Goal: Task Accomplishment & Management: Manage account settings

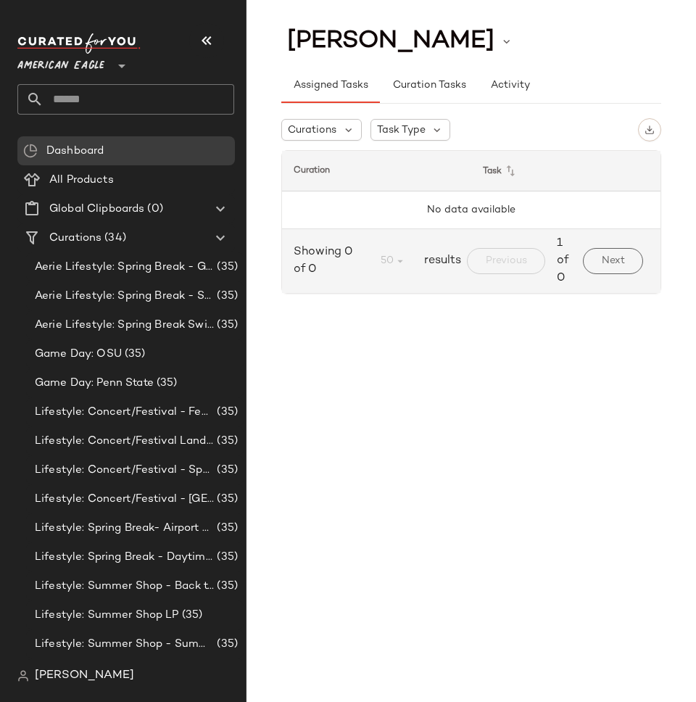
click at [62, 67] on span "American Eagle" at bounding box center [60, 62] width 87 height 26
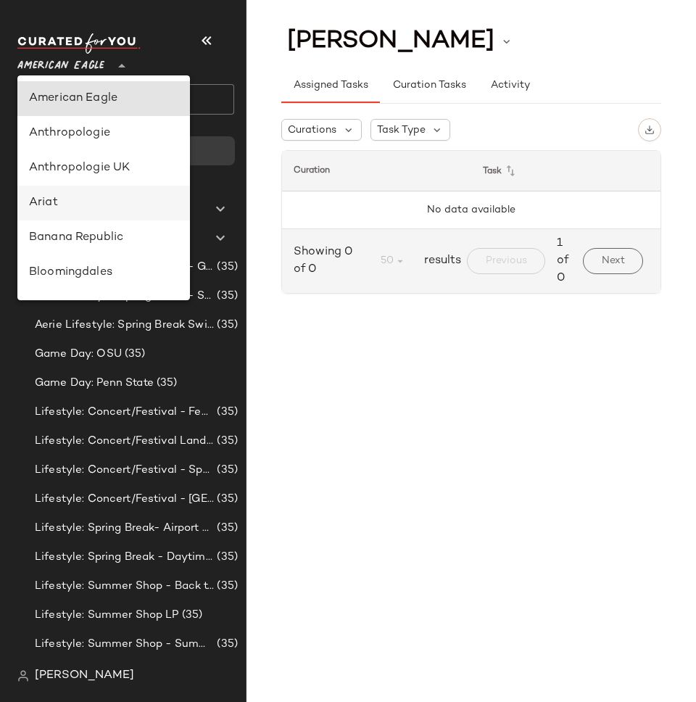
click at [66, 199] on div "Ariat" at bounding box center [103, 202] width 149 height 17
type input "**"
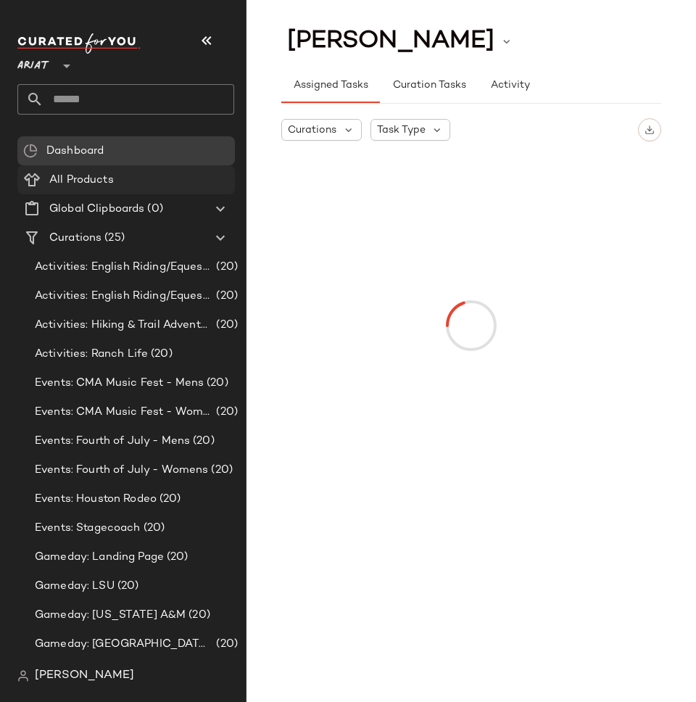
click at [102, 174] on span "All Products" at bounding box center [81, 180] width 65 height 17
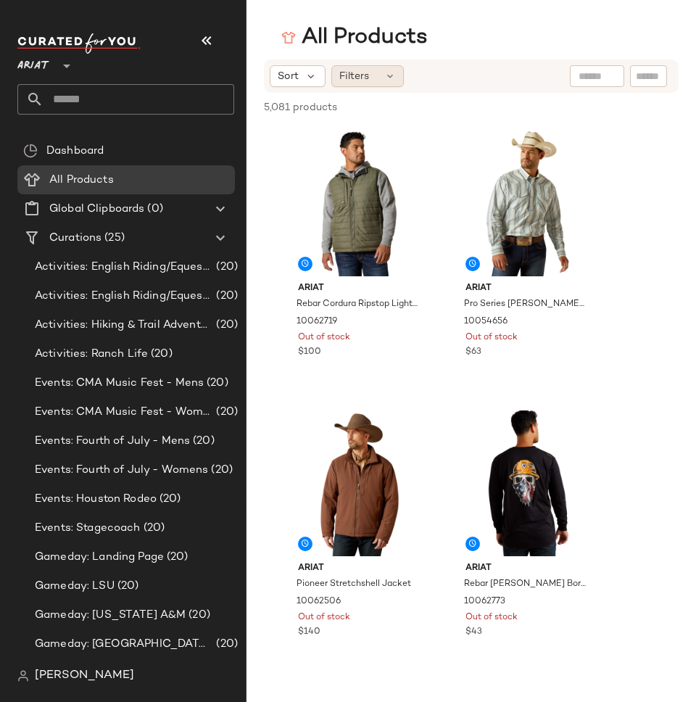
click at [362, 78] on span "Filters" at bounding box center [354, 76] width 30 height 15
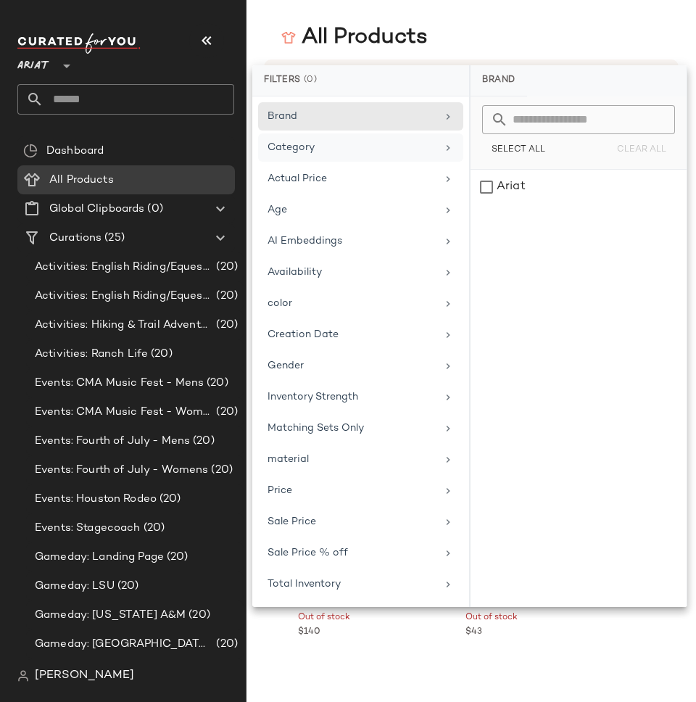
click at [320, 141] on div "Category" at bounding box center [351, 147] width 169 height 15
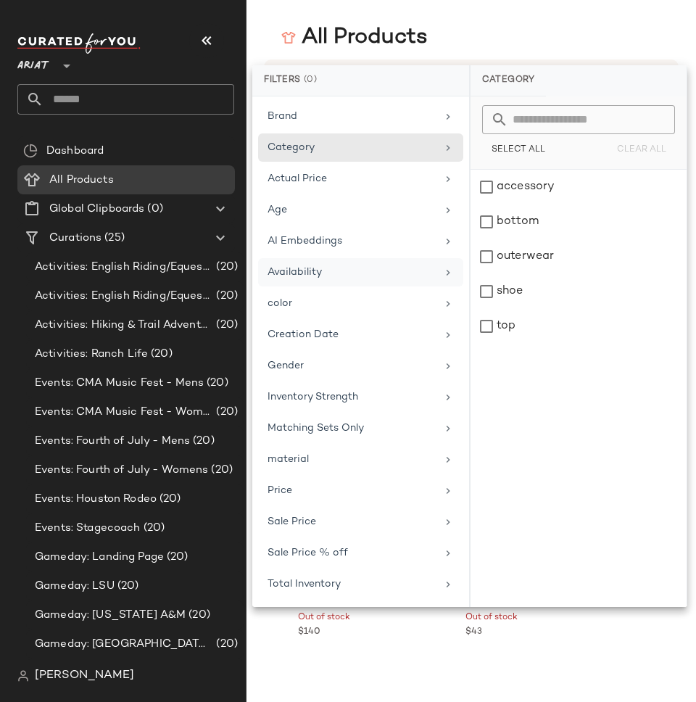
click at [315, 278] on div "Availability" at bounding box center [294, 272] width 54 height 15
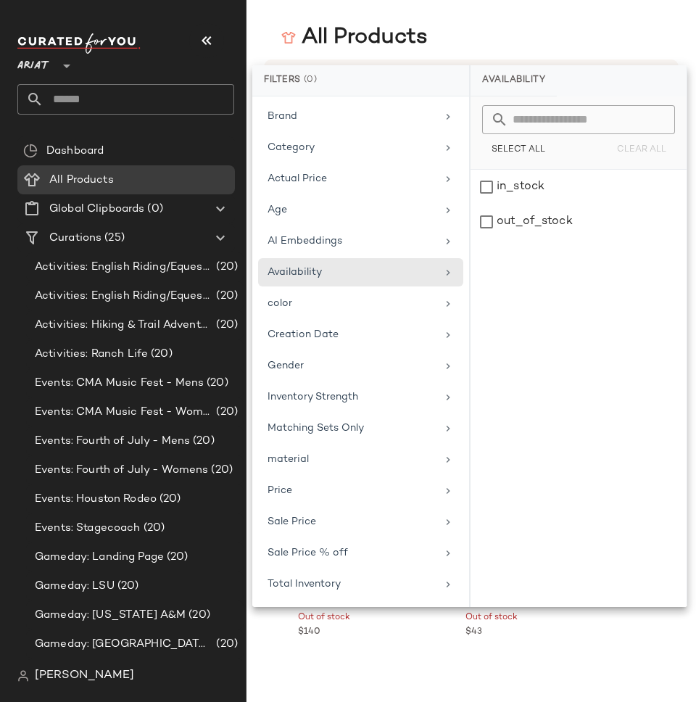
click at [484, 18] on main "All Products Sort Filters 5,081 products • 0 selected Deselect All Ariat Rebar …" at bounding box center [348, 351] width 696 height 702
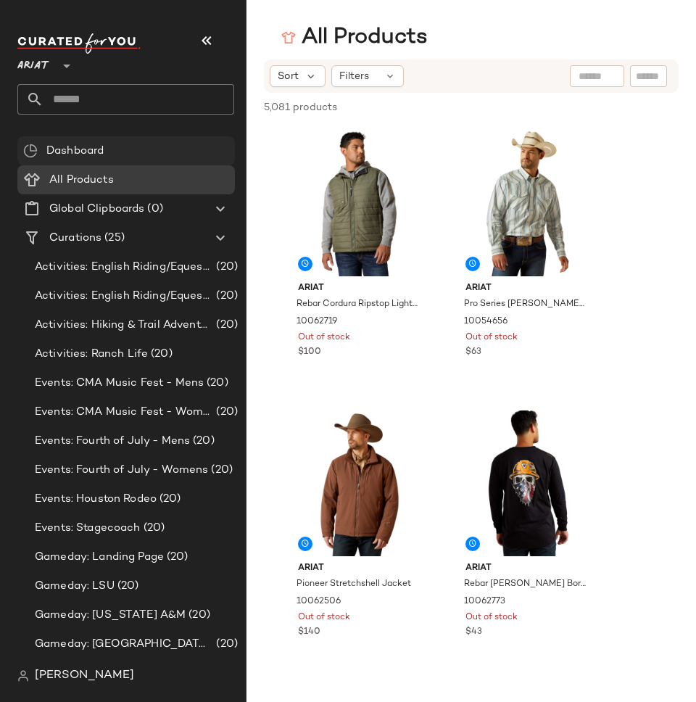
click at [151, 159] on div "Dashboard" at bounding box center [125, 150] width 217 height 29
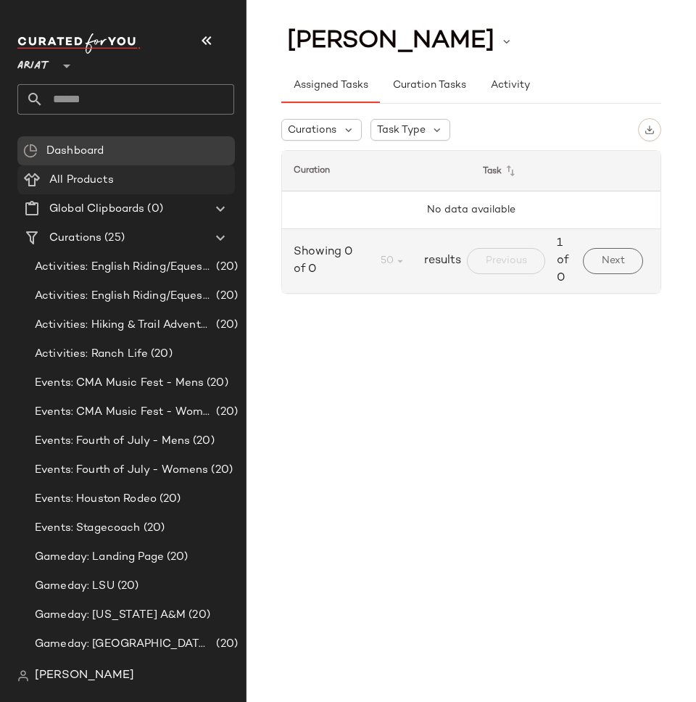
click at [129, 182] on div "All Products" at bounding box center [137, 180] width 184 height 17
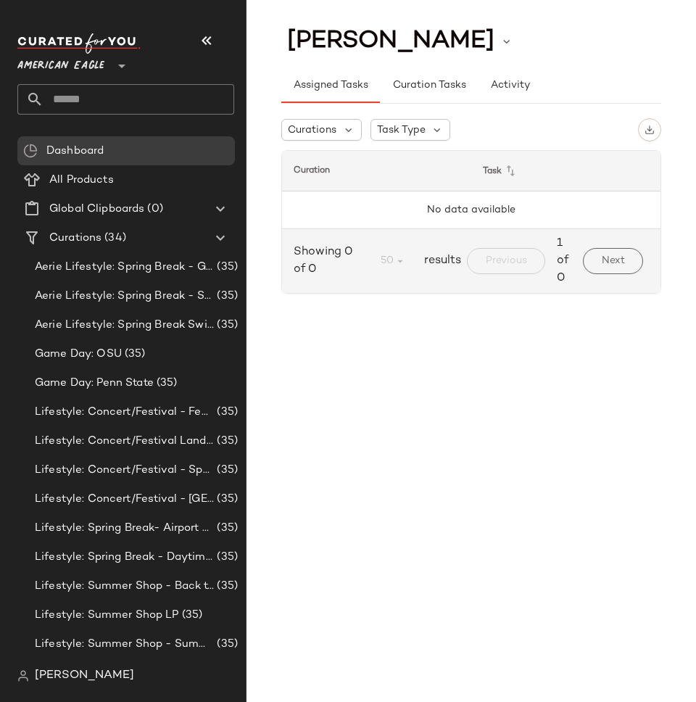
click at [50, 62] on span "American Eagle" at bounding box center [60, 62] width 87 height 26
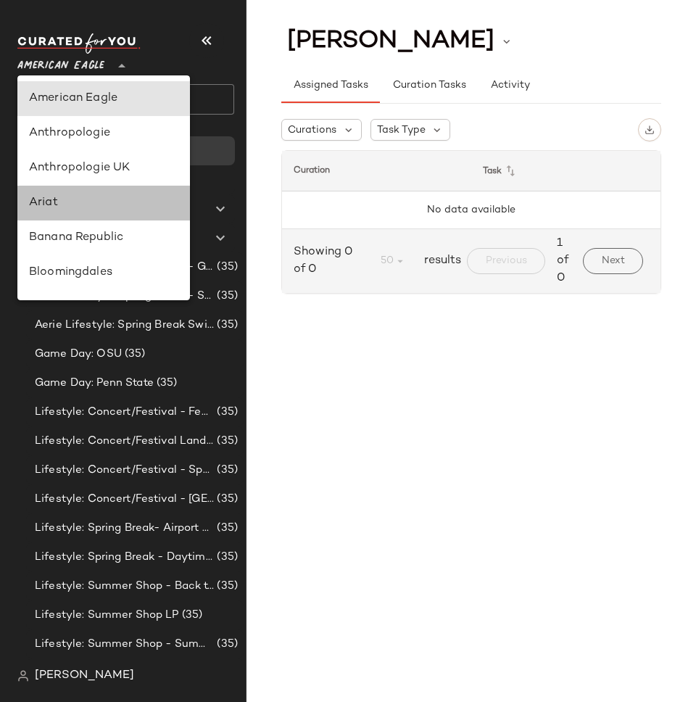
click at [91, 199] on div "Ariat" at bounding box center [103, 202] width 149 height 17
type input "**"
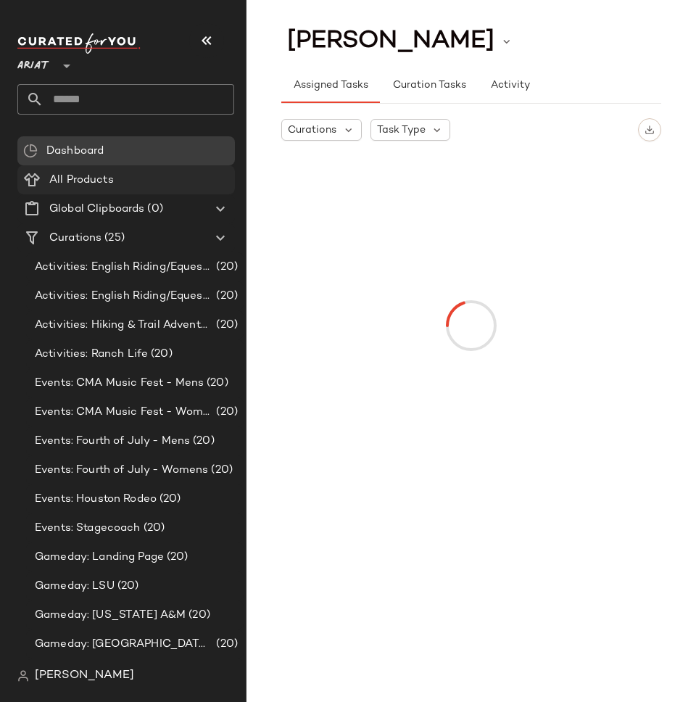
click at [130, 191] on Products "All Products" at bounding box center [125, 179] width 217 height 29
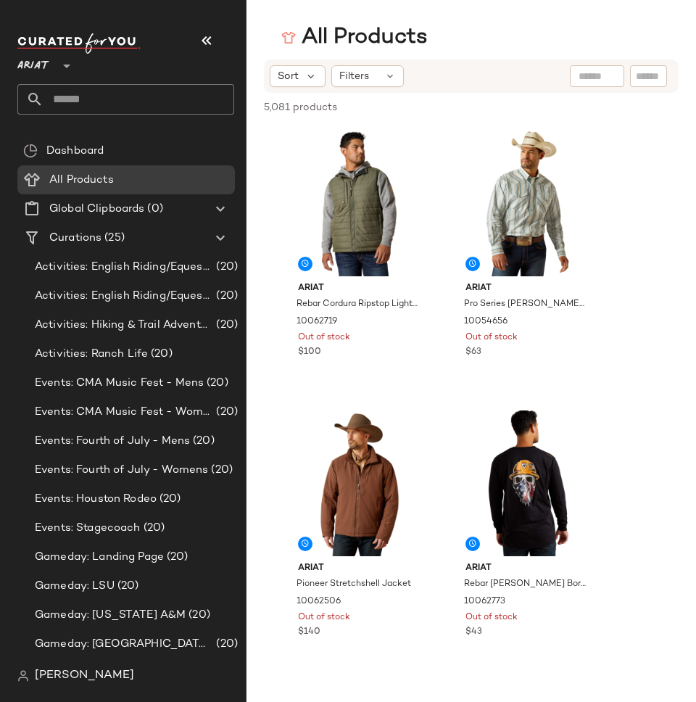
click at [46, 676] on span "[PERSON_NAME]" at bounding box center [84, 675] width 99 height 17
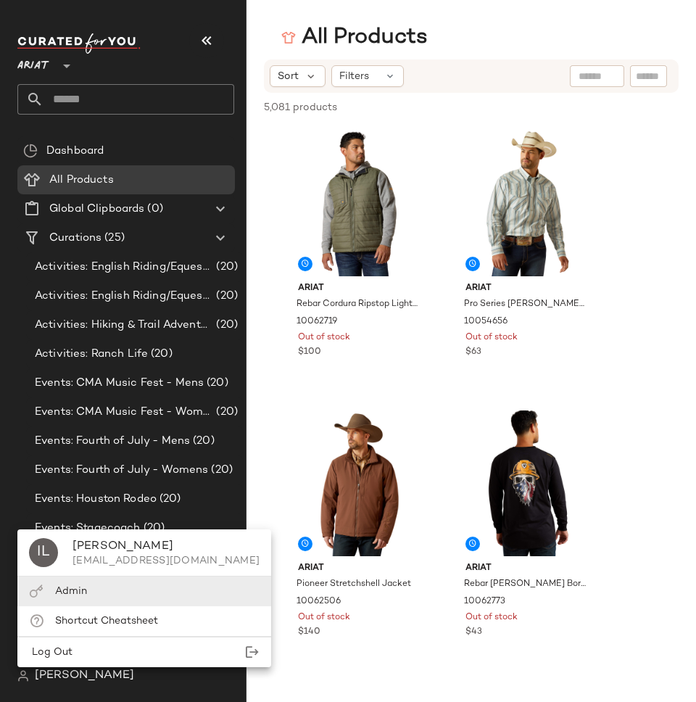
click at [68, 583] on div "Admin" at bounding box center [71, 590] width 32 height 15
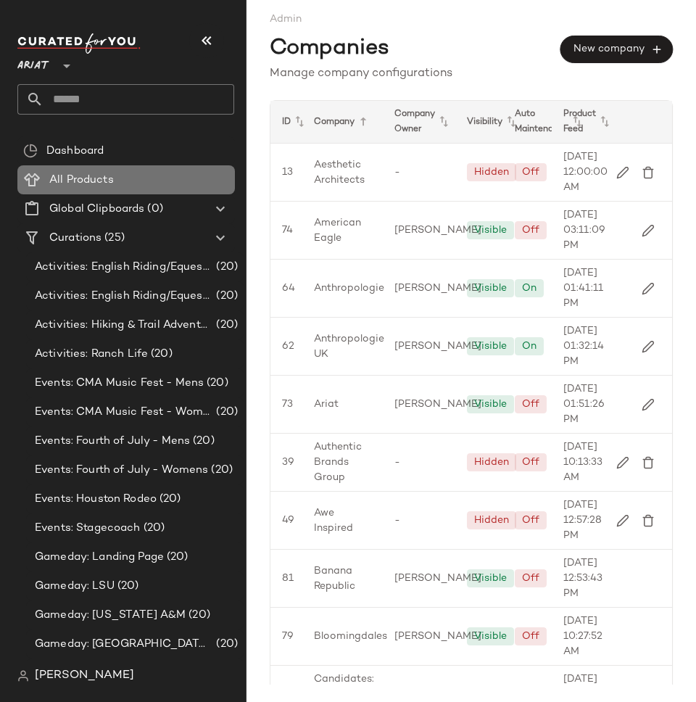
click at [77, 177] on span "All Products" at bounding box center [81, 180] width 65 height 17
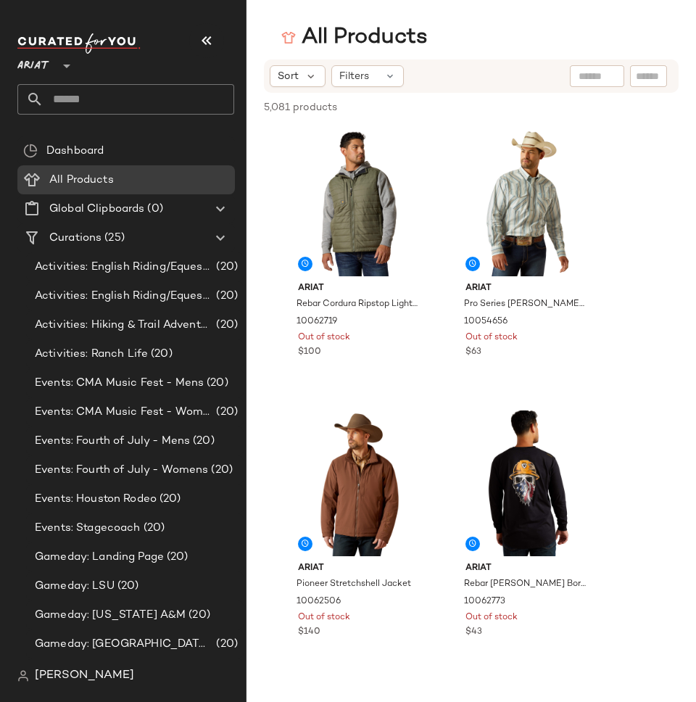
click at [47, 675] on span "[PERSON_NAME]" at bounding box center [84, 675] width 99 height 17
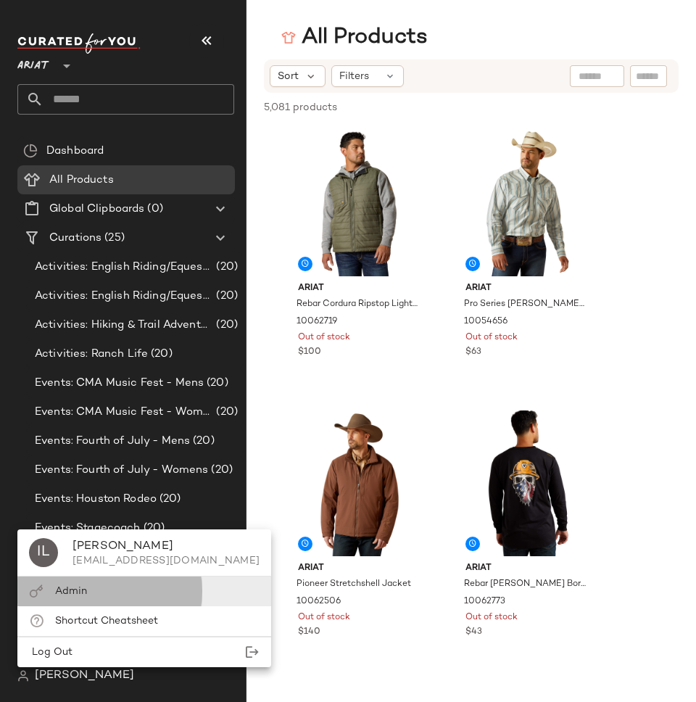
click at [80, 591] on span "Admin" at bounding box center [71, 591] width 32 height 11
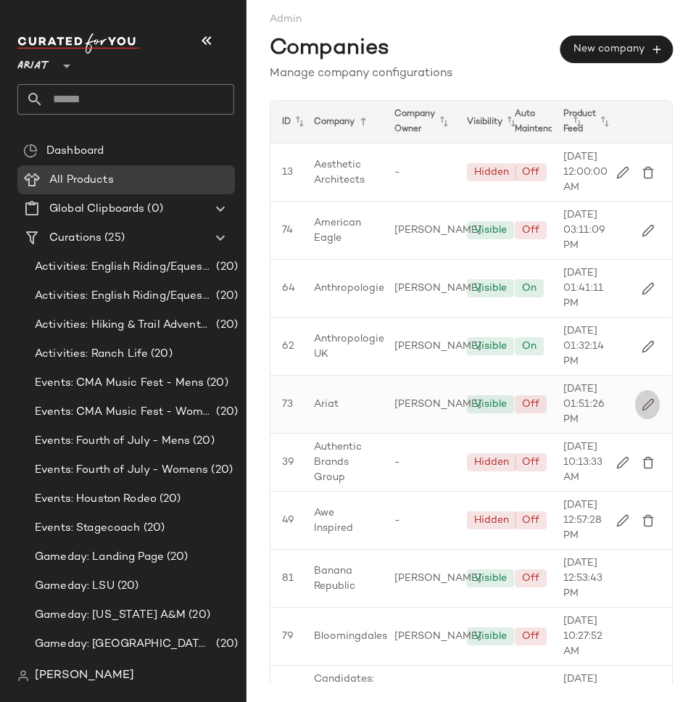
click at [641, 411] on img "button" at bounding box center [647, 404] width 13 height 13
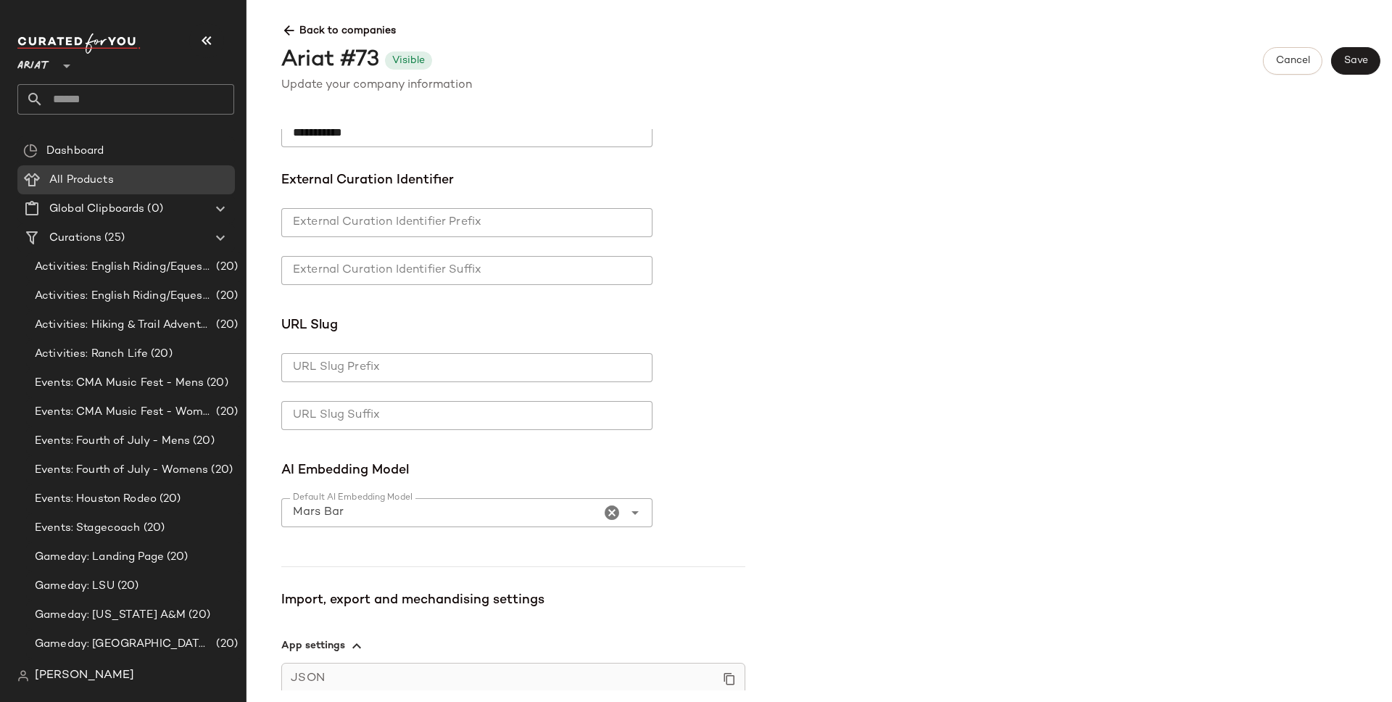
scroll to position [780, 0]
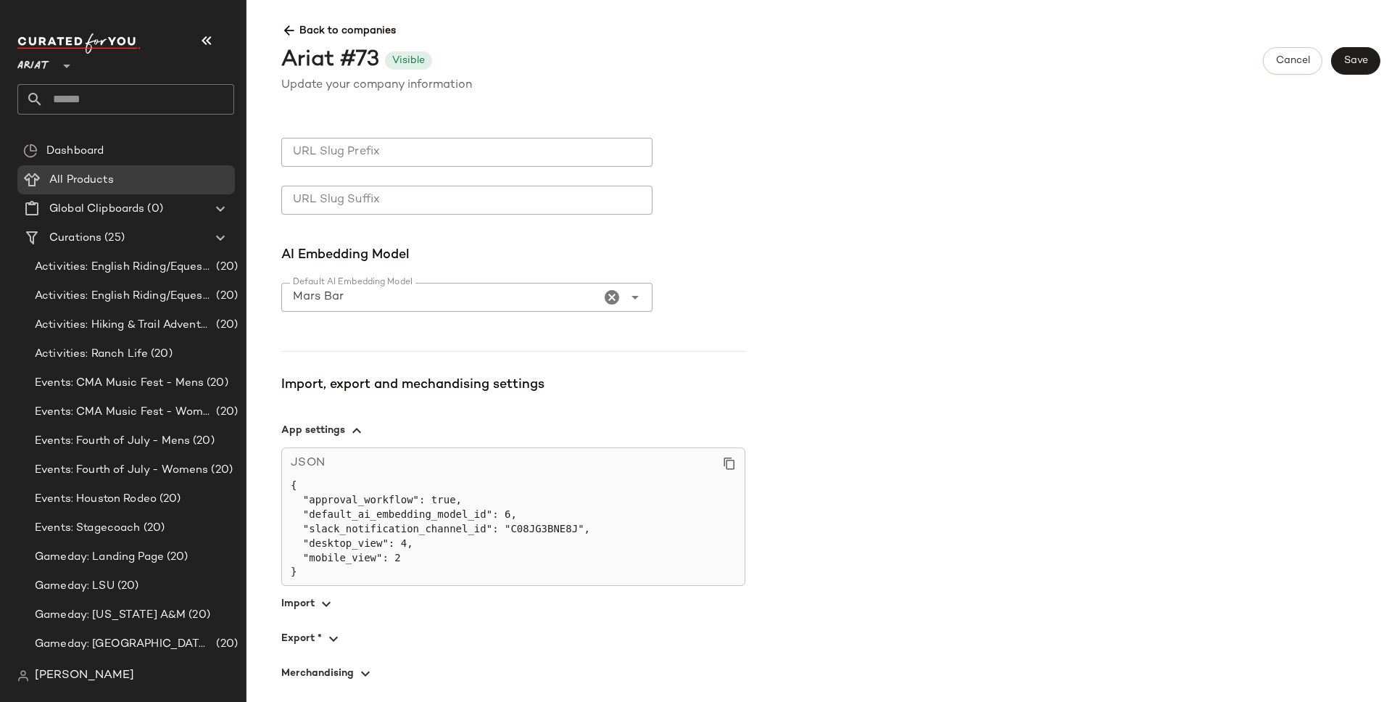
click at [310, 607] on span "button" at bounding box center [513, 603] width 464 height 35
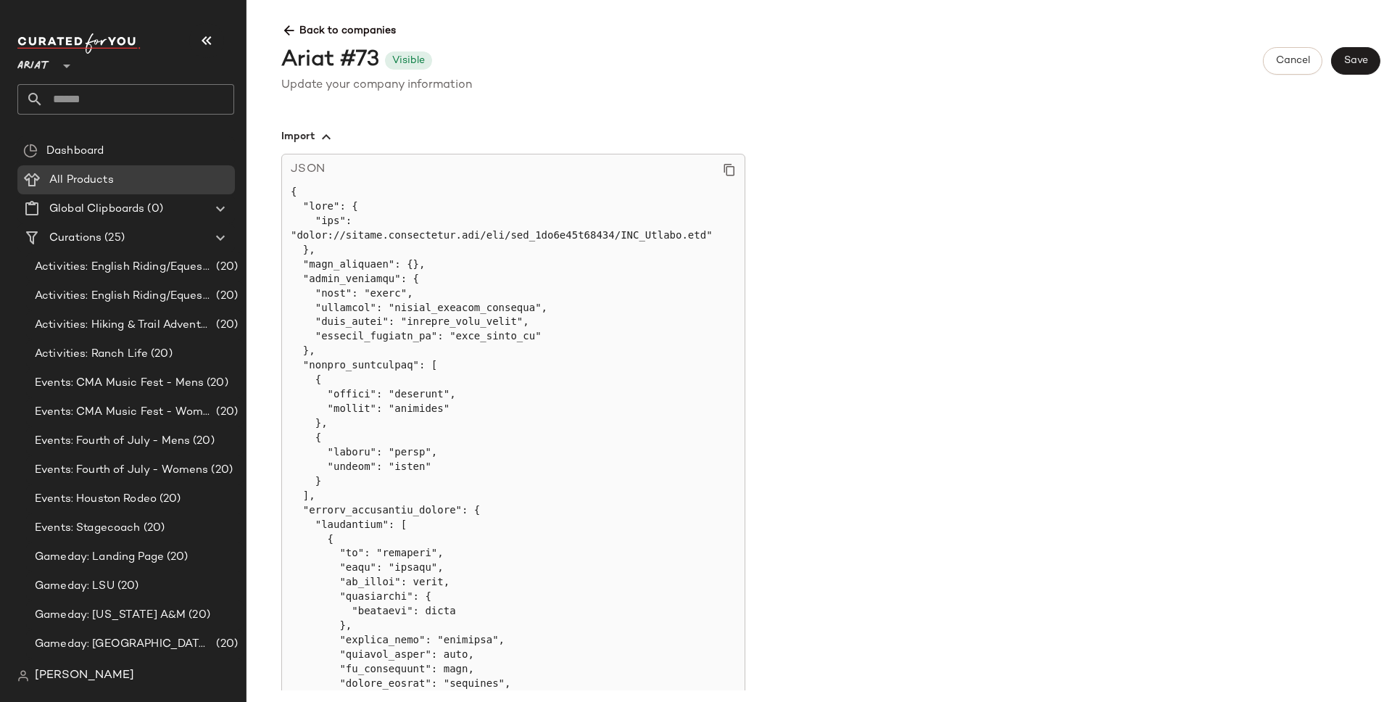
scroll to position [1251, 0]
click at [299, 27] on span "Back to companies" at bounding box center [830, 25] width 1099 height 27
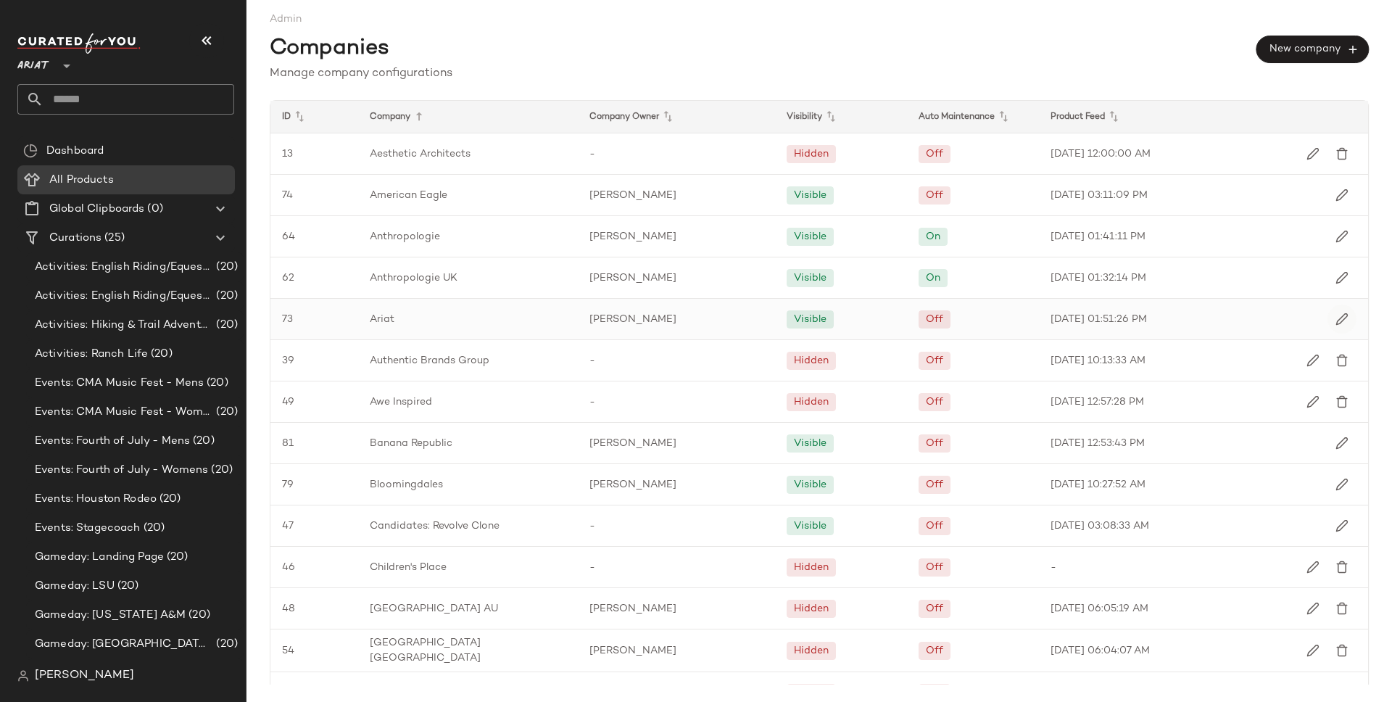
click at [695, 319] on img "button" at bounding box center [1341, 318] width 13 height 13
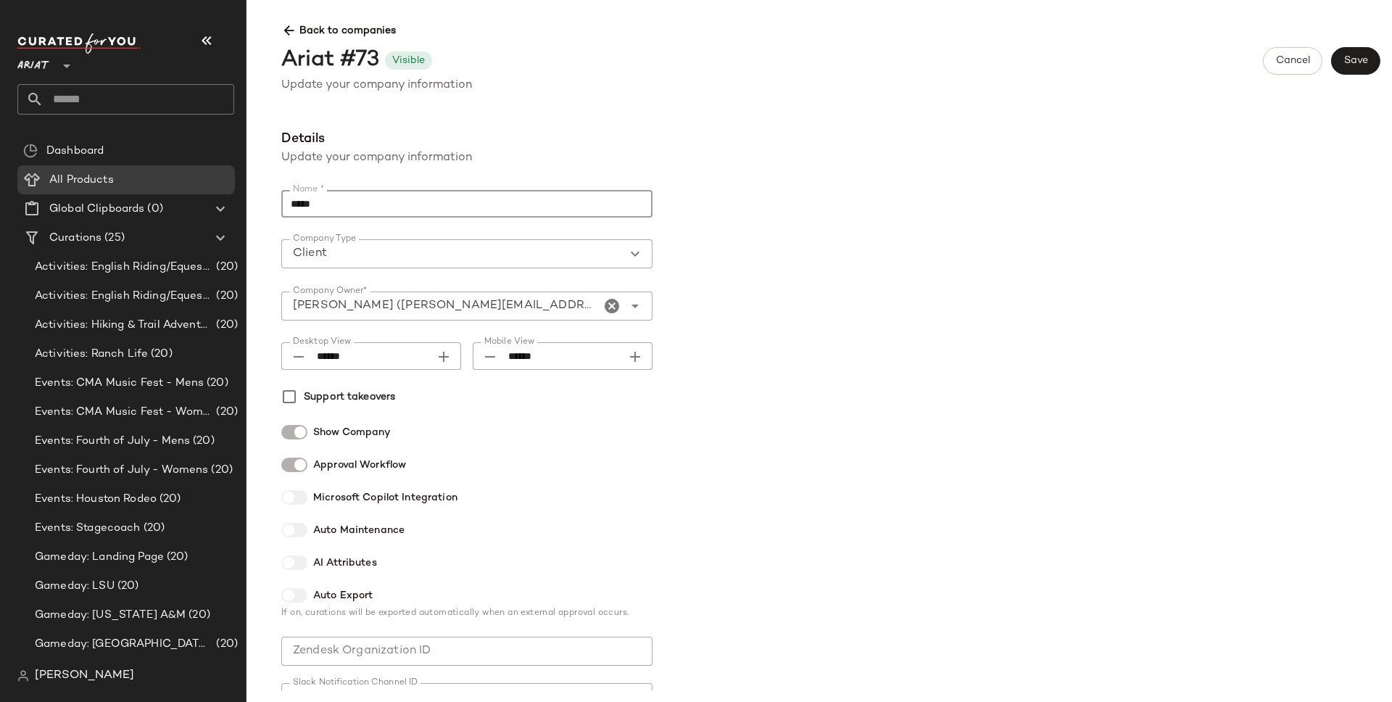
click at [361, 206] on input "*****" at bounding box center [466, 204] width 371 height 28
drag, startPoint x: 415, startPoint y: 202, endPoint x: 317, endPoint y: 202, distance: 98.6
click at [317, 202] on input "**********" at bounding box center [466, 204] width 371 height 28
paste input "text"
type input "**********"
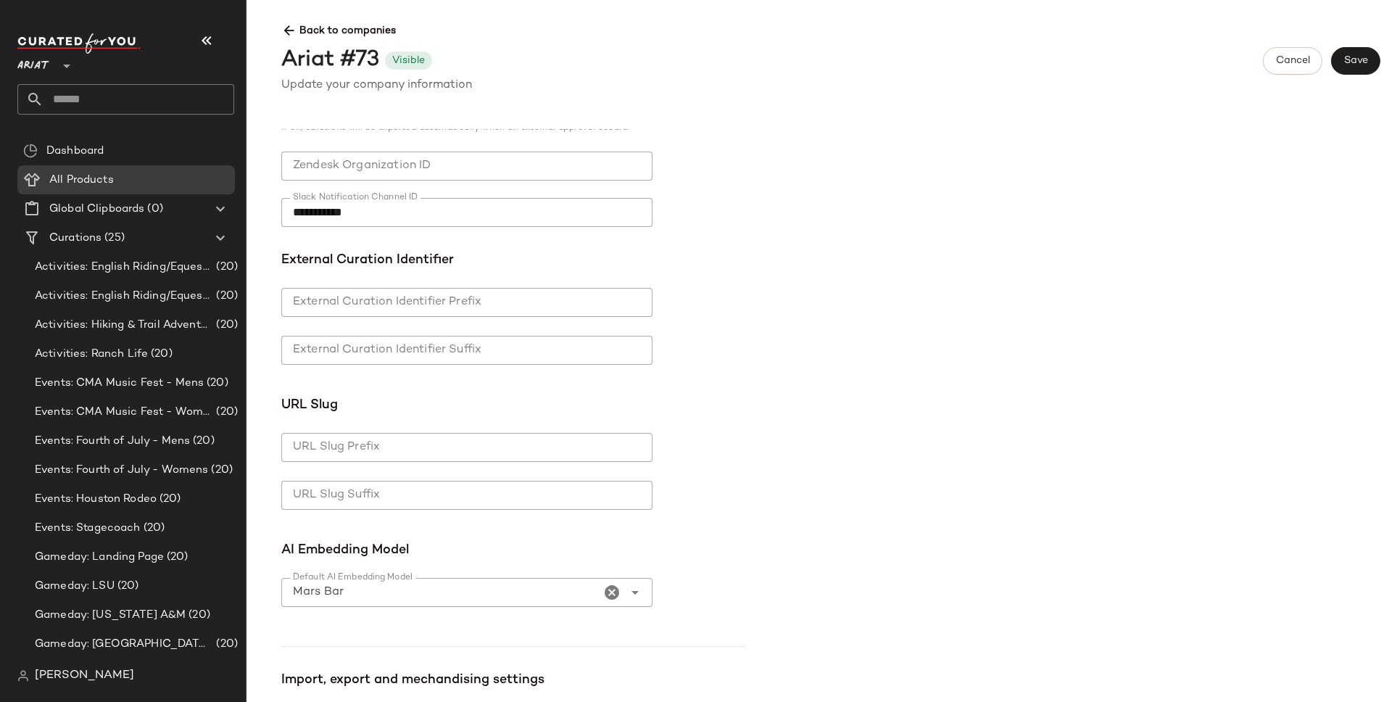
scroll to position [780, 0]
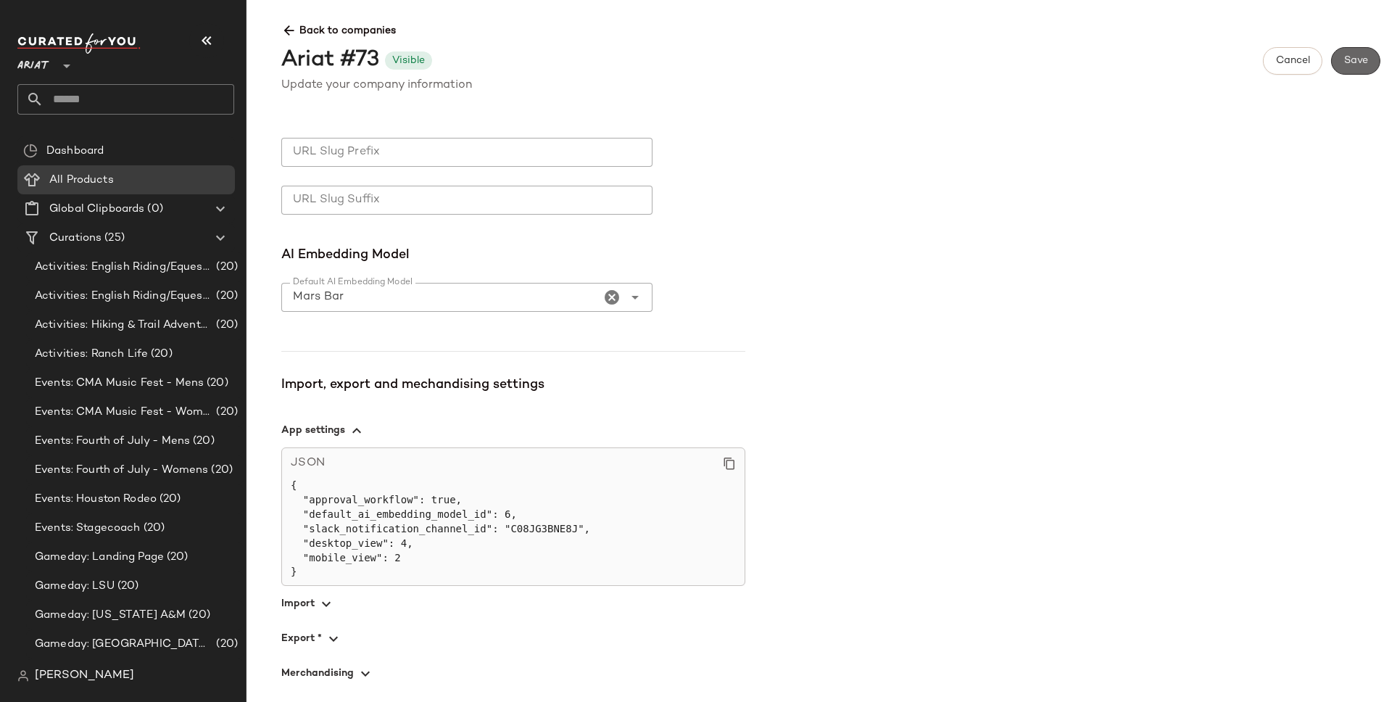
click at [695, 65] on span "Save" at bounding box center [1355, 61] width 25 height 12
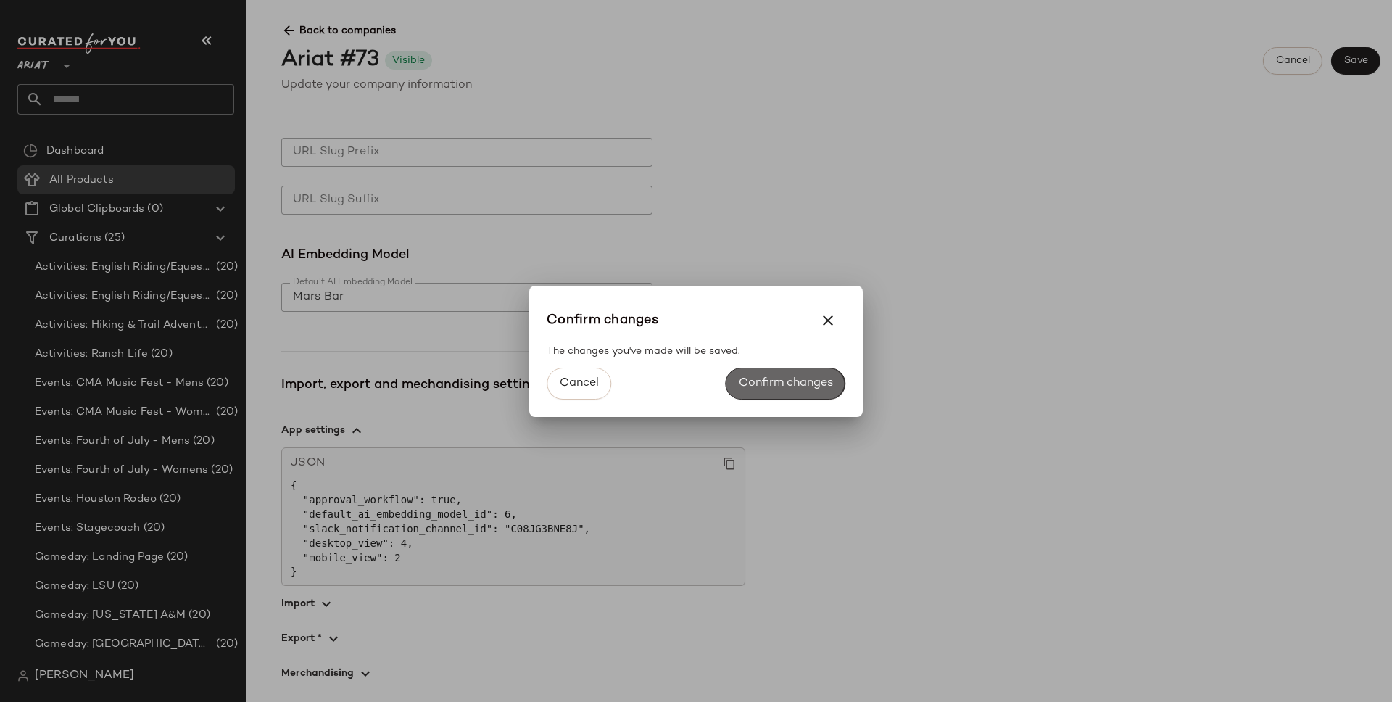
click at [695, 378] on span "Confirm changes" at bounding box center [785, 383] width 95 height 14
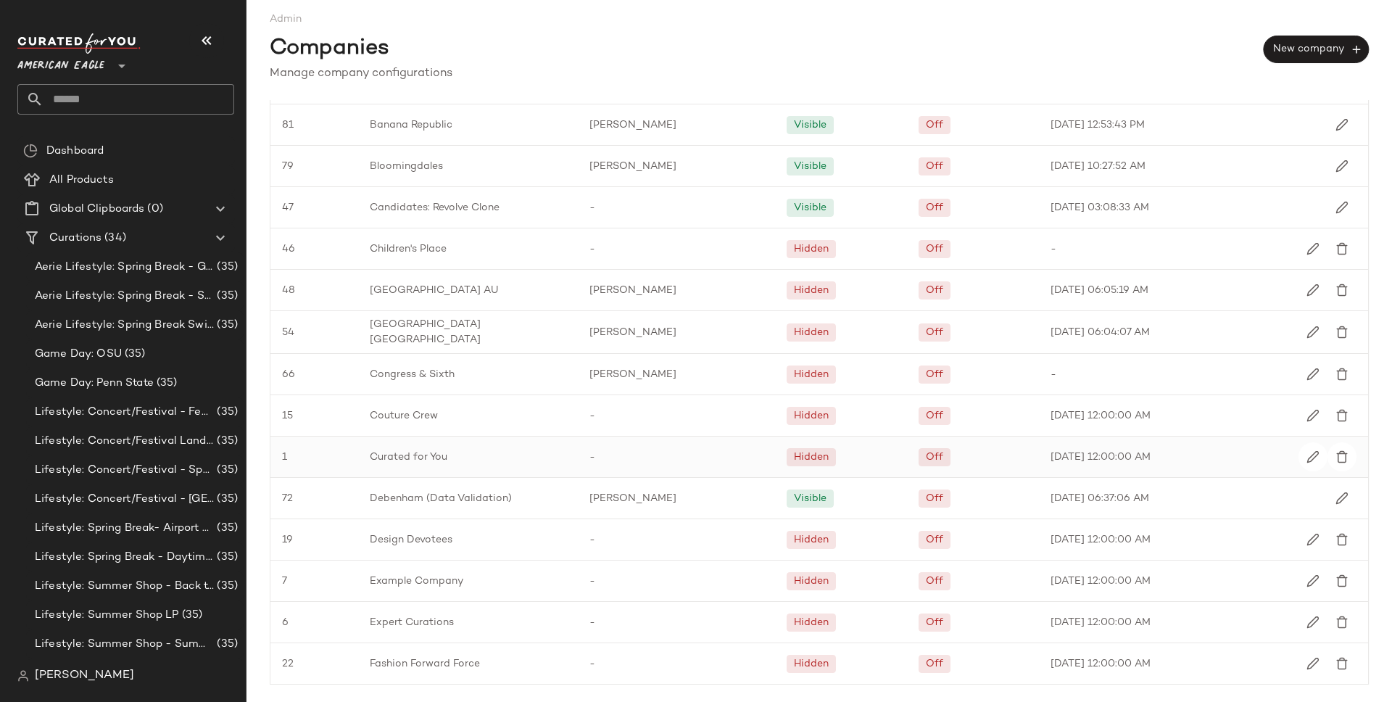
scroll to position [337, 0]
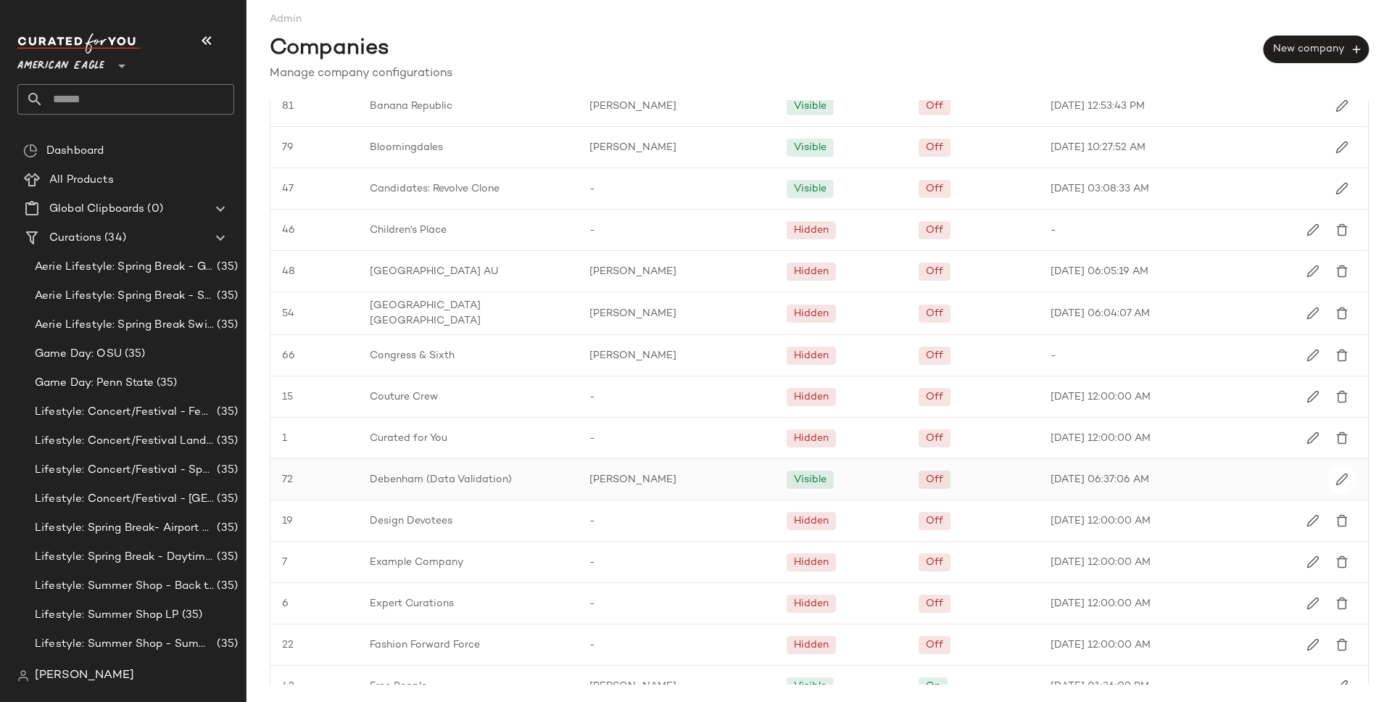
click at [494, 472] on span "Debenham (Data Validation)" at bounding box center [441, 479] width 142 height 15
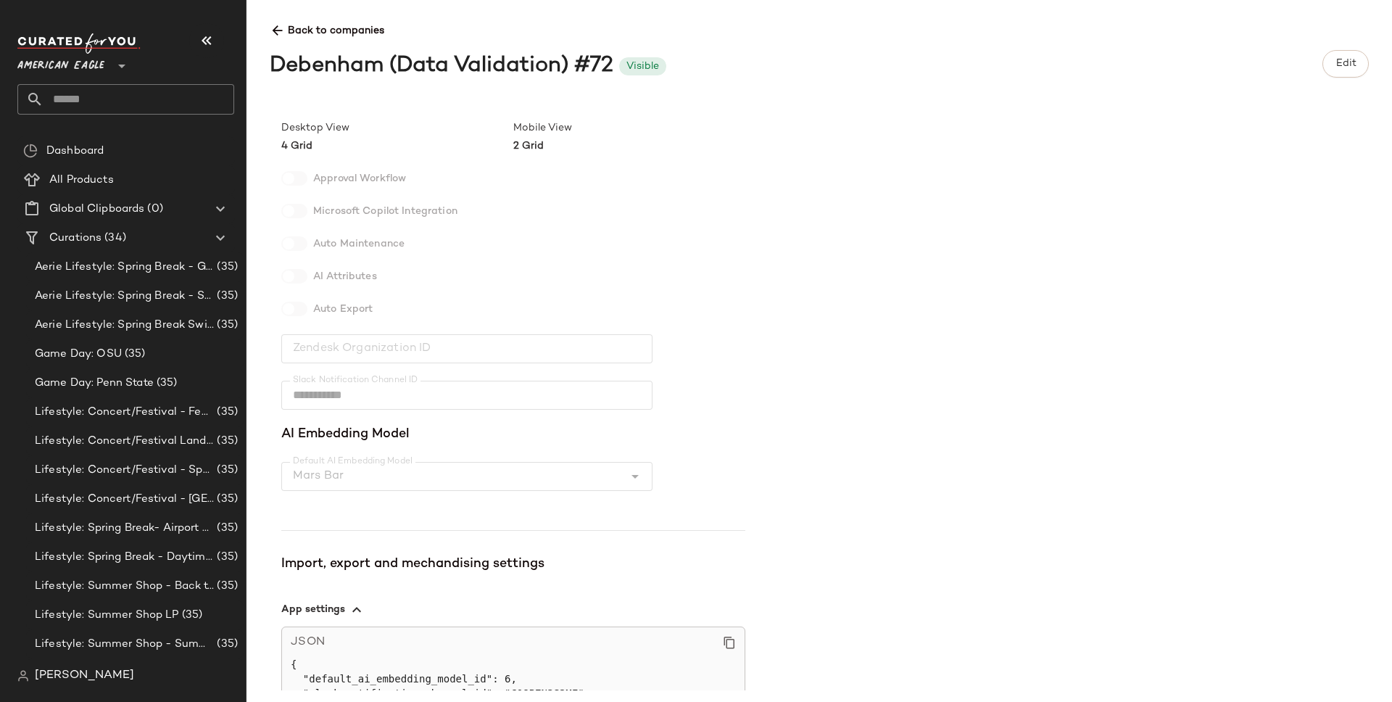
scroll to position [314, 0]
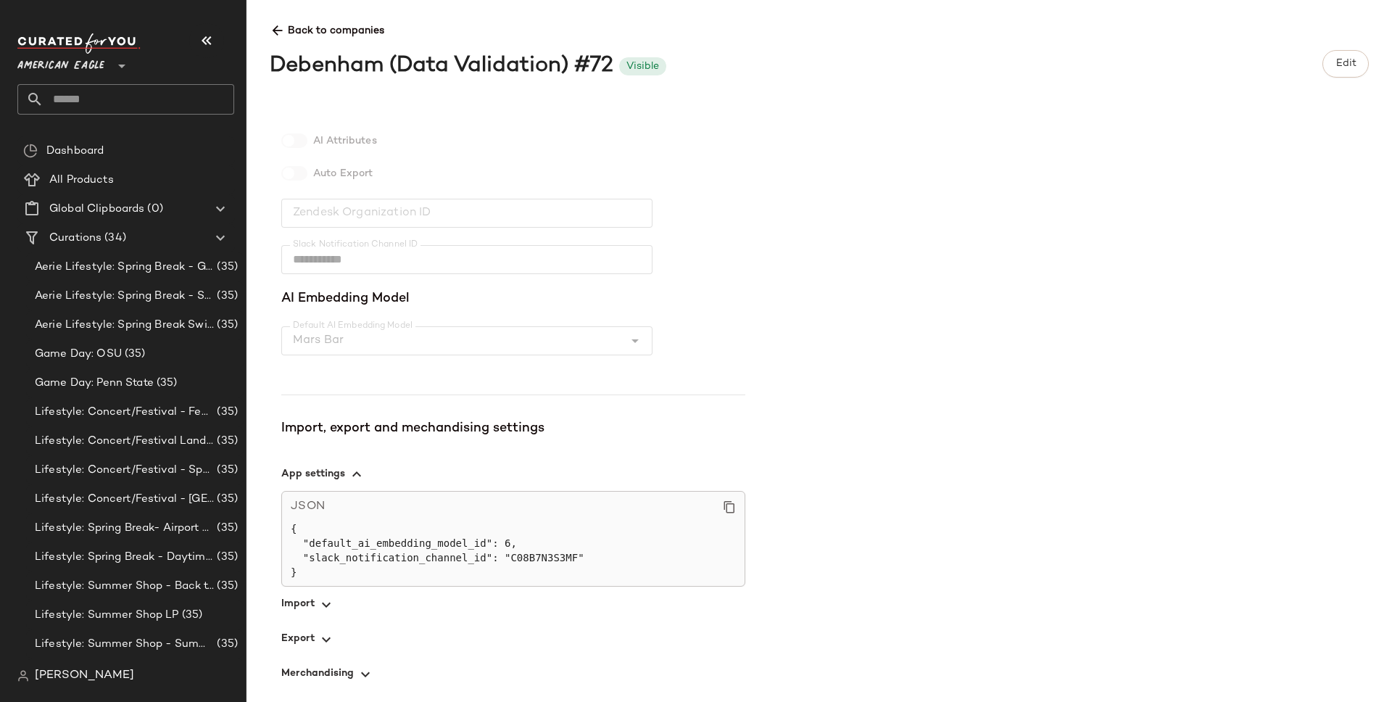
click at [312, 602] on span "button" at bounding box center [513, 603] width 464 height 35
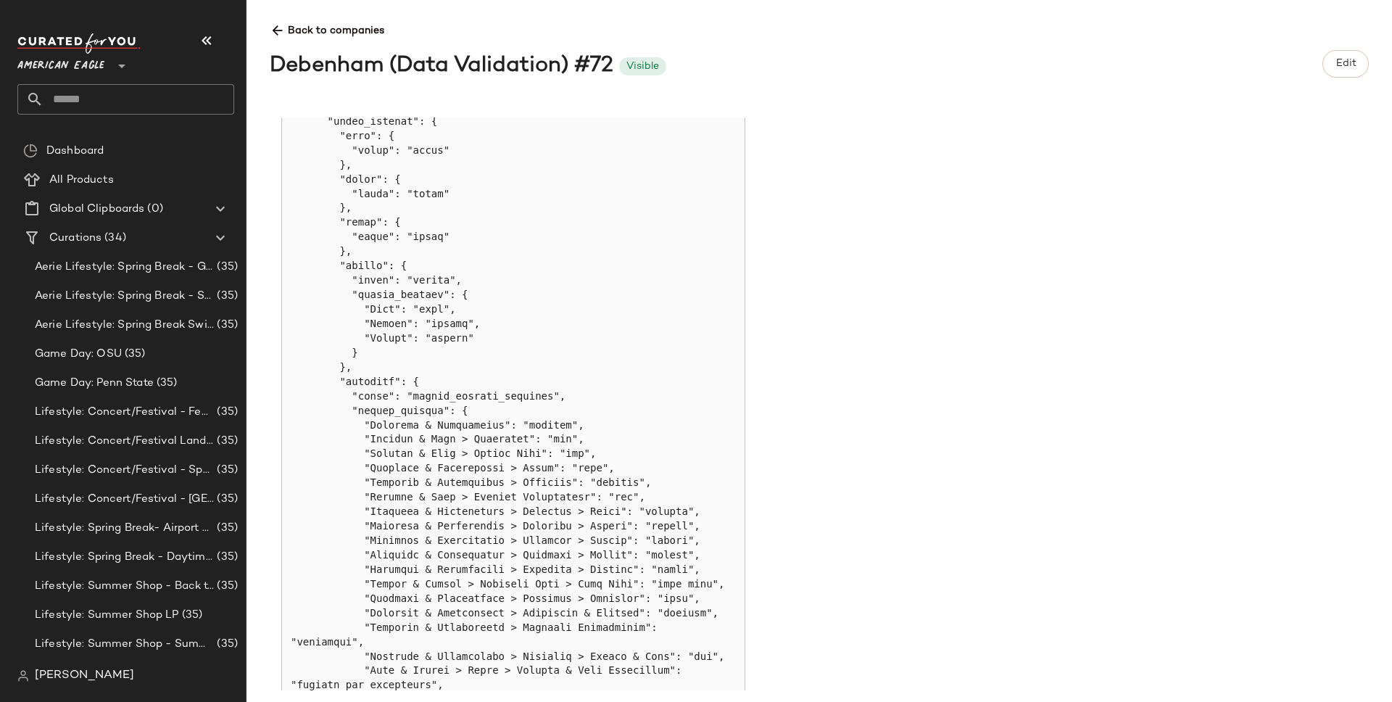
scroll to position [0, 0]
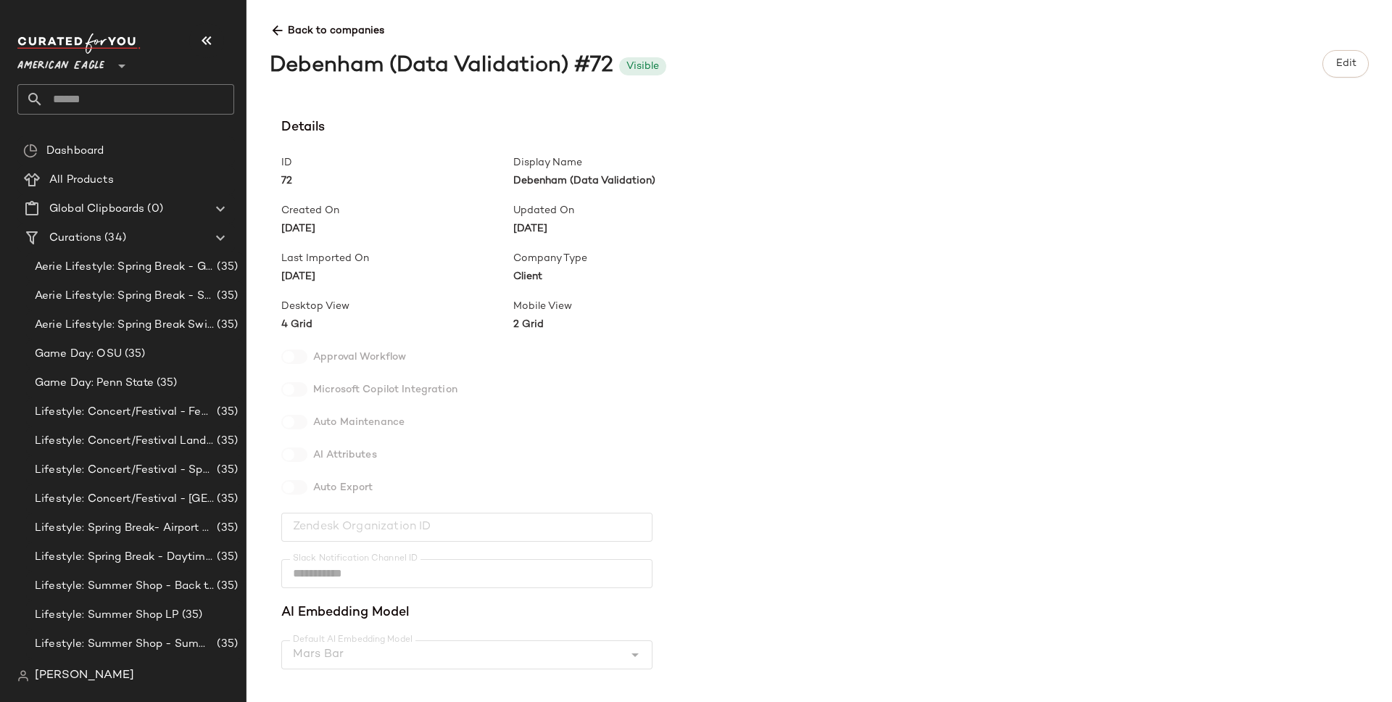
click at [60, 65] on span "American Eagle" at bounding box center [60, 62] width 87 height 26
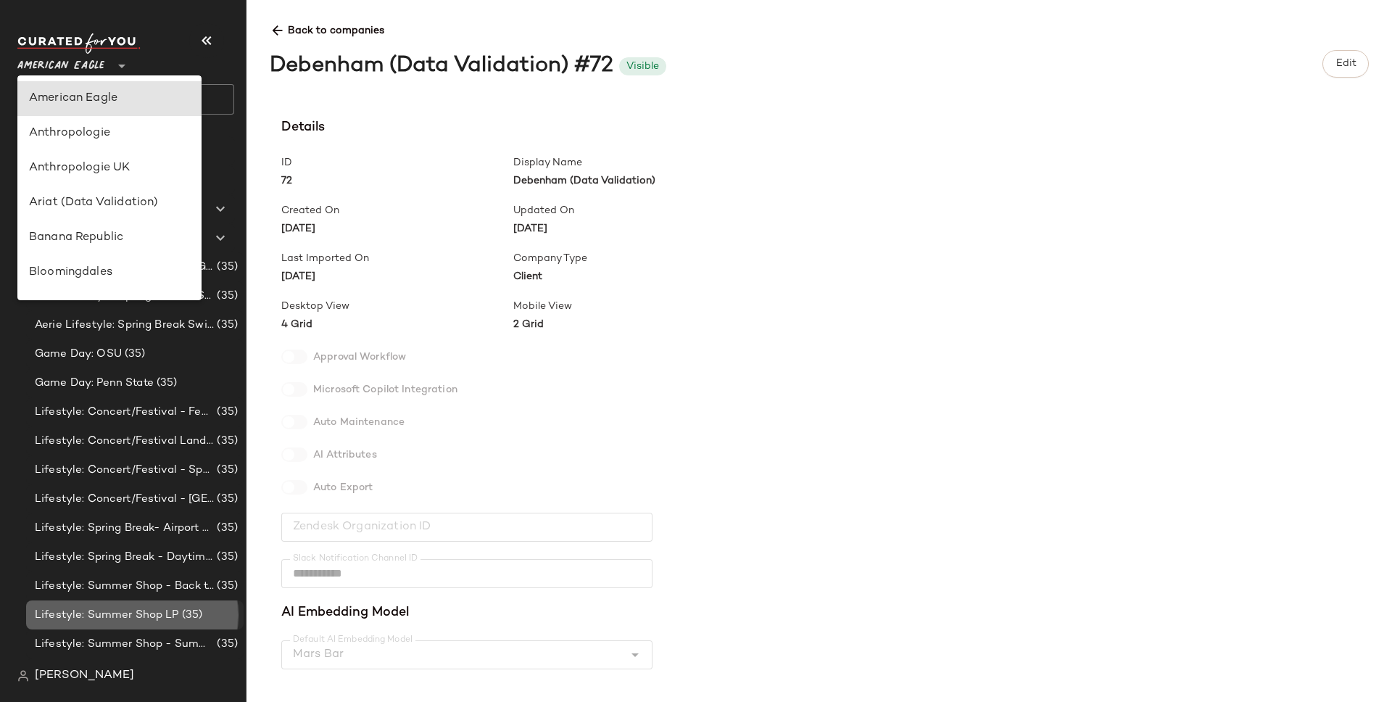
click at [70, 611] on span "Lifestyle: Summer Shop LP" at bounding box center [107, 615] width 144 height 17
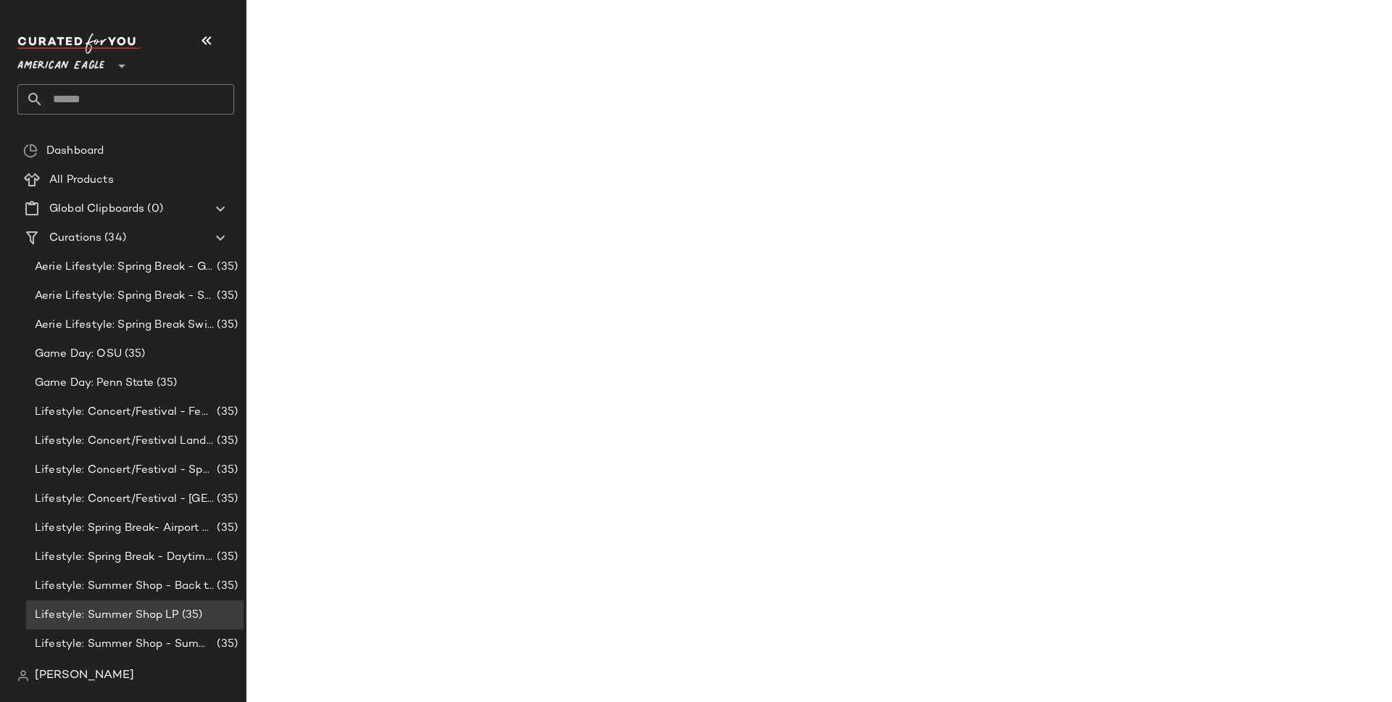
click at [48, 695] on nav "American Eagle ** Dashboard All Products Global Clipboards (0) Curations (34) A…" at bounding box center [123, 351] width 246 height 702
click at [46, 684] on div "[PERSON_NAME]" at bounding box center [131, 675] width 228 height 29
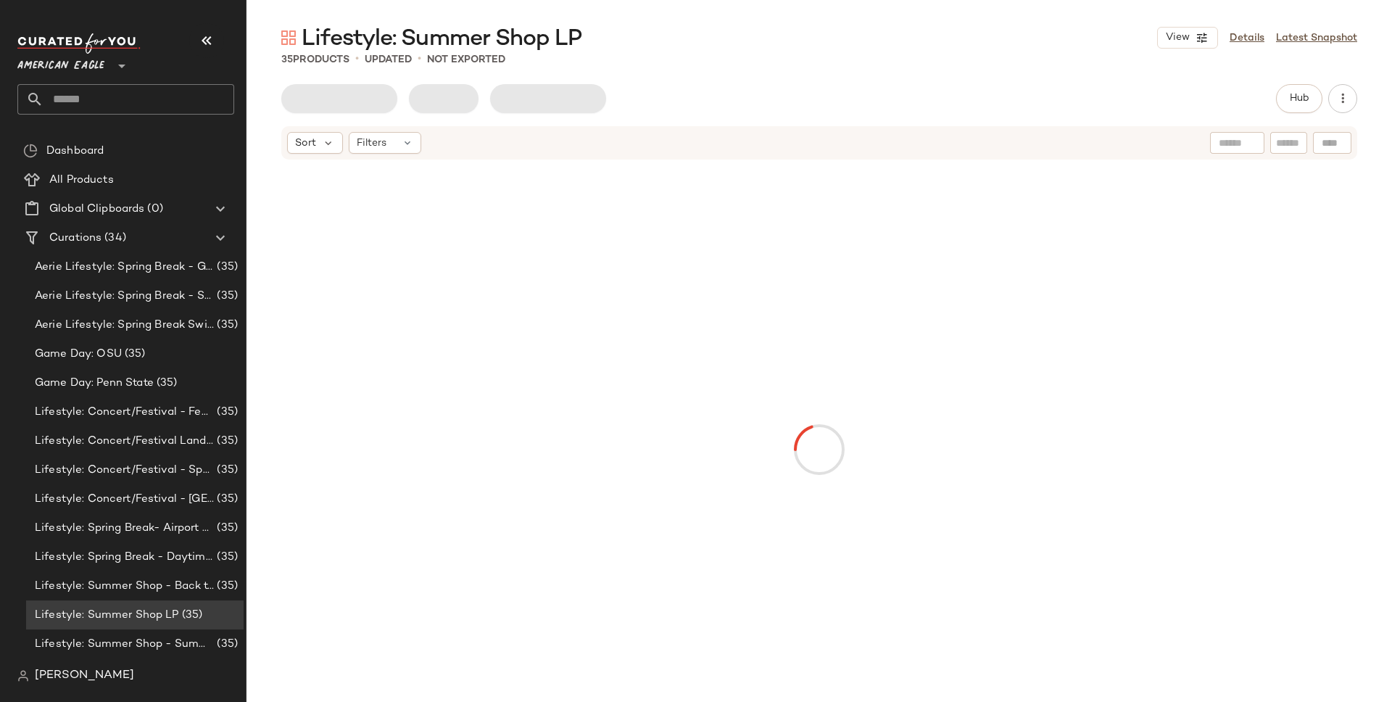
click at [46, 676] on span "[PERSON_NAME]" at bounding box center [84, 675] width 99 height 17
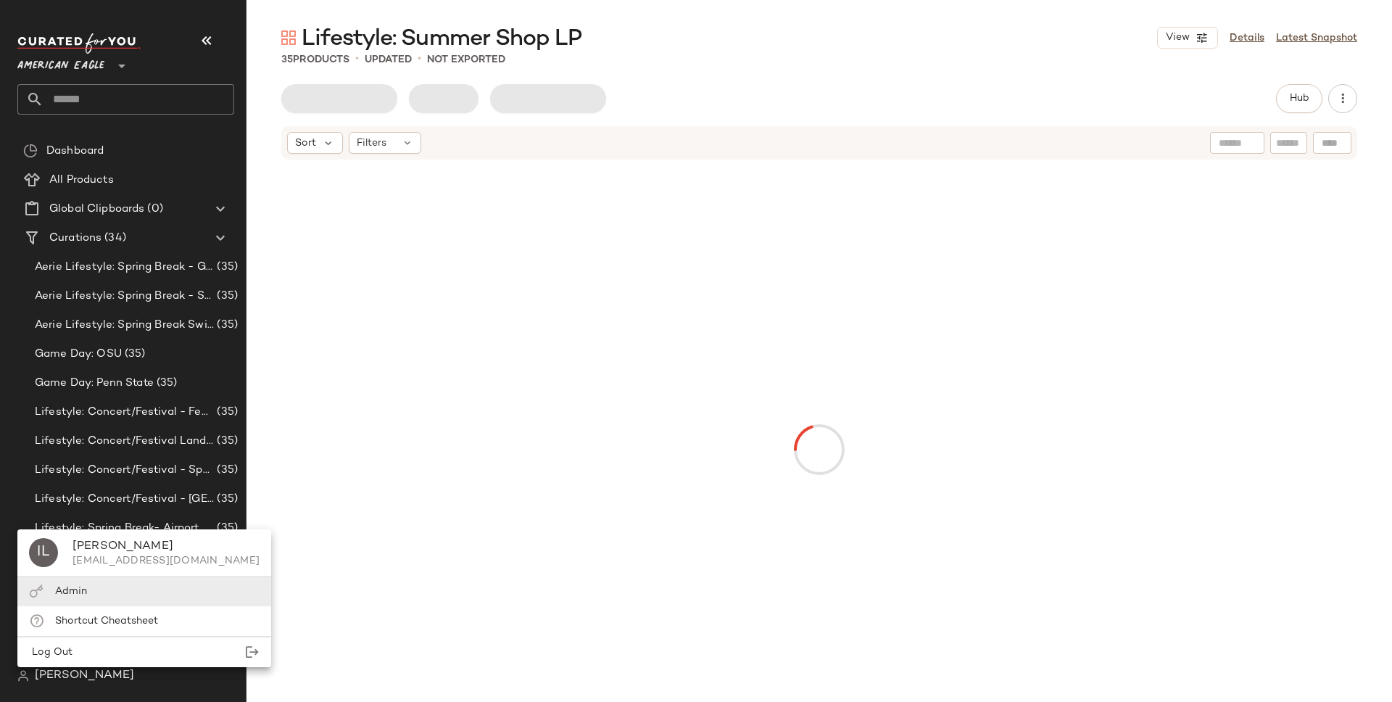
click at [95, 583] on div "Admin" at bounding box center [144, 591] width 254 height 30
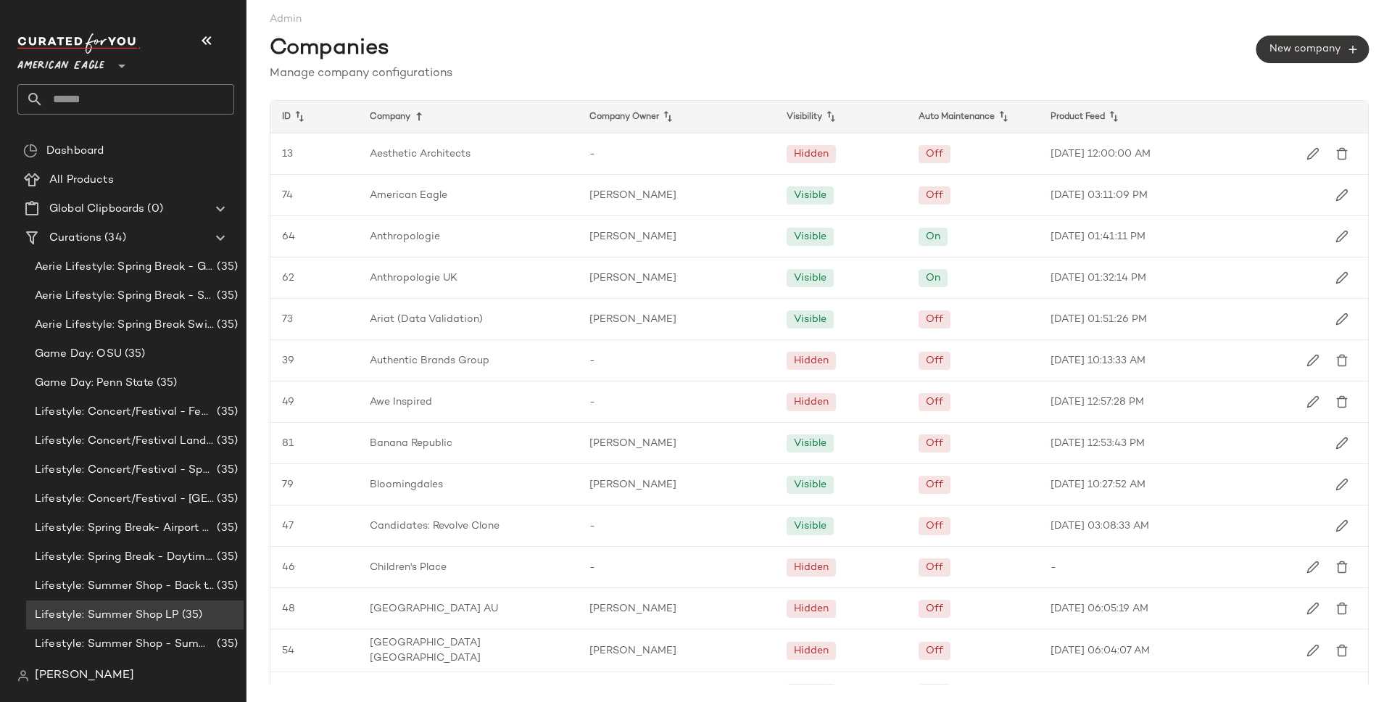
click at [1303, 48] on span "New company" at bounding box center [1312, 49] width 88 height 13
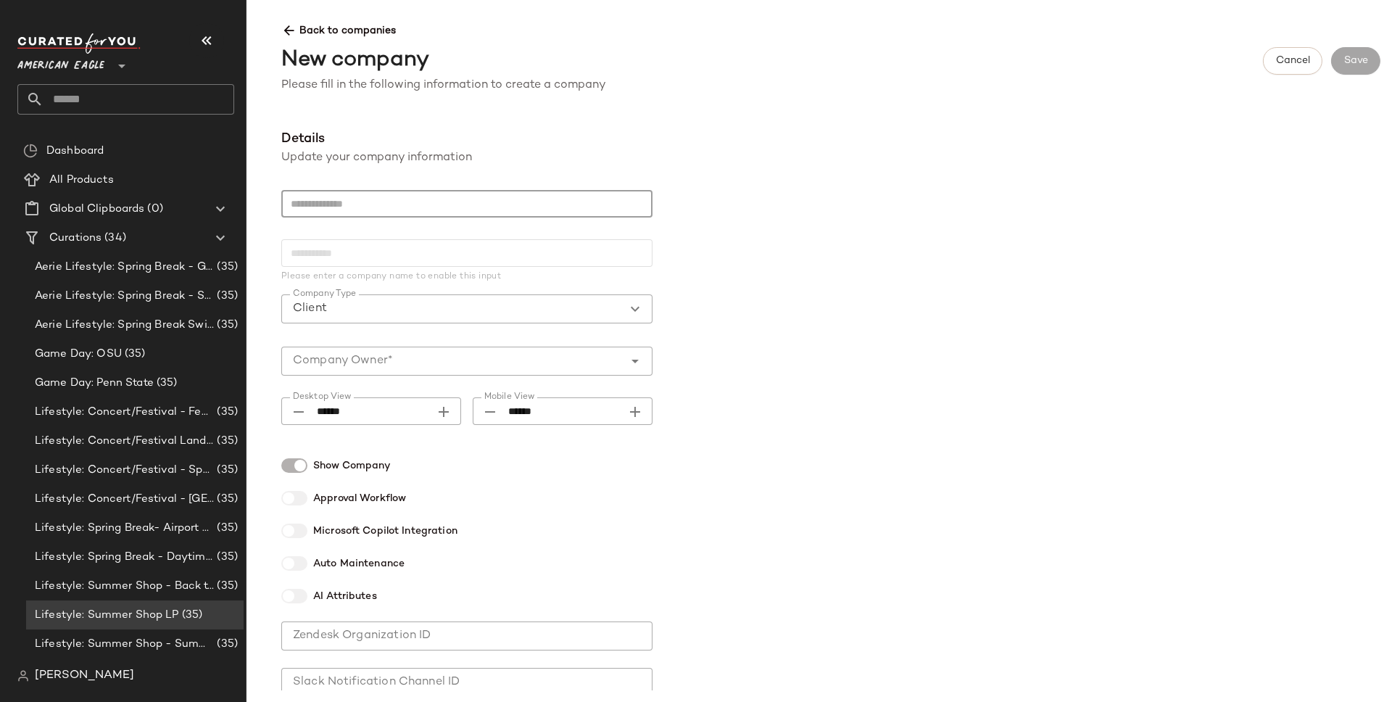
click at [508, 215] on input "text" at bounding box center [466, 204] width 371 height 28
type input "*"
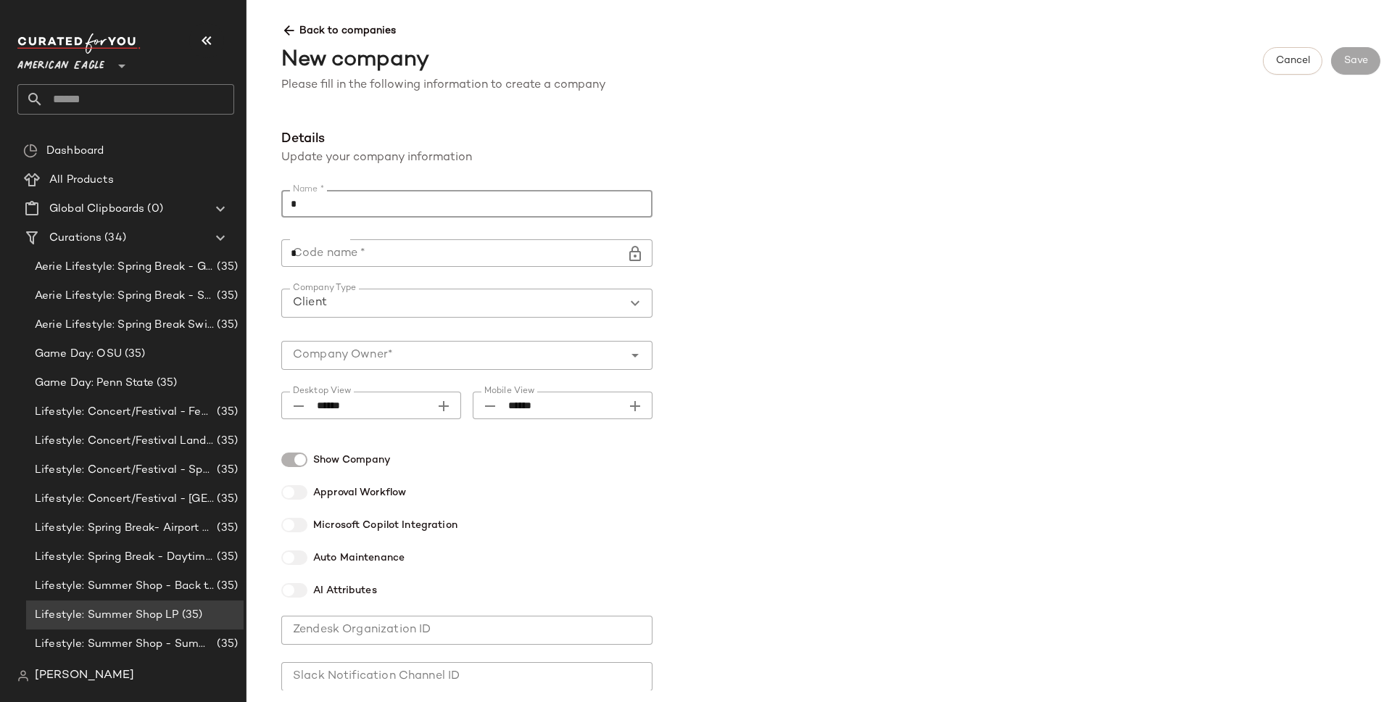
type input "**"
type input "***"
type input "****"
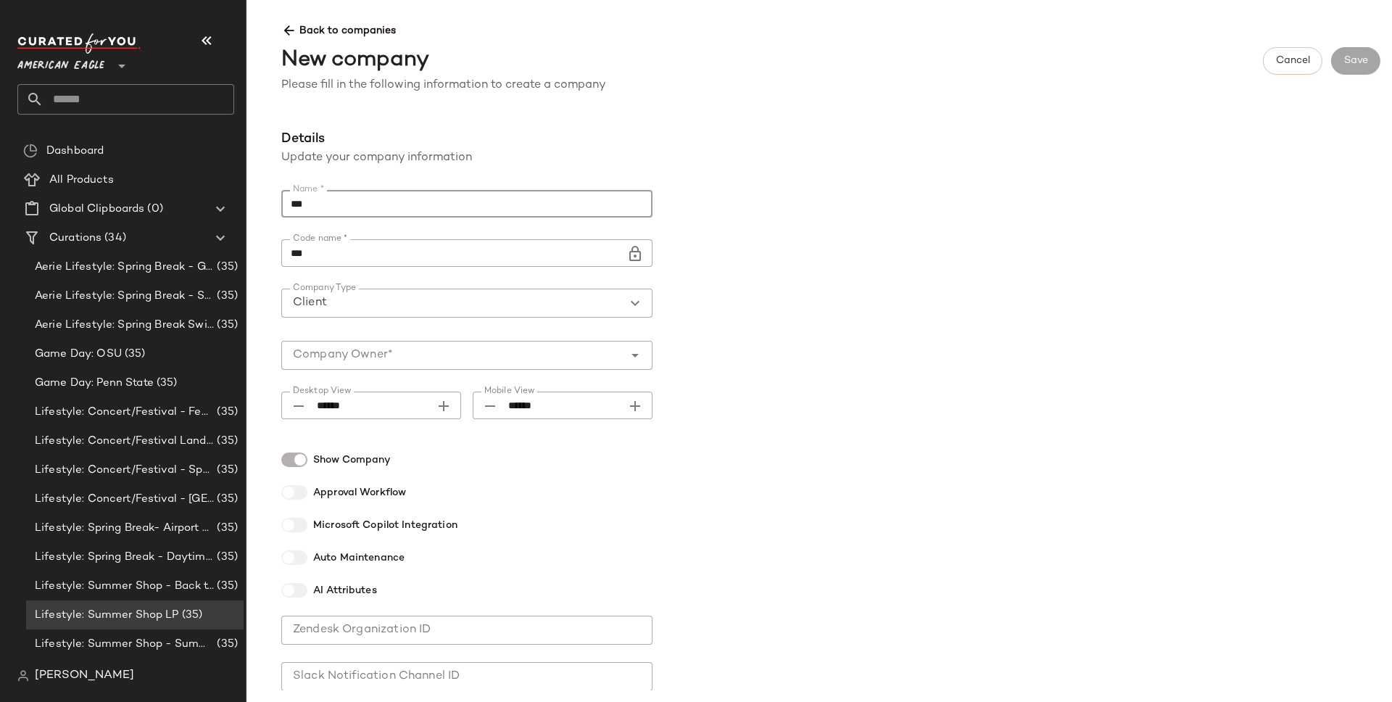
type input "****"
type input "*****"
click at [810, 220] on div "Details Update your company information Name * ***** Name * Code name * ***** C…" at bounding box center [831, 409] width 1122 height 561
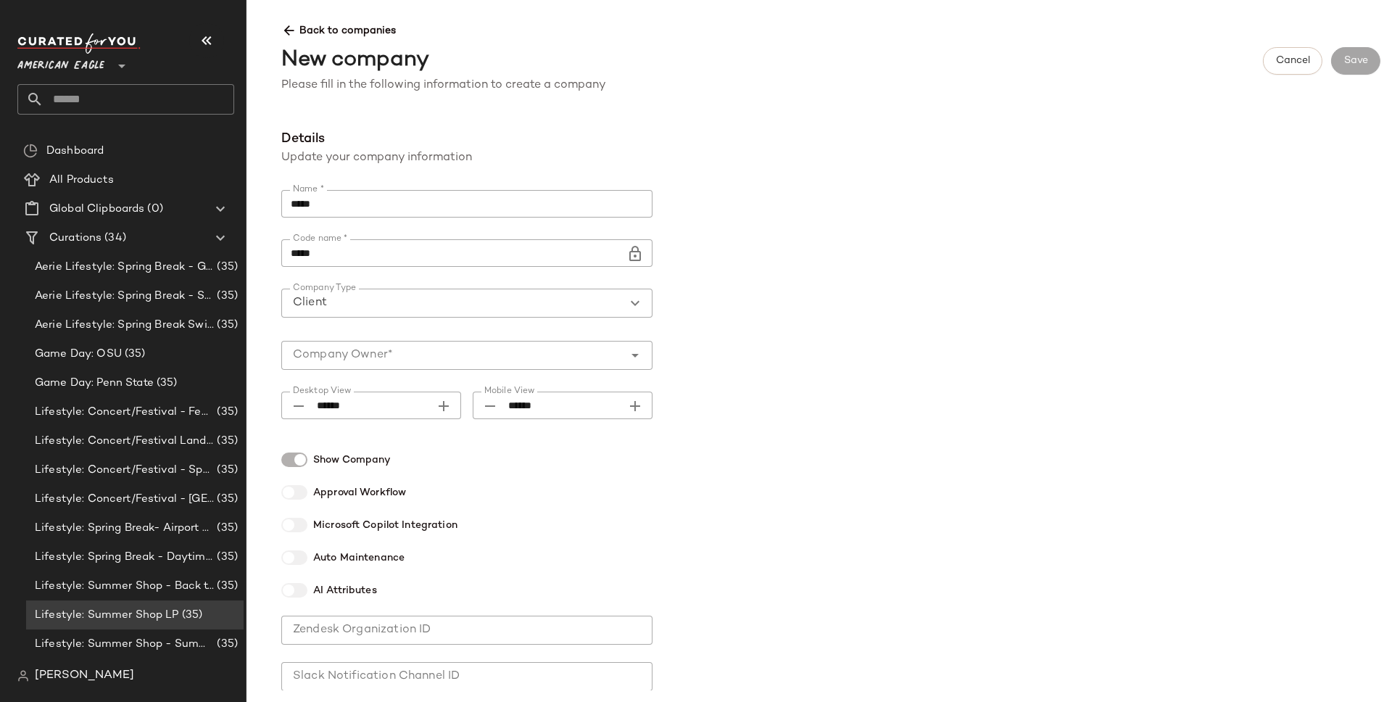
click at [426, 361] on input "Company Owner*" at bounding box center [452, 354] width 342 height 17
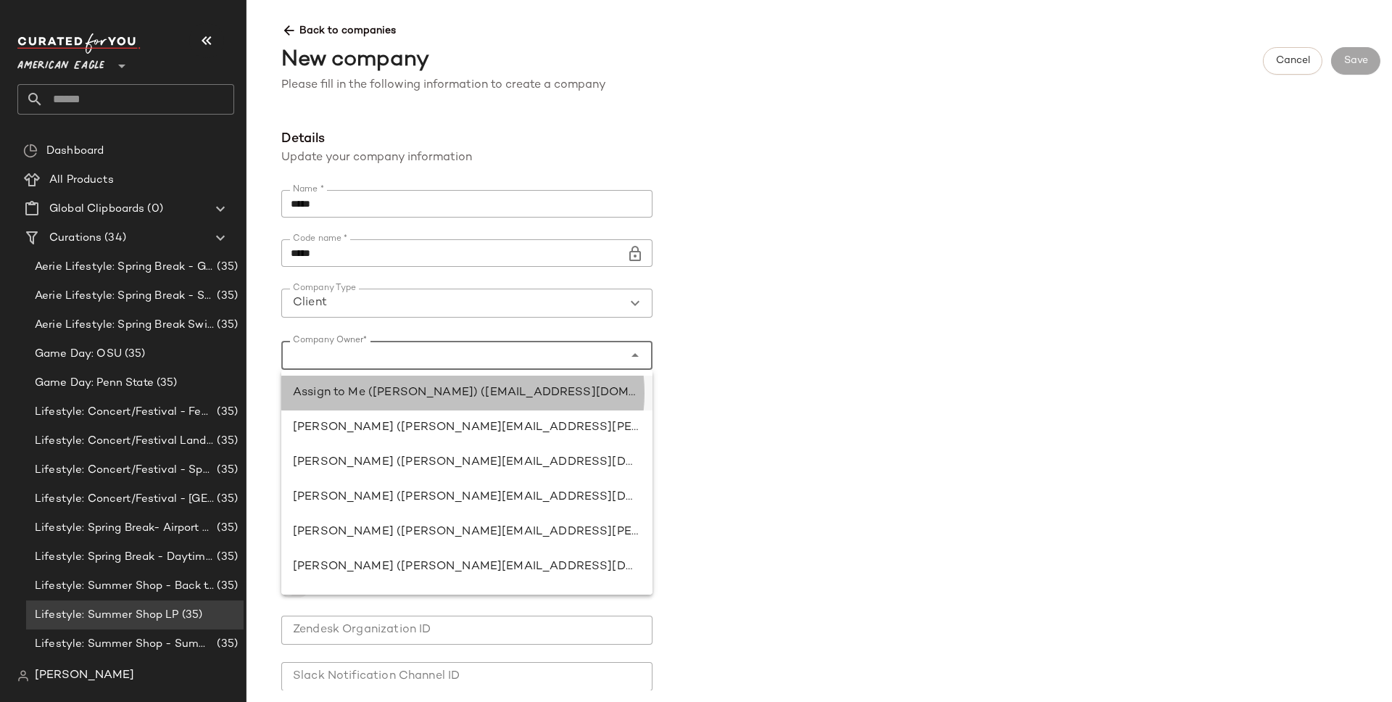
click at [363, 399] on div "Assign to Me (Ivy Le) (ivy.le@curatedforyou.io)" at bounding box center [467, 392] width 348 height 17
type input "**********"
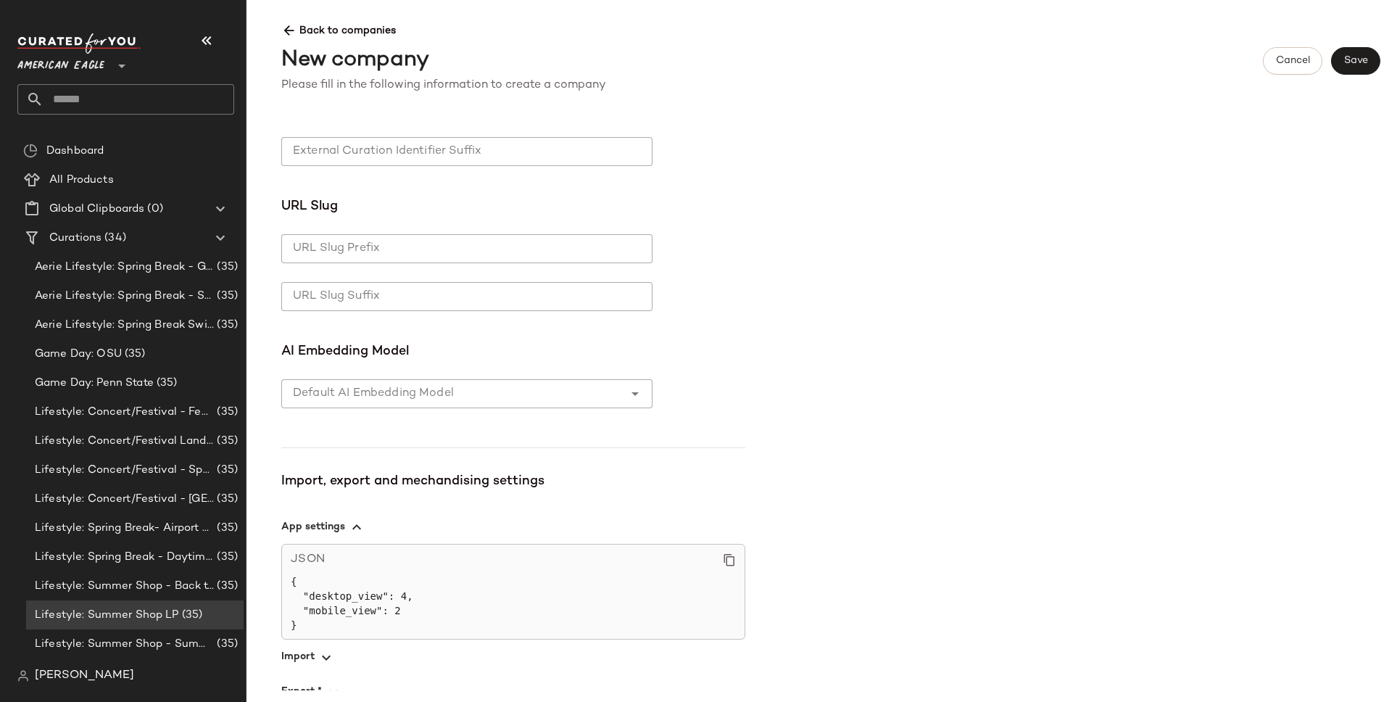
scroll to position [715, 0]
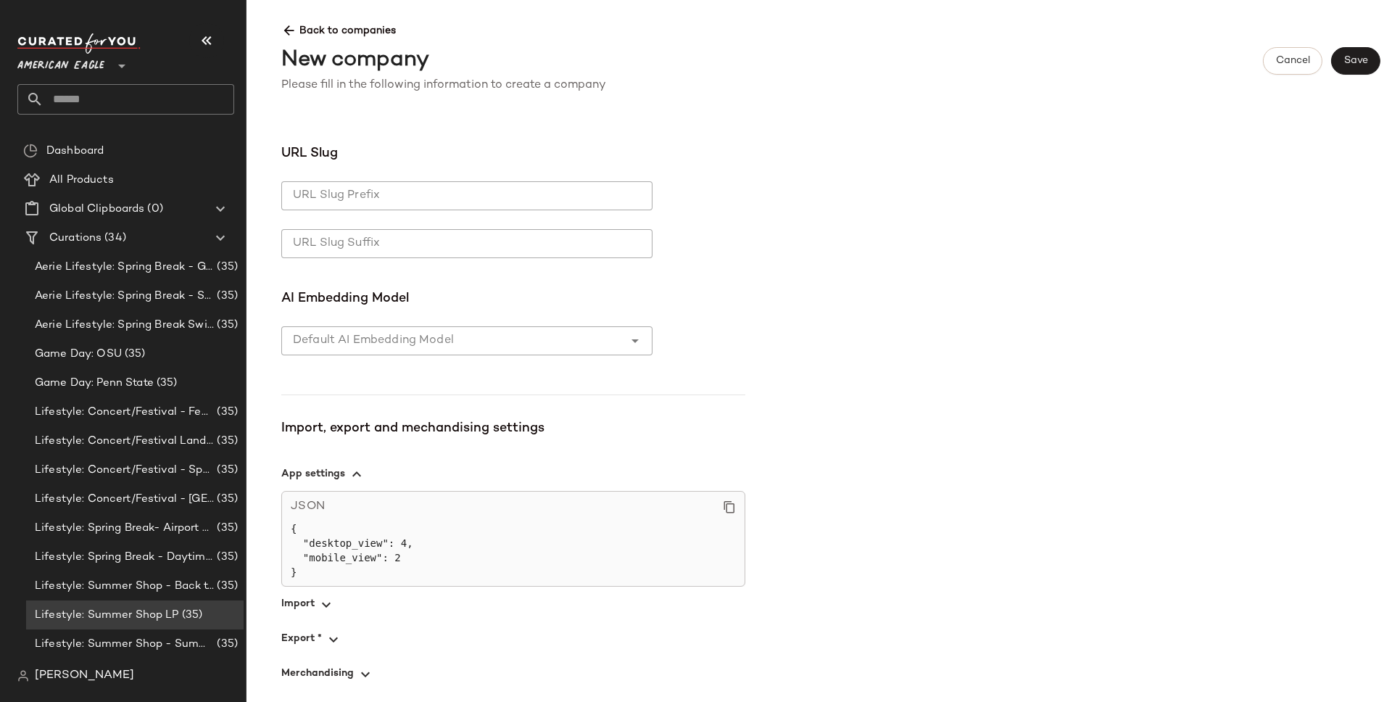
click at [322, 610] on icon "button" at bounding box center [325, 604] width 17 height 17
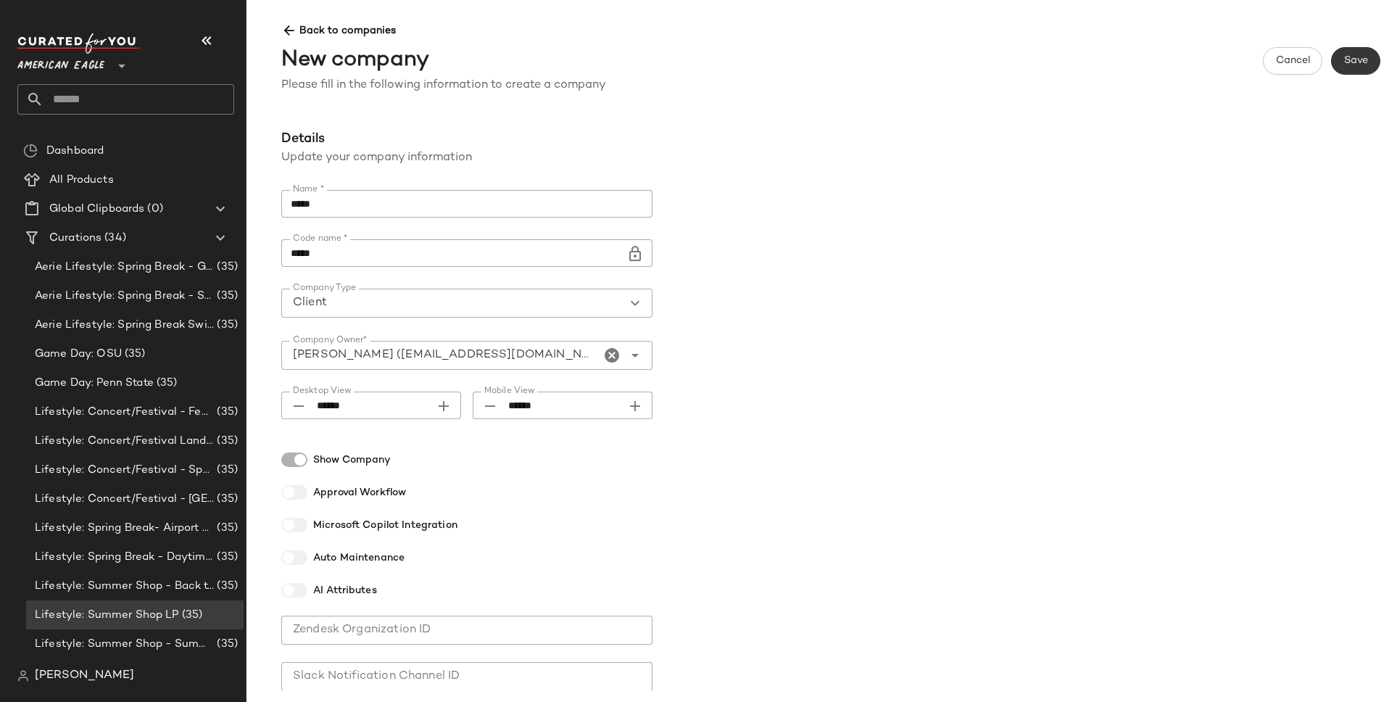
click at [1360, 62] on span "Save" at bounding box center [1355, 61] width 25 height 12
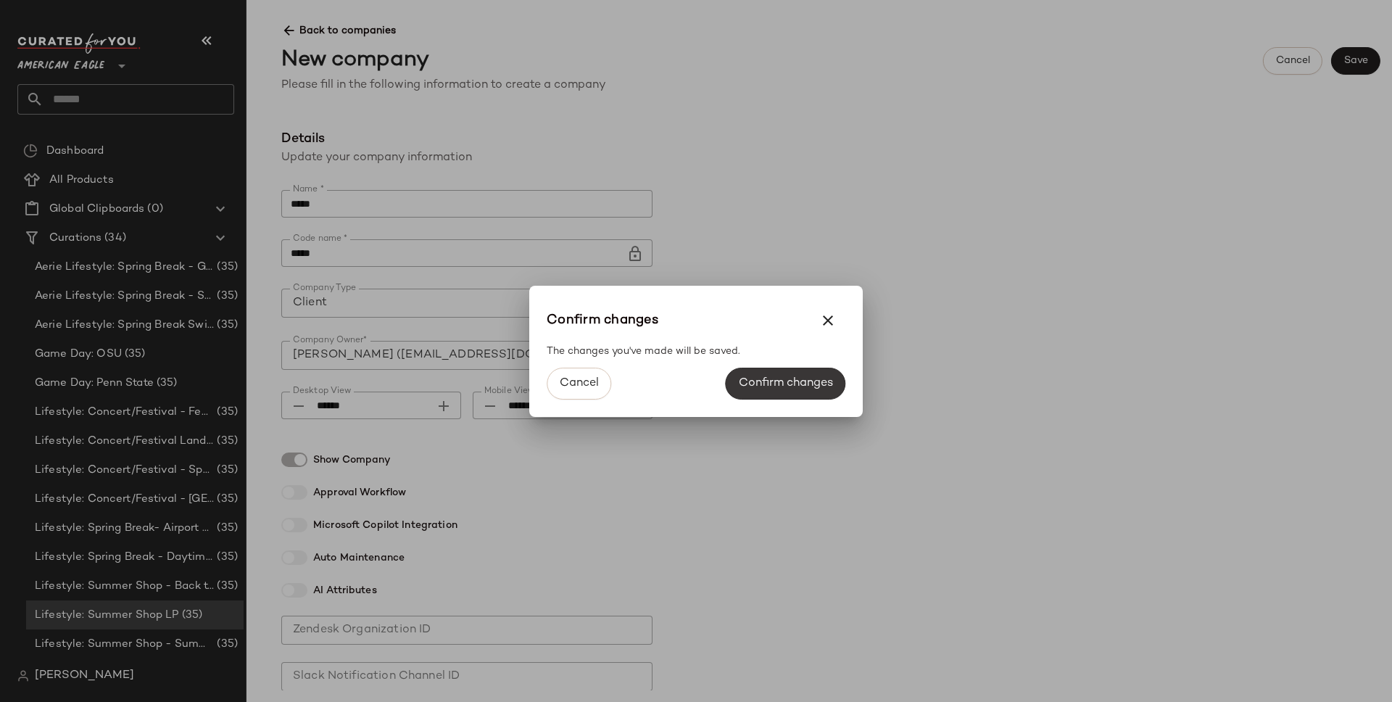
click at [801, 393] on button "Confirm changes" at bounding box center [786, 383] width 120 height 32
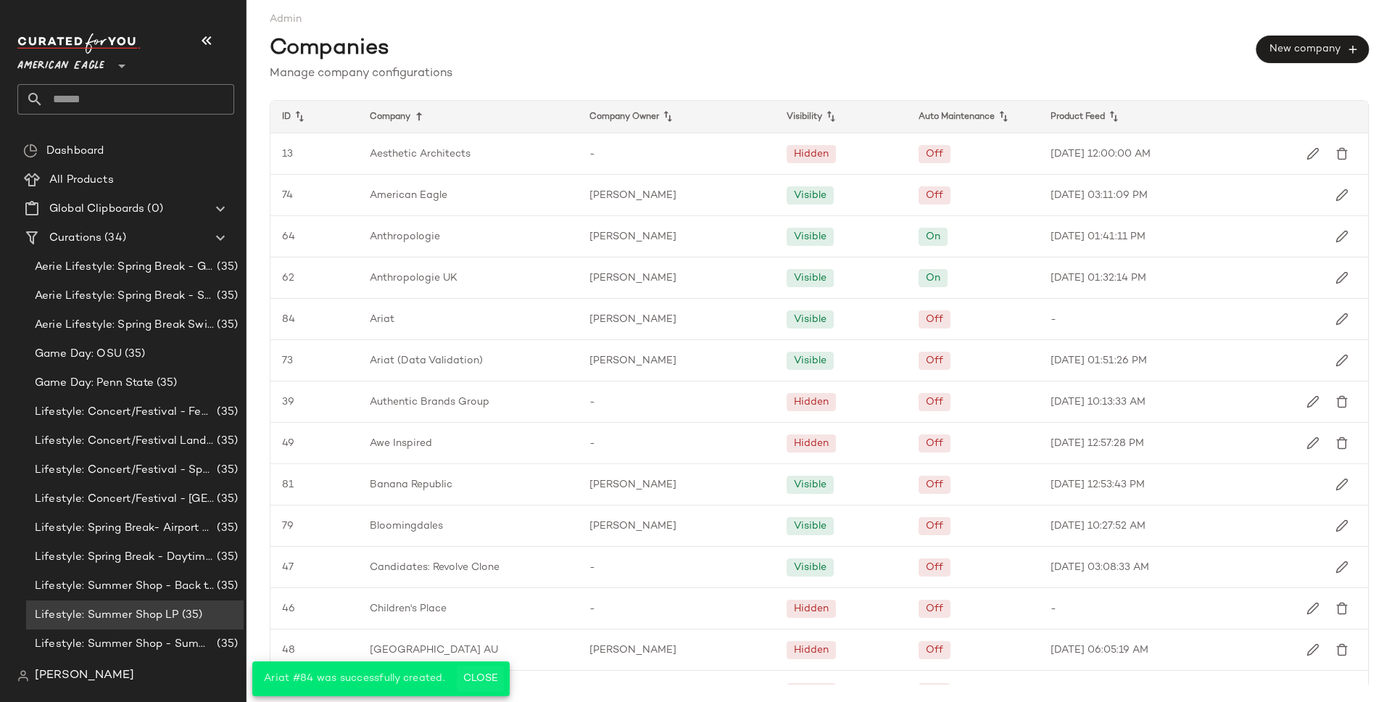
click at [485, 682] on span "Close" at bounding box center [480, 679] width 36 height 12
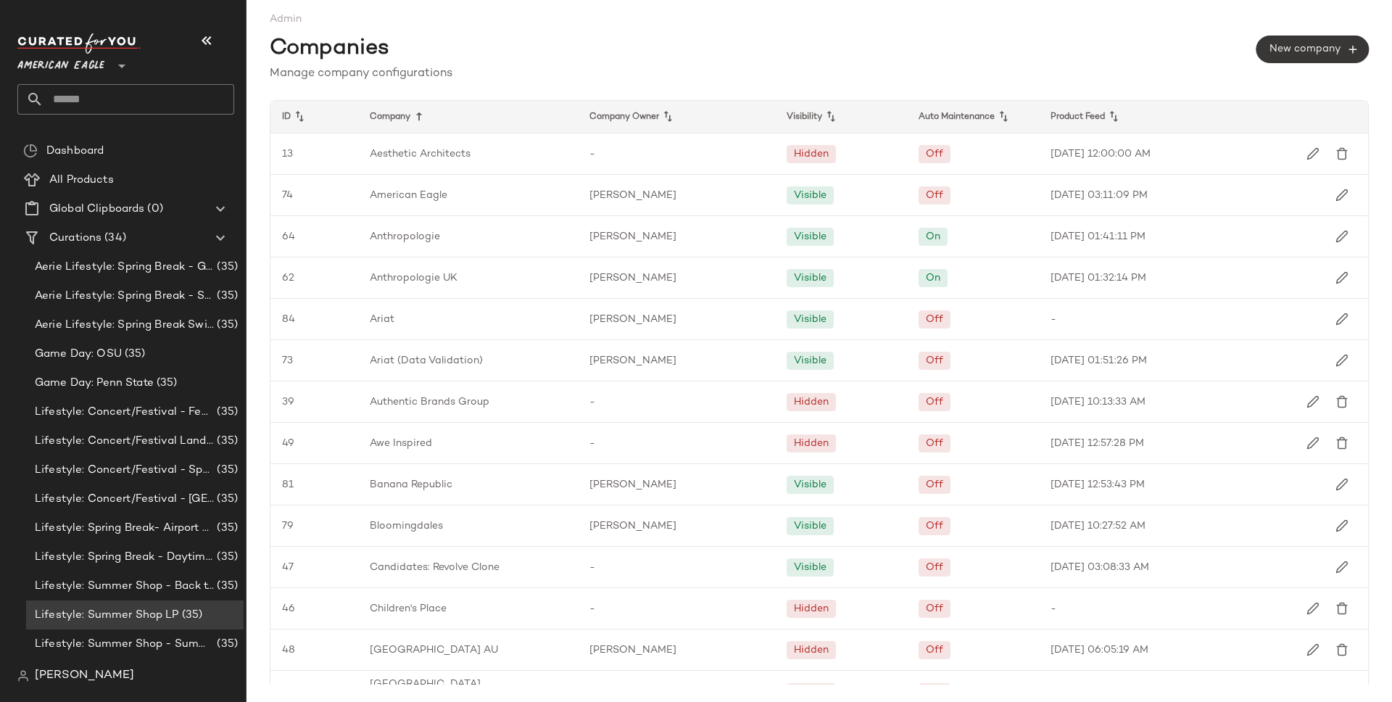
click at [1335, 43] on span "New company" at bounding box center [1312, 49] width 88 height 13
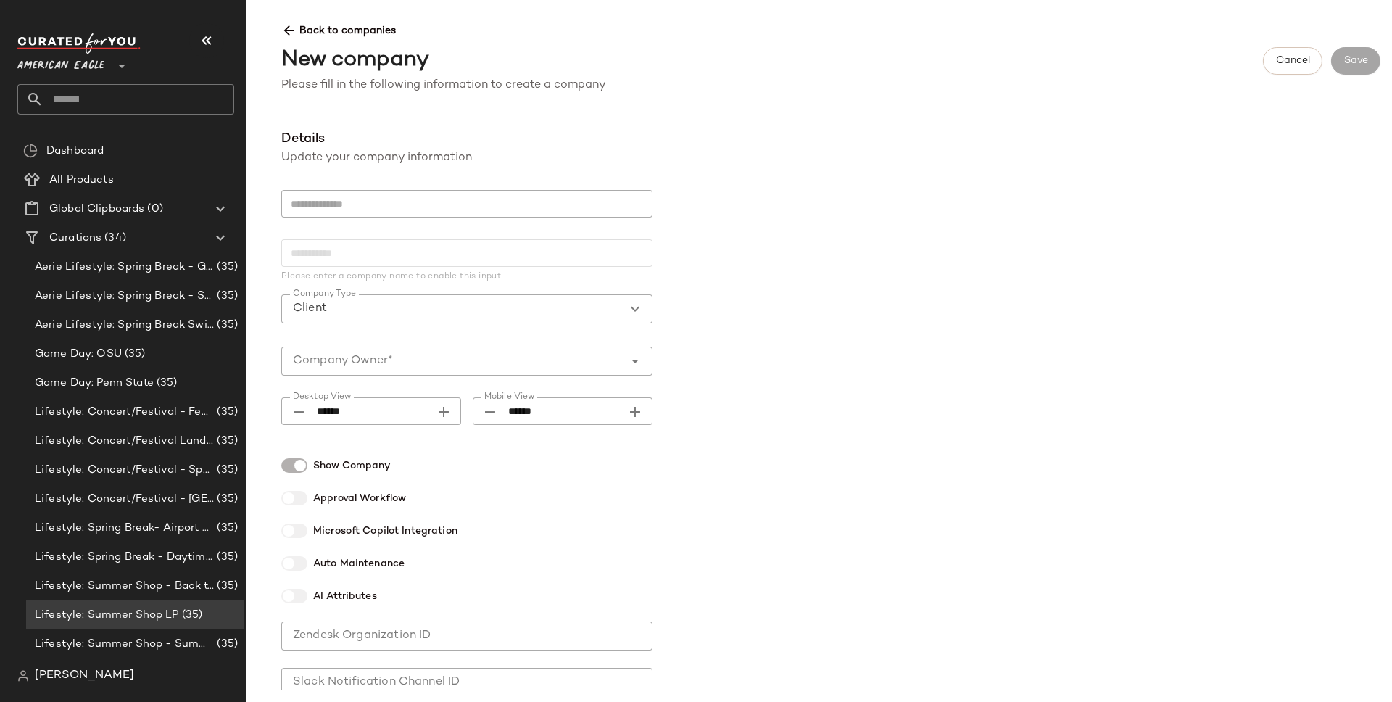
click at [391, 223] on div at bounding box center [466, 228] width 371 height 10
click at [369, 203] on input "text" at bounding box center [466, 204] width 371 height 28
type input "*"
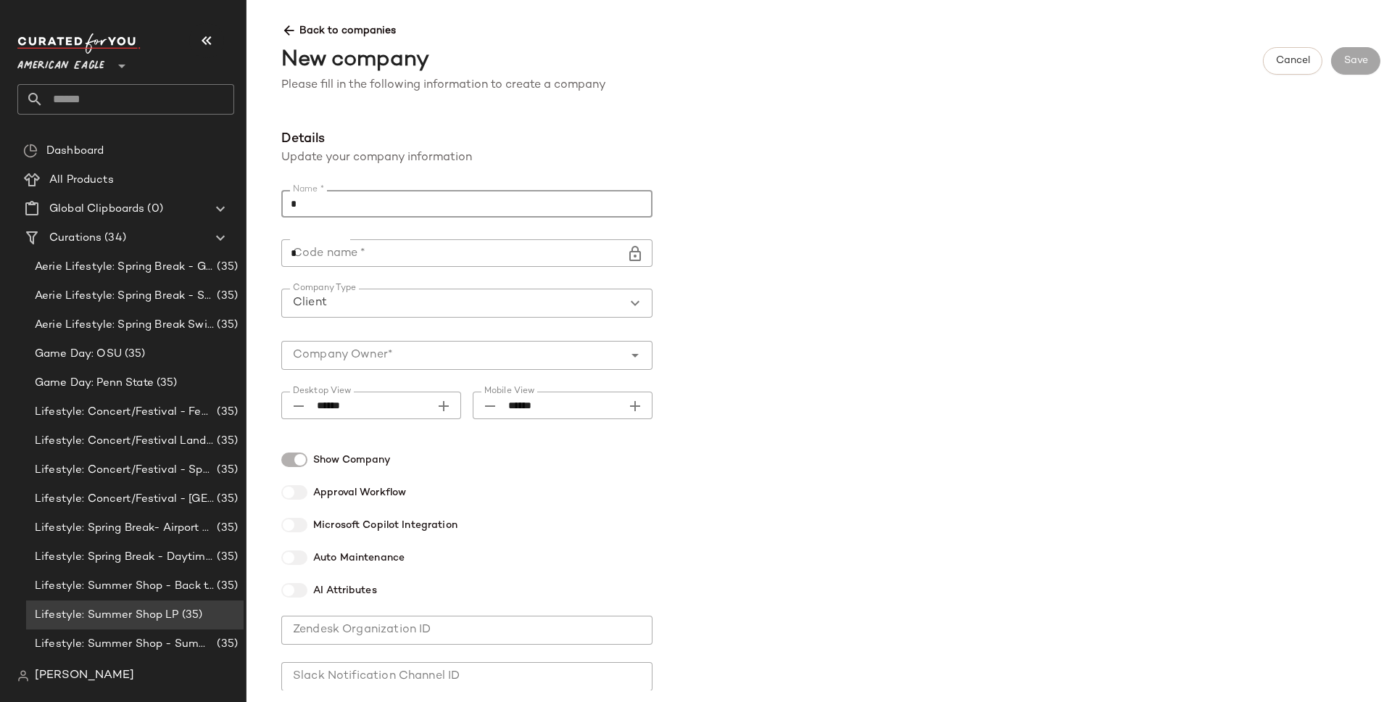
type input "**"
type input "***"
type input "****"
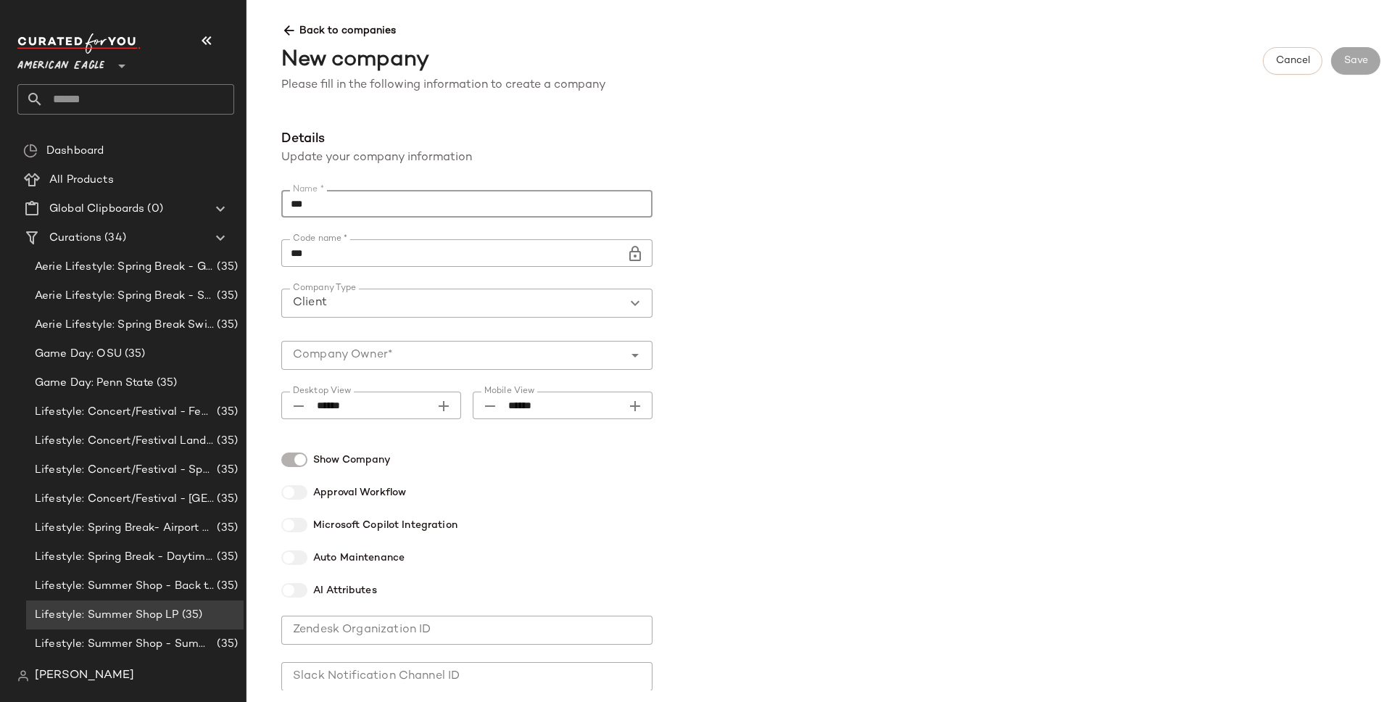
type input "****"
type input "*****"
type input "******"
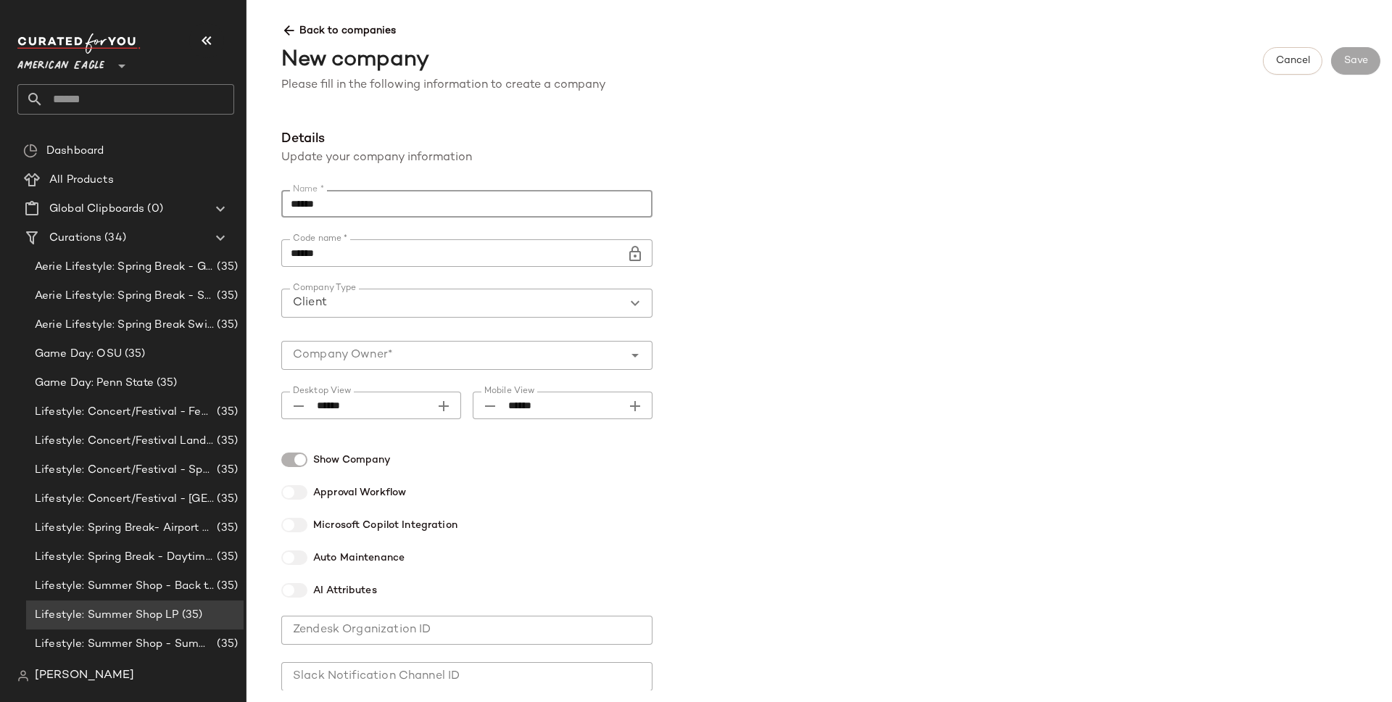
type input "*******"
type input "********"
type input "*********"
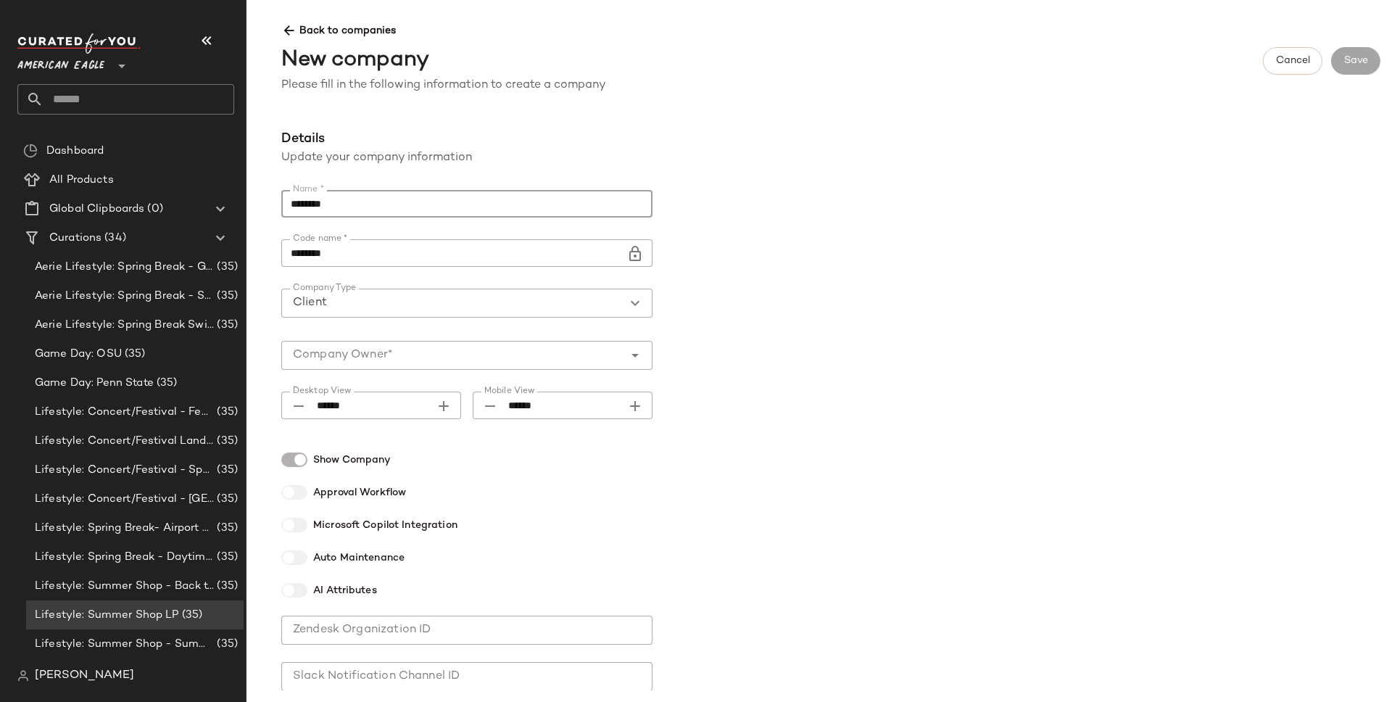
type input "*********"
click at [647, 187] on div "Details Update your company information Name * ********* Name * Code name * ***…" at bounding box center [513, 608] width 464 height 958
click at [357, 351] on input "Company Owner*" at bounding box center [452, 354] width 342 height 17
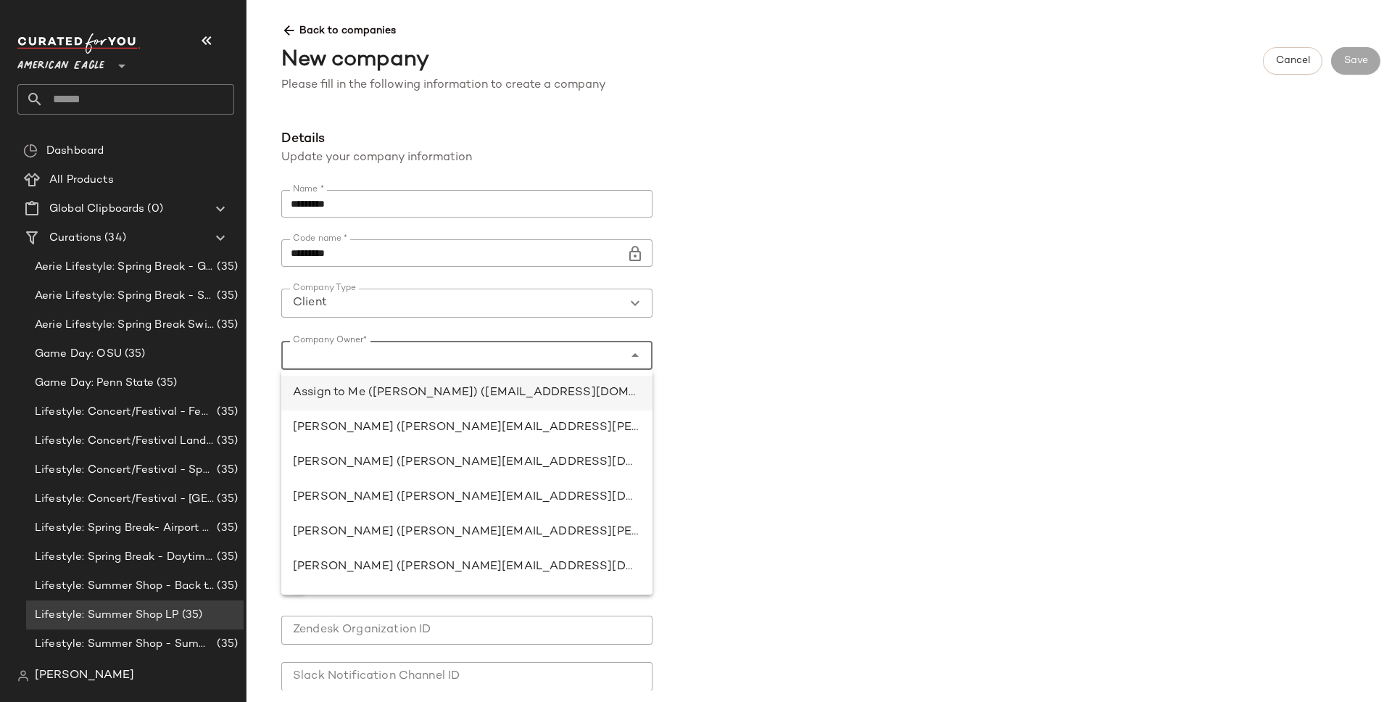
click at [358, 382] on div "Assign to Me (Ivy Le) (ivy.le@curatedforyou.io)" at bounding box center [466, 392] width 371 height 35
type input "**********"
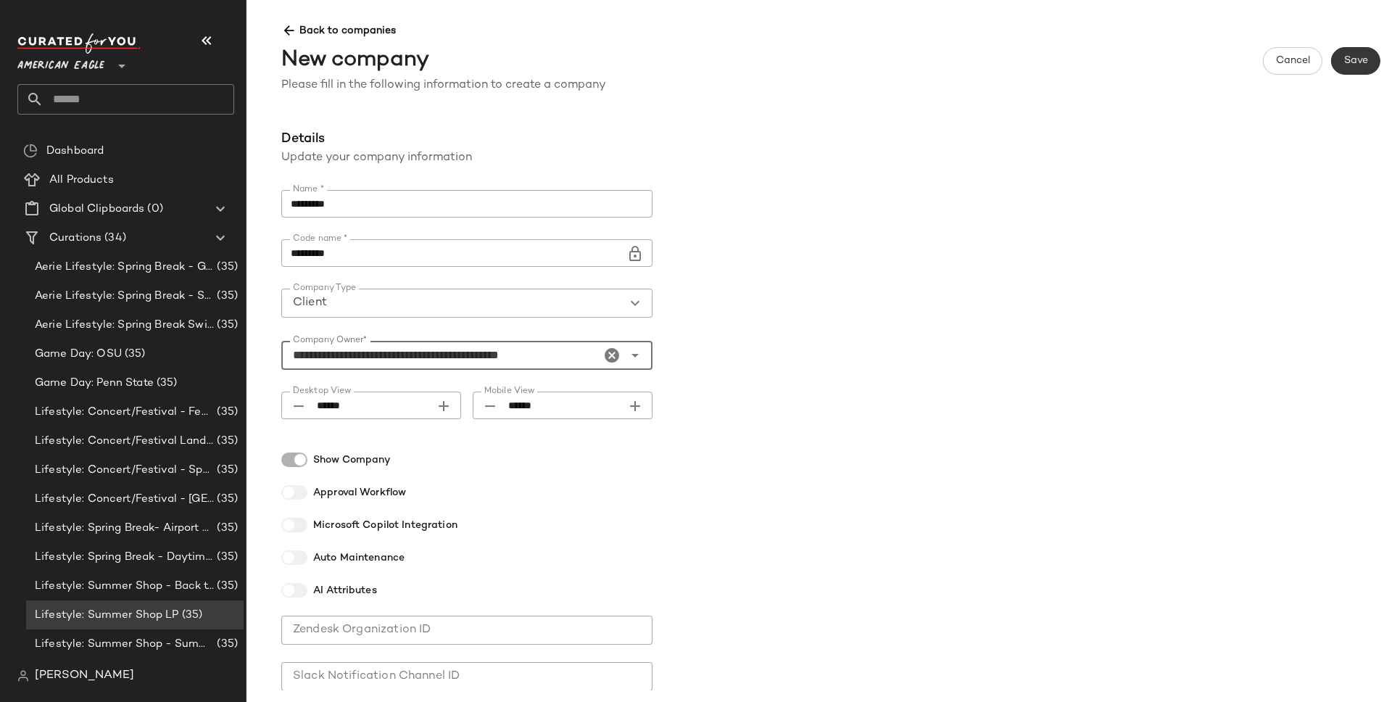
click at [1359, 63] on span "Save" at bounding box center [1355, 61] width 25 height 12
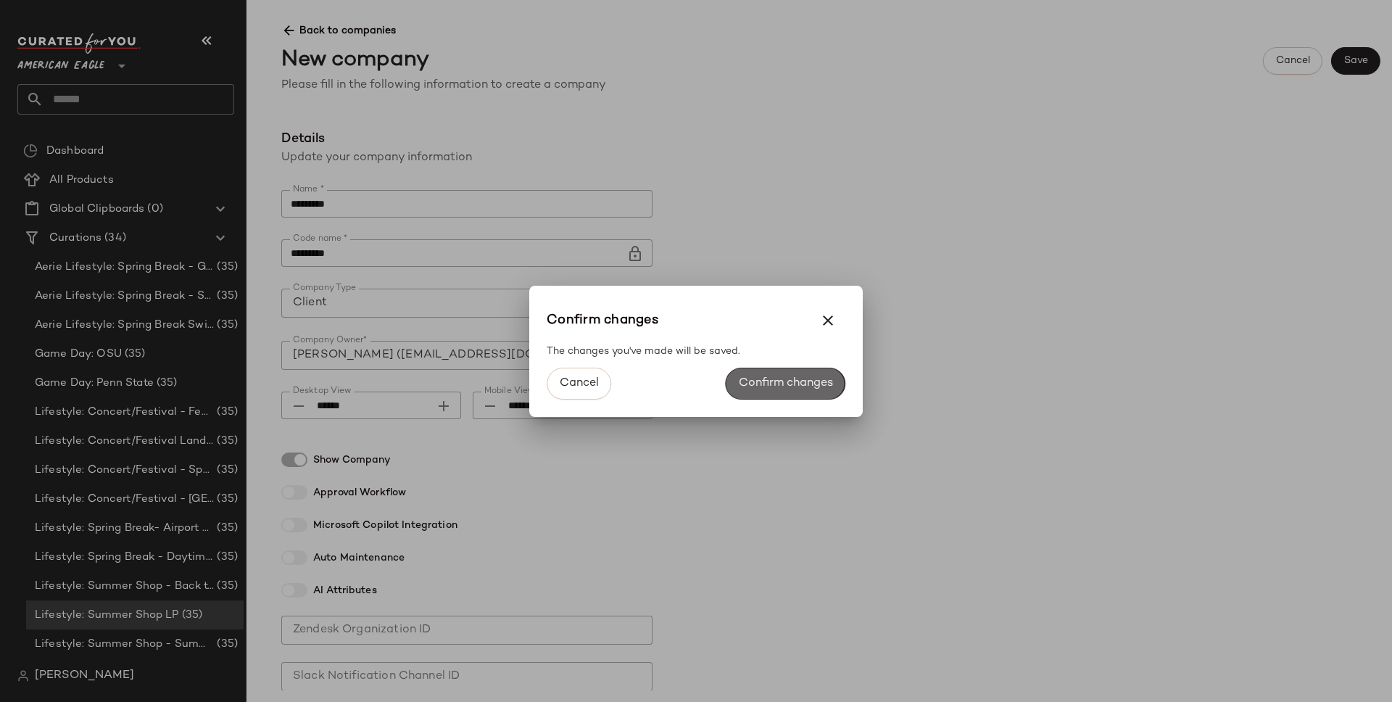
click at [778, 386] on span "Confirm changes" at bounding box center [785, 383] width 95 height 14
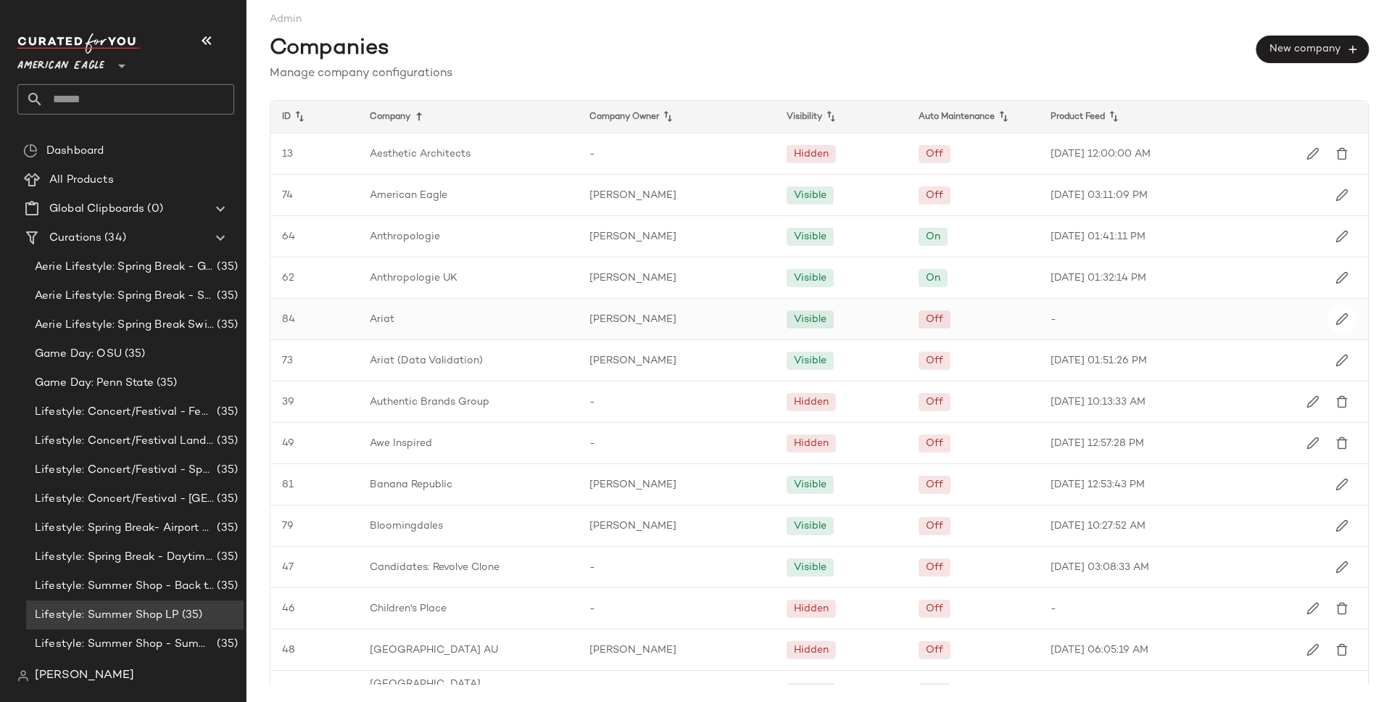
click at [423, 325] on div "Ariat" at bounding box center [468, 319] width 220 height 41
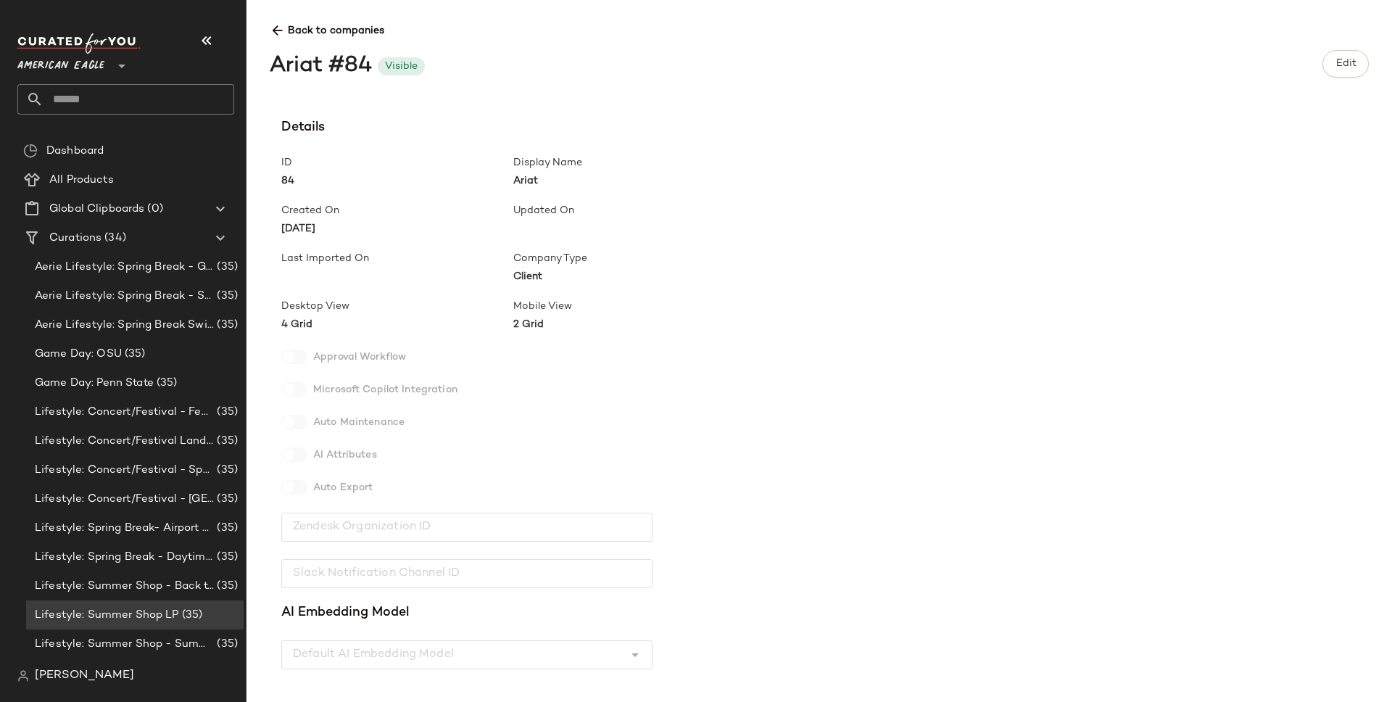
scroll to position [101, 0]
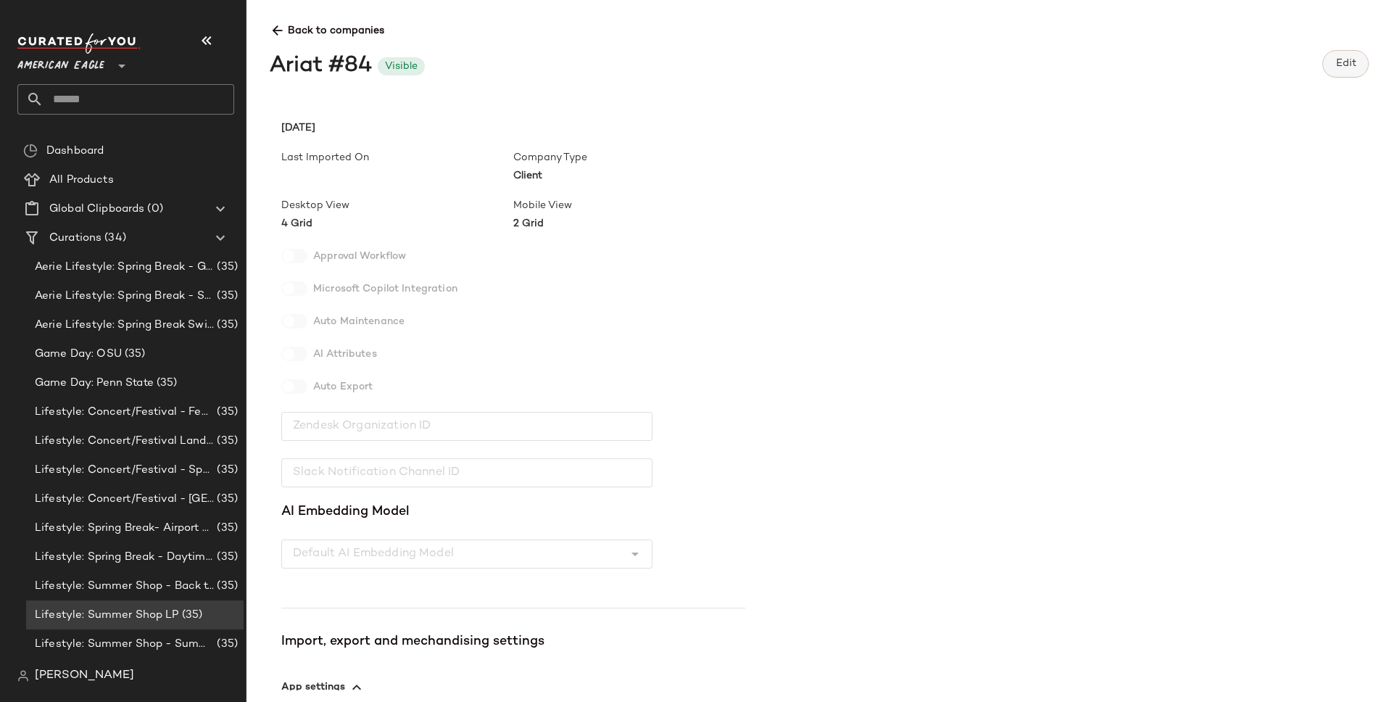
click at [1326, 67] on button "Edit" at bounding box center [1345, 64] width 46 height 28
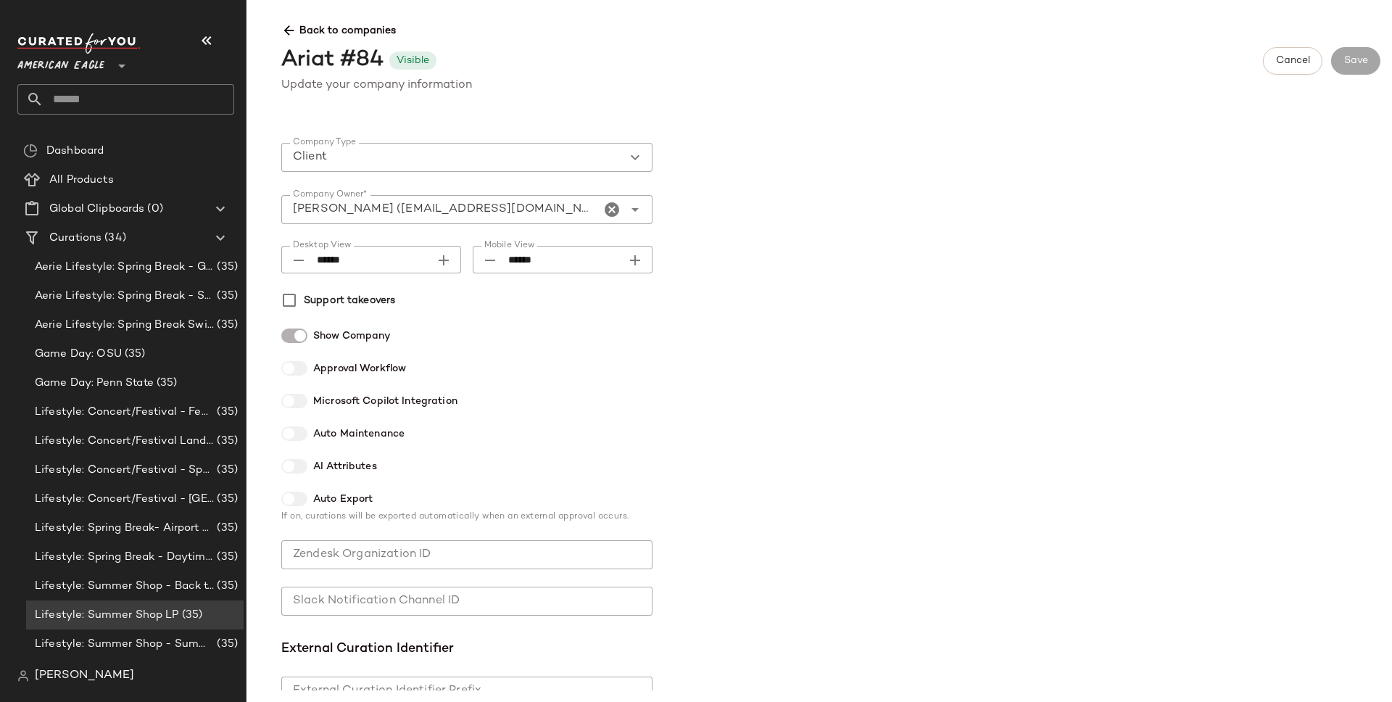
scroll to position [253, 0]
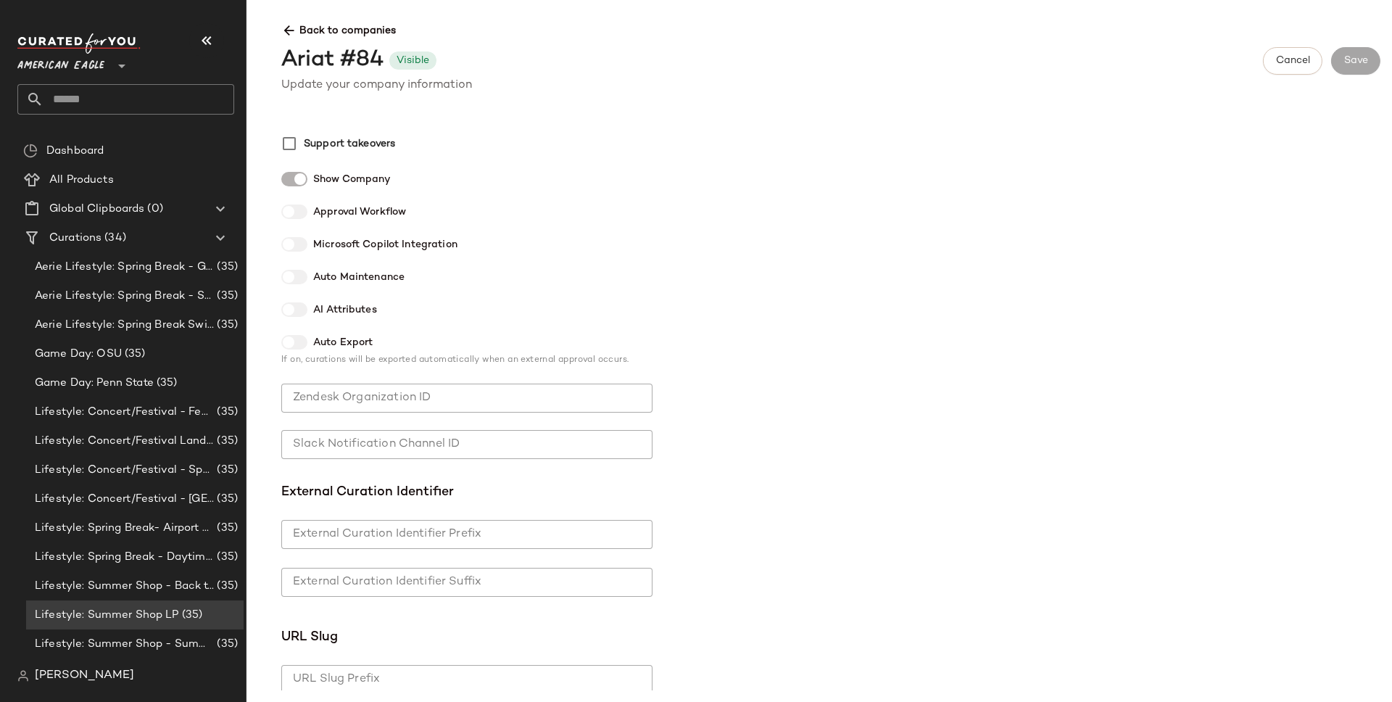
click at [418, 460] on div "Details Update your company information Name * ***** Name * Company Type Client…" at bounding box center [513, 365] width 464 height 979
click at [402, 439] on input "Slack Notification Channel ID" at bounding box center [466, 444] width 371 height 29
paste input "**********"
type input "**********"
click at [1148, 205] on div "**********" at bounding box center [831, 409] width 1122 height 561
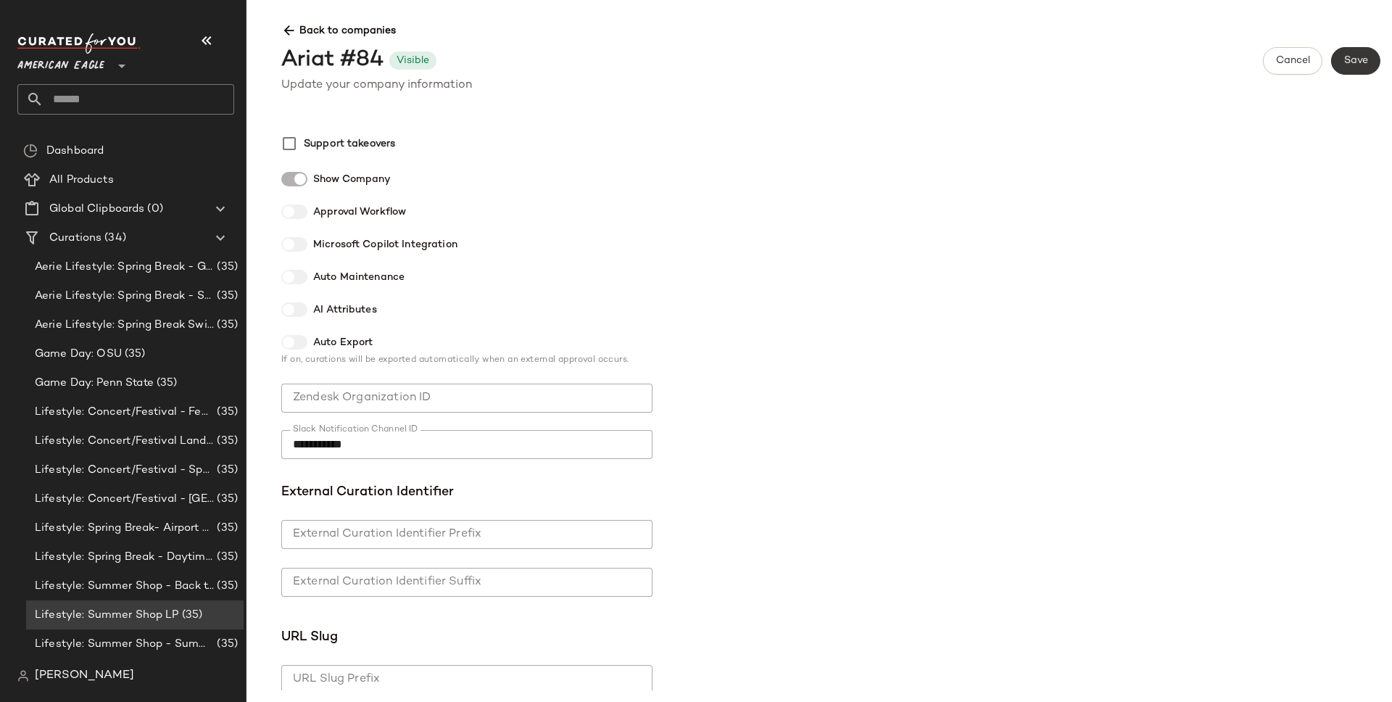
click at [1361, 60] on span "Save" at bounding box center [1355, 61] width 25 height 12
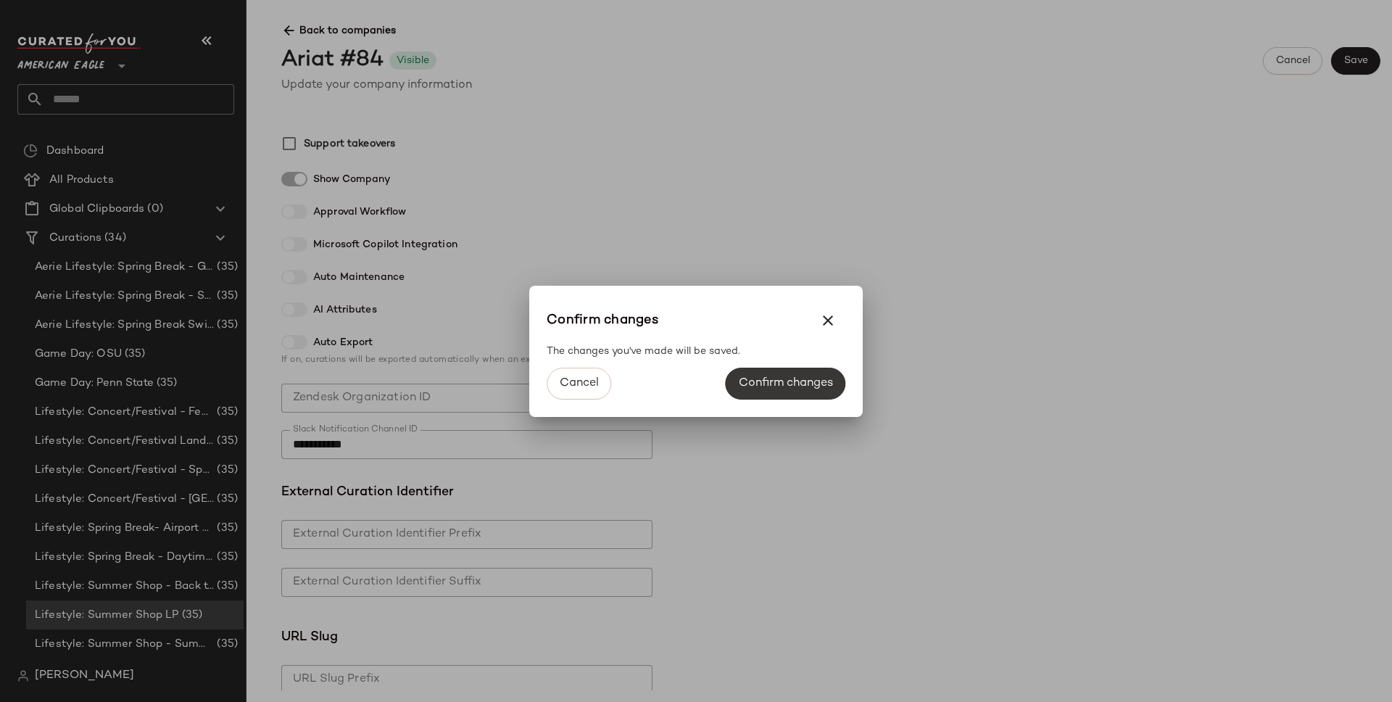
click at [825, 381] on span "Confirm changes" at bounding box center [785, 383] width 95 height 14
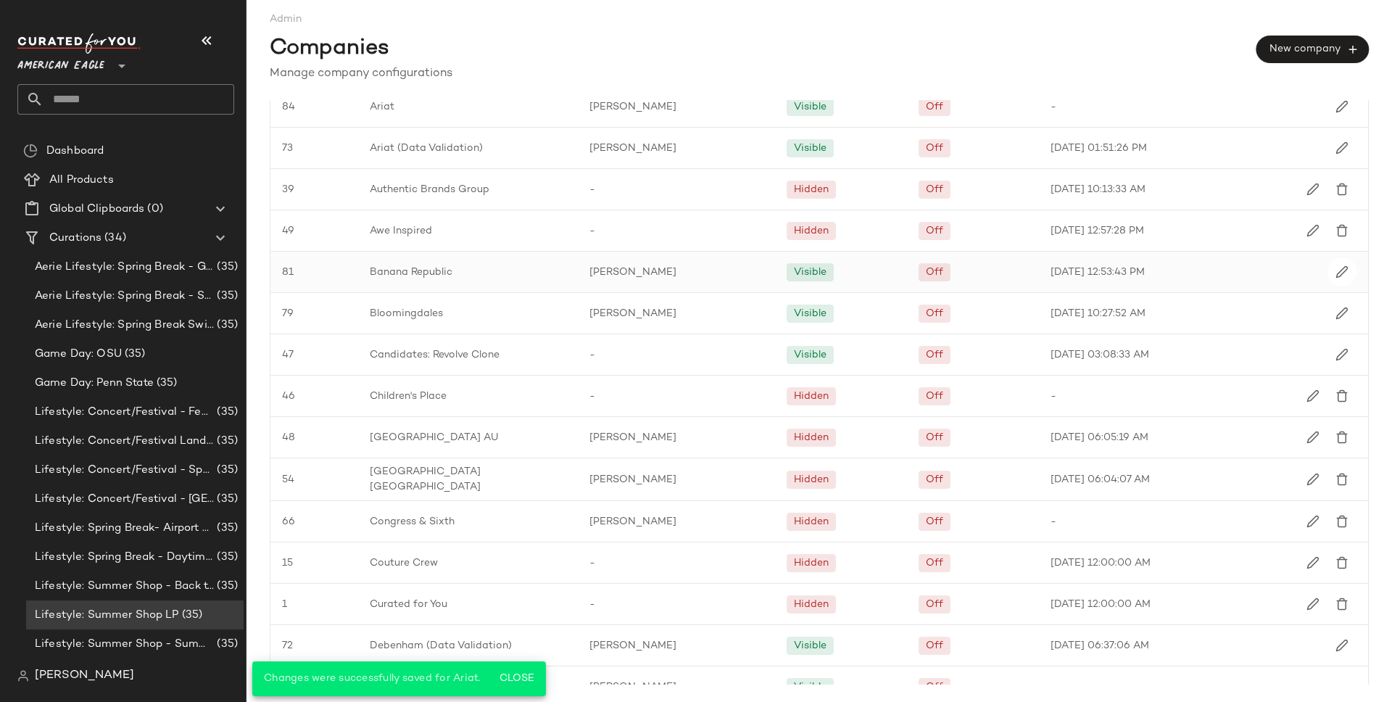
scroll to position [334, 0]
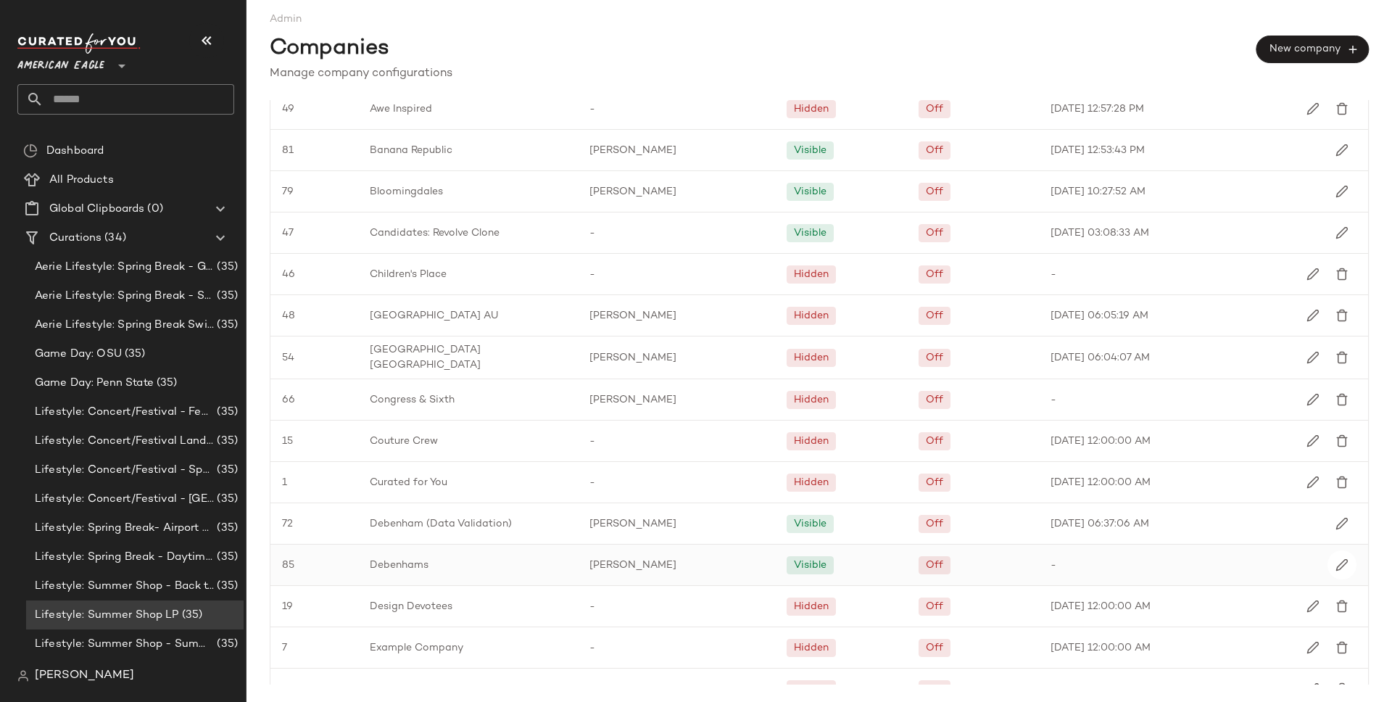
click at [423, 562] on span "Debenhams" at bounding box center [399, 564] width 59 height 15
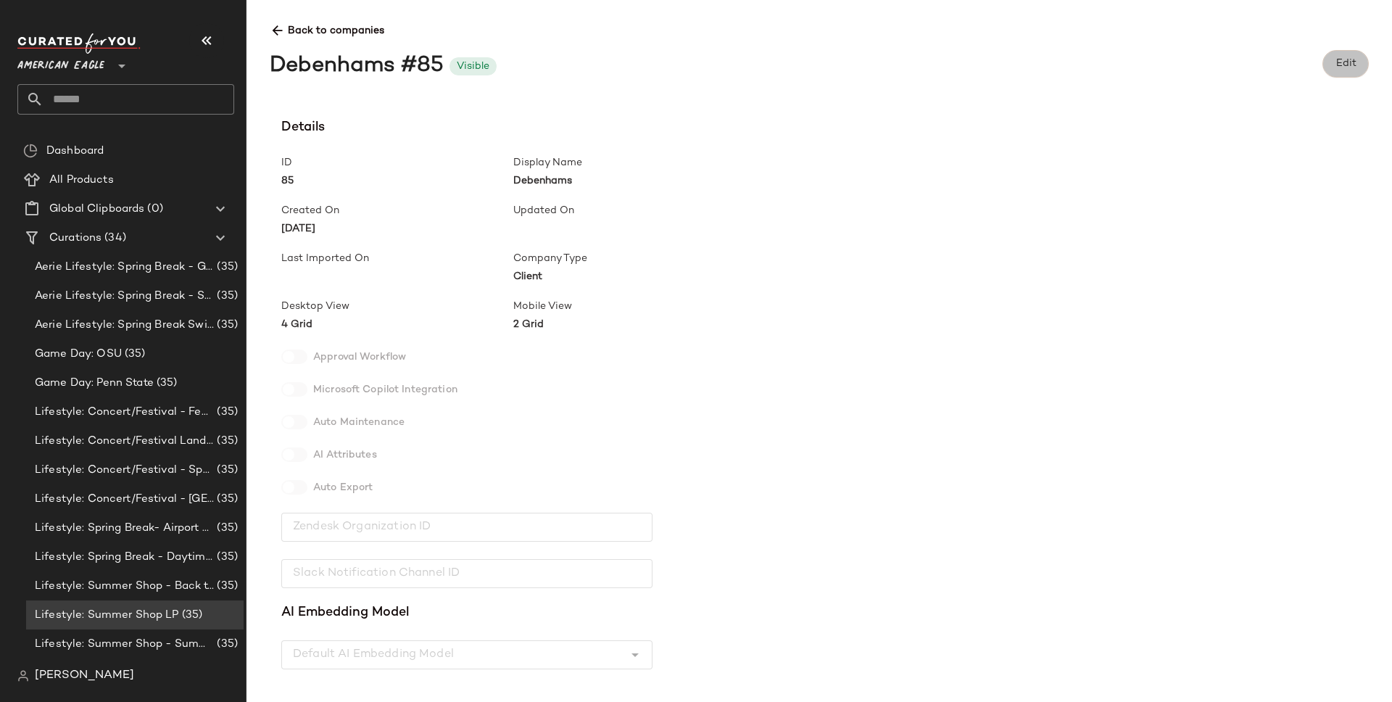
click at [1337, 62] on span "Edit" at bounding box center [1344, 64] width 21 height 12
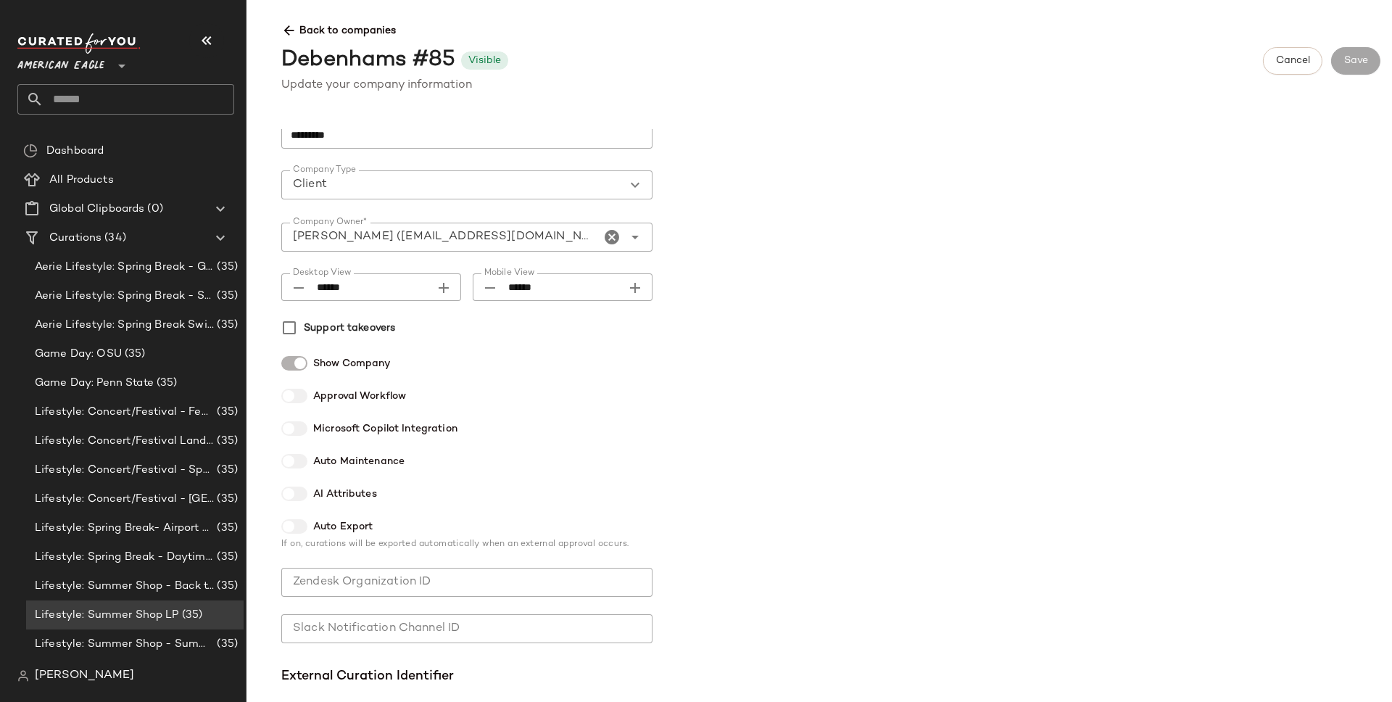
scroll to position [142, 0]
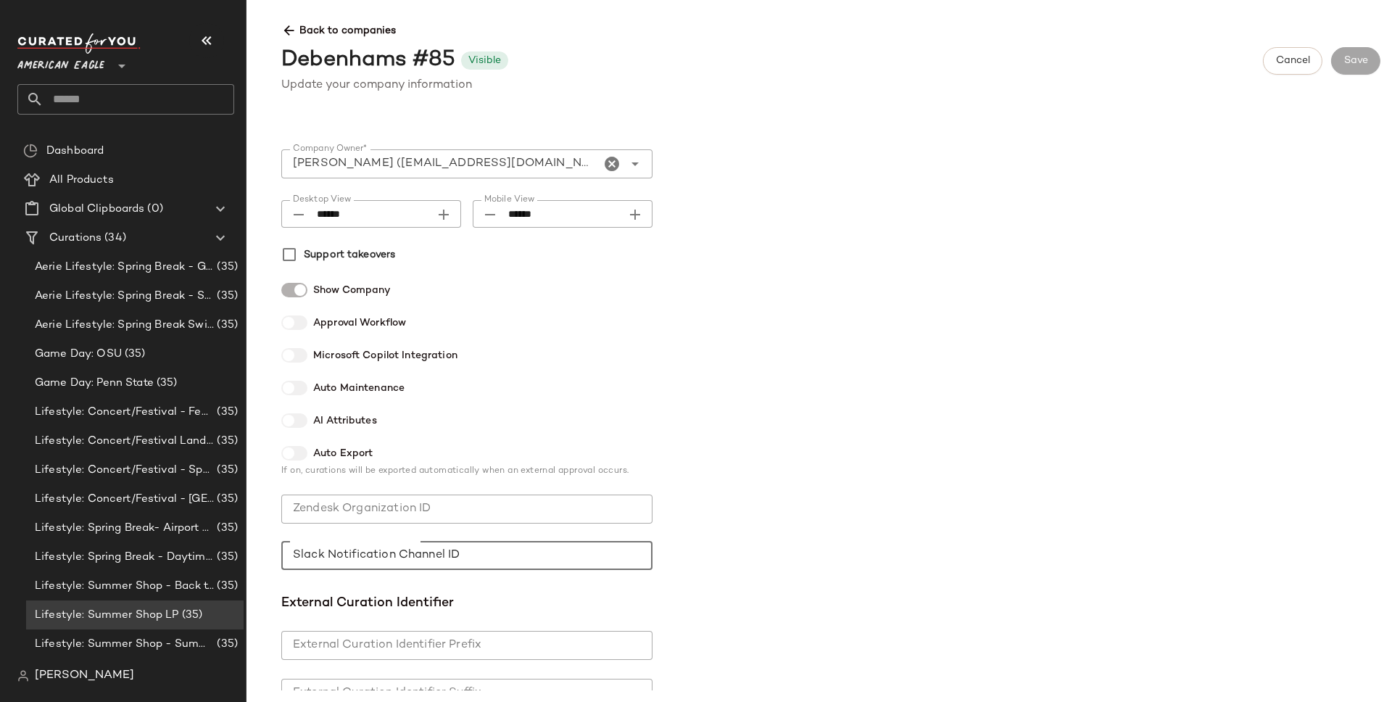
click at [334, 554] on input "Slack Notification Channel ID" at bounding box center [466, 555] width 371 height 29
paste input "**********"
type input "**********"
click at [1358, 66] on span "Save" at bounding box center [1355, 61] width 25 height 12
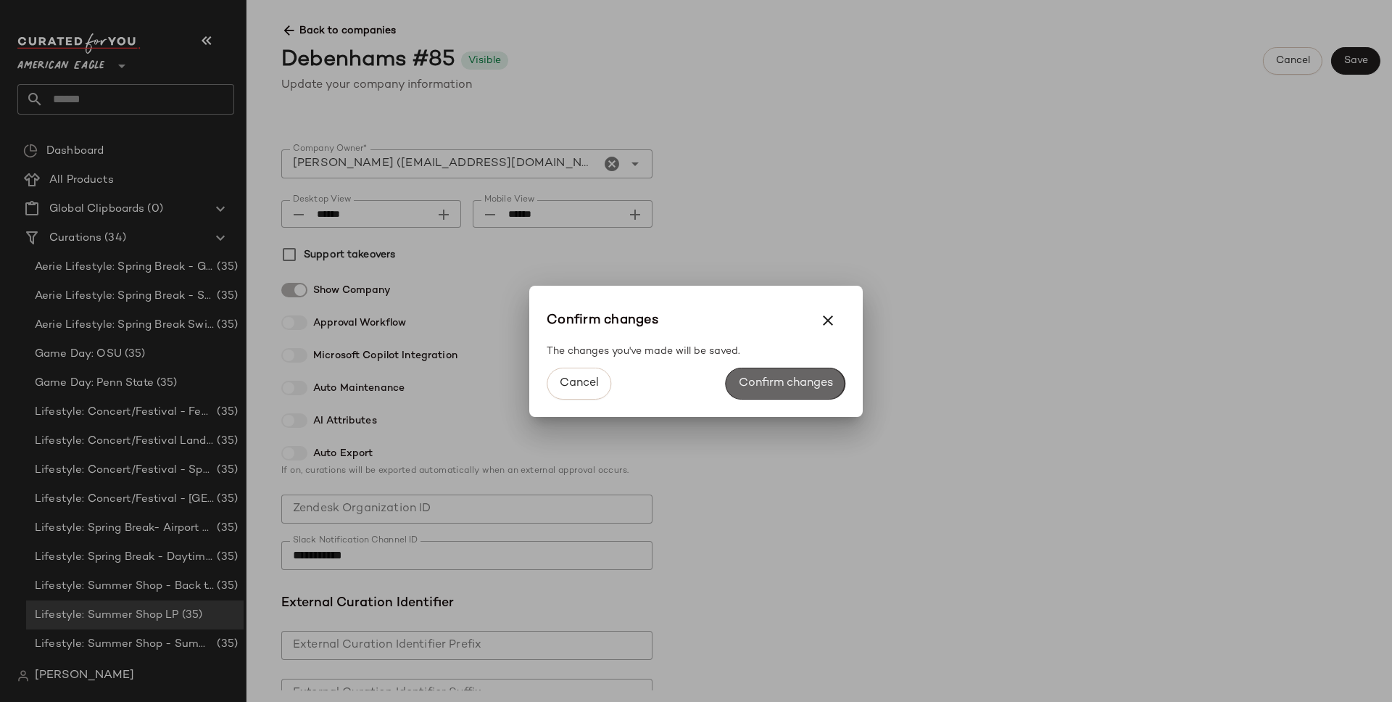
click at [768, 381] on span "Confirm changes" at bounding box center [785, 383] width 95 height 14
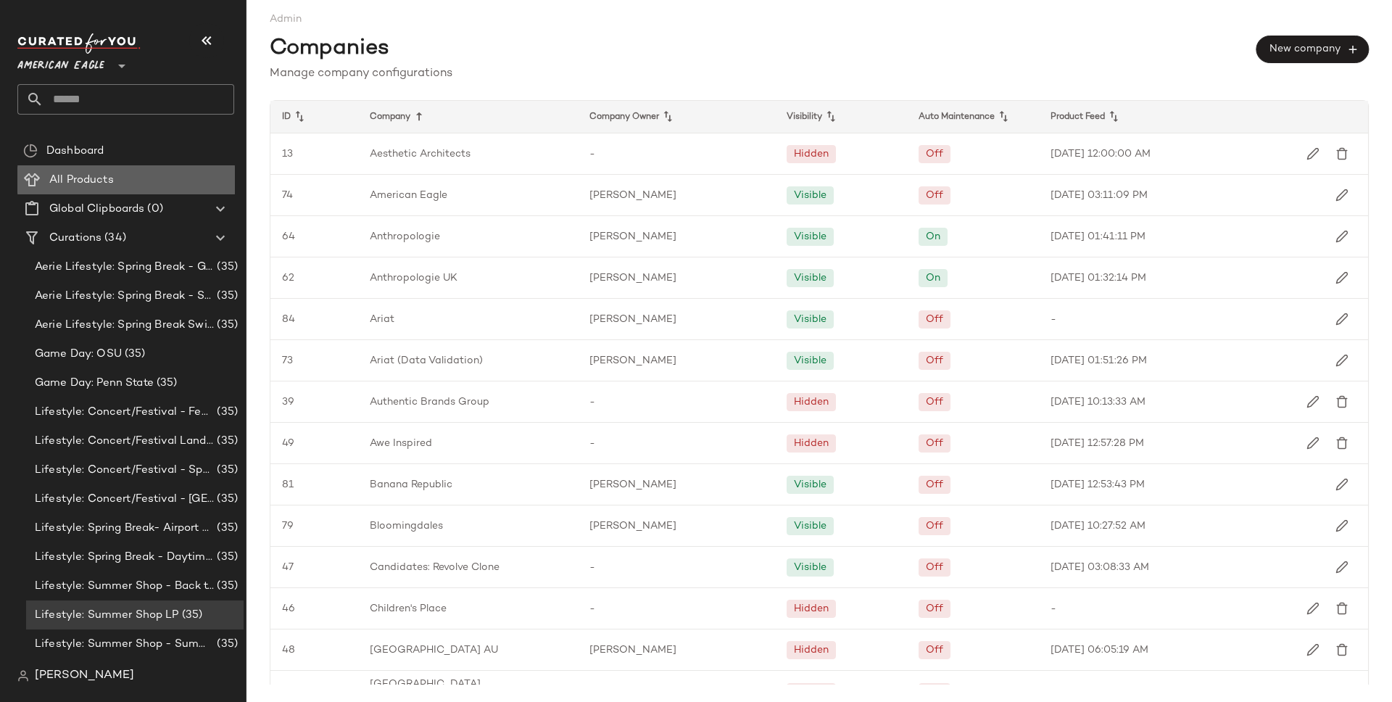
click at [78, 180] on span "All Products" at bounding box center [81, 180] width 65 height 17
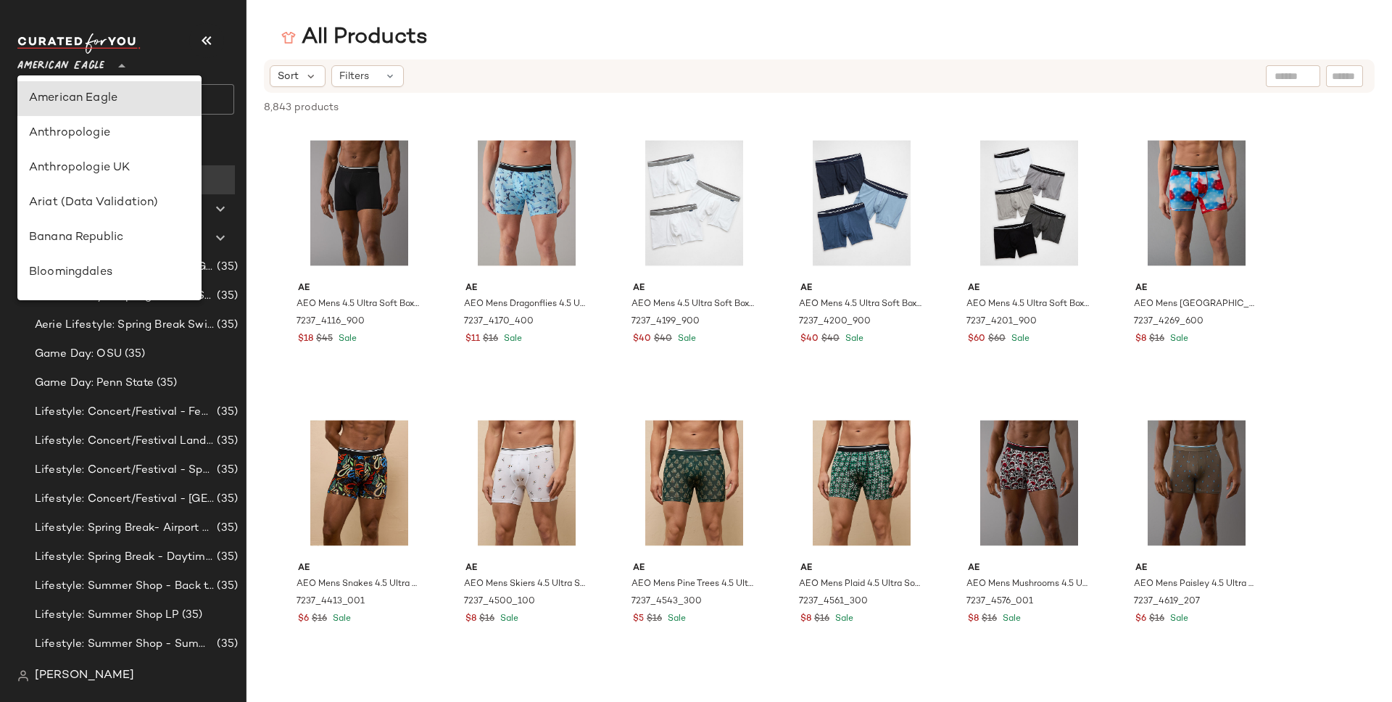
click at [99, 63] on span "American Eagle" at bounding box center [60, 62] width 87 height 26
click at [95, 207] on div "Ariat (Data Validation)" at bounding box center [109, 202] width 161 height 17
type input "**"
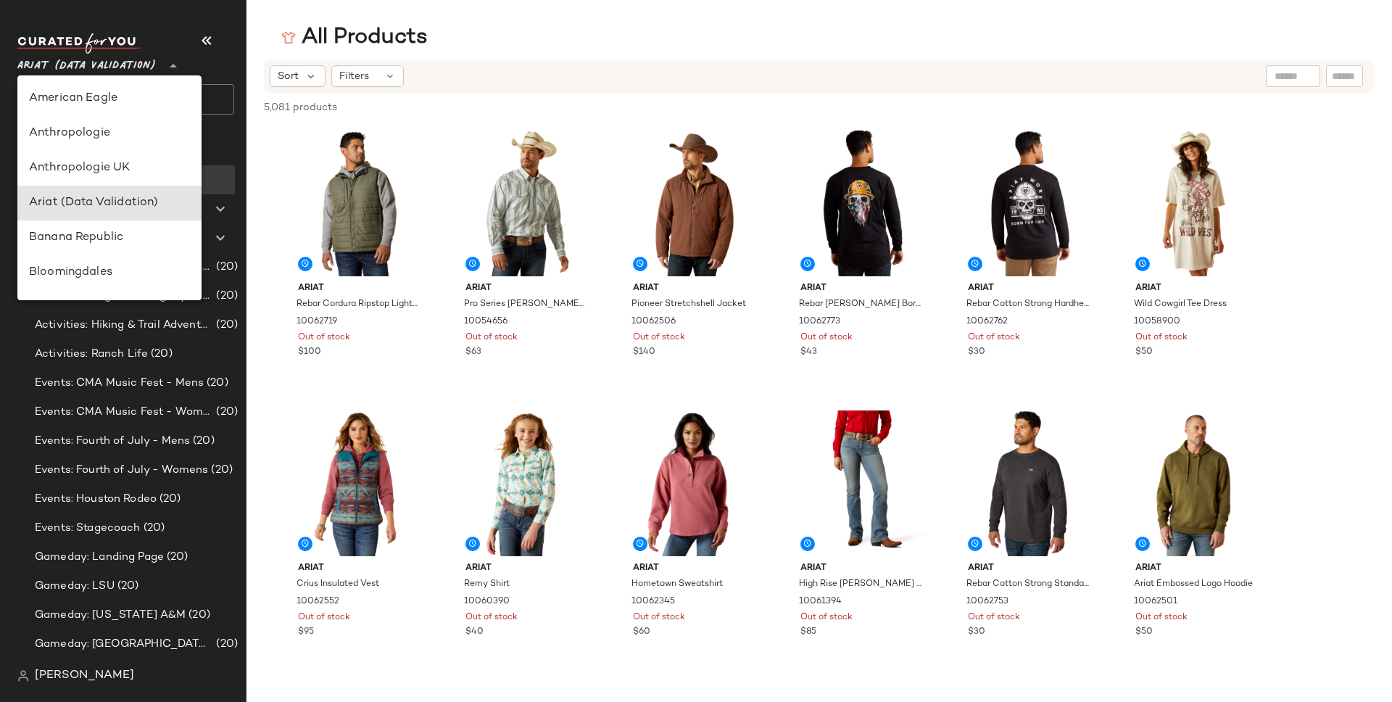
click at [127, 65] on span "Ariat (Data Validation)" at bounding box center [86, 62] width 138 height 26
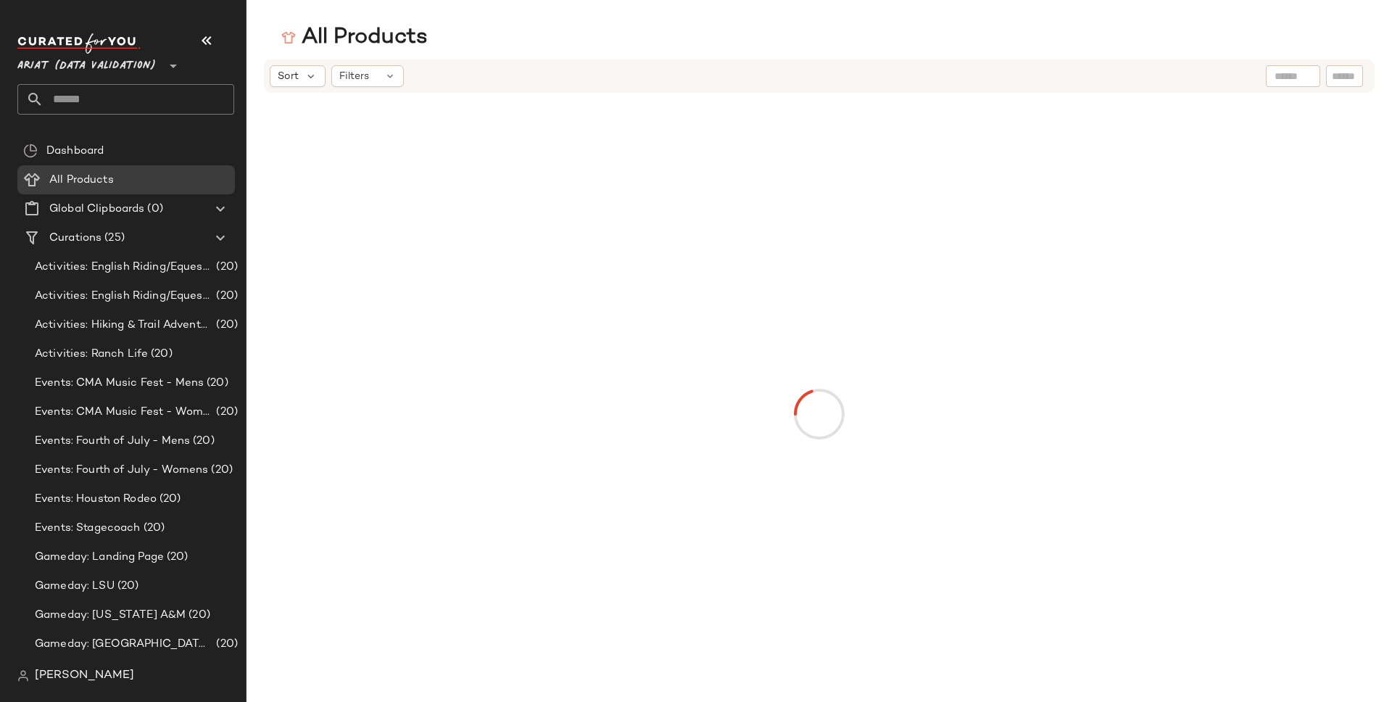
click at [59, 69] on span "Ariat (Data Validation)" at bounding box center [86, 62] width 138 height 26
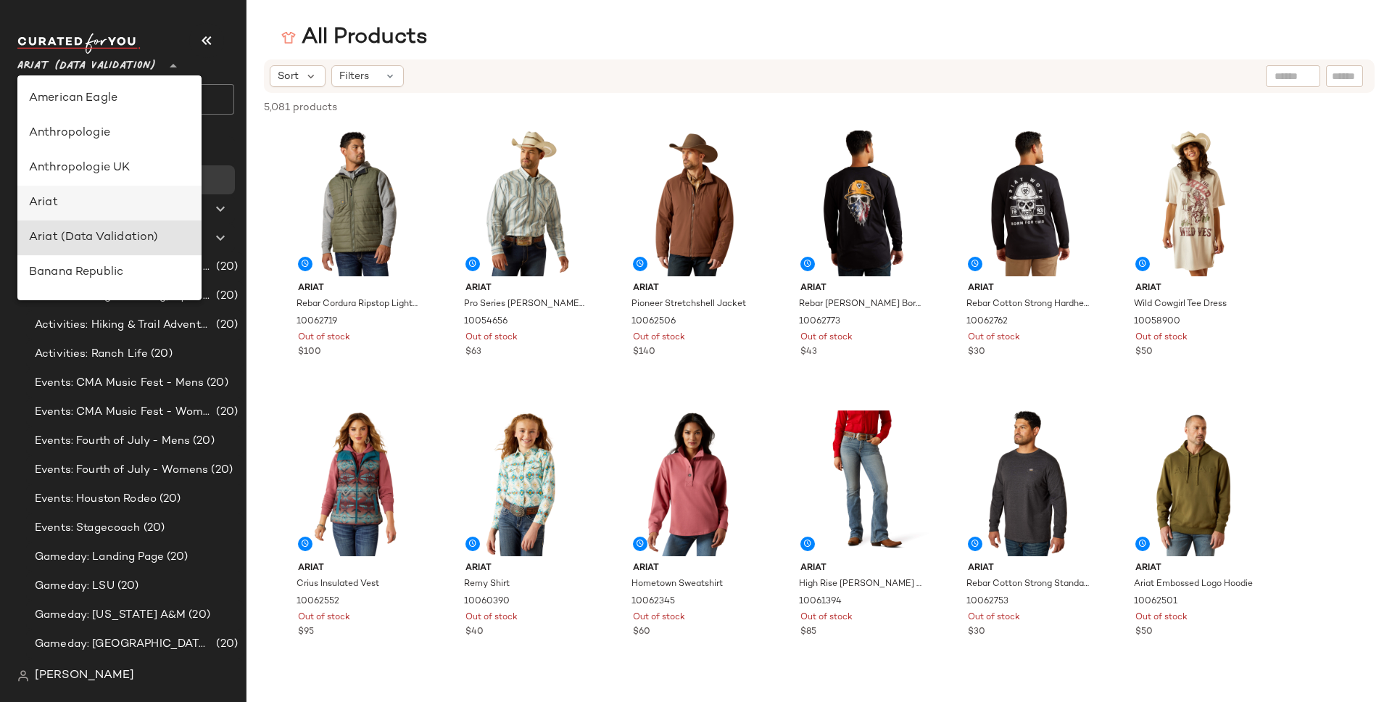
click at [110, 199] on div "Ariat" at bounding box center [109, 202] width 161 height 17
type input "**"
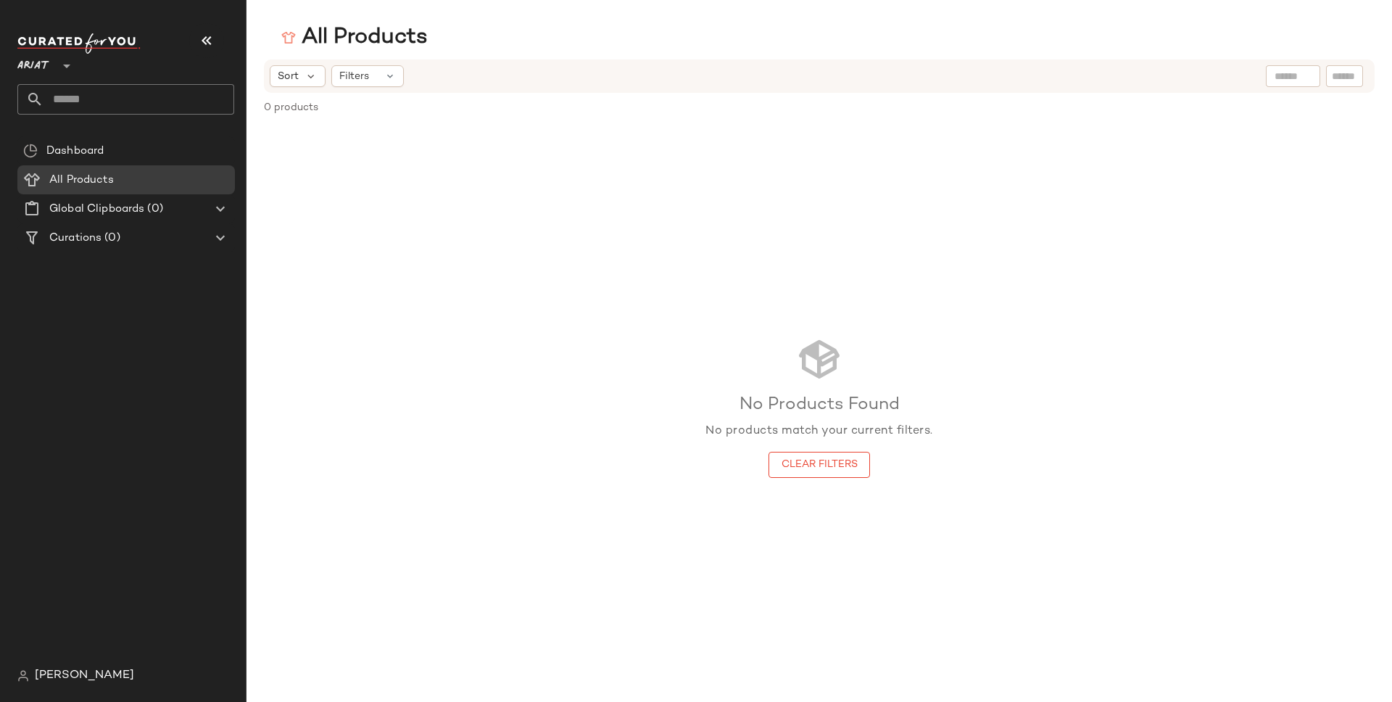
click at [56, 63] on div at bounding box center [65, 57] width 20 height 36
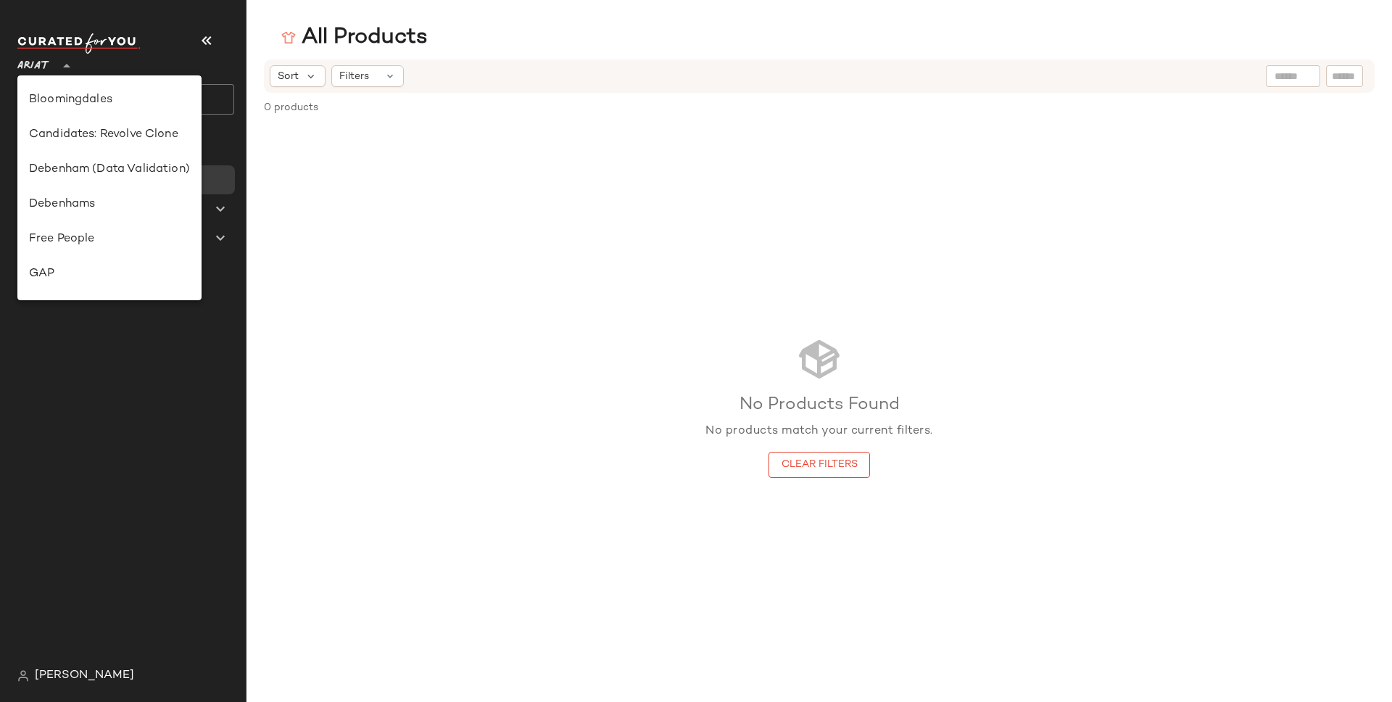
scroll to position [208, 0]
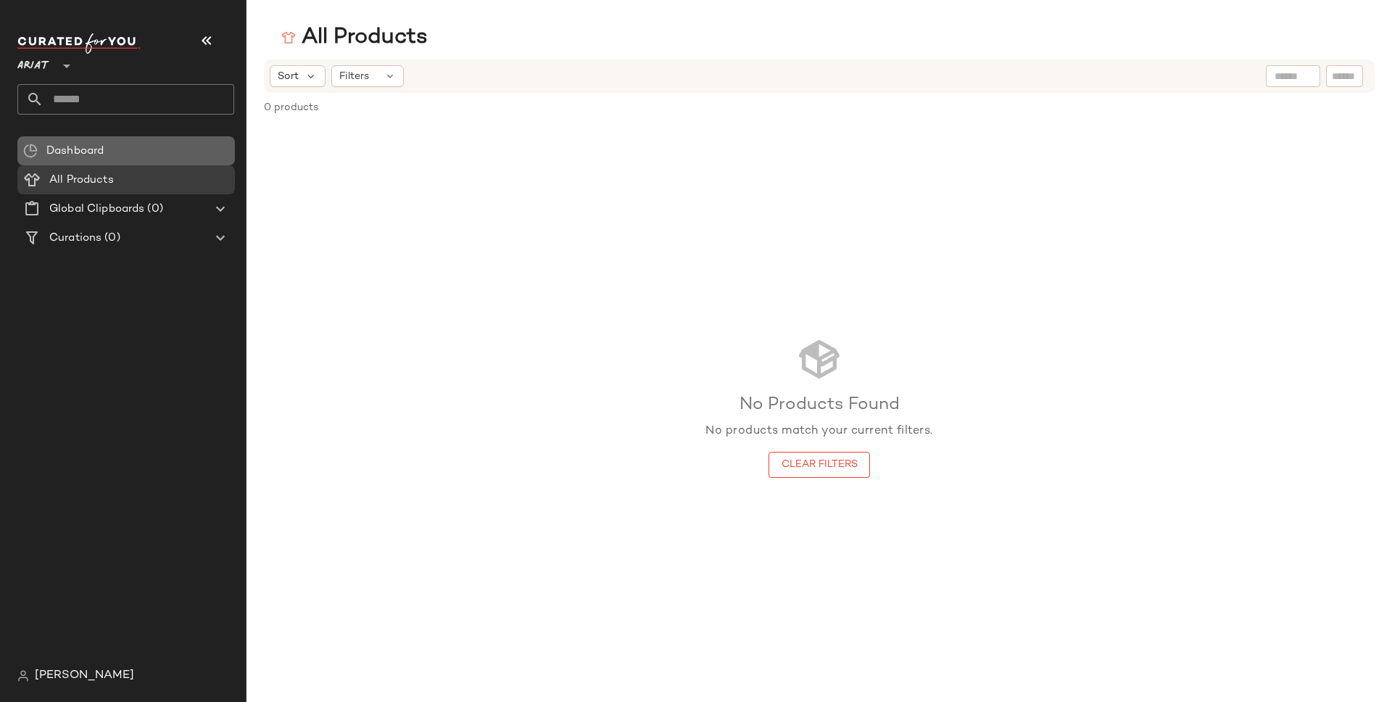
click at [62, 149] on span "Dashboard" at bounding box center [74, 151] width 57 height 17
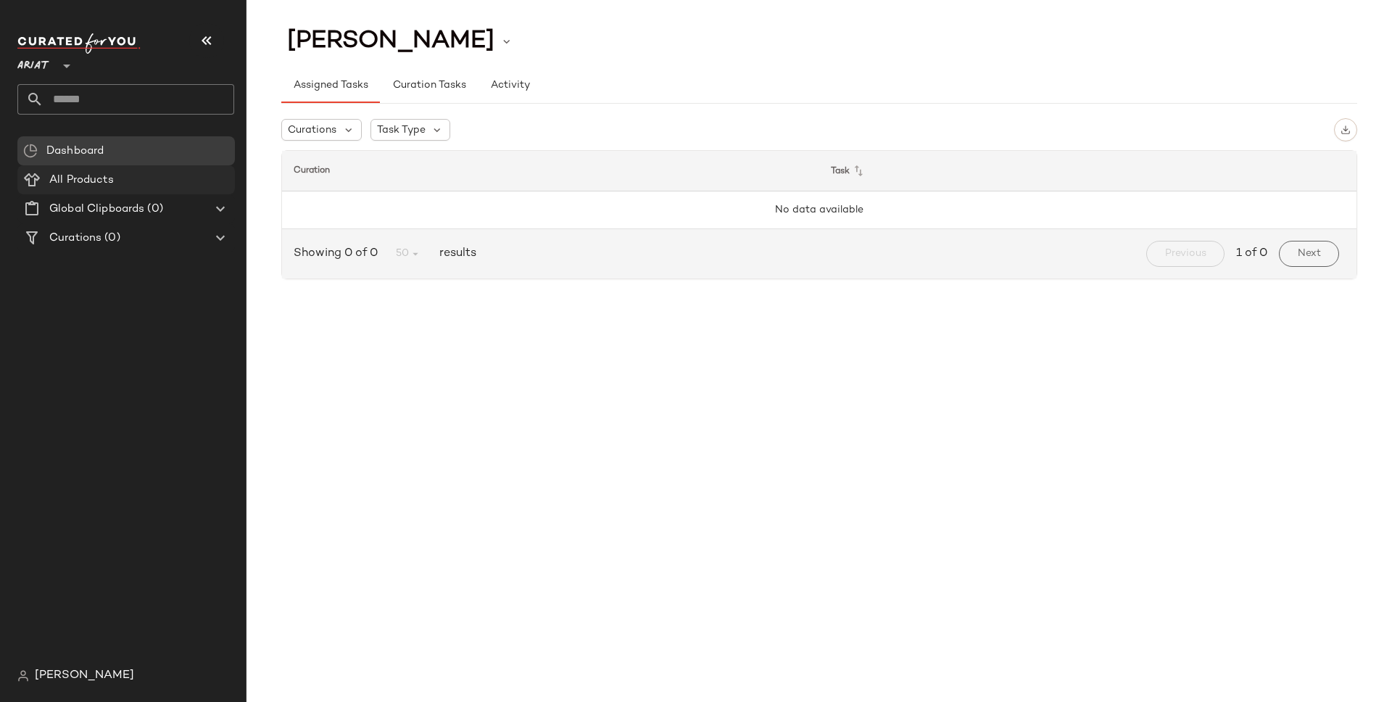
click at [99, 180] on span "All Products" at bounding box center [81, 180] width 65 height 17
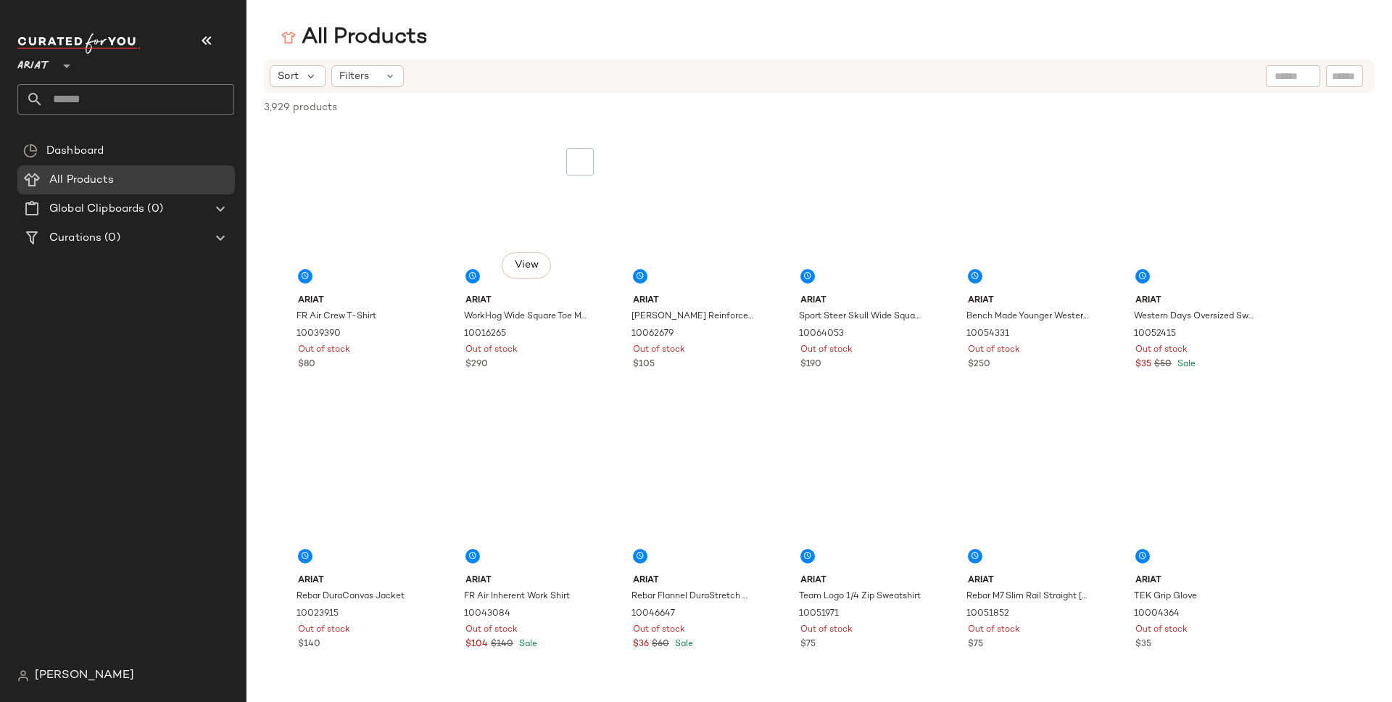
scroll to position [2072, 0]
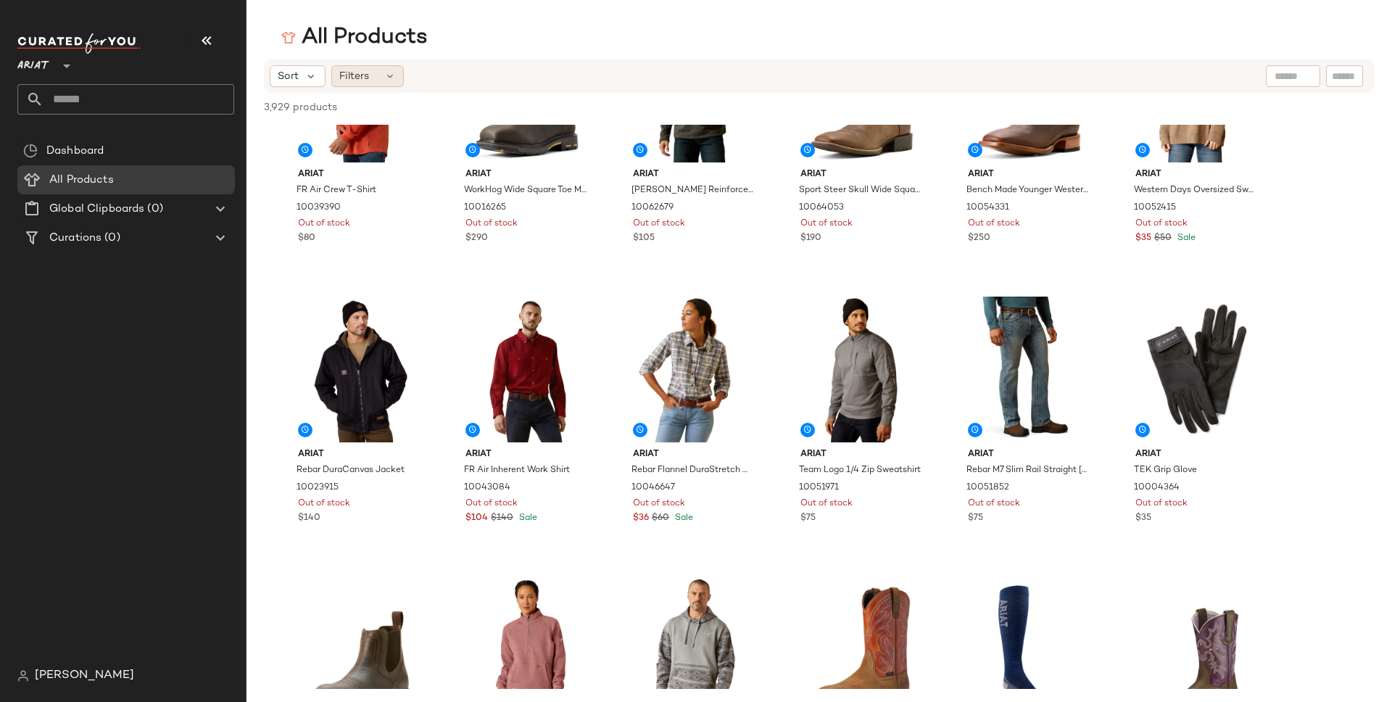
click at [377, 82] on div "Filters" at bounding box center [367, 76] width 72 height 22
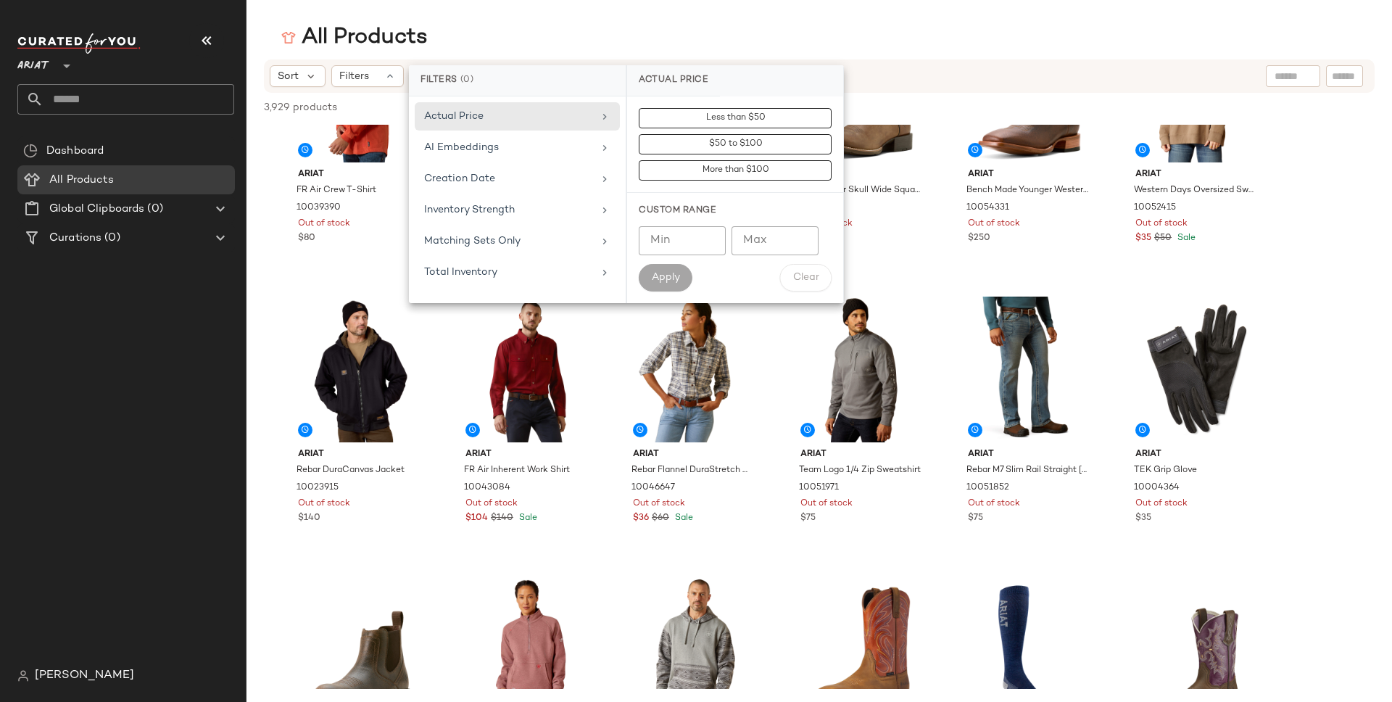
click at [478, 47] on div "All Products" at bounding box center [818, 37] width 1145 height 29
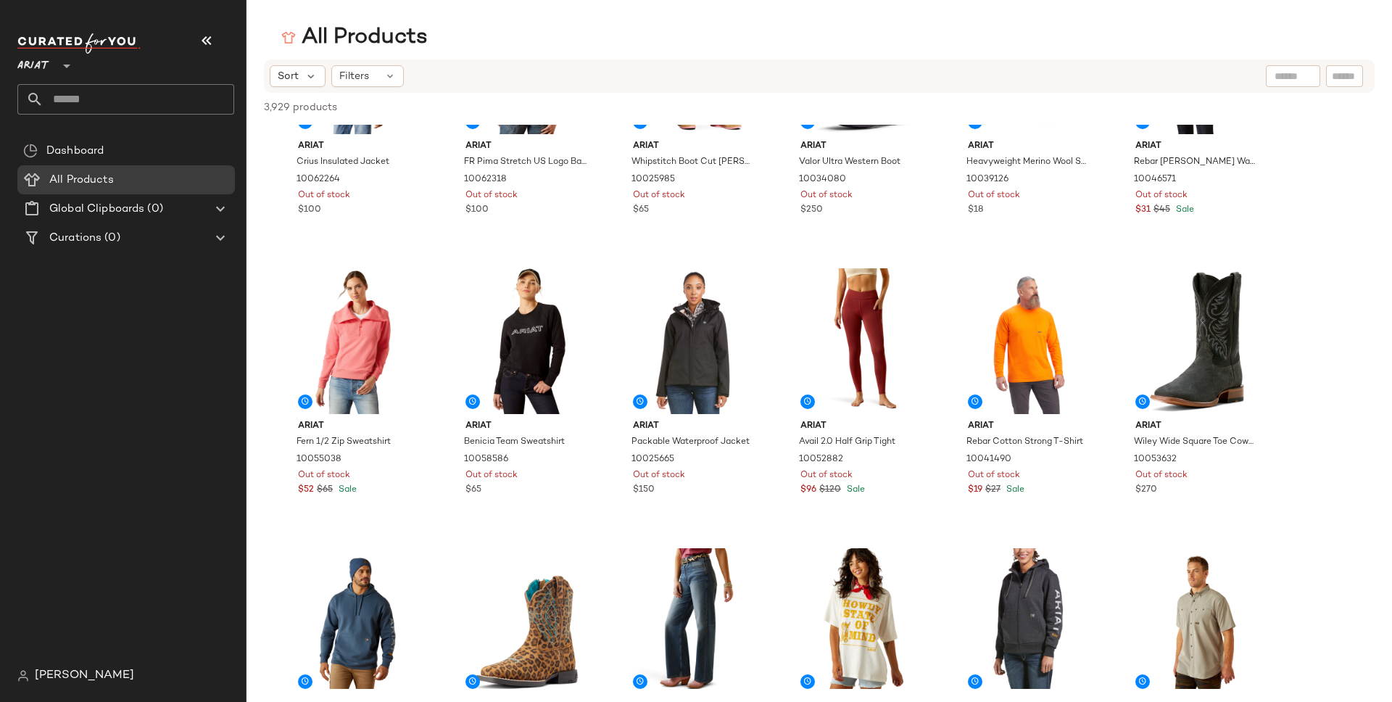
scroll to position [0, 0]
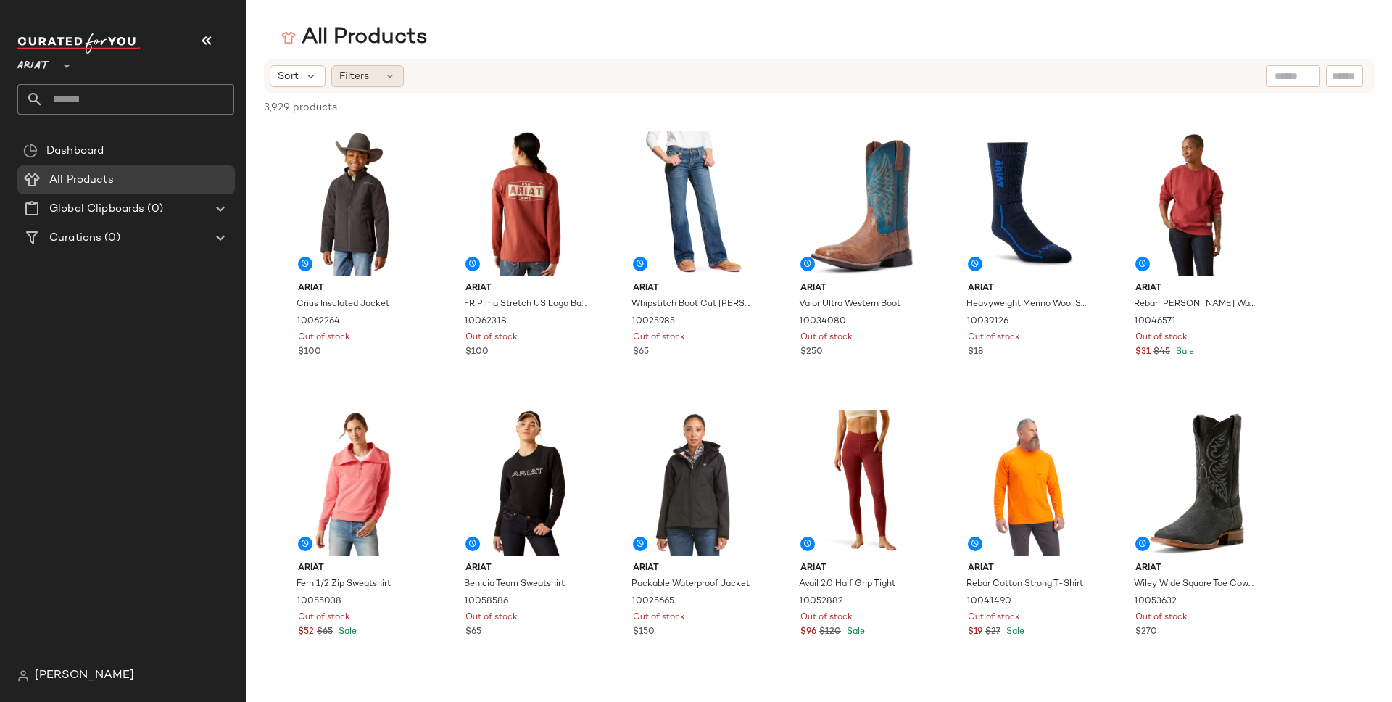
click at [383, 70] on div "Filters" at bounding box center [367, 76] width 72 height 22
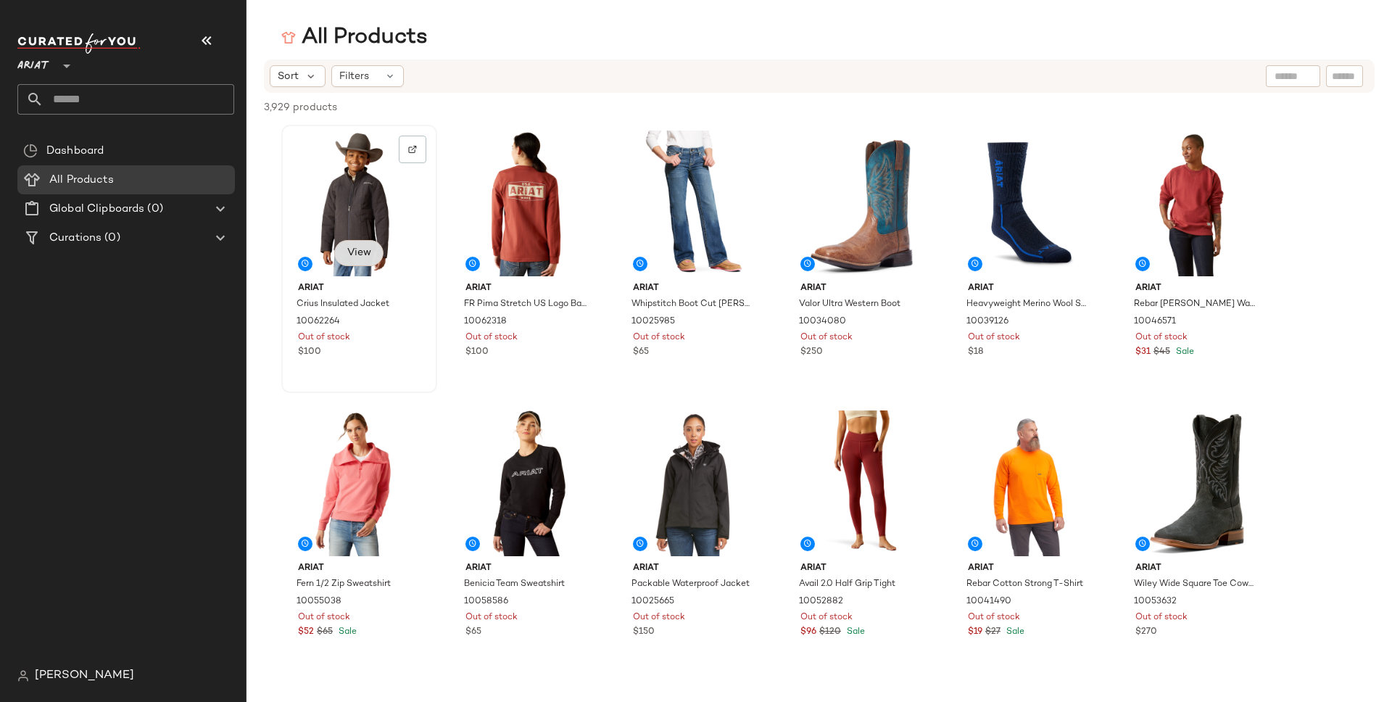
click at [363, 257] on span "View" at bounding box center [358, 253] width 25 height 12
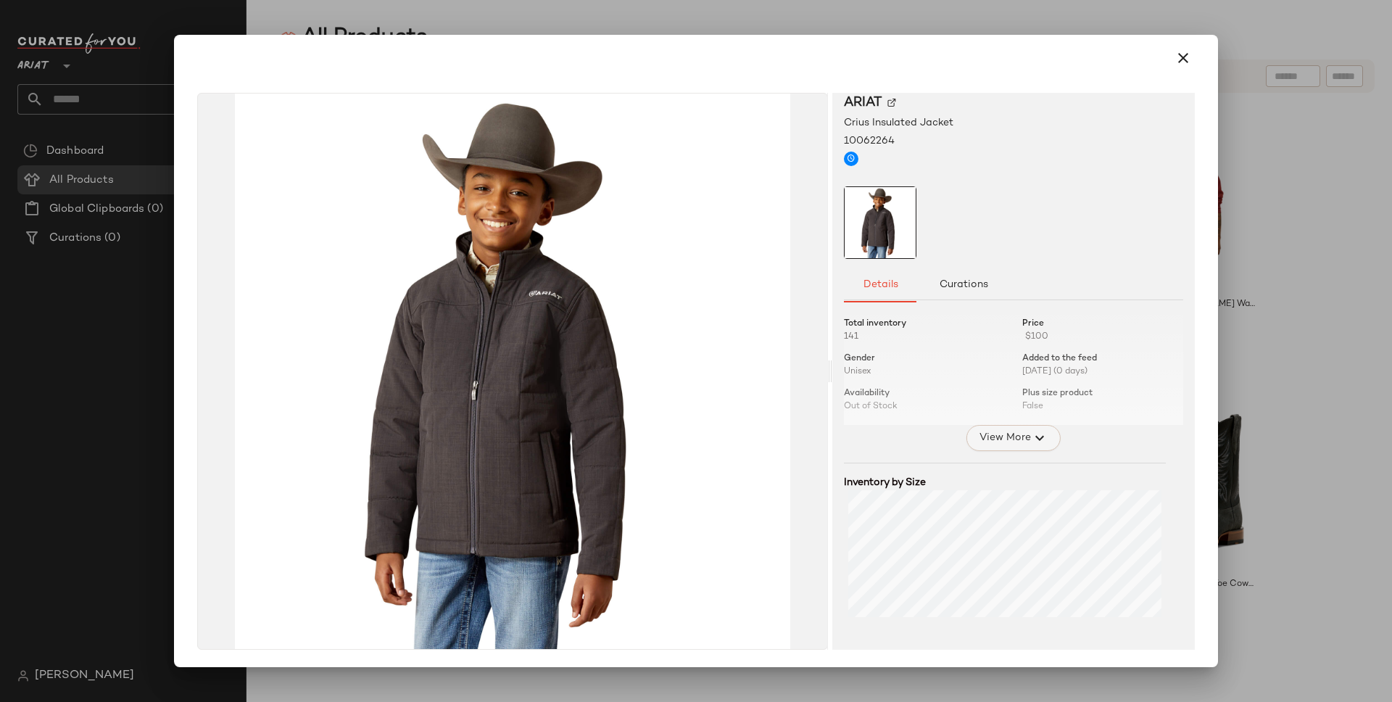
click at [990, 441] on span "View More" at bounding box center [1005, 437] width 52 height 17
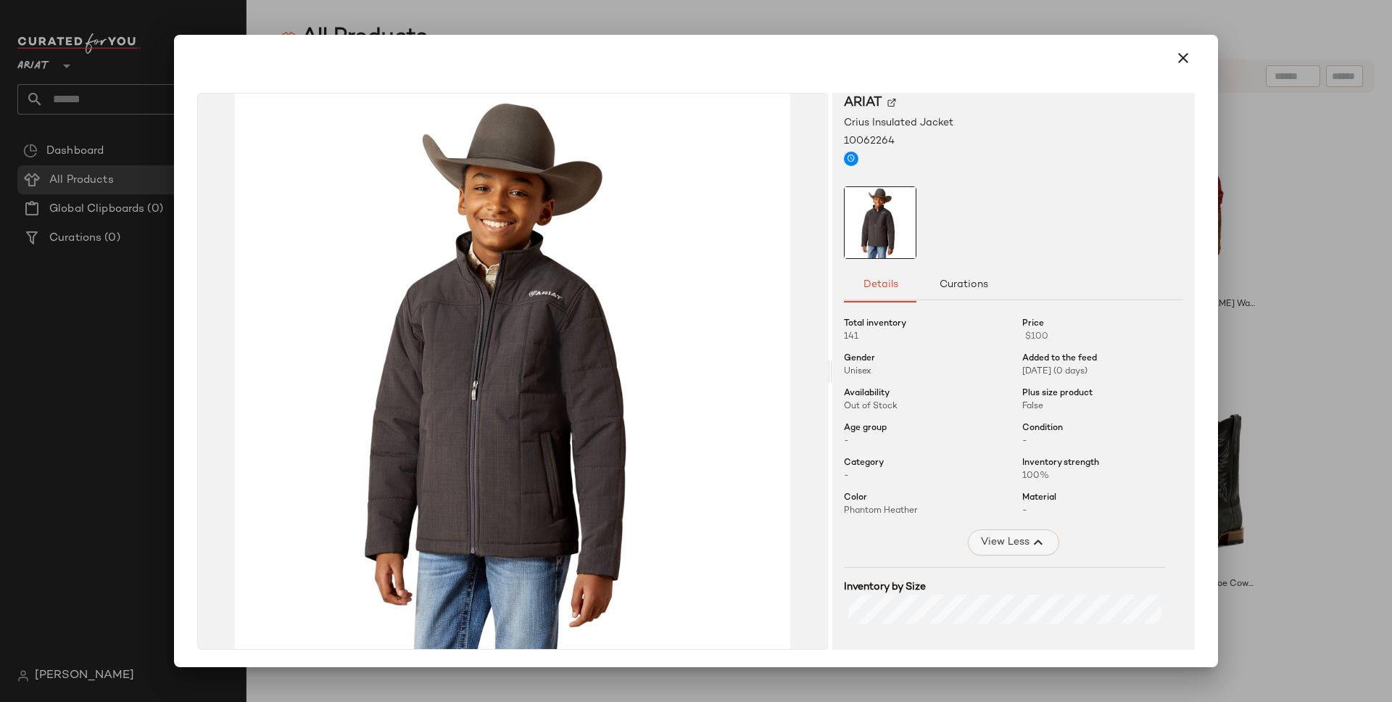
scroll to position [182, 0]
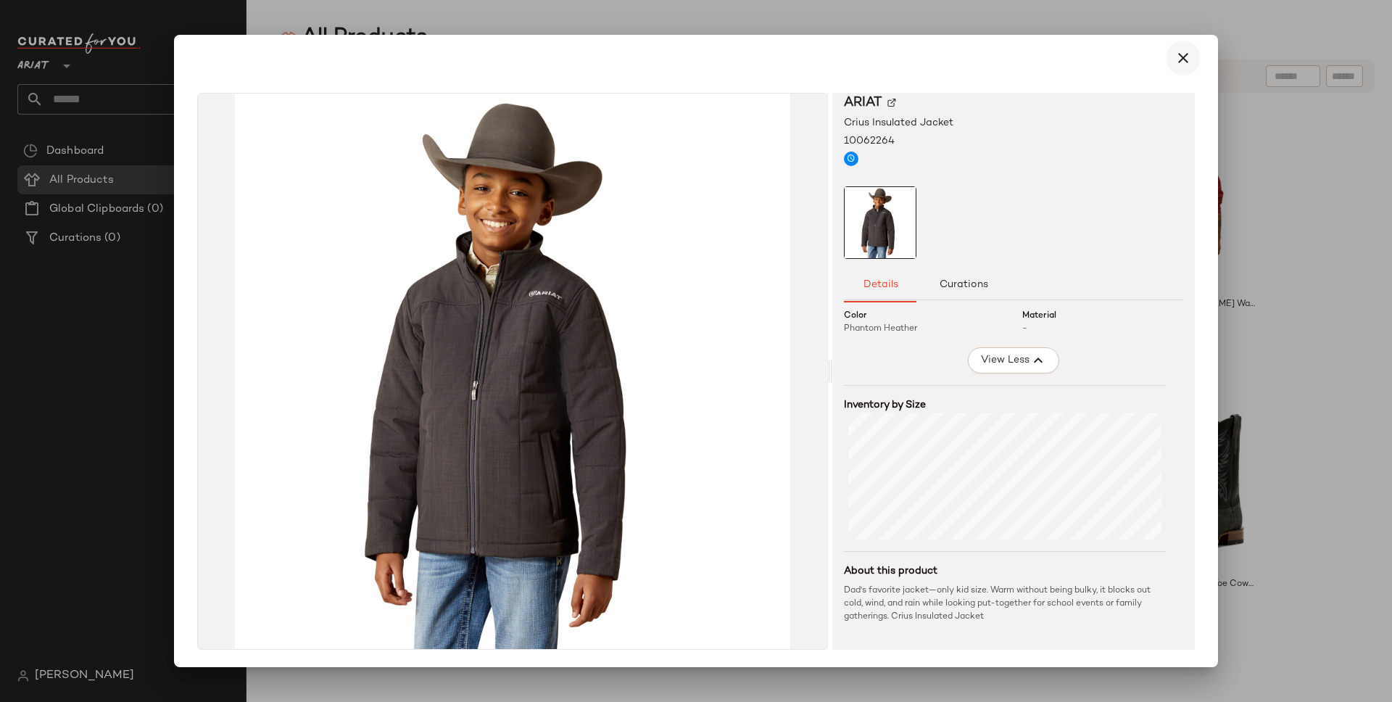
click at [1184, 54] on button "button" at bounding box center [1183, 58] width 35 height 35
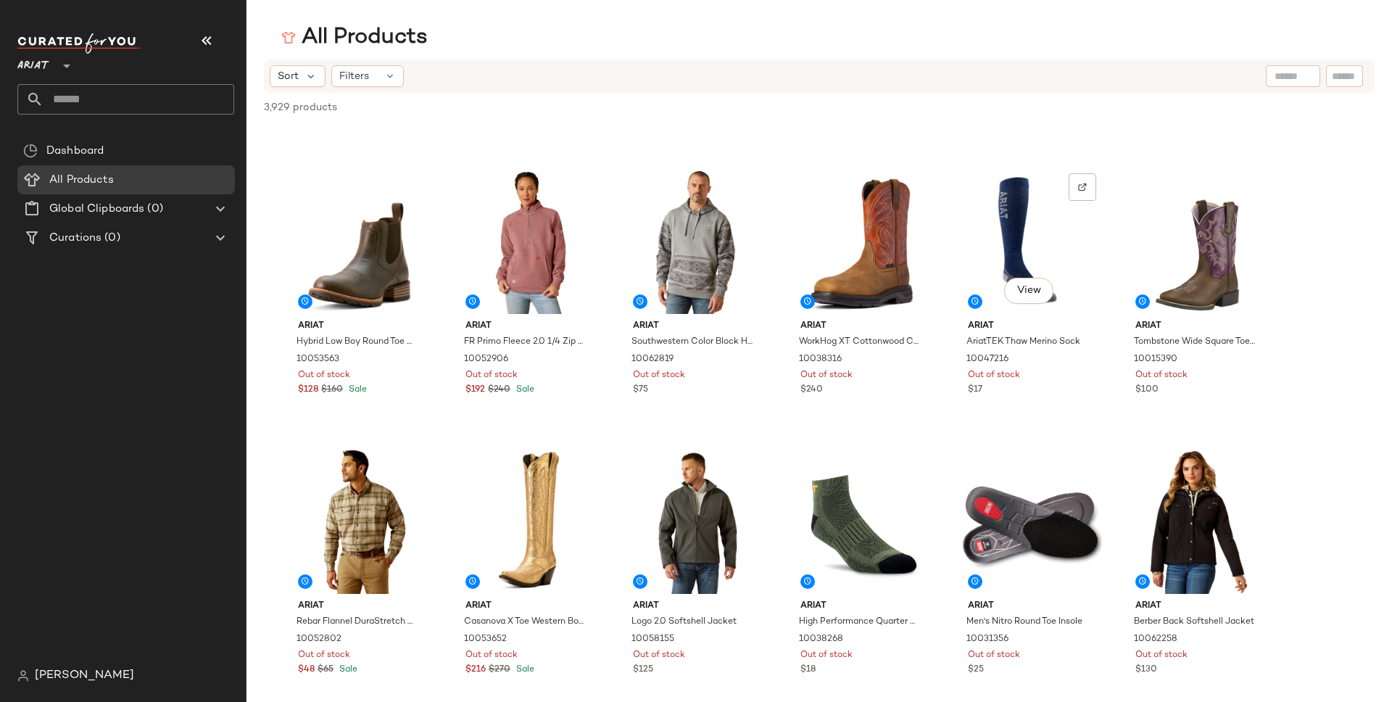
scroll to position [0, 0]
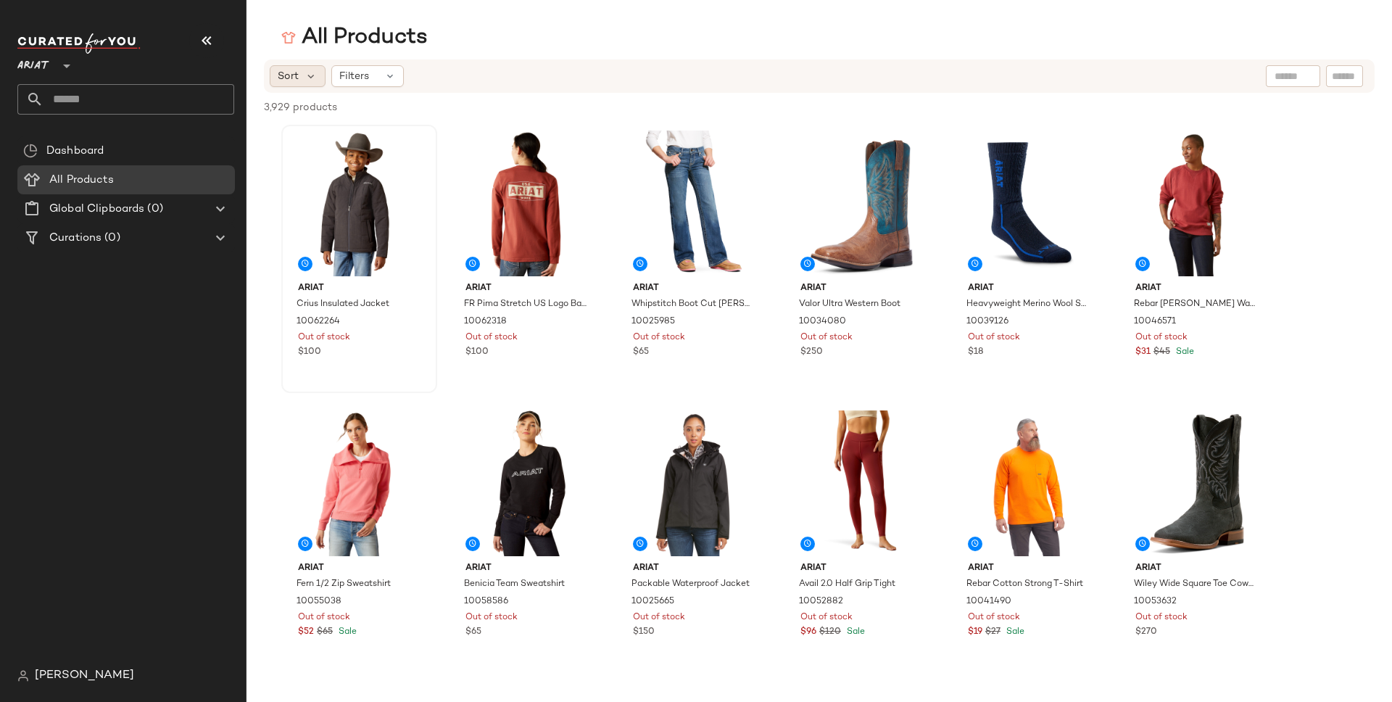
click at [290, 75] on span "Sort" at bounding box center [288, 76] width 21 height 15
click at [365, 79] on span "Filters" at bounding box center [354, 76] width 30 height 15
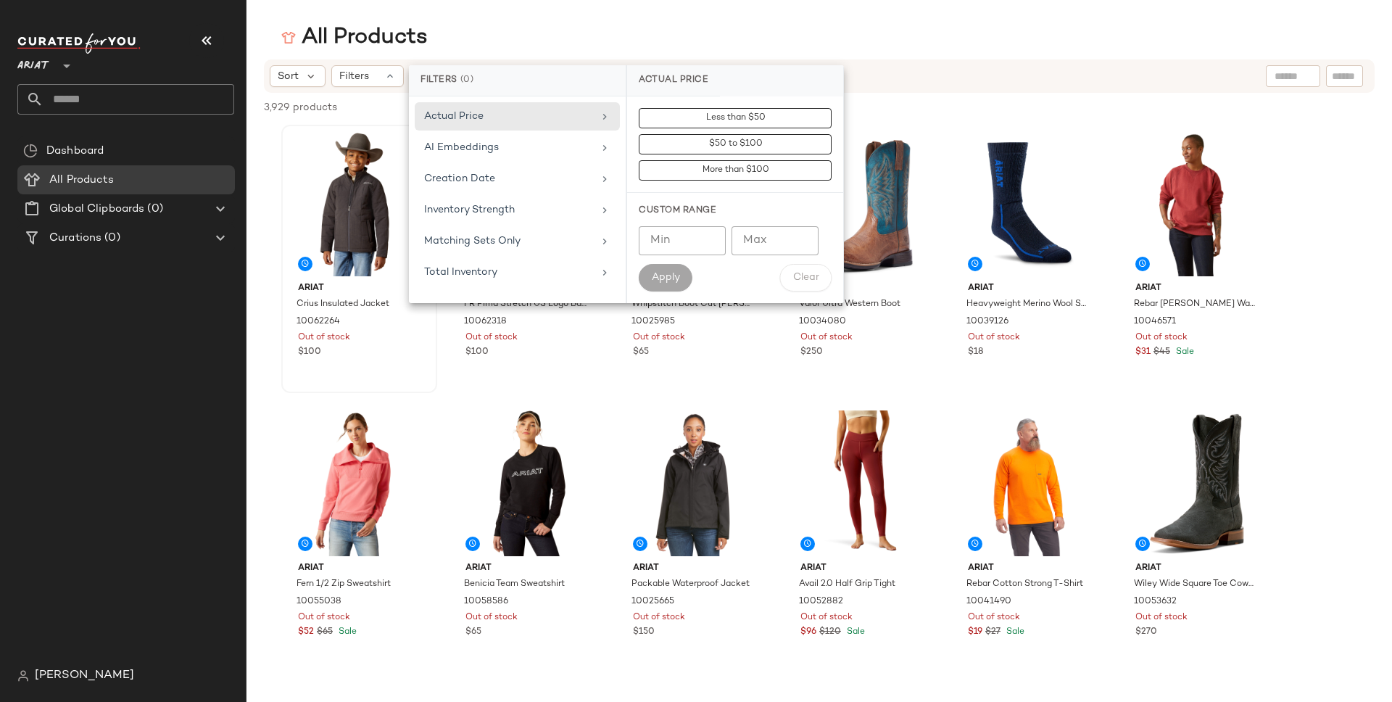
click at [473, 51] on div "All Products" at bounding box center [818, 37] width 1145 height 29
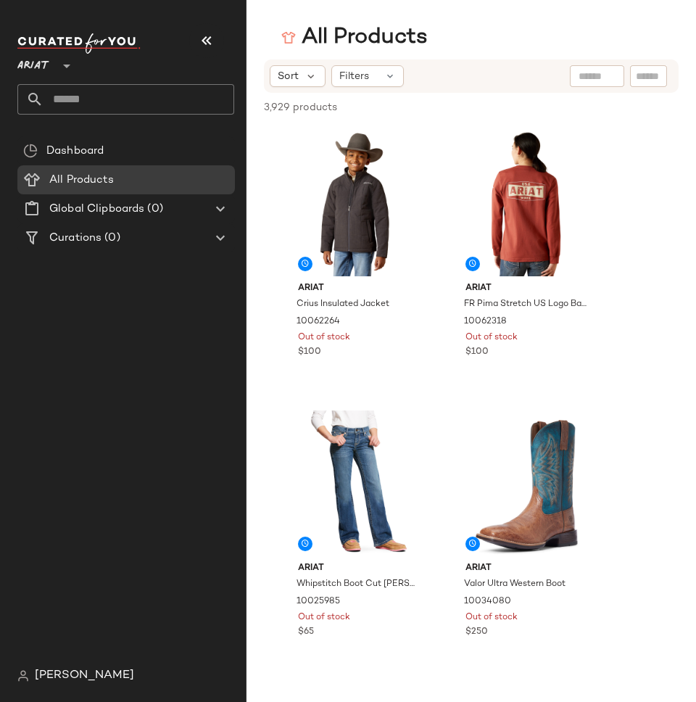
click at [48, 72] on span "Ariat" at bounding box center [33, 62] width 32 height 26
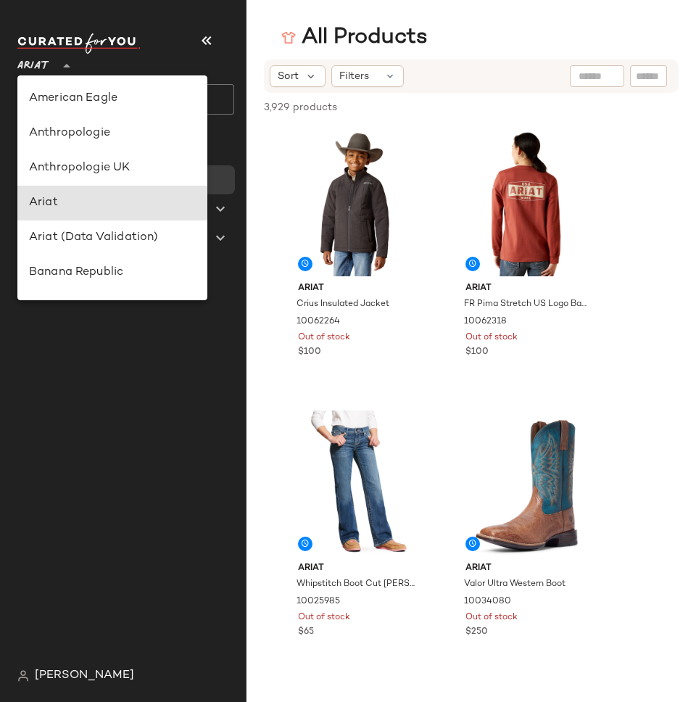
scroll to position [104, 0]
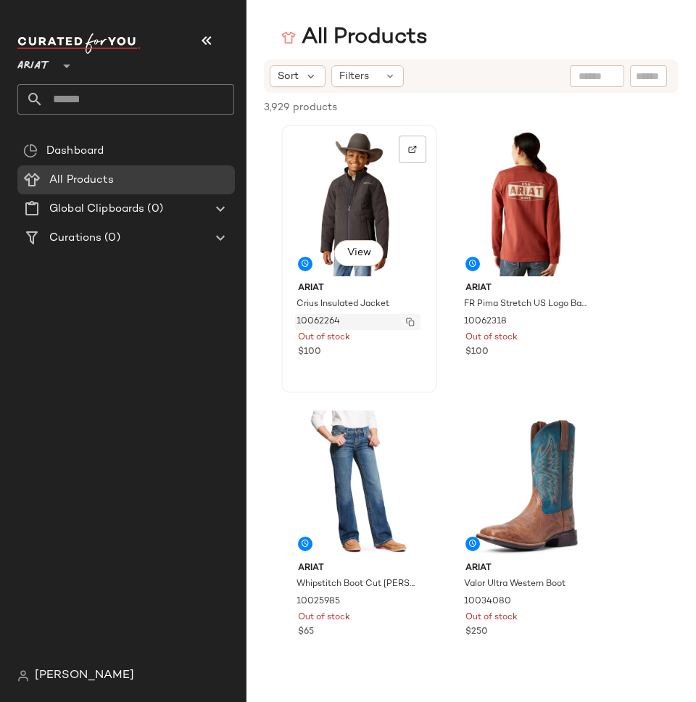
click at [407, 323] on img "button" at bounding box center [410, 321] width 9 height 9
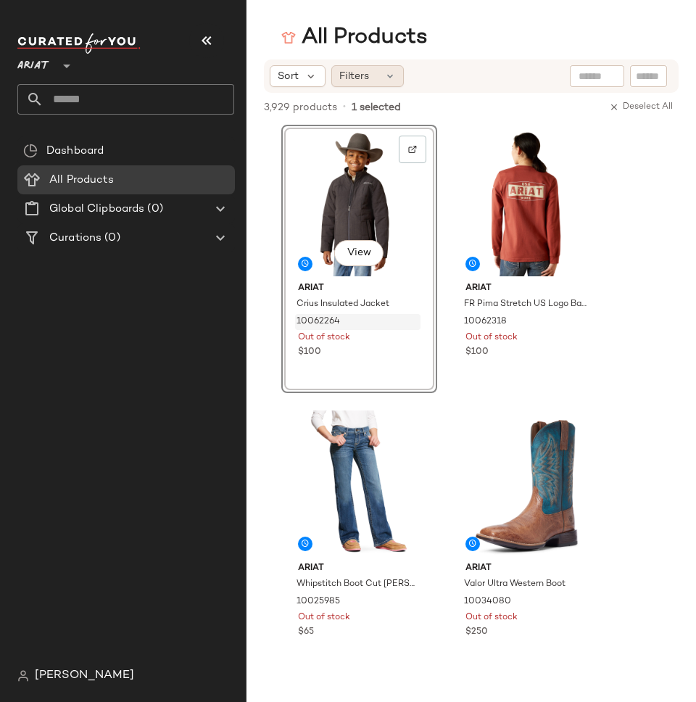
click at [365, 65] on div "Filters" at bounding box center [367, 76] width 72 height 22
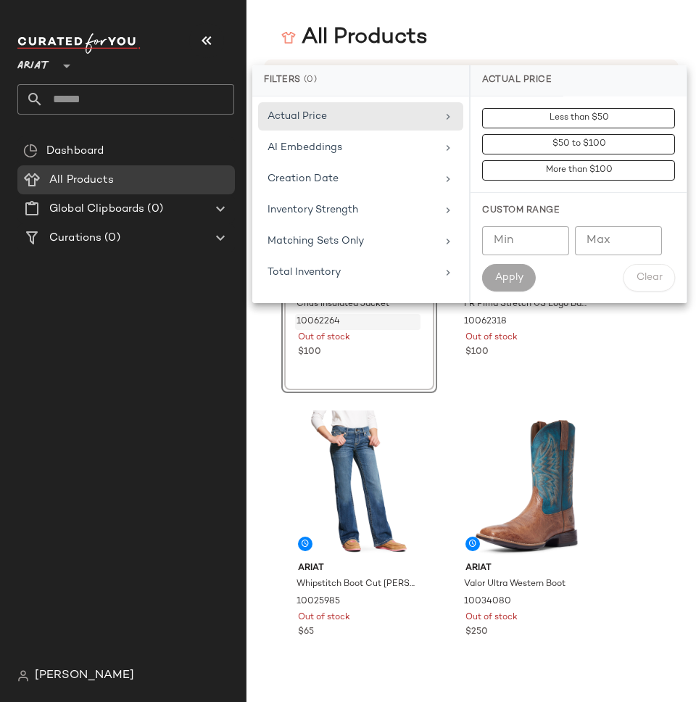
click at [336, 40] on div "All Products" at bounding box center [354, 37] width 146 height 29
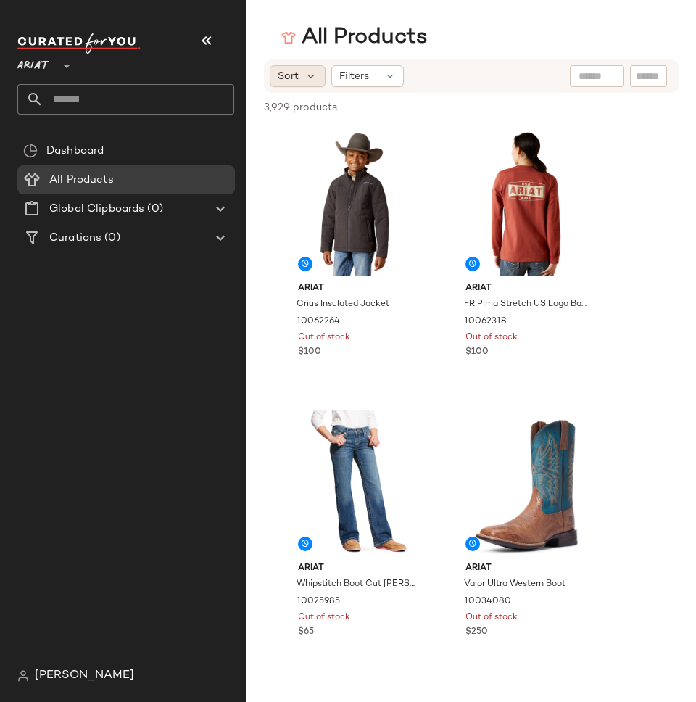
click at [296, 78] on span "Sort" at bounding box center [288, 76] width 21 height 15
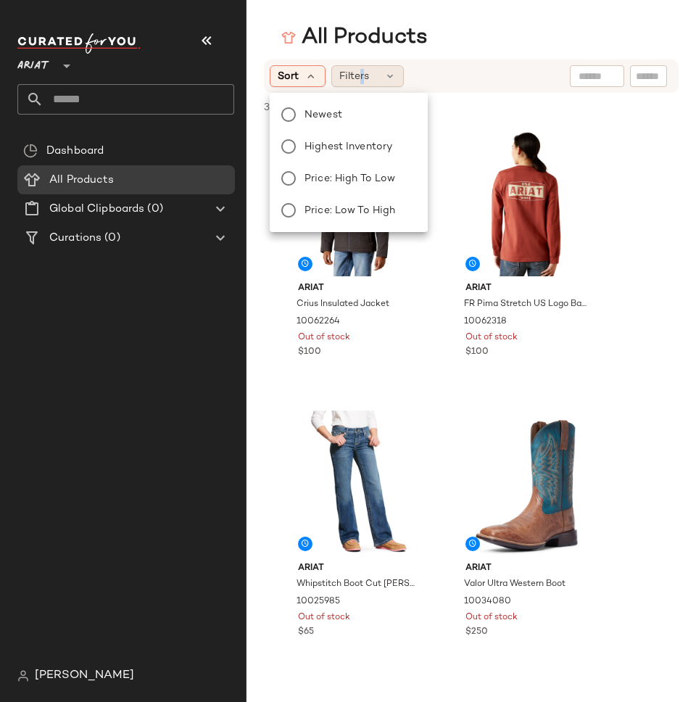
click at [361, 78] on span "Filters" at bounding box center [354, 76] width 30 height 15
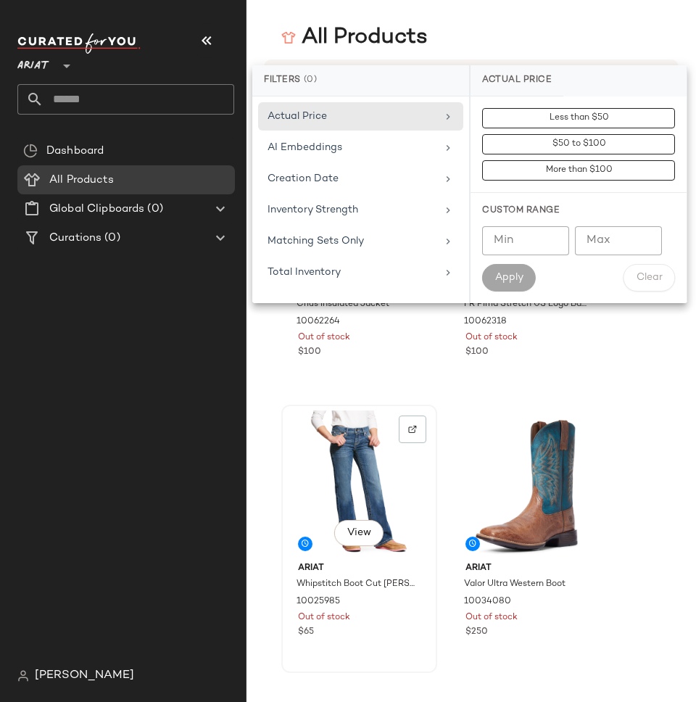
click at [377, 420] on div "View" at bounding box center [359, 483] width 146 height 146
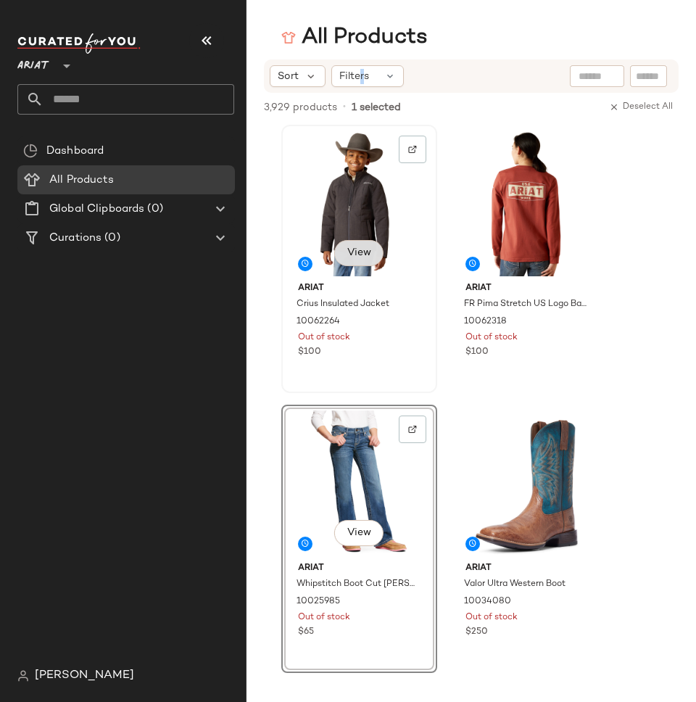
click at [349, 258] on span "View" at bounding box center [358, 253] width 25 height 12
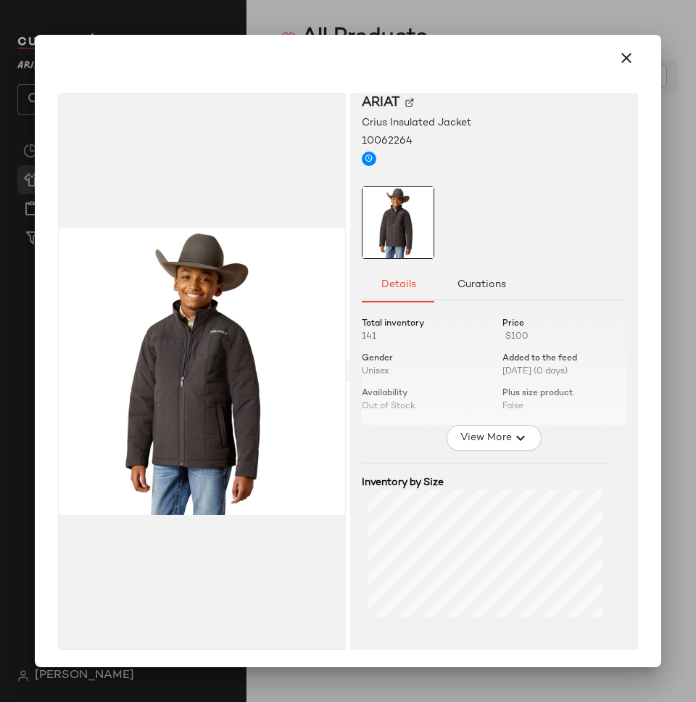
scroll to position [1, 0]
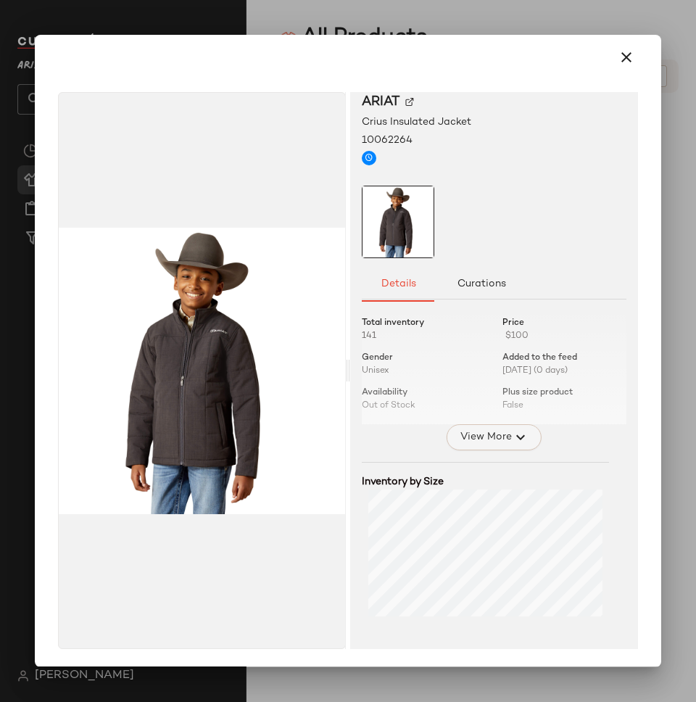
click at [495, 439] on span "View More" at bounding box center [485, 436] width 52 height 17
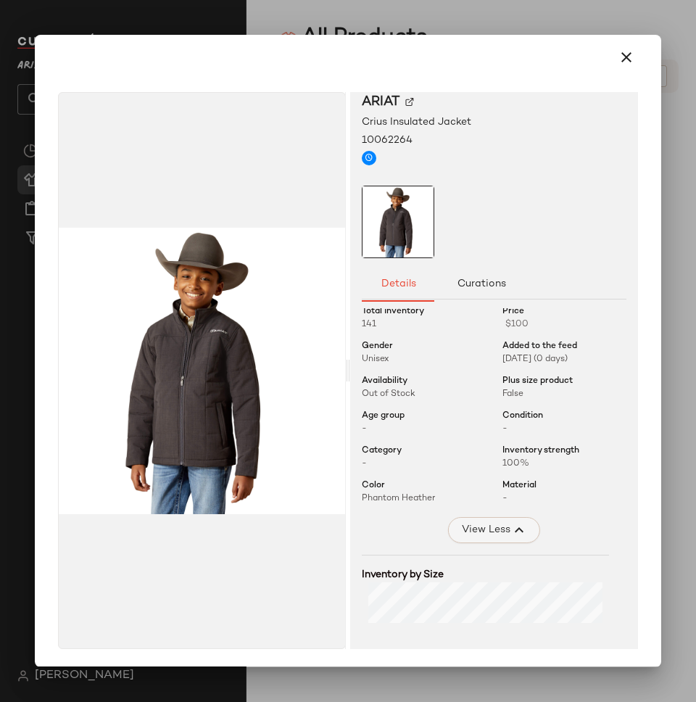
scroll to position [17, 0]
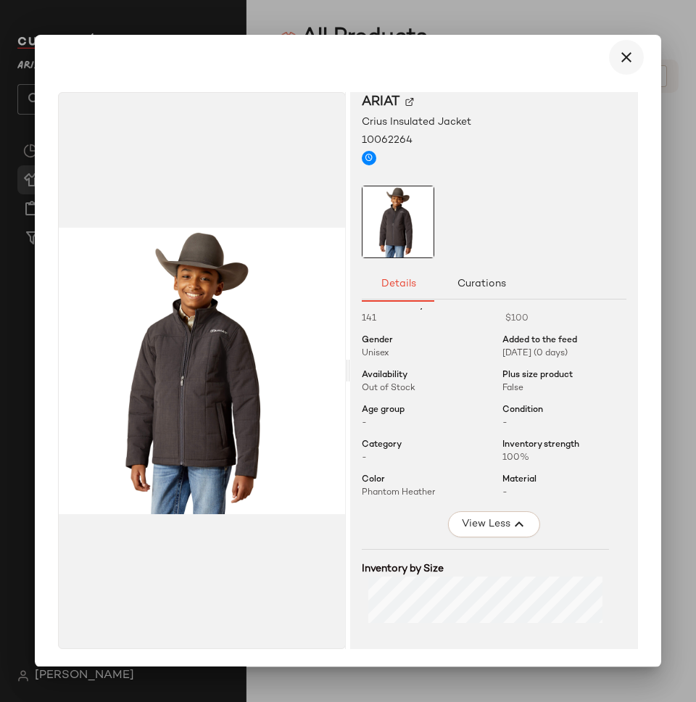
click at [618, 63] on icon "button" at bounding box center [626, 57] width 17 height 17
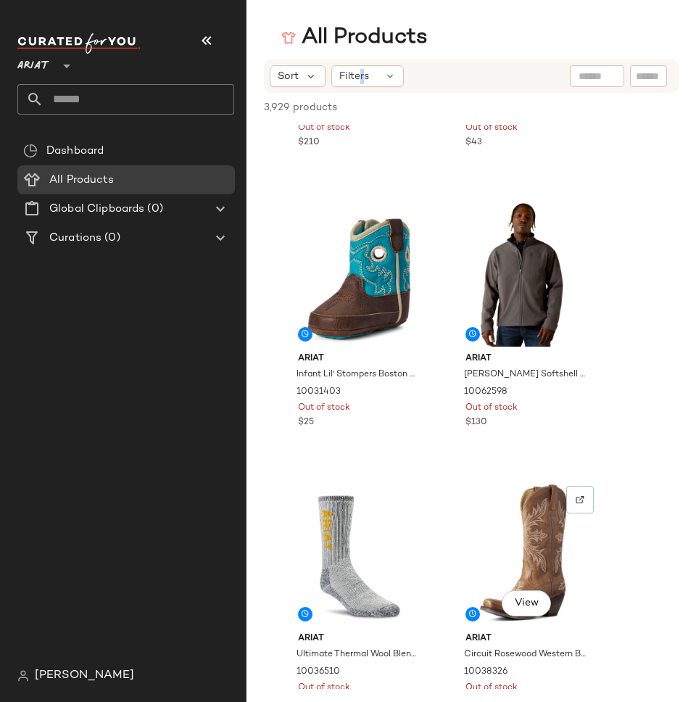
scroll to position [3652, 0]
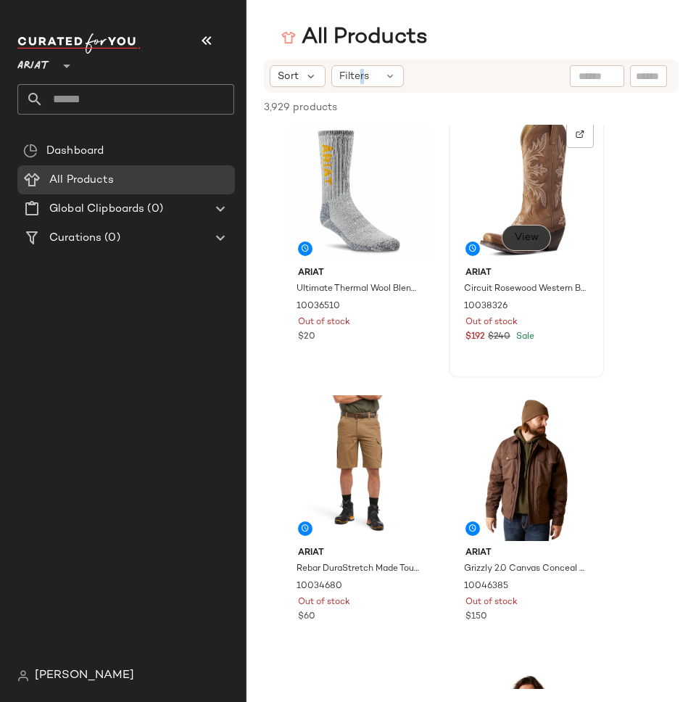
click at [526, 238] on span "View" at bounding box center [526, 238] width 25 height 12
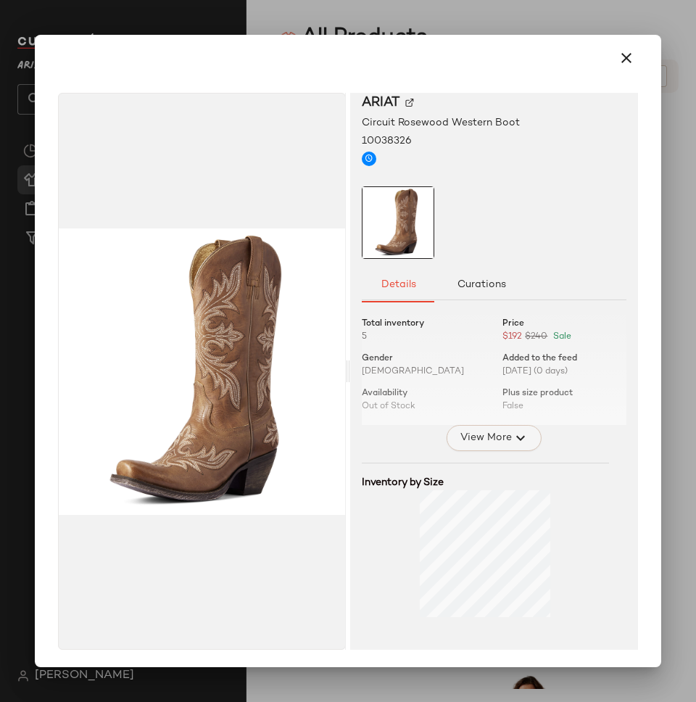
click at [492, 431] on span "View More" at bounding box center [485, 437] width 52 height 17
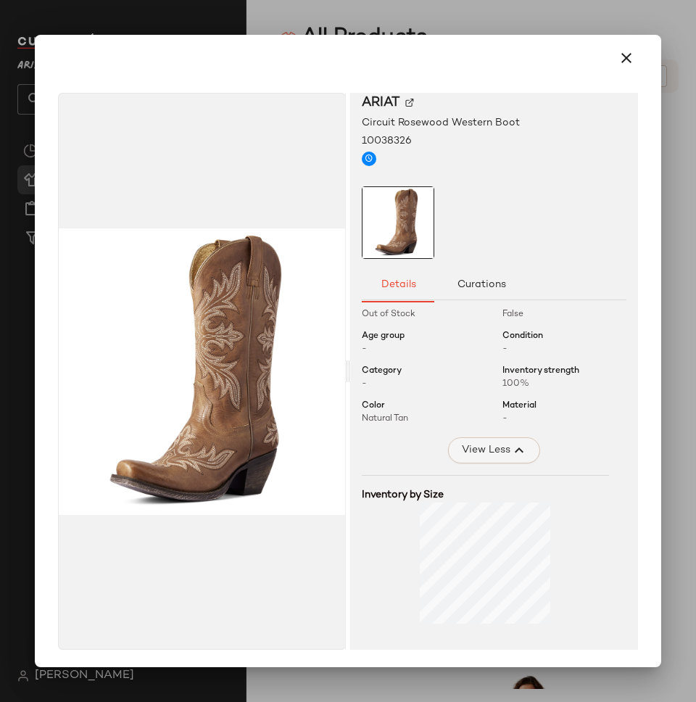
scroll to position [104, 0]
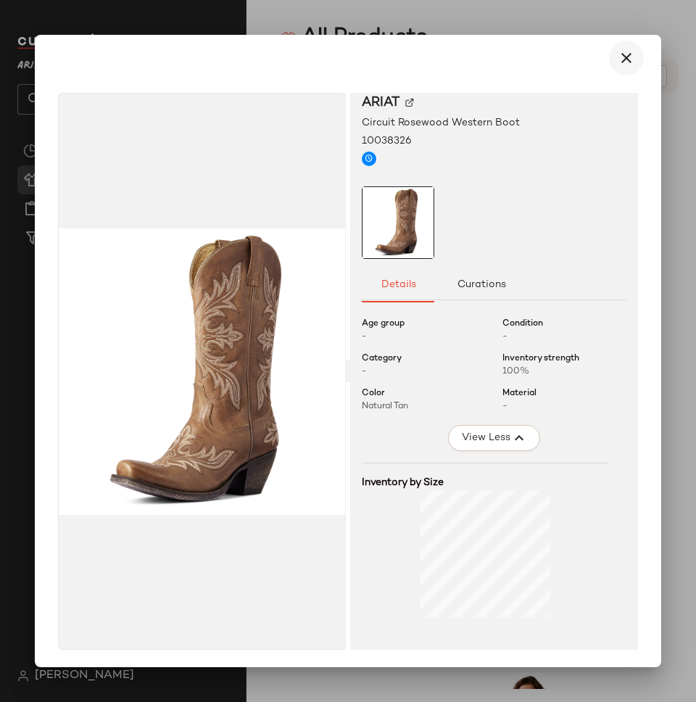
click at [618, 56] on icon "button" at bounding box center [626, 57] width 17 height 17
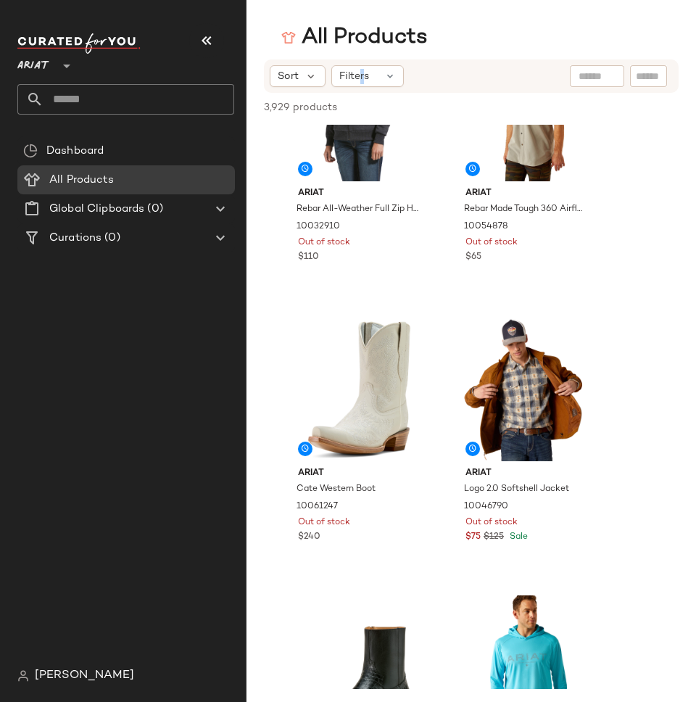
scroll to position [0, 0]
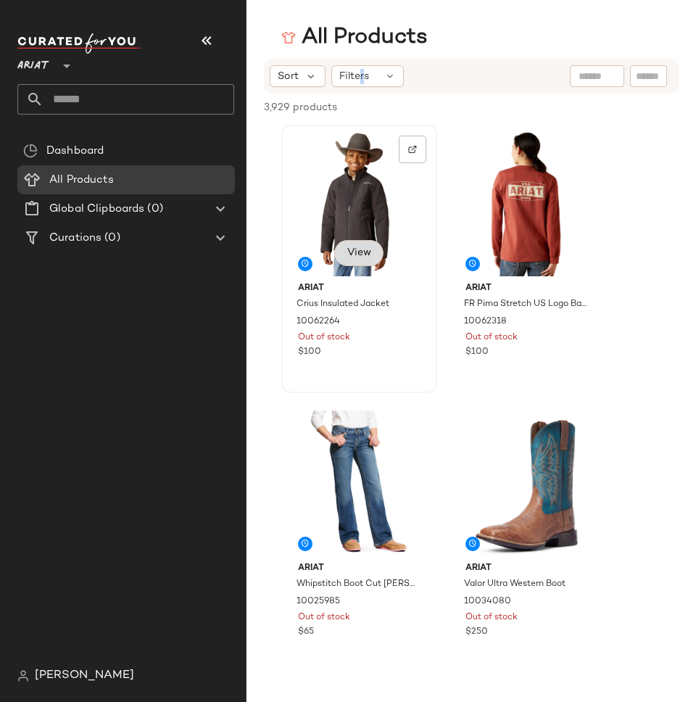
click at [354, 254] on span "View" at bounding box center [358, 253] width 25 height 12
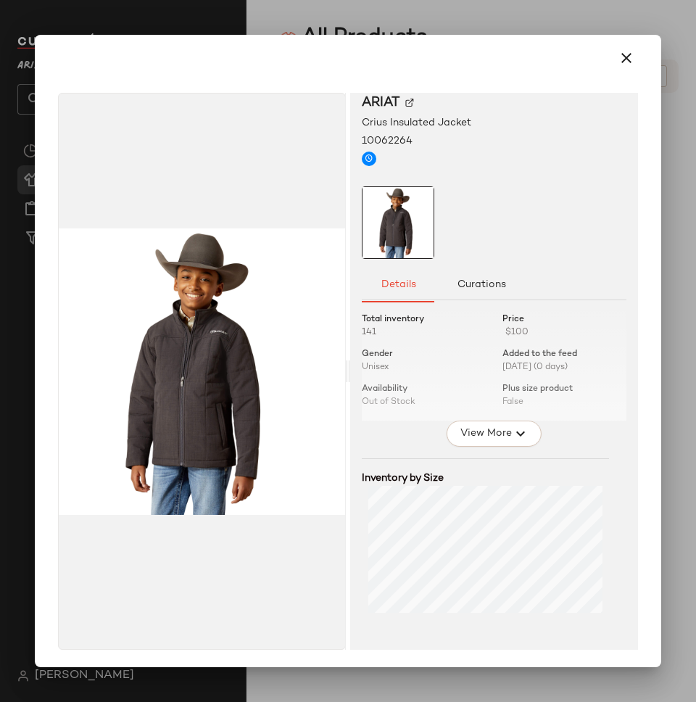
scroll to position [7, 0]
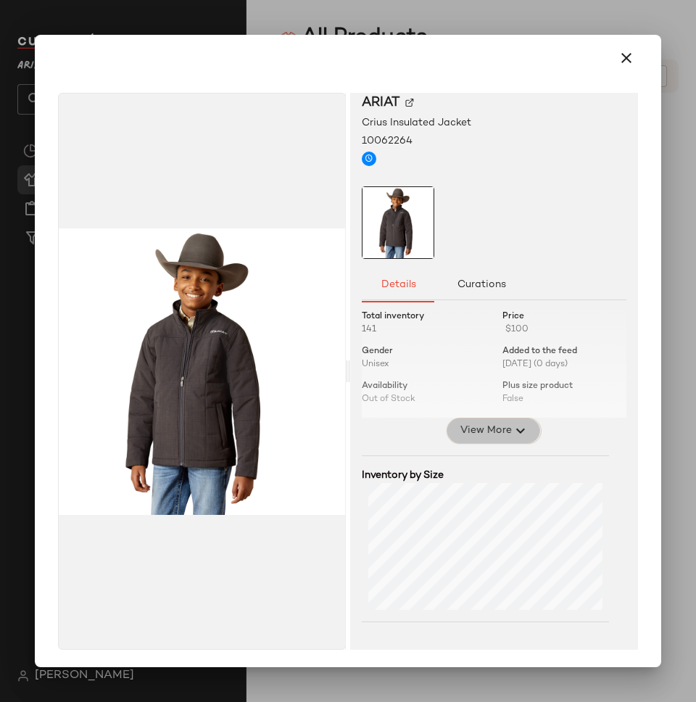
click at [494, 426] on span "View More" at bounding box center [485, 430] width 52 height 17
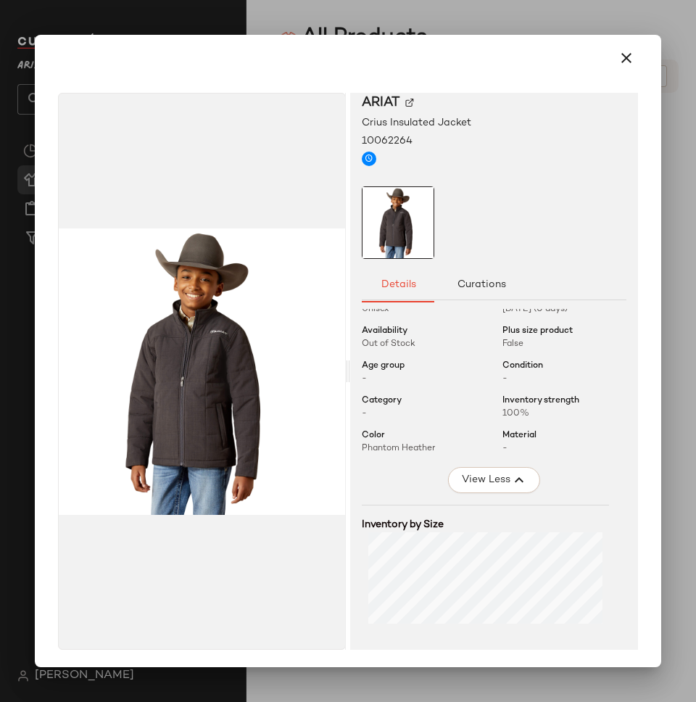
scroll to position [58, 0]
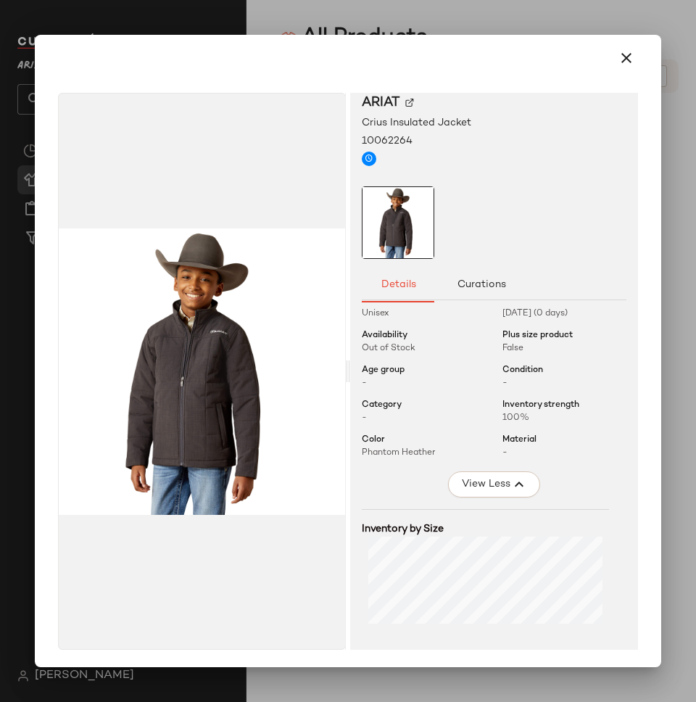
click at [406, 415] on span "-" at bounding box center [424, 418] width 124 height 13
click at [378, 403] on span "Category" at bounding box center [382, 405] width 40 height 13
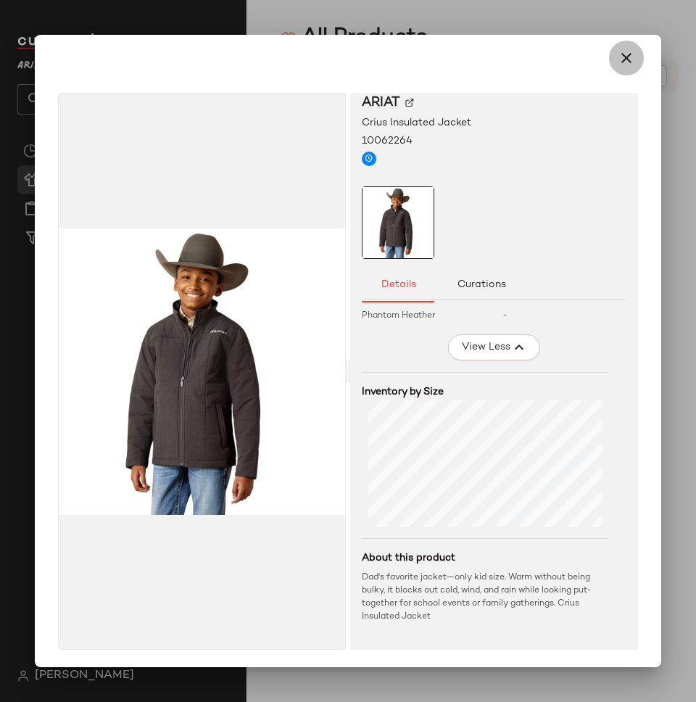
click at [624, 54] on icon "button" at bounding box center [626, 57] width 17 height 17
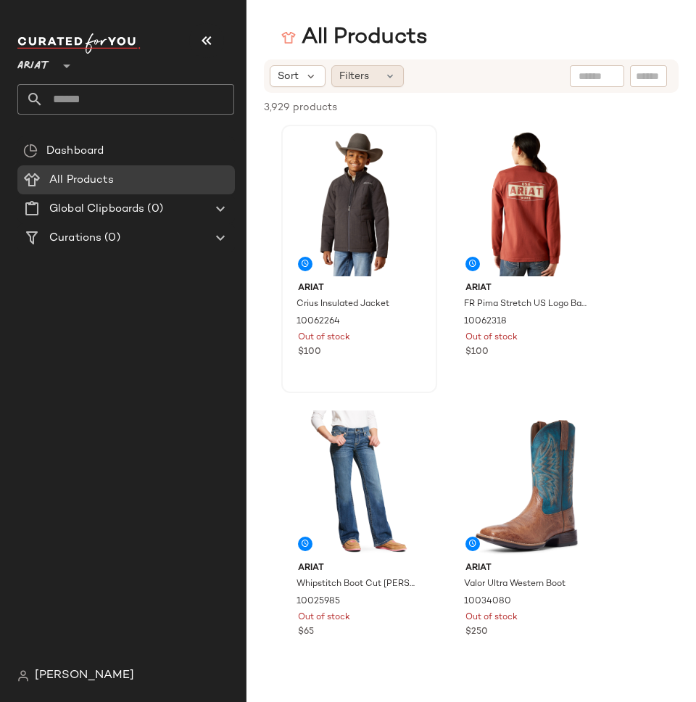
click at [367, 83] on span "Filters" at bounding box center [354, 76] width 30 height 15
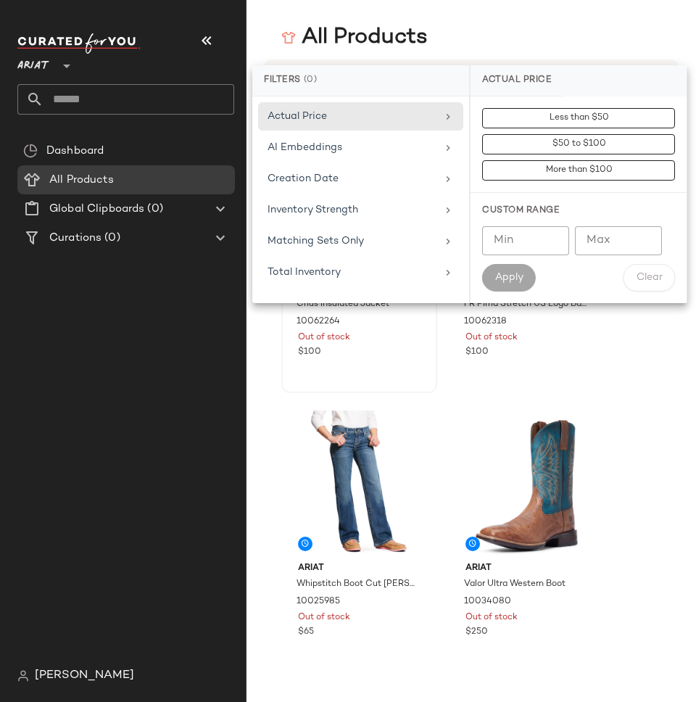
click at [431, 34] on div "All Products" at bounding box center [470, 37] width 449 height 29
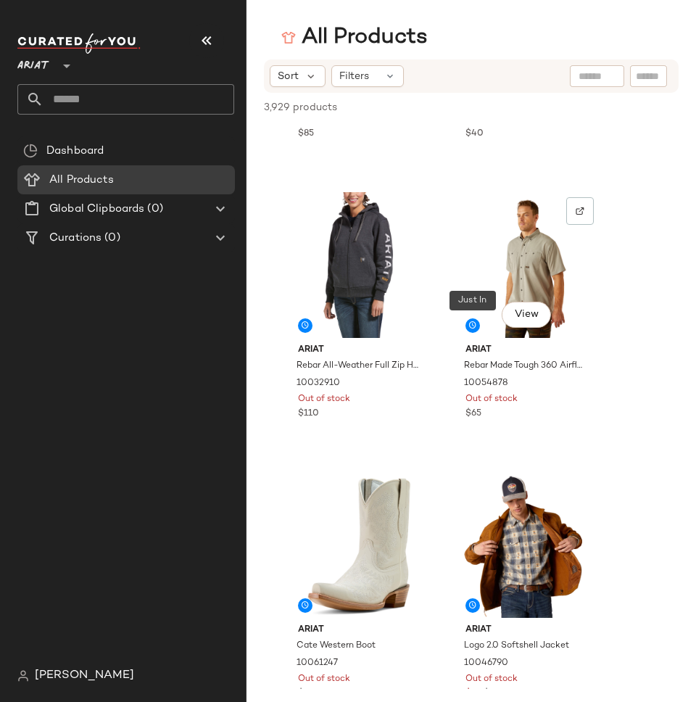
scroll to position [2177, 0]
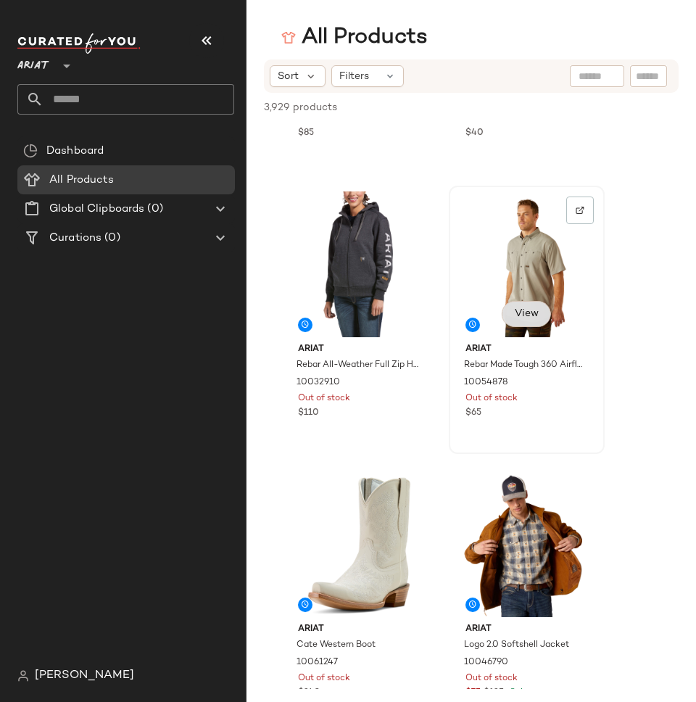
click at [535, 313] on span "View" at bounding box center [526, 314] width 25 height 12
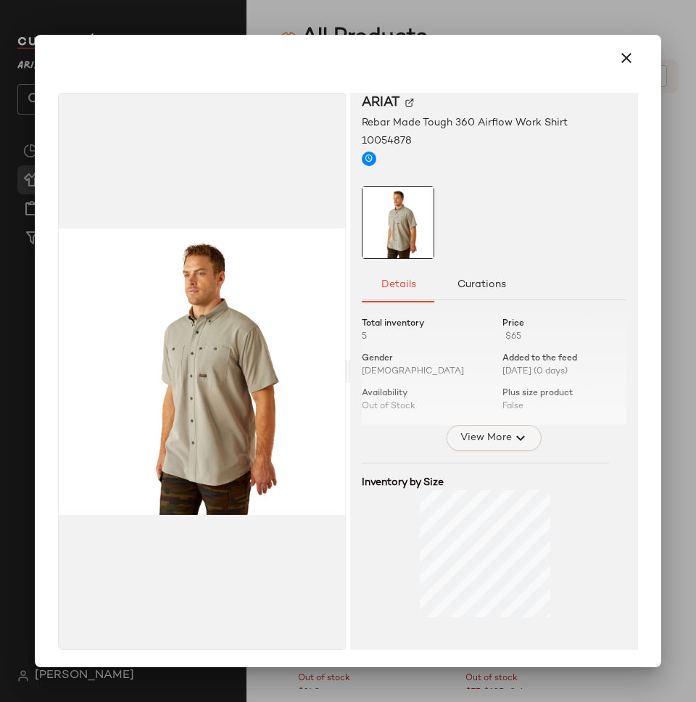
click at [491, 434] on span "View More" at bounding box center [485, 437] width 52 height 17
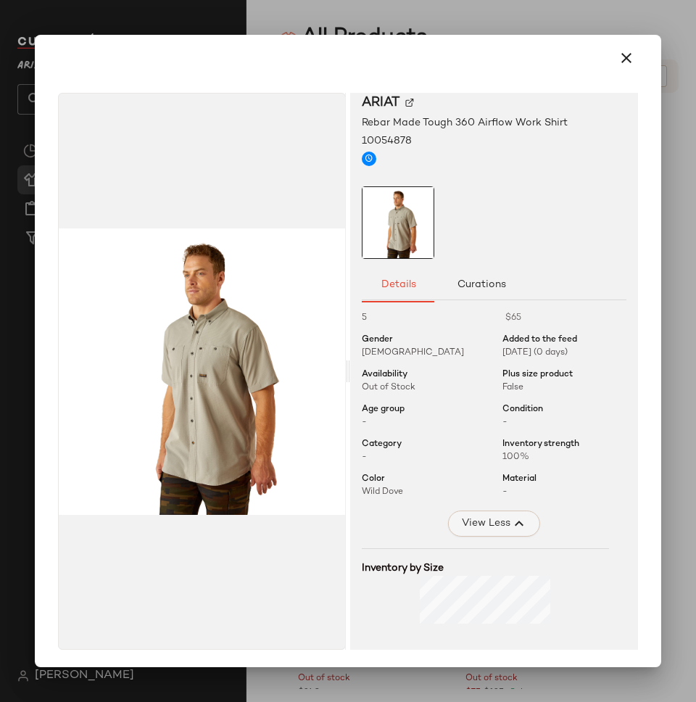
scroll to position [14, 0]
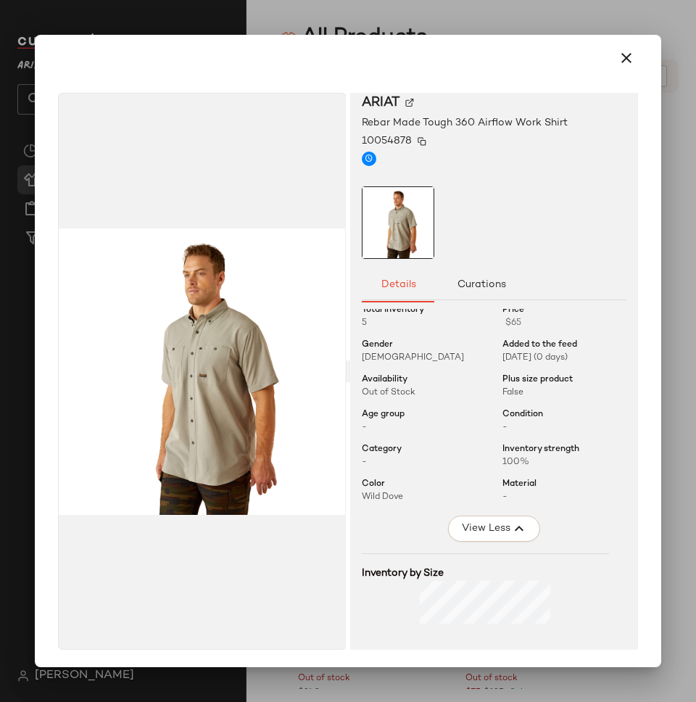
click at [419, 139] on img at bounding box center [422, 141] width 9 height 9
click at [618, 49] on icon "button" at bounding box center [626, 57] width 17 height 17
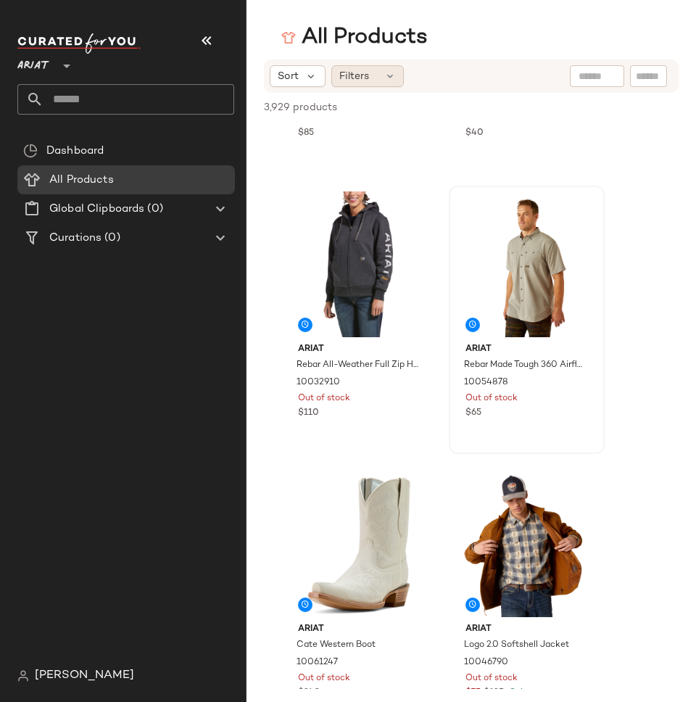
click at [359, 76] on span "Filters" at bounding box center [354, 76] width 30 height 15
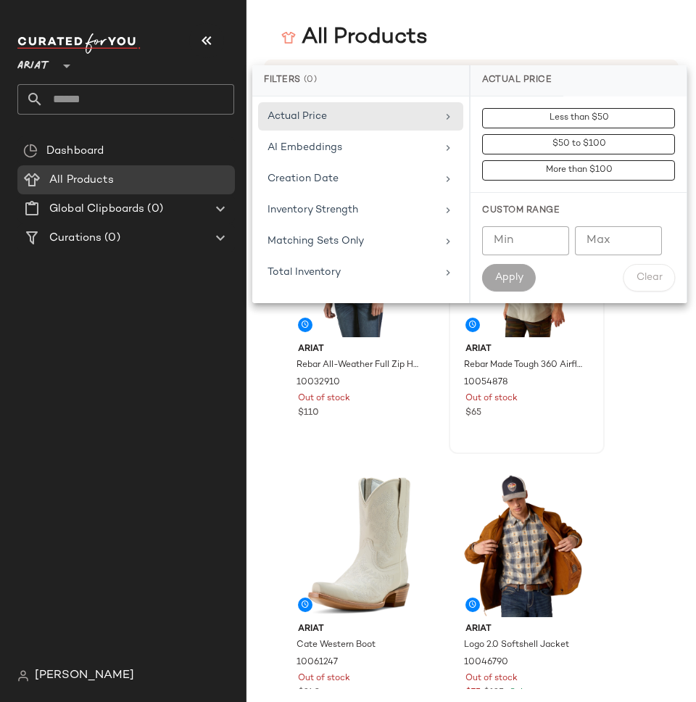
click at [123, 337] on div "Dashboard All Products Global Clipboards (0) Curations (0)" at bounding box center [131, 398] width 228 height 525
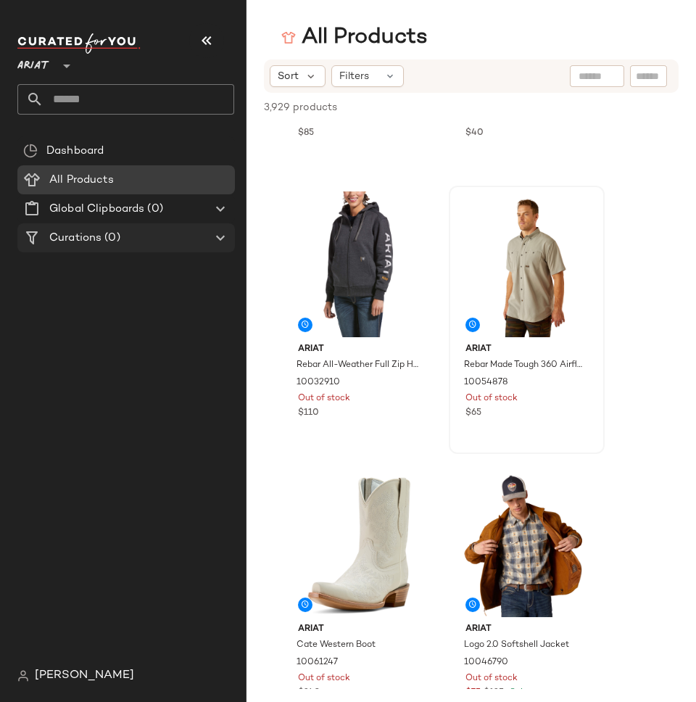
click at [94, 234] on span "Curations" at bounding box center [75, 238] width 52 height 17
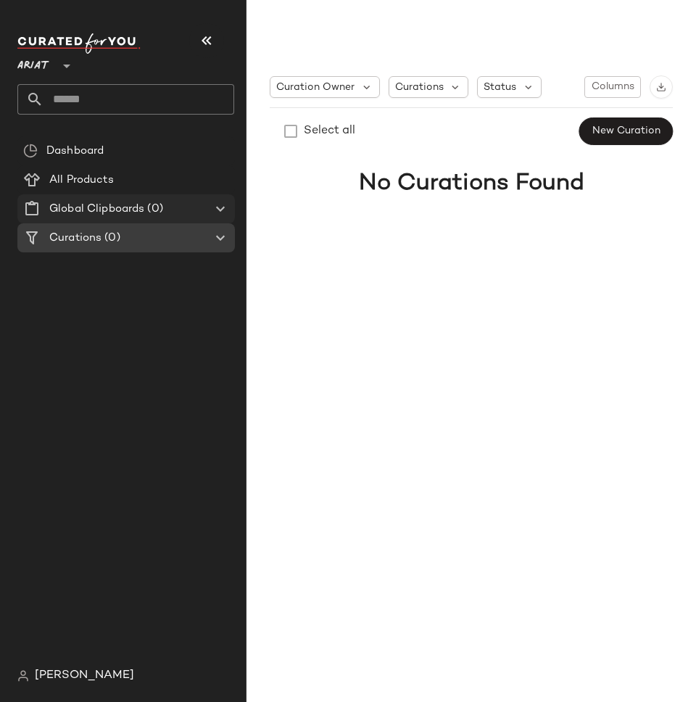
click at [91, 204] on span "Global Clipboards" at bounding box center [96, 209] width 95 height 17
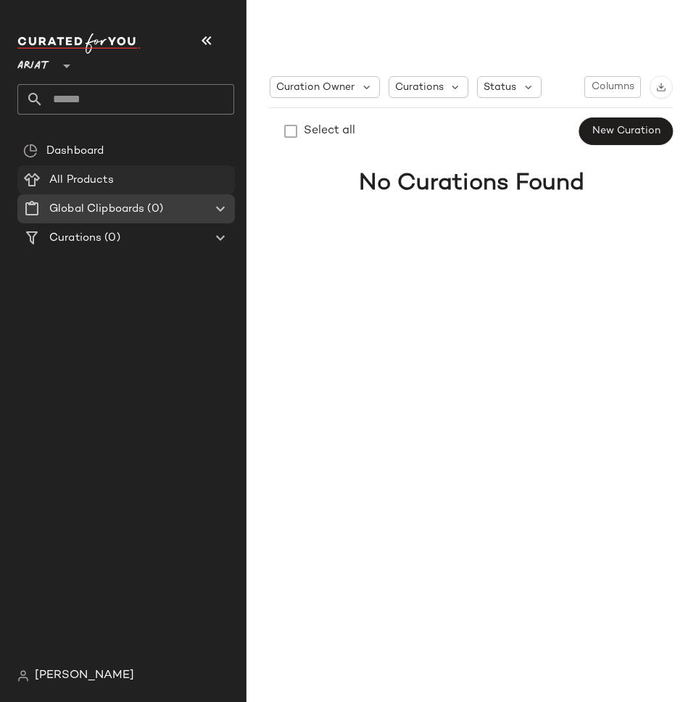
click at [90, 179] on span "All Products" at bounding box center [81, 180] width 65 height 17
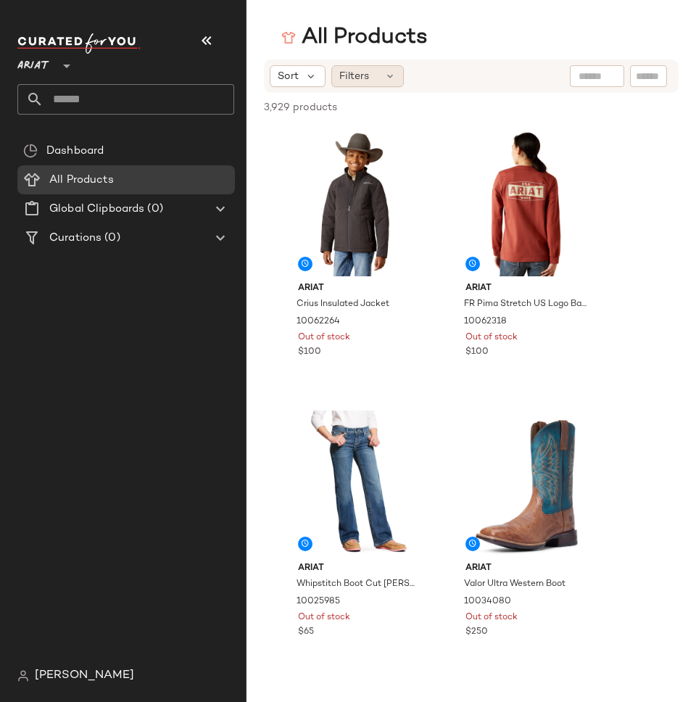
click at [393, 75] on icon at bounding box center [390, 76] width 12 height 12
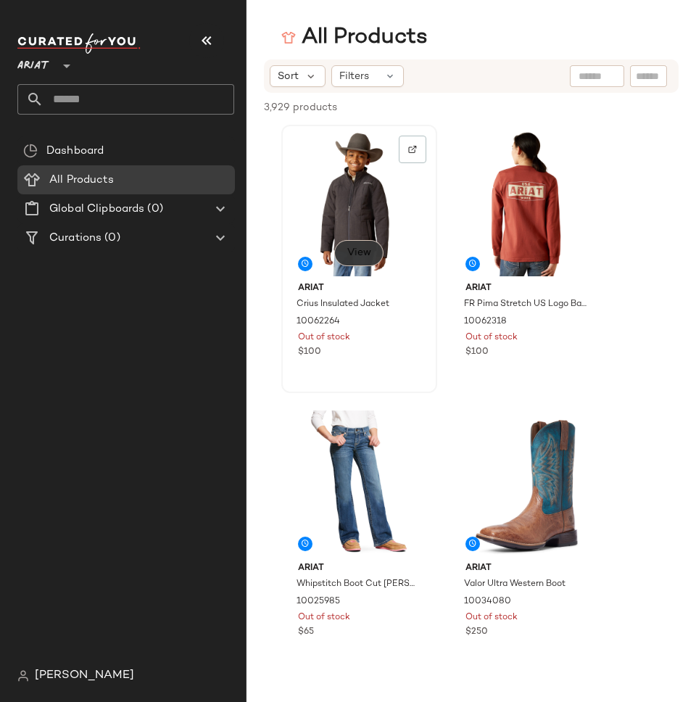
click at [376, 253] on button "View" at bounding box center [358, 253] width 49 height 26
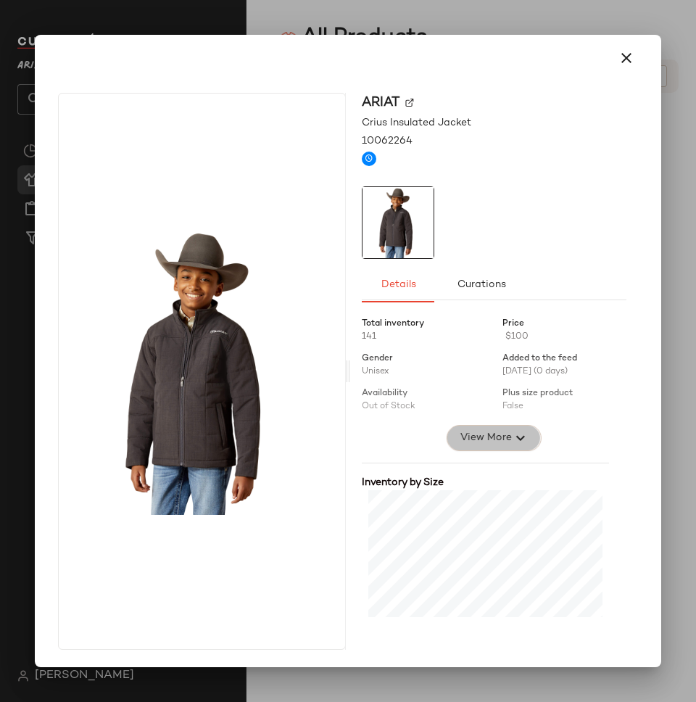
click at [447, 436] on button "View More" at bounding box center [494, 438] width 94 height 26
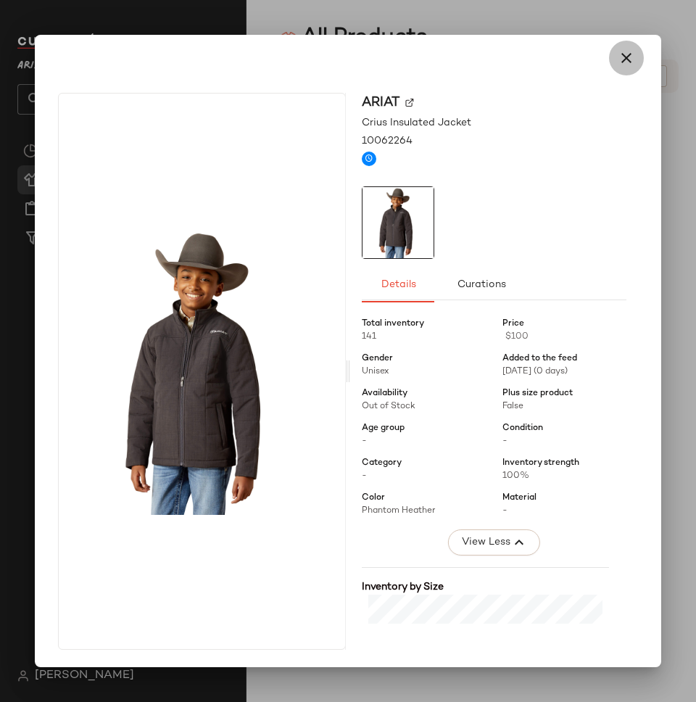
click at [609, 62] on button "button" at bounding box center [626, 58] width 35 height 35
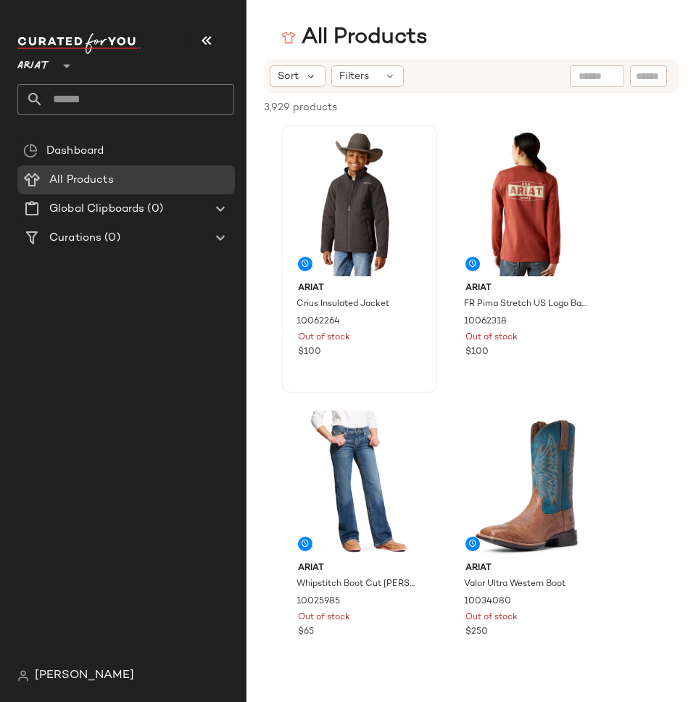
click at [36, 673] on span "[PERSON_NAME]" at bounding box center [84, 675] width 99 height 17
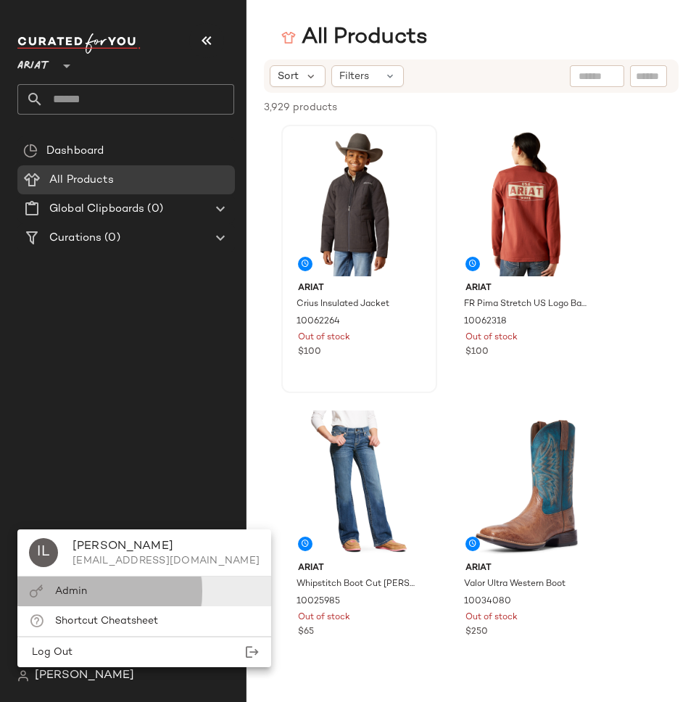
click at [117, 592] on div "Admin" at bounding box center [144, 591] width 254 height 30
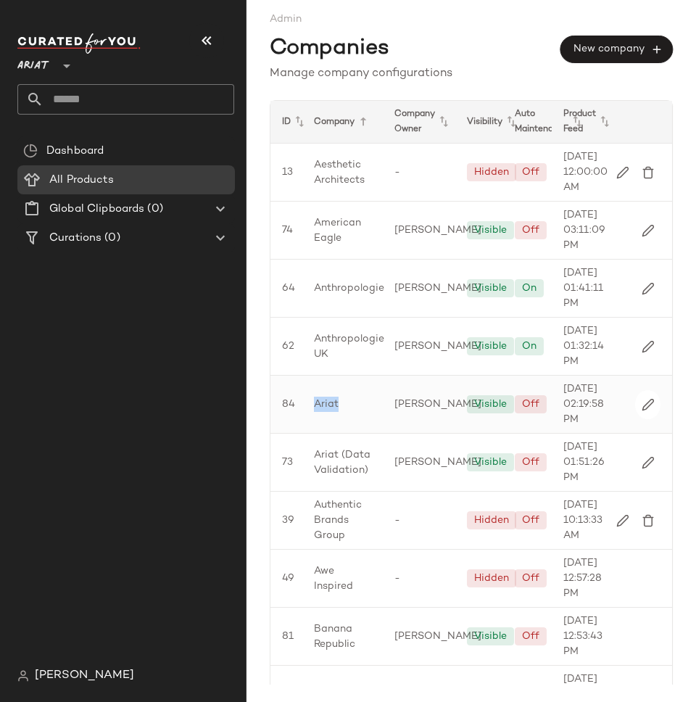
click at [354, 433] on div "Ariat" at bounding box center [342, 403] width 80 height 57
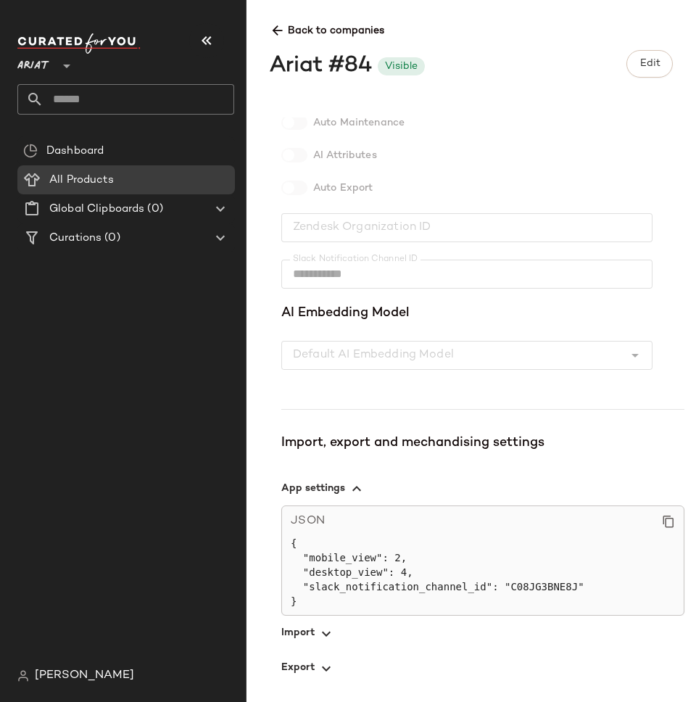
scroll to position [328, 0]
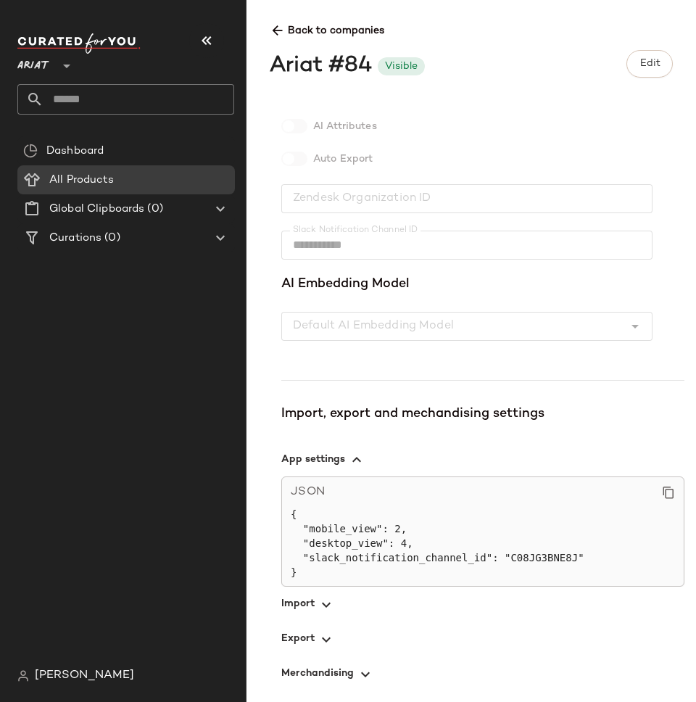
click at [317, 606] on icon "button" at bounding box center [325, 604] width 17 height 17
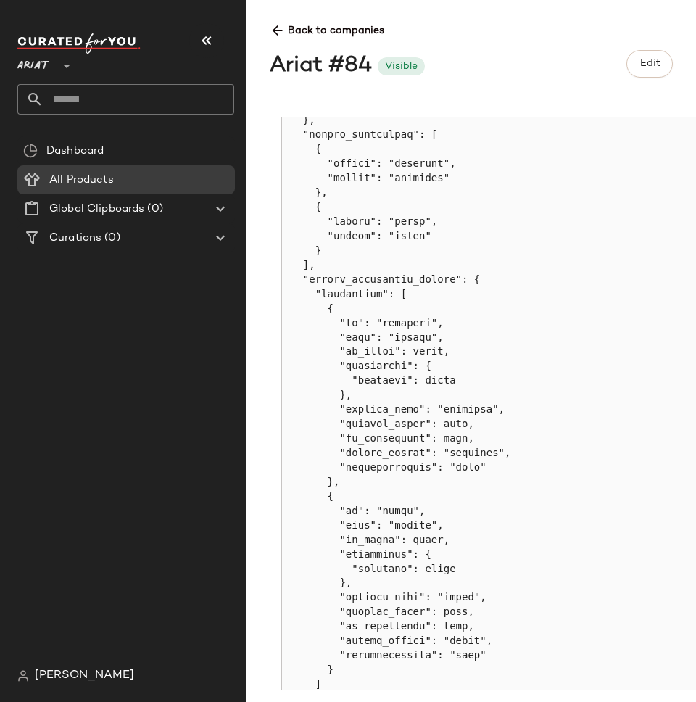
scroll to position [1143, 0]
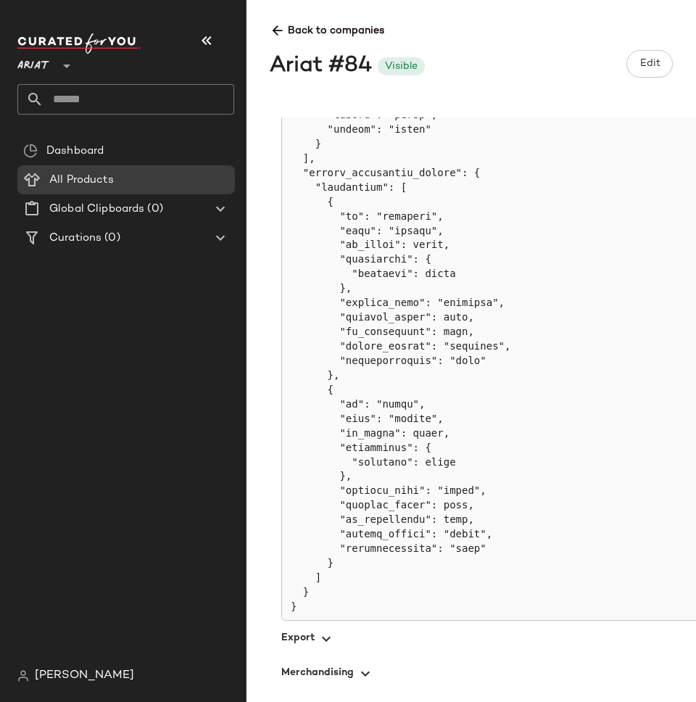
click at [307, 628] on span "button" at bounding box center [501, 637] width 441 height 35
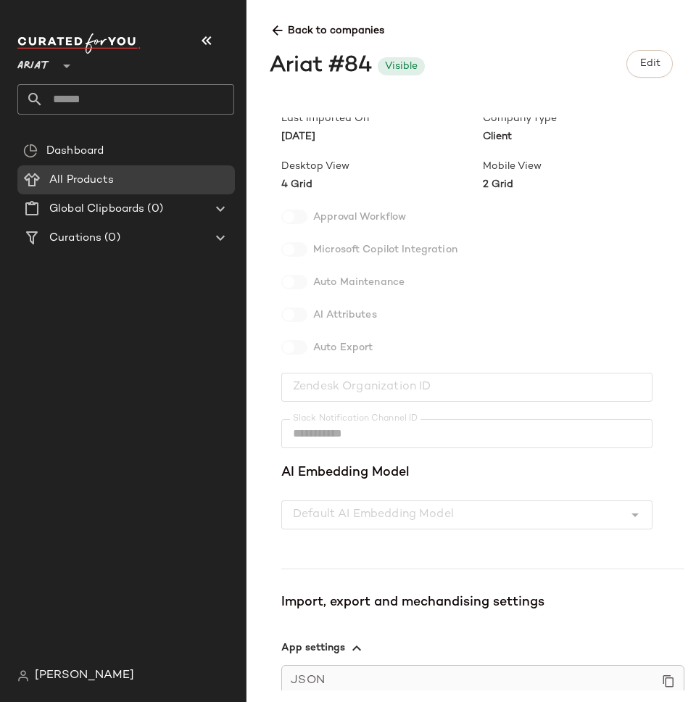
scroll to position [0, 0]
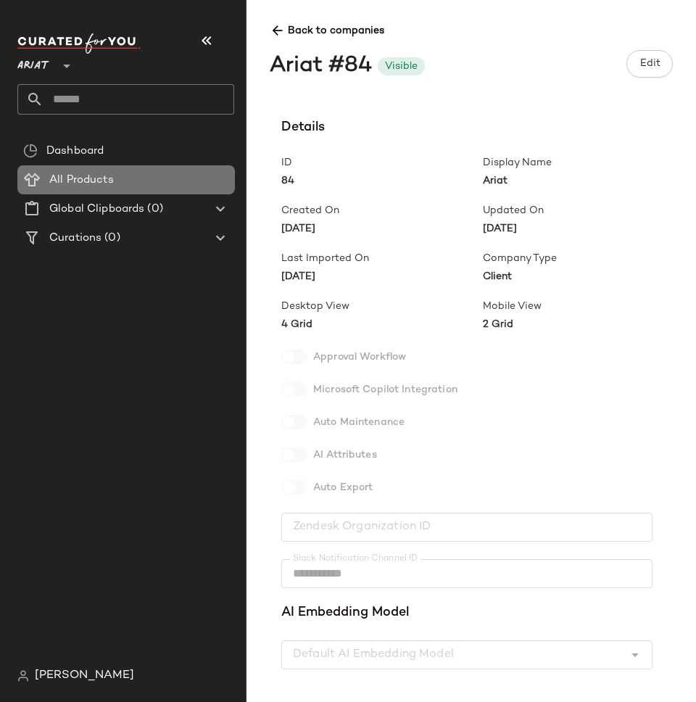
click at [143, 175] on div "All Products" at bounding box center [137, 180] width 184 height 17
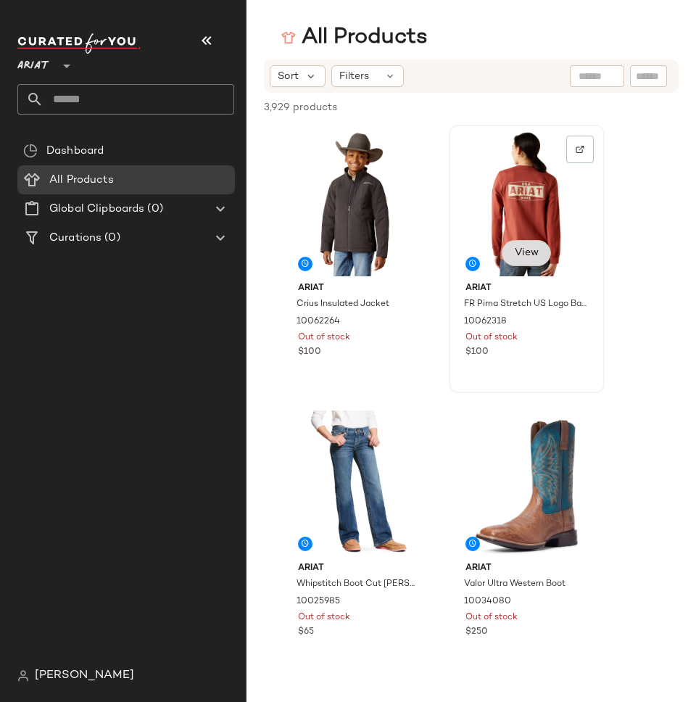
click at [529, 254] on span "View" at bounding box center [526, 253] width 25 height 12
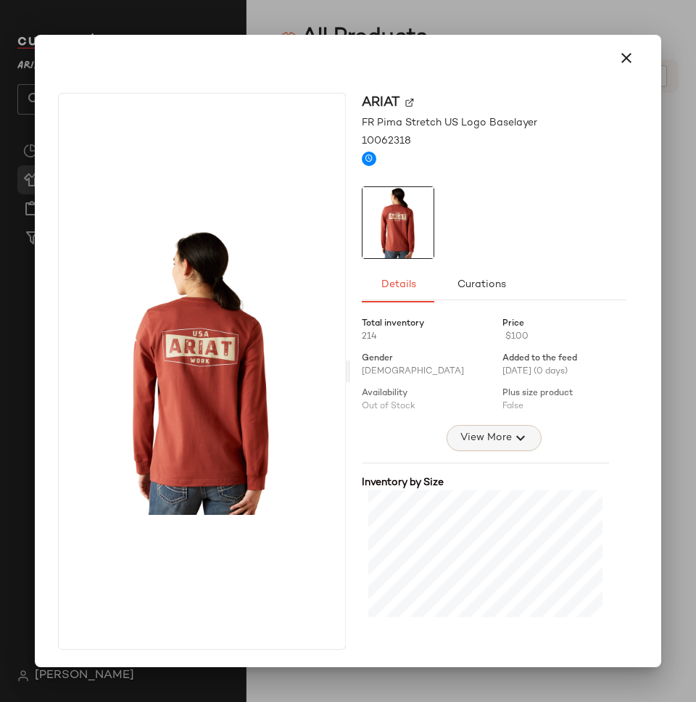
click at [498, 446] on span "View More" at bounding box center [485, 437] width 52 height 17
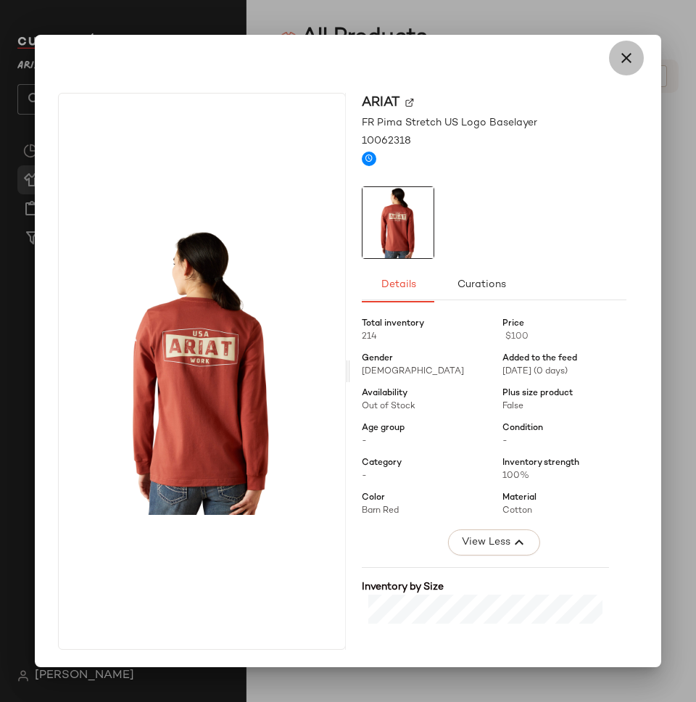
click at [625, 61] on icon "button" at bounding box center [626, 57] width 17 height 17
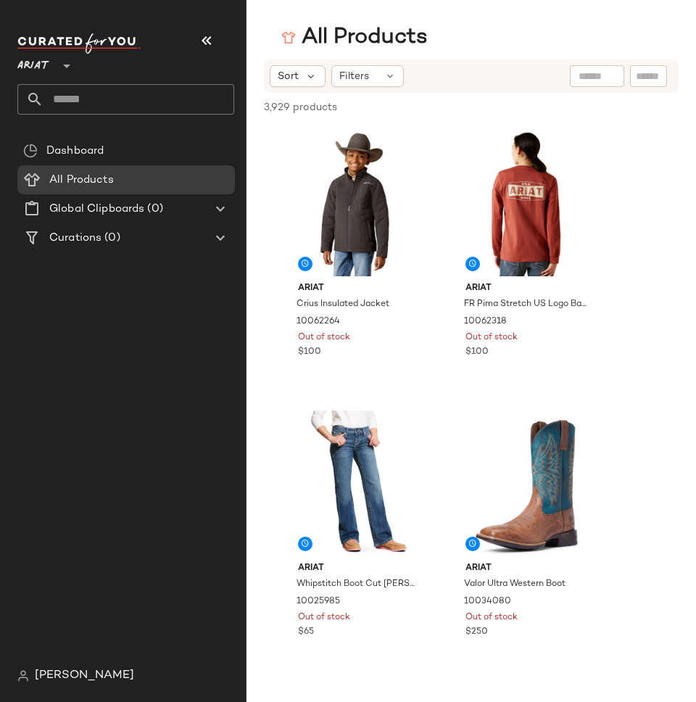
click at [35, 67] on span "Ariat" at bounding box center [33, 62] width 32 height 26
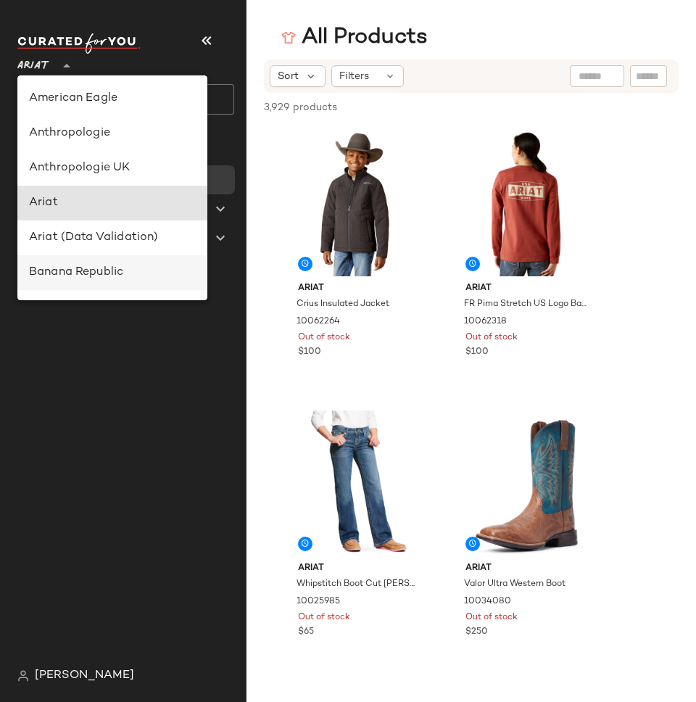
scroll to position [104, 0]
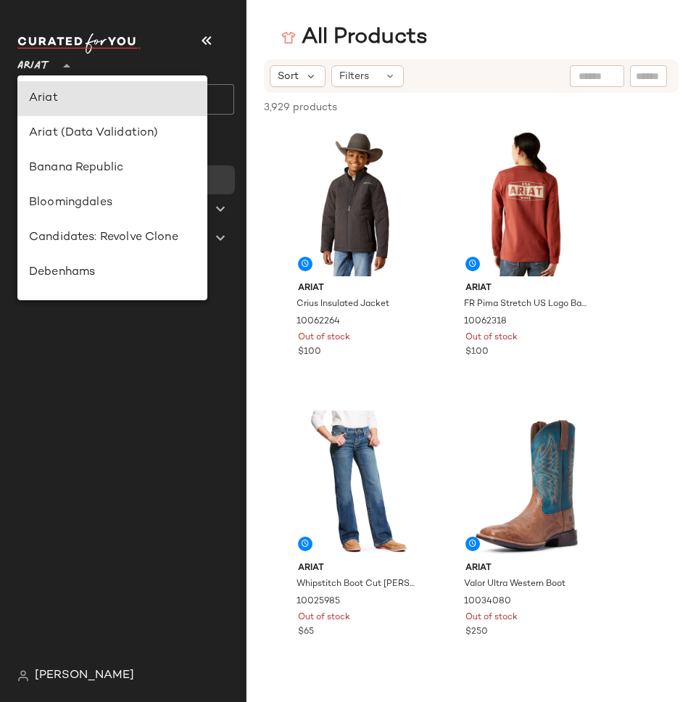
click at [499, 101] on div "3,929 products • 0 selected Deselect All" at bounding box center [470, 109] width 449 height 32
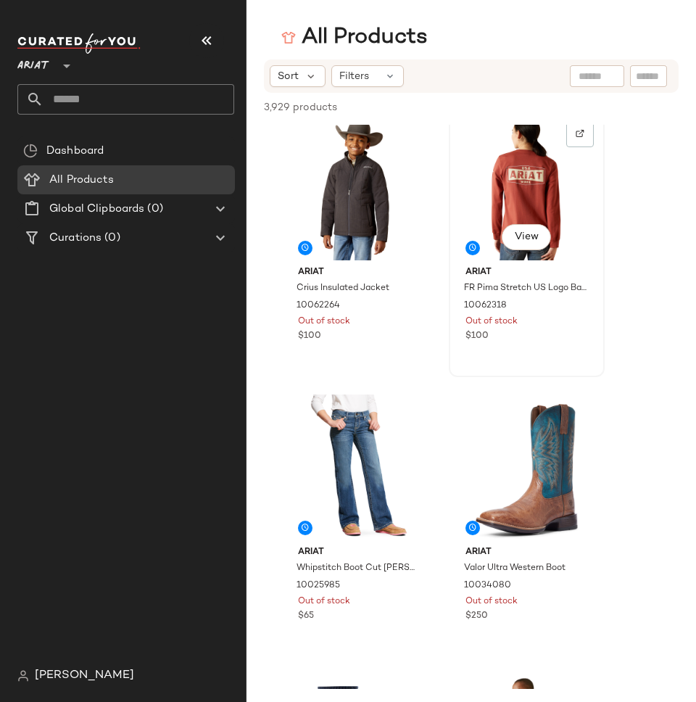
scroll to position [0, 0]
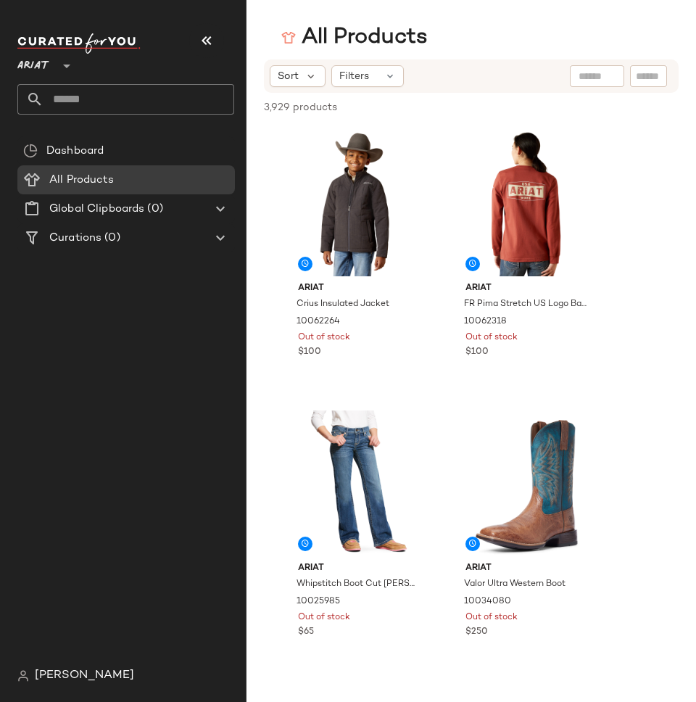
click at [383, 94] on div "3,929 products • 0 selected Deselect All" at bounding box center [470, 109] width 449 height 32
click at [368, 75] on div "Filters" at bounding box center [367, 76] width 72 height 22
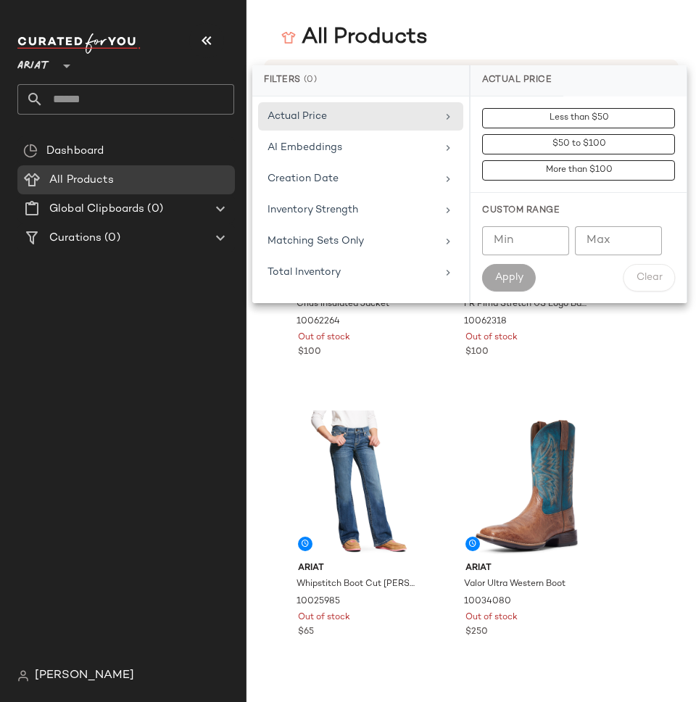
click at [383, 36] on div "All Products" at bounding box center [354, 37] width 146 height 29
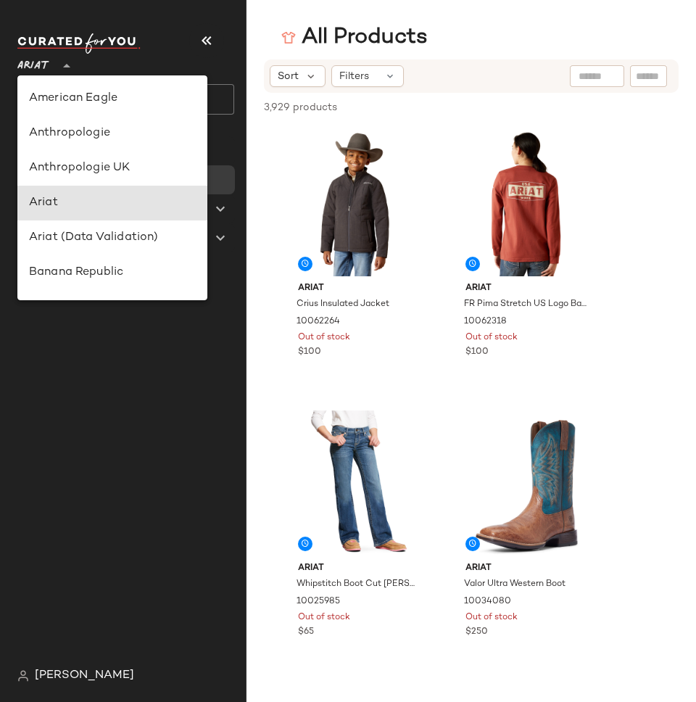
click at [50, 66] on div "Ariat **" at bounding box center [36, 57] width 38 height 36
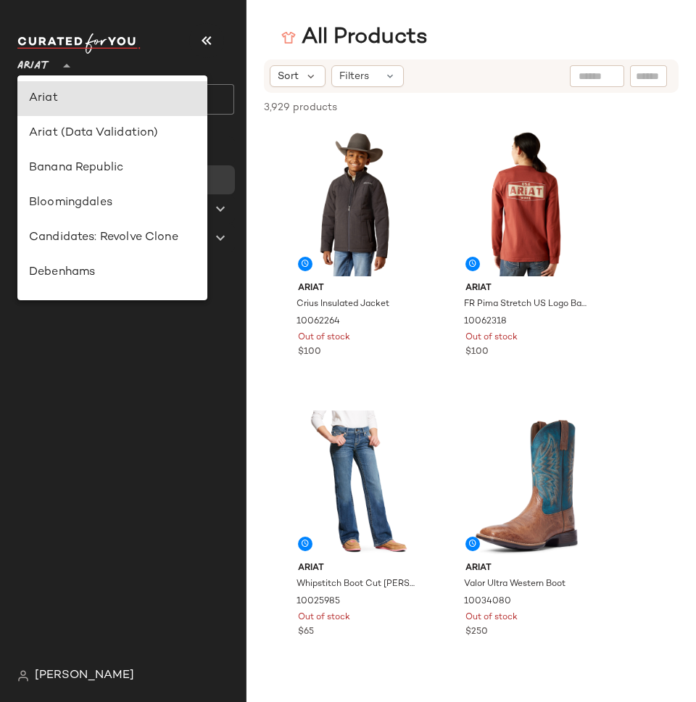
type input "**"
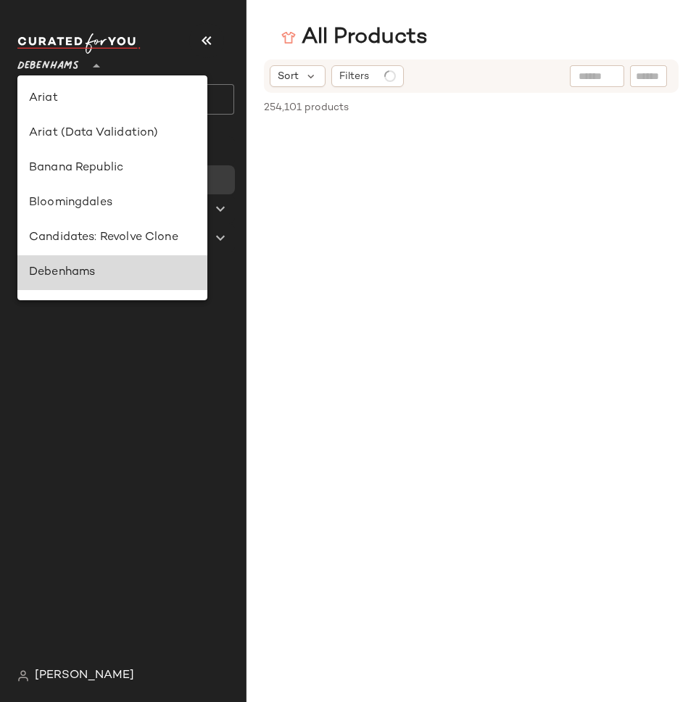
click at [65, 278] on div "Debenhams" at bounding box center [112, 272] width 167 height 17
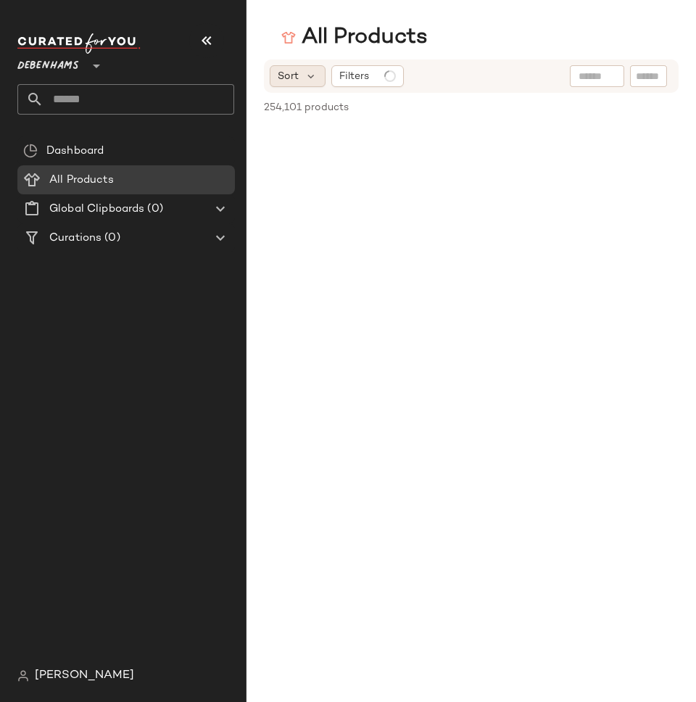
click at [299, 79] on div "Sort" at bounding box center [298, 76] width 56 height 22
click at [100, 144] on span "Dashboard" at bounding box center [74, 151] width 57 height 17
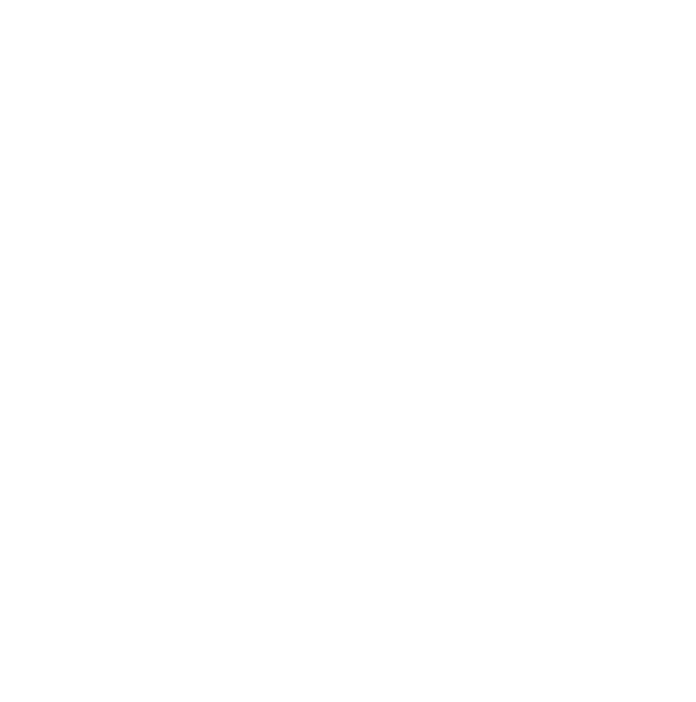
click at [75, 0] on html at bounding box center [348, 0] width 696 height 0
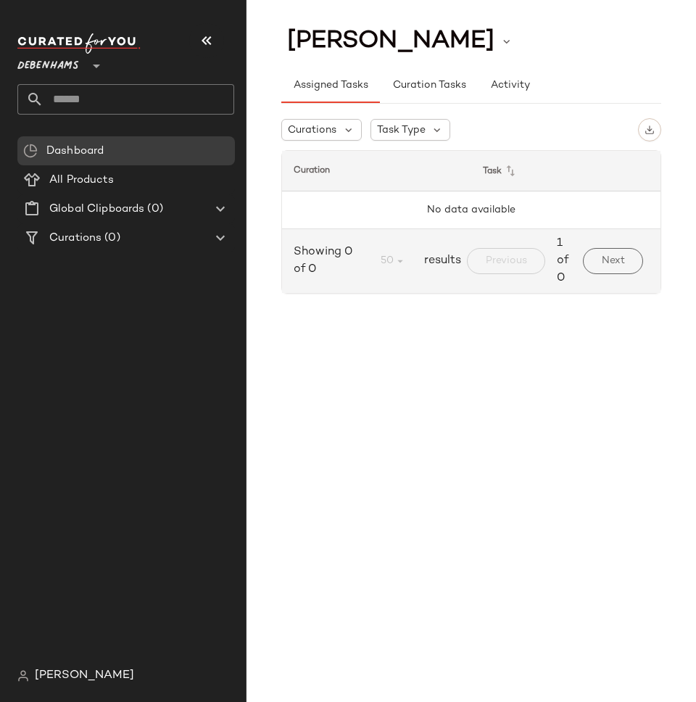
click at [78, 70] on span "Debenhams" at bounding box center [48, 62] width 62 height 26
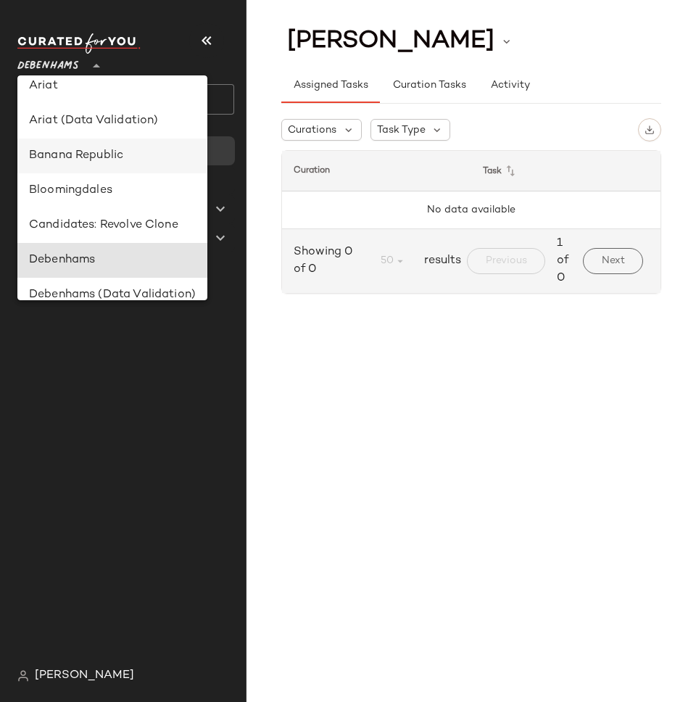
scroll to position [115, 0]
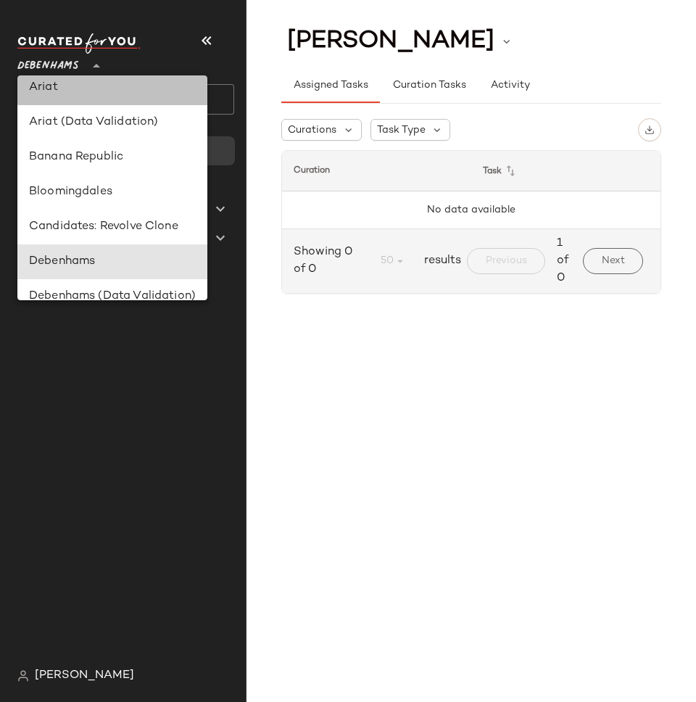
click at [54, 86] on div "Ariat" at bounding box center [112, 87] width 167 height 17
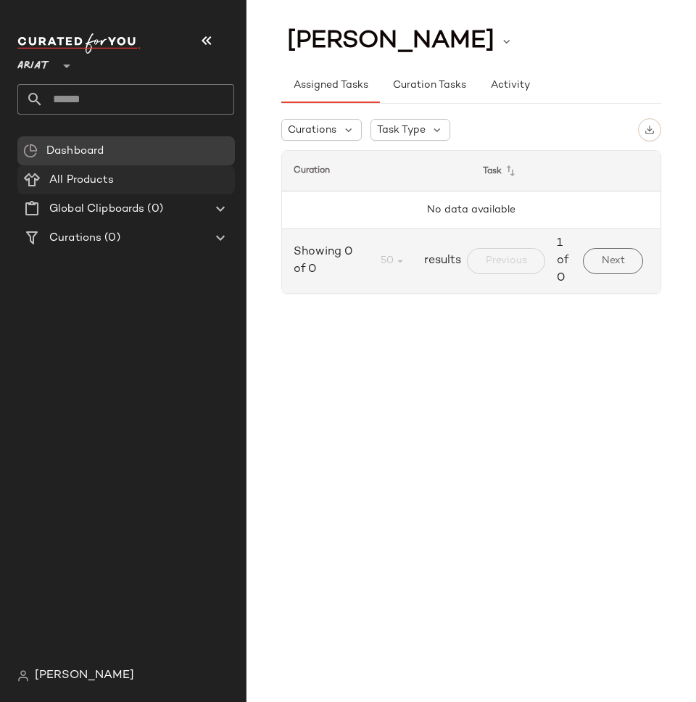
click at [80, 175] on span "All Products" at bounding box center [81, 180] width 65 height 17
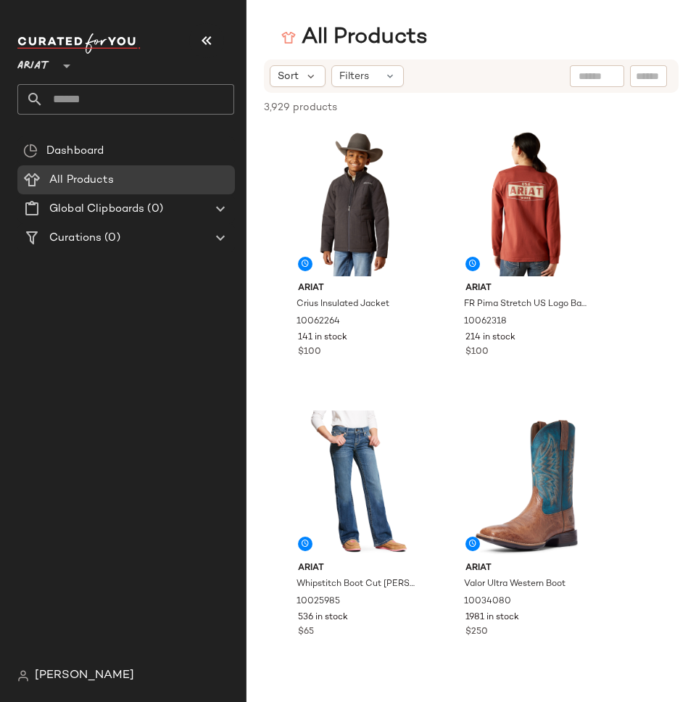
click at [378, 61] on div "Sort Filters" at bounding box center [471, 75] width 415 height 33
click at [388, 78] on icon at bounding box center [390, 76] width 12 height 12
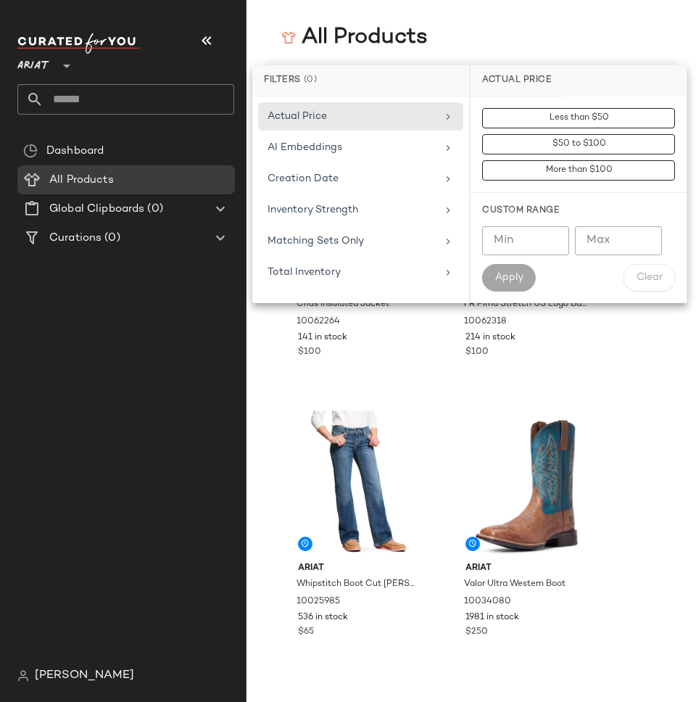
click at [455, 33] on div "All Products" at bounding box center [470, 37] width 449 height 29
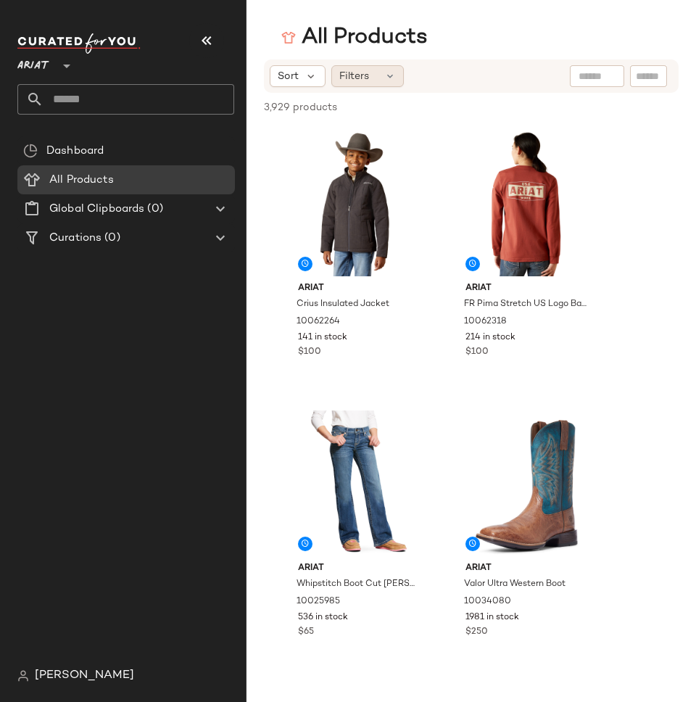
click at [391, 69] on div "Filters" at bounding box center [367, 76] width 72 height 22
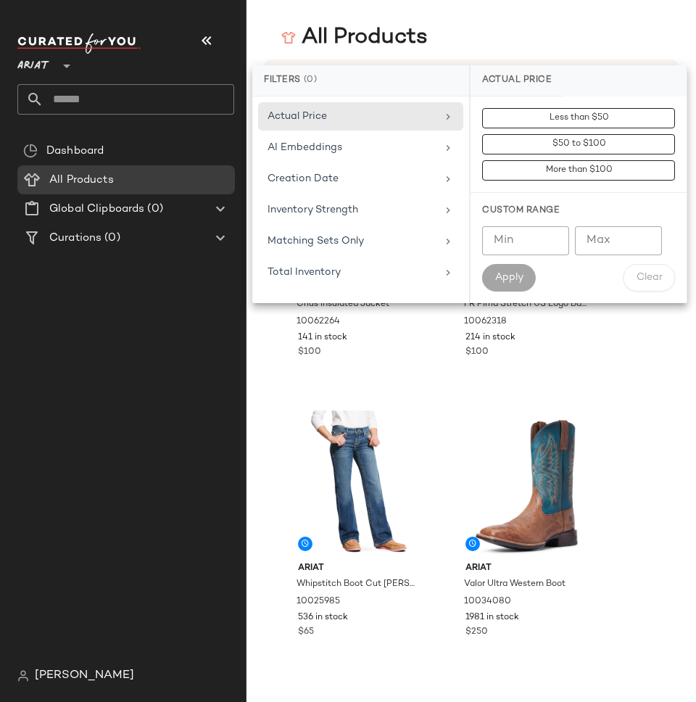
click at [523, 25] on div "All Products" at bounding box center [470, 37] width 449 height 29
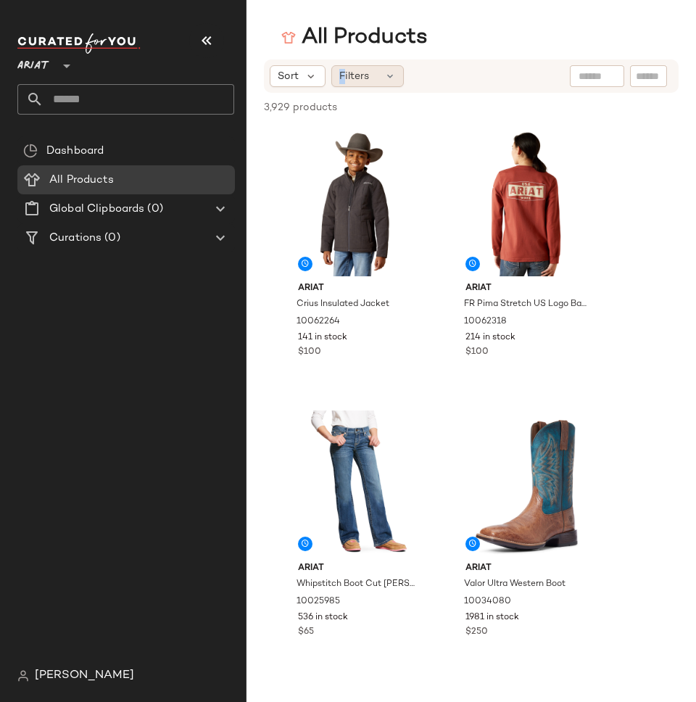
click at [341, 79] on span "Filters" at bounding box center [354, 76] width 30 height 15
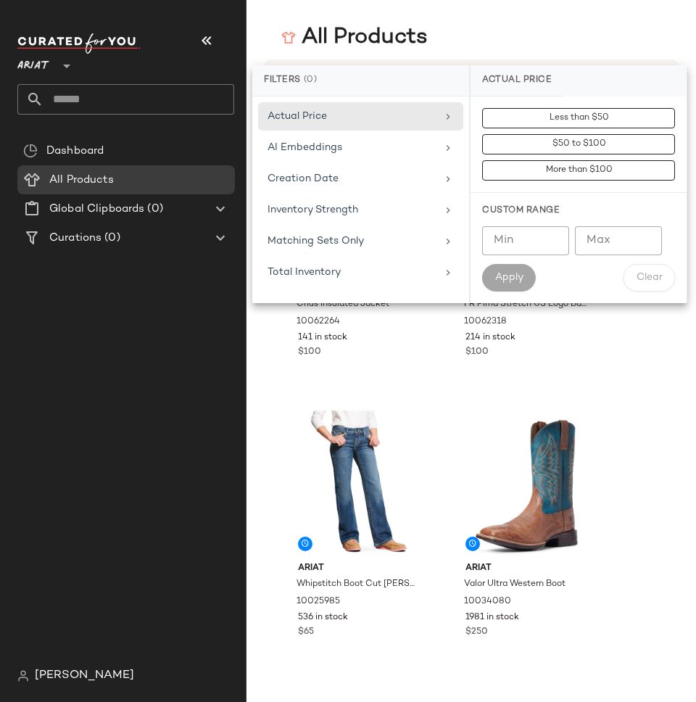
click at [341, 66] on div "Filters (0)" at bounding box center [360, 80] width 217 height 31
click at [327, 373] on div "View Ariat Crius Insulated Jacket 10062264 141 in stock $100" at bounding box center [359, 258] width 153 height 265
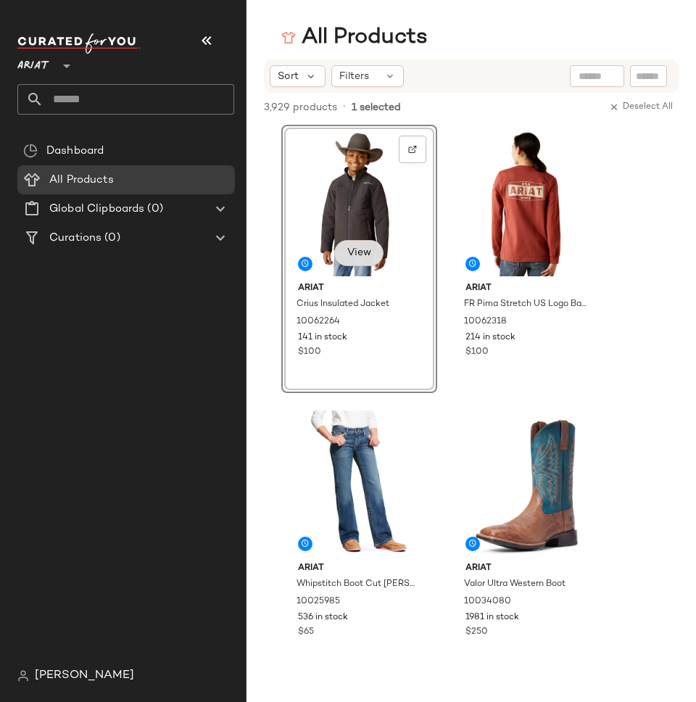
click at [349, 252] on span "View" at bounding box center [358, 253] width 25 height 12
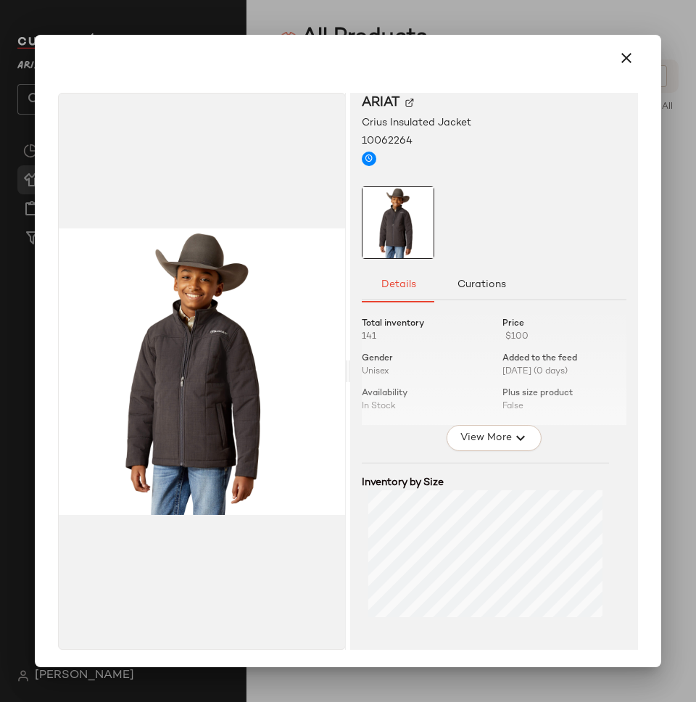
click at [468, 421] on div at bounding box center [494, 365] width 265 height 119
click at [475, 441] on span "View More" at bounding box center [485, 437] width 52 height 17
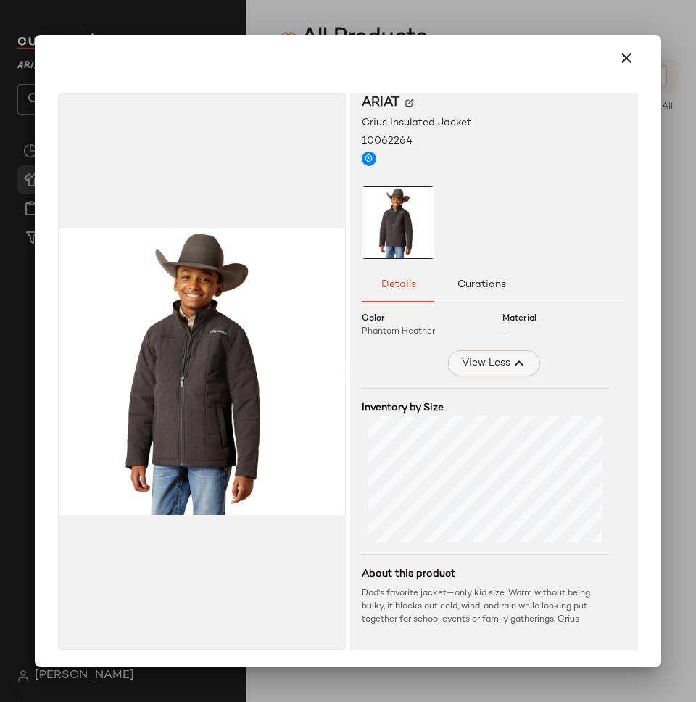
scroll to position [195, 0]
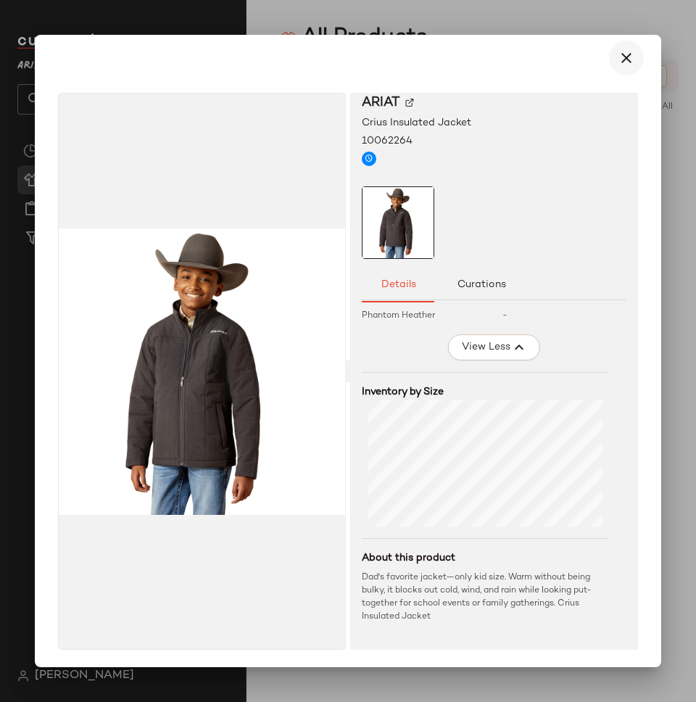
click at [618, 53] on icon "button" at bounding box center [626, 57] width 17 height 17
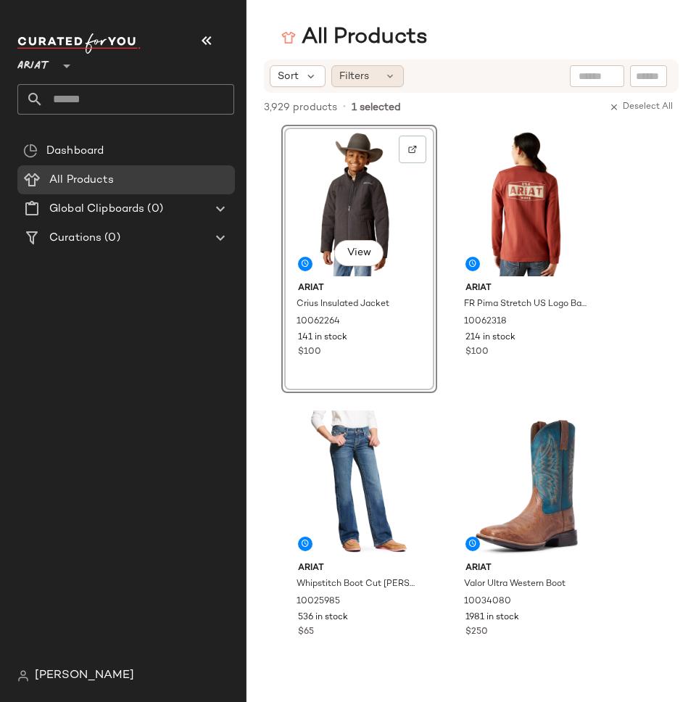
click at [370, 79] on div "Filters" at bounding box center [367, 76] width 72 height 22
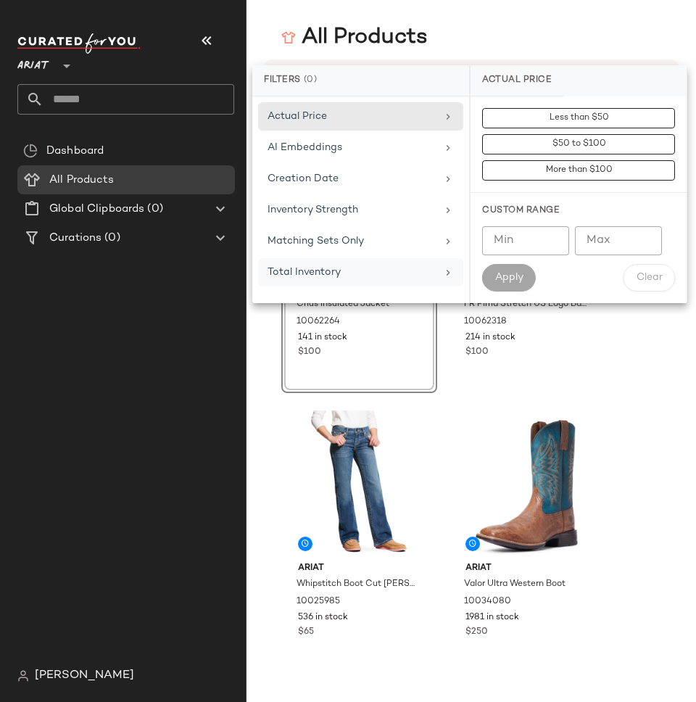
click at [330, 265] on div "Total Inventory" at bounding box center [303, 272] width 73 height 15
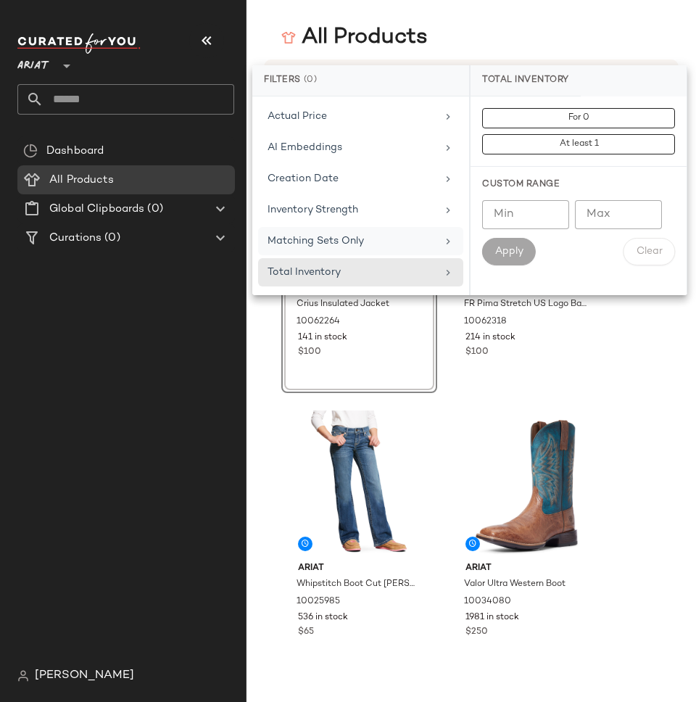
click at [331, 237] on span "Matching Sets Only" at bounding box center [315, 241] width 96 height 11
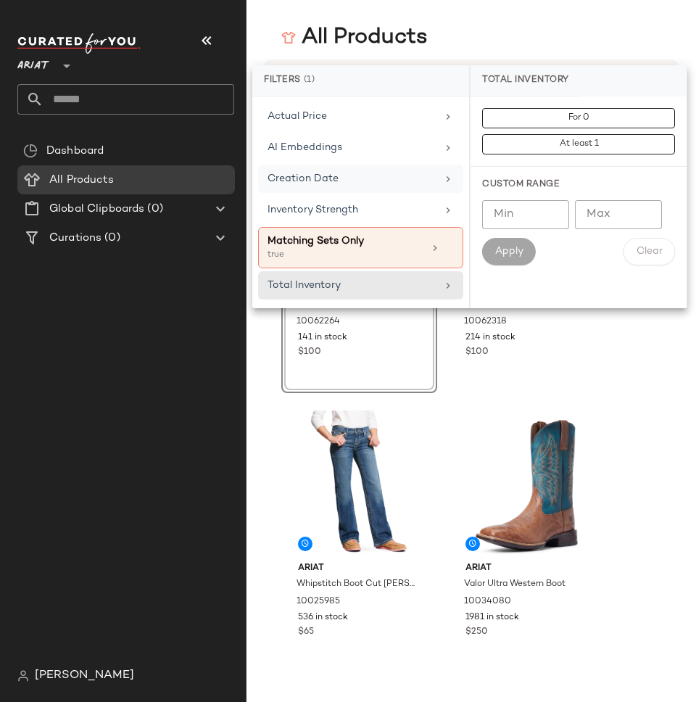
click at [329, 190] on div "Creation Date" at bounding box center [360, 179] width 205 height 28
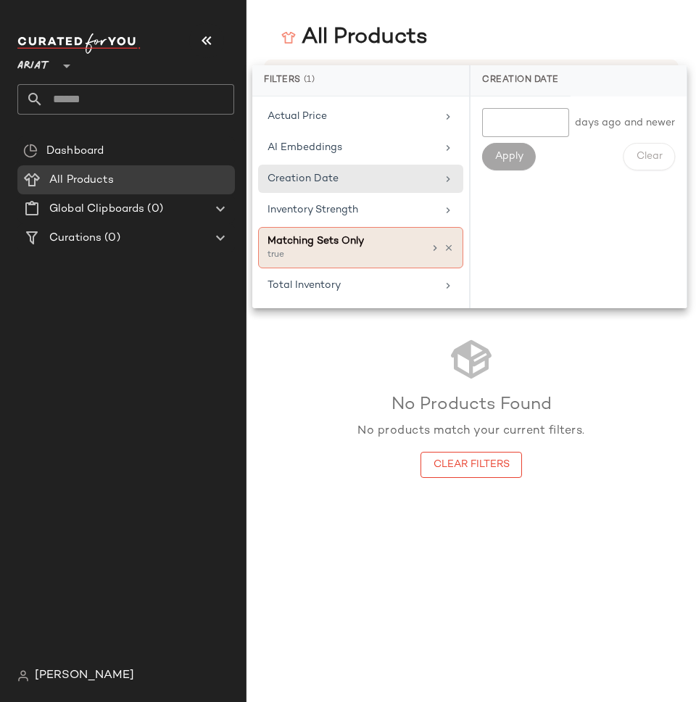
click at [451, 239] on div "Matching Sets Only true" at bounding box center [360, 247] width 205 height 41
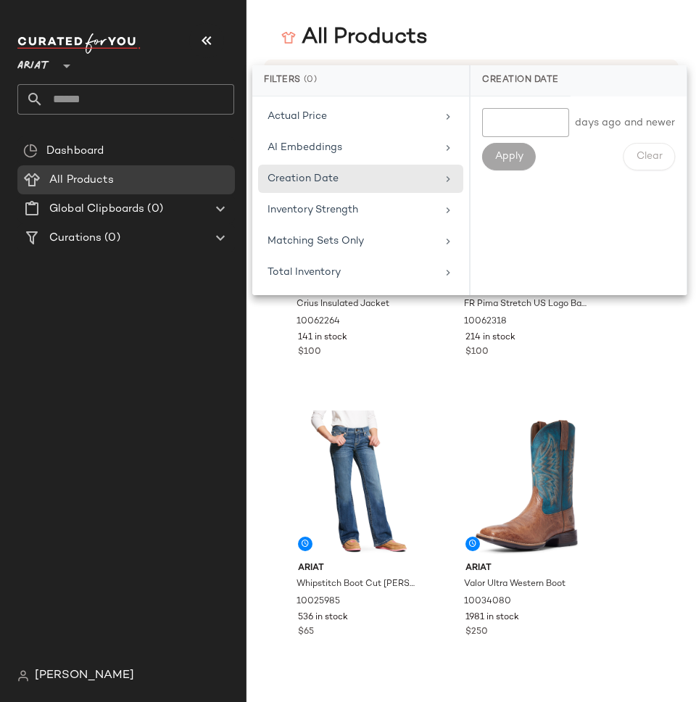
click at [493, 46] on div "All Products" at bounding box center [470, 37] width 449 height 29
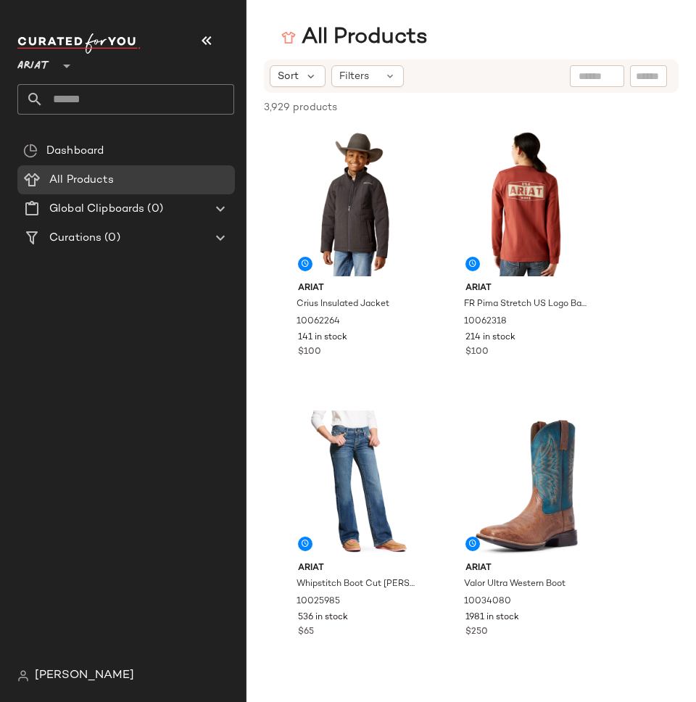
click at [45, 69] on span "Ariat" at bounding box center [33, 62] width 32 height 26
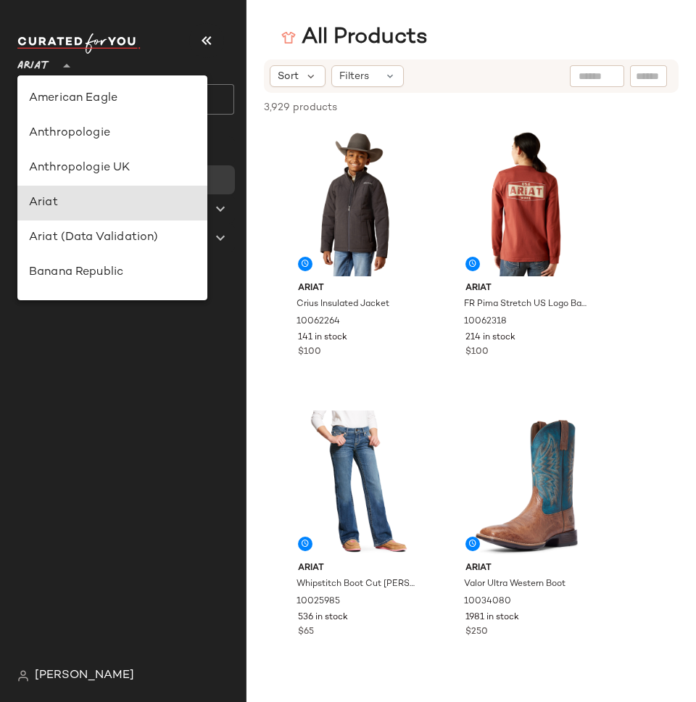
scroll to position [104, 0]
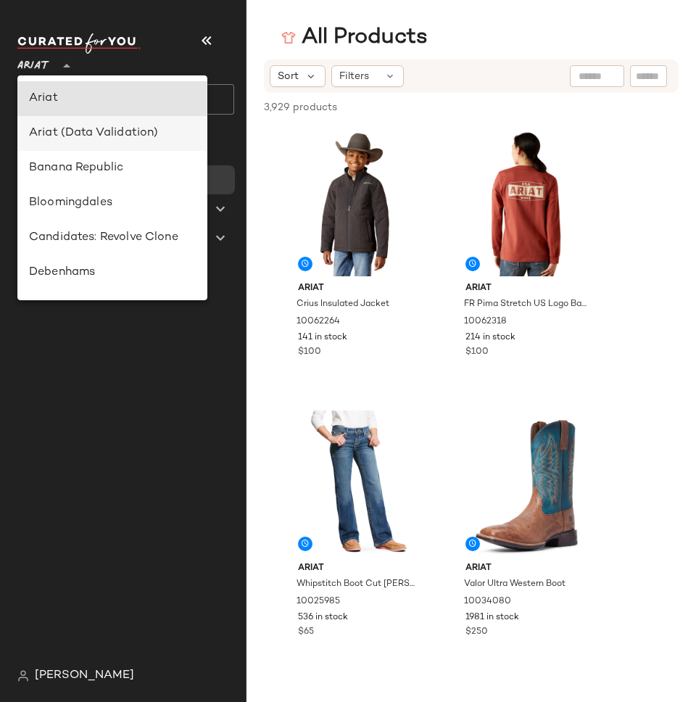
click at [69, 129] on div "Ariat (Data Validation)" at bounding box center [112, 133] width 167 height 17
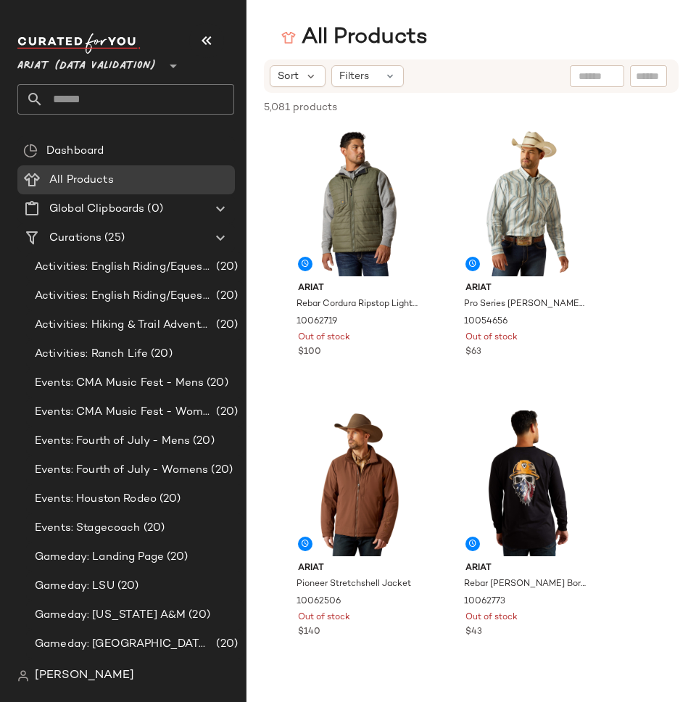
click at [46, 676] on span "[PERSON_NAME]" at bounding box center [84, 675] width 99 height 17
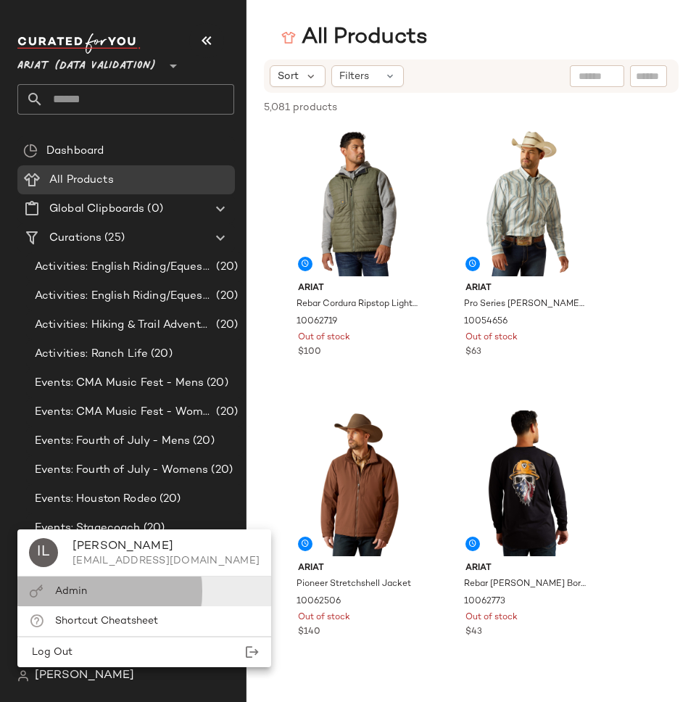
click at [95, 589] on div "Admin" at bounding box center [144, 591] width 254 height 30
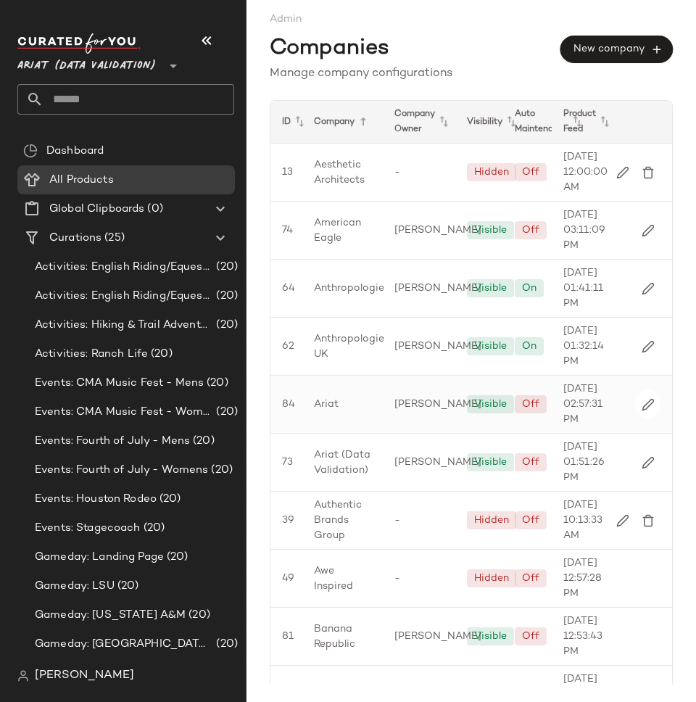
click at [376, 433] on div "Ariat" at bounding box center [342, 403] width 80 height 57
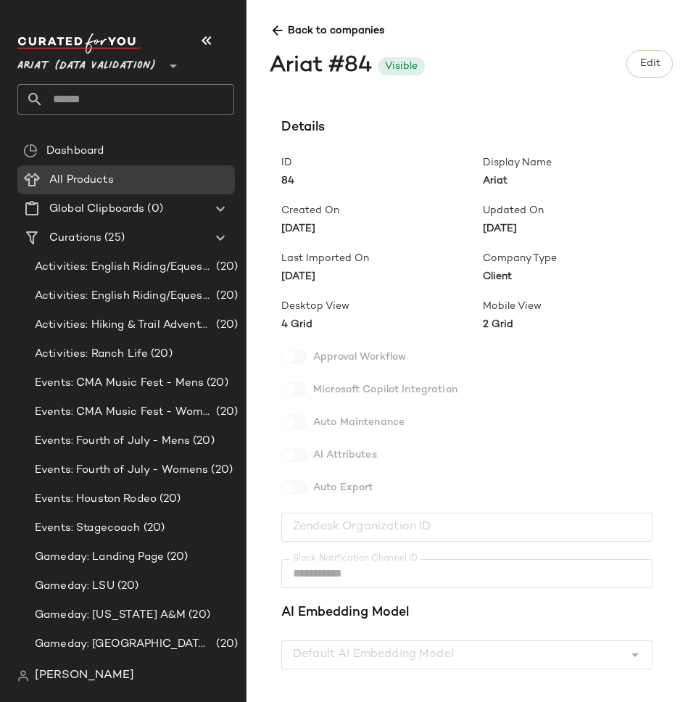
click at [276, 30] on icon at bounding box center [277, 30] width 15 height 15
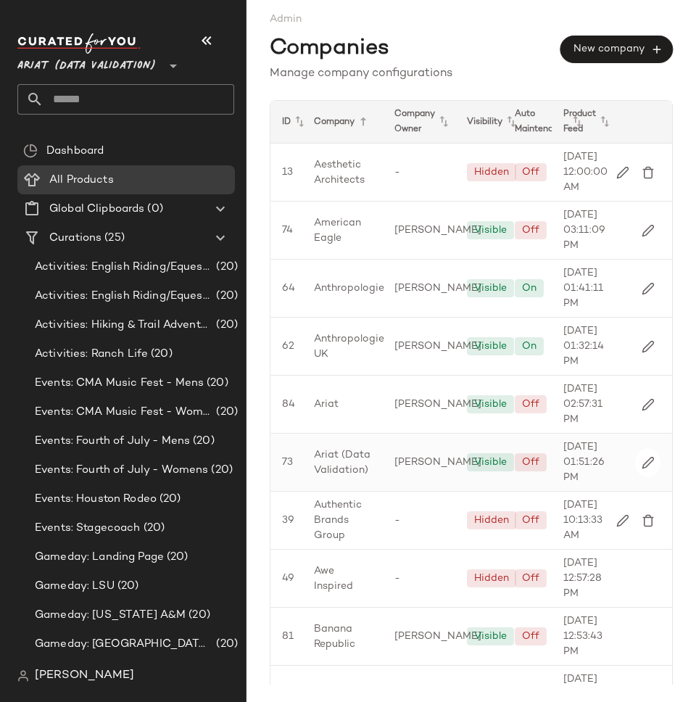
click at [364, 478] on span "Ariat (Data Validation)" at bounding box center [342, 462] width 57 height 30
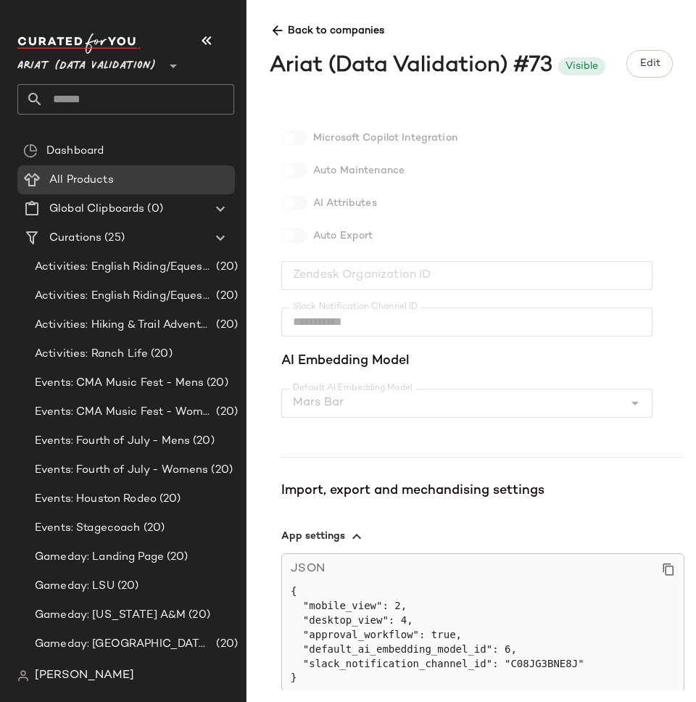
scroll to position [299, 0]
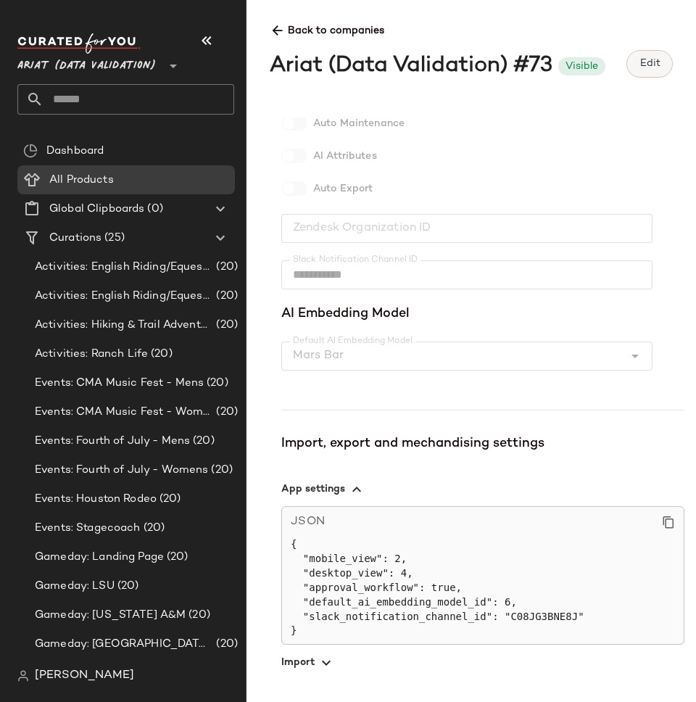
click at [640, 65] on span "Edit" at bounding box center [649, 64] width 21 height 12
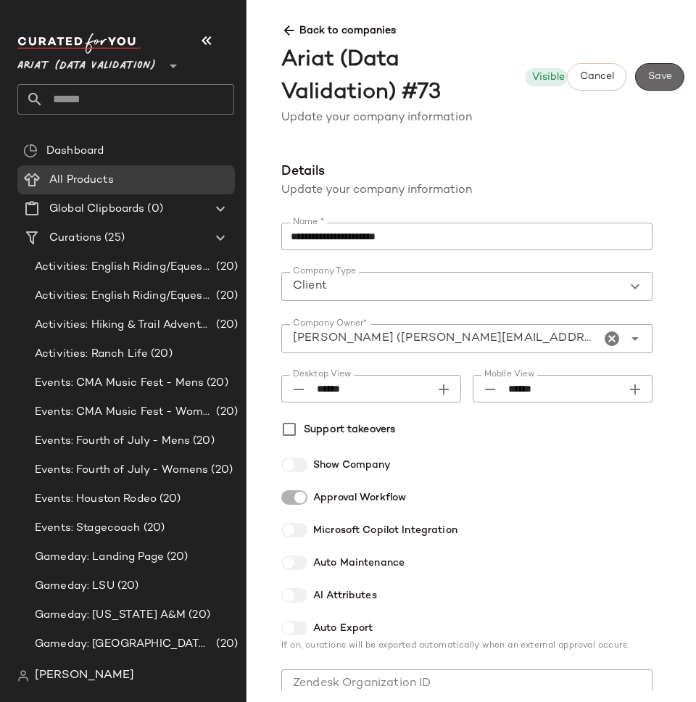
click at [651, 70] on button "Save" at bounding box center [659, 77] width 49 height 28
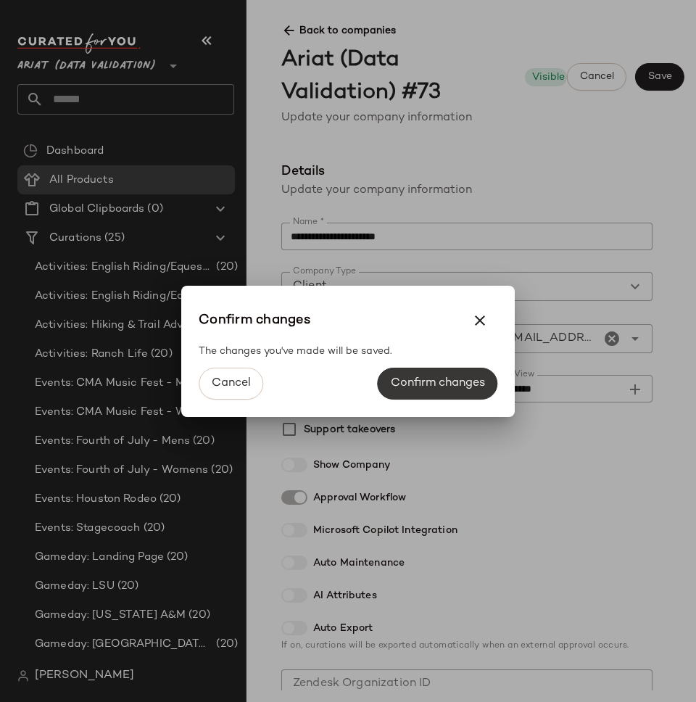
click at [433, 383] on span "Confirm changes" at bounding box center [437, 383] width 95 height 14
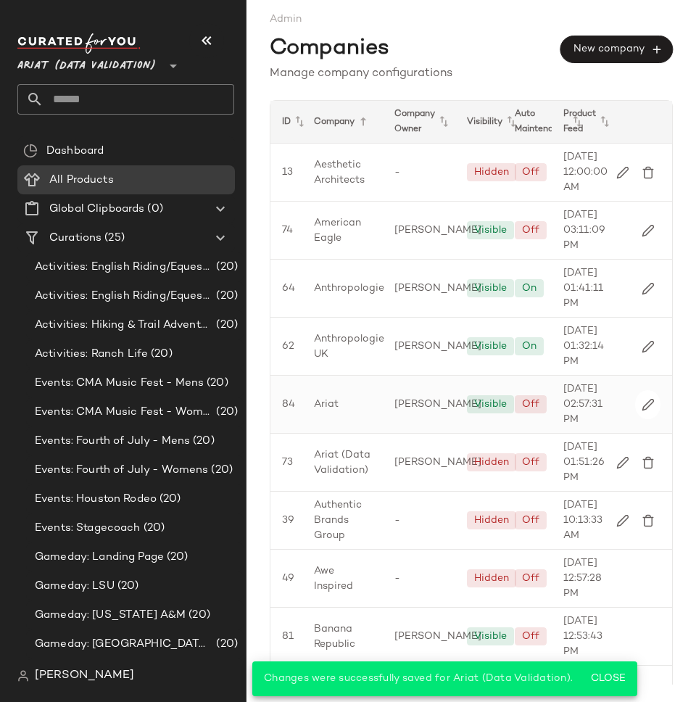
click at [352, 433] on div "Ariat" at bounding box center [342, 403] width 80 height 57
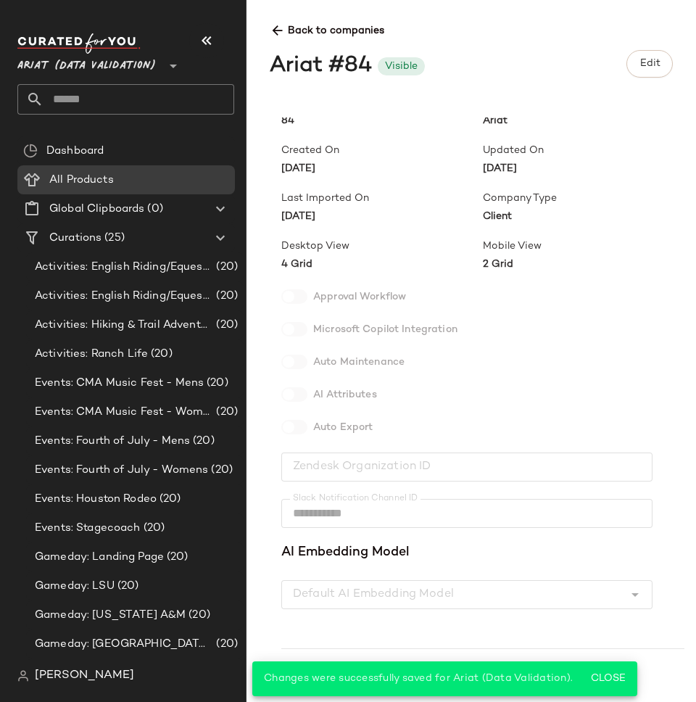
scroll to position [99, 0]
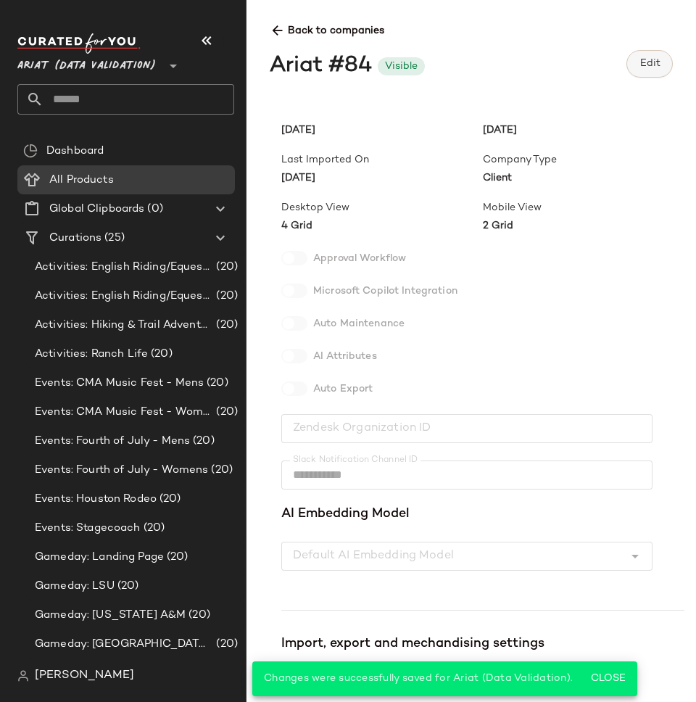
click at [655, 55] on button "Edit" at bounding box center [649, 64] width 46 height 28
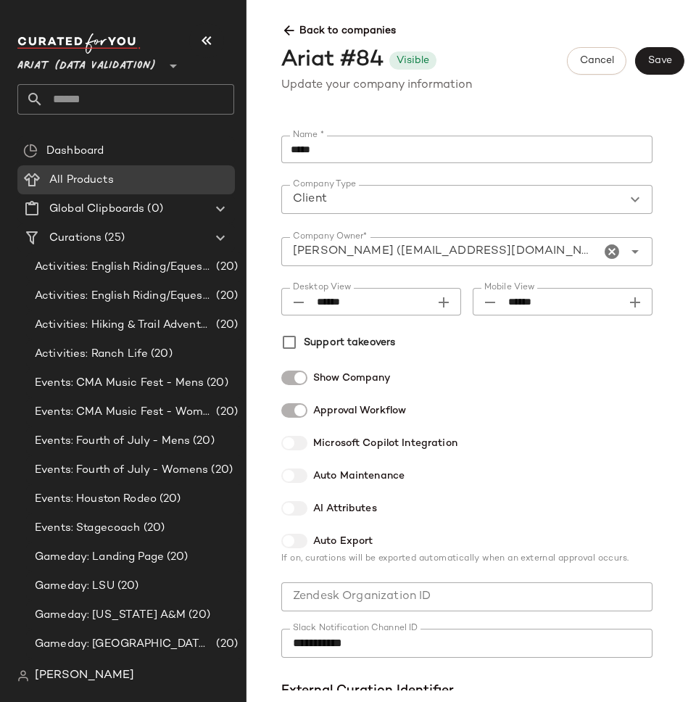
scroll to position [319, 0]
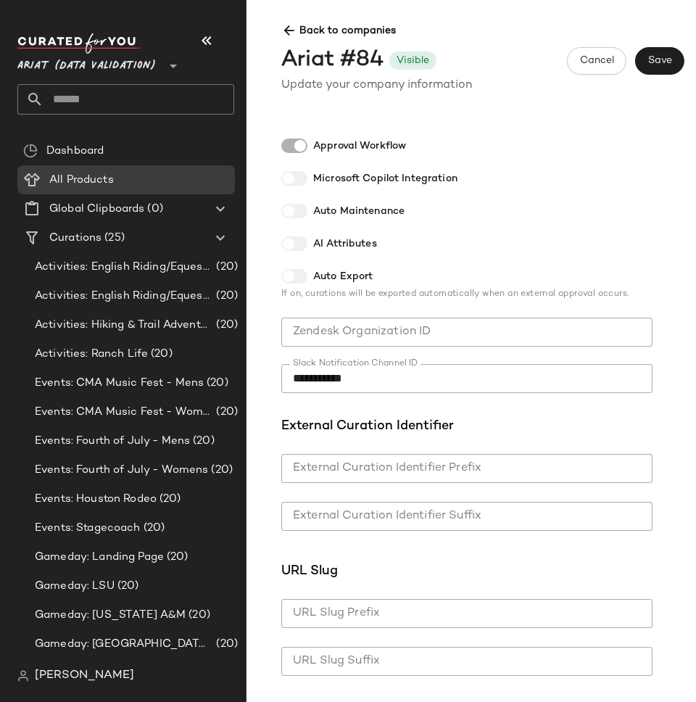
click at [444, 338] on input "Zendesk Organization ID" at bounding box center [466, 331] width 371 height 29
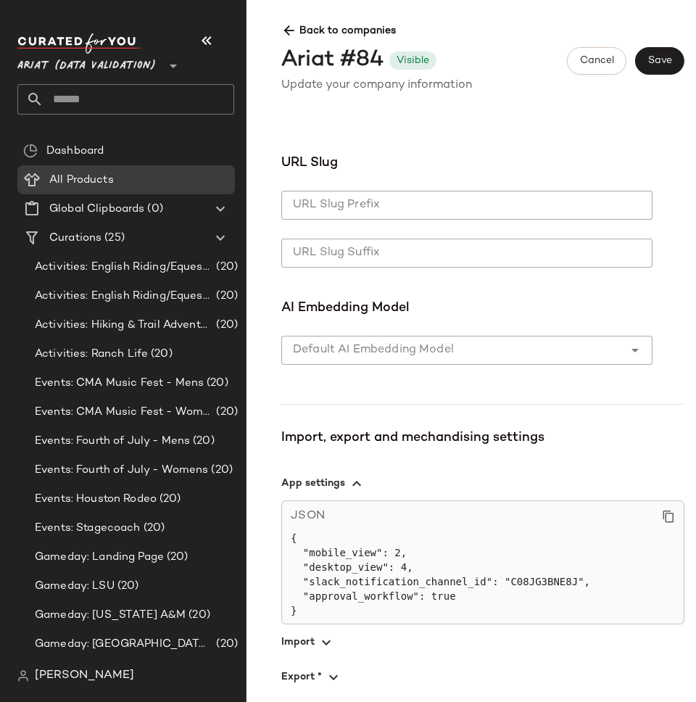
scroll to position [765, 0]
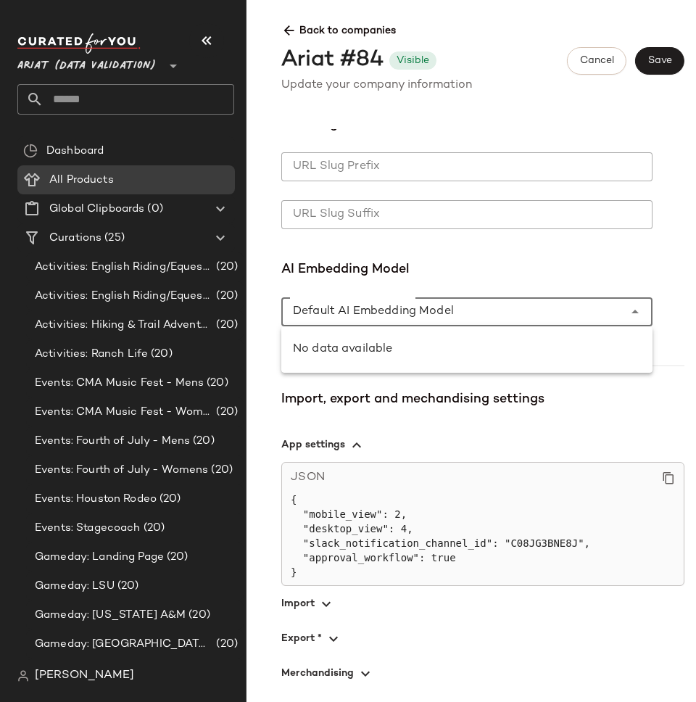
click at [439, 303] on div at bounding box center [452, 311] width 342 height 29
click at [423, 264] on span "AI Embedding Model" at bounding box center [482, 269] width 403 height 20
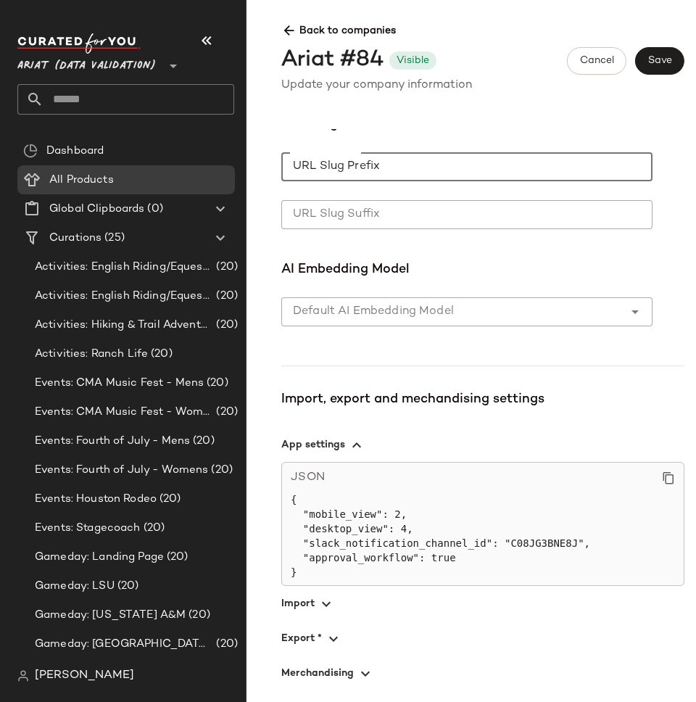
click at [375, 162] on input "URL Slug Prefix" at bounding box center [466, 166] width 371 height 29
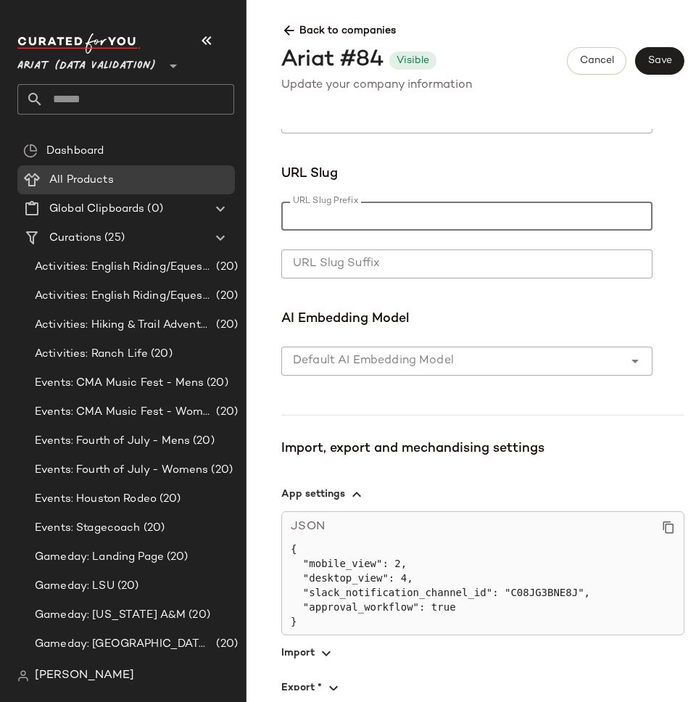
scroll to position [713, 0]
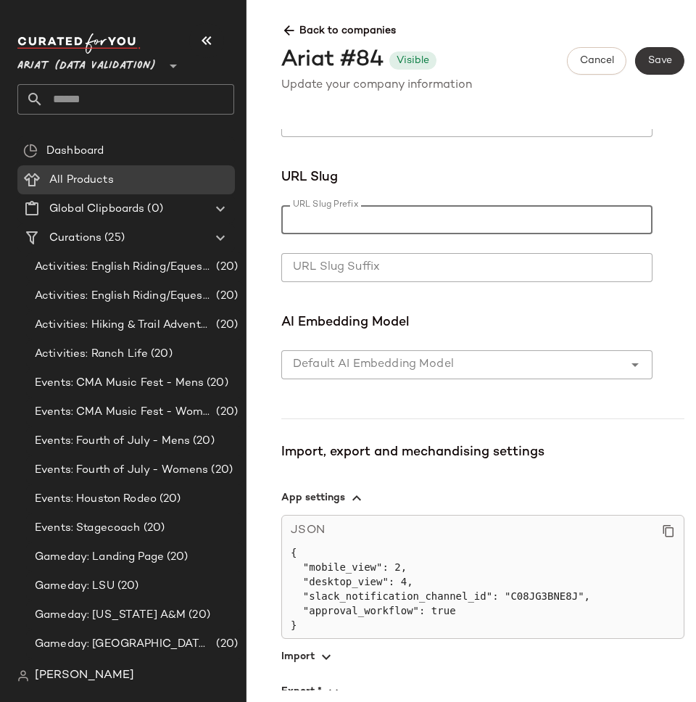
click at [660, 58] on span "Save" at bounding box center [659, 61] width 25 height 12
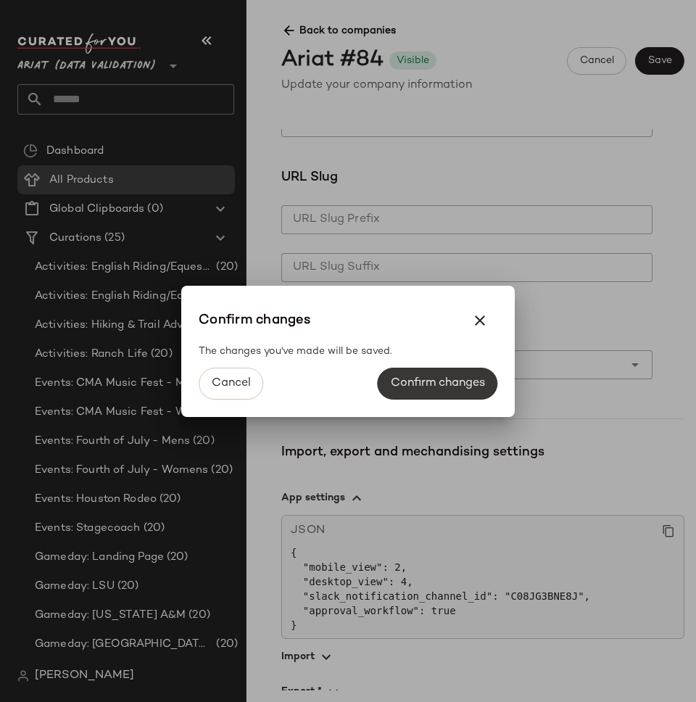
click at [419, 383] on span "Confirm changes" at bounding box center [437, 383] width 95 height 14
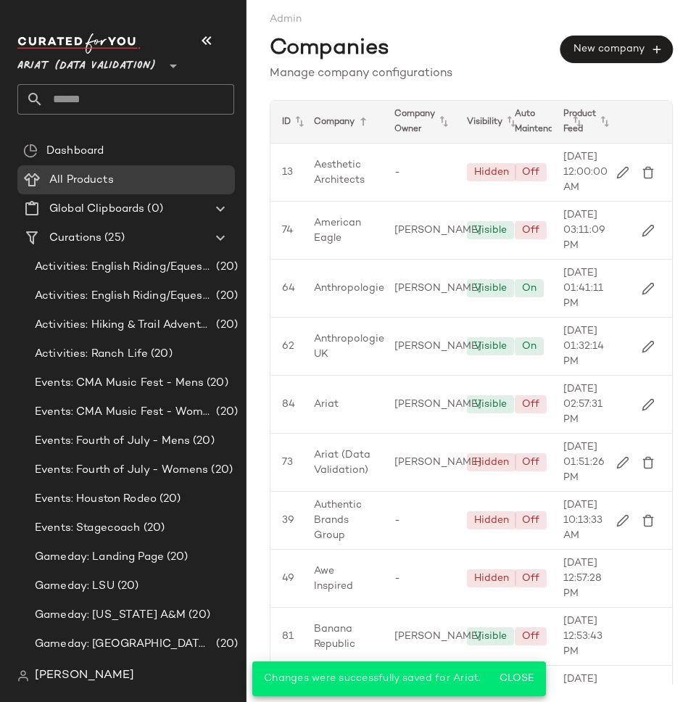
click at [102, 63] on span "Ariat (Data Validation)" at bounding box center [86, 62] width 138 height 26
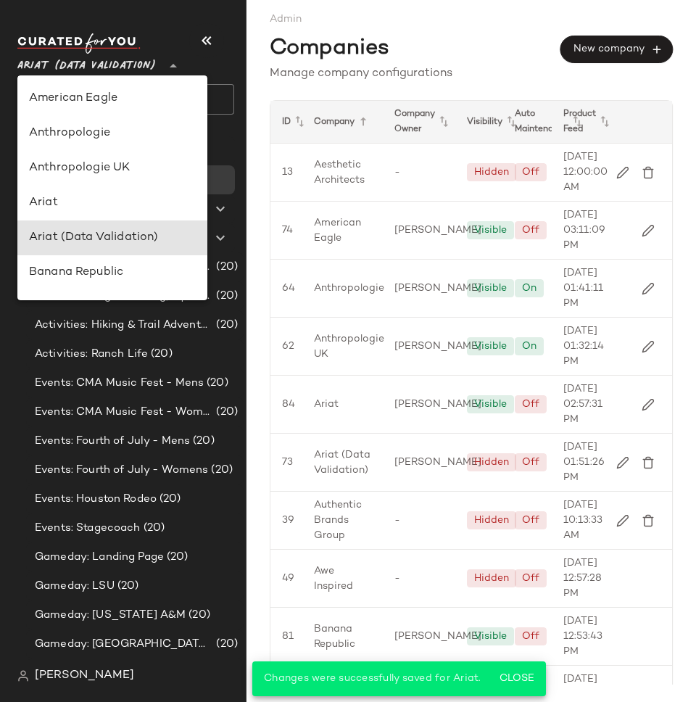
scroll to position [139, 0]
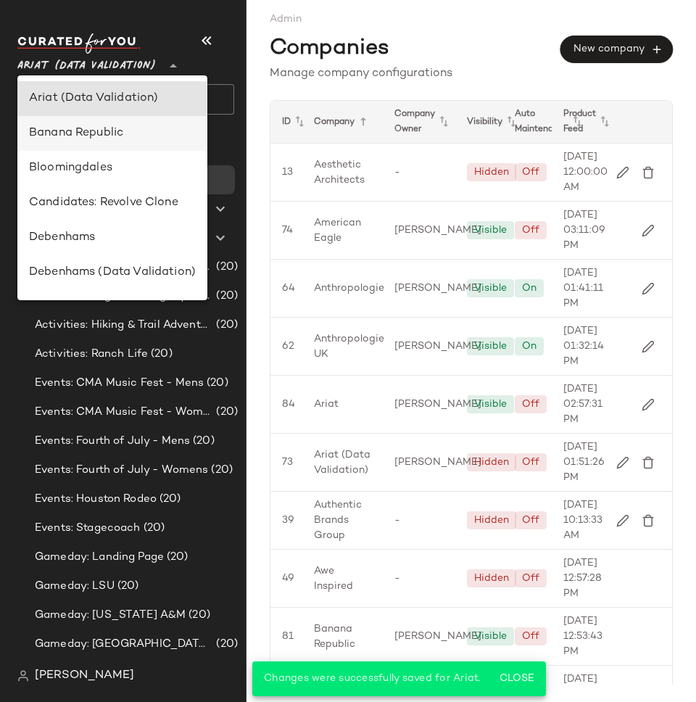
click at [111, 137] on div "Banana Republic" at bounding box center [112, 133] width 167 height 17
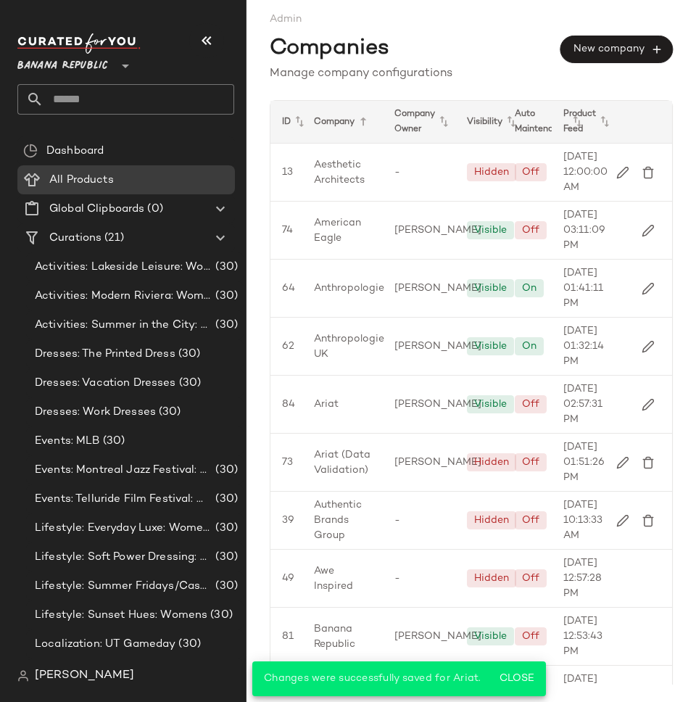
click at [94, 56] on span "Banana Republic" at bounding box center [62, 62] width 91 height 26
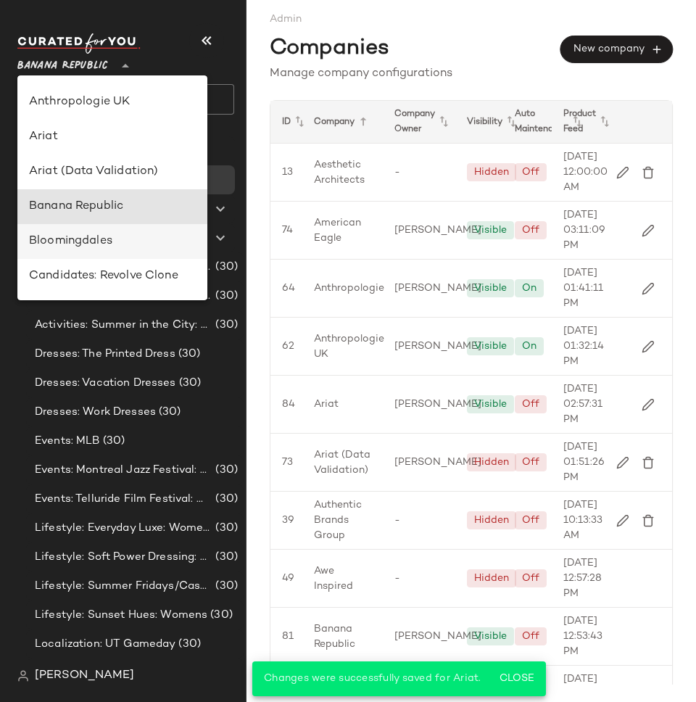
scroll to position [65, 0]
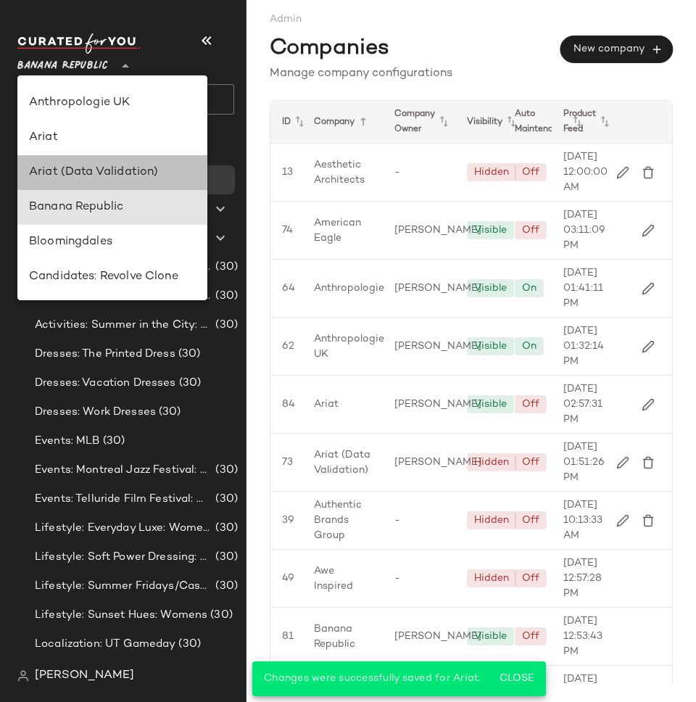
click at [119, 165] on div "Ariat (Data Validation)" at bounding box center [112, 172] width 167 height 17
type input "**"
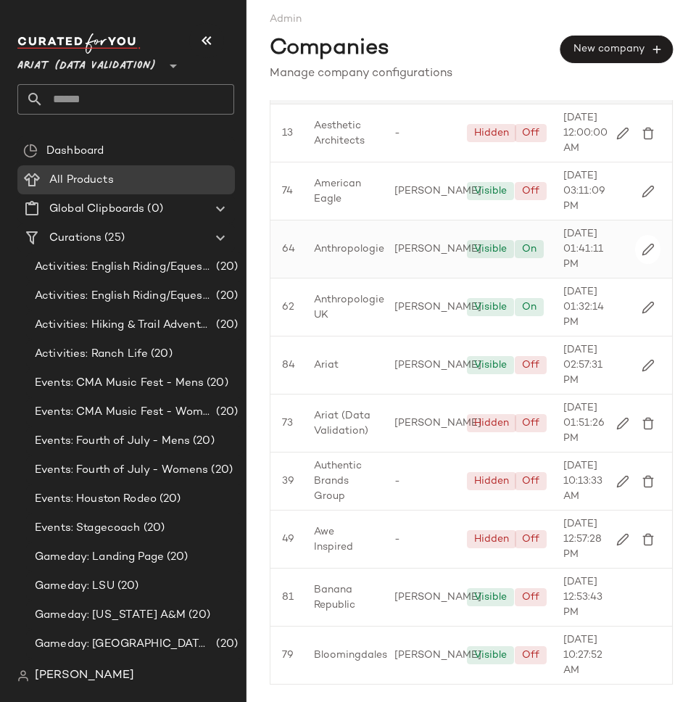
scroll to position [64, 0]
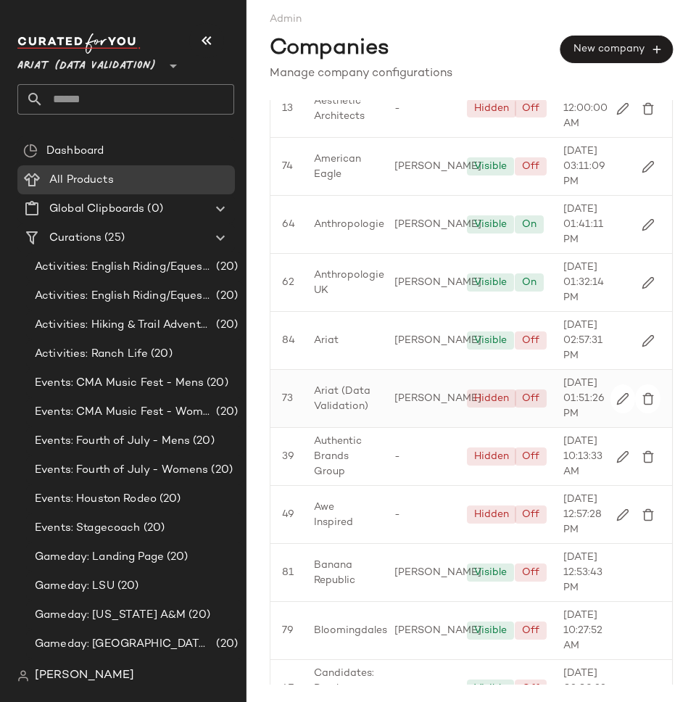
click at [351, 414] on span "Ariat (Data Validation)" at bounding box center [342, 398] width 57 height 30
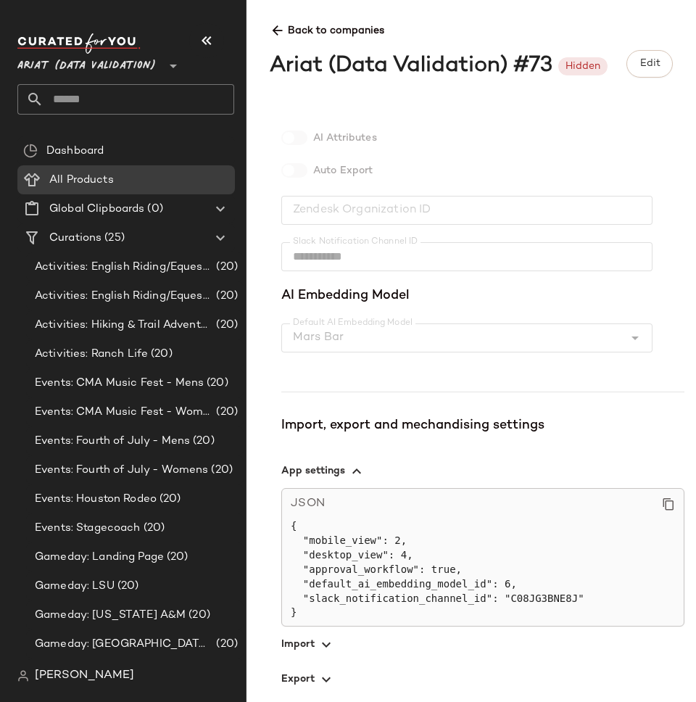
scroll to position [344, 0]
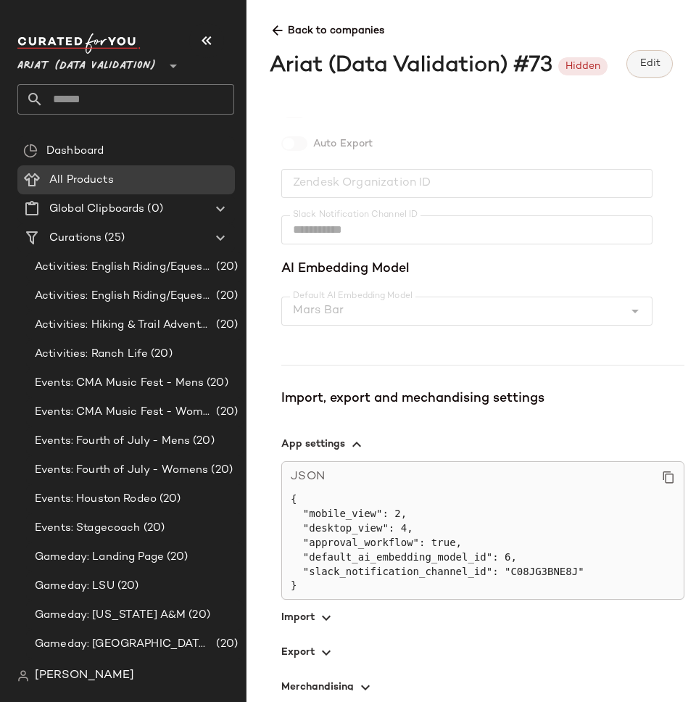
click at [650, 58] on span "Edit" at bounding box center [649, 64] width 21 height 12
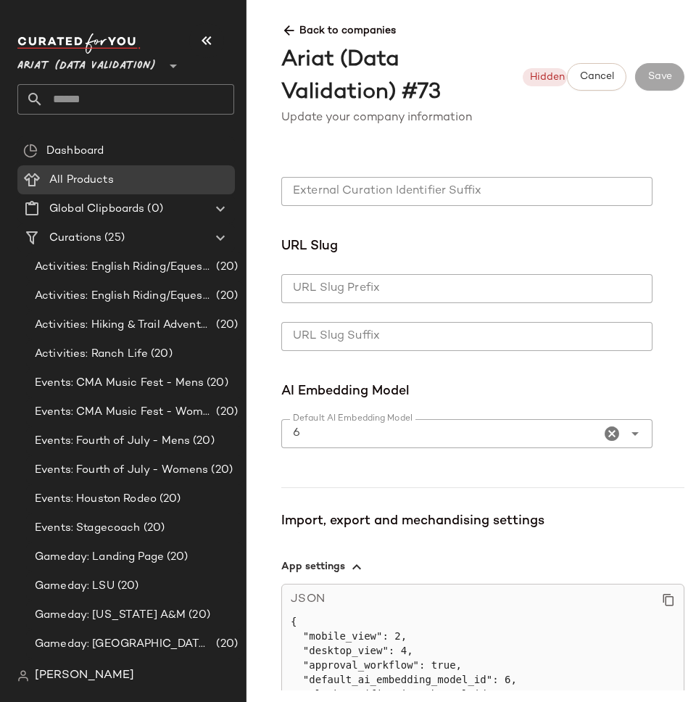
scroll to position [596, 0]
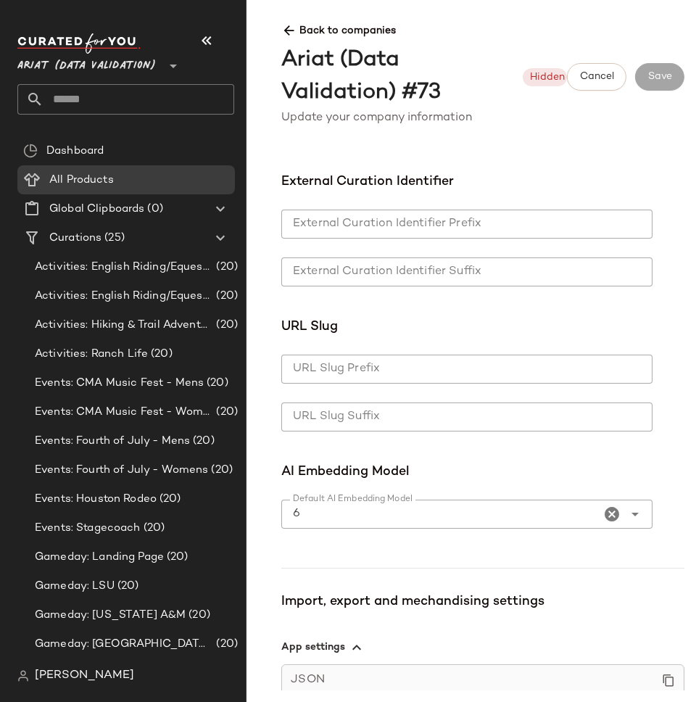
click at [367, 515] on div "6 *" at bounding box center [440, 513] width 319 height 29
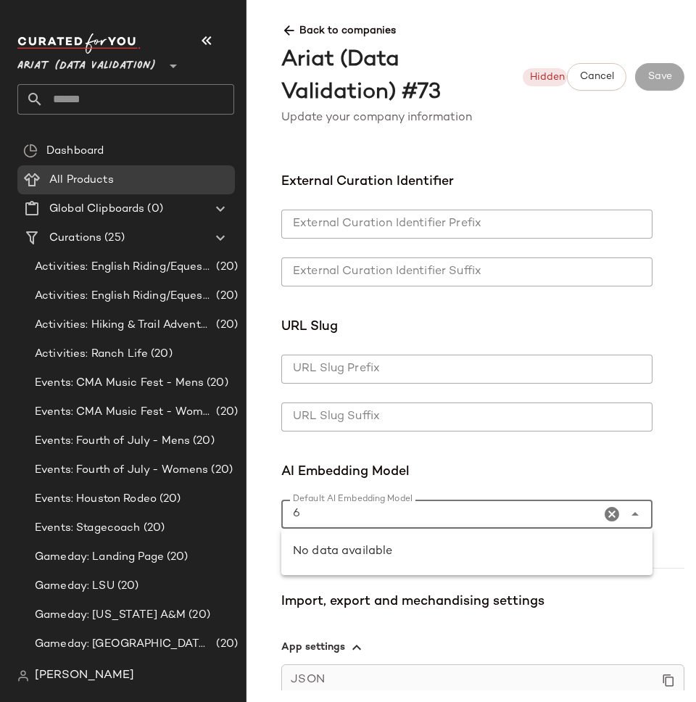
click at [582, 459] on div "**********" at bounding box center [482, 55] width 403 height 979
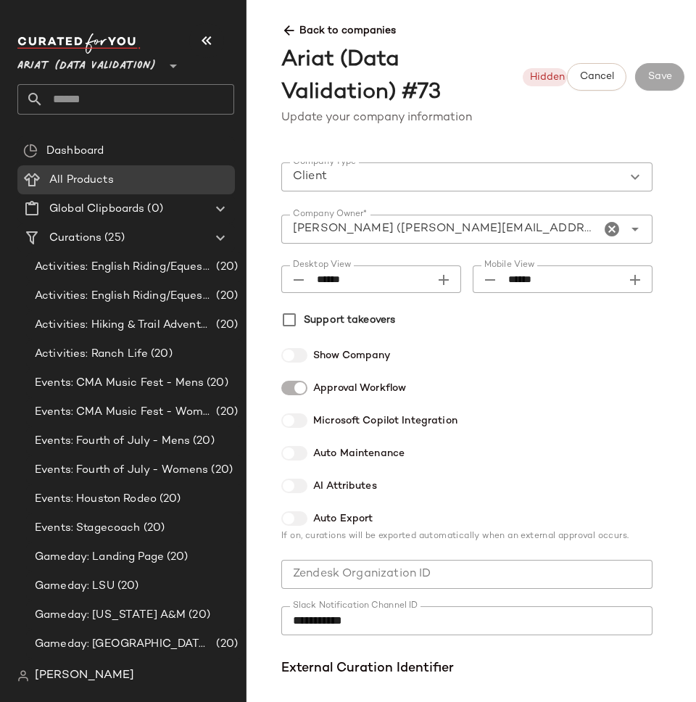
scroll to position [0, 0]
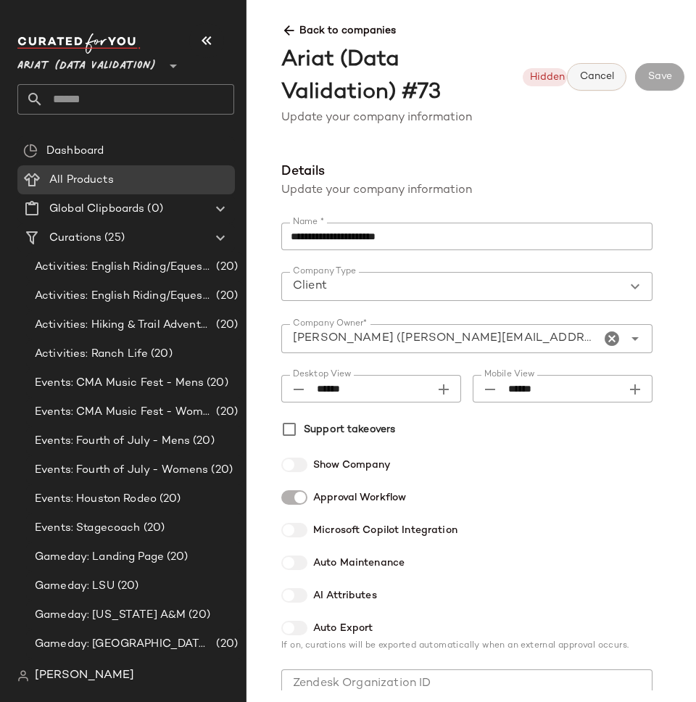
click at [582, 80] on span "Cancel" at bounding box center [596, 77] width 35 height 12
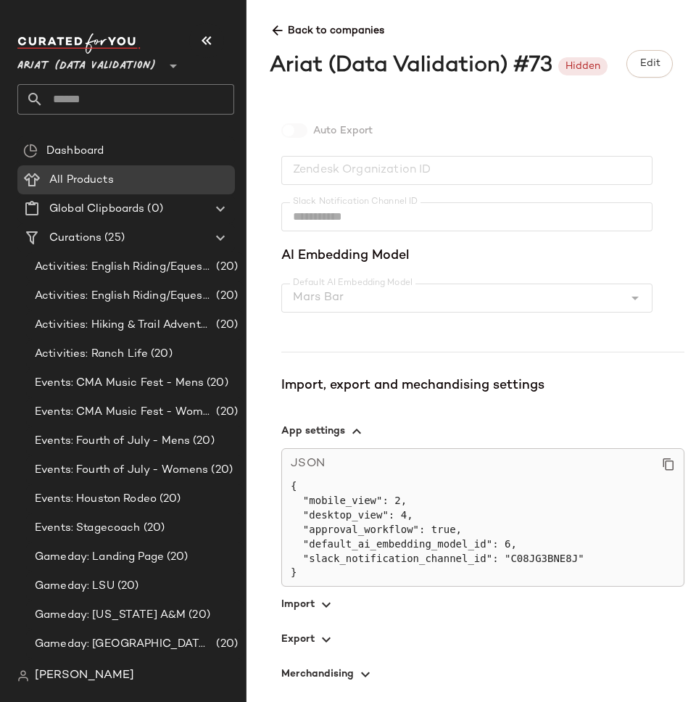
scroll to position [357, 0]
click at [303, 605] on span "button" at bounding box center [482, 603] width 403 height 35
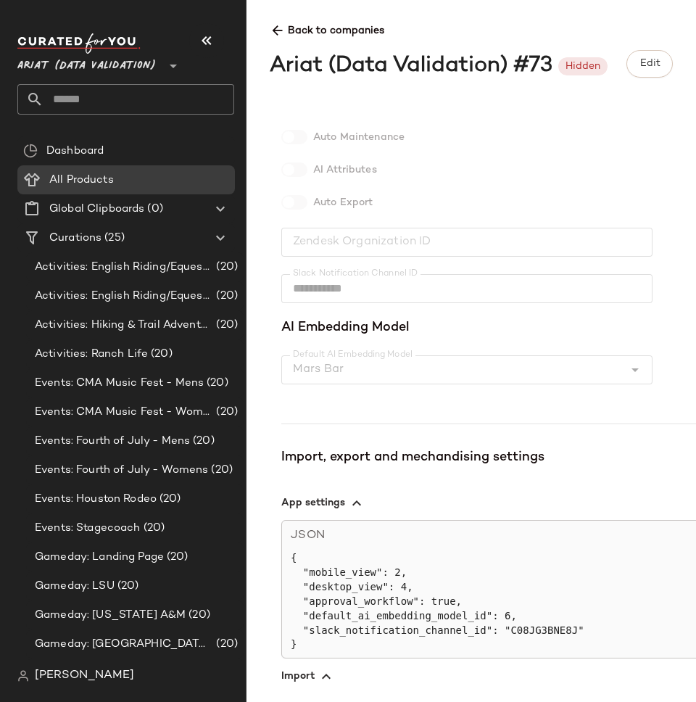
scroll to position [305, 0]
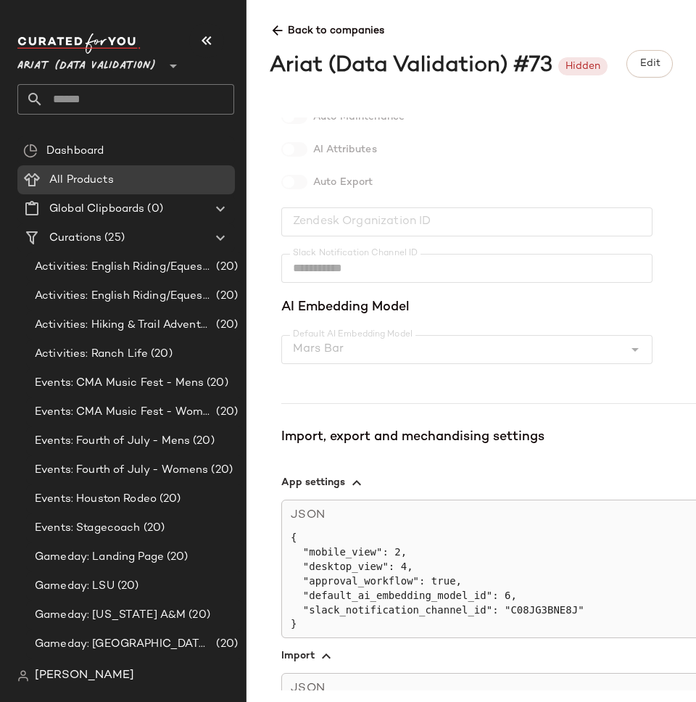
click at [275, 26] on icon at bounding box center [277, 30] width 15 height 15
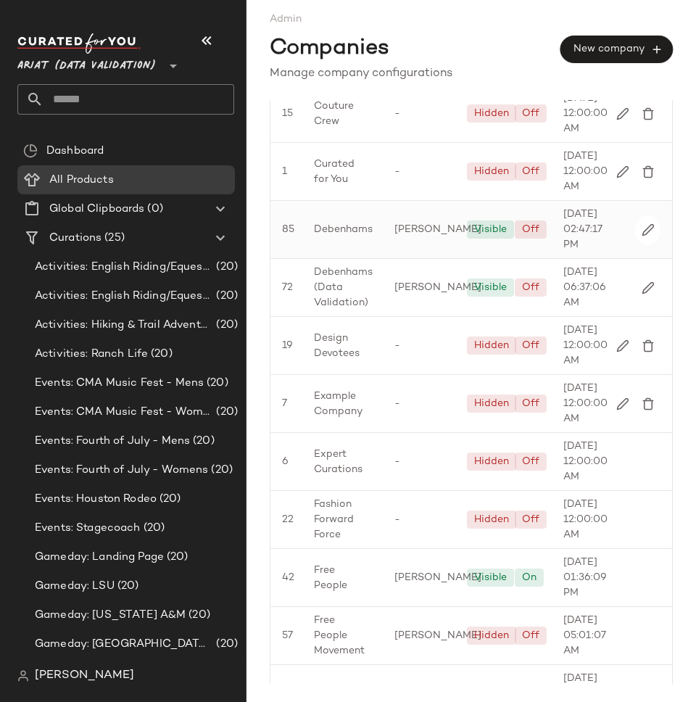
scroll to position [900, 0]
click at [352, 236] on span "Debenhams" at bounding box center [343, 227] width 59 height 15
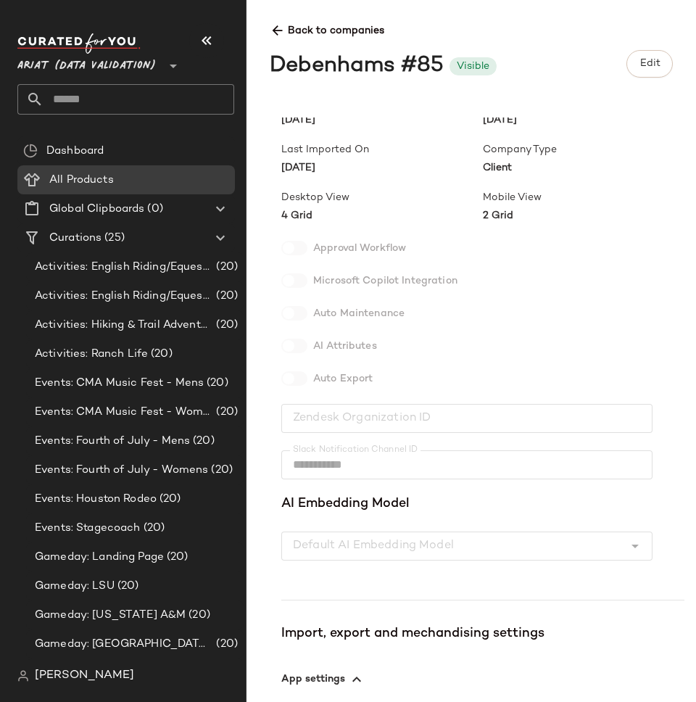
scroll to position [328, 0]
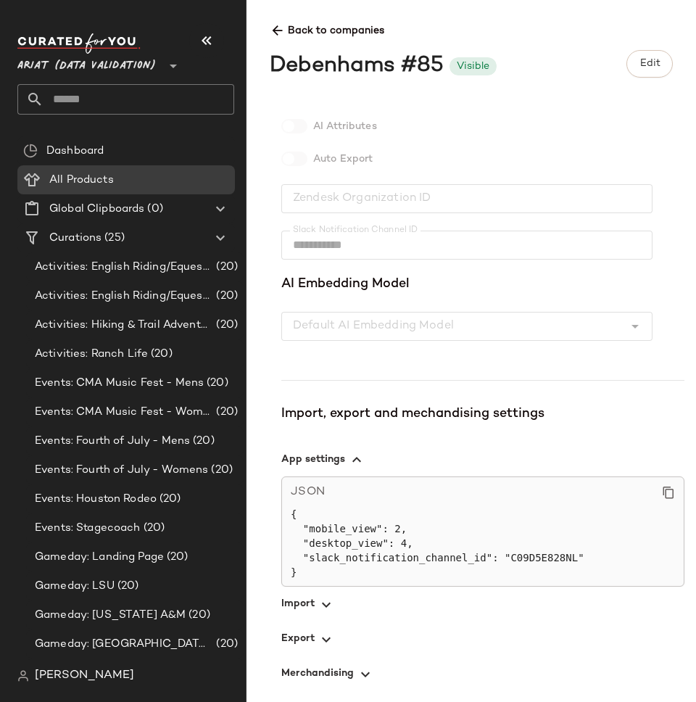
click at [281, 33] on icon at bounding box center [277, 30] width 15 height 15
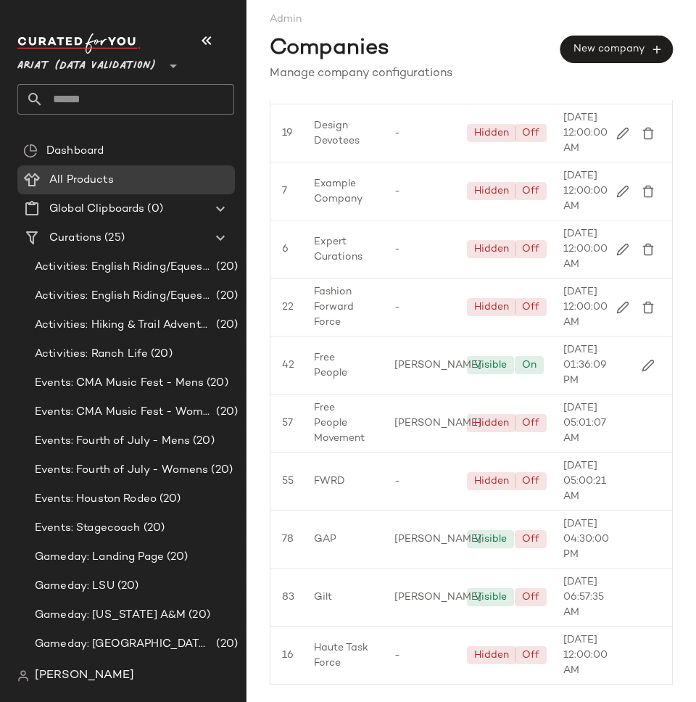
scroll to position [1115, 0]
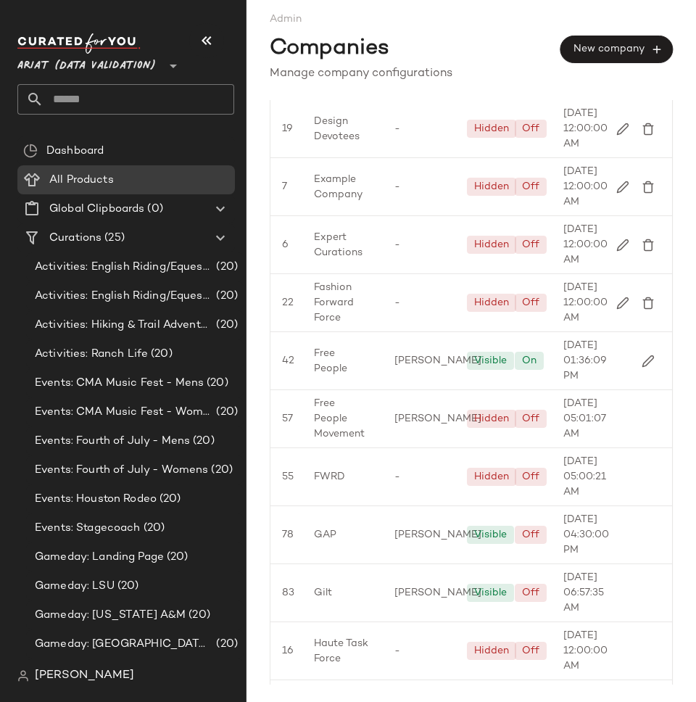
click at [327, 94] on span "Debenhams (Data Validation)" at bounding box center [343, 71] width 59 height 46
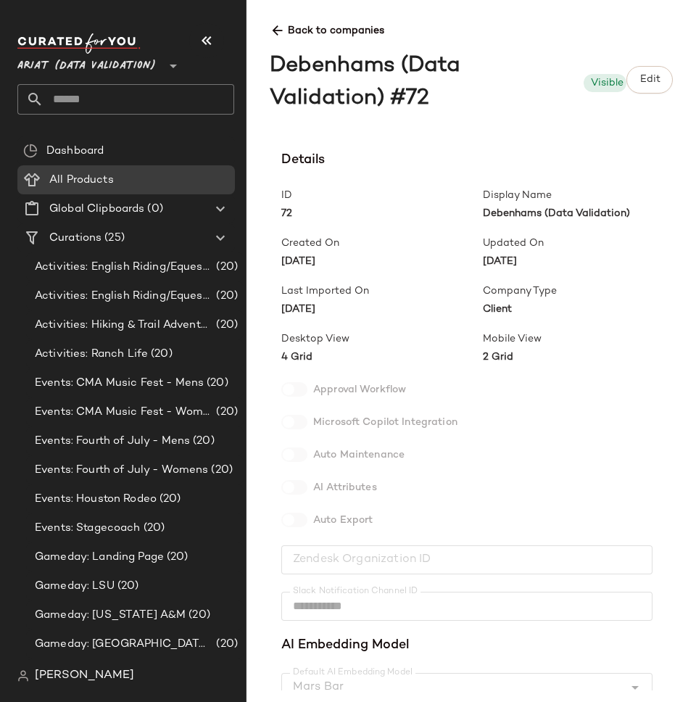
scroll to position [346, 0]
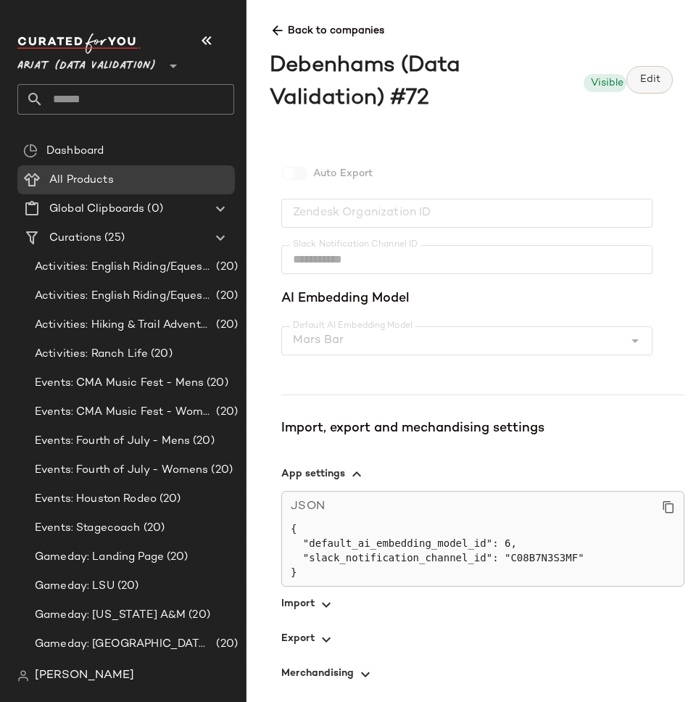
click at [652, 78] on span "Edit" at bounding box center [649, 80] width 21 height 12
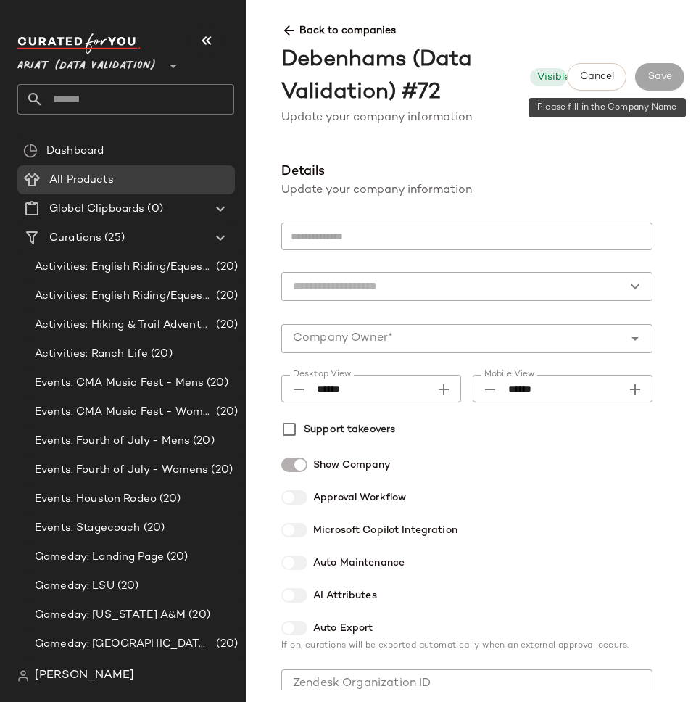
type input "**********"
type input "******"
type input "**********"
type input "*"
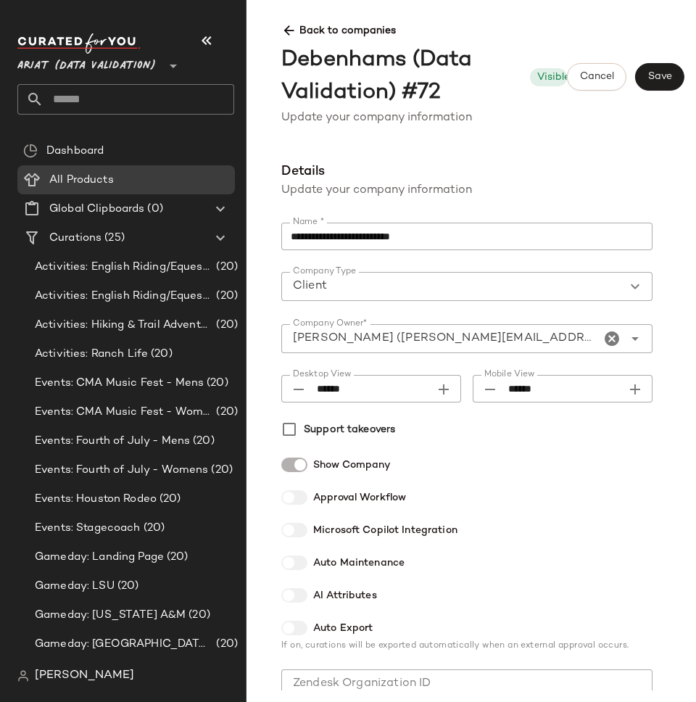
click at [292, 461] on div at bounding box center [294, 464] width 26 height 14
click at [657, 77] on span "Save" at bounding box center [659, 77] width 25 height 12
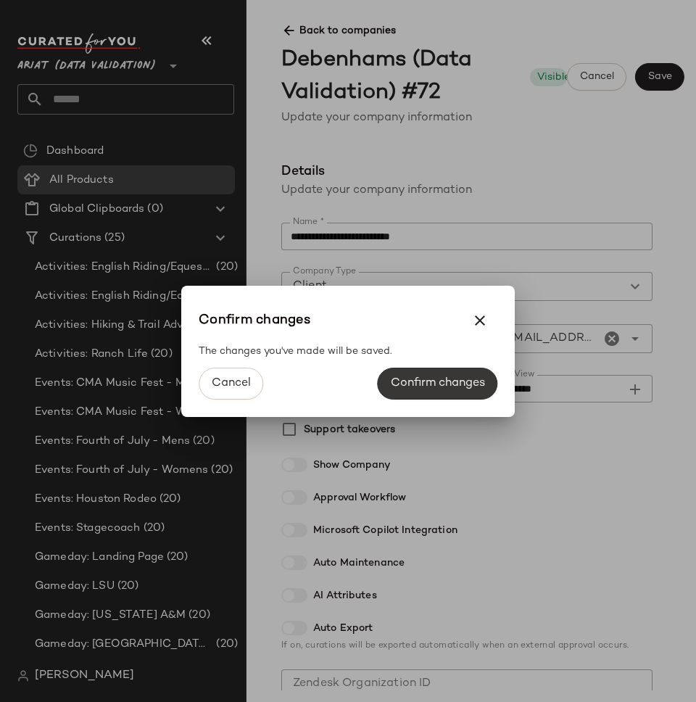
click at [422, 389] on span "Confirm changes" at bounding box center [437, 383] width 95 height 14
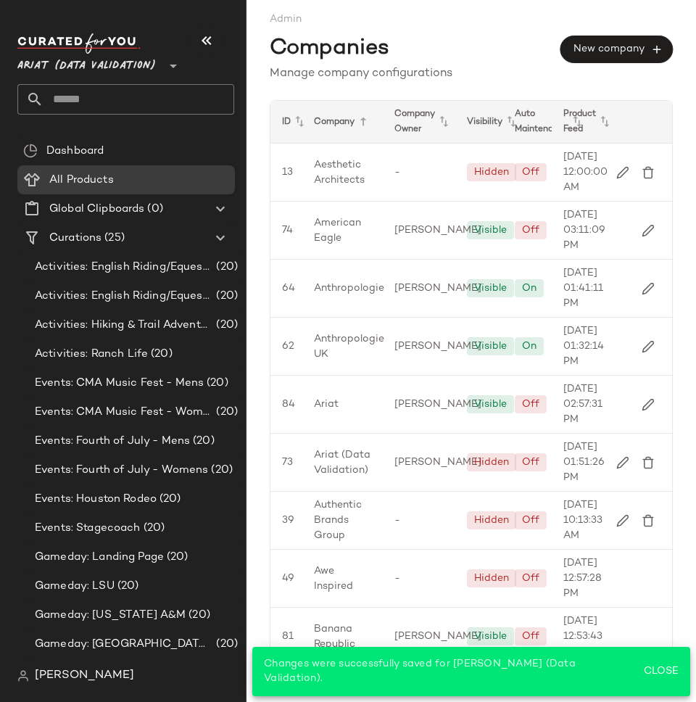
click at [56, 63] on span "Ariat (Data Validation)" at bounding box center [86, 62] width 138 height 26
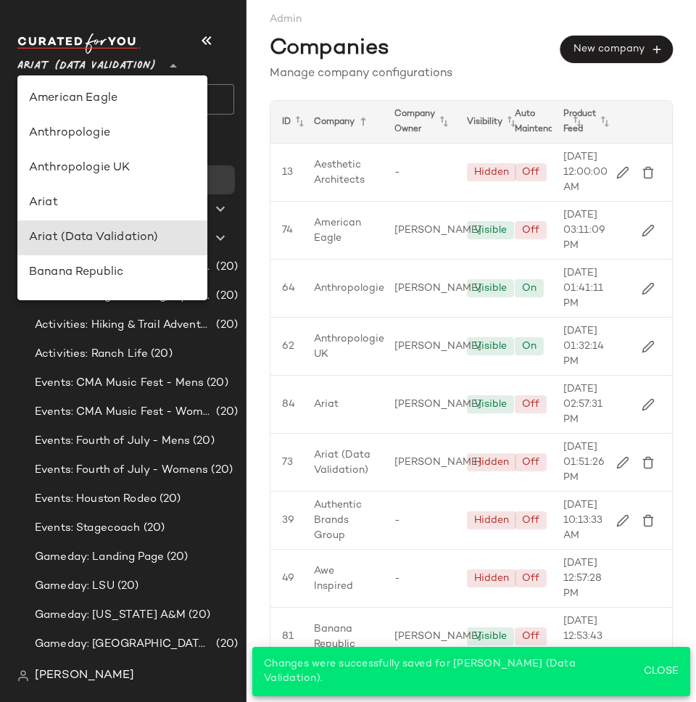
scroll to position [139, 0]
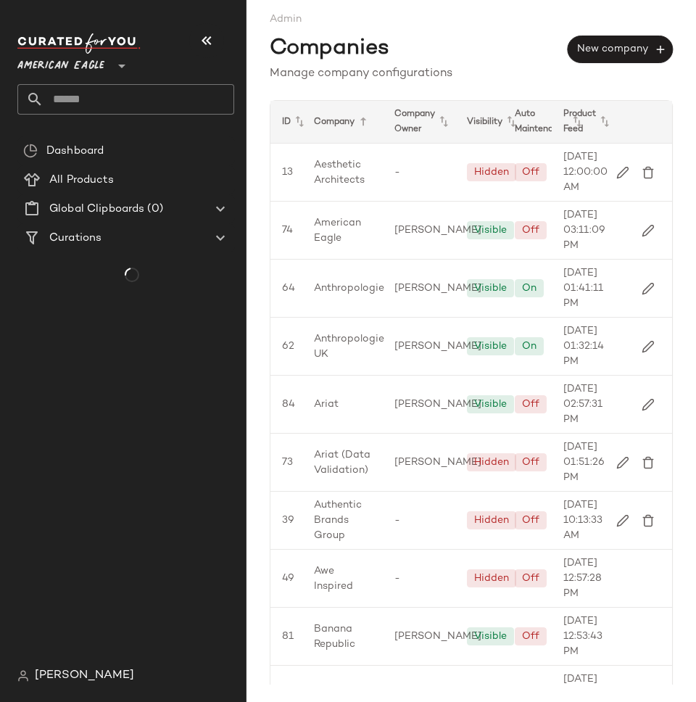
click at [59, 57] on span "American Eagle" at bounding box center [60, 62] width 87 height 26
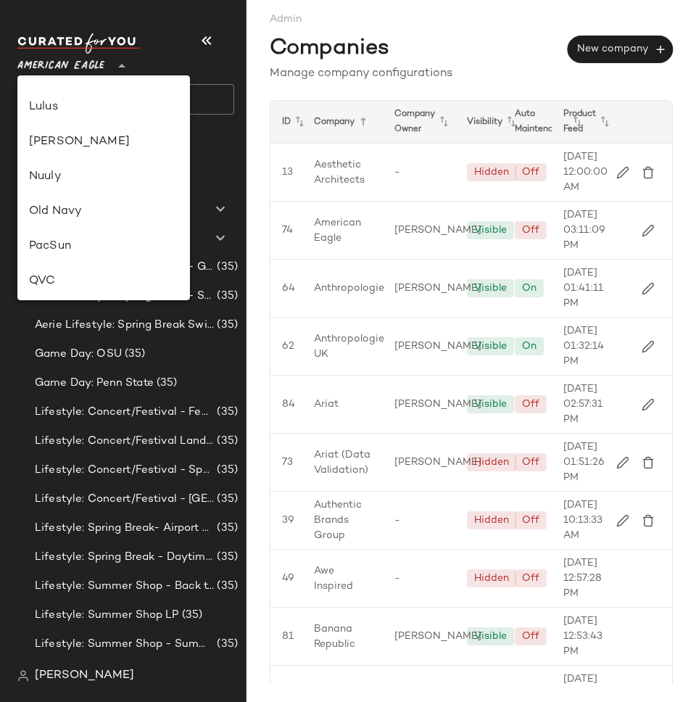
scroll to position [449, 0]
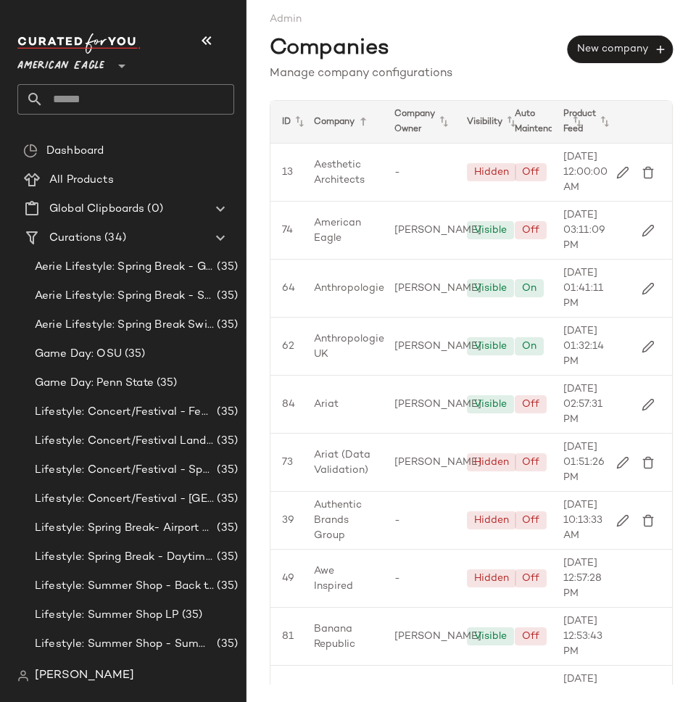
click at [70, 58] on span "American Eagle" at bounding box center [60, 62] width 87 height 26
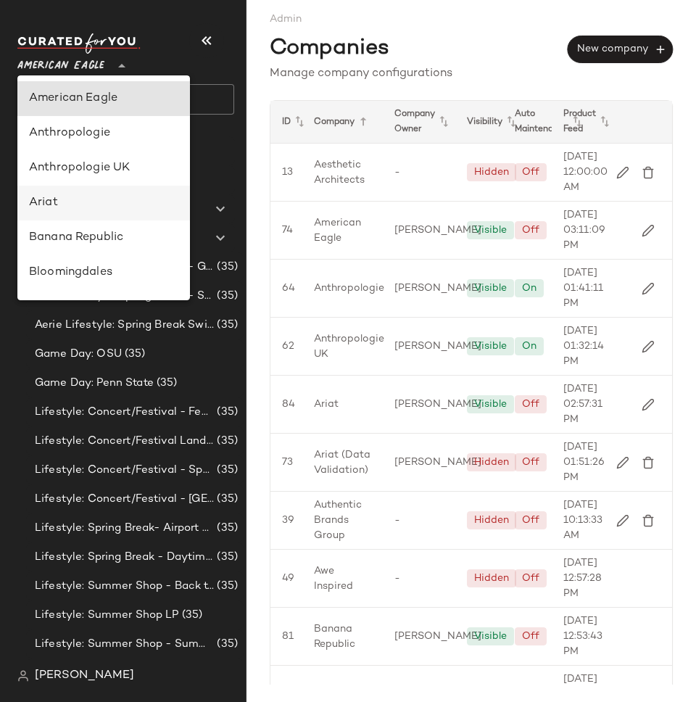
scroll to position [572, 0]
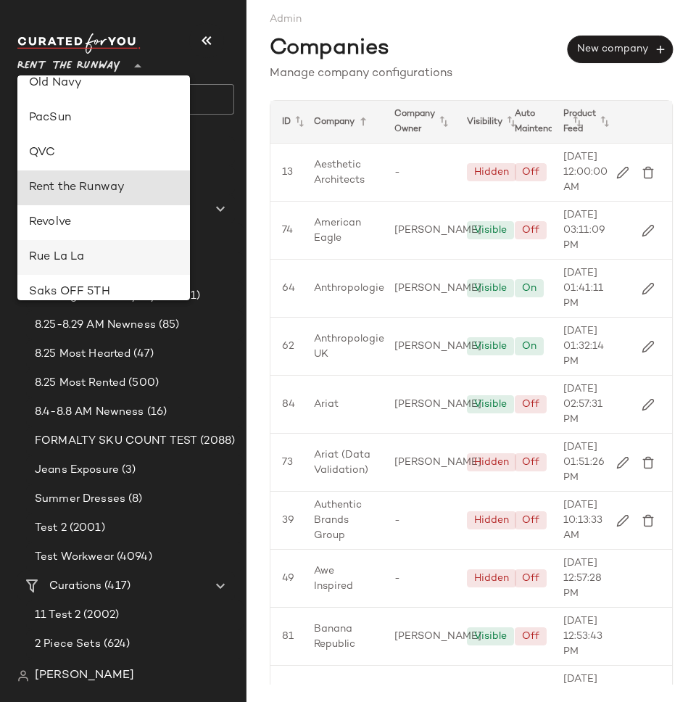
click at [86, 256] on div "Rue La La" at bounding box center [103, 257] width 149 height 17
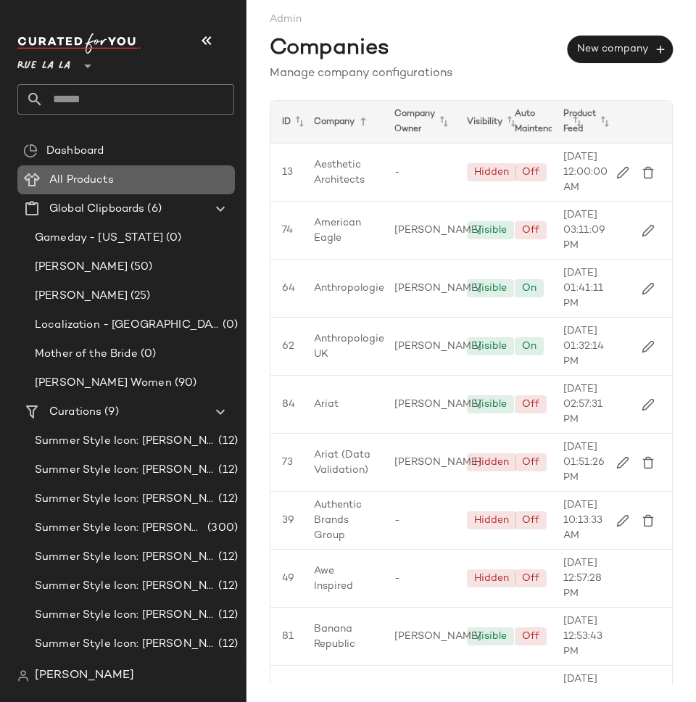
click at [95, 178] on span "All Products" at bounding box center [81, 180] width 65 height 17
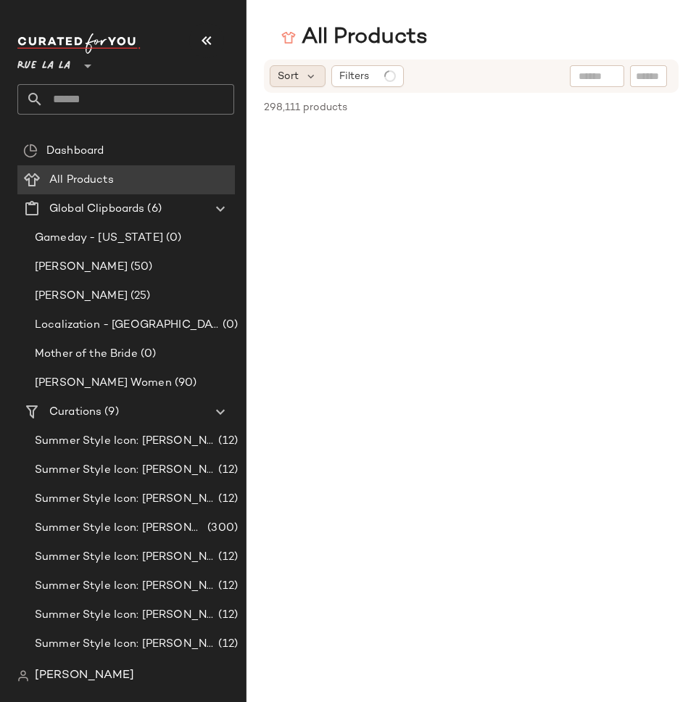
click at [294, 75] on span "Sort" at bounding box center [288, 76] width 21 height 15
click at [362, 83] on span "Filters" at bounding box center [354, 76] width 30 height 15
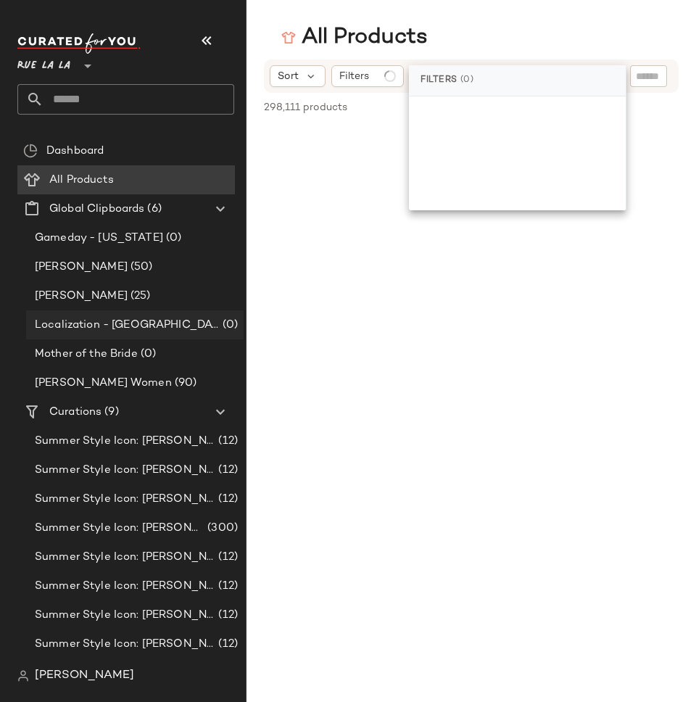
click at [103, 317] on span "Localization - [GEOGRAPHIC_DATA]" at bounding box center [127, 325] width 185 height 17
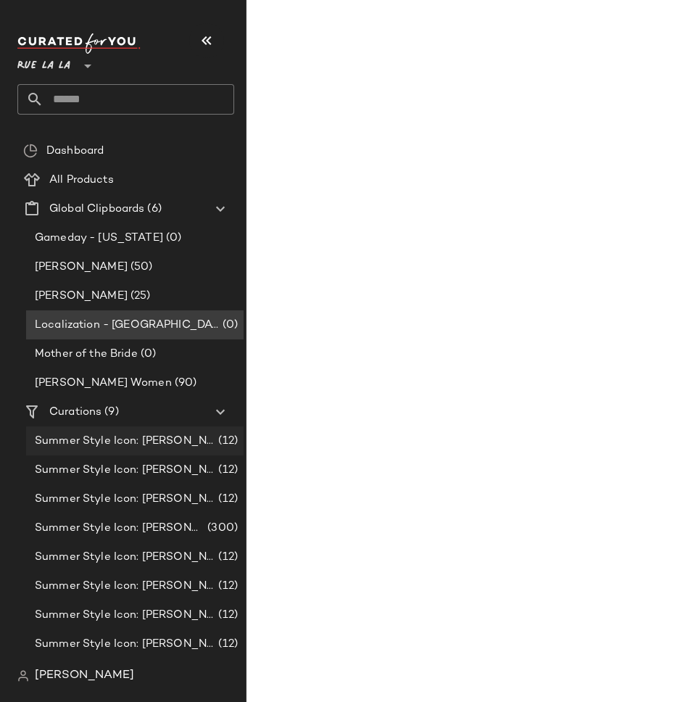
click at [110, 450] on div "Summer Style Icon: [PERSON_NAME] (12)" at bounding box center [134, 440] width 217 height 29
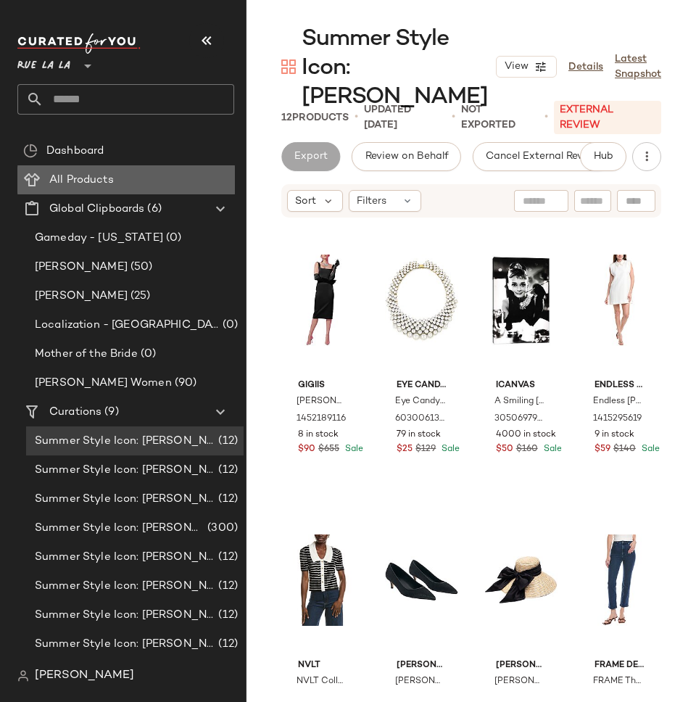
click at [123, 183] on div "All Products" at bounding box center [137, 180] width 184 height 17
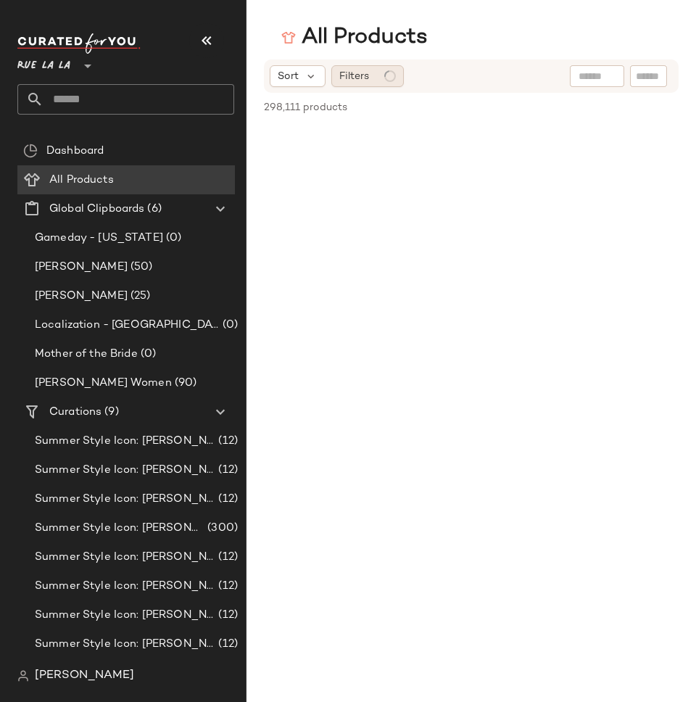
click at [378, 78] on div "Filters" at bounding box center [367, 76] width 72 height 22
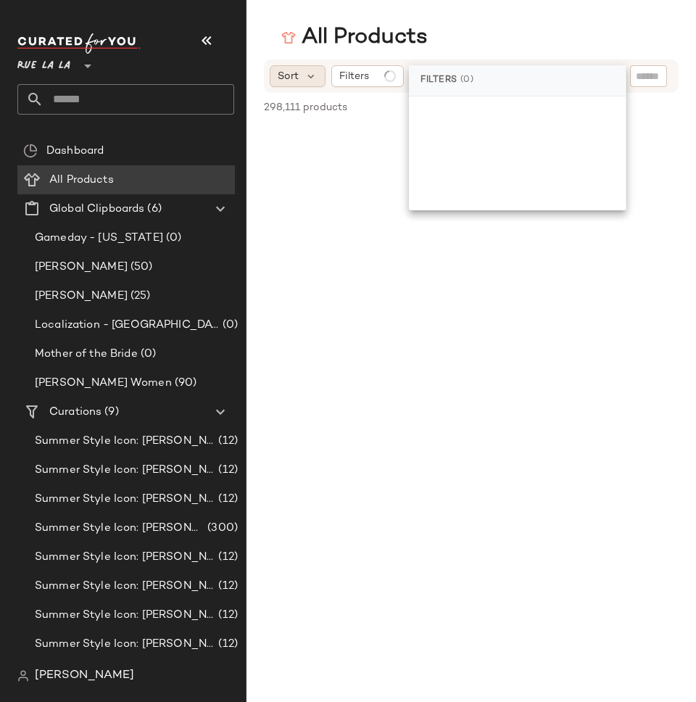
click at [297, 79] on span "Sort" at bounding box center [288, 76] width 21 height 15
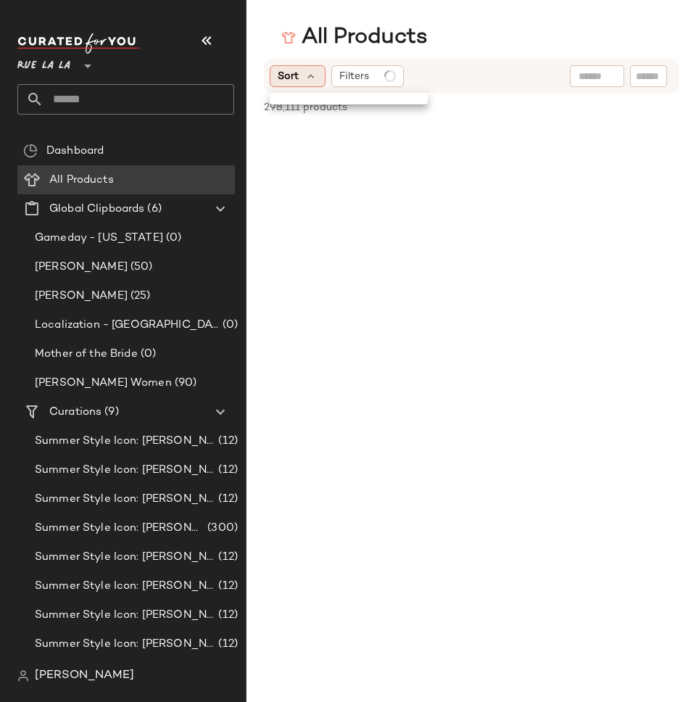
click at [297, 79] on span "Sort" at bounding box center [288, 76] width 21 height 15
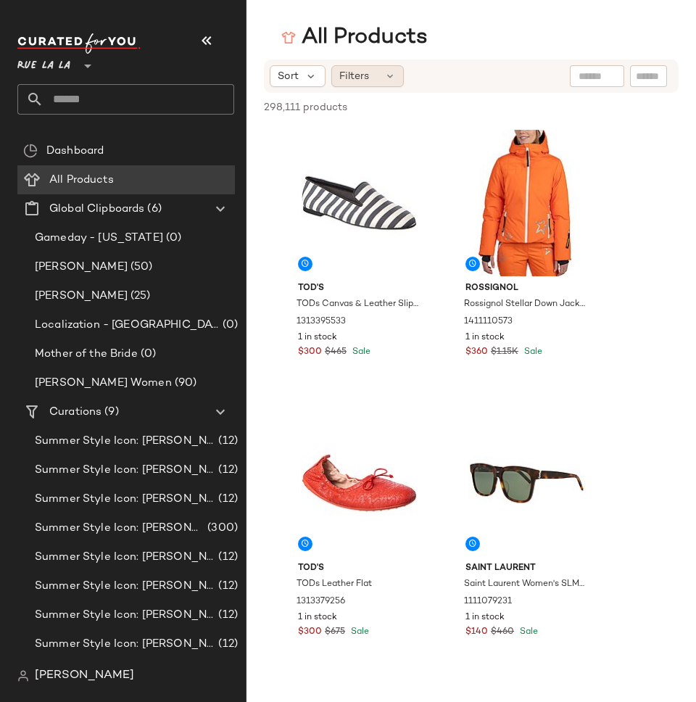
click at [381, 73] on div "Filters" at bounding box center [367, 76] width 72 height 22
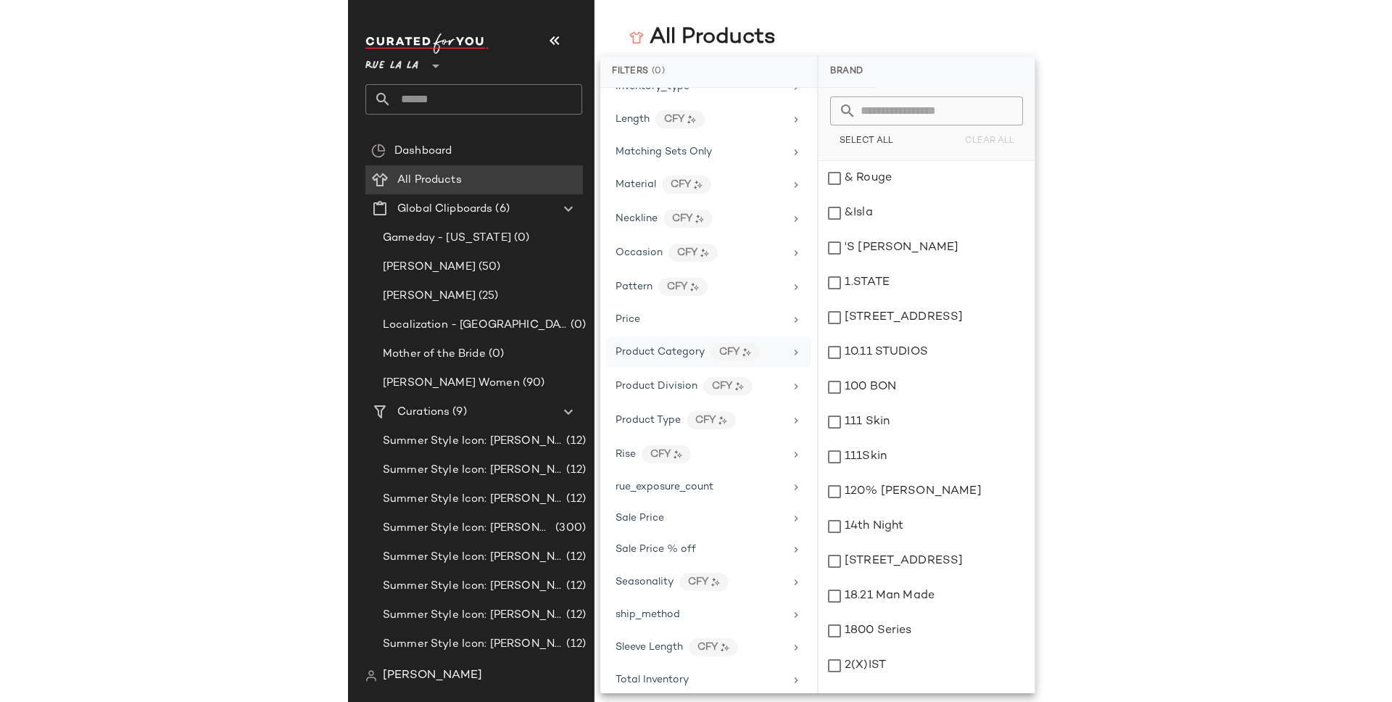
scroll to position [708, 0]
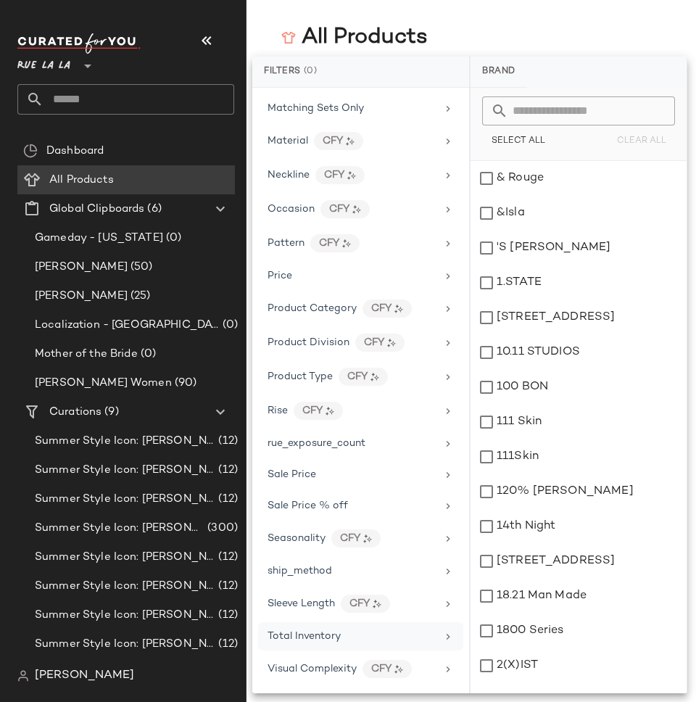
click at [320, 636] on span "Total Inventory" at bounding box center [303, 636] width 73 height 11
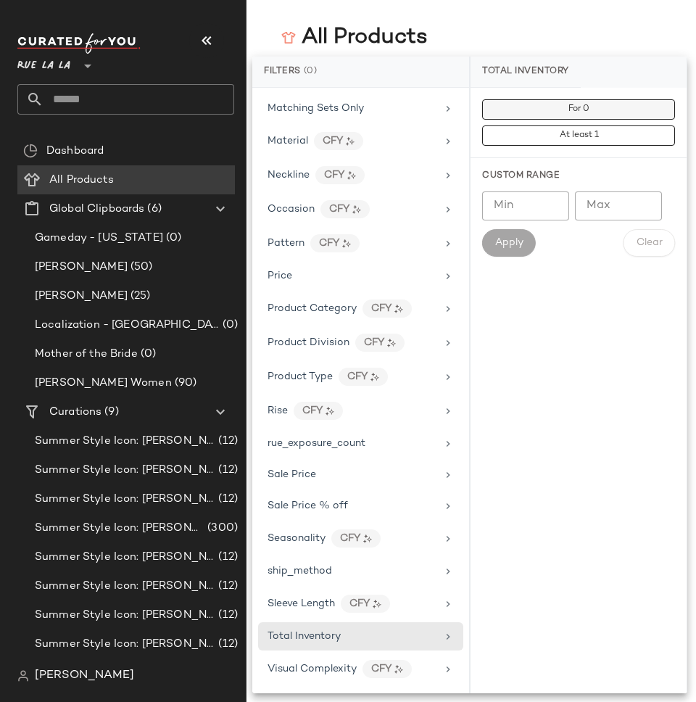
click at [556, 107] on button "For 0" at bounding box center [578, 109] width 193 height 20
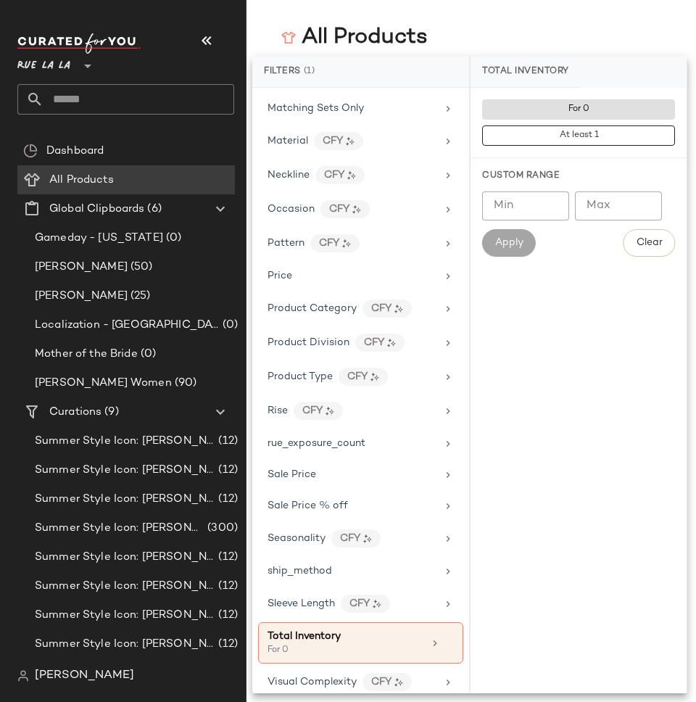
click at [511, 241] on div "Apply" at bounding box center [509, 243] width 54 height 28
click at [547, 27] on div "All Products" at bounding box center [470, 37] width 449 height 29
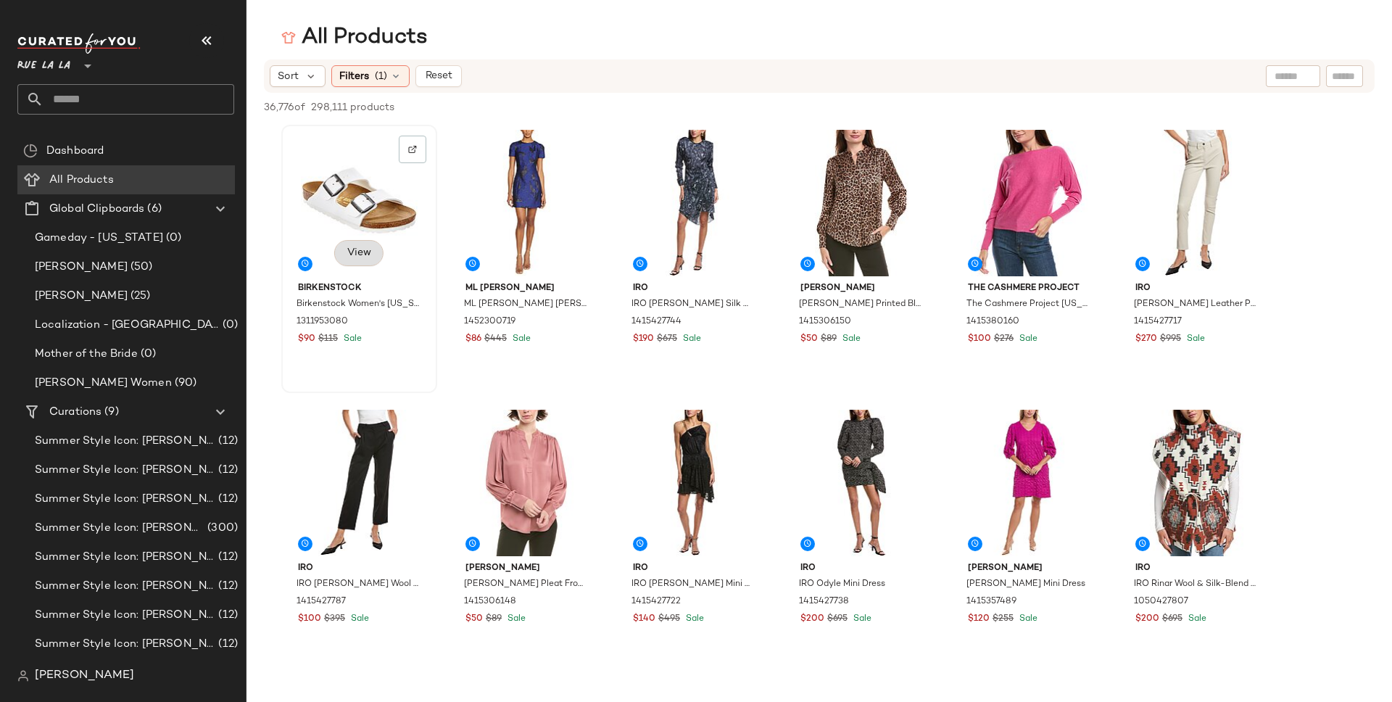
click at [359, 250] on span "View" at bounding box center [358, 253] width 25 height 12
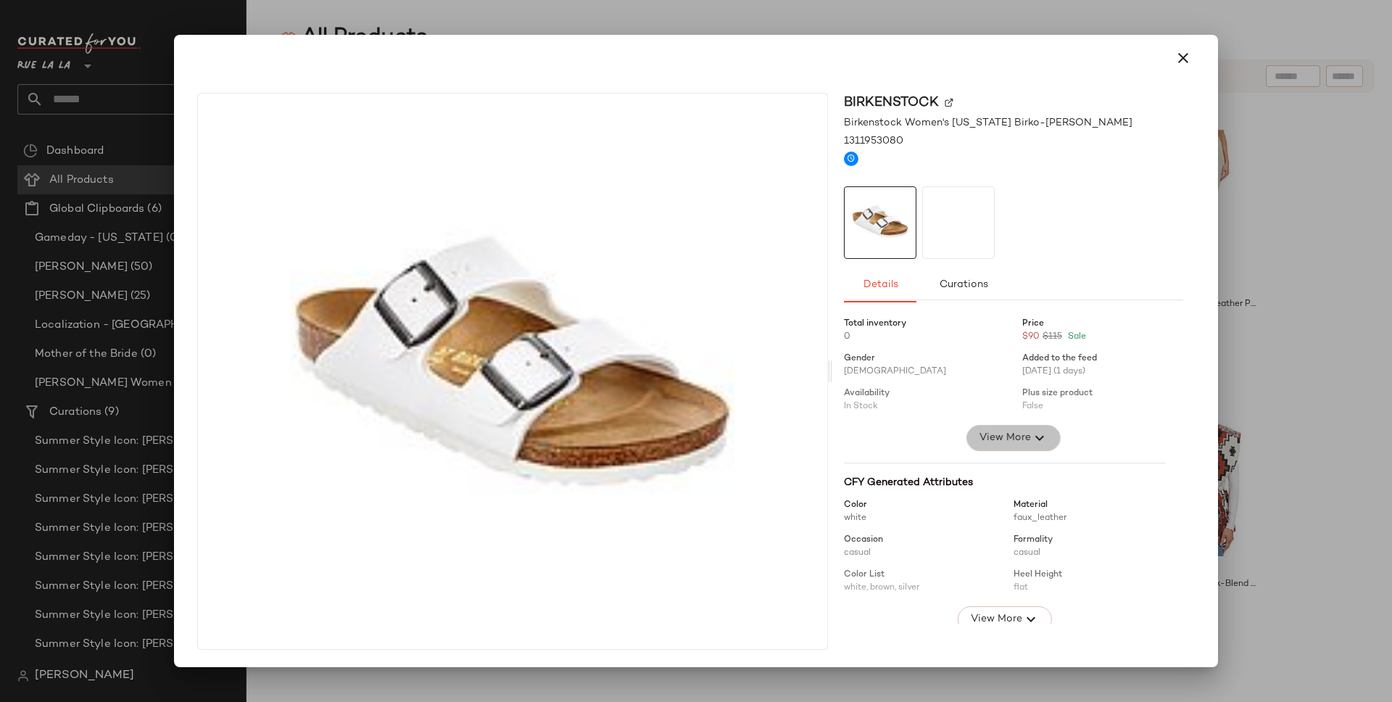
click at [695, 432] on span "View More" at bounding box center [1005, 437] width 52 height 17
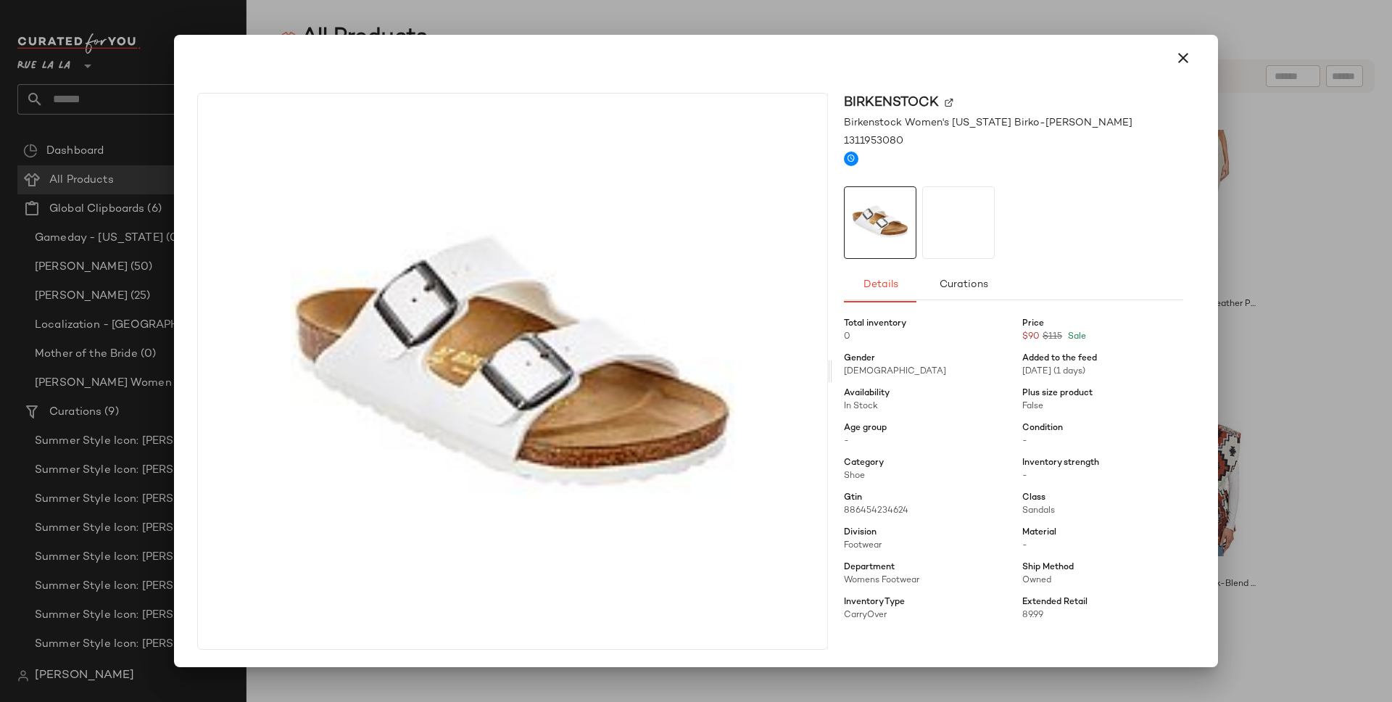
click at [695, 399] on span "Availability" at bounding box center [867, 393] width 46 height 13
click at [695, 61] on icon "button" at bounding box center [1182, 57] width 17 height 17
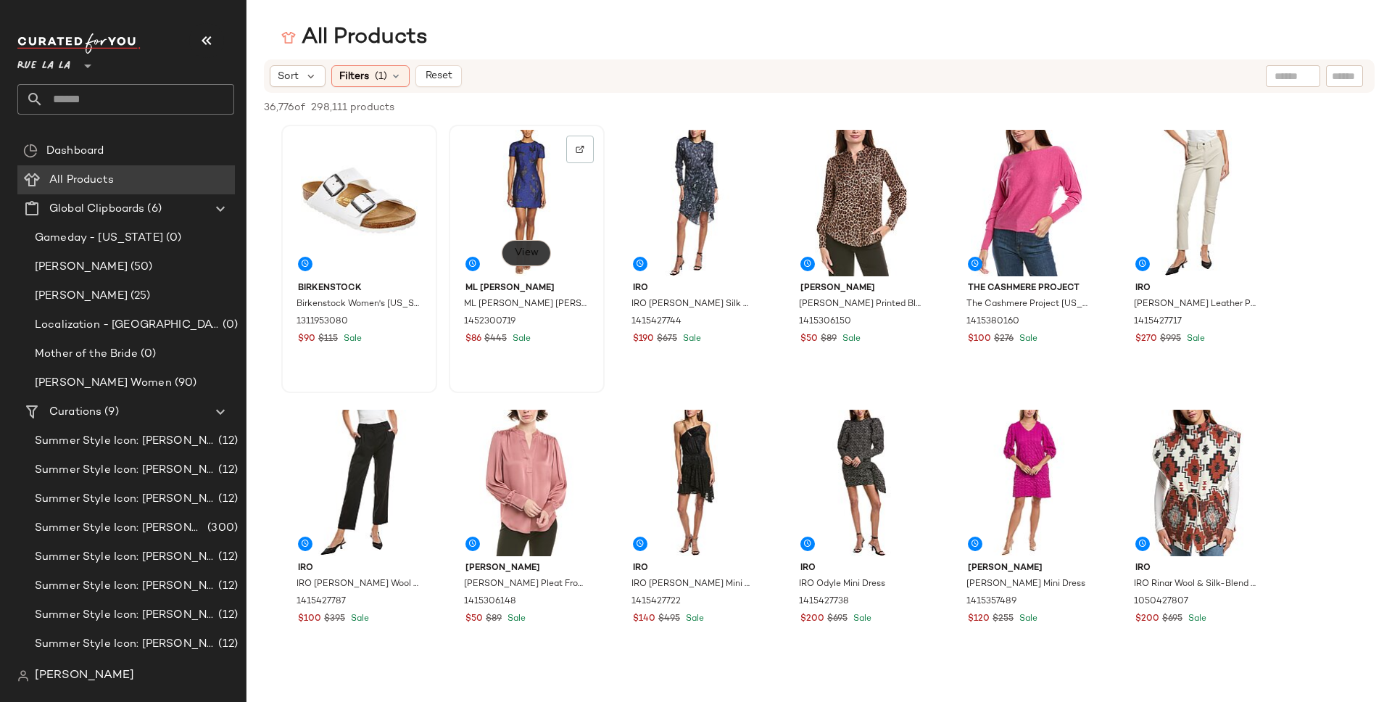
click at [526, 246] on button "View" at bounding box center [526, 253] width 49 height 26
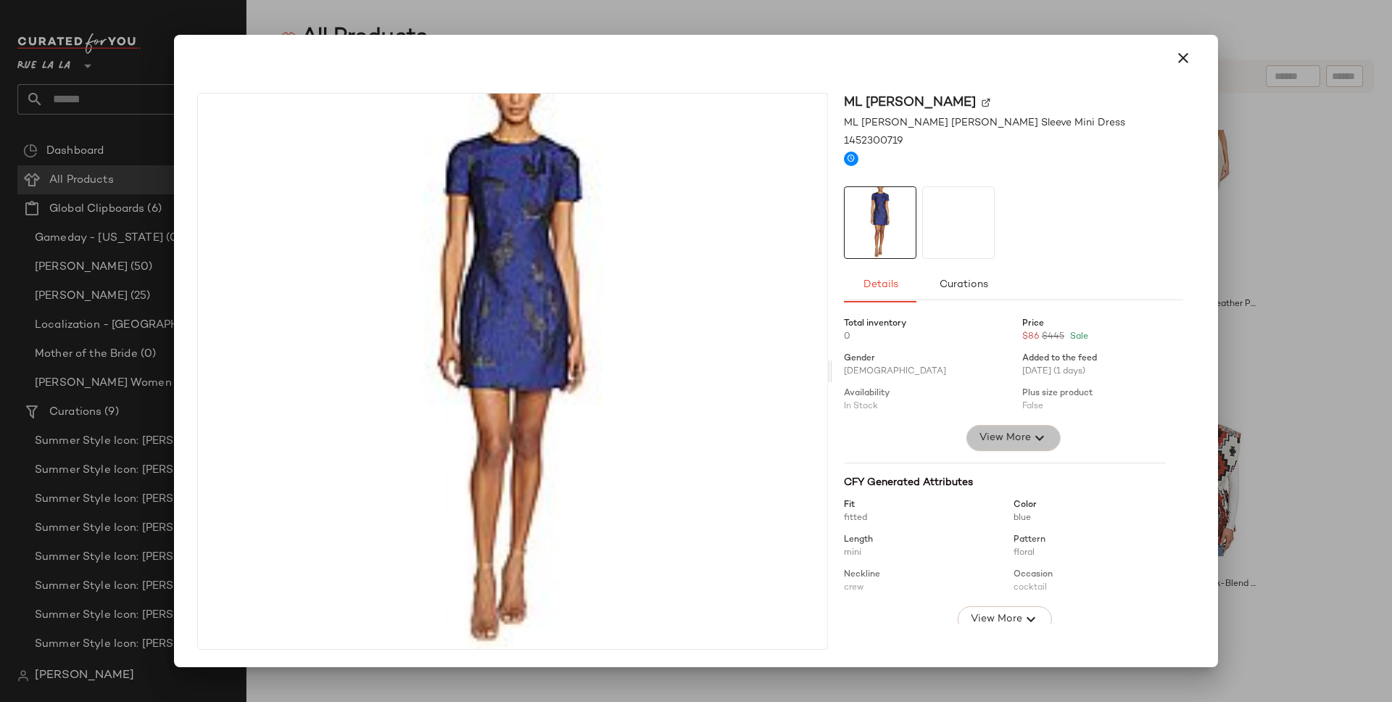
click at [695, 445] on span "View More" at bounding box center [1005, 437] width 52 height 17
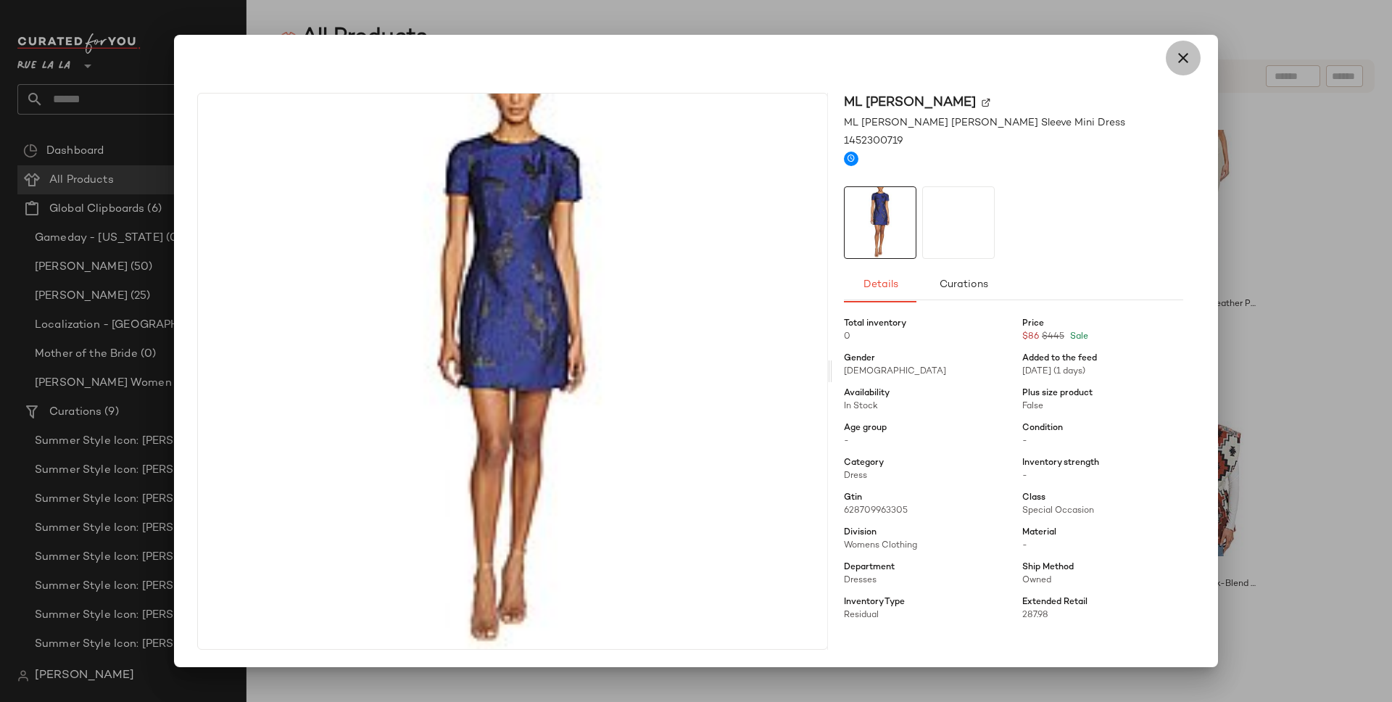
click at [695, 58] on icon "button" at bounding box center [1182, 57] width 17 height 17
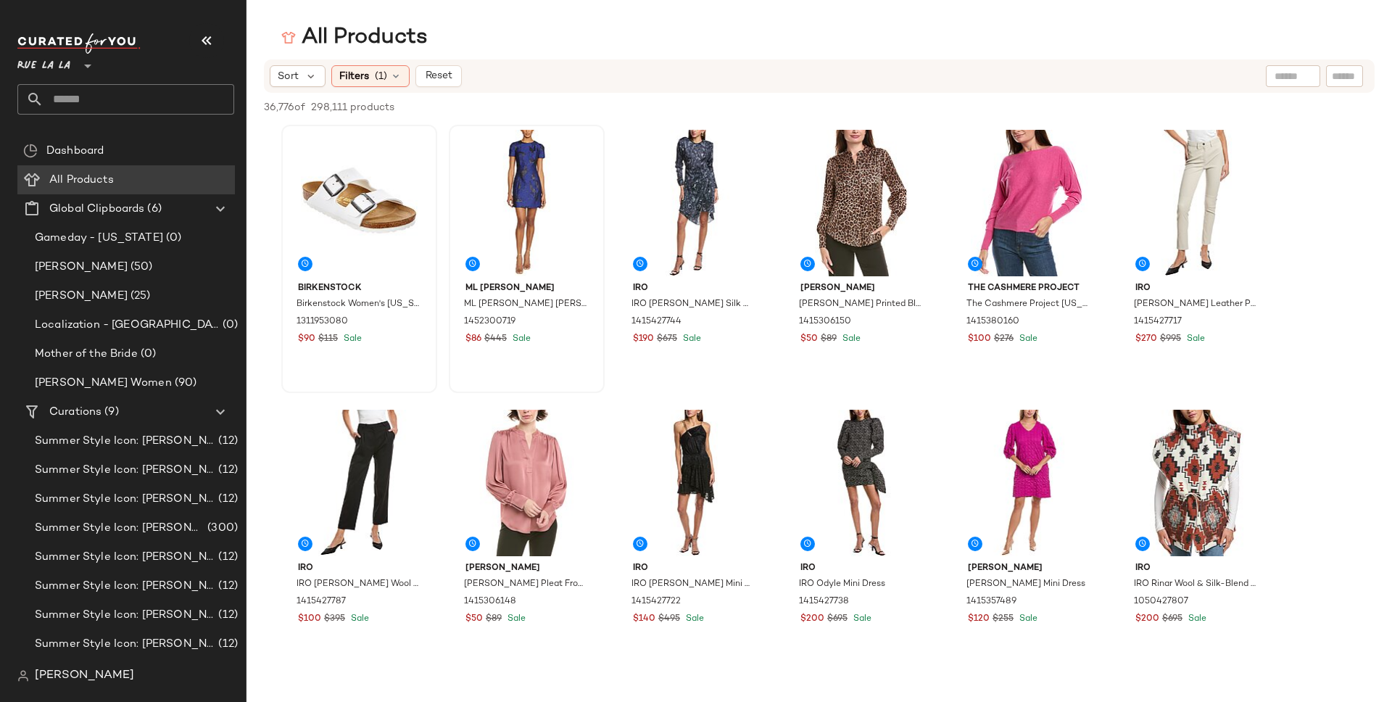
click at [55, 673] on span "[PERSON_NAME]" at bounding box center [84, 675] width 99 height 17
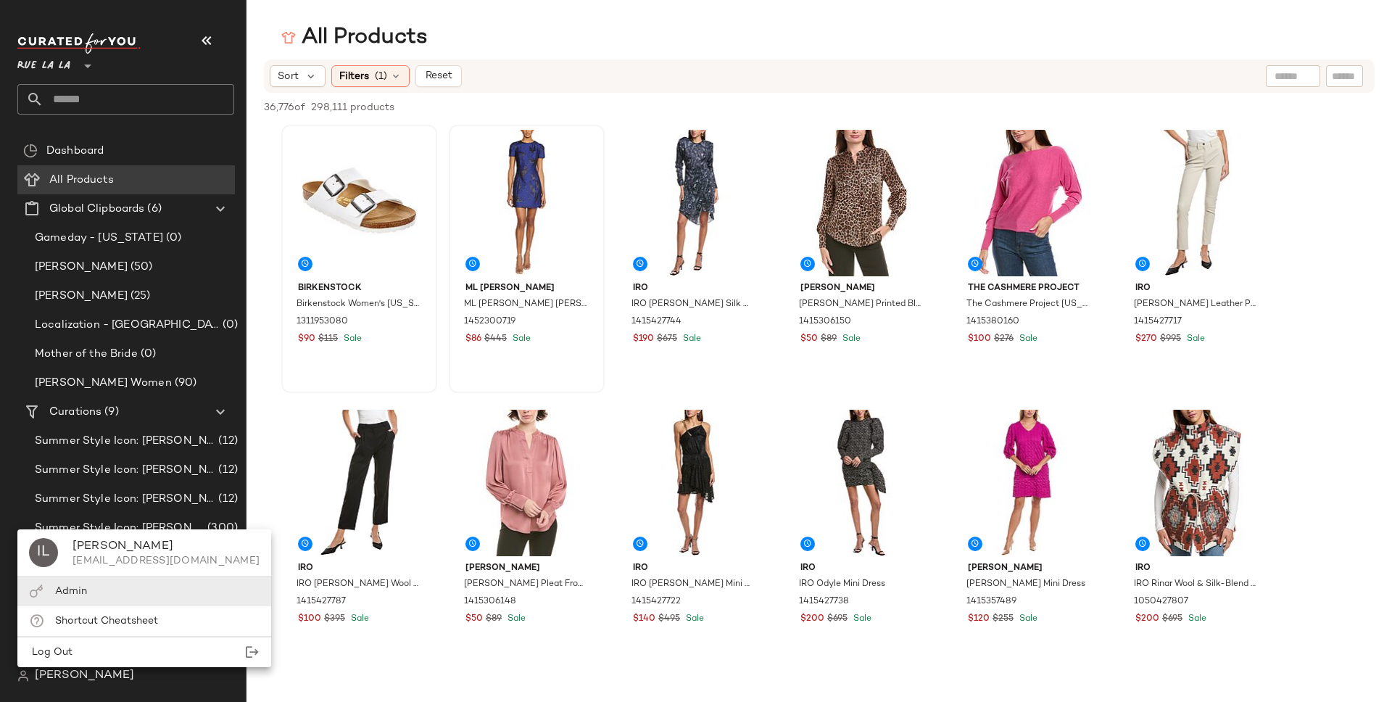
click at [82, 582] on div "Admin" at bounding box center [144, 591] width 254 height 30
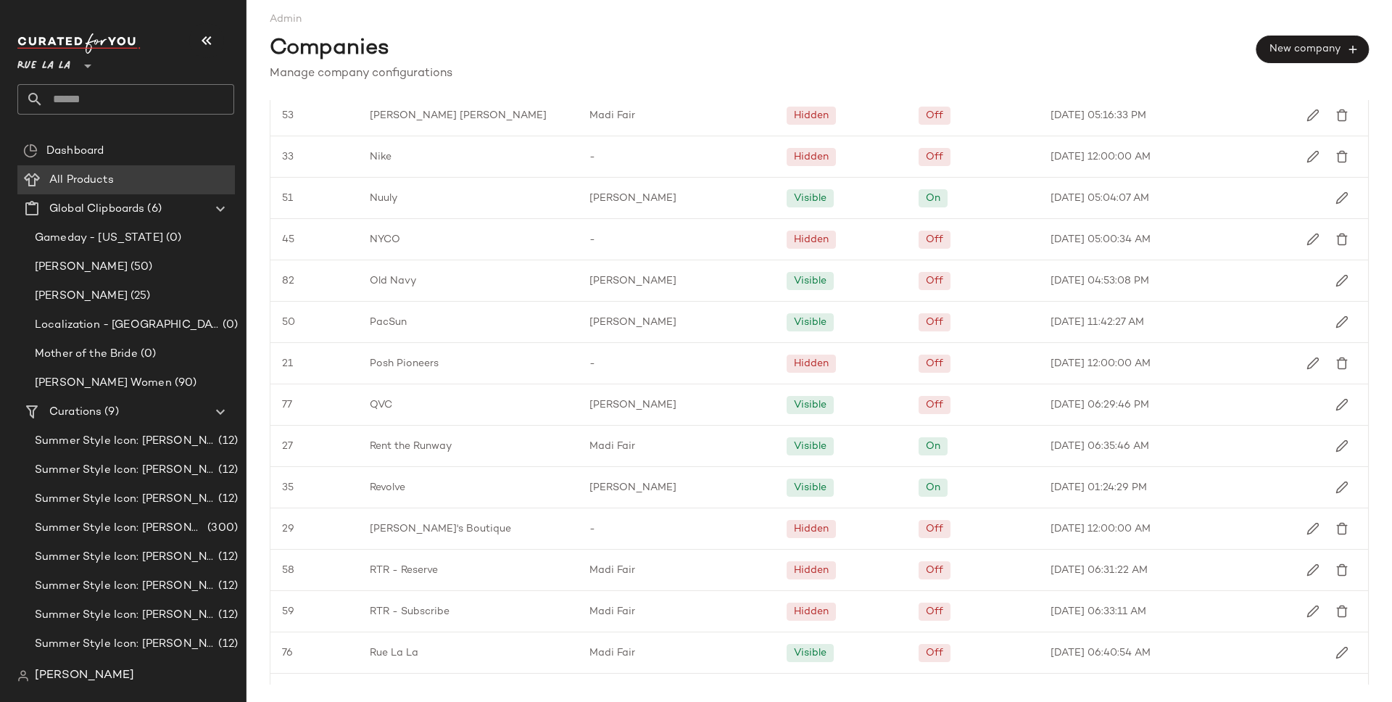
scroll to position [1564, 0]
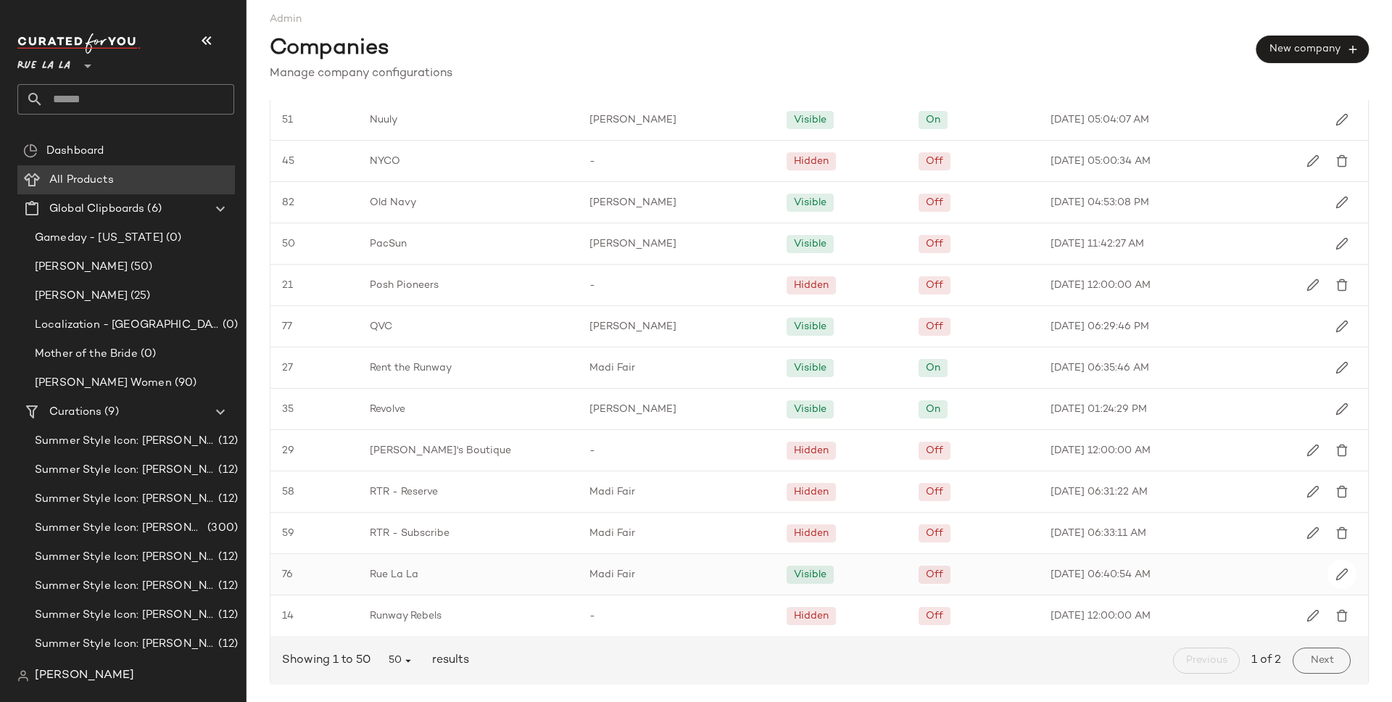
click at [401, 568] on span "Rue La La" at bounding box center [394, 574] width 49 height 15
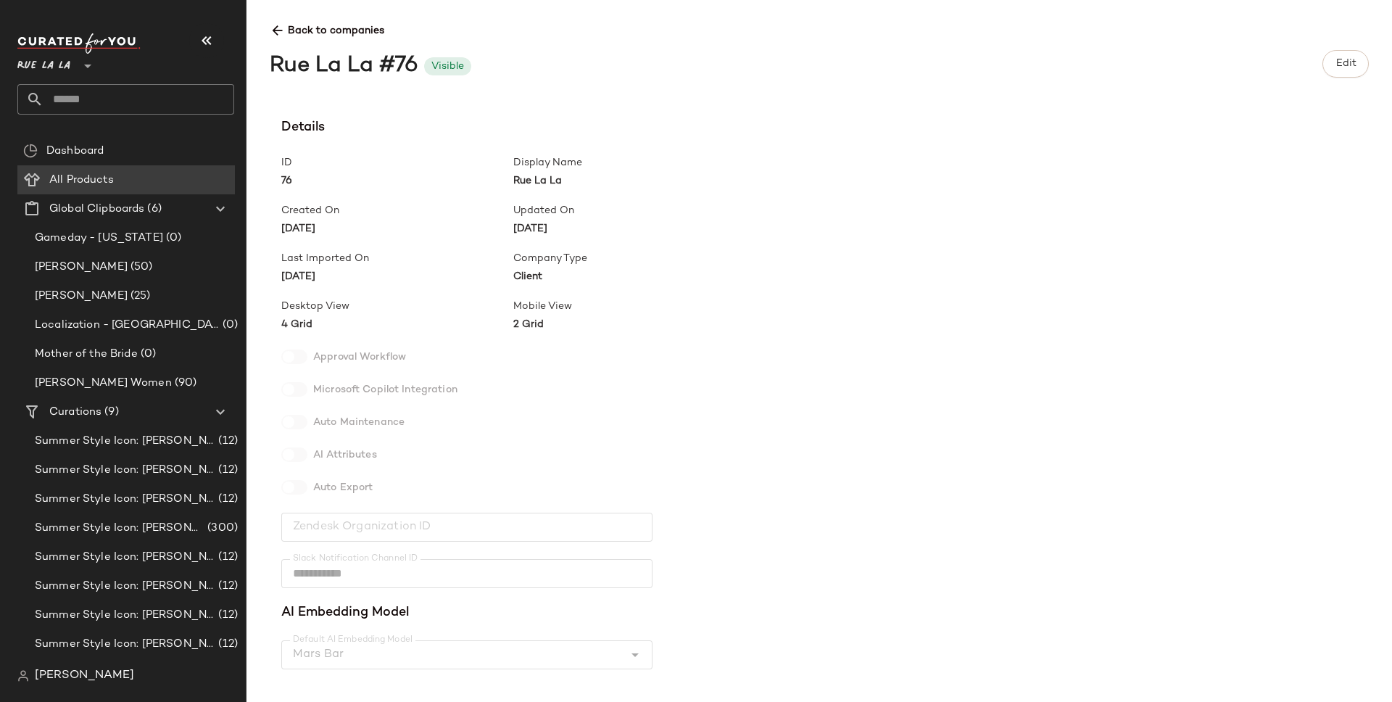
scroll to position [314, 0]
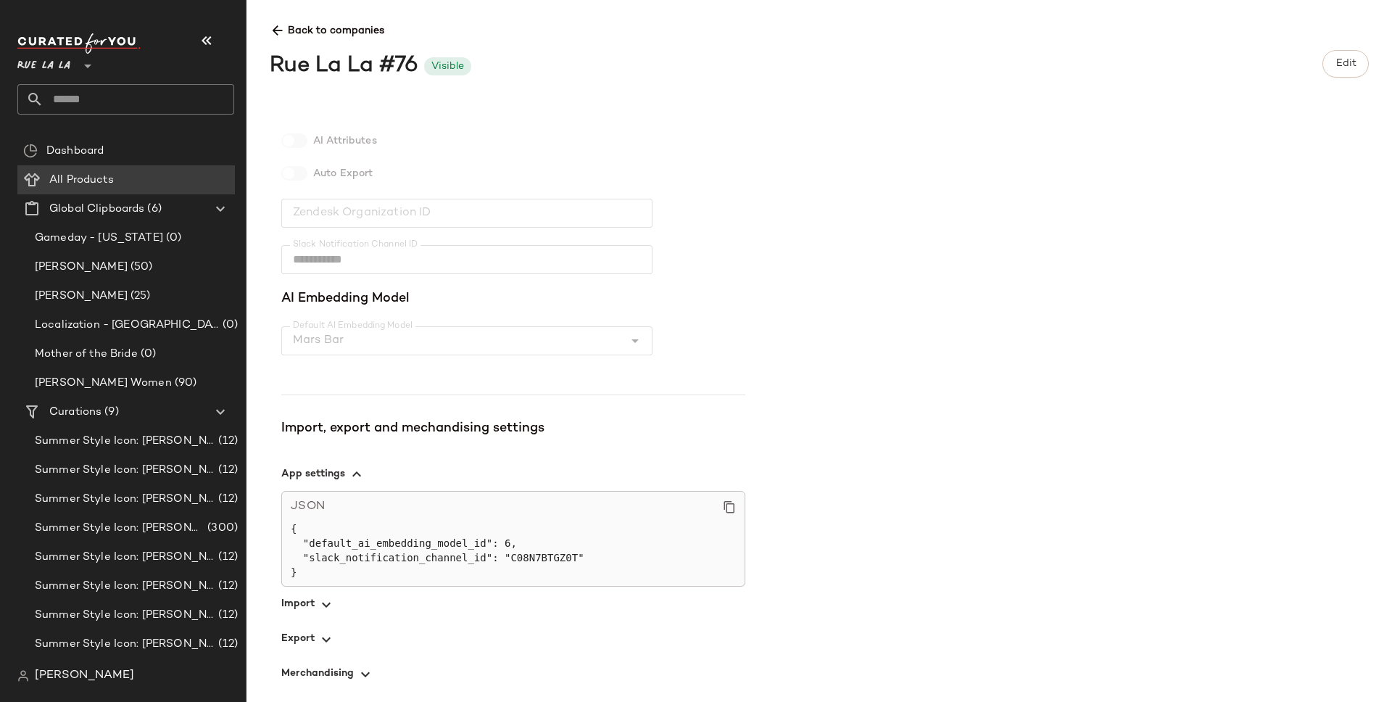
click at [288, 606] on span "button" at bounding box center [513, 603] width 464 height 35
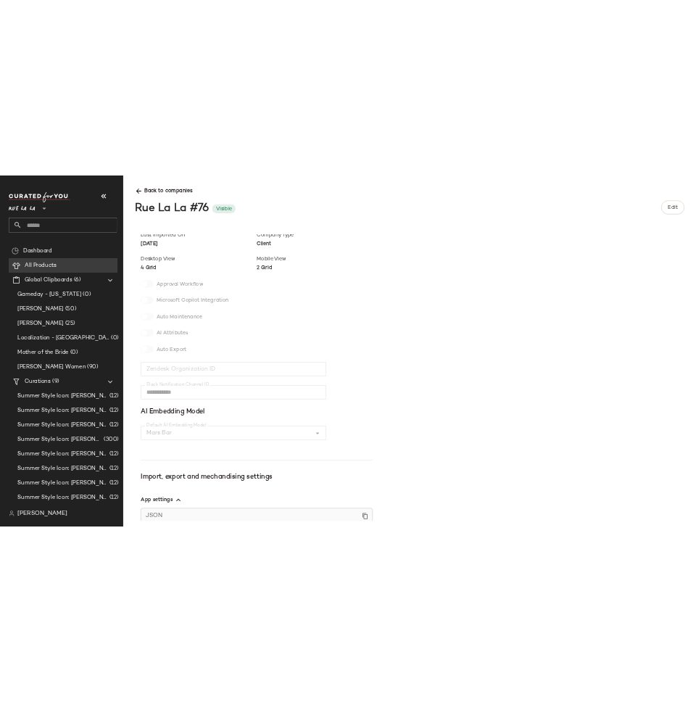
scroll to position [0, 0]
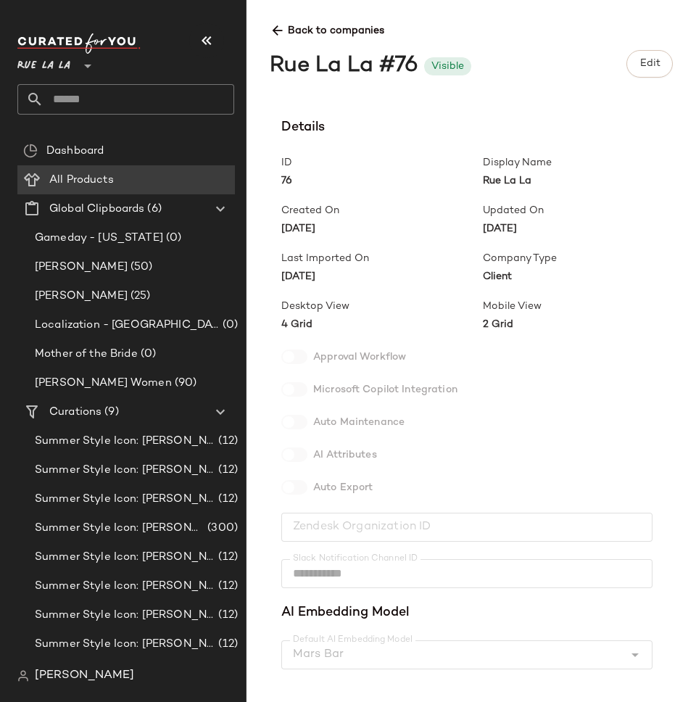
click at [80, 61] on div at bounding box center [86, 57] width 20 height 36
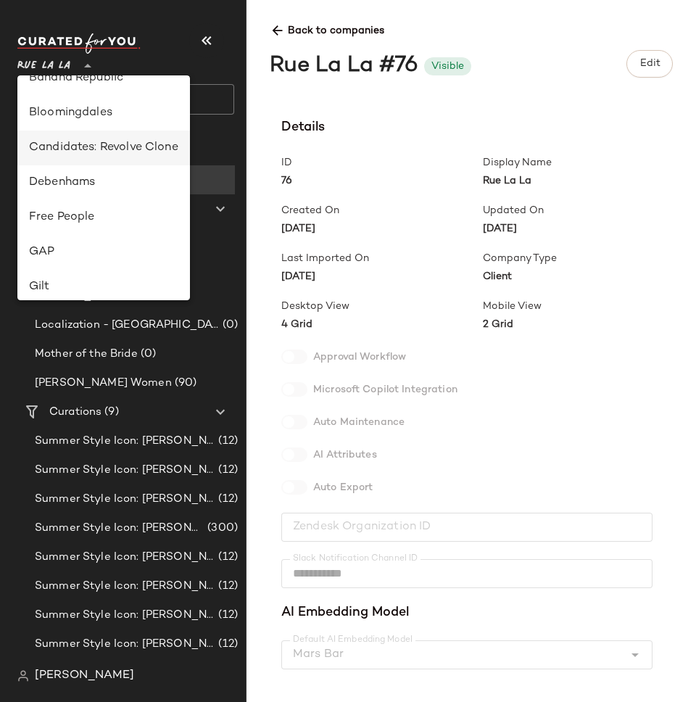
scroll to position [152, 0]
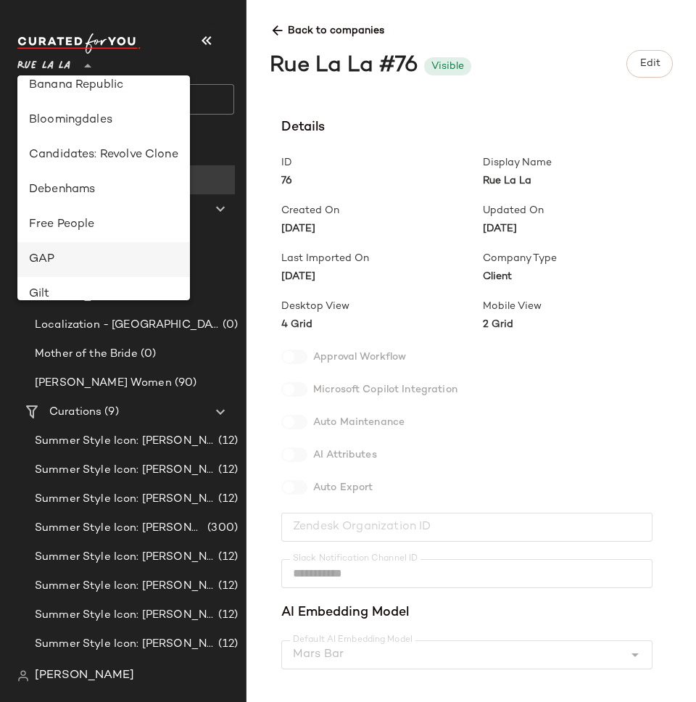
click at [68, 249] on div "GAP" at bounding box center [103, 259] width 173 height 35
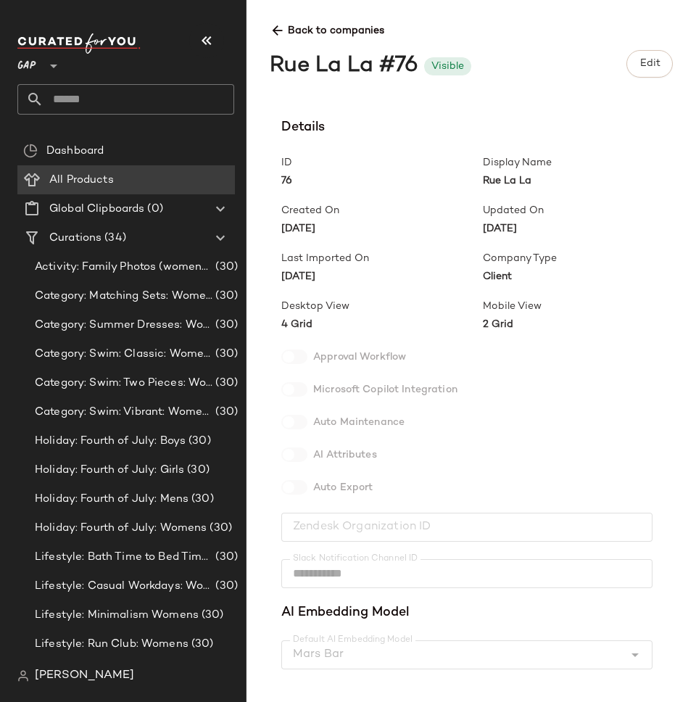
click at [39, 680] on span "[PERSON_NAME]" at bounding box center [84, 675] width 99 height 17
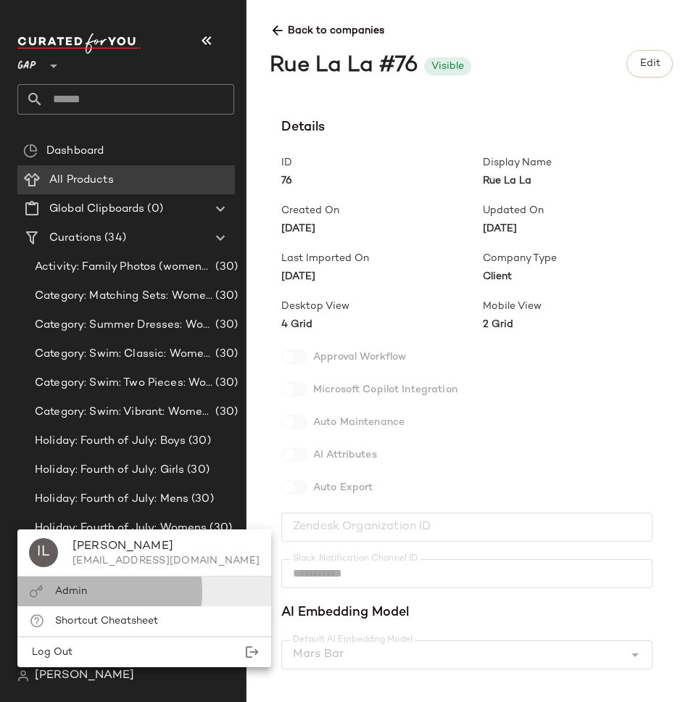
click at [80, 595] on span "Admin" at bounding box center [71, 591] width 32 height 11
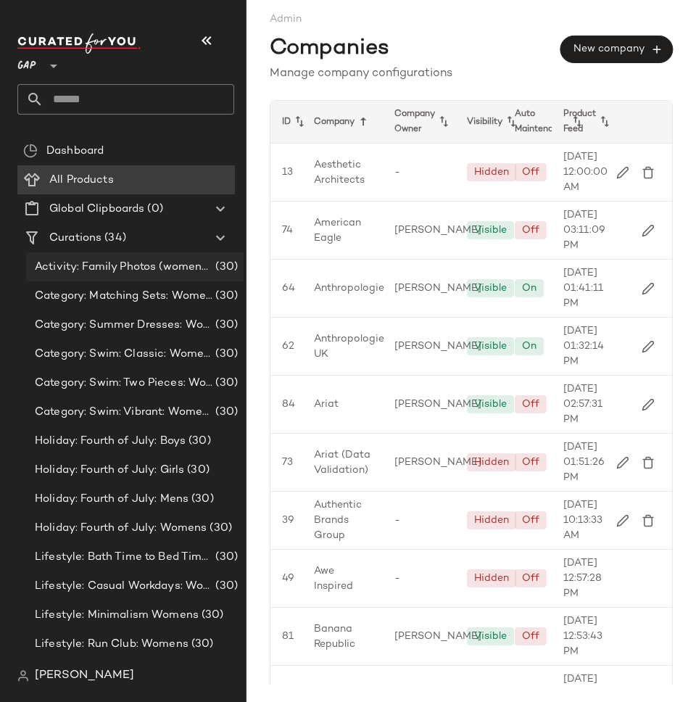
scroll to position [577, 0]
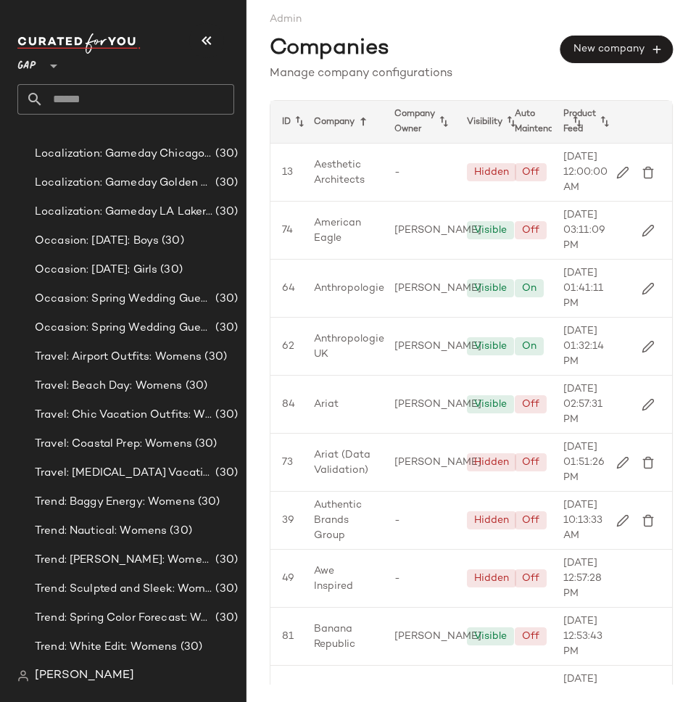
click at [55, 60] on icon at bounding box center [53, 65] width 17 height 17
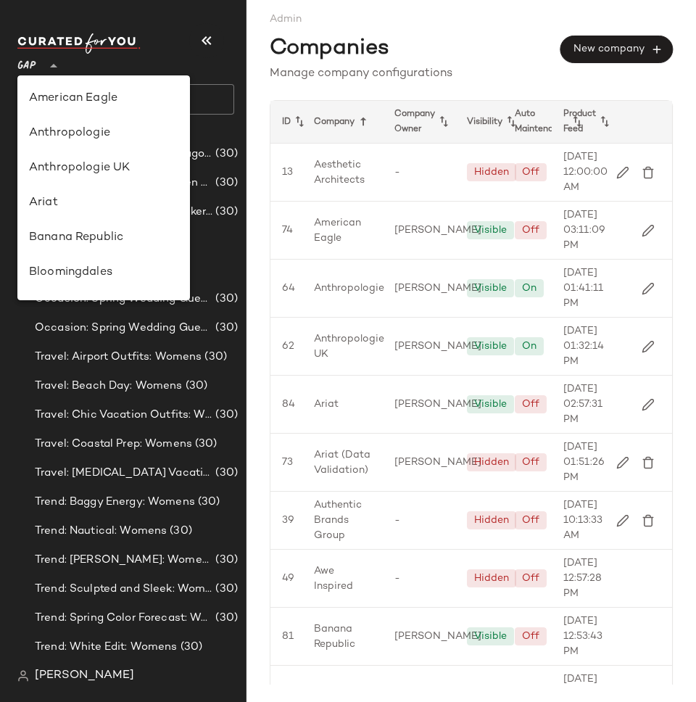
scroll to position [20, 0]
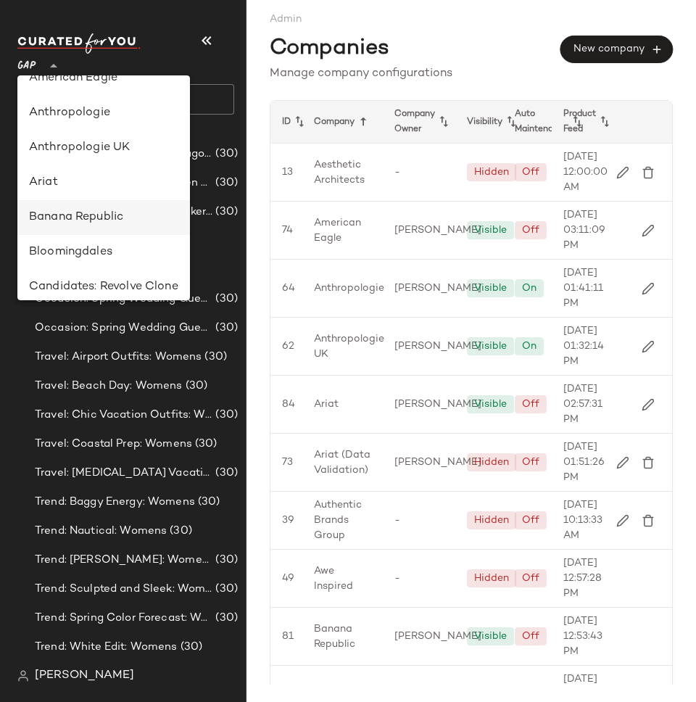
click at [93, 212] on div "Banana Republic" at bounding box center [103, 217] width 149 height 17
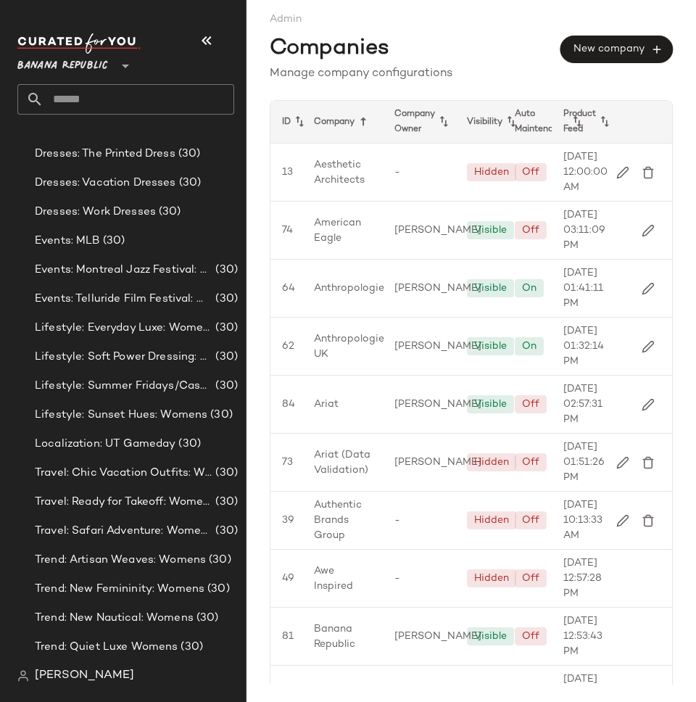
scroll to position [0, 0]
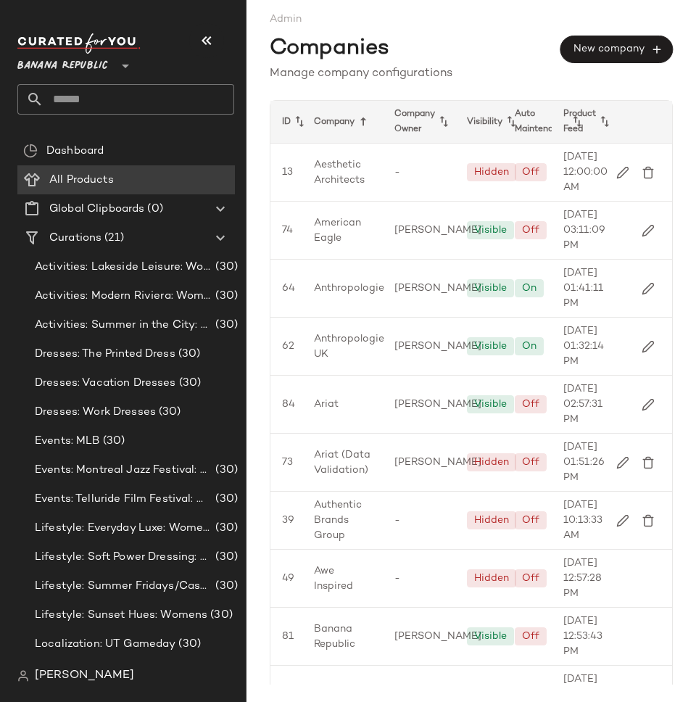
click at [80, 65] on span "Banana Republic" at bounding box center [62, 62] width 91 height 26
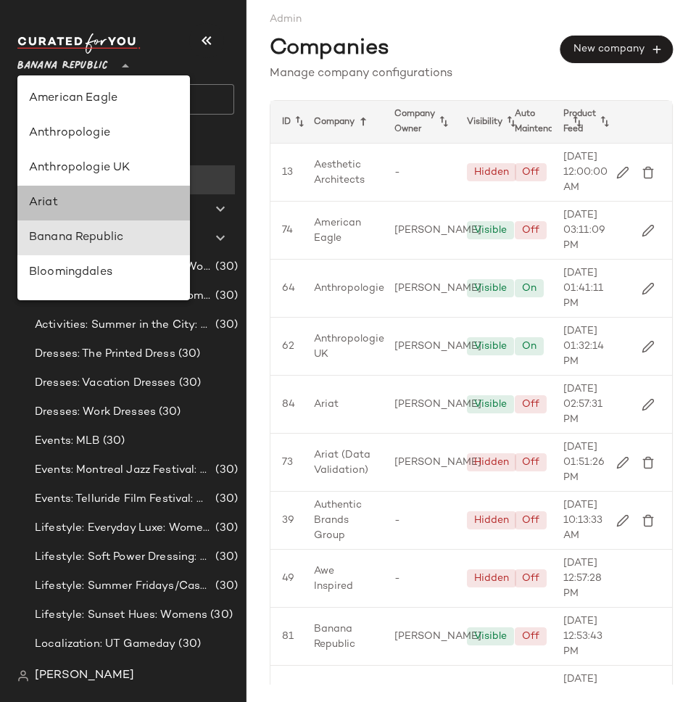
click at [89, 210] on div "Ariat" at bounding box center [103, 202] width 149 height 17
type input "**"
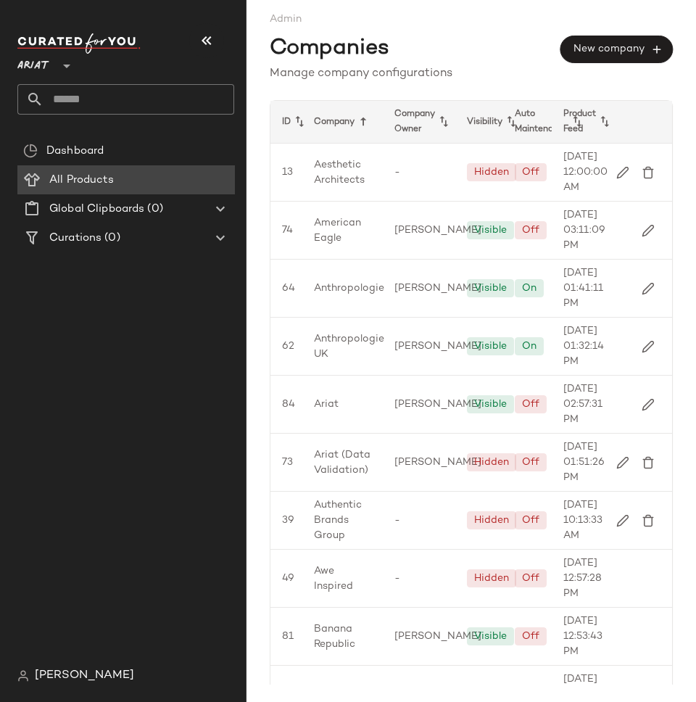
click at [80, 182] on span "All Products" at bounding box center [81, 180] width 65 height 17
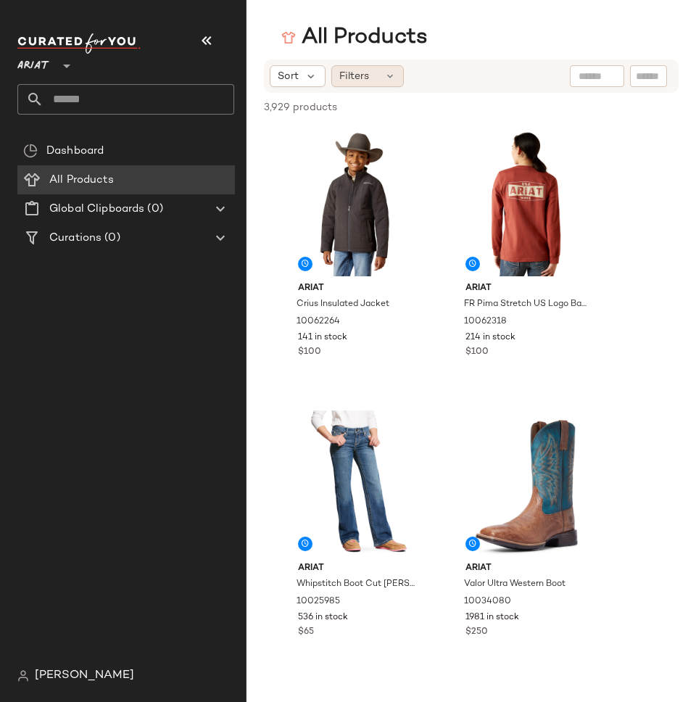
click at [378, 75] on div "Filters" at bounding box center [367, 76] width 72 height 22
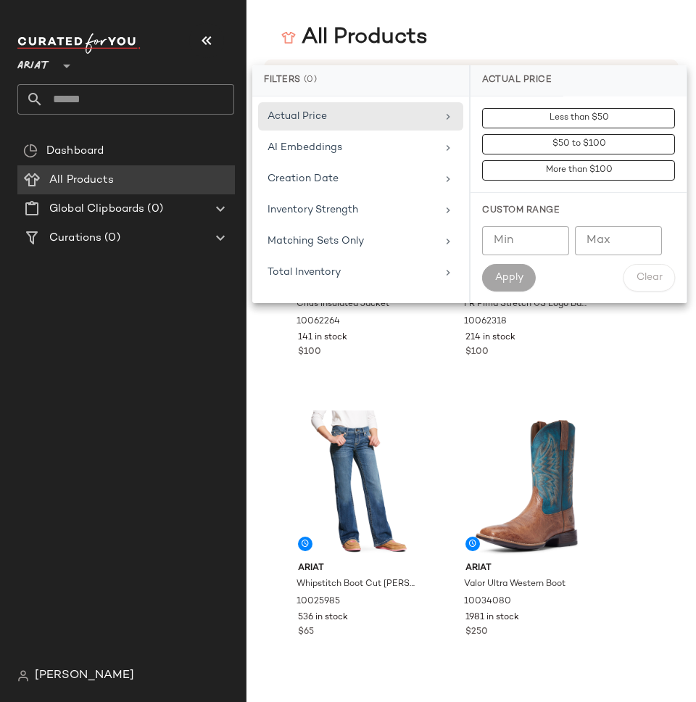
click at [483, 31] on div "All Products" at bounding box center [470, 37] width 449 height 29
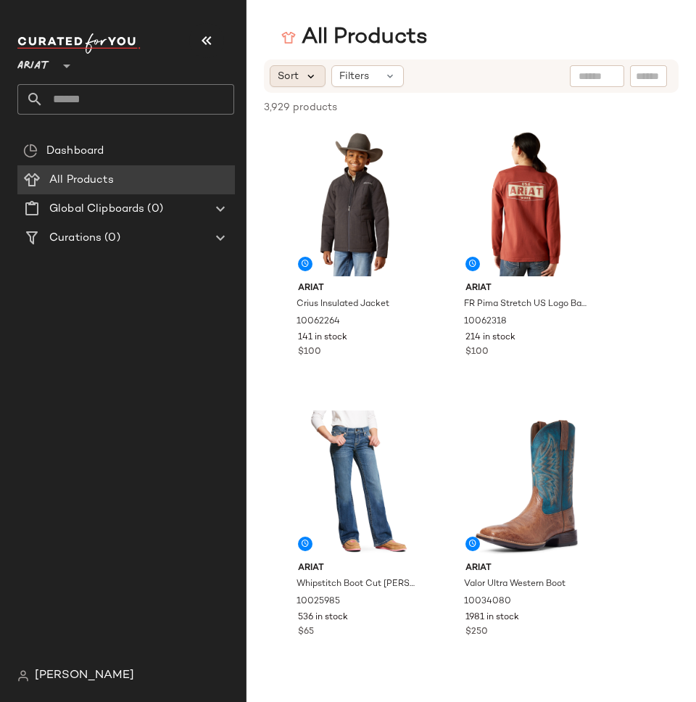
click at [304, 78] on icon at bounding box center [310, 76] width 13 height 13
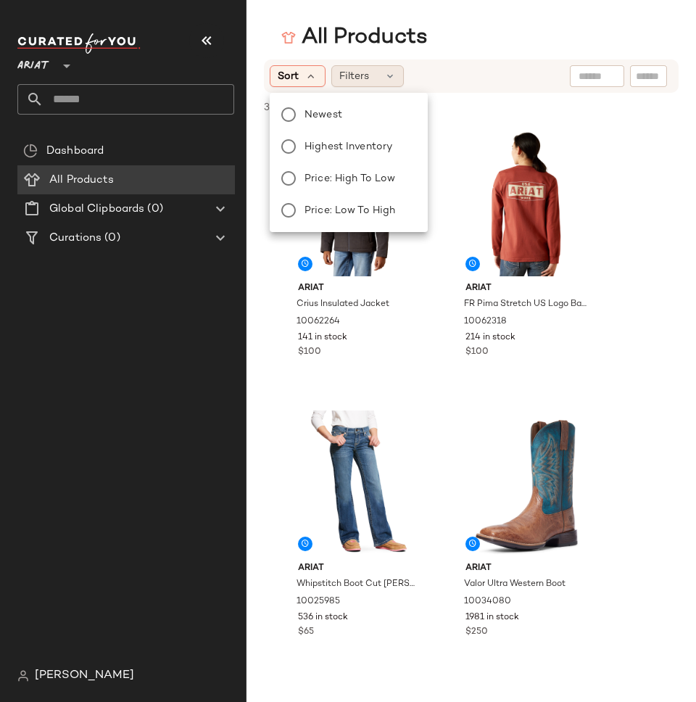
click at [388, 79] on icon at bounding box center [390, 76] width 12 height 12
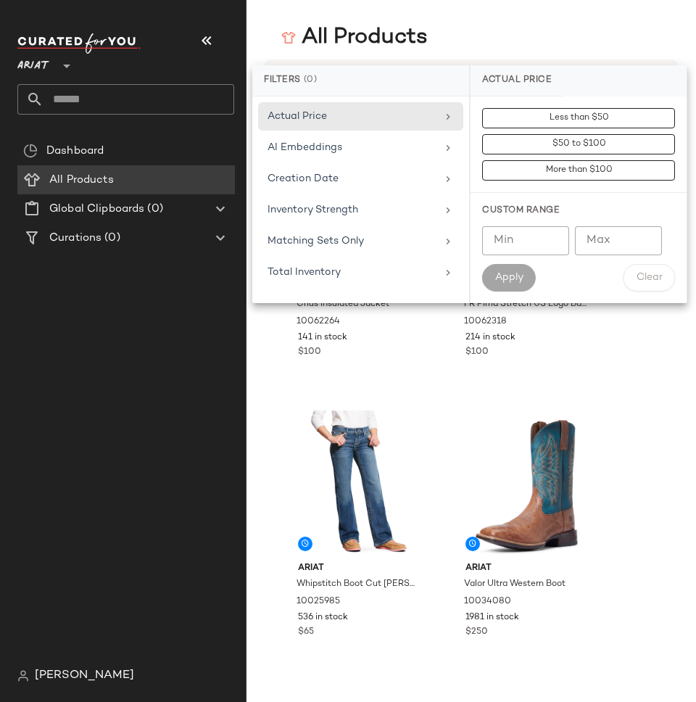
click at [439, 37] on div "All Products" at bounding box center [470, 37] width 449 height 29
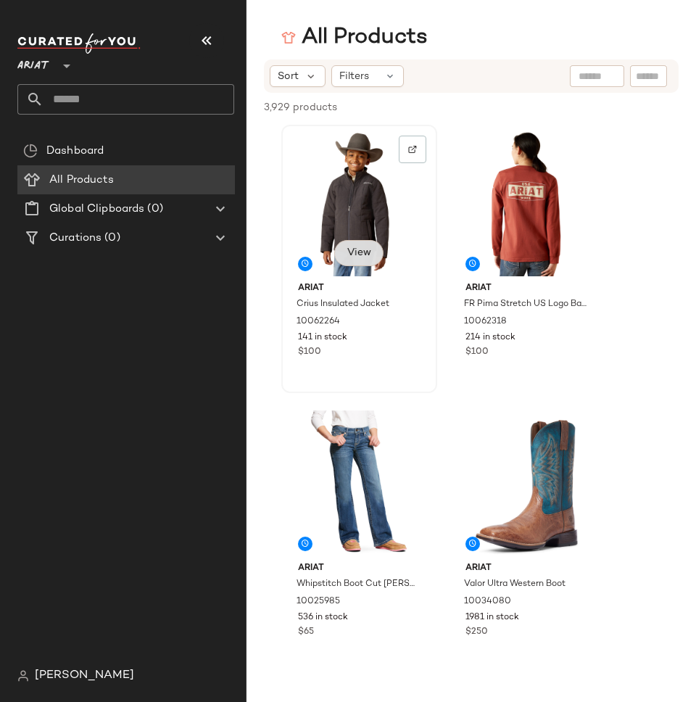
click at [354, 260] on button "View" at bounding box center [358, 253] width 49 height 26
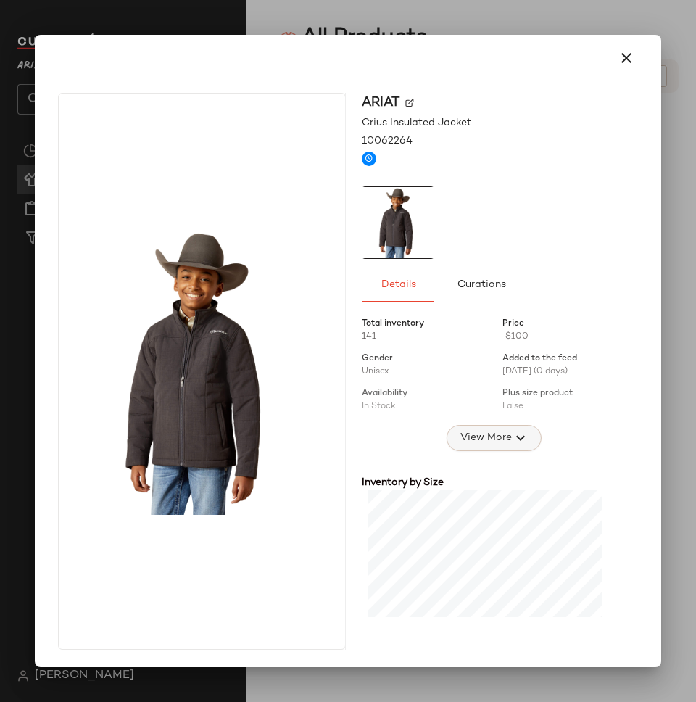
click at [463, 447] on button "View More" at bounding box center [494, 438] width 94 height 26
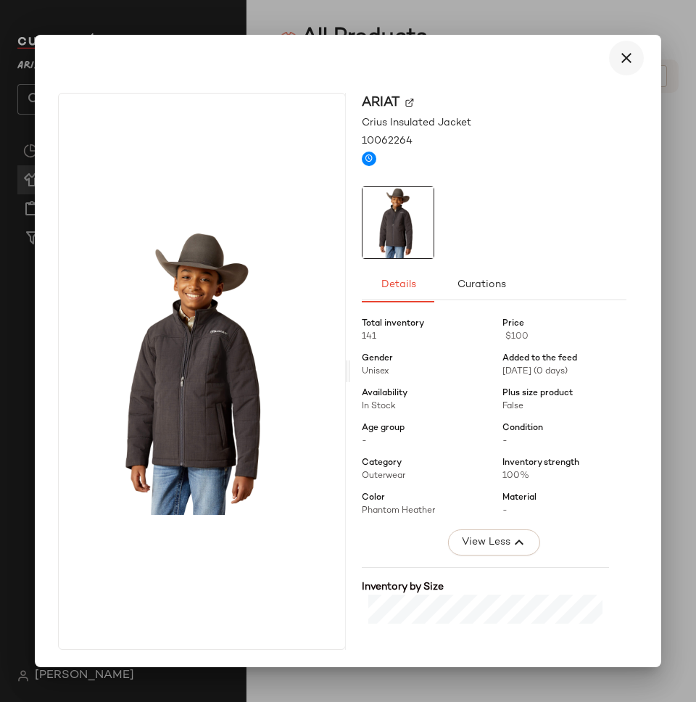
click at [620, 58] on icon "button" at bounding box center [626, 57] width 17 height 17
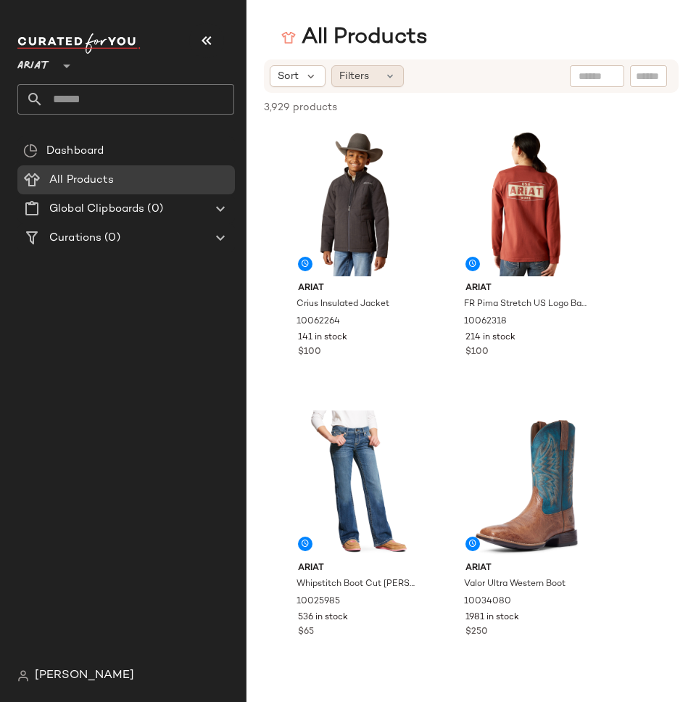
click at [389, 78] on icon at bounding box center [390, 76] width 12 height 12
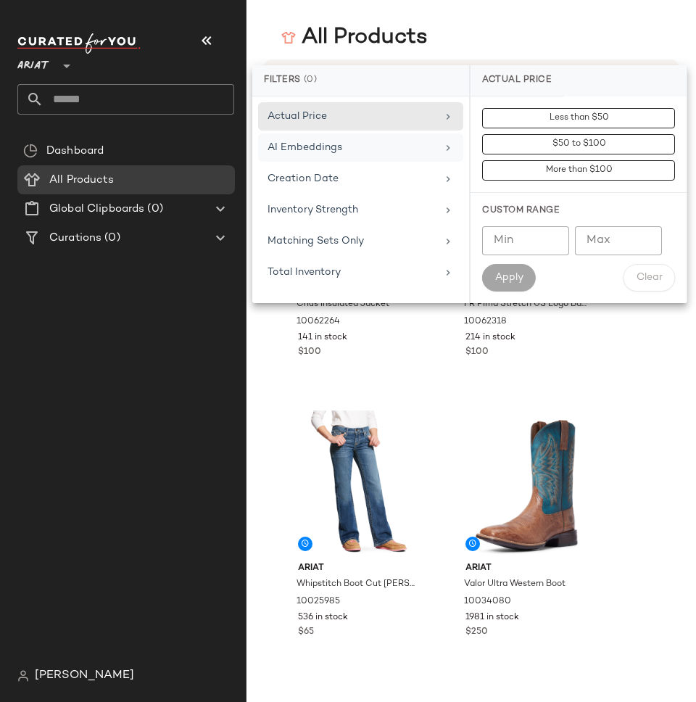
click at [378, 146] on div "AI Embeddings" at bounding box center [351, 147] width 169 height 15
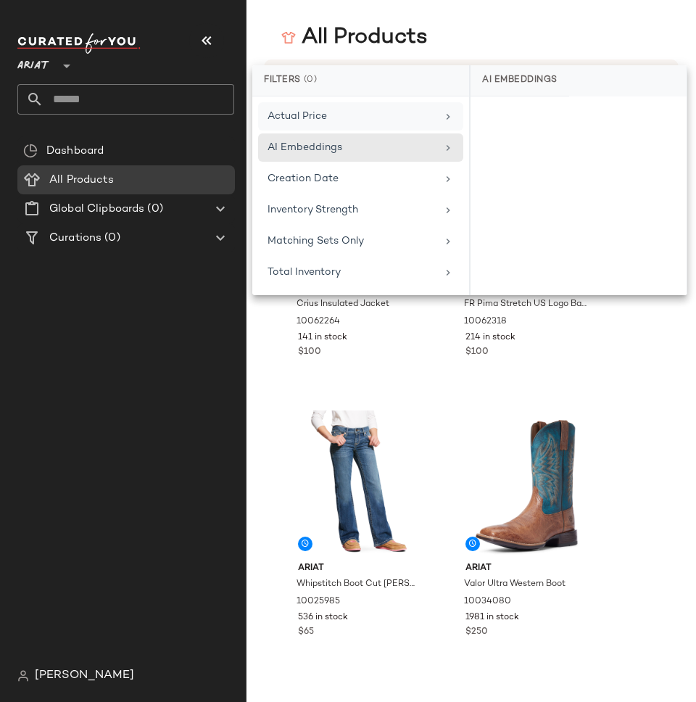
click at [375, 109] on div "Actual Price" at bounding box center [351, 116] width 169 height 15
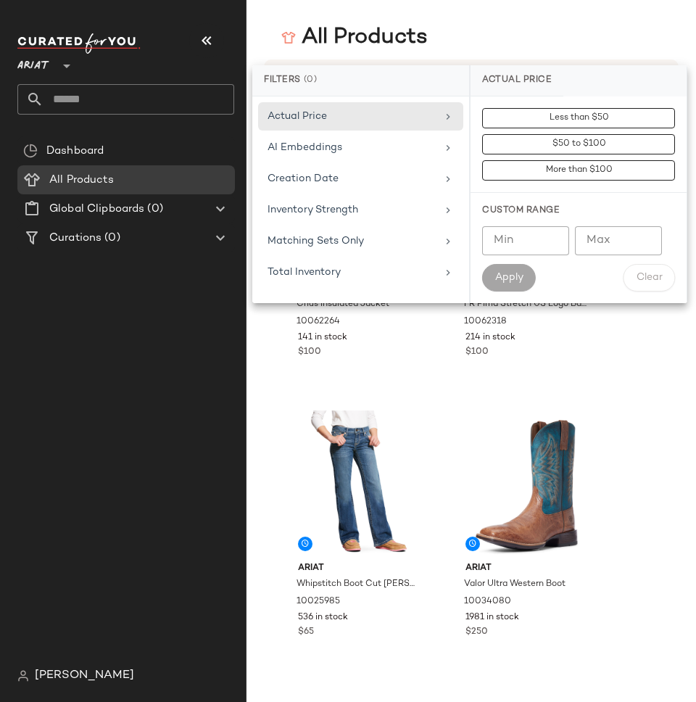
click at [479, 25] on div "All Products" at bounding box center [470, 37] width 449 height 29
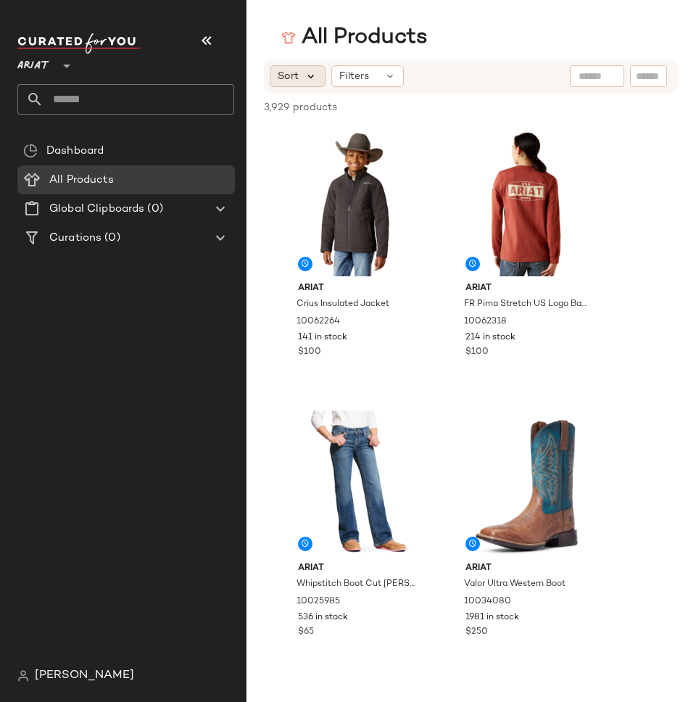
click at [314, 78] on icon at bounding box center [310, 76] width 13 height 13
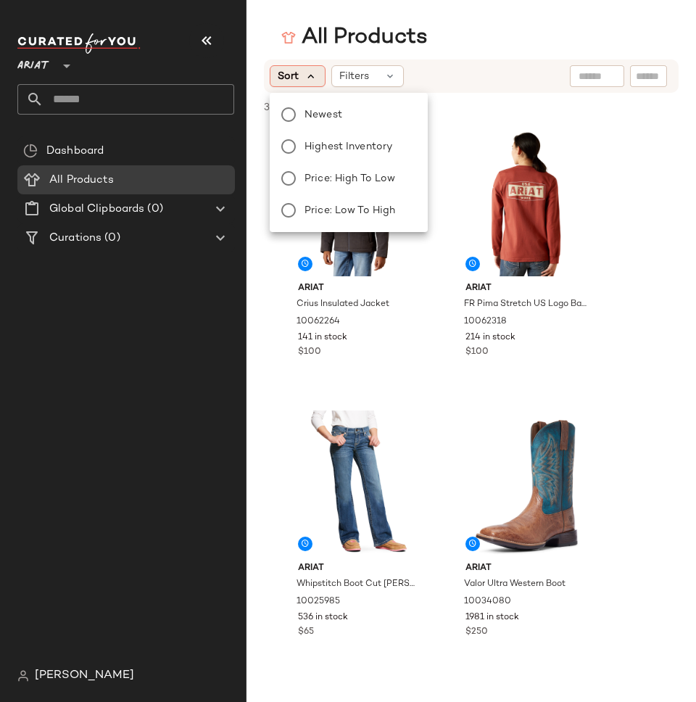
click at [314, 78] on icon at bounding box center [310, 76] width 13 height 13
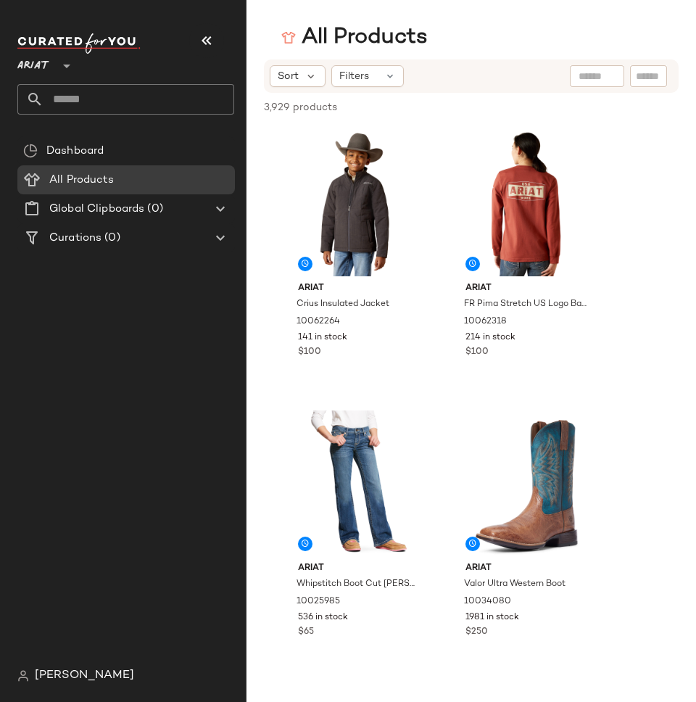
click at [69, 676] on div "[PERSON_NAME]" at bounding box center [131, 675] width 228 height 29
click at [46, 680] on span "[PERSON_NAME]" at bounding box center [84, 675] width 99 height 17
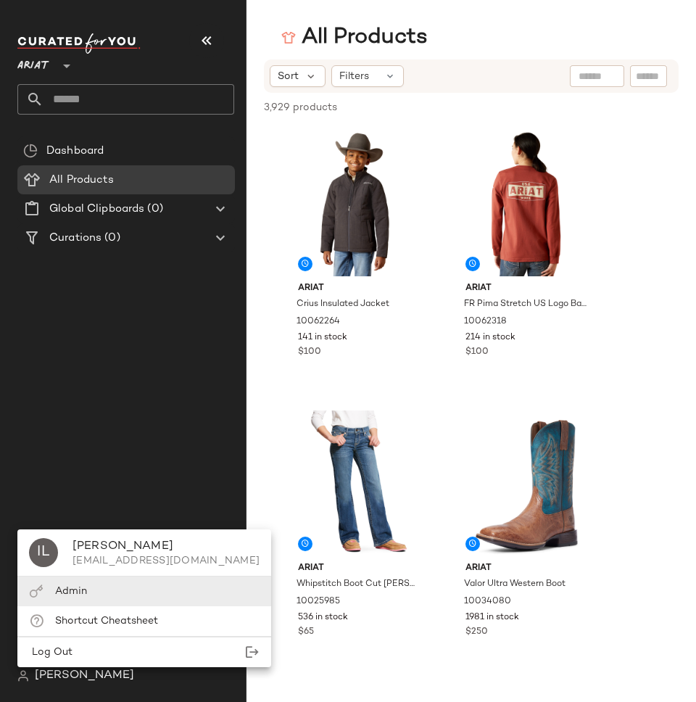
click at [54, 589] on div "Admin" at bounding box center [144, 591] width 254 height 30
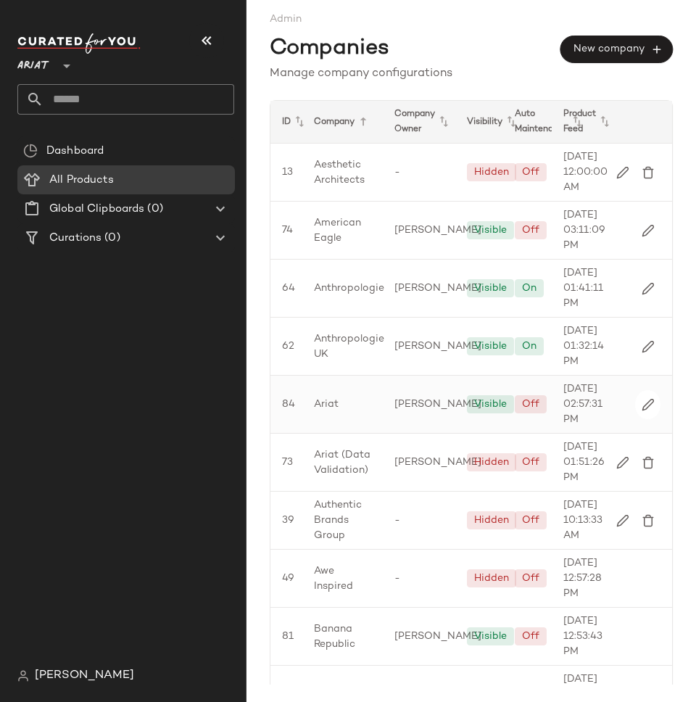
click at [353, 433] on div "Ariat" at bounding box center [342, 403] width 80 height 57
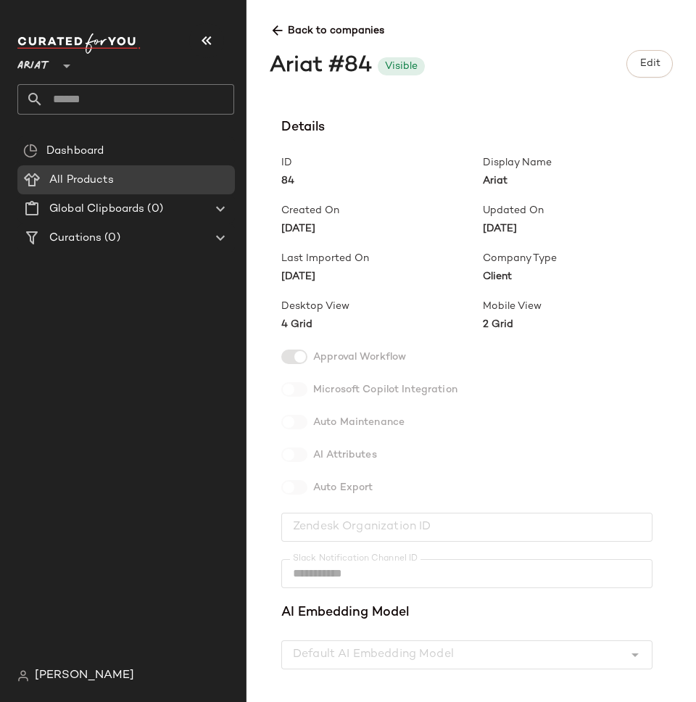
scroll to position [343, 0]
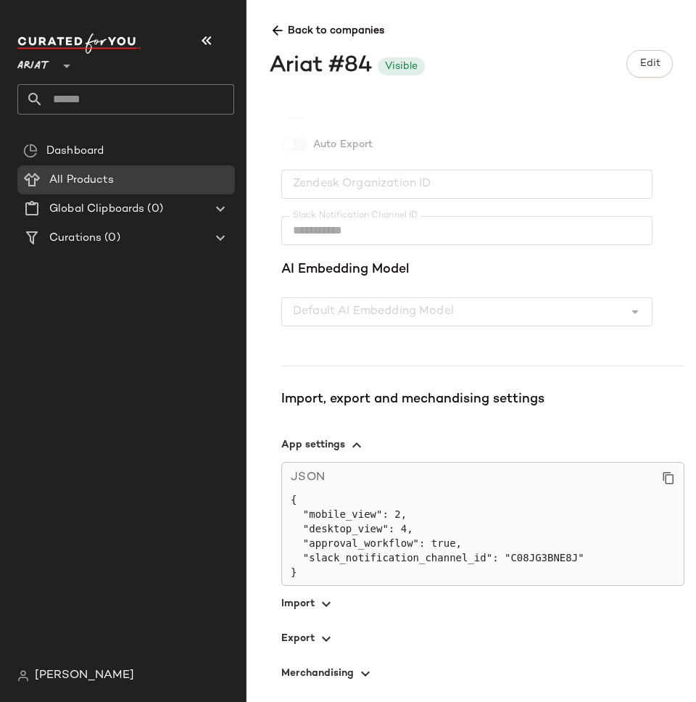
click at [293, 597] on span "button" at bounding box center [482, 603] width 403 height 35
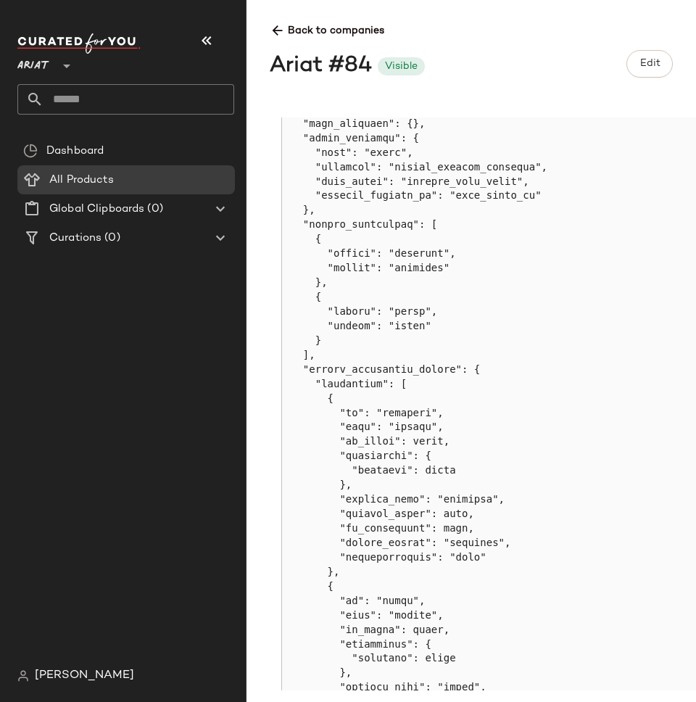
scroll to position [1040, 0]
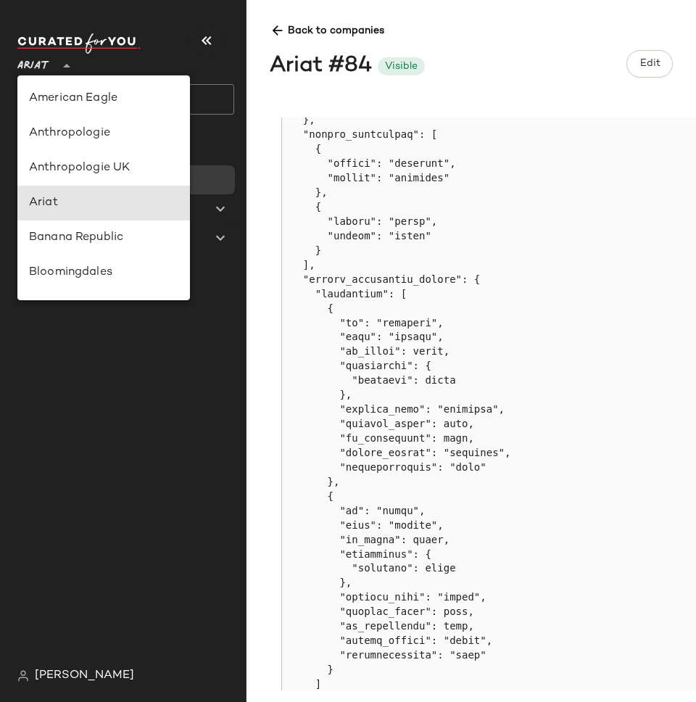
click at [64, 70] on icon at bounding box center [66, 65] width 17 height 17
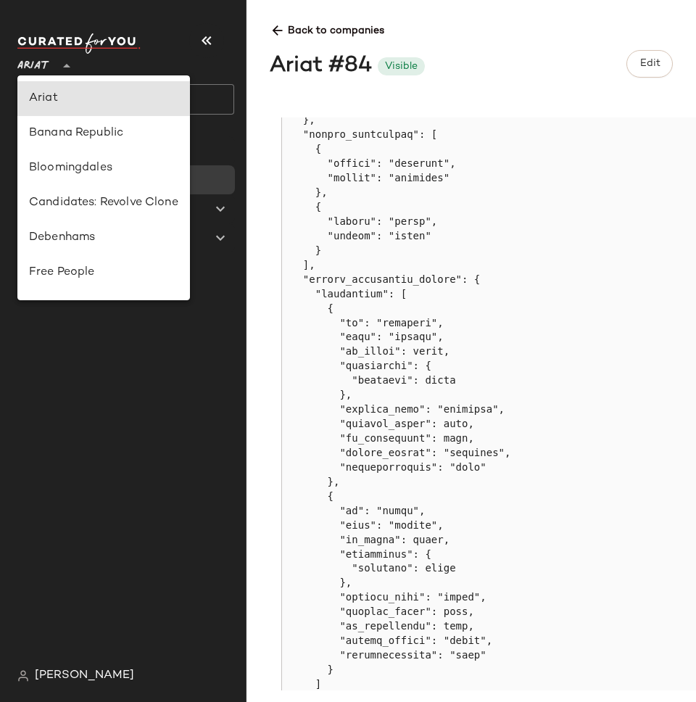
click at [48, 678] on span "[PERSON_NAME]" at bounding box center [84, 675] width 99 height 17
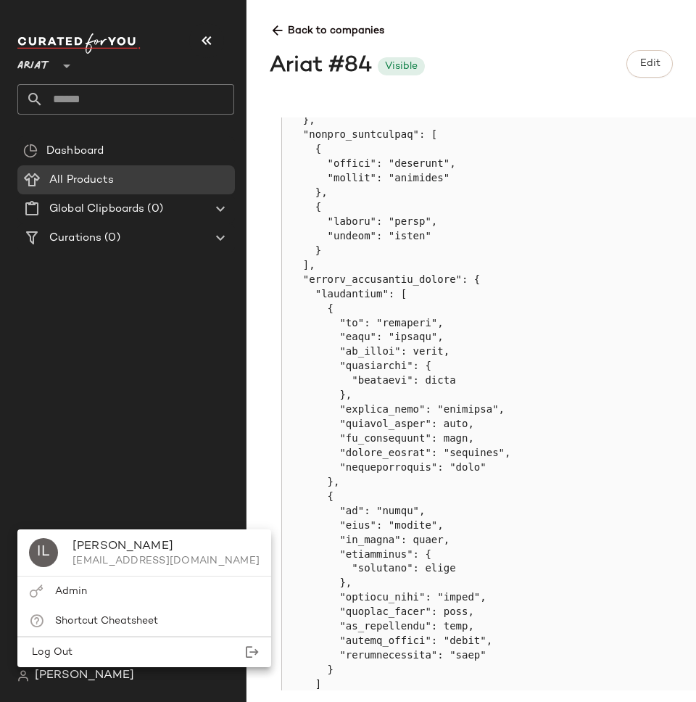
click at [63, 679] on span "[PERSON_NAME]" at bounding box center [84, 675] width 99 height 17
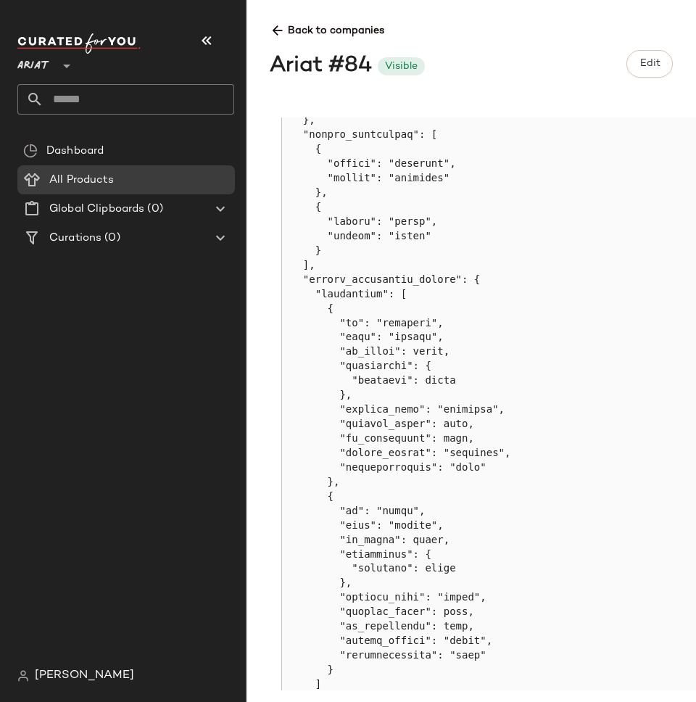
click at [62, 679] on span "[PERSON_NAME]" at bounding box center [84, 675] width 99 height 17
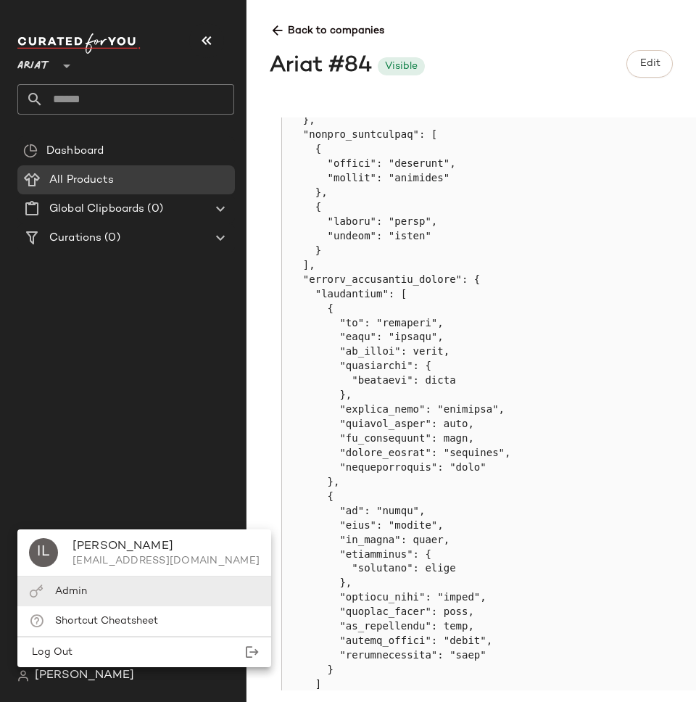
click at [75, 590] on span "Admin" at bounding box center [71, 591] width 32 height 11
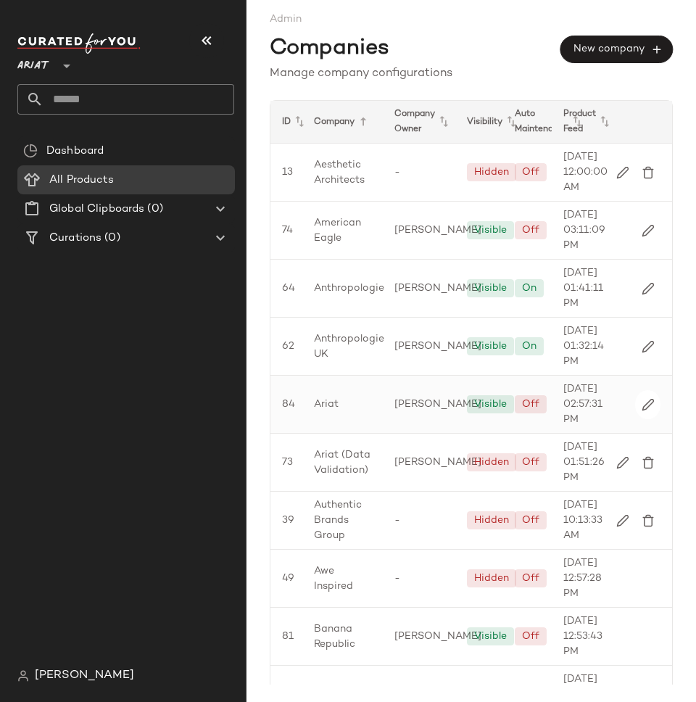
scroll to position [49, 0]
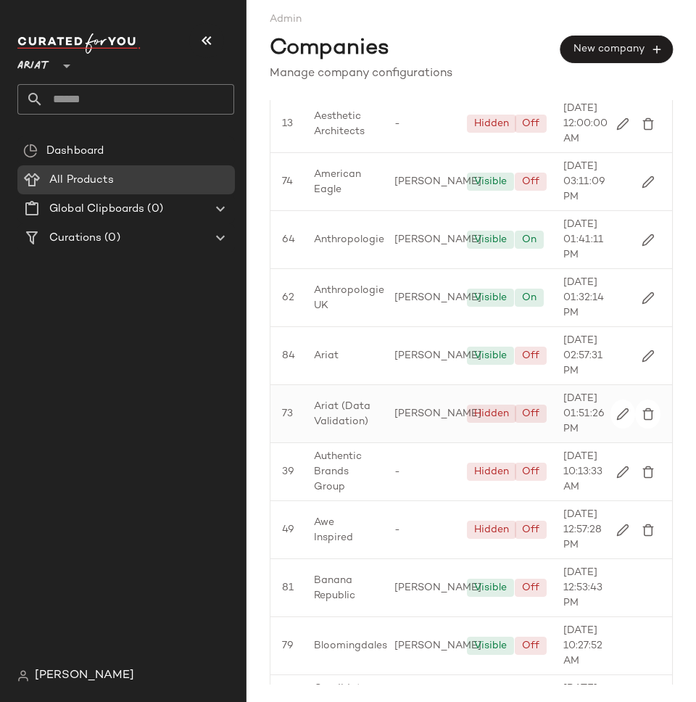
click at [378, 442] on div "Ariat (Data Validation)" at bounding box center [342, 413] width 80 height 57
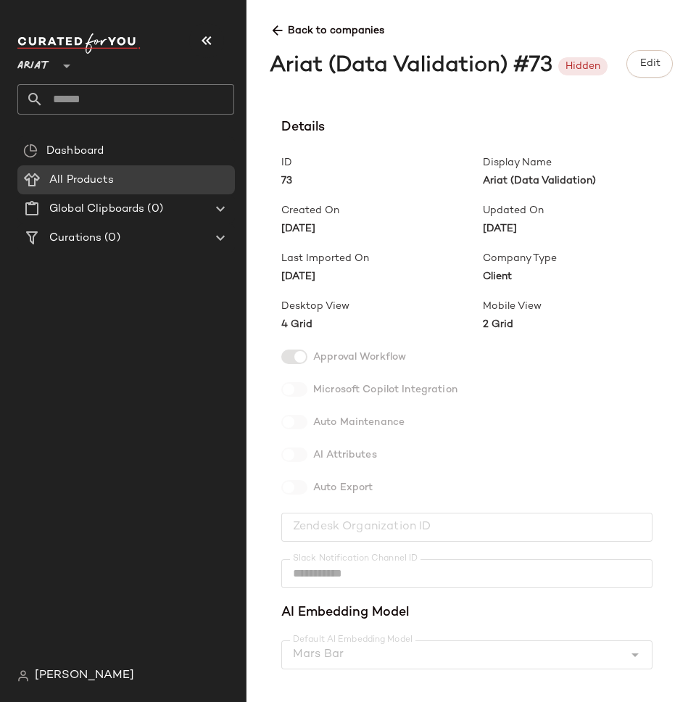
scroll to position [357, 0]
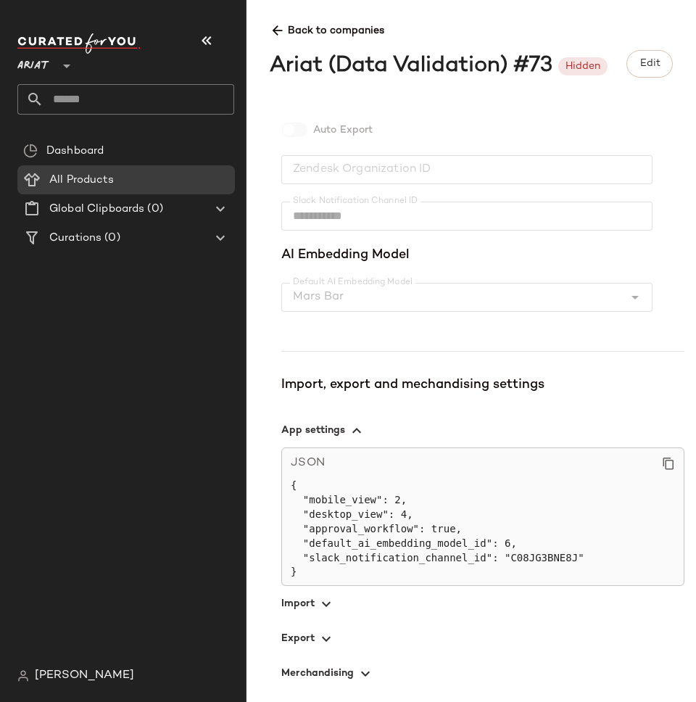
click at [316, 602] on span "button" at bounding box center [482, 603] width 403 height 35
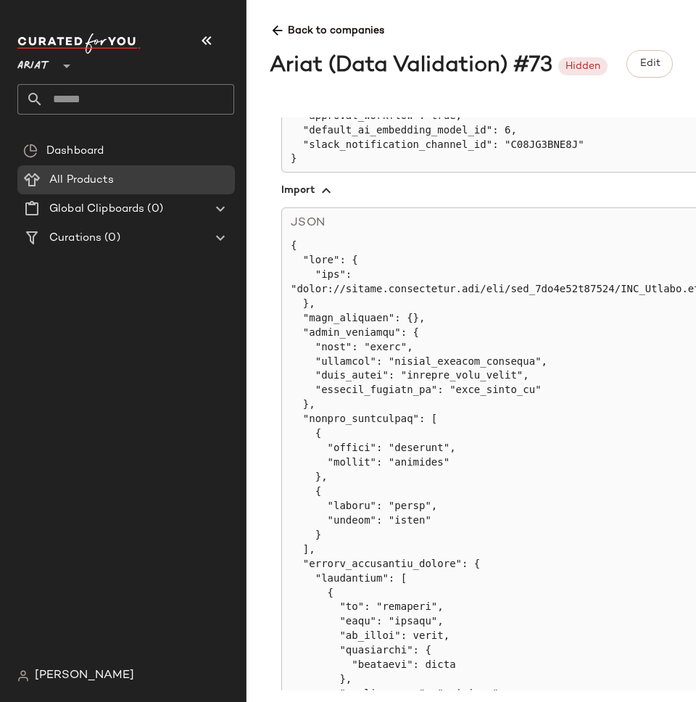
scroll to position [769, 0]
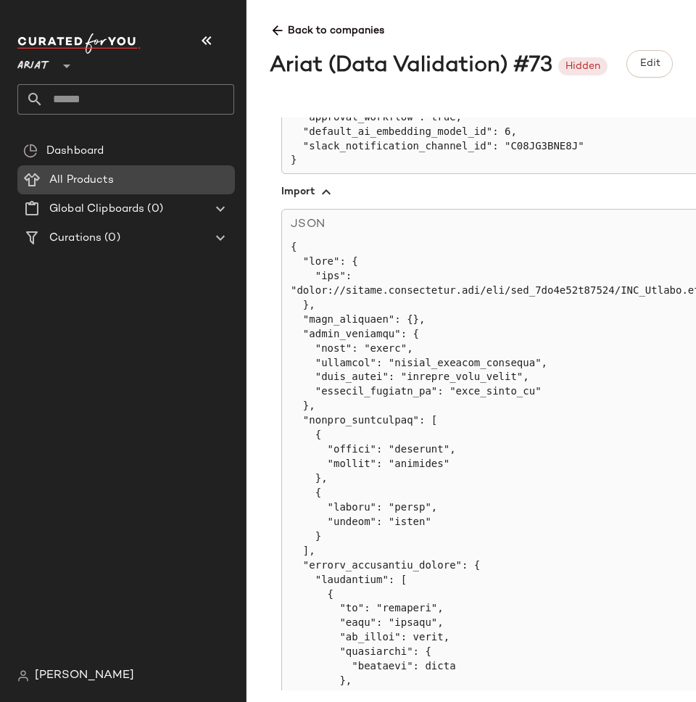
click at [119, 175] on div "All Products" at bounding box center [137, 180] width 184 height 17
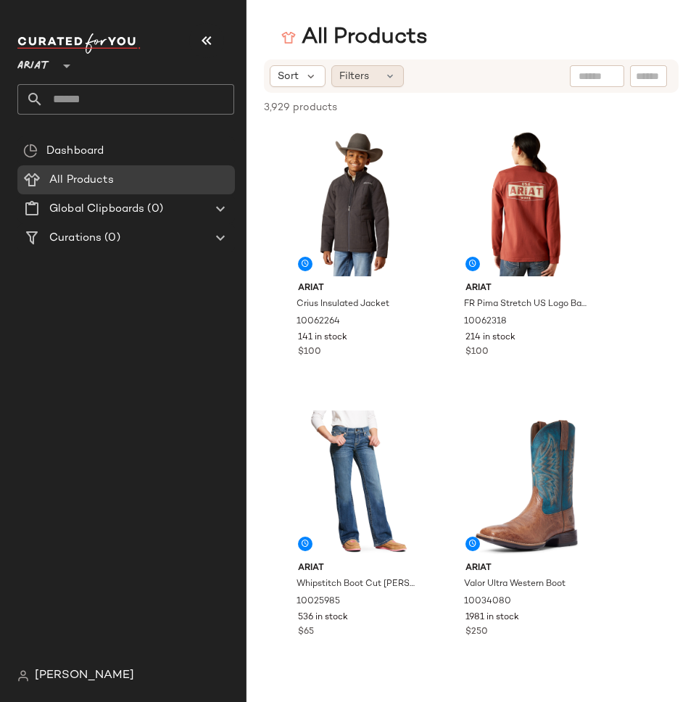
click at [375, 75] on div "Filters" at bounding box center [367, 76] width 72 height 22
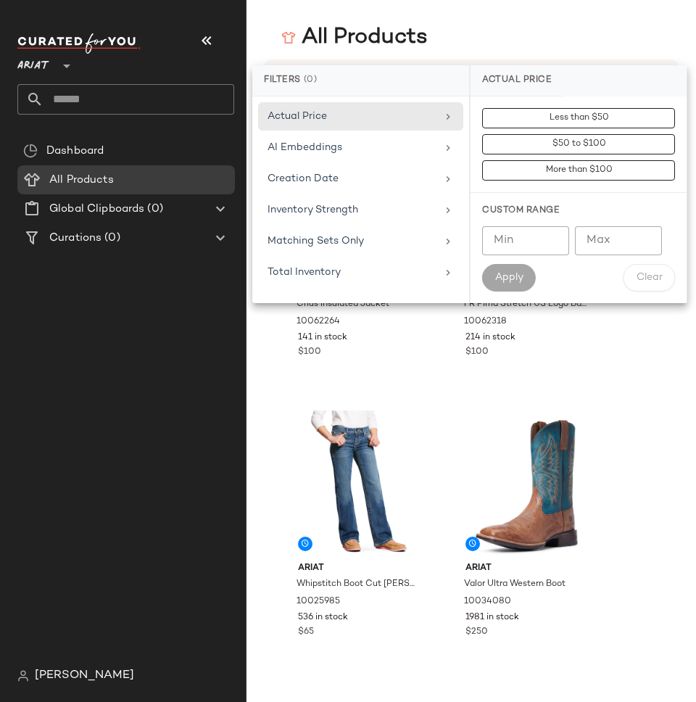
click at [406, 48] on div "All Products" at bounding box center [354, 37] width 146 height 29
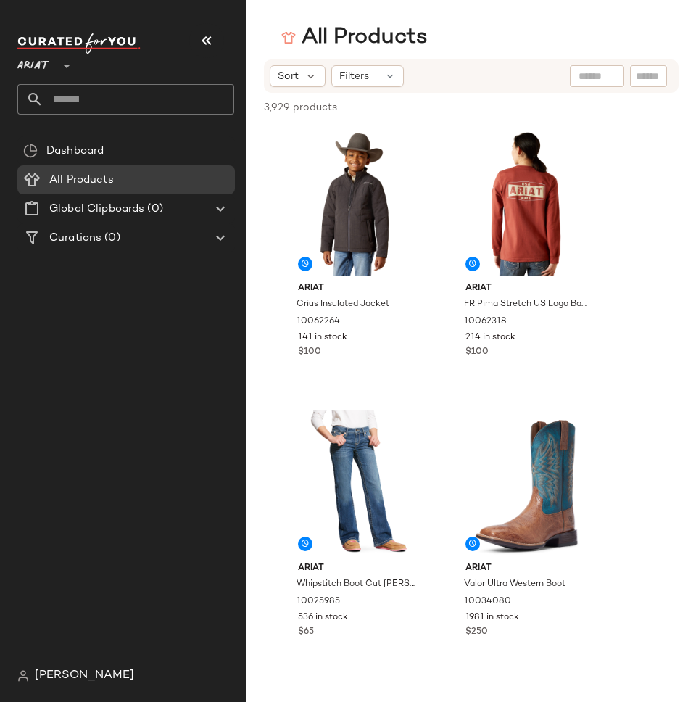
click at [139, 452] on div "Dashboard All Products Global Clipboards (0) Curations (0)" at bounding box center [131, 398] width 228 height 525
click at [370, 74] on div "Filters" at bounding box center [367, 76] width 72 height 22
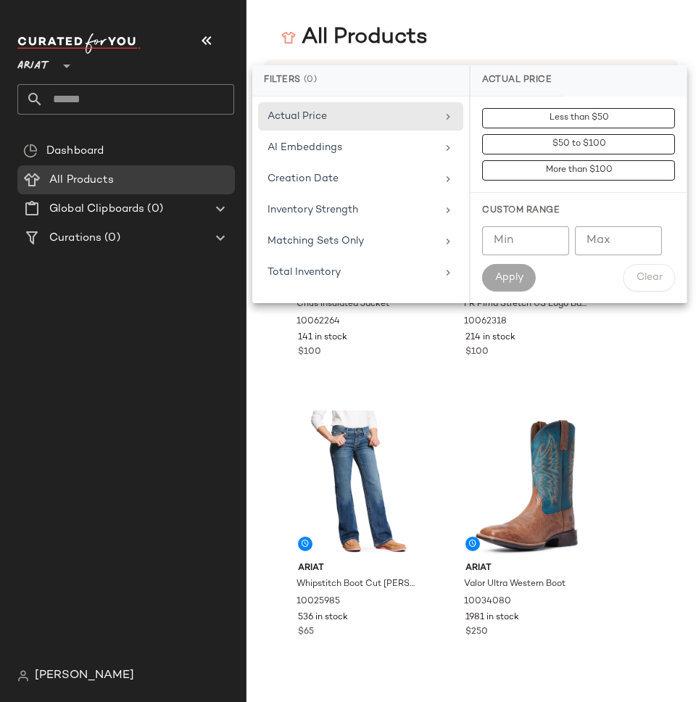
click at [425, 43] on div "All Products" at bounding box center [354, 37] width 146 height 29
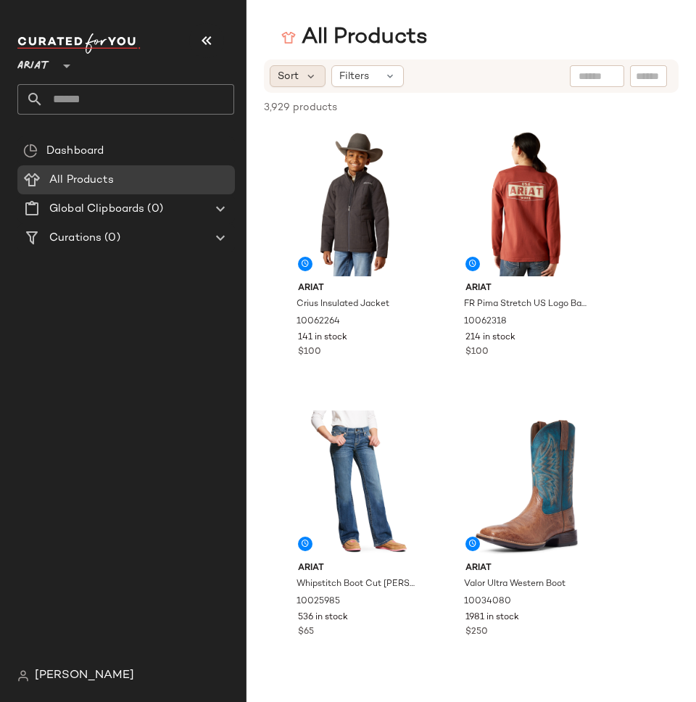
click at [289, 80] on span "Sort" at bounding box center [288, 76] width 21 height 15
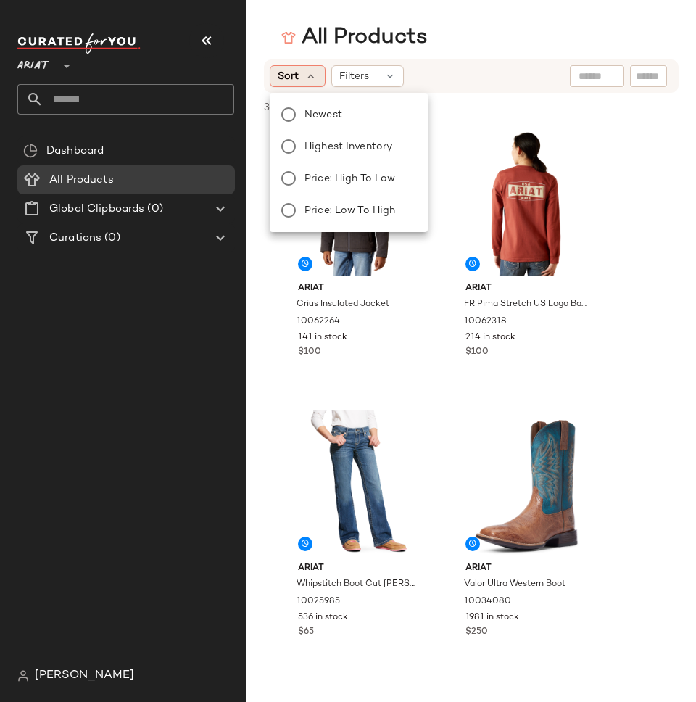
click at [289, 80] on span "Sort" at bounding box center [288, 76] width 21 height 15
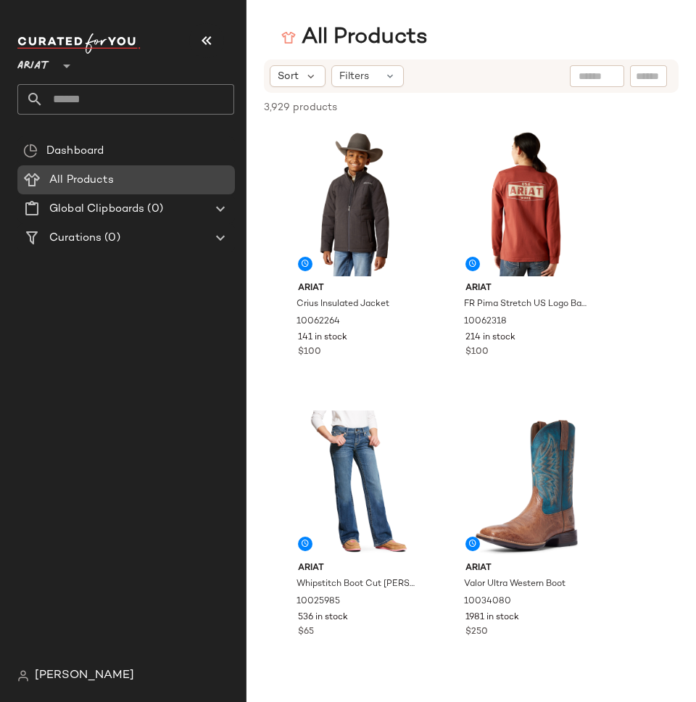
click at [78, 178] on span "All Products" at bounding box center [81, 180] width 65 height 17
click at [83, 209] on span "Global Clipboards" at bounding box center [96, 209] width 95 height 17
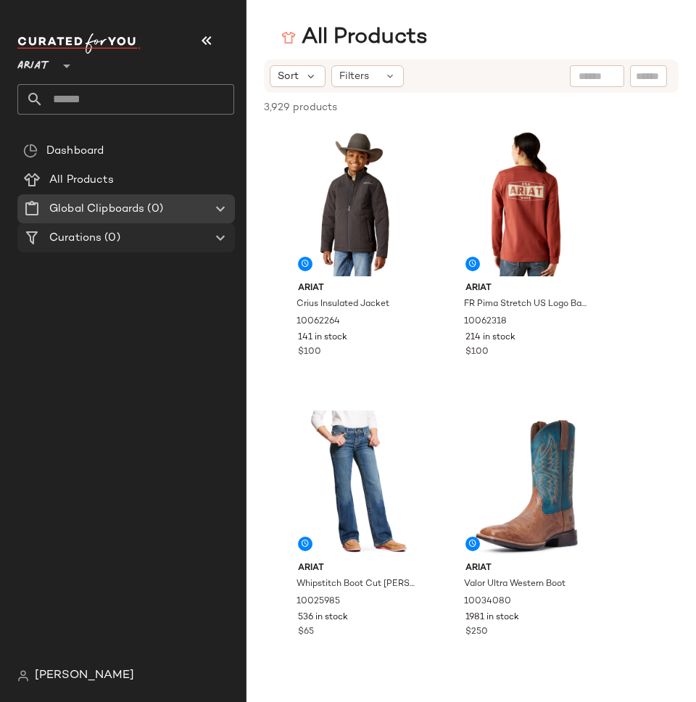
click at [88, 239] on span "Curations" at bounding box center [75, 238] width 52 height 17
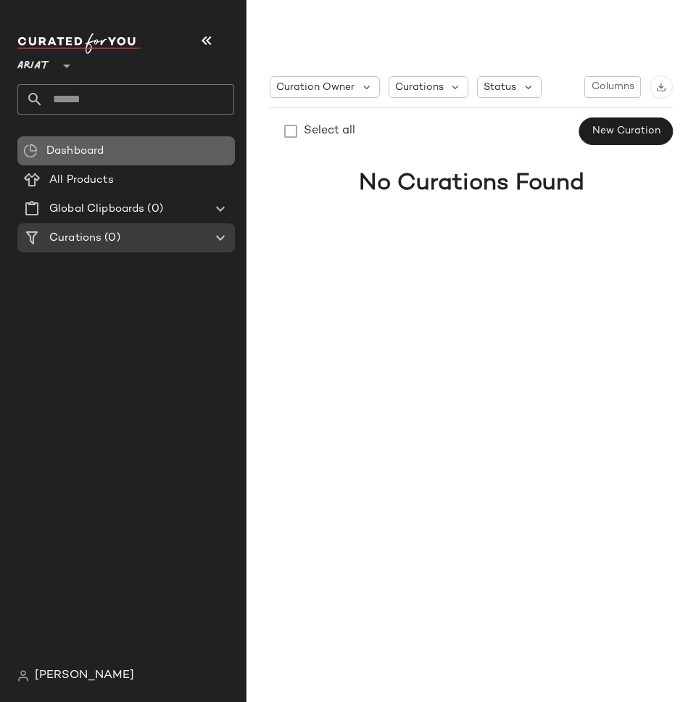
click at [86, 151] on span "Dashboard" at bounding box center [74, 151] width 57 height 17
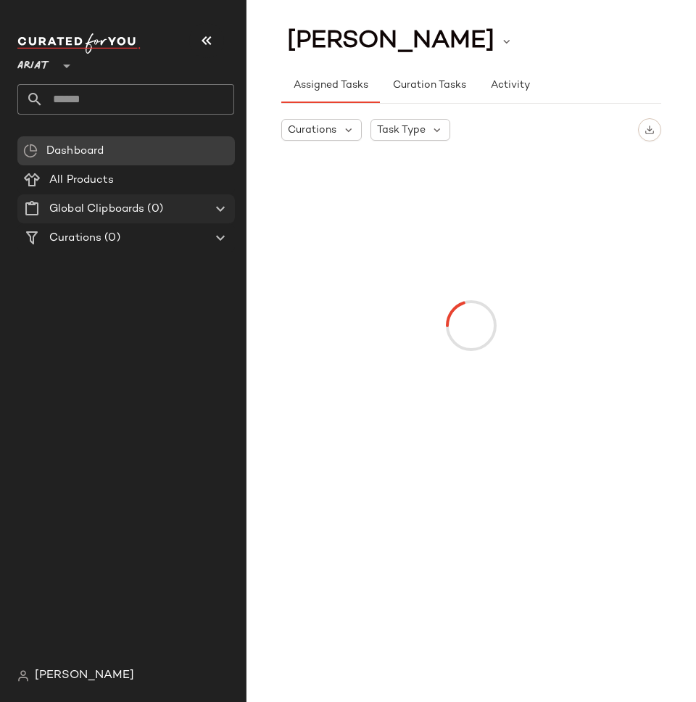
click at [166, 196] on Clipboards "Global Clipboards (0)" at bounding box center [125, 208] width 217 height 29
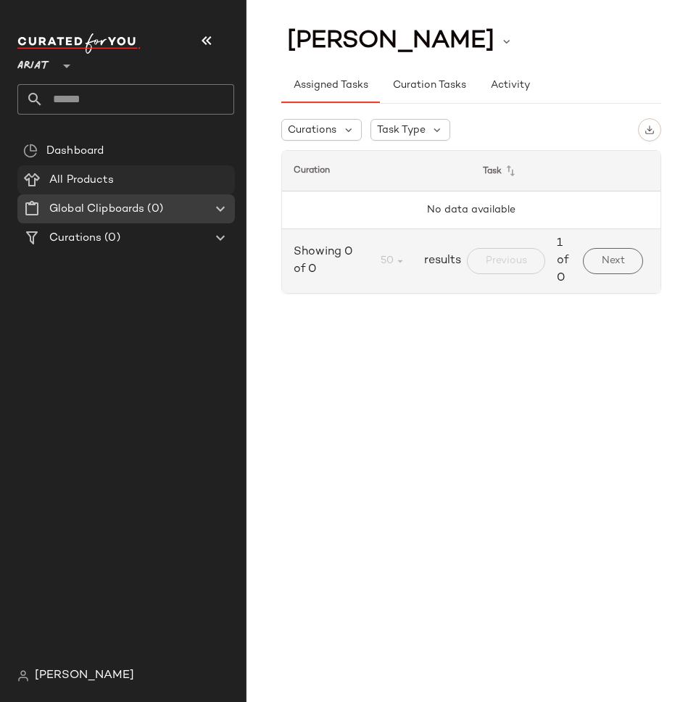
click at [157, 175] on div "All Products" at bounding box center [137, 180] width 184 height 17
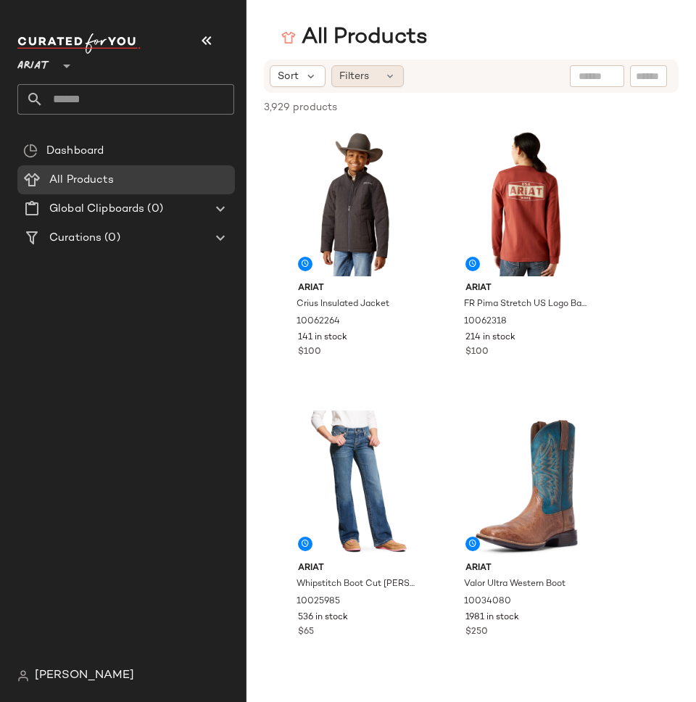
click at [363, 74] on span "Filters" at bounding box center [354, 76] width 30 height 15
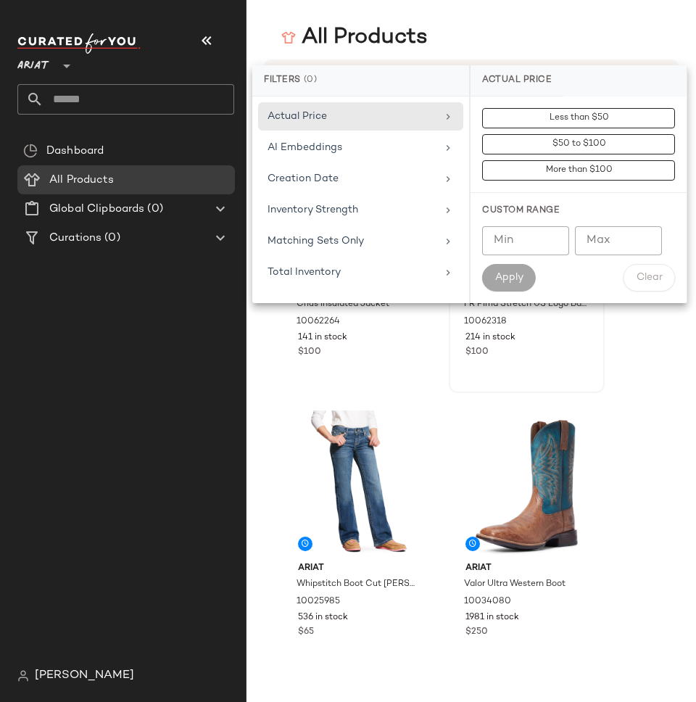
click at [461, 380] on div "View Ariat FR Pima Stretch US Logo Baselayer 10062318 214 in stock $100" at bounding box center [526, 258] width 153 height 265
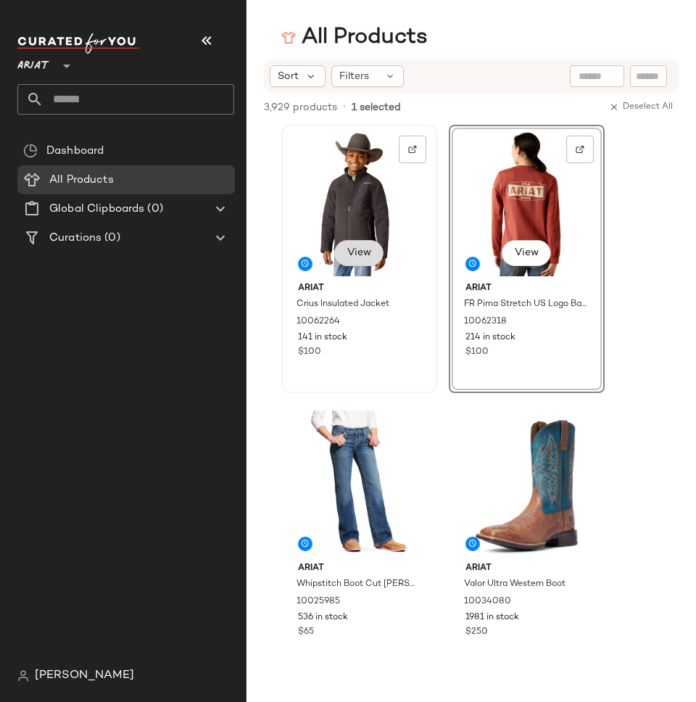
click at [367, 254] on span "View" at bounding box center [358, 253] width 25 height 12
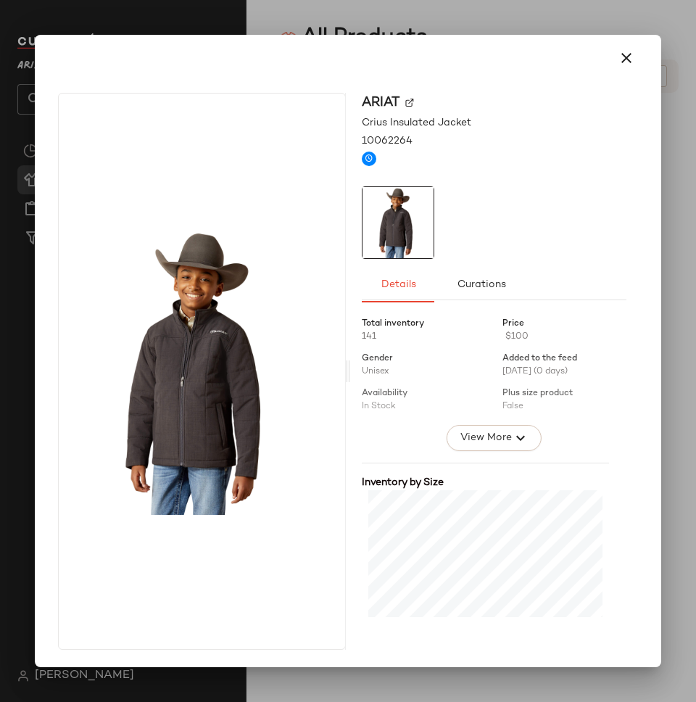
scroll to position [91, 0]
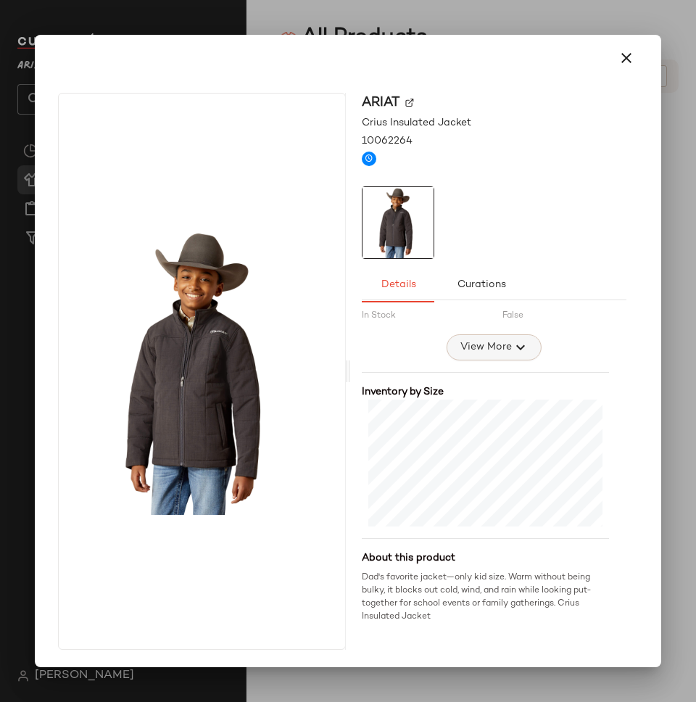
click at [491, 345] on span "View More" at bounding box center [485, 347] width 52 height 17
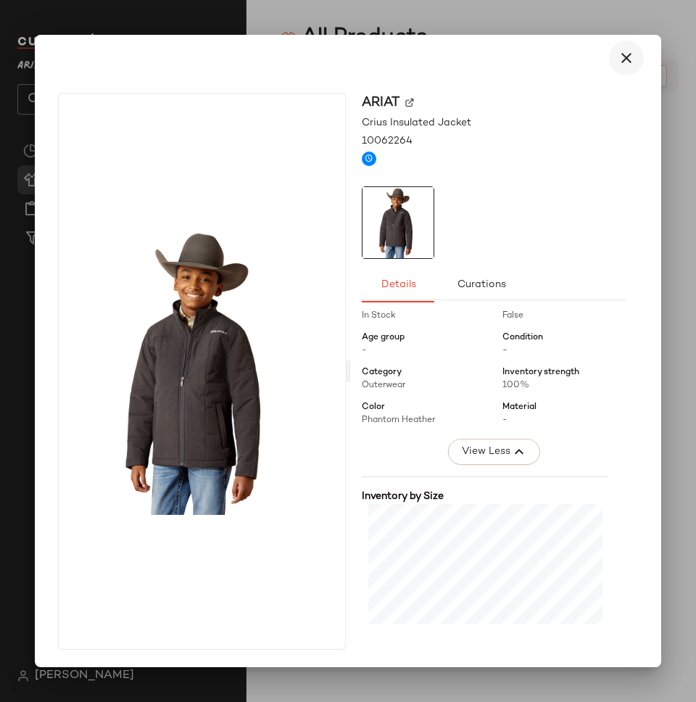
click at [618, 57] on icon "button" at bounding box center [626, 57] width 17 height 17
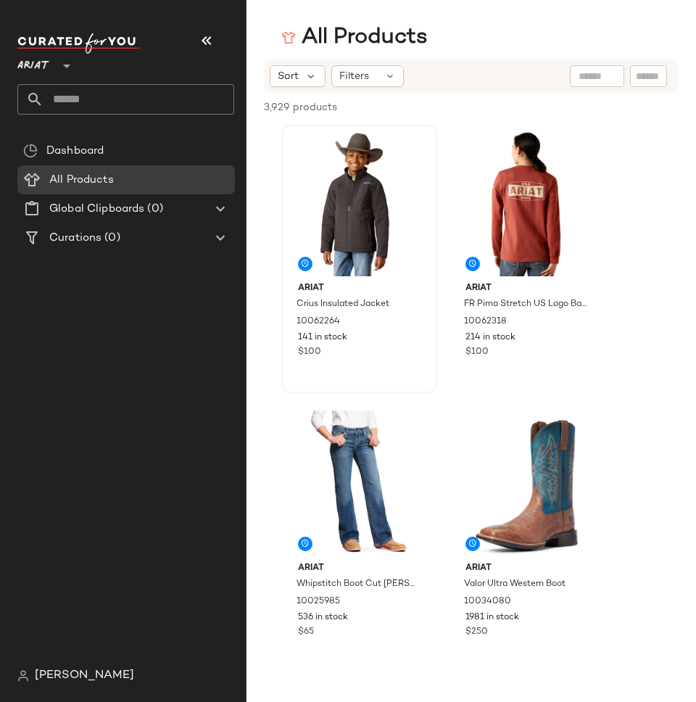
click at [57, 683] on span "[PERSON_NAME]" at bounding box center [84, 675] width 99 height 17
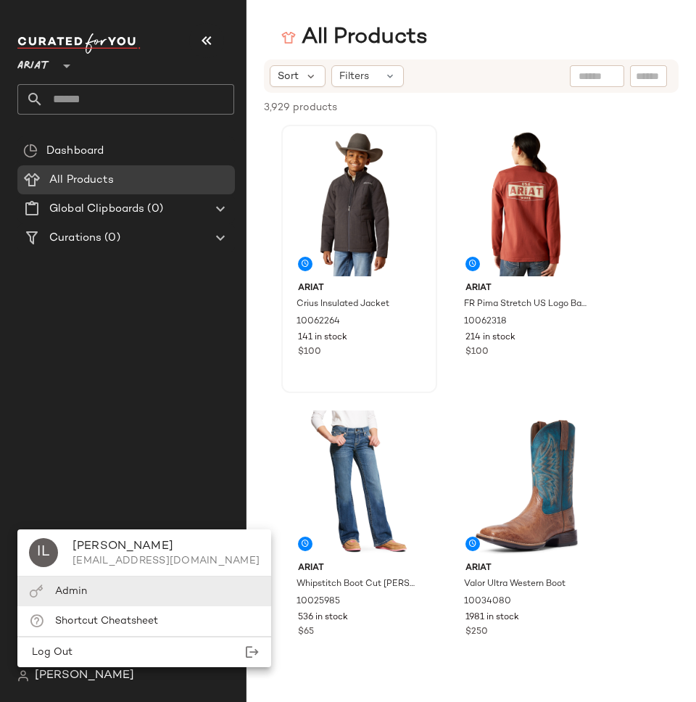
click at [62, 593] on span "Admin" at bounding box center [71, 591] width 32 height 11
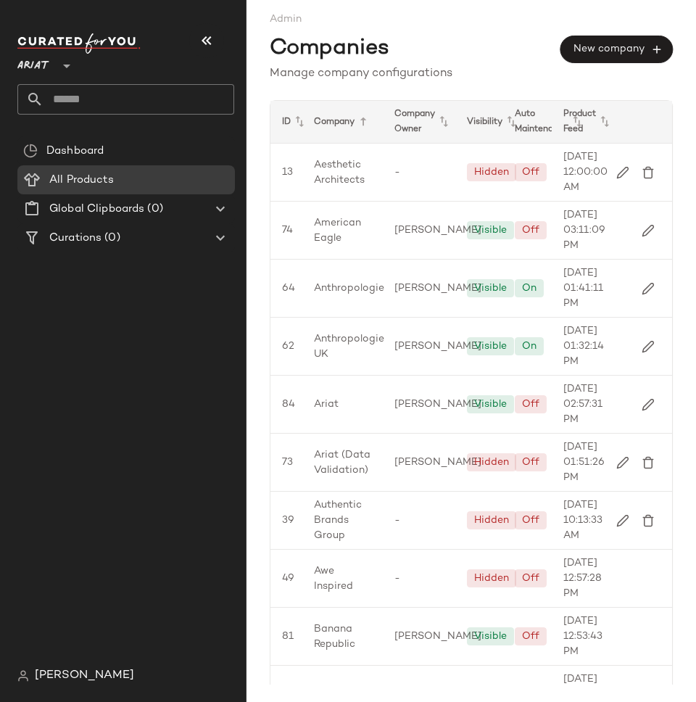
click at [46, 77] on div "Ariat **" at bounding box center [125, 73] width 217 height 81
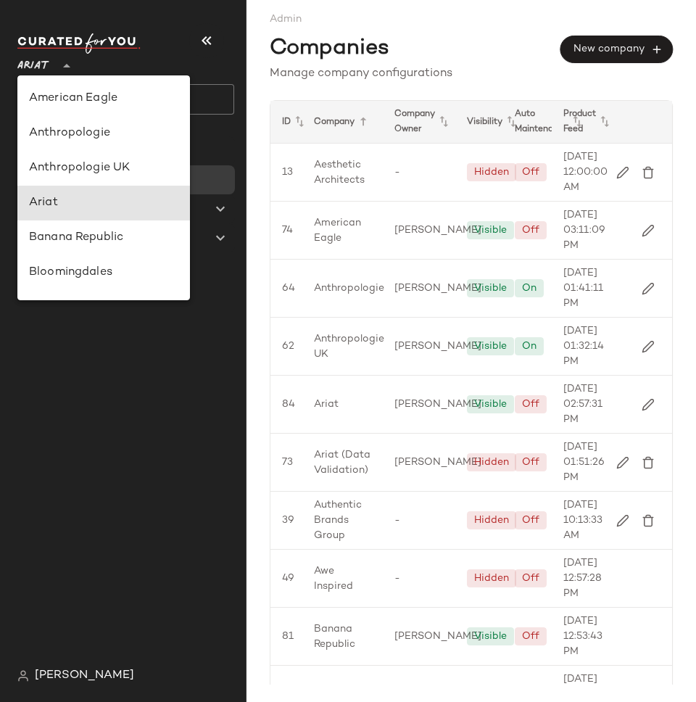
click at [43, 66] on span "Ariat" at bounding box center [33, 62] width 32 height 26
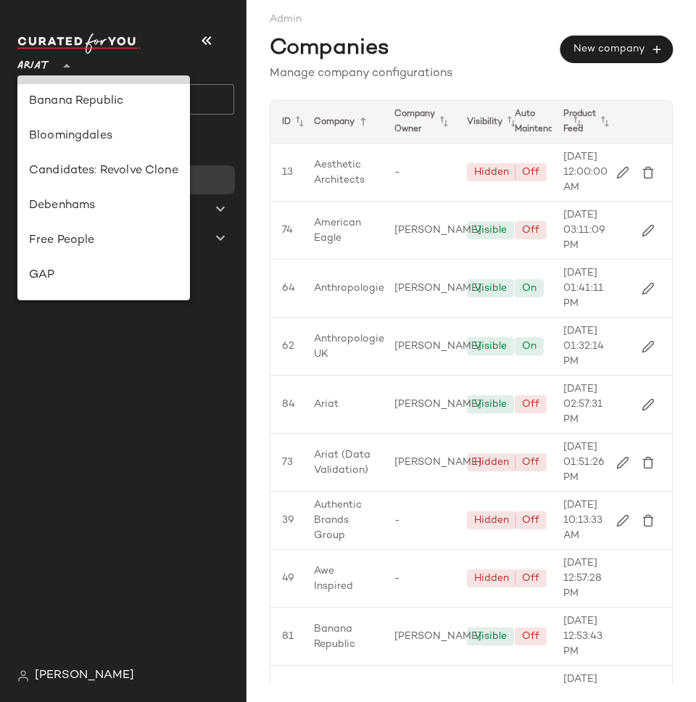
scroll to position [137, 0]
click at [123, 430] on div "Dashboard All Products Global Clipboards (0) Curations (0)" at bounding box center [131, 398] width 228 height 525
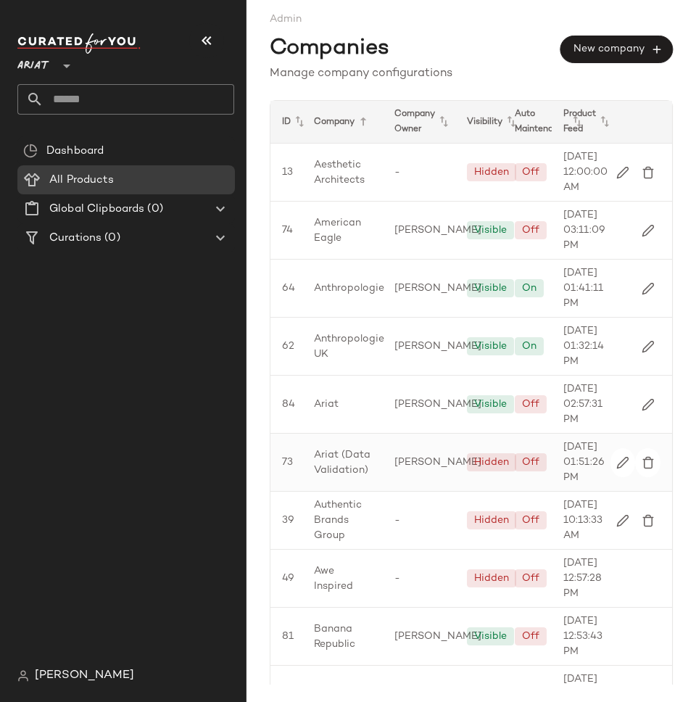
click at [344, 478] on span "Ariat (Data Validation)" at bounding box center [342, 462] width 57 height 30
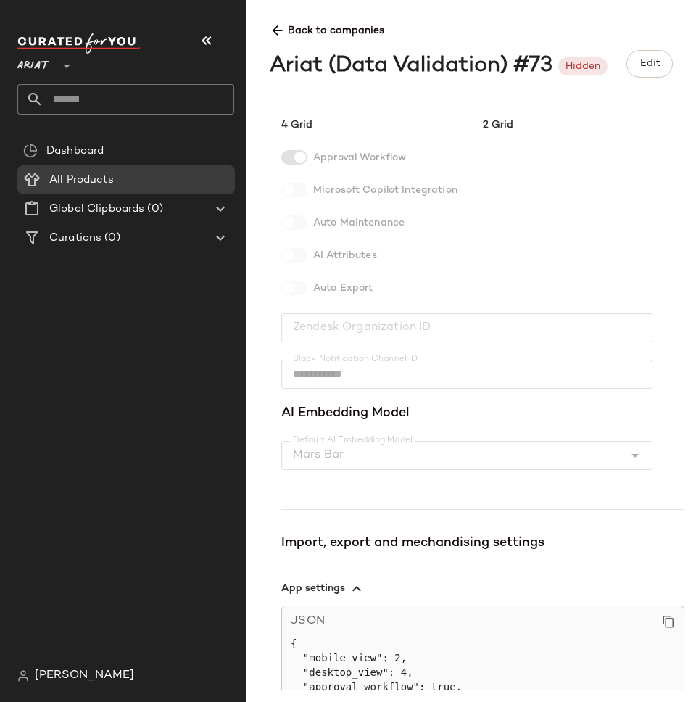
scroll to position [357, 0]
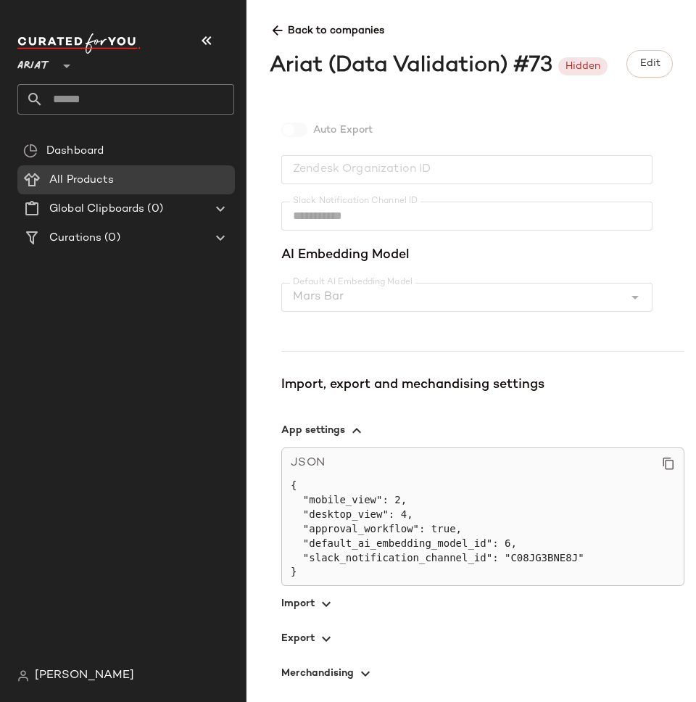
click at [322, 602] on icon "button" at bounding box center [325, 603] width 17 height 17
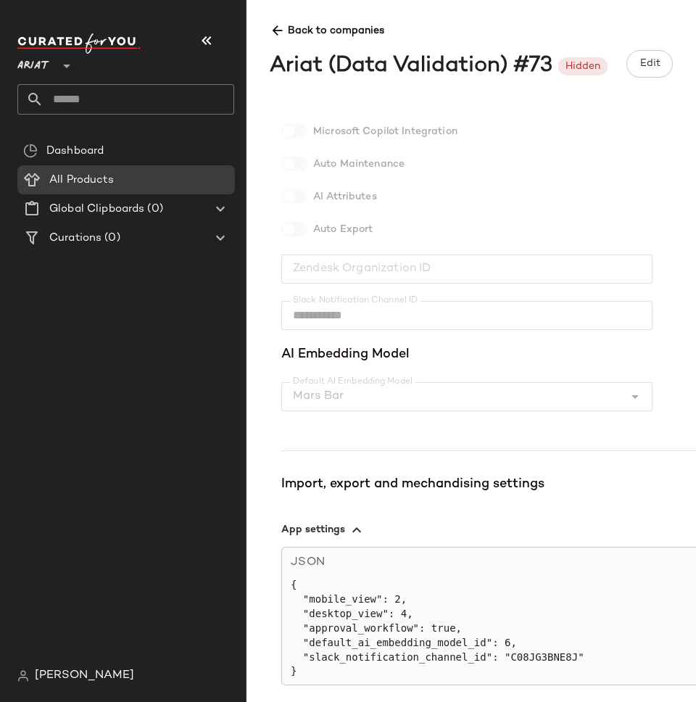
scroll to position [0, 0]
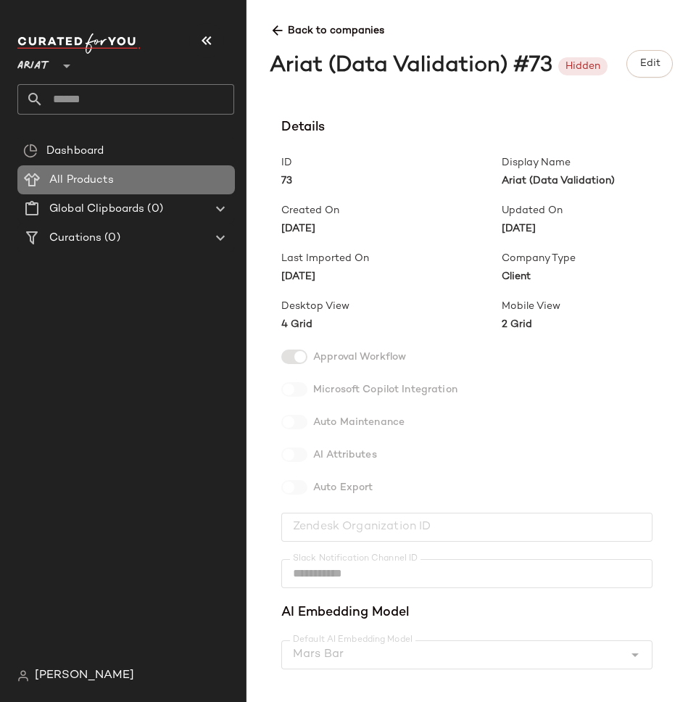
click at [120, 182] on div "All Products" at bounding box center [137, 180] width 184 height 17
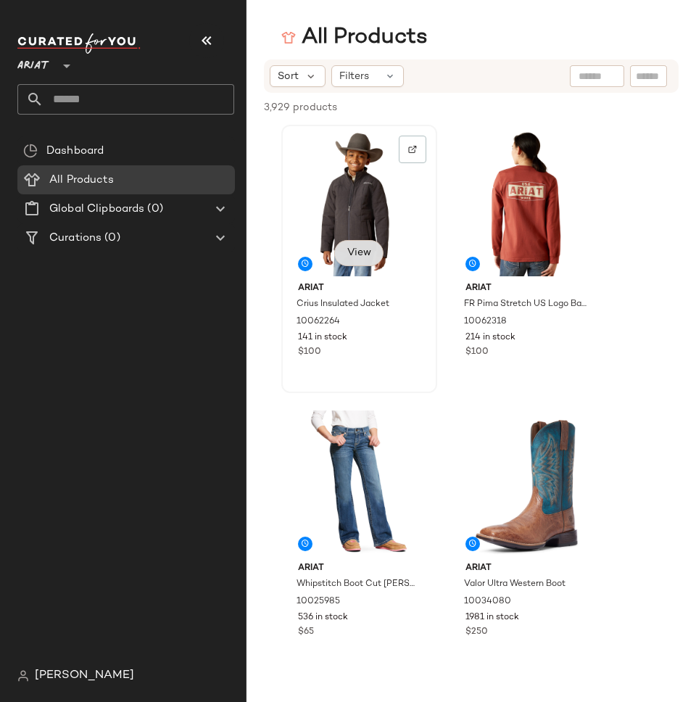
click at [360, 251] on span "View" at bounding box center [358, 253] width 25 height 12
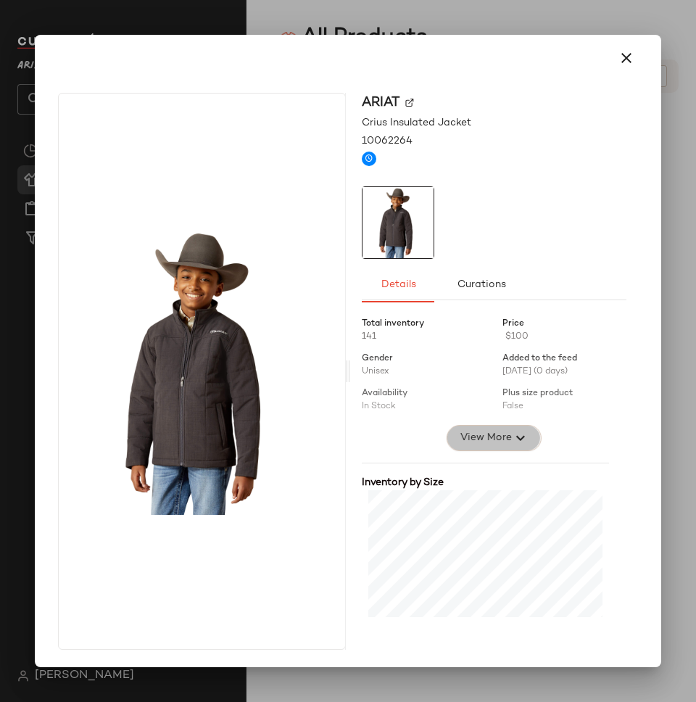
click at [475, 438] on span "View More" at bounding box center [485, 437] width 52 height 17
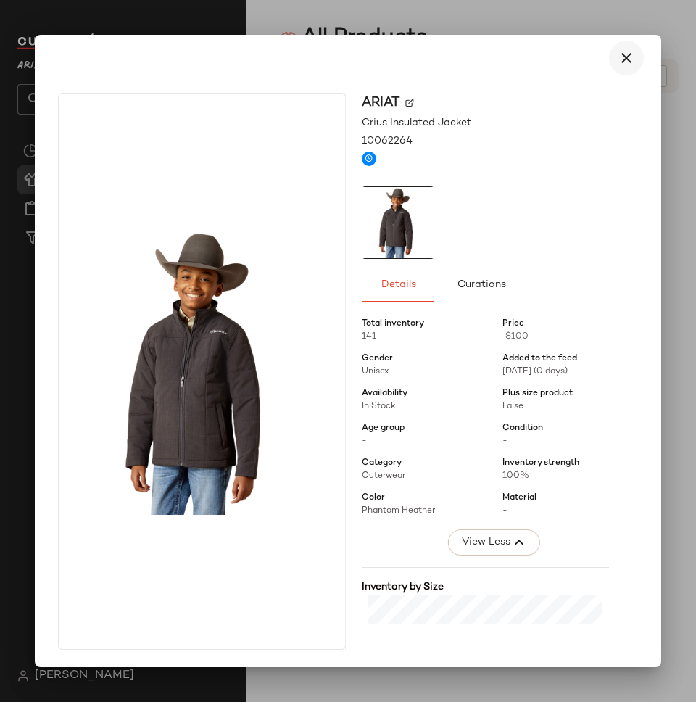
click at [620, 50] on icon "button" at bounding box center [626, 57] width 17 height 17
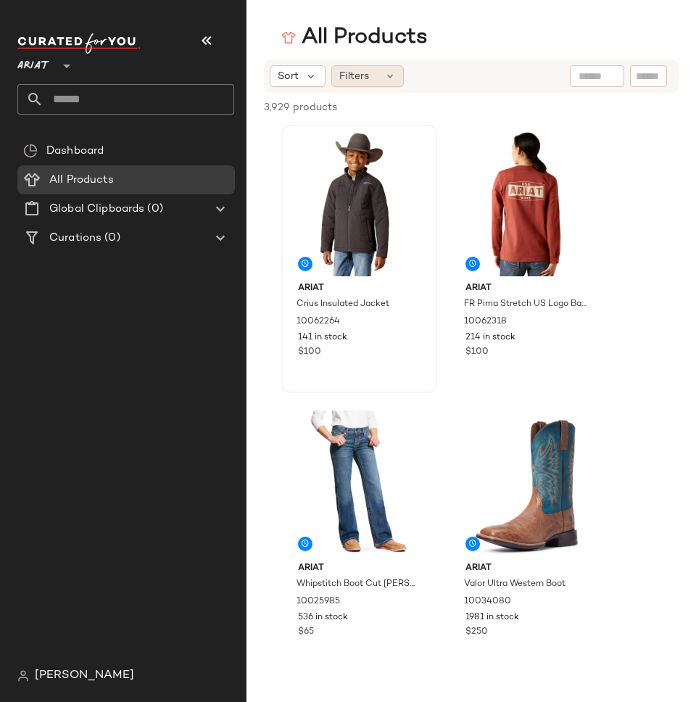
click at [380, 74] on div "Filters" at bounding box center [367, 76] width 72 height 22
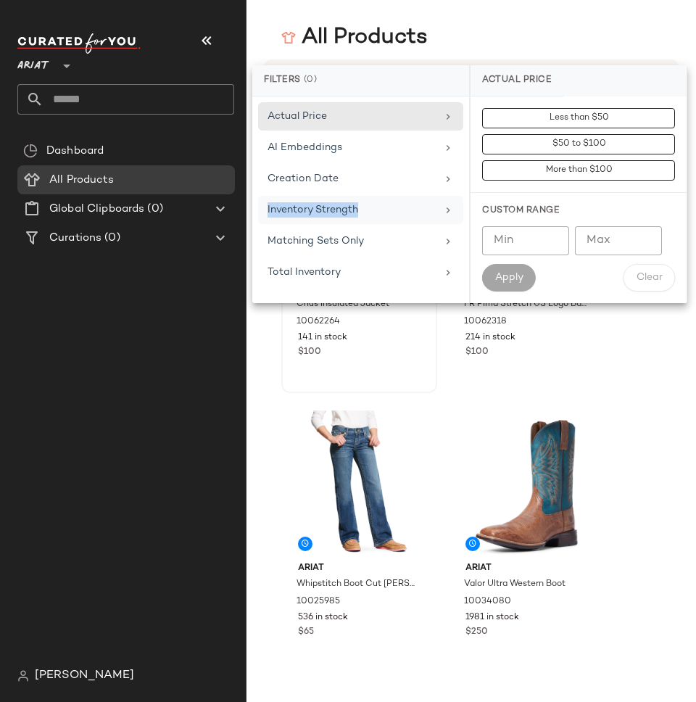
click at [407, 202] on div "Inventory Strength" at bounding box center [351, 209] width 169 height 15
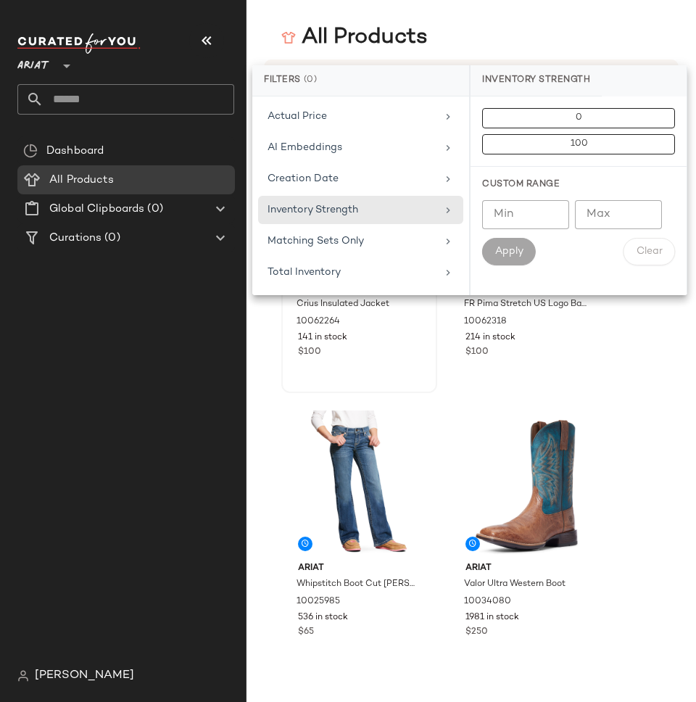
click at [404, 39] on div "All Products" at bounding box center [354, 37] width 146 height 29
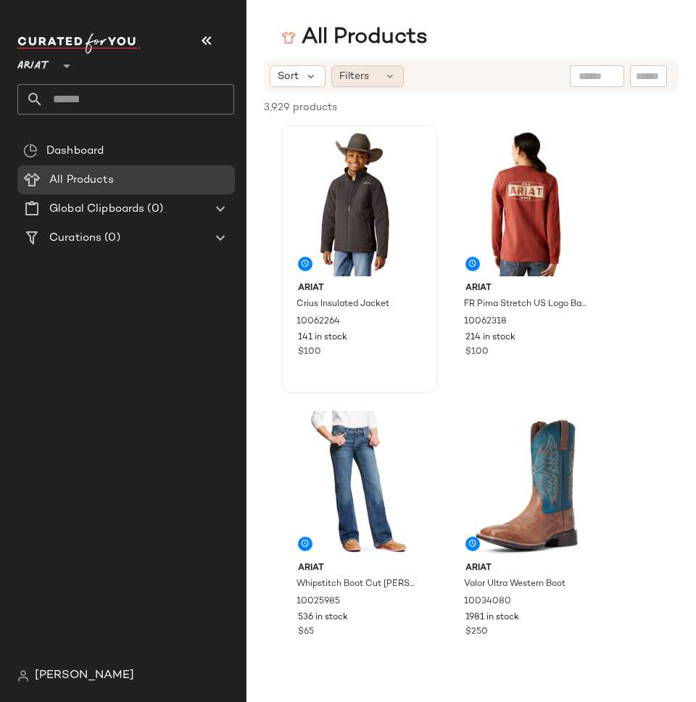
click at [388, 76] on icon at bounding box center [390, 76] width 12 height 12
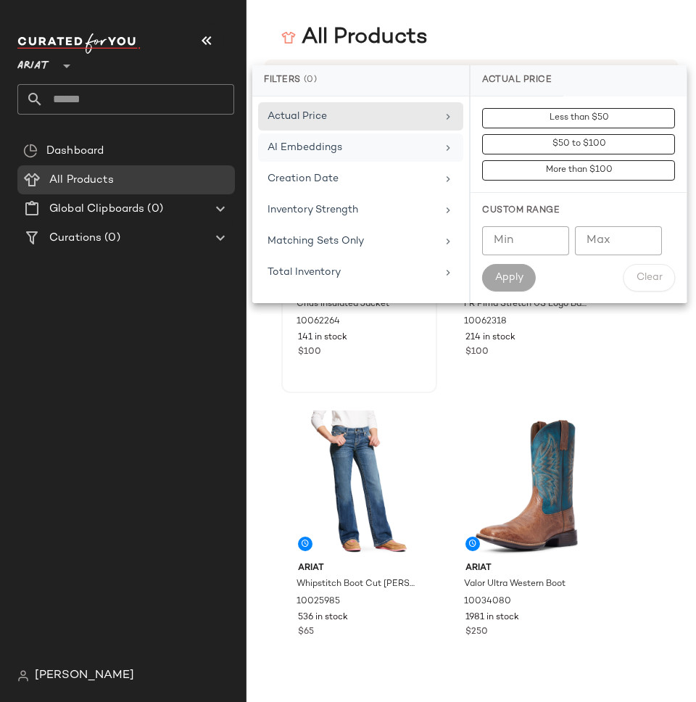
click at [372, 149] on div "AI Embeddings" at bounding box center [351, 147] width 169 height 15
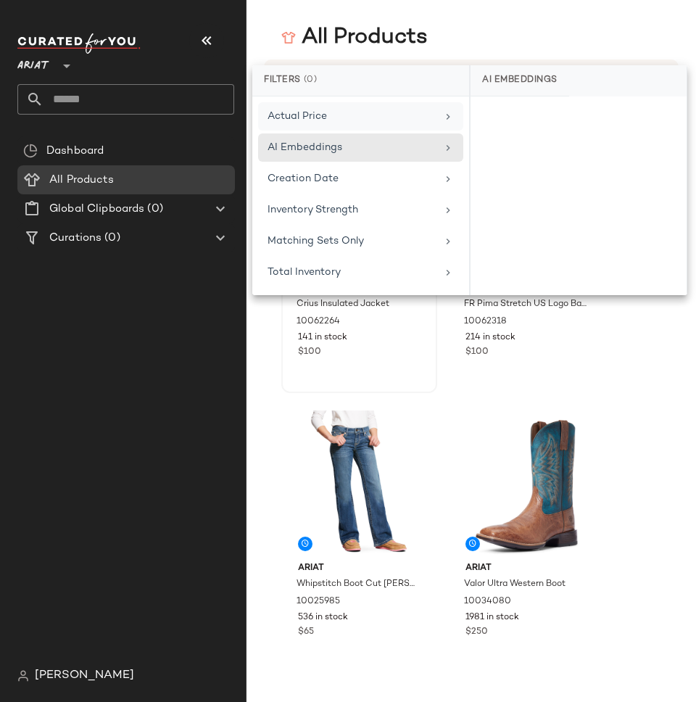
click at [352, 110] on div "Actual Price" at bounding box center [351, 116] width 169 height 15
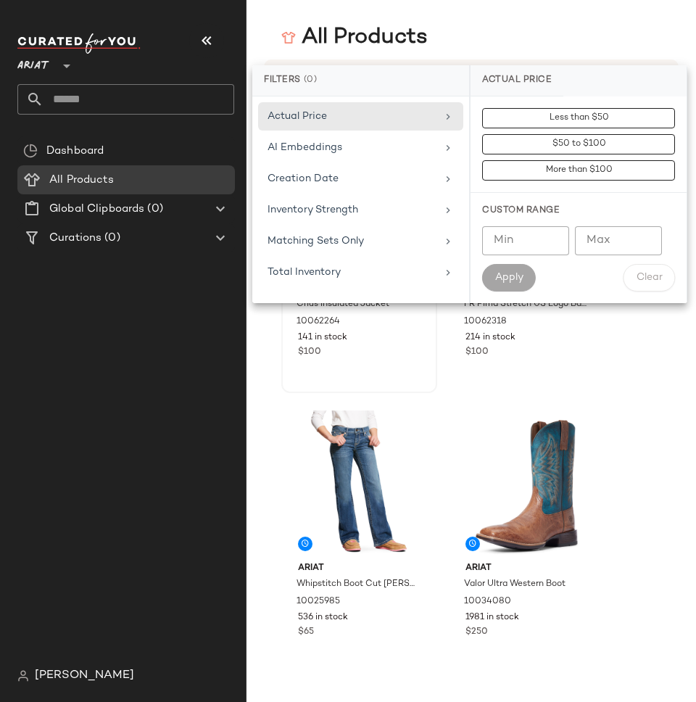
click at [445, 17] on main "All Products Sort Filters 3,929 products • 0 selected Deselect All Ariat Crius …" at bounding box center [348, 351] width 696 height 702
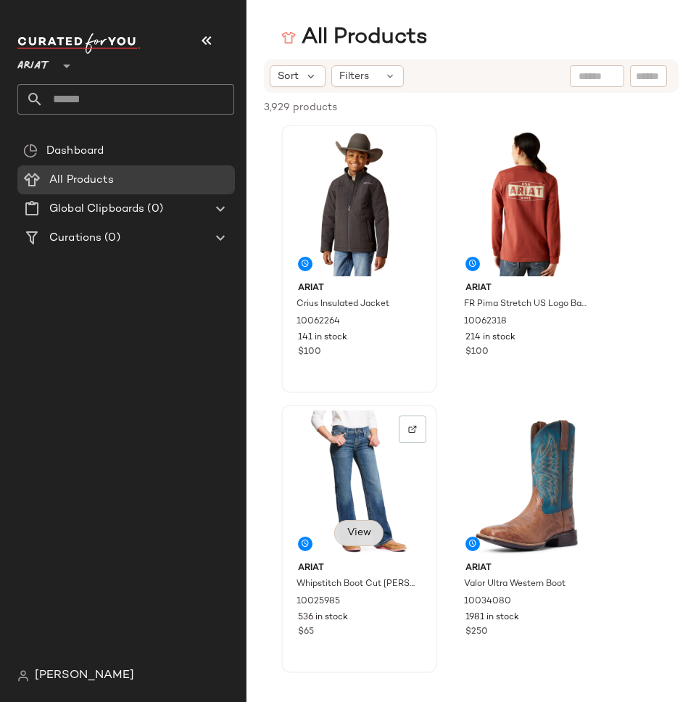
click at [354, 525] on button "View" at bounding box center [358, 533] width 49 height 26
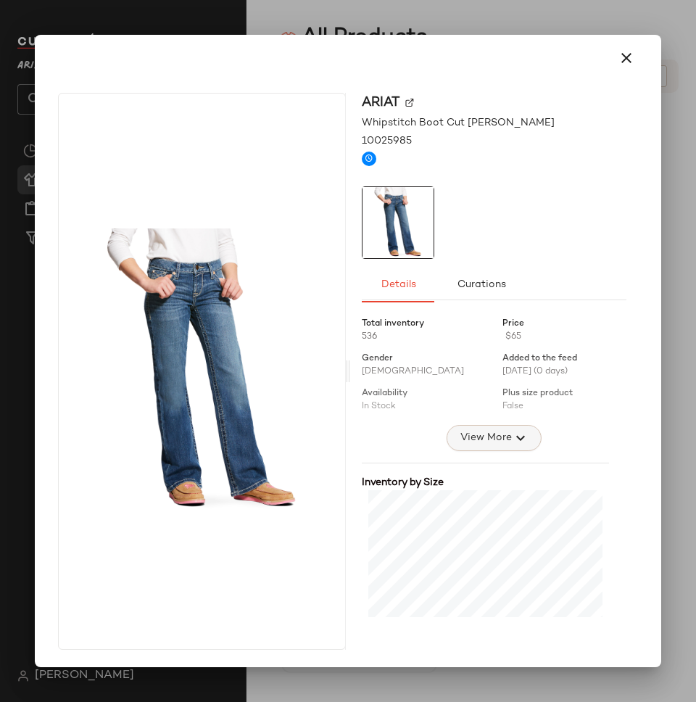
click at [478, 436] on span "View More" at bounding box center [485, 437] width 52 height 17
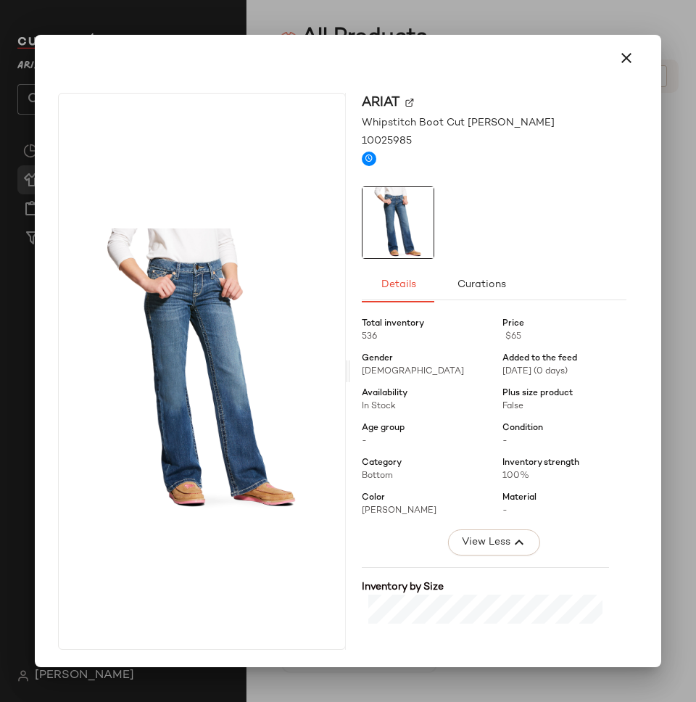
scroll to position [195, 0]
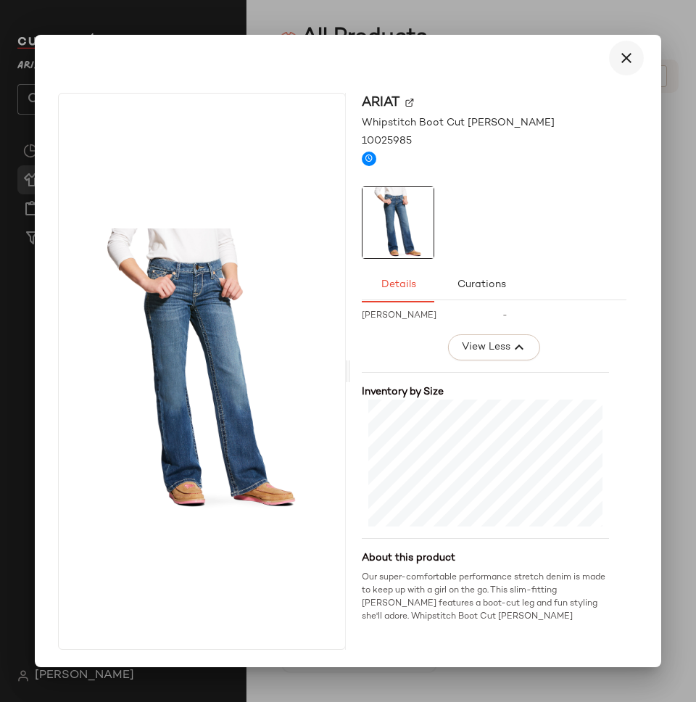
click at [618, 57] on icon "button" at bounding box center [626, 57] width 17 height 17
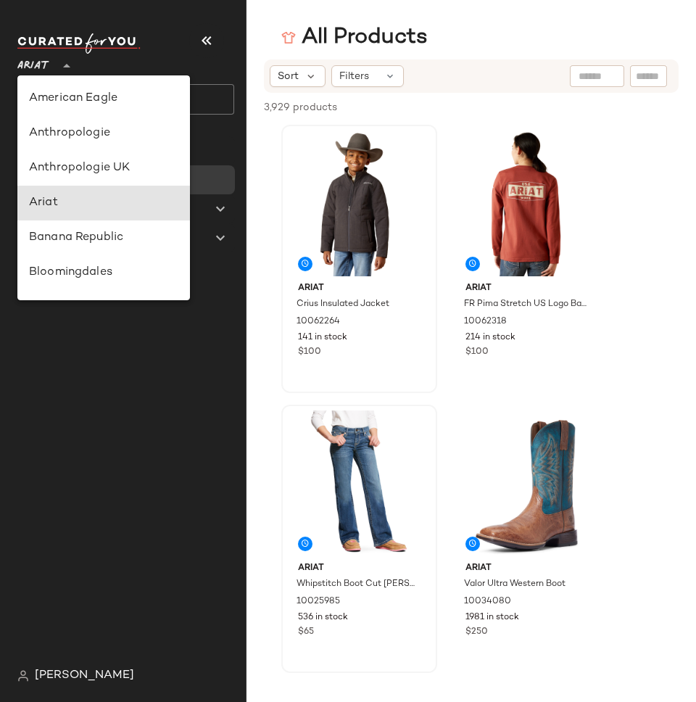
click at [59, 65] on icon at bounding box center [66, 65] width 17 height 17
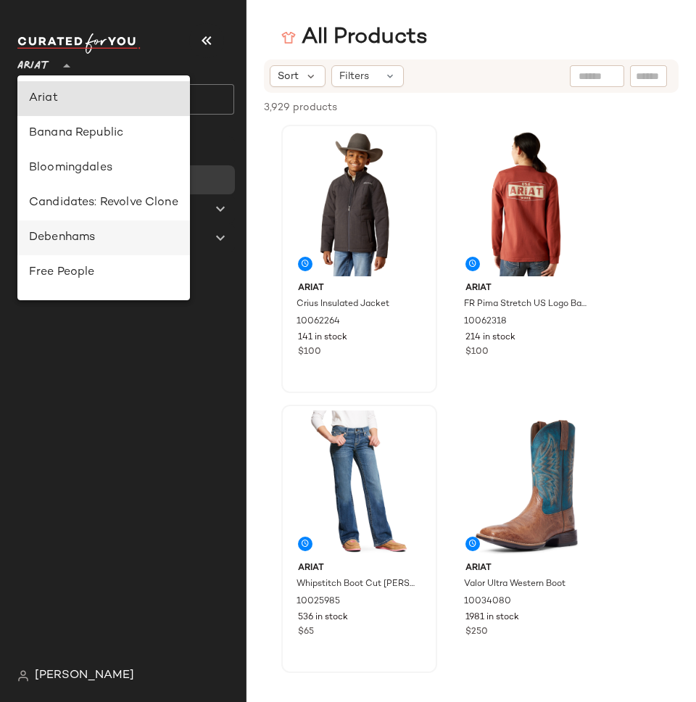
click at [84, 237] on div "Debenhams" at bounding box center [103, 237] width 149 height 17
type input "**"
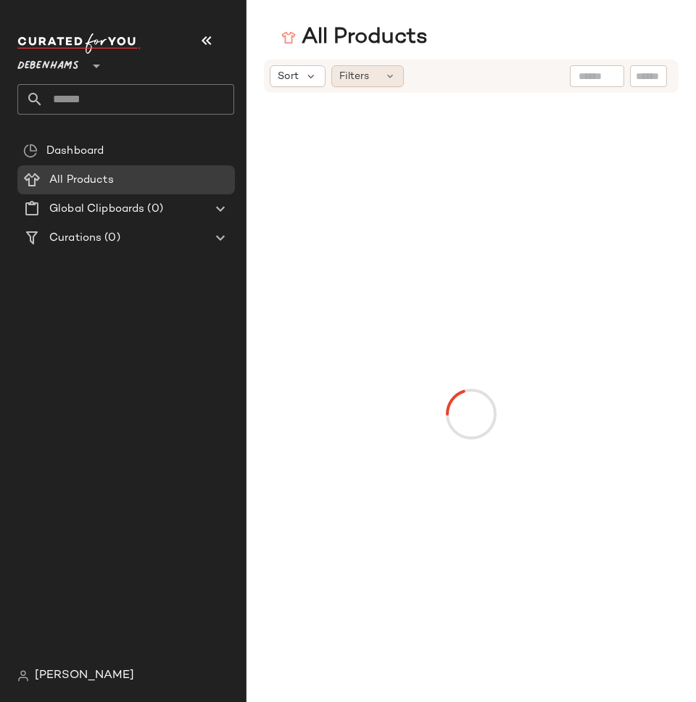
click at [354, 79] on span "Filters" at bounding box center [354, 76] width 30 height 15
click at [315, 76] on icon at bounding box center [310, 76] width 13 height 13
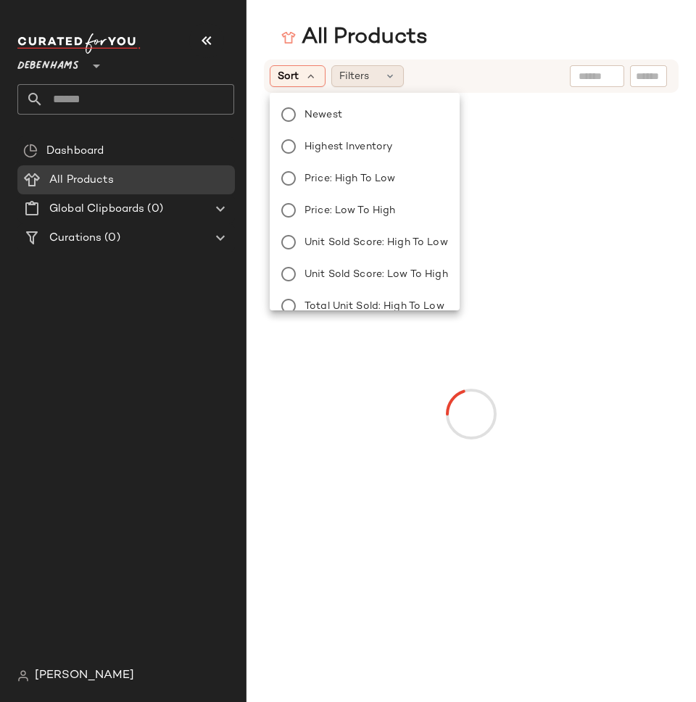
click at [370, 75] on div "Filters" at bounding box center [367, 76] width 72 height 22
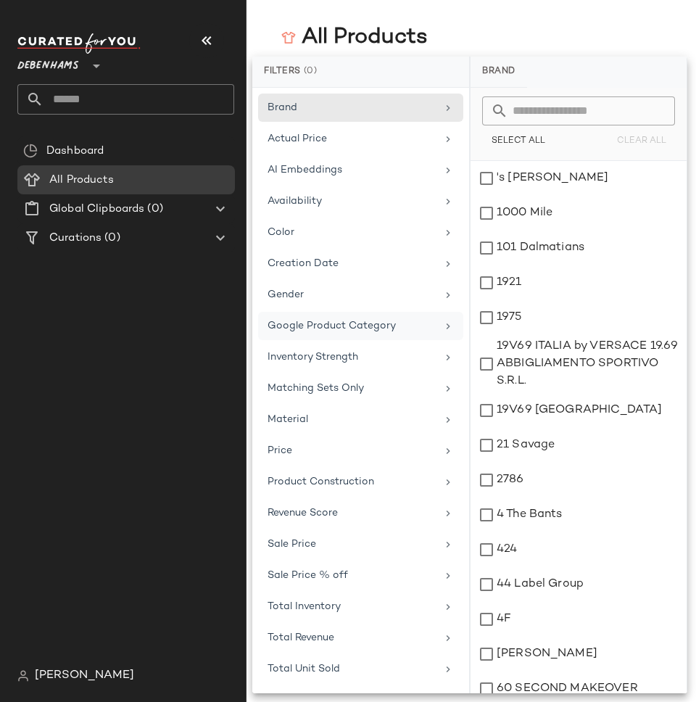
click at [313, 322] on span "Google Product Category" at bounding box center [331, 325] width 128 height 11
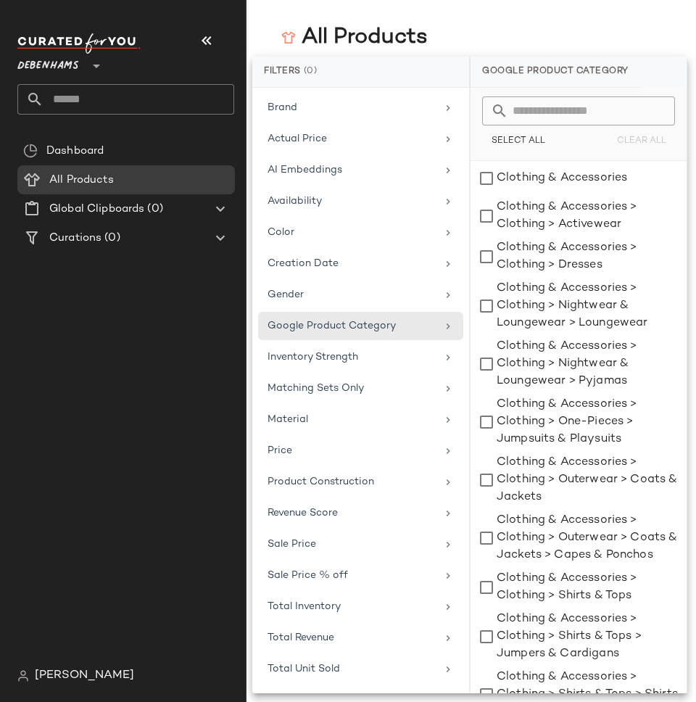
scroll to position [30, 0]
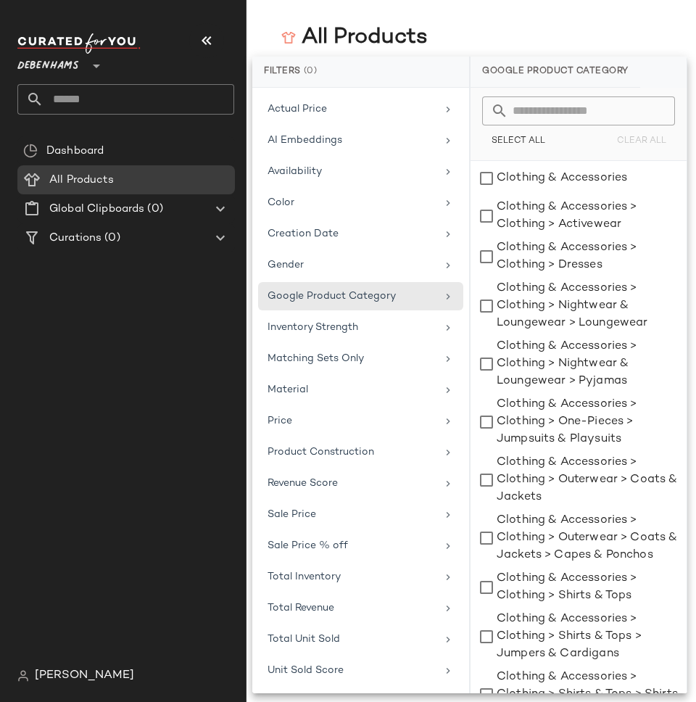
click at [493, 38] on div "All Products" at bounding box center [470, 37] width 449 height 29
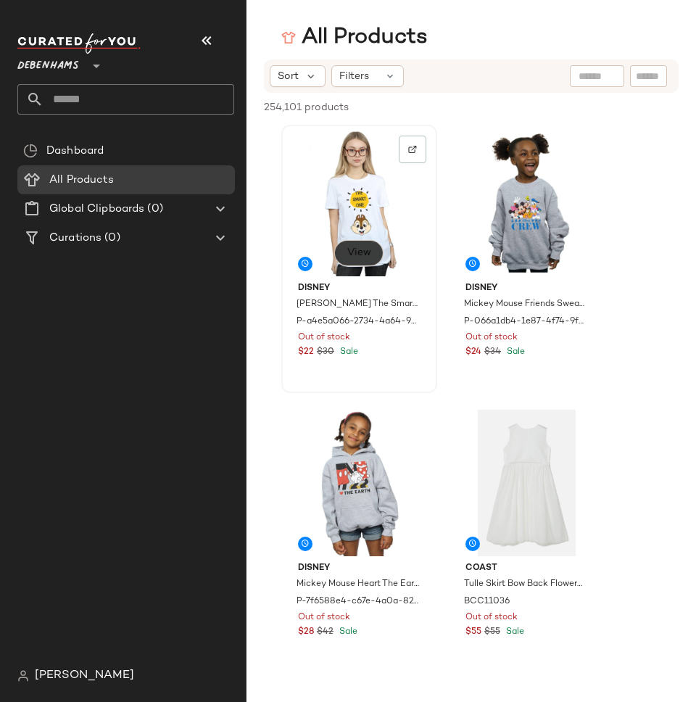
click at [351, 253] on span "View" at bounding box center [358, 253] width 25 height 12
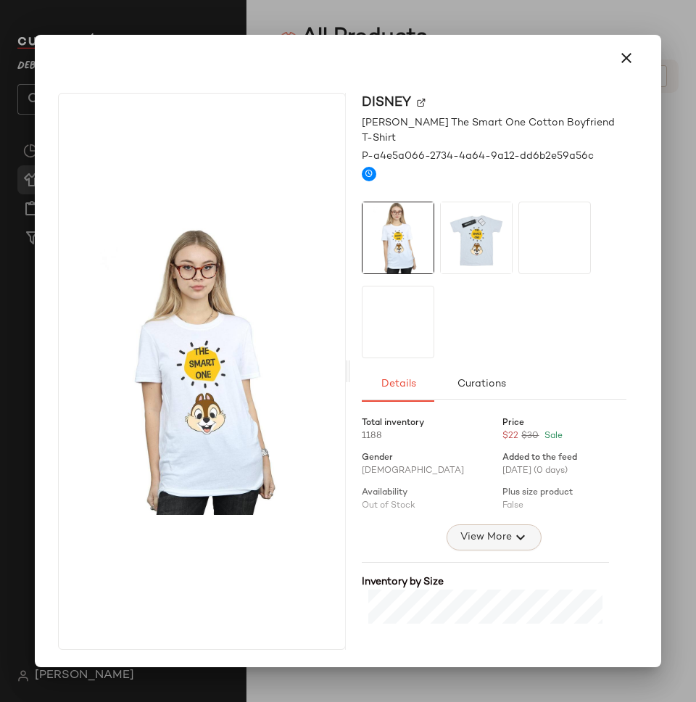
click at [459, 528] on span "View More" at bounding box center [485, 536] width 52 height 17
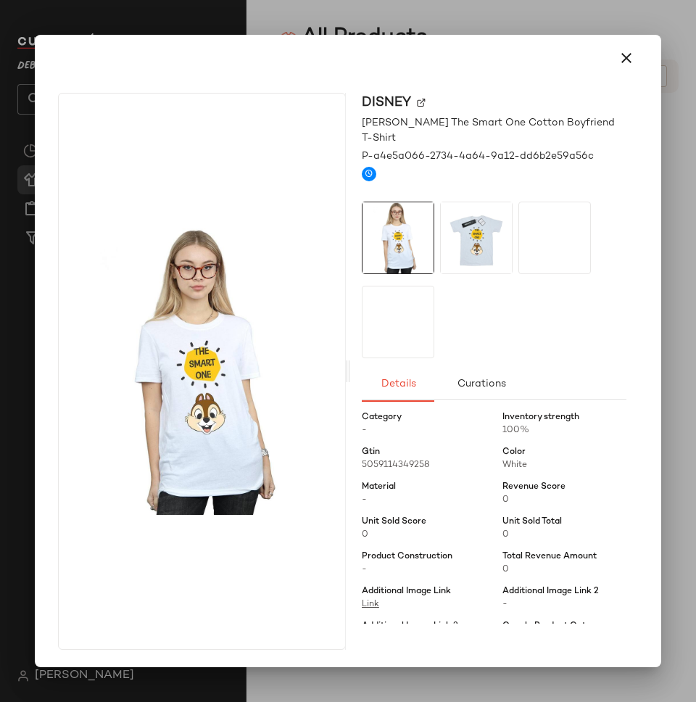
scroll to position [238, 0]
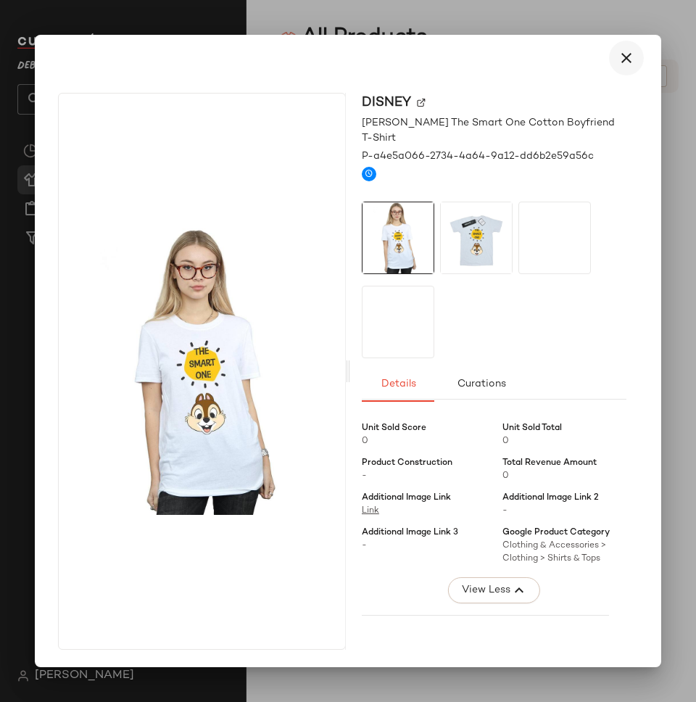
click at [618, 59] on icon "button" at bounding box center [626, 57] width 17 height 17
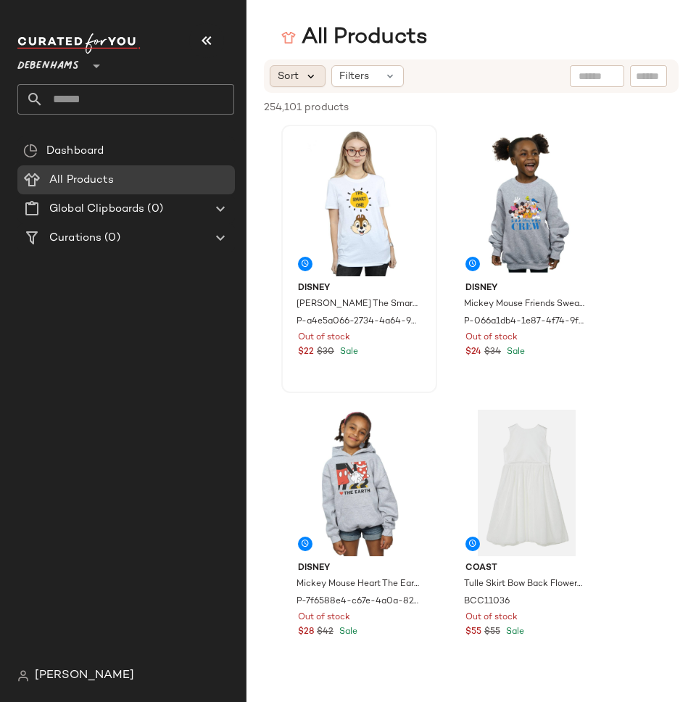
click at [312, 79] on icon at bounding box center [310, 76] width 13 height 13
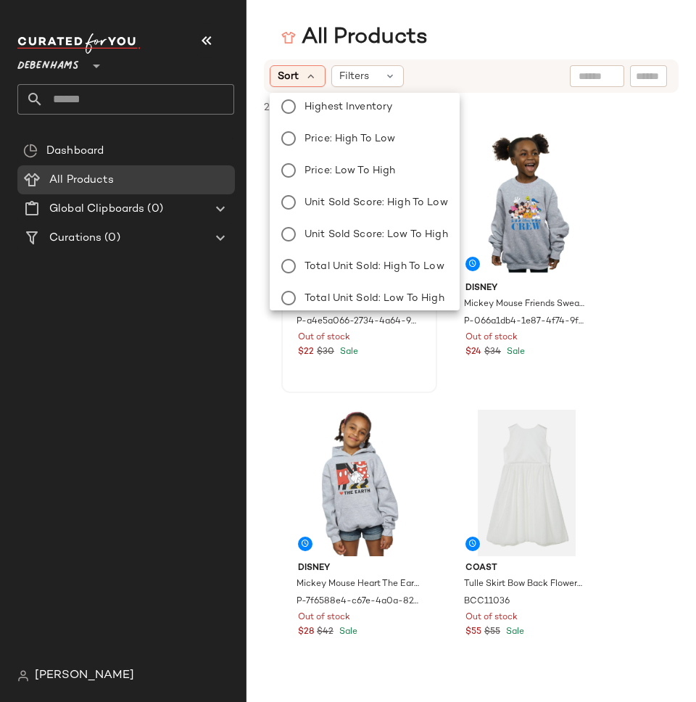
scroll to position [0, 0]
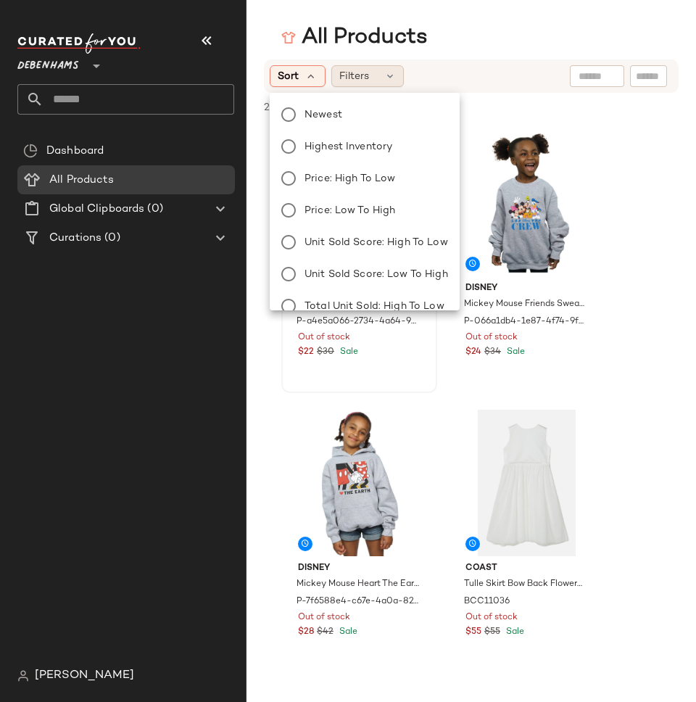
click at [372, 75] on div "Filters" at bounding box center [367, 76] width 72 height 22
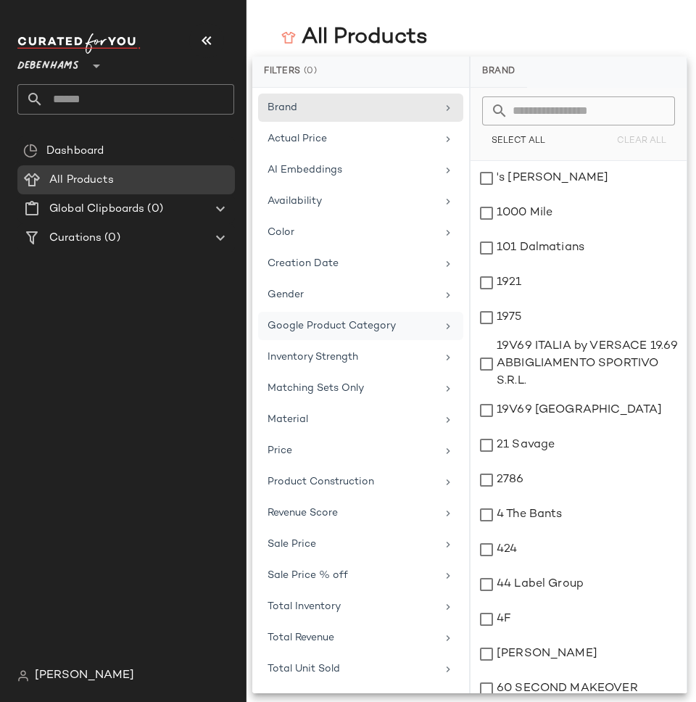
click at [326, 320] on span "Google Product Category" at bounding box center [331, 325] width 128 height 11
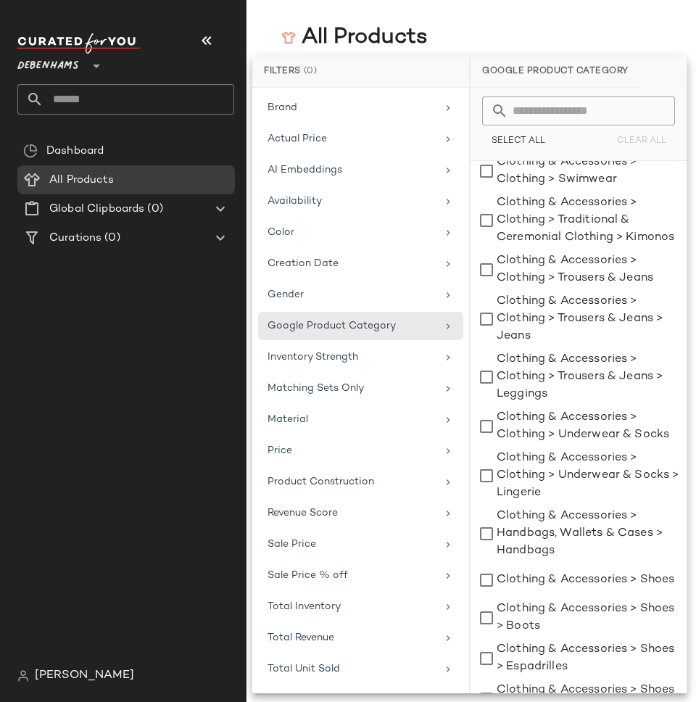
scroll to position [860, 0]
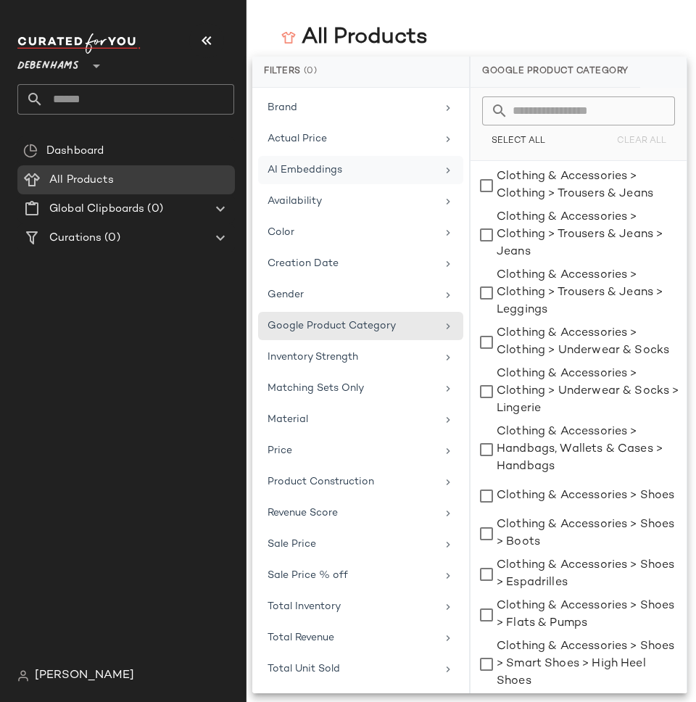
click at [326, 175] on span "AI Embeddings" at bounding box center [304, 170] width 75 height 11
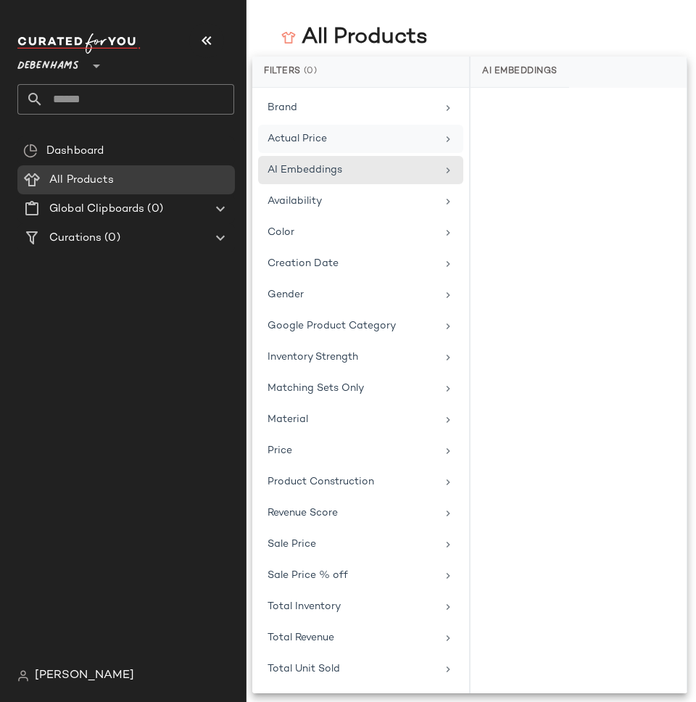
click at [331, 141] on div "Actual Price" at bounding box center [351, 138] width 169 height 15
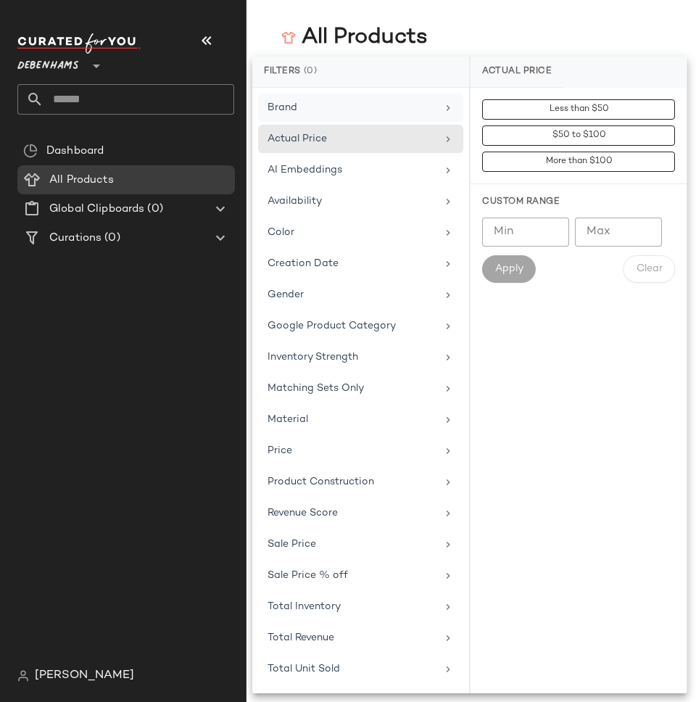
click at [327, 112] on div "Brand" at bounding box center [351, 107] width 169 height 15
click at [184, 278] on div "Dashboard All Products Global Clipboards (0) Curations (0)" at bounding box center [131, 398] width 228 height 525
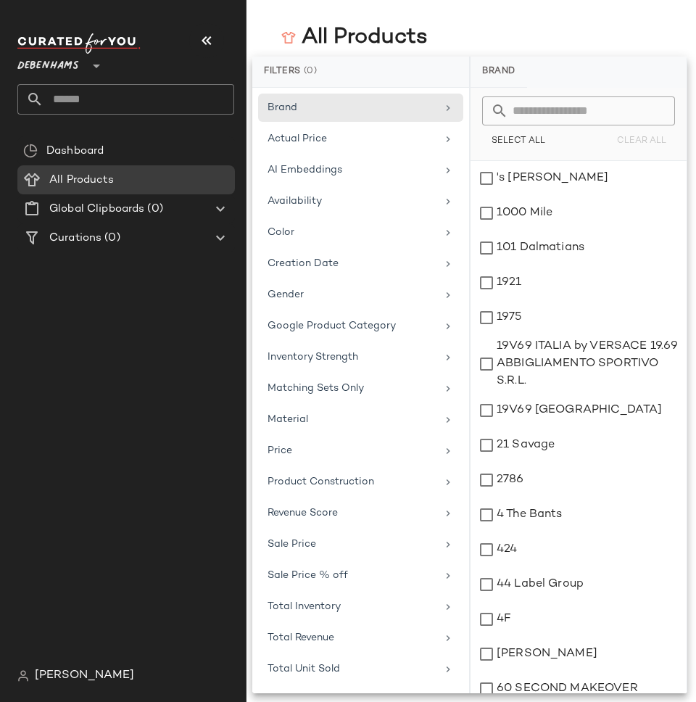
click at [108, 508] on div "Dashboard All Products Global Clipboards (0) Curations (0)" at bounding box center [131, 398] width 228 height 525
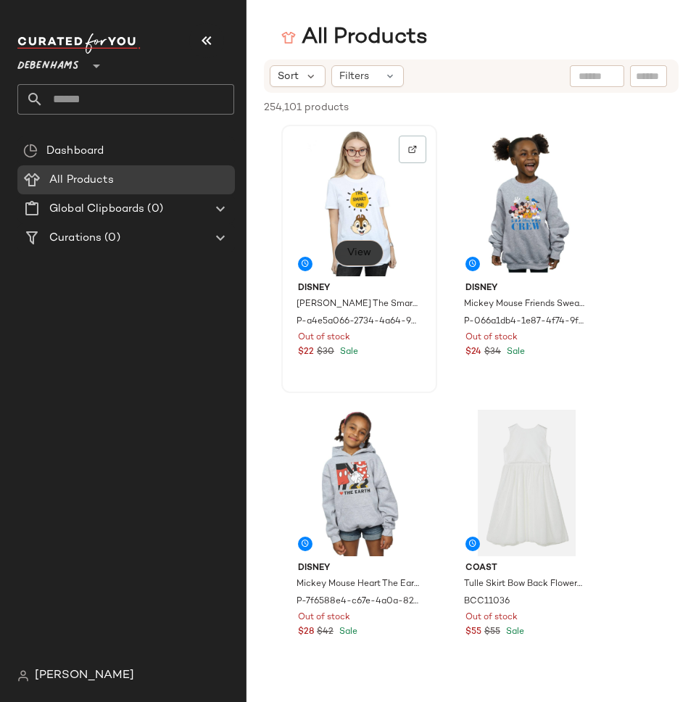
click at [367, 252] on span "View" at bounding box center [358, 253] width 25 height 12
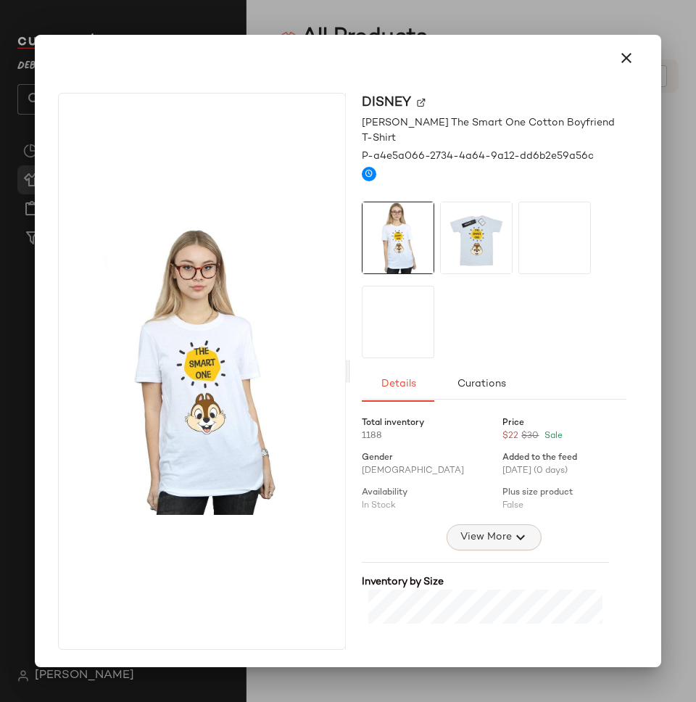
click at [460, 534] on button "View More" at bounding box center [494, 537] width 94 height 26
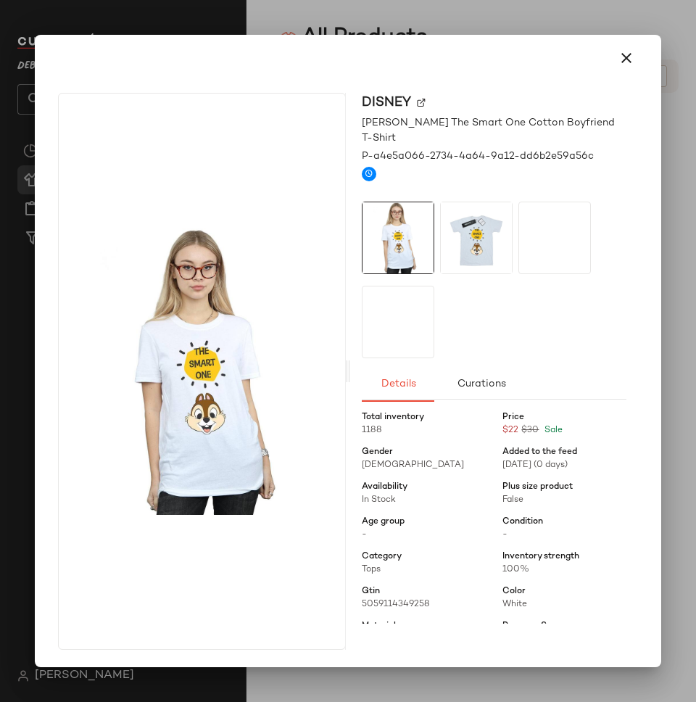
scroll to position [0, 0]
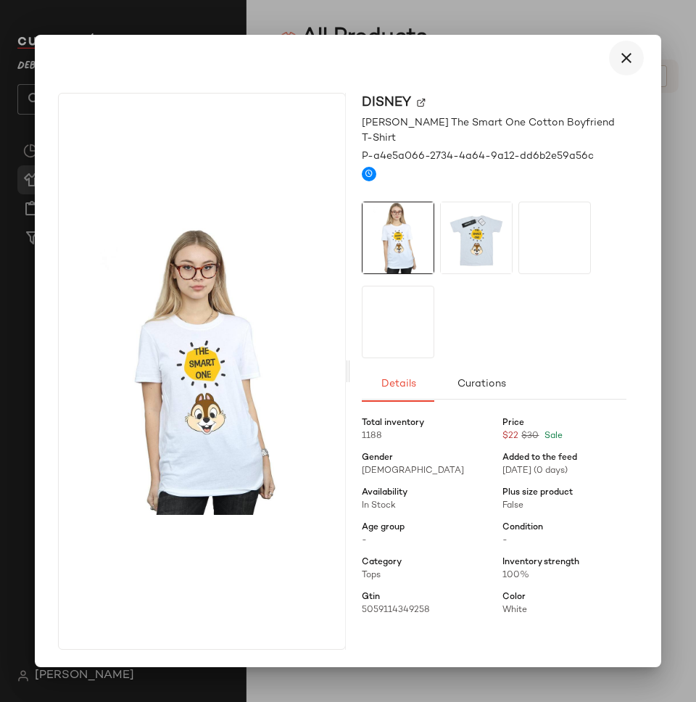
click at [618, 59] on icon "button" at bounding box center [626, 57] width 17 height 17
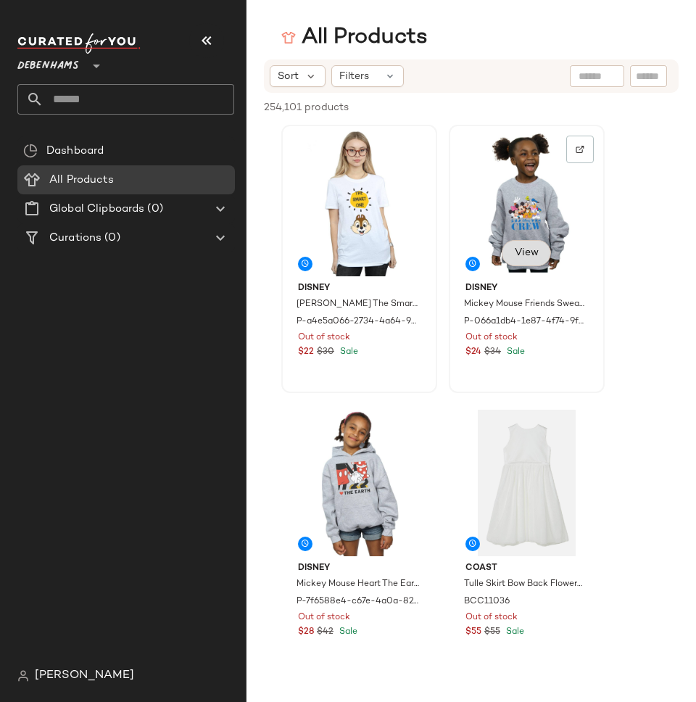
click at [511, 248] on button "View" at bounding box center [526, 253] width 49 height 26
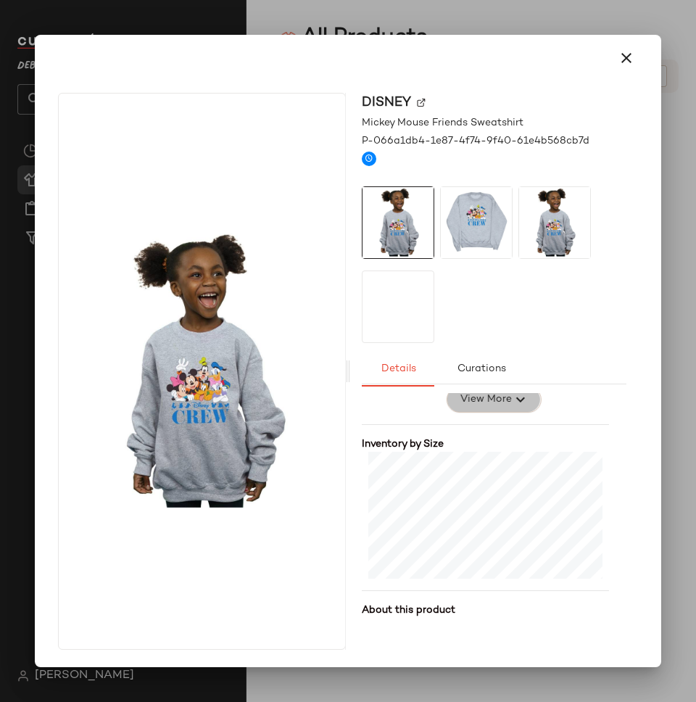
click at [461, 405] on span "View More" at bounding box center [485, 399] width 52 height 17
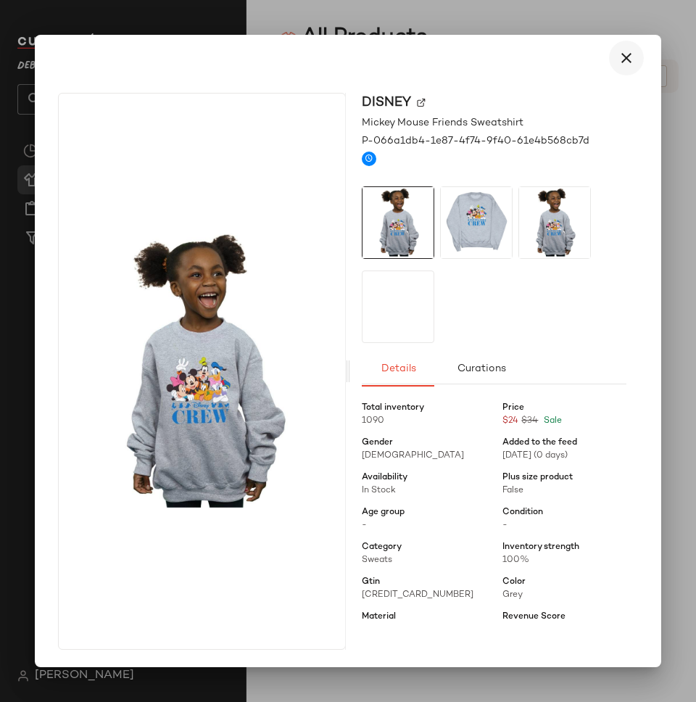
click at [618, 59] on icon "button" at bounding box center [626, 57] width 17 height 17
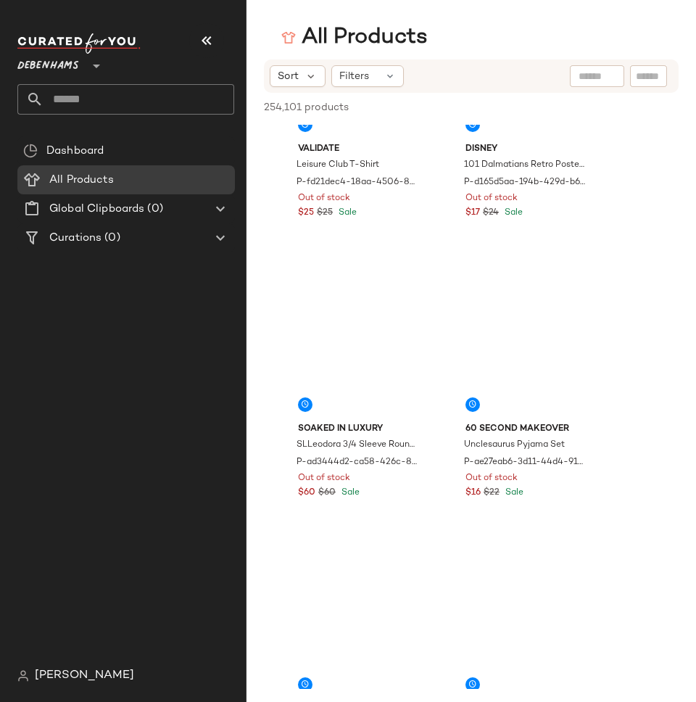
scroll to position [1395, 0]
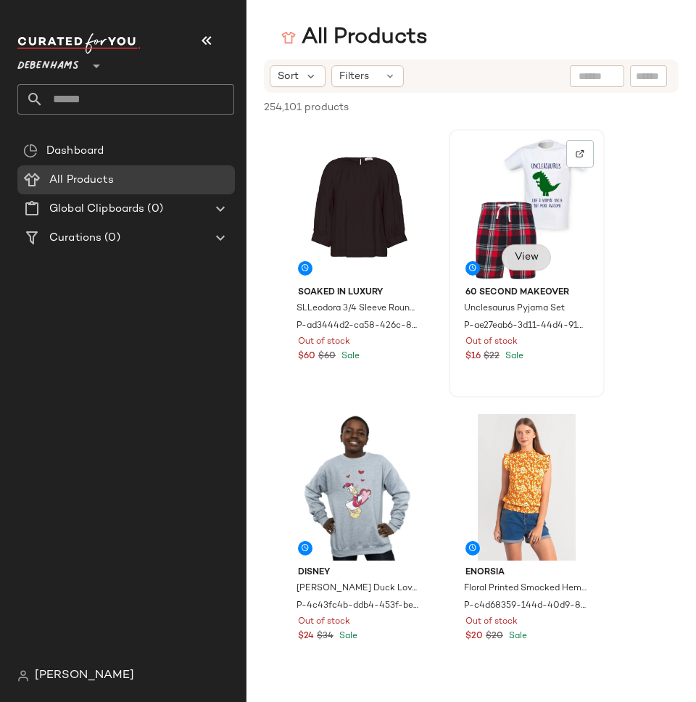
click at [531, 257] on span "View" at bounding box center [526, 258] width 25 height 12
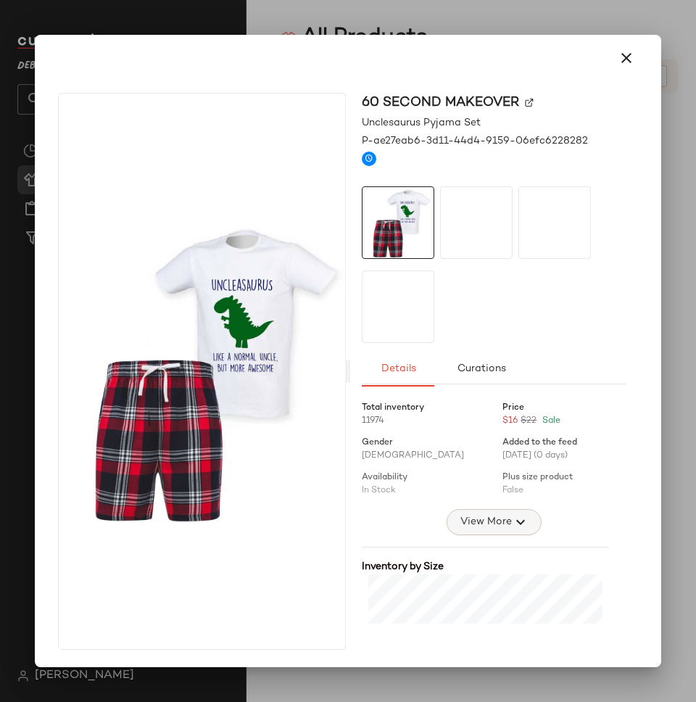
click at [491, 513] on span "View More" at bounding box center [485, 521] width 52 height 17
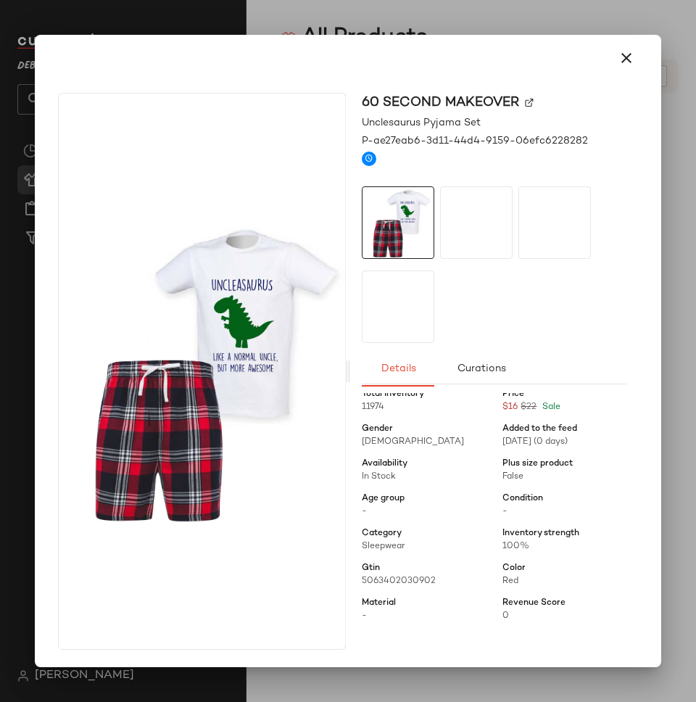
scroll to position [0, 0]
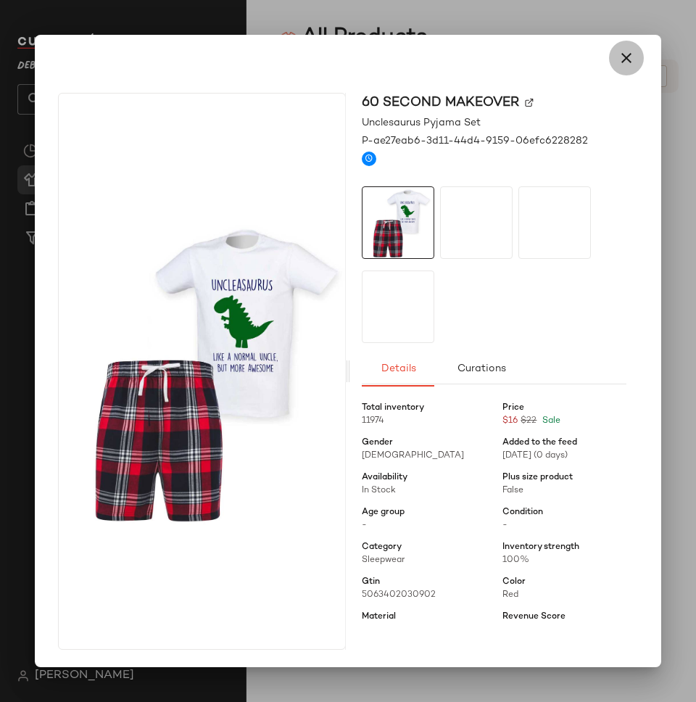
click at [619, 52] on icon "button" at bounding box center [626, 57] width 17 height 17
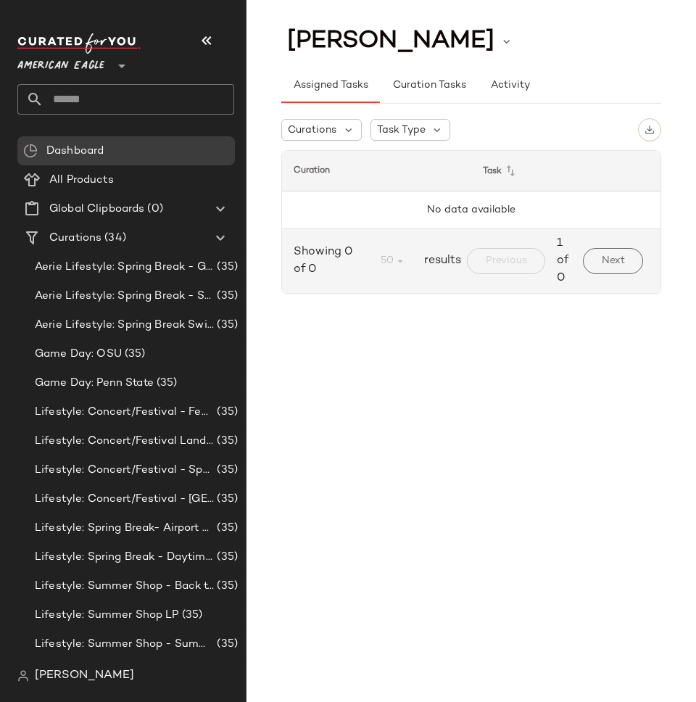
click at [39, 65] on span "American Eagle" at bounding box center [60, 62] width 87 height 26
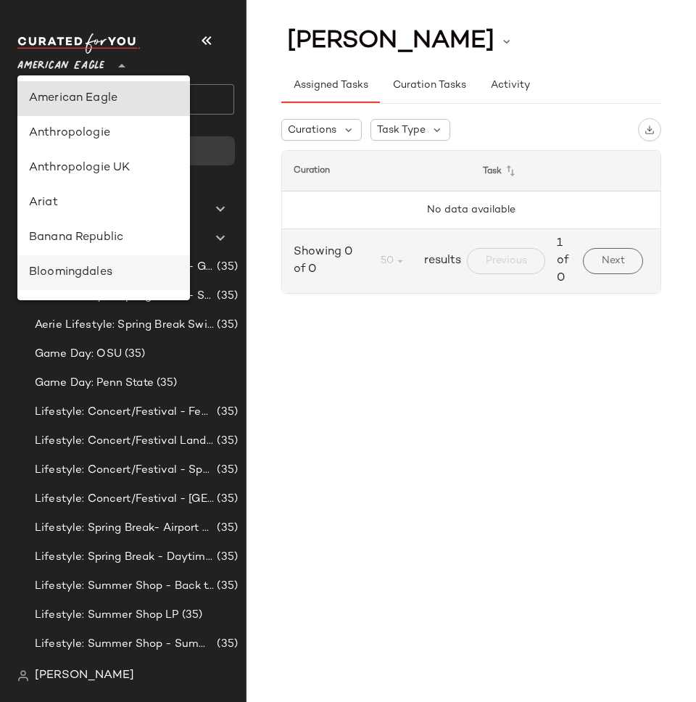
click at [98, 269] on div "Bloomingdales" at bounding box center [103, 272] width 149 height 17
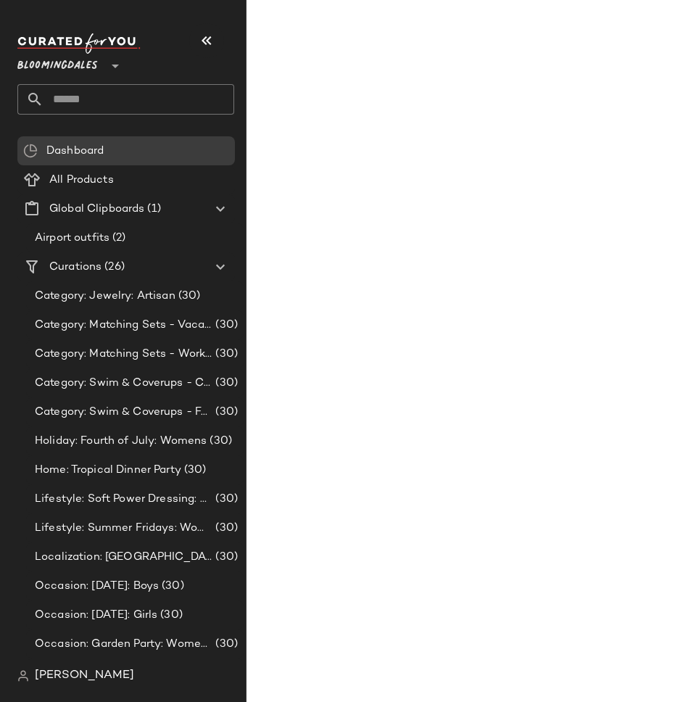
click at [47, 62] on span "Bloomingdales" at bounding box center [57, 62] width 80 height 26
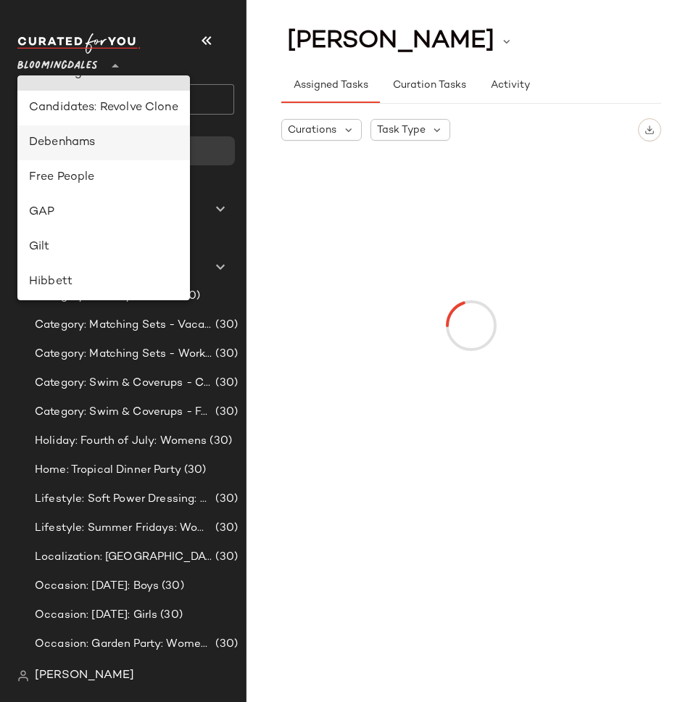
scroll to position [202, 0]
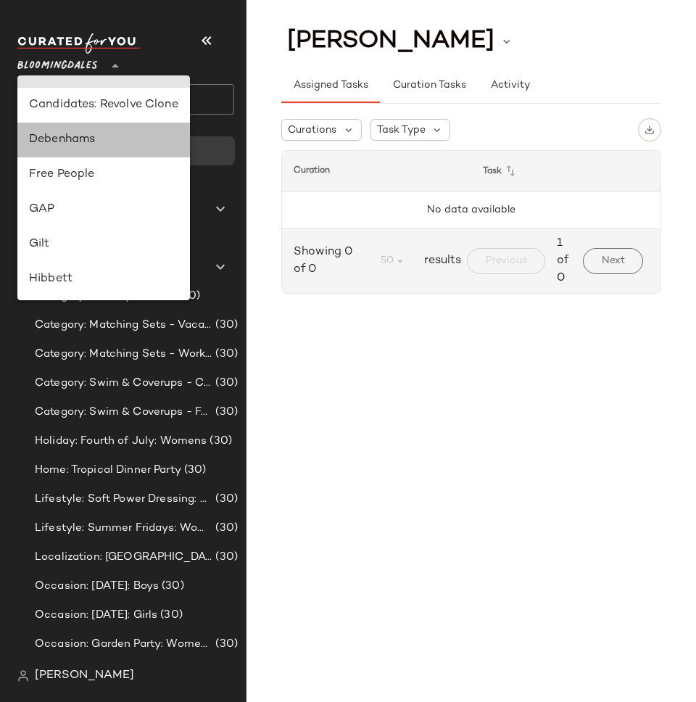
click at [80, 151] on div "Debenhams" at bounding box center [103, 139] width 173 height 35
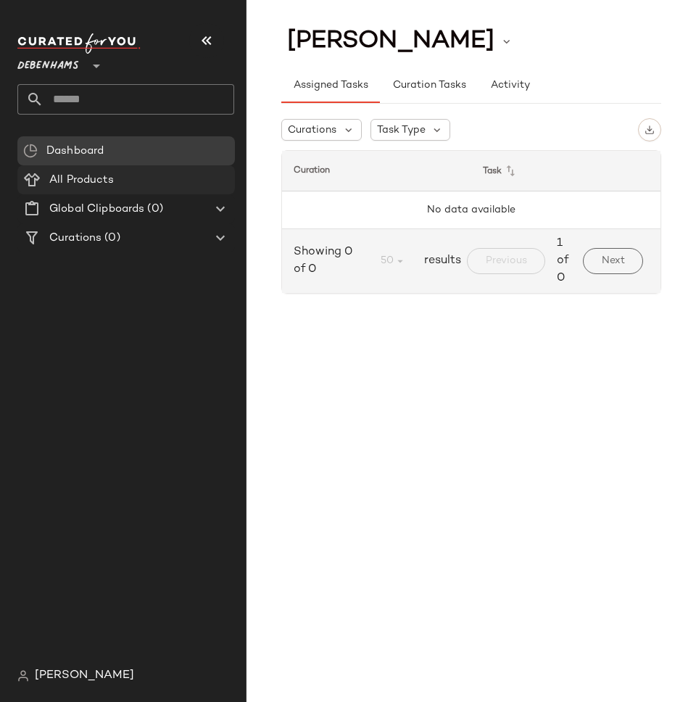
click at [107, 184] on span "All Products" at bounding box center [81, 180] width 65 height 17
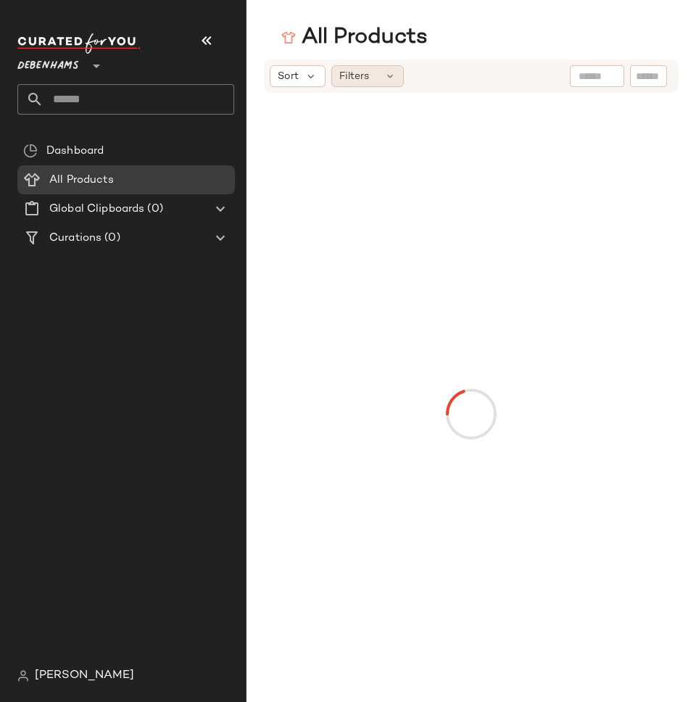
click at [360, 80] on span "Filters" at bounding box center [354, 76] width 30 height 15
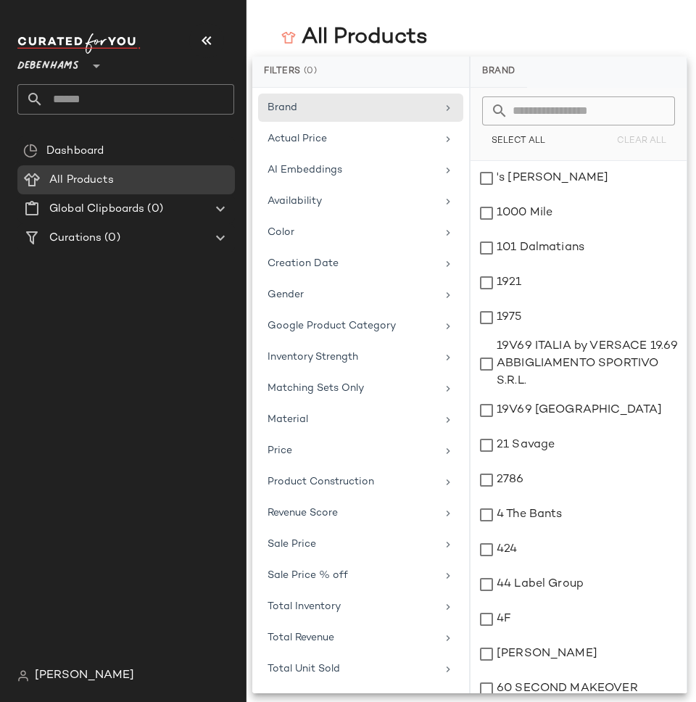
click at [481, 20] on main "All Products Sort Filters" at bounding box center [348, 351] width 696 height 702
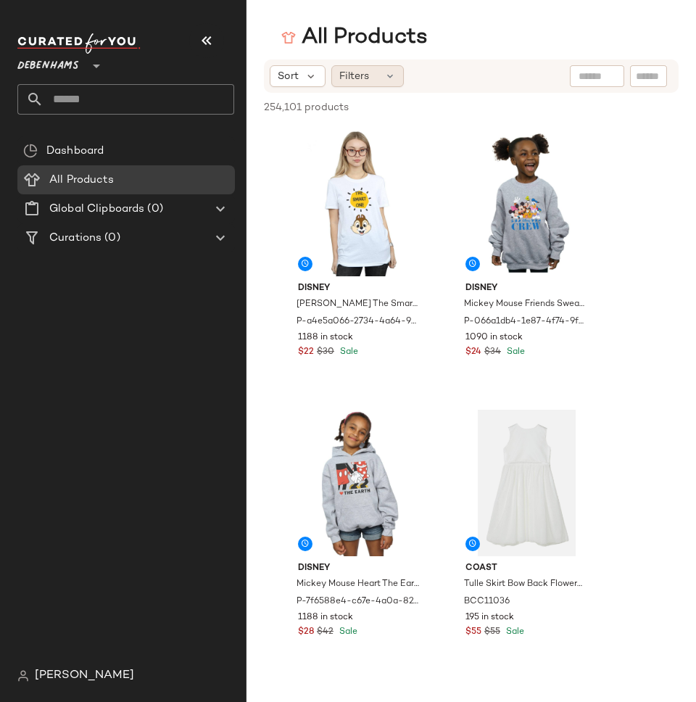
click at [357, 71] on span "Filters" at bounding box center [354, 76] width 30 height 15
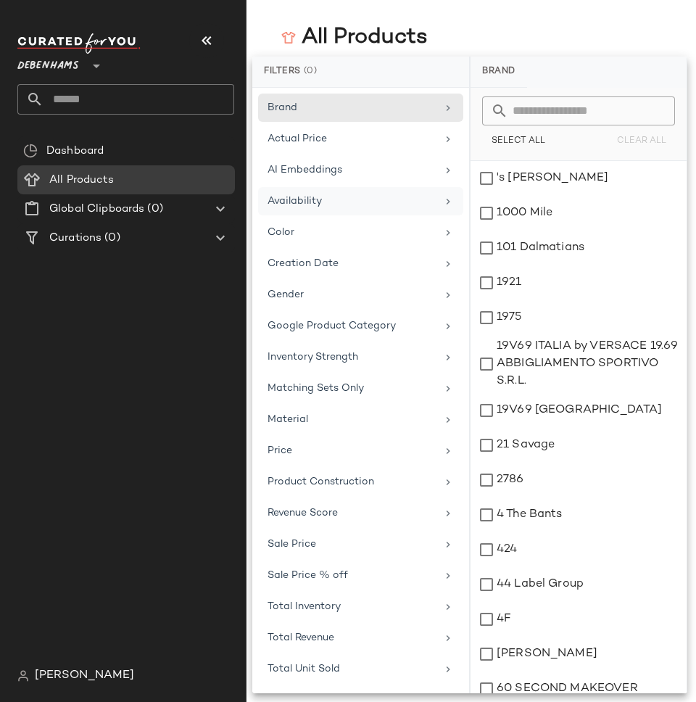
click at [323, 202] on div "Availability" at bounding box center [351, 201] width 169 height 15
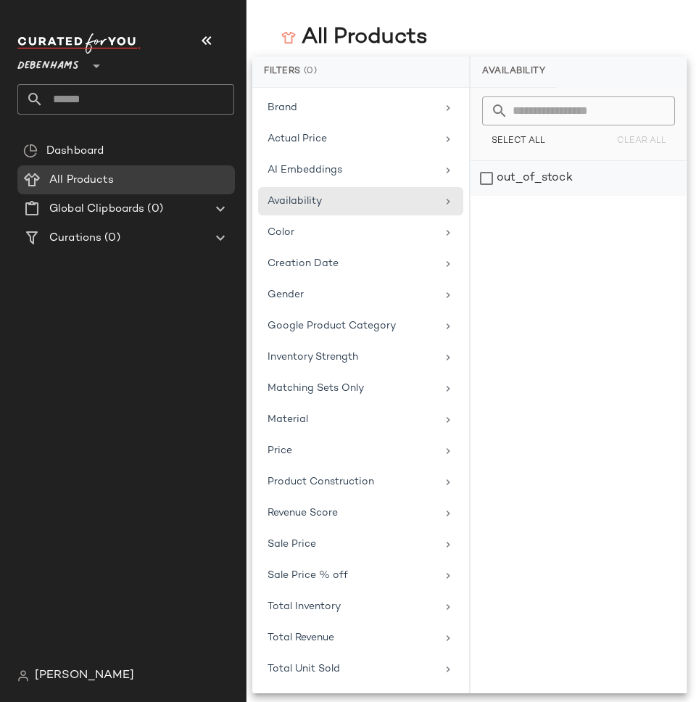
click at [482, 185] on div "out_of_stock" at bounding box center [578, 178] width 216 height 35
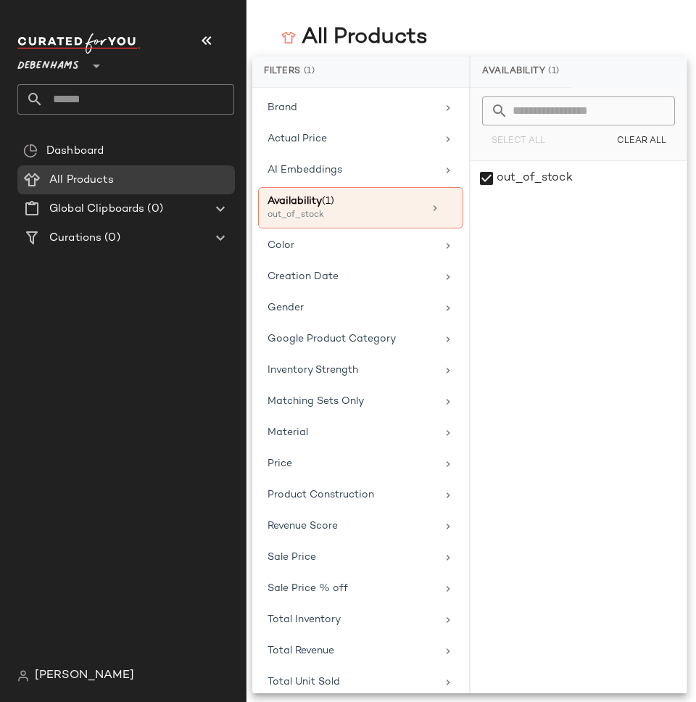
click at [496, 31] on div "All Products" at bounding box center [470, 37] width 449 height 29
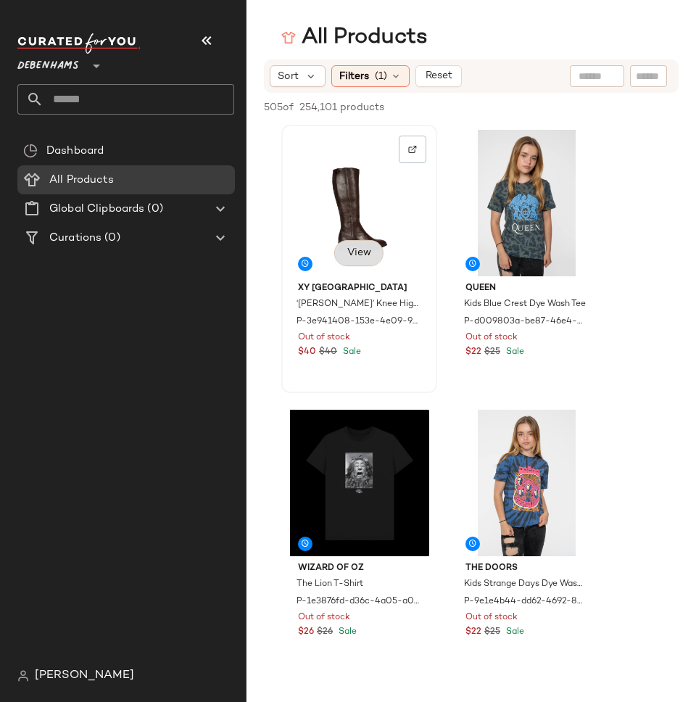
click at [365, 253] on span "View" at bounding box center [358, 253] width 25 height 12
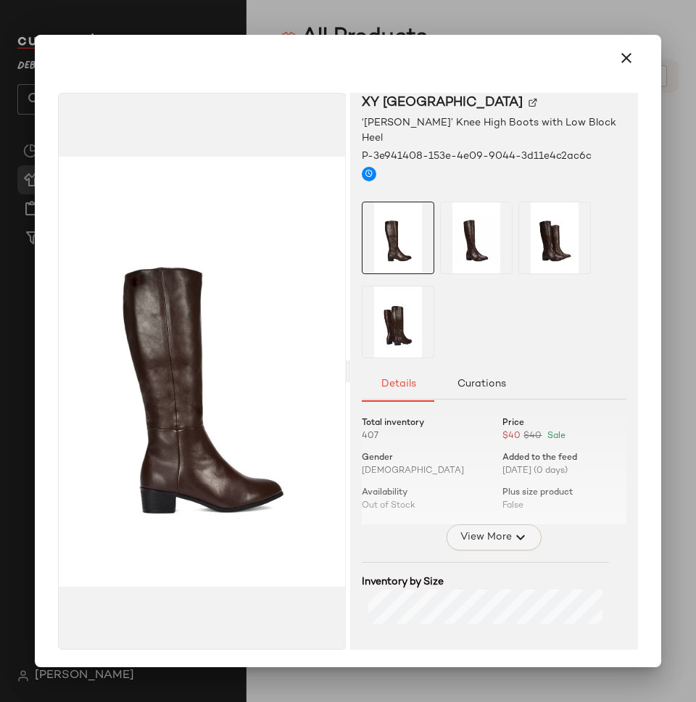
click at [459, 528] on span "View More" at bounding box center [485, 536] width 52 height 17
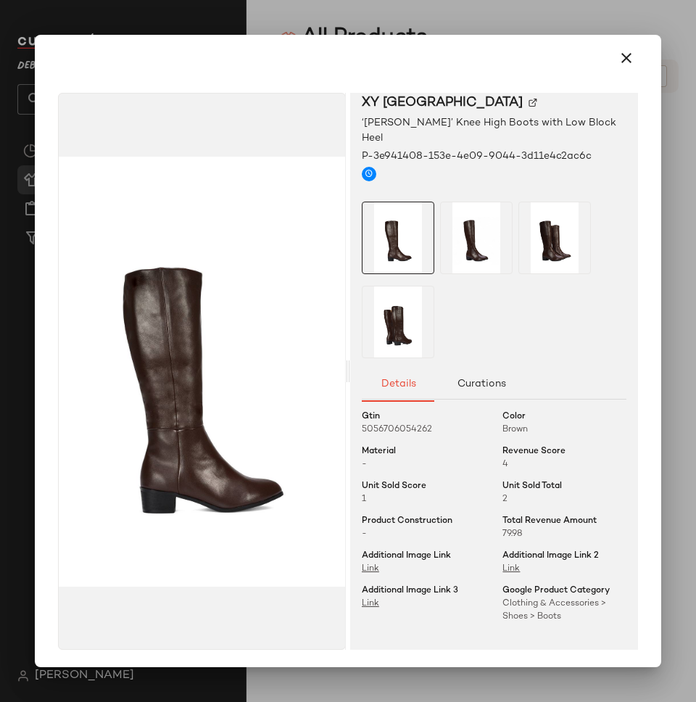
scroll to position [233, 0]
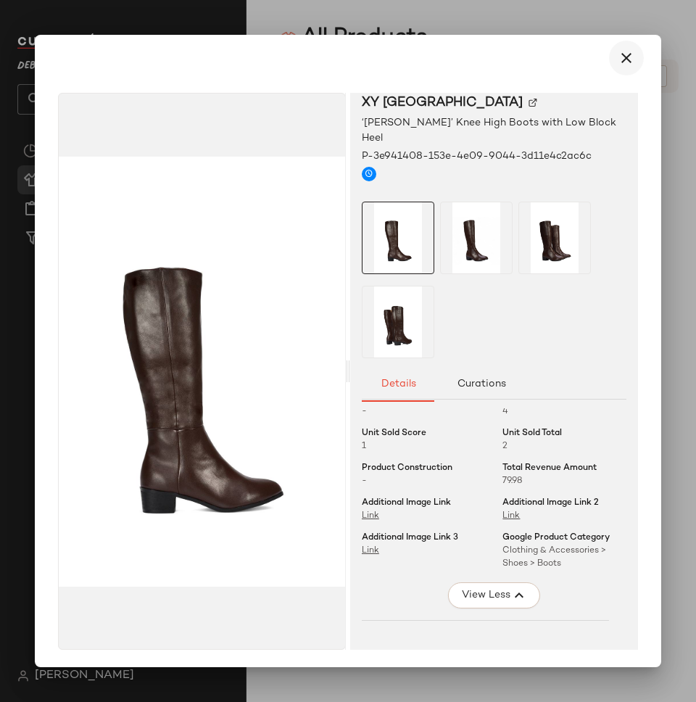
click at [618, 57] on icon "button" at bounding box center [626, 57] width 17 height 17
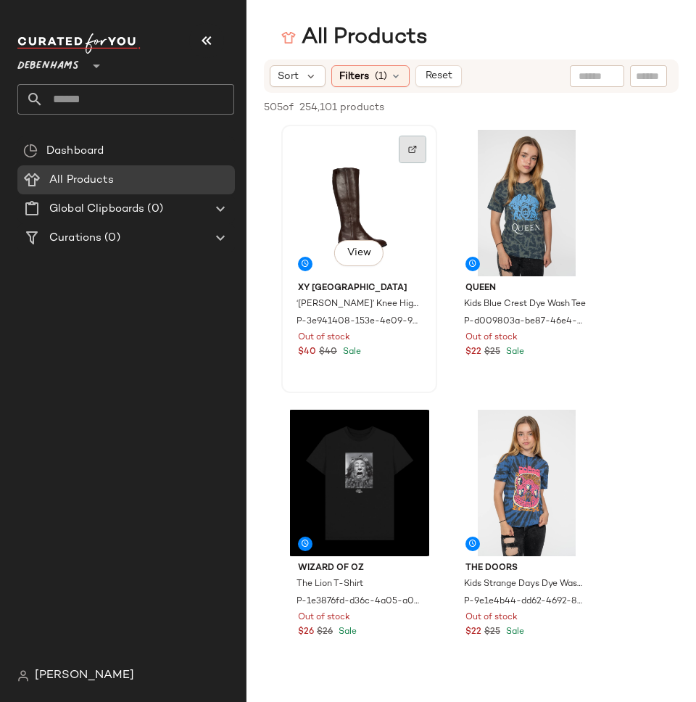
click at [411, 150] on img at bounding box center [412, 149] width 9 height 9
click at [573, 149] on div at bounding box center [580, 150] width 28 height 28
click at [517, 246] on button "View" at bounding box center [526, 253] width 49 height 26
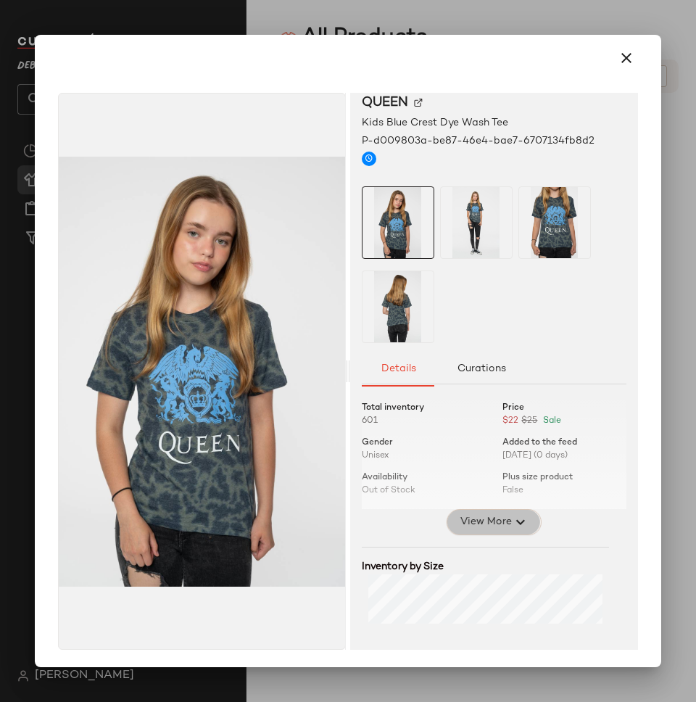
click at [467, 521] on span "View More" at bounding box center [485, 521] width 52 height 17
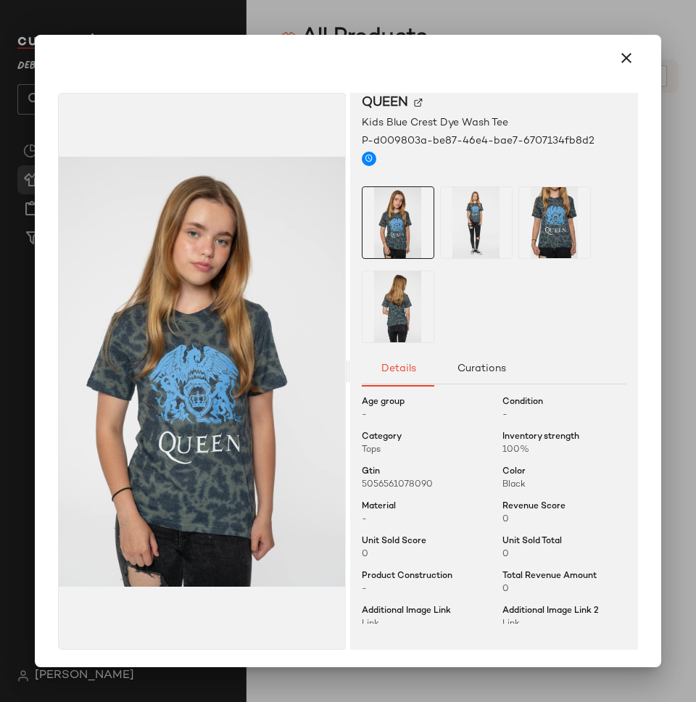
scroll to position [276, 0]
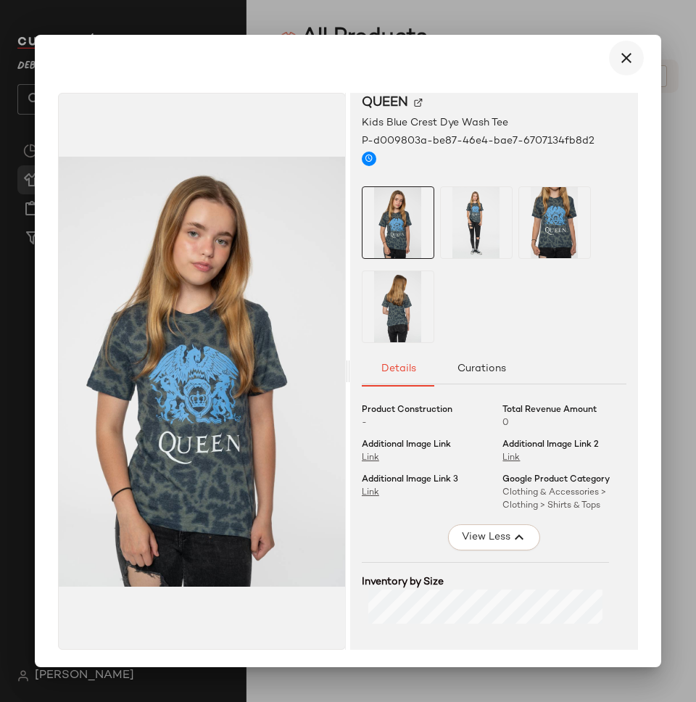
click at [620, 46] on button "button" at bounding box center [626, 58] width 35 height 35
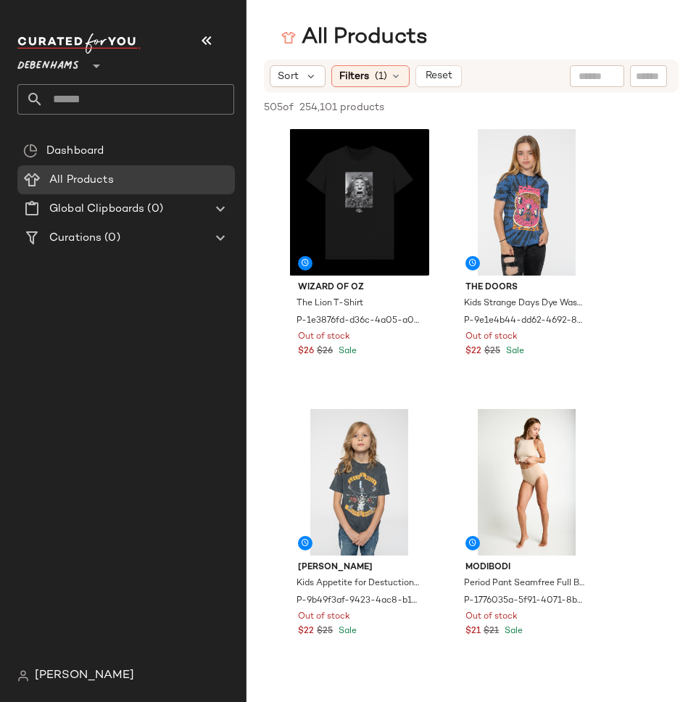
scroll to position [0, 0]
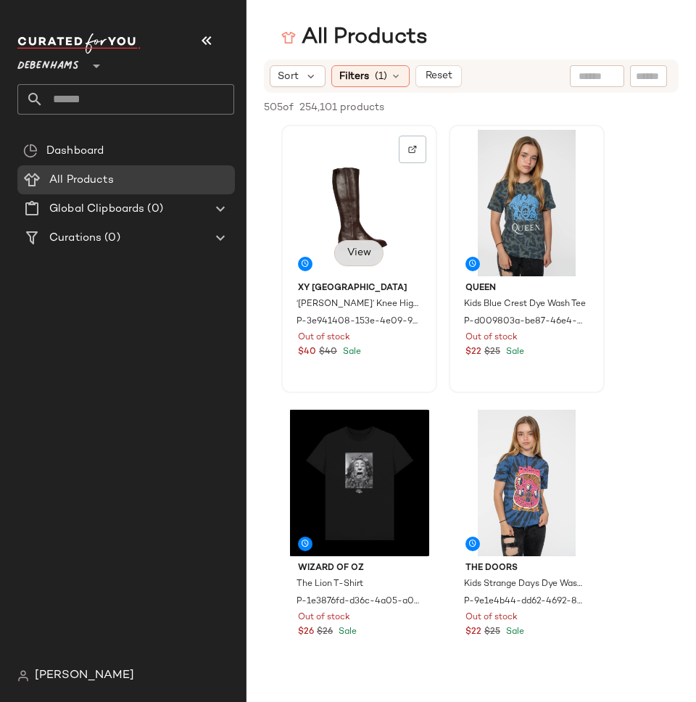
click at [350, 257] on span "View" at bounding box center [358, 253] width 25 height 12
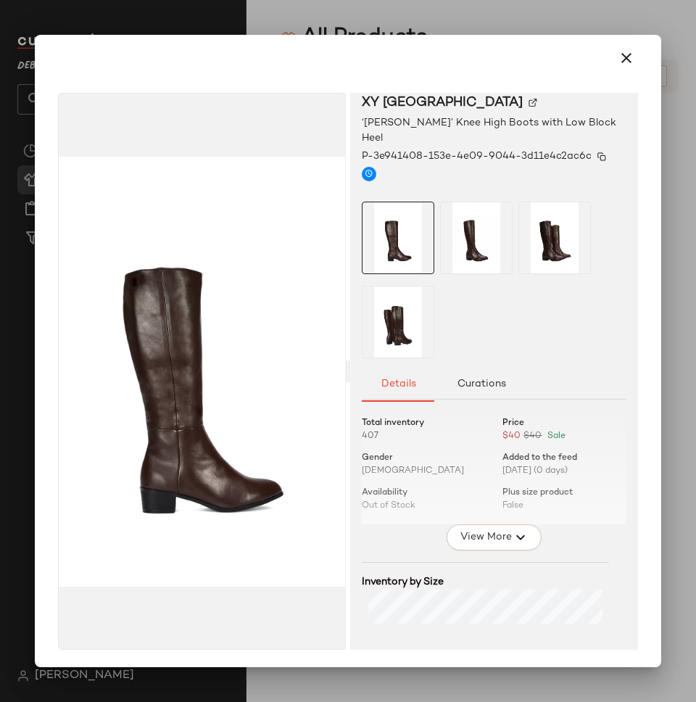
click at [597, 152] on img at bounding box center [601, 156] width 9 height 9
click at [472, 528] on span "View More" at bounding box center [485, 536] width 52 height 17
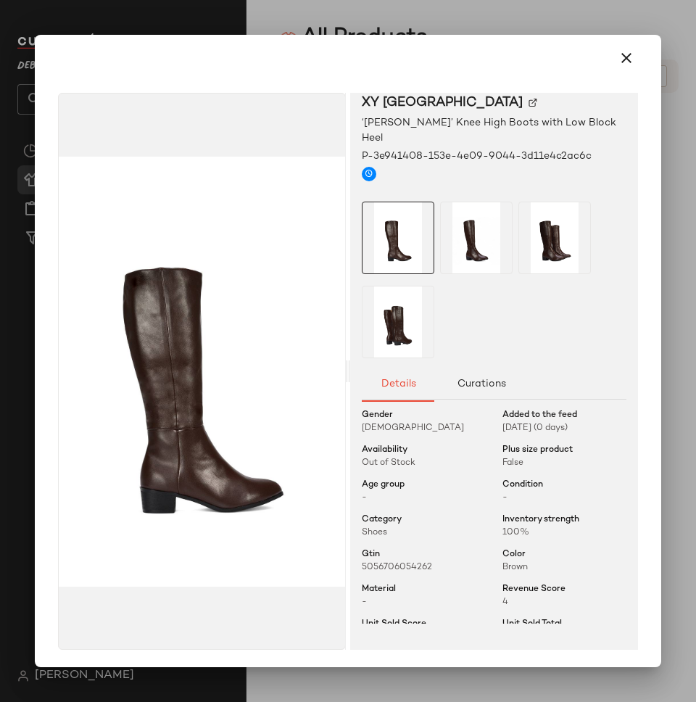
scroll to position [44, 0]
click at [620, 62] on icon "button" at bounding box center [626, 57] width 17 height 17
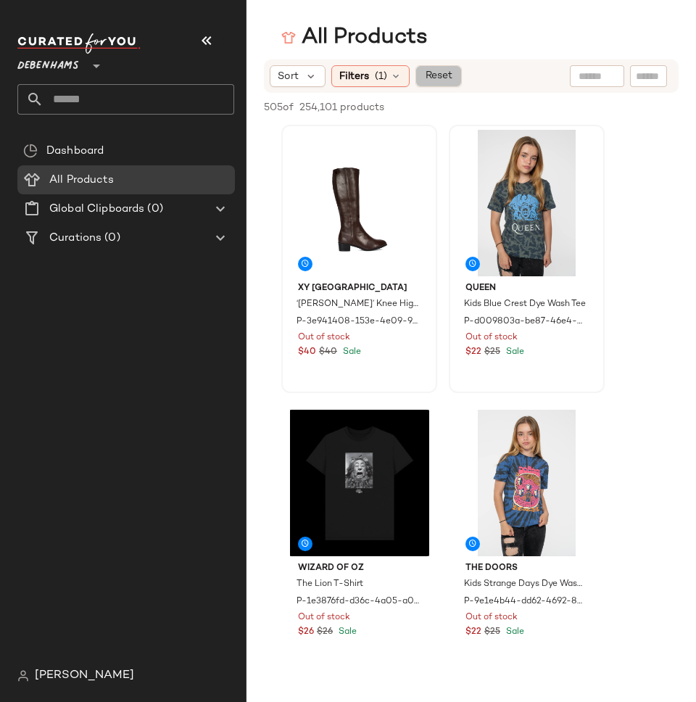
click at [445, 82] on button "Reset" at bounding box center [438, 76] width 46 height 22
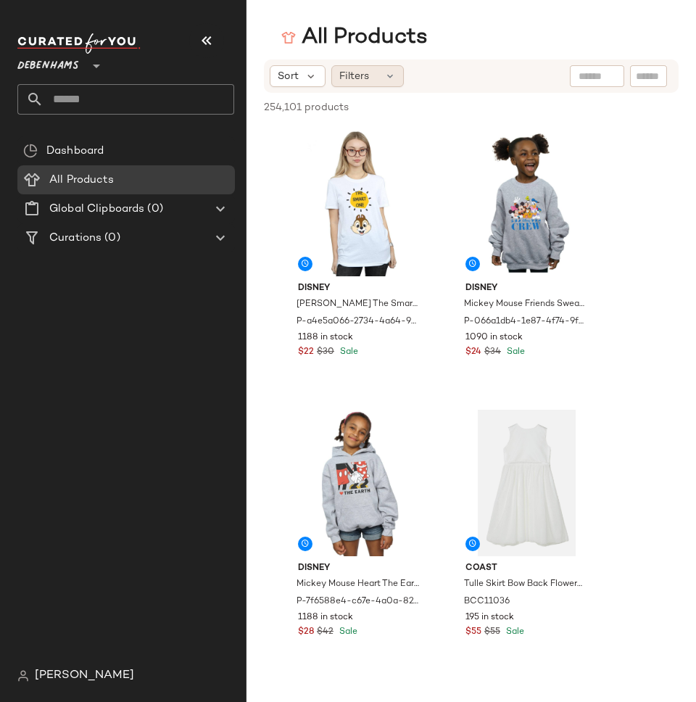
click at [353, 79] on span "Filters" at bounding box center [354, 76] width 30 height 15
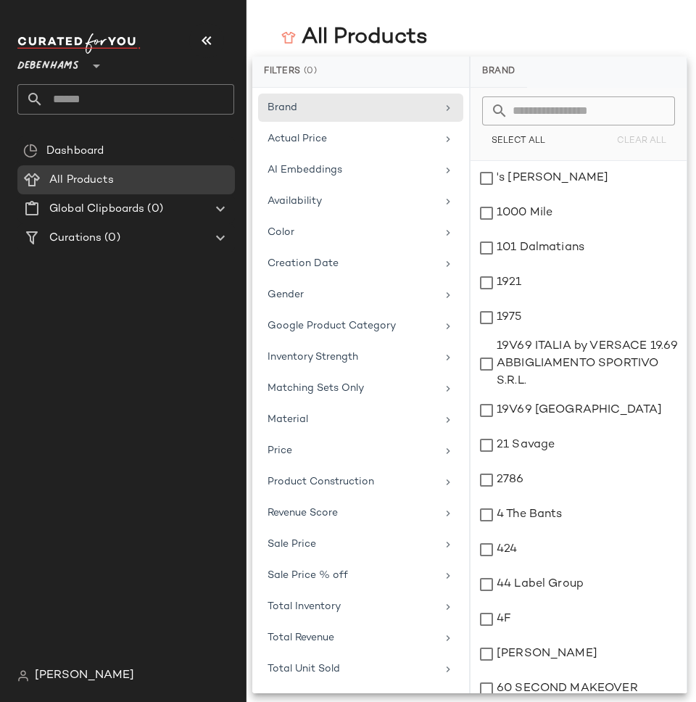
click at [79, 70] on div "Debenhams **" at bounding box center [50, 57] width 67 height 36
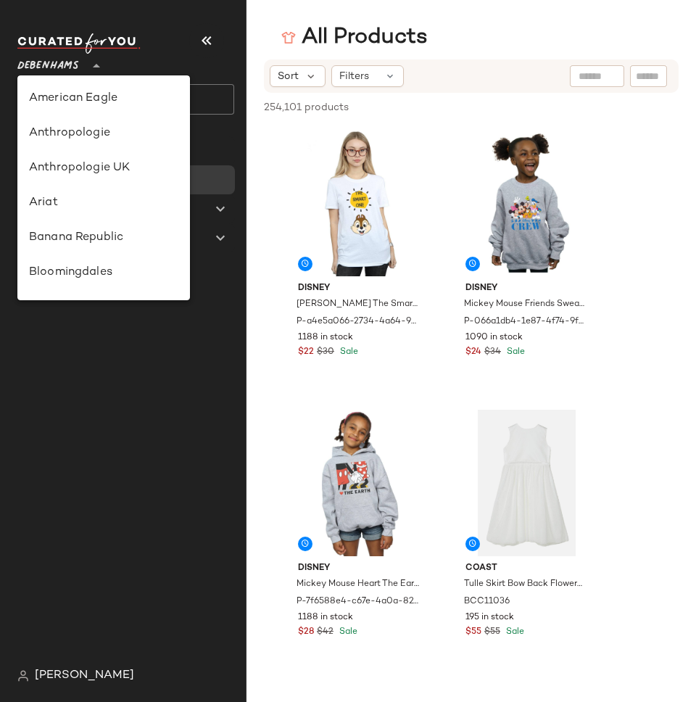
click at [79, 70] on span "Debenhams" at bounding box center [48, 62] width 62 height 26
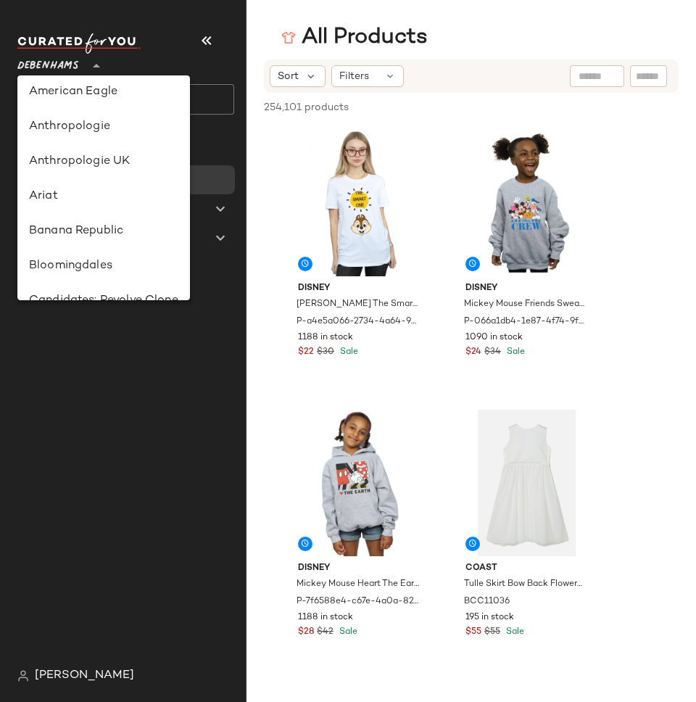
scroll to position [5, 0]
click at [110, 192] on div "Ariat" at bounding box center [103, 197] width 149 height 17
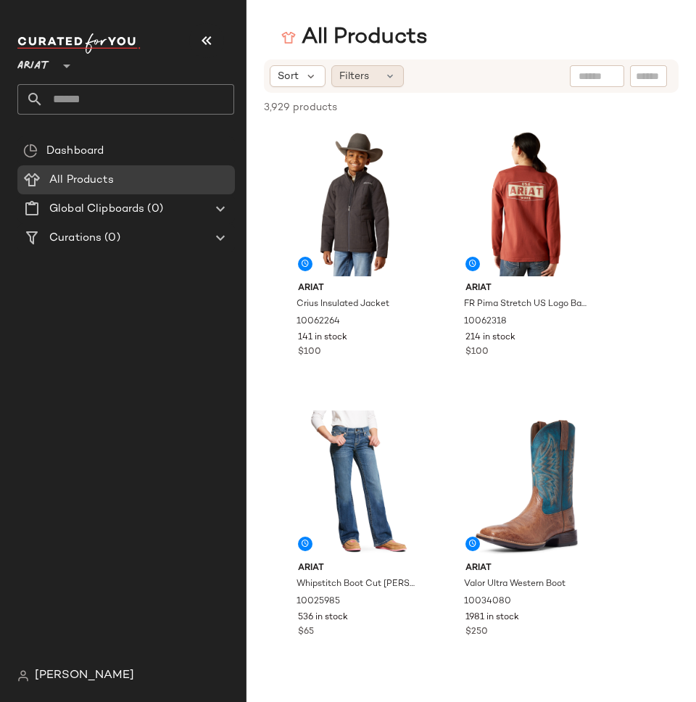
click at [363, 67] on div "Filters" at bounding box center [367, 76] width 72 height 22
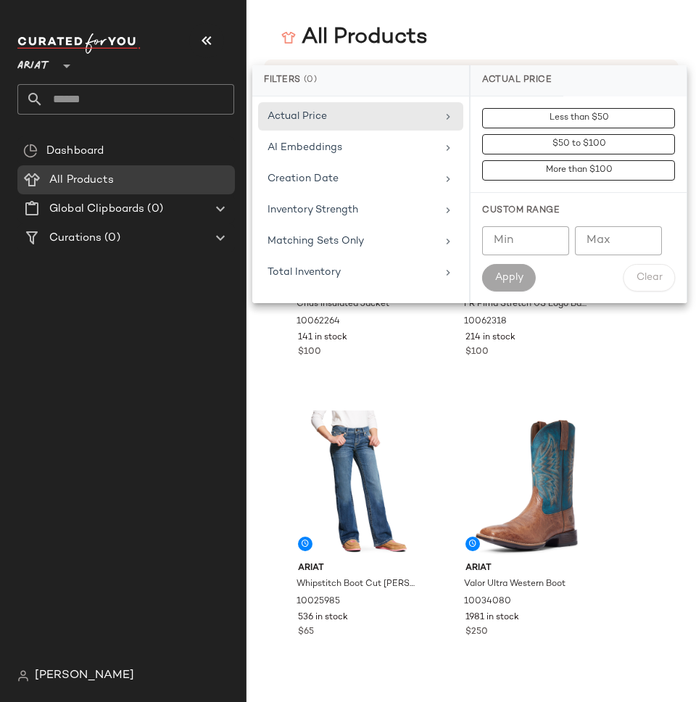
click at [355, 51] on div "All Products" at bounding box center [354, 37] width 146 height 29
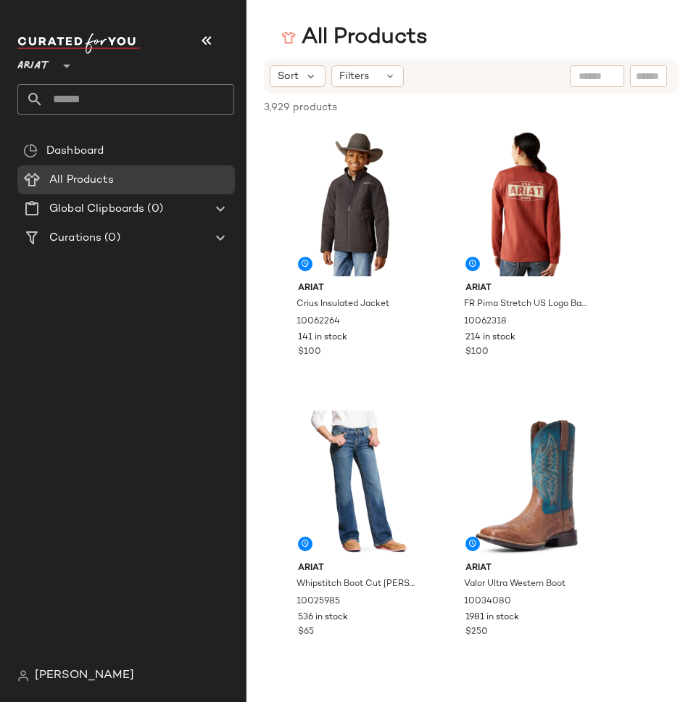
click at [41, 54] on span "Ariat" at bounding box center [33, 62] width 32 height 26
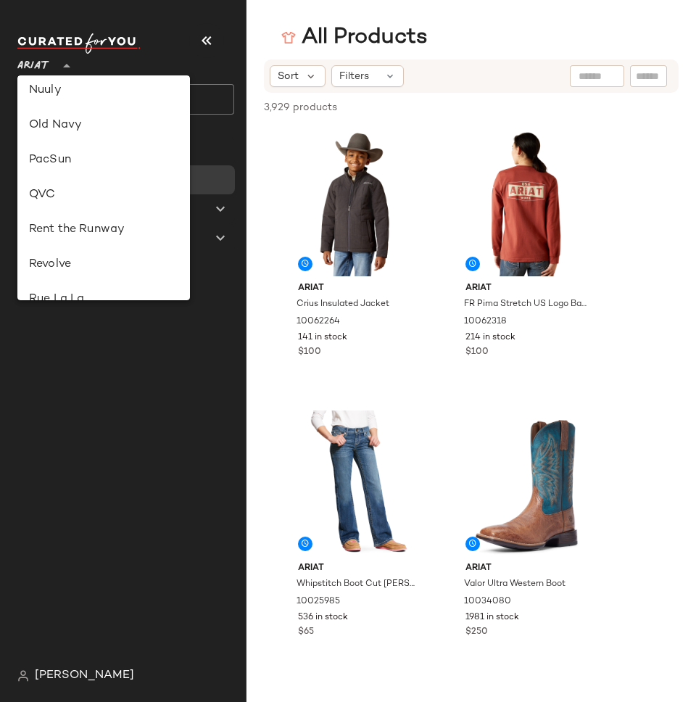
scroll to position [558, 0]
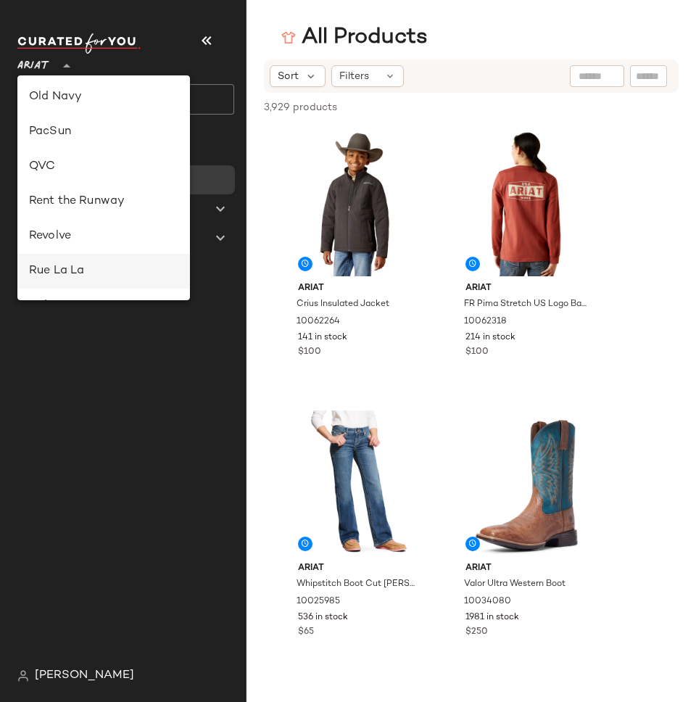
click at [83, 274] on div "Rue La La" at bounding box center [103, 270] width 149 height 17
type input "**"
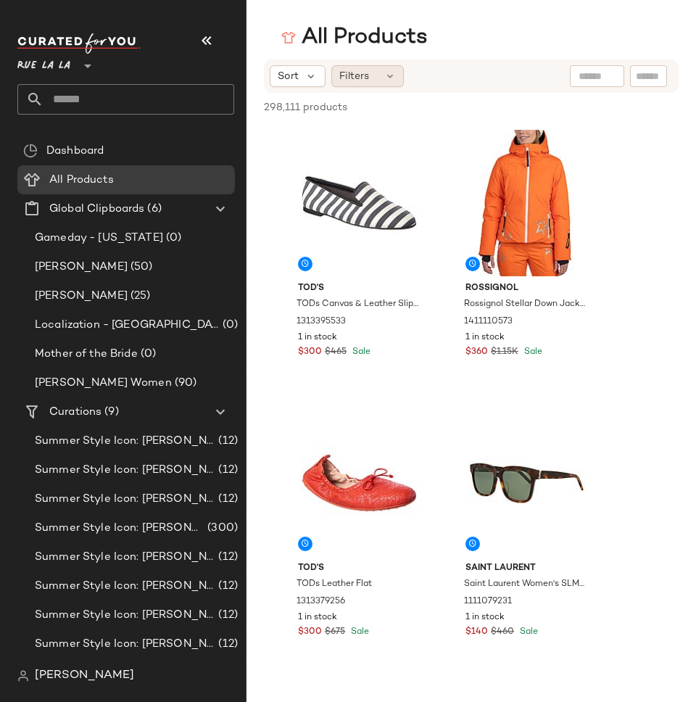
click at [363, 75] on span "Filters" at bounding box center [354, 76] width 30 height 15
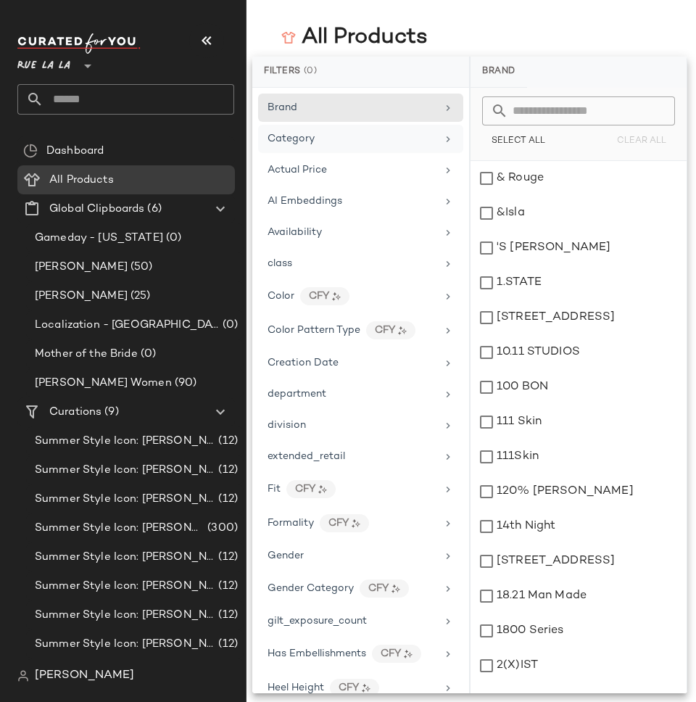
click at [371, 144] on div "Category" at bounding box center [351, 138] width 169 height 15
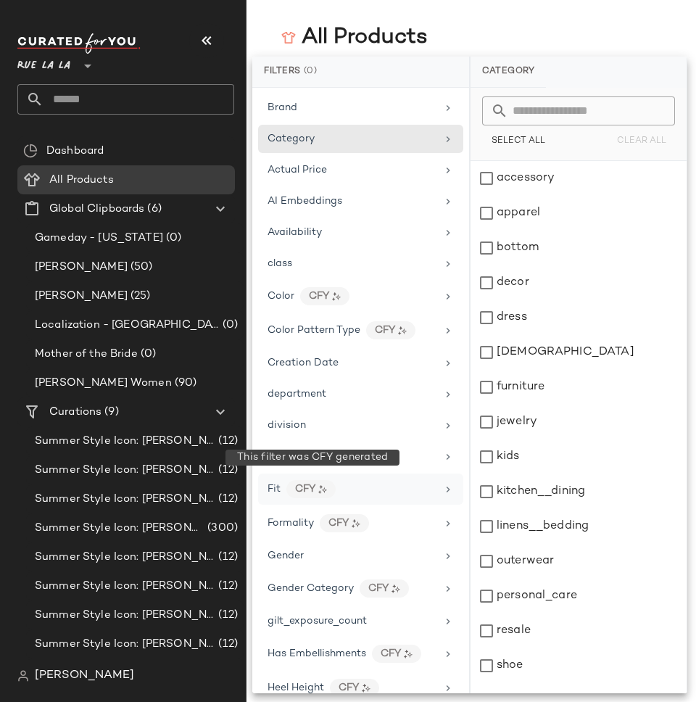
scroll to position [708, 0]
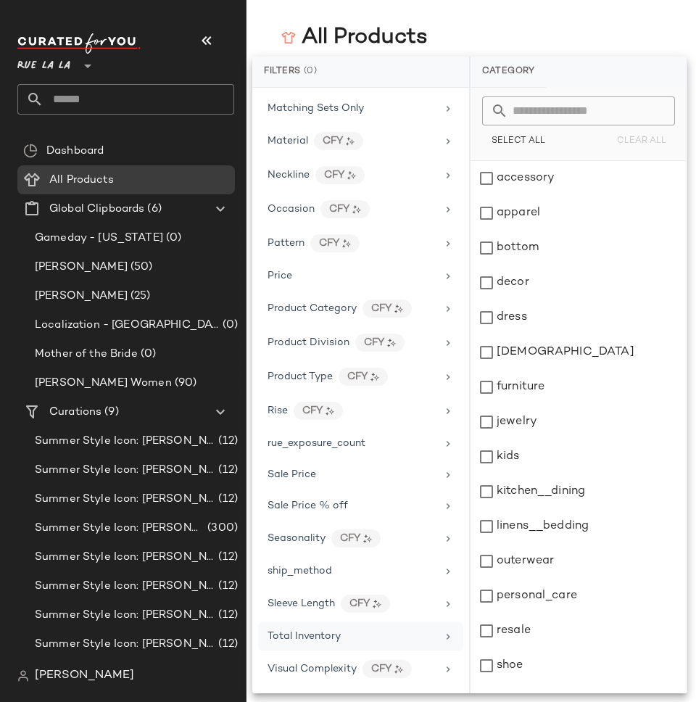
click at [315, 636] on span "Total Inventory" at bounding box center [303, 636] width 73 height 11
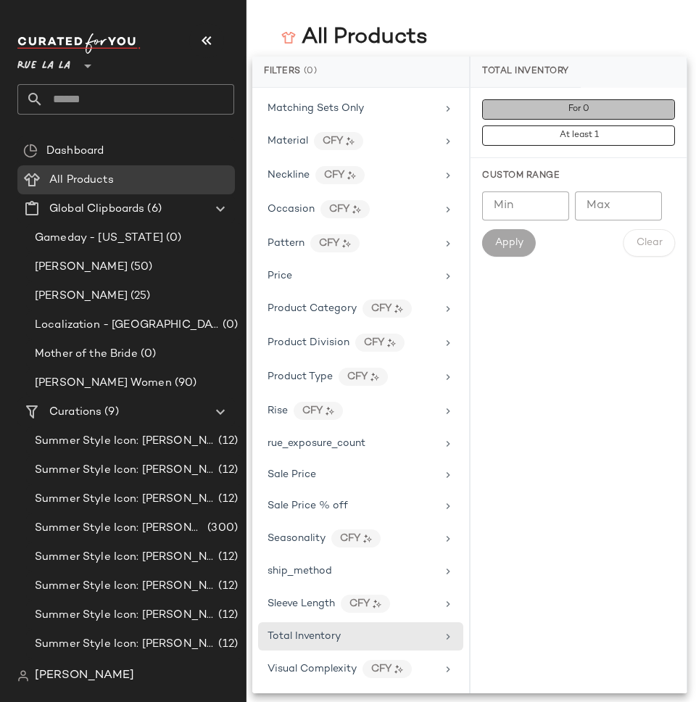
click at [535, 109] on button "For 0" at bounding box center [578, 109] width 193 height 20
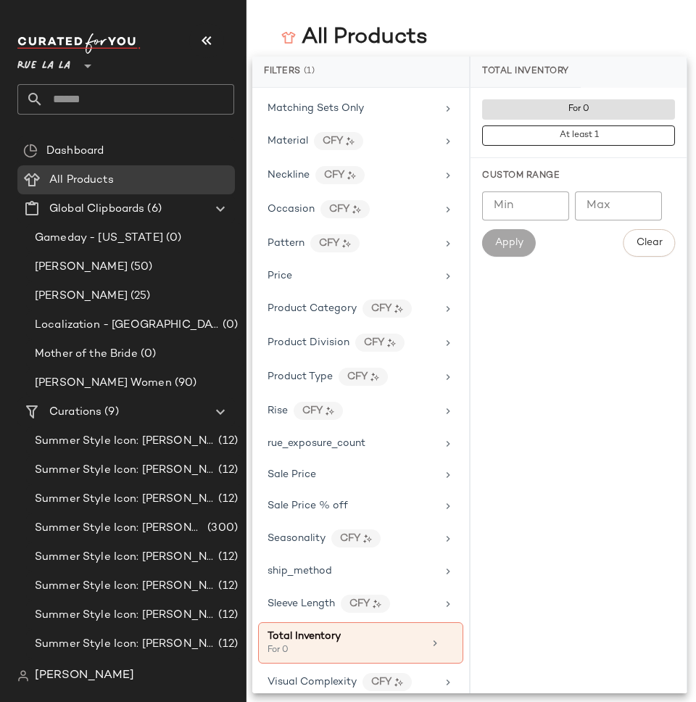
click at [514, 34] on div "All Products" at bounding box center [470, 37] width 449 height 29
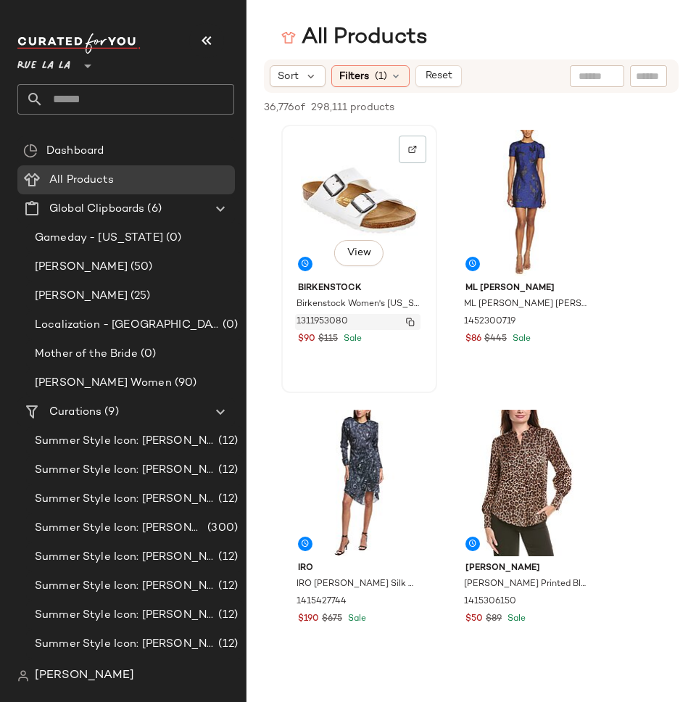
click at [412, 322] on img "button" at bounding box center [410, 321] width 9 height 9
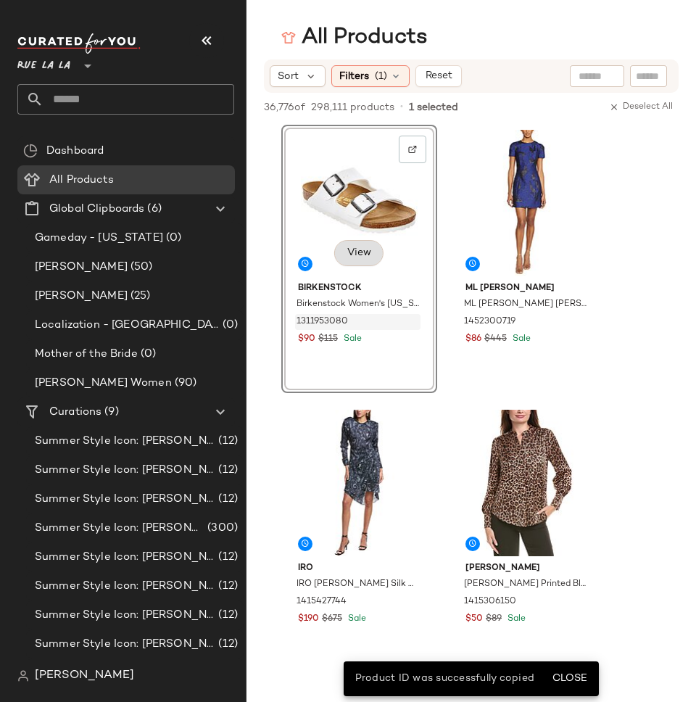
click at [370, 244] on button "View" at bounding box center [358, 253] width 49 height 26
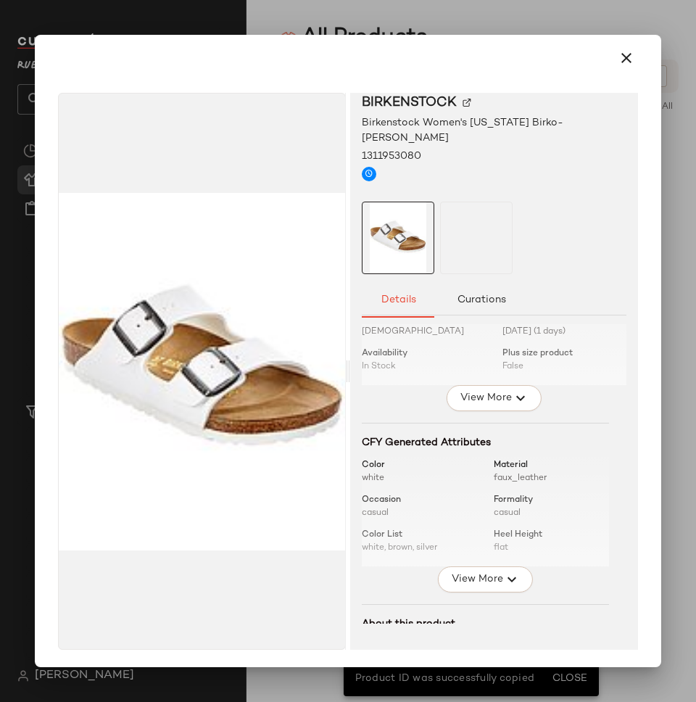
scroll to position [66, 0]
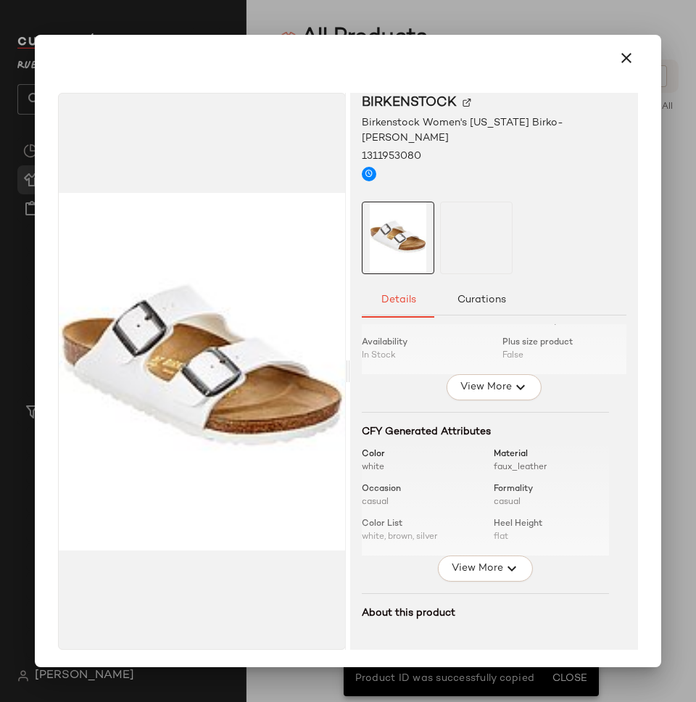
click at [495, 567] on div "Total inventory 0 Price $90 $115 Sale Gender Female Added to the feed 08/26/202…" at bounding box center [494, 501] width 265 height 486
click at [477, 560] on span "View More" at bounding box center [476, 568] width 52 height 17
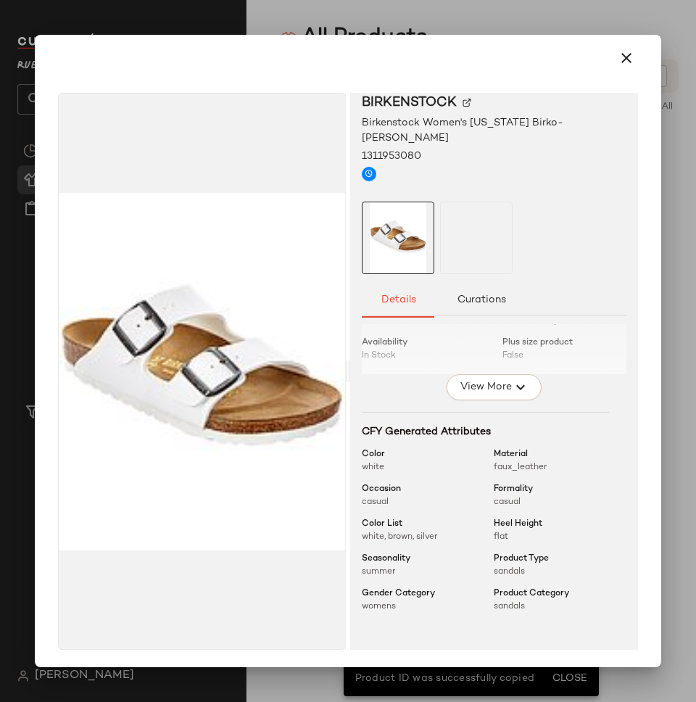
scroll to position [0, 0]
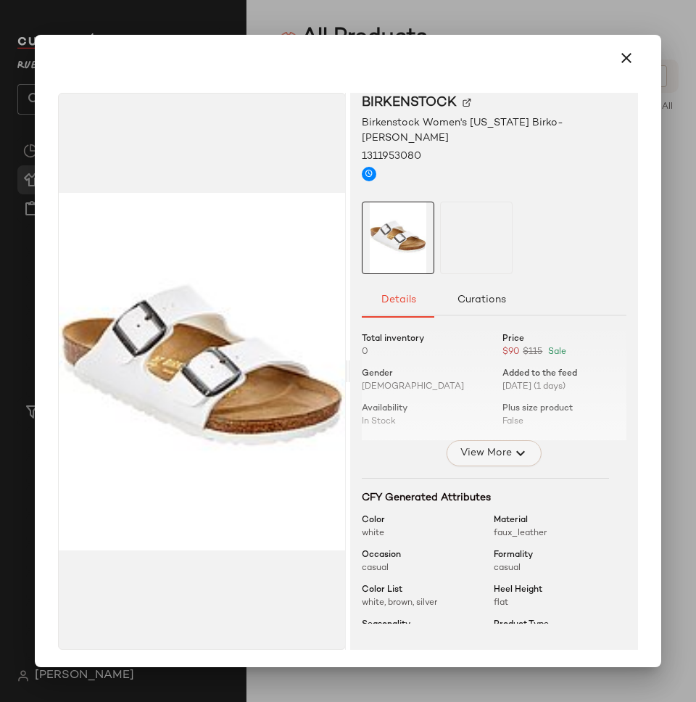
click at [470, 440] on button "View More" at bounding box center [494, 453] width 94 height 26
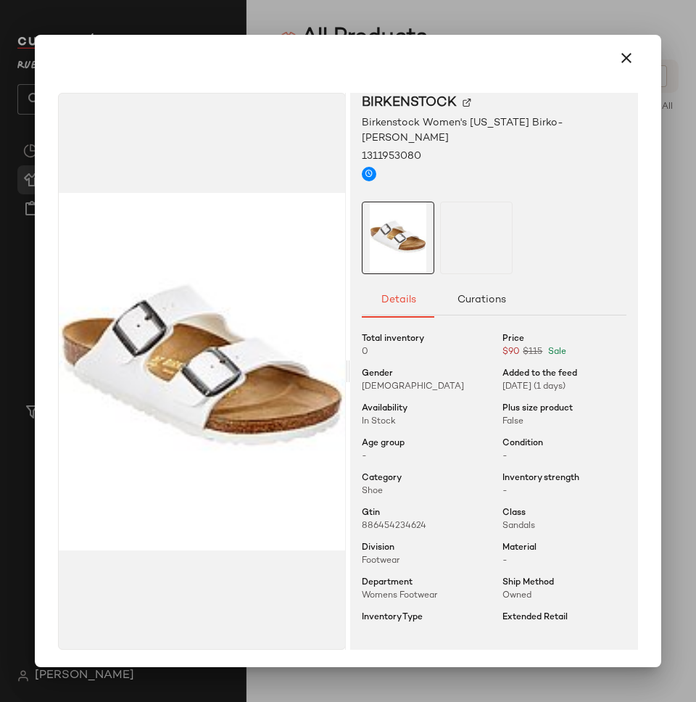
click at [281, 15] on div at bounding box center [348, 351] width 696 height 702
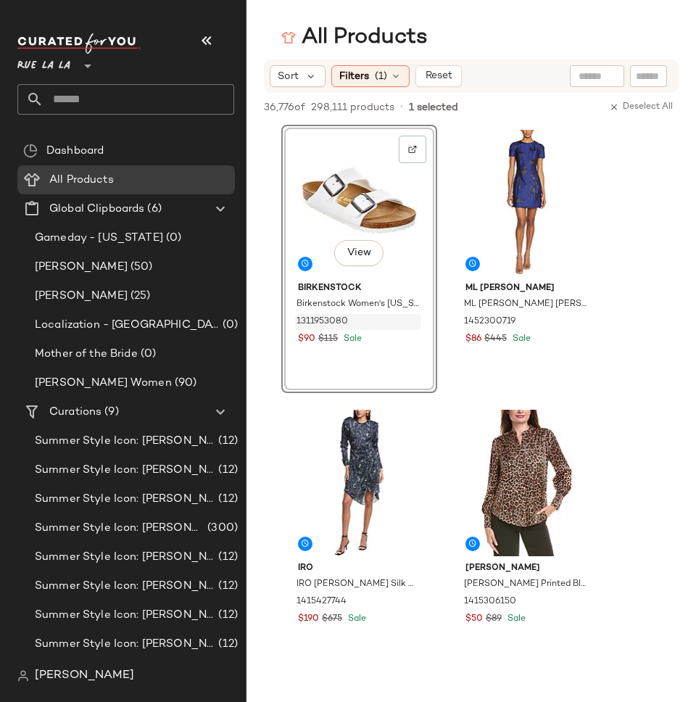
click at [42, 673] on span "[PERSON_NAME]" at bounding box center [84, 675] width 99 height 17
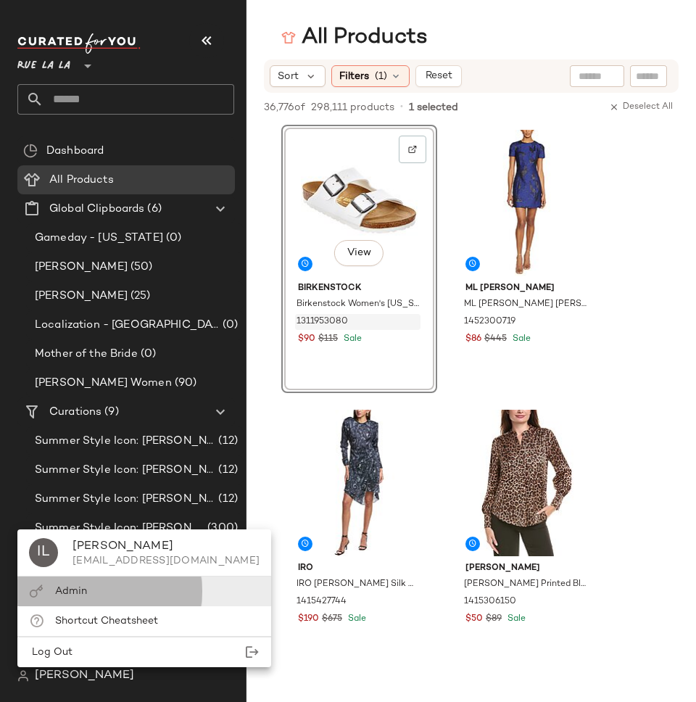
click at [64, 585] on div "Admin" at bounding box center [71, 590] width 32 height 15
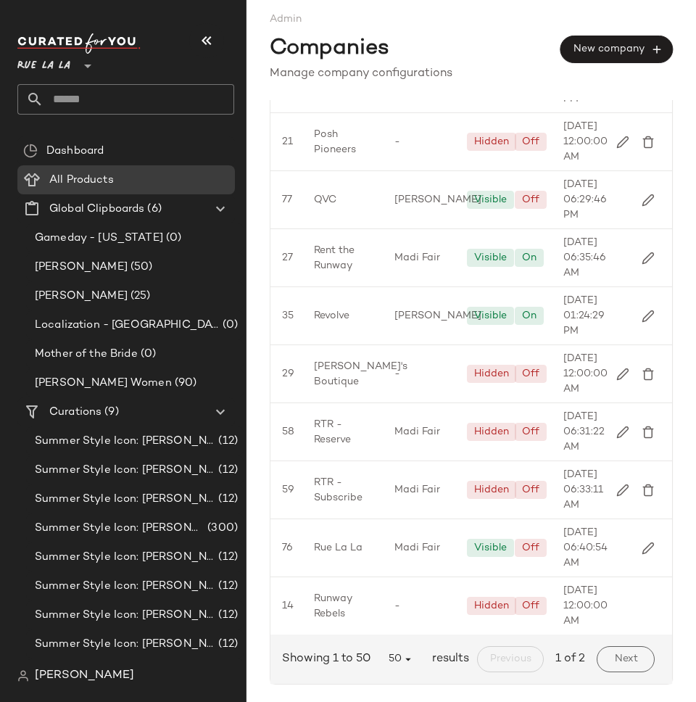
scroll to position [3108, 0]
click at [356, 540] on span "Rue La La" at bounding box center [338, 547] width 49 height 15
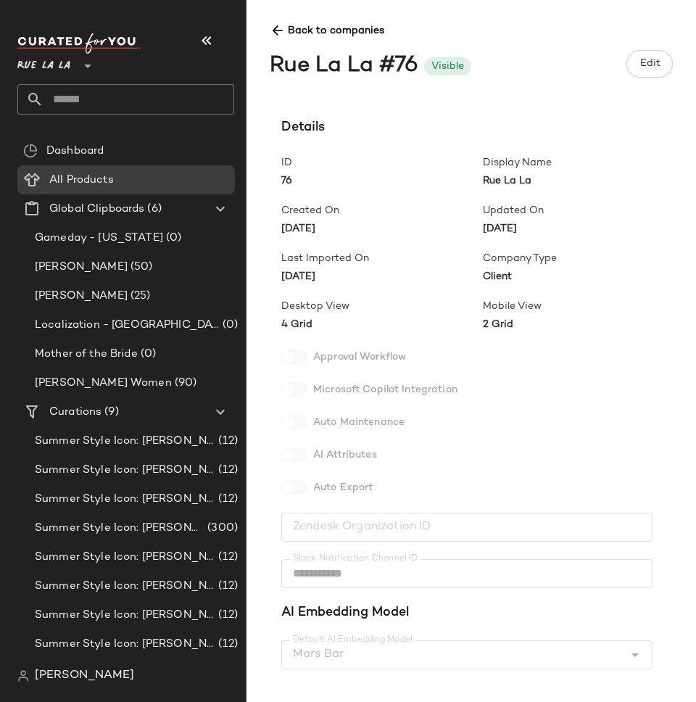
scroll to position [314, 0]
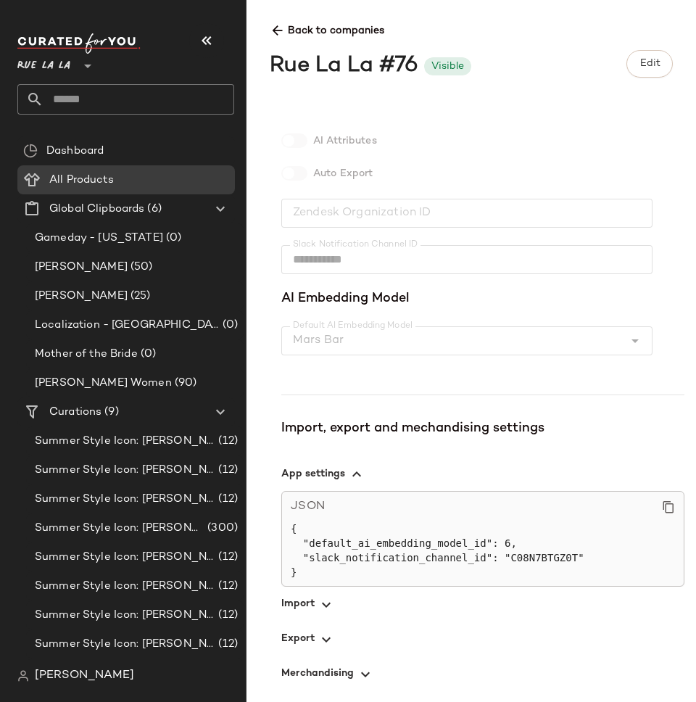
click at [319, 607] on icon "button" at bounding box center [325, 604] width 17 height 17
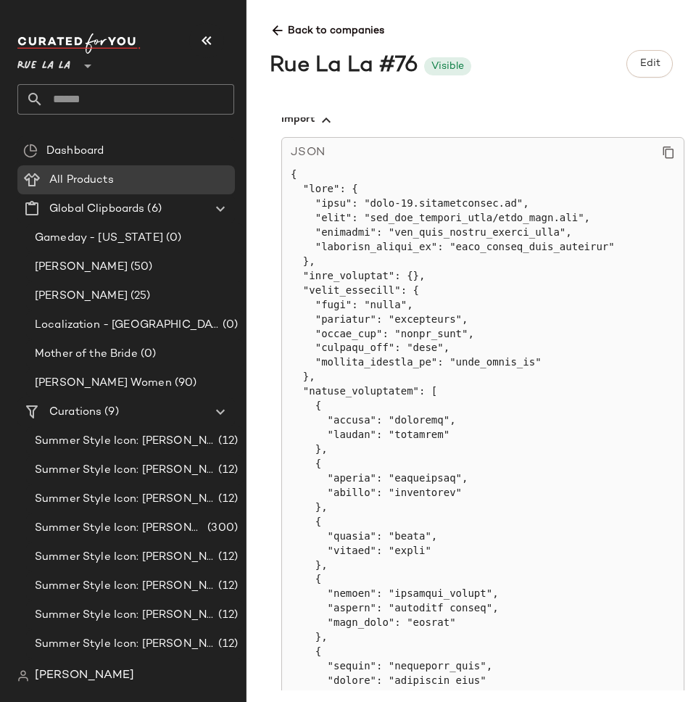
scroll to position [794, 0]
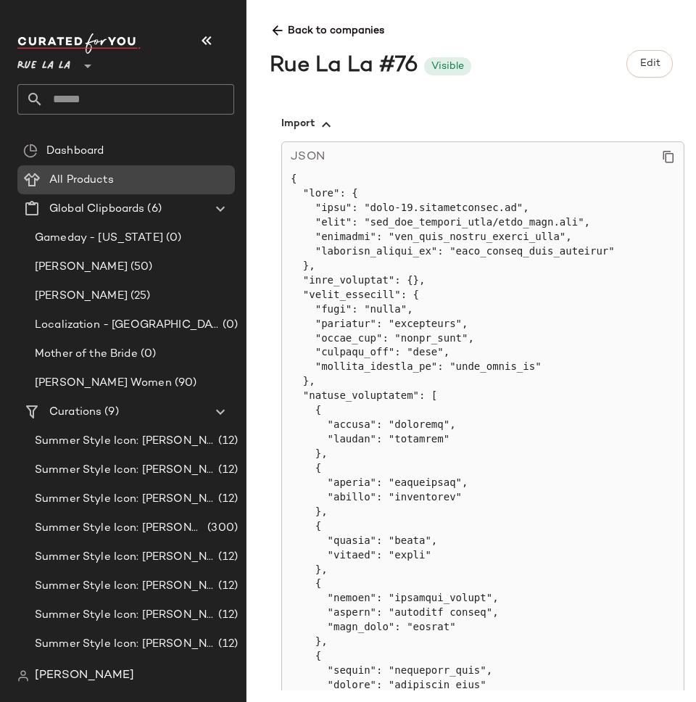
click at [139, 180] on div "All Products" at bounding box center [137, 180] width 184 height 17
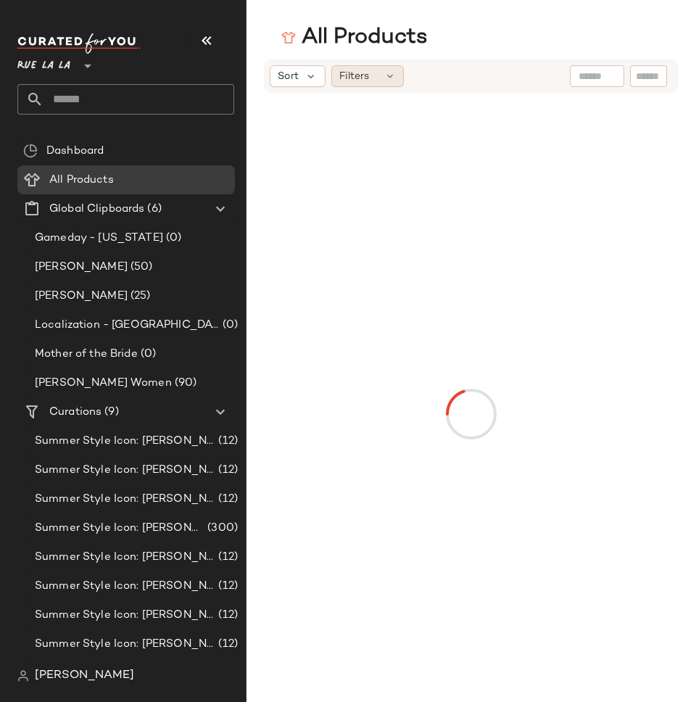
click at [381, 76] on div "Filters" at bounding box center [367, 76] width 72 height 22
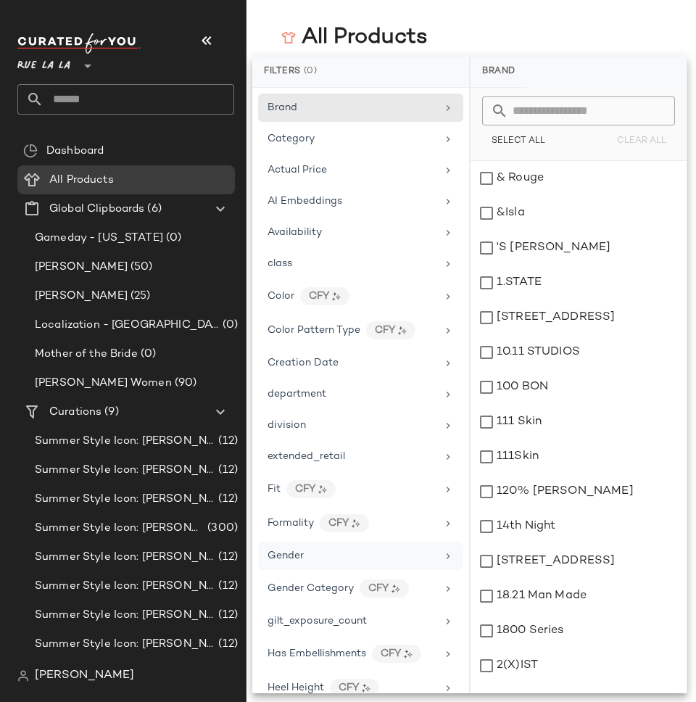
scroll to position [708, 0]
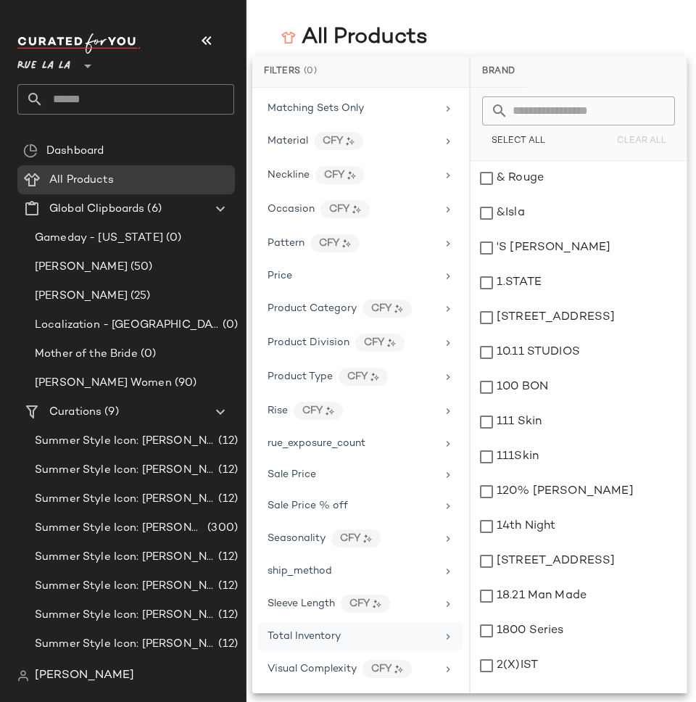
click at [306, 639] on span "Total Inventory" at bounding box center [303, 636] width 73 height 11
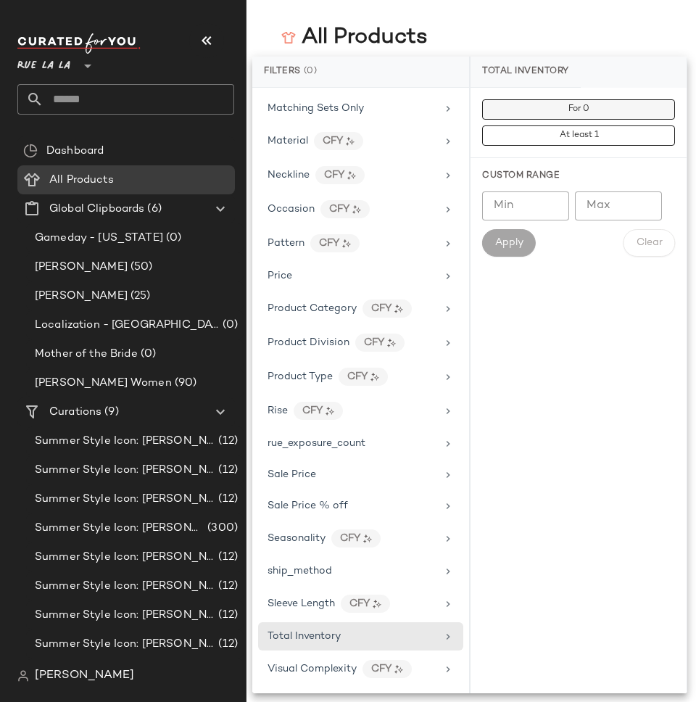
click at [581, 100] on button "For 0" at bounding box center [578, 109] width 193 height 20
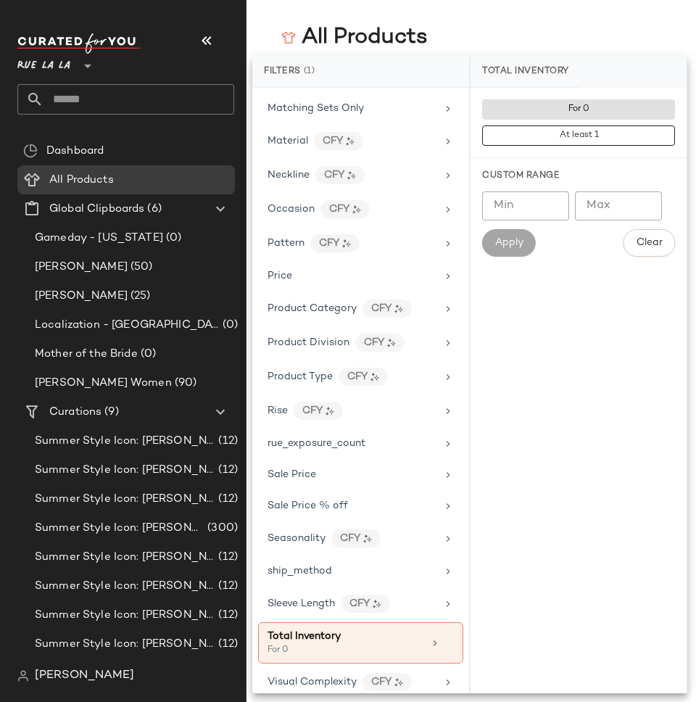
click at [513, 243] on div "Apply" at bounding box center [509, 243] width 54 height 28
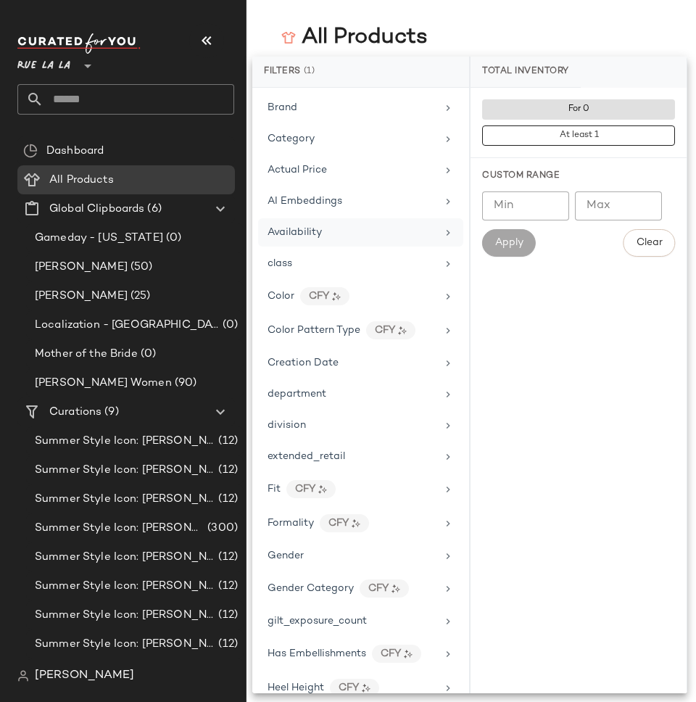
click at [356, 233] on div "Availability" at bounding box center [351, 232] width 169 height 15
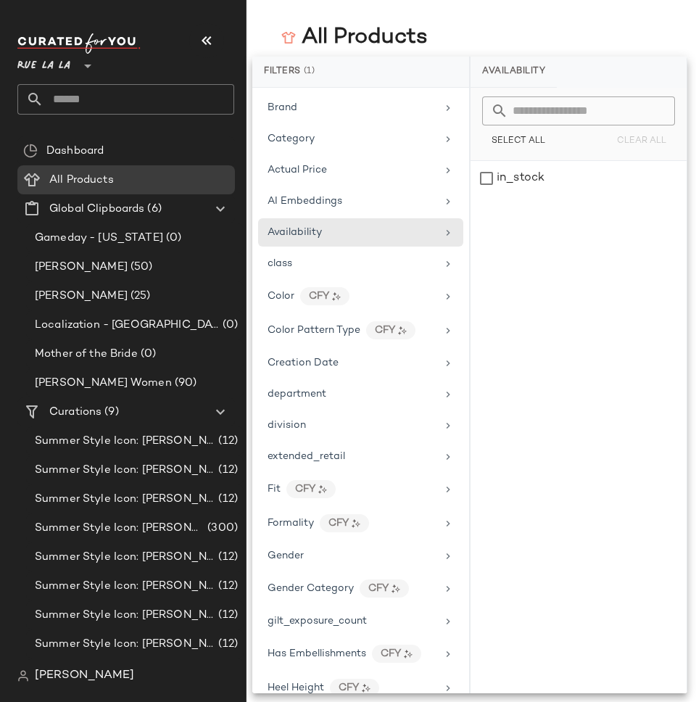
click at [553, 22] on main "All Products Sort Filters (1) Reset 36,776 of 298,111 products • 0 selected Des…" at bounding box center [348, 351] width 696 height 702
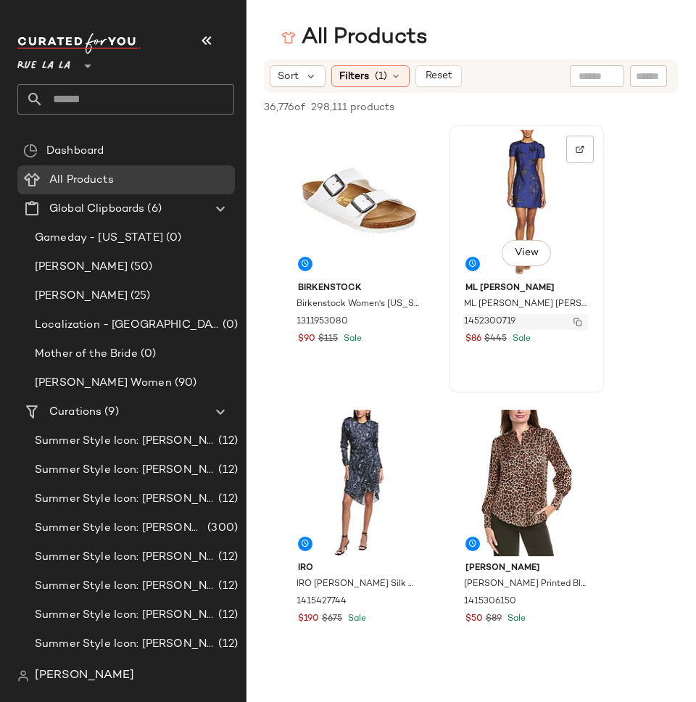
click at [578, 321] on img "button" at bounding box center [577, 321] width 9 height 9
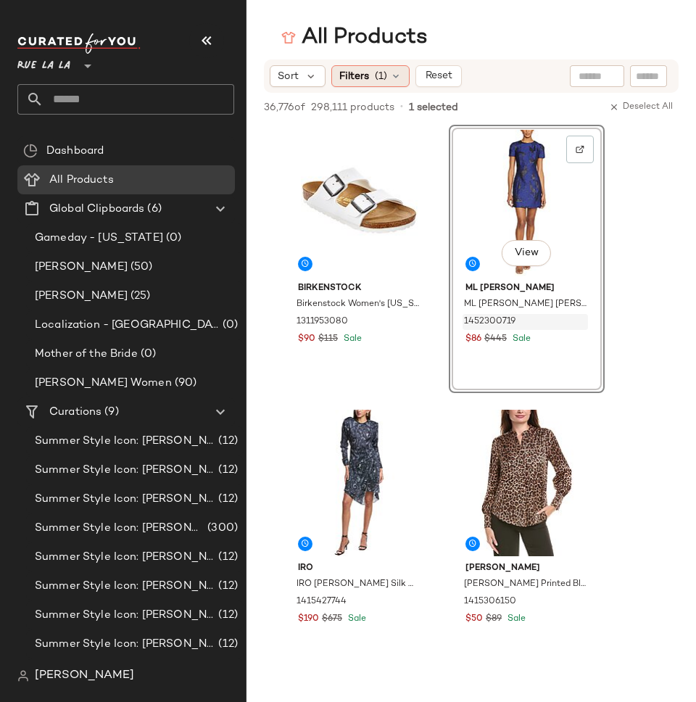
click at [370, 75] on div "Filters (1)" at bounding box center [370, 76] width 78 height 22
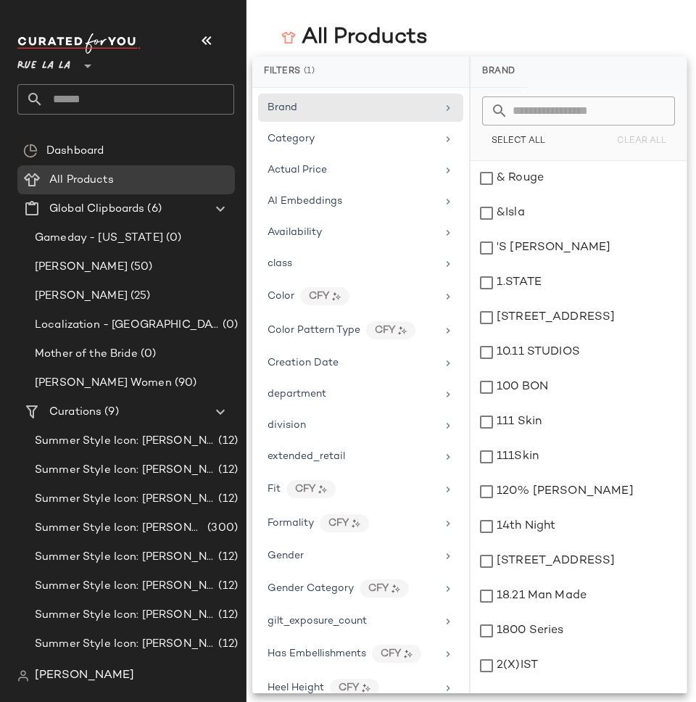
click at [462, 28] on div "All Products" at bounding box center [470, 37] width 449 height 29
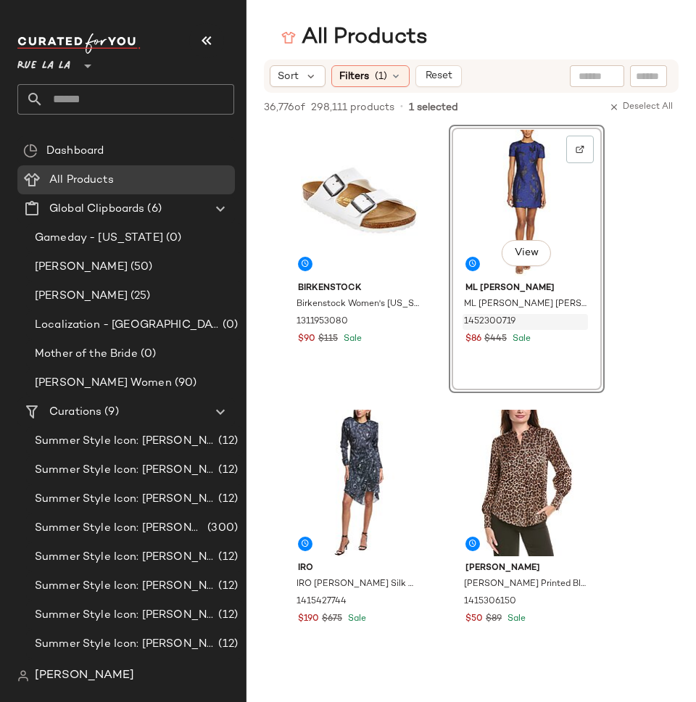
click at [474, 46] on div "All Products" at bounding box center [470, 37] width 449 height 29
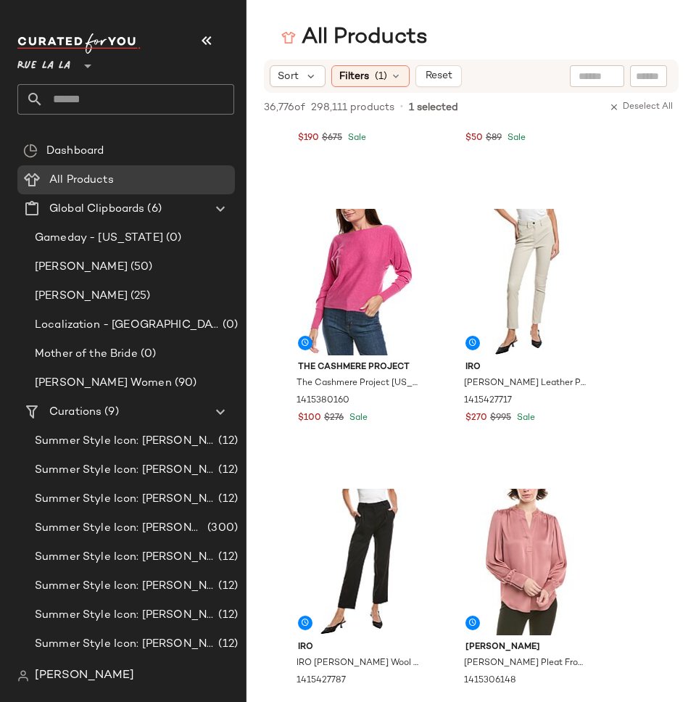
scroll to position [1168, 0]
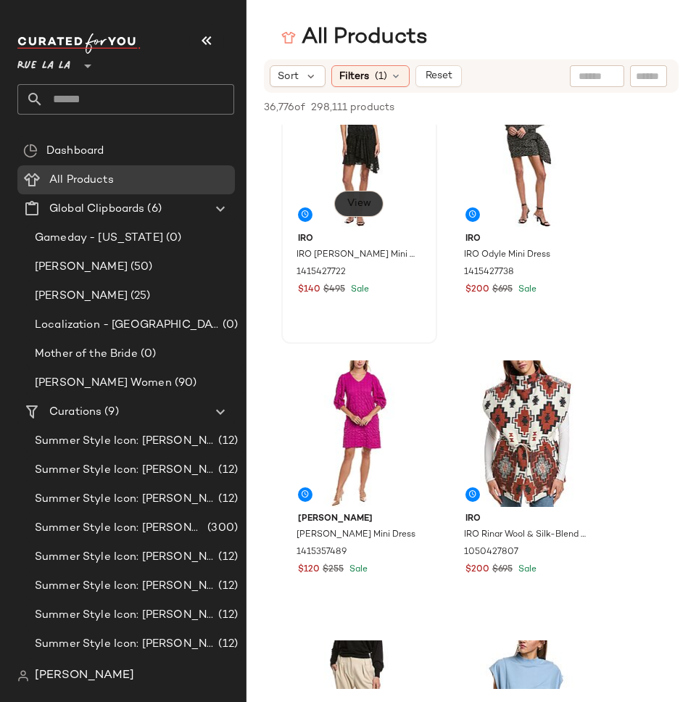
click at [360, 209] on span "View" at bounding box center [358, 204] width 25 height 12
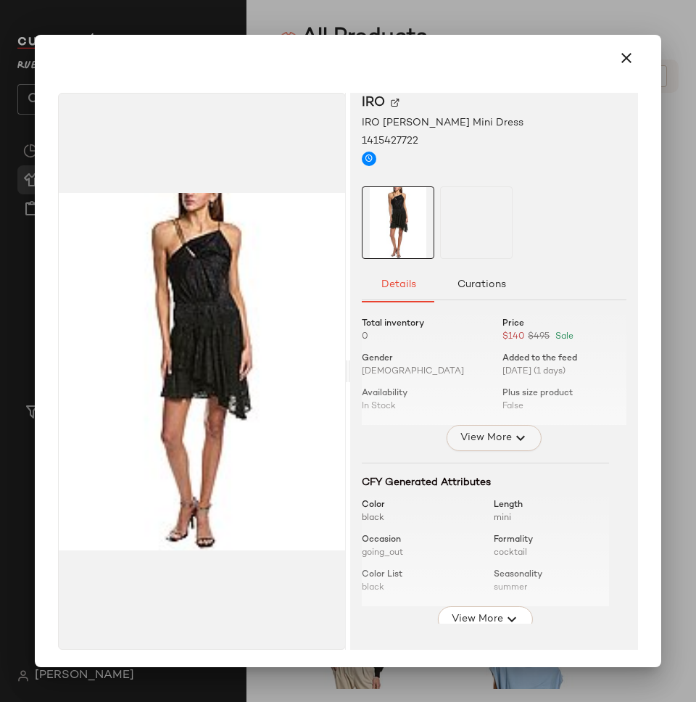
click at [481, 445] on span "View More" at bounding box center [485, 437] width 52 height 17
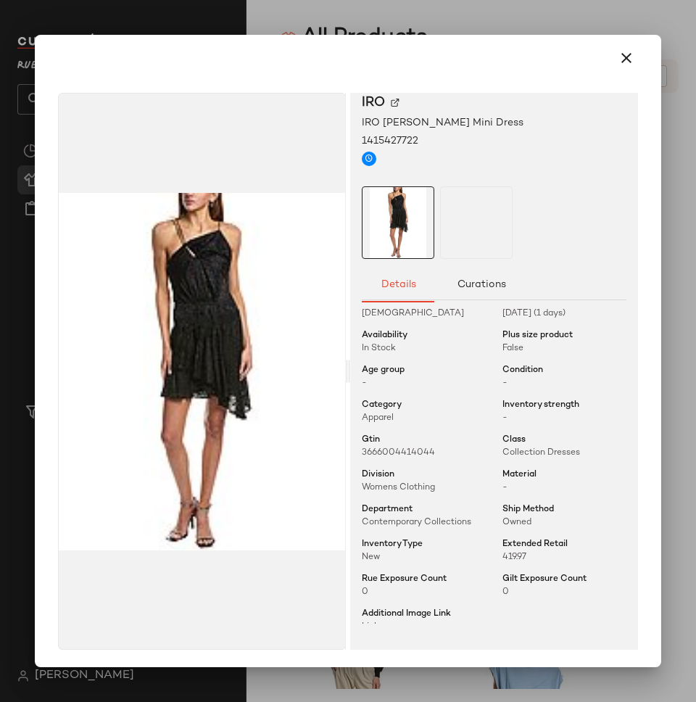
scroll to position [57, 0]
click at [424, 140] on img at bounding box center [428, 141] width 9 height 9
click at [630, 56] on button "button" at bounding box center [626, 58] width 35 height 35
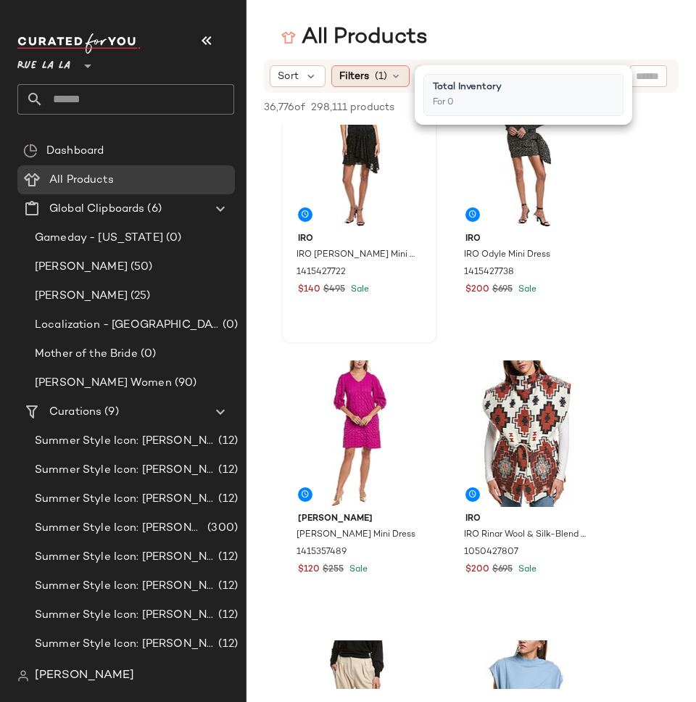
click at [397, 79] on icon at bounding box center [396, 76] width 12 height 12
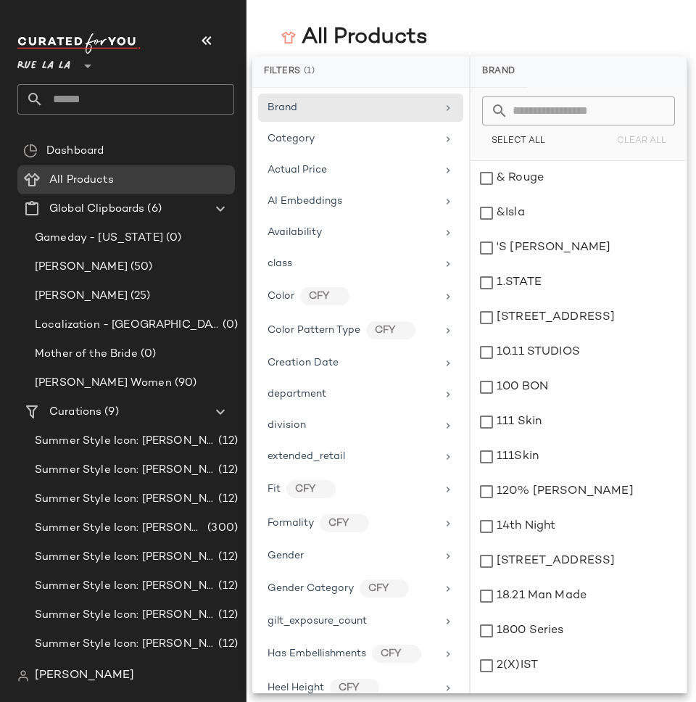
click at [473, 41] on div "All Products" at bounding box center [470, 37] width 449 height 29
click at [487, 4] on main "All Products Sort Filters (1) Reset 36,776 of 298,111 products • 0 selected Des…" at bounding box center [348, 351] width 696 height 702
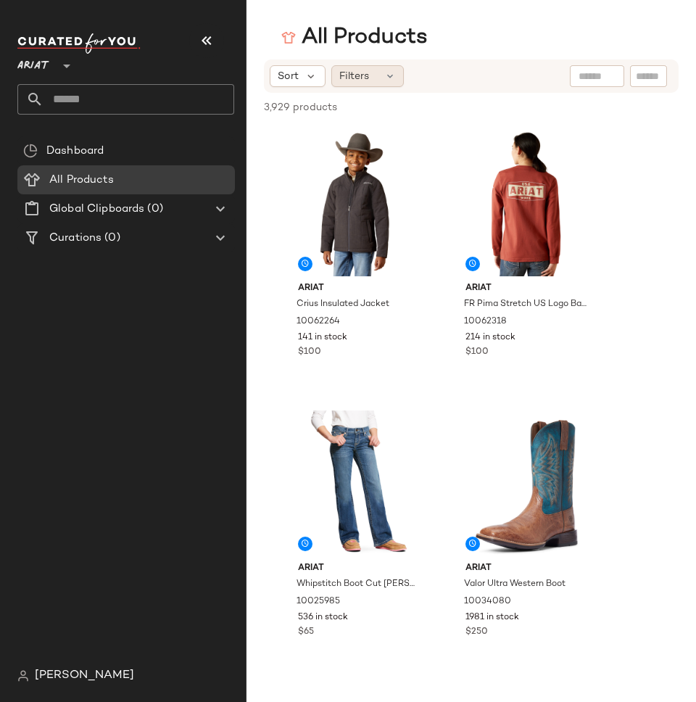
click at [349, 78] on span "Filters" at bounding box center [354, 76] width 30 height 15
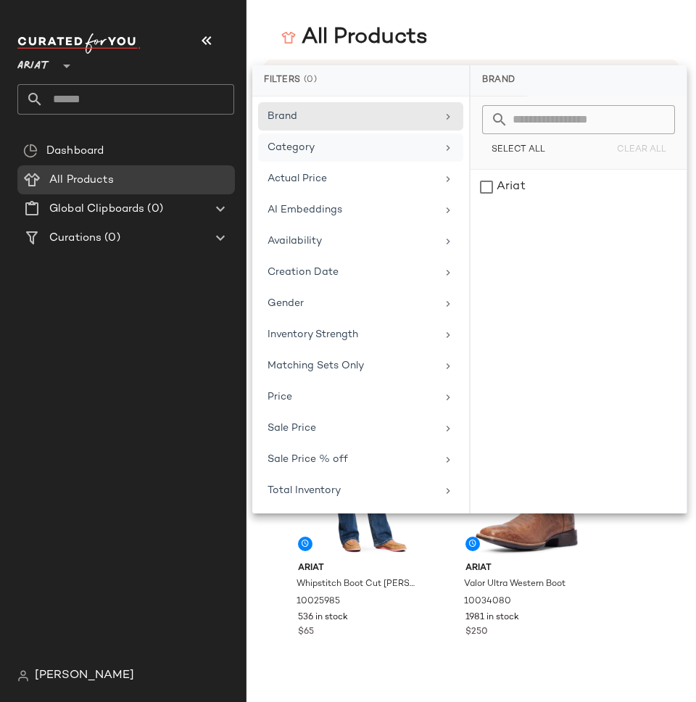
click at [351, 136] on div "Category" at bounding box center [360, 147] width 205 height 28
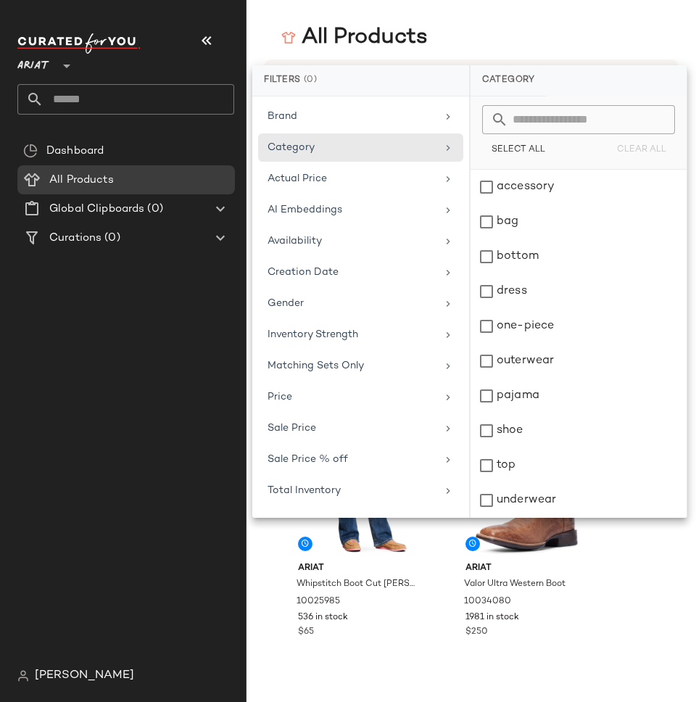
click at [566, 24] on div "All Products" at bounding box center [470, 37] width 449 height 29
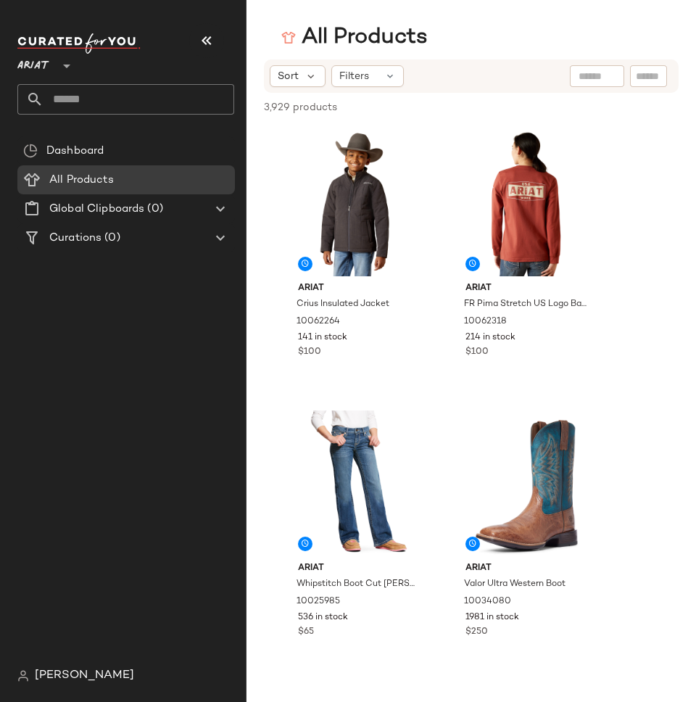
click at [204, 357] on div "Dashboard All Products Global Clipboards (0) Curations (0)" at bounding box center [131, 398] width 228 height 525
click at [46, 65] on span "Ariat" at bounding box center [33, 62] width 32 height 26
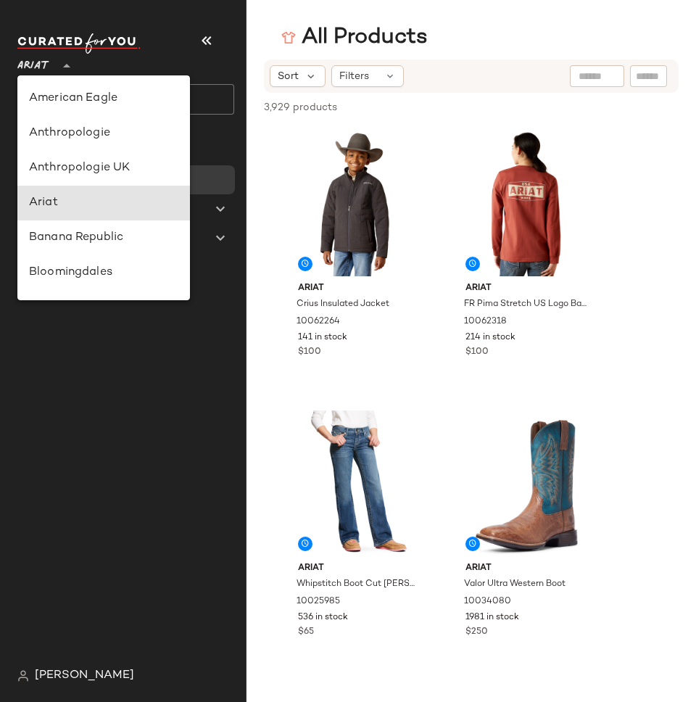
scroll to position [104, 0]
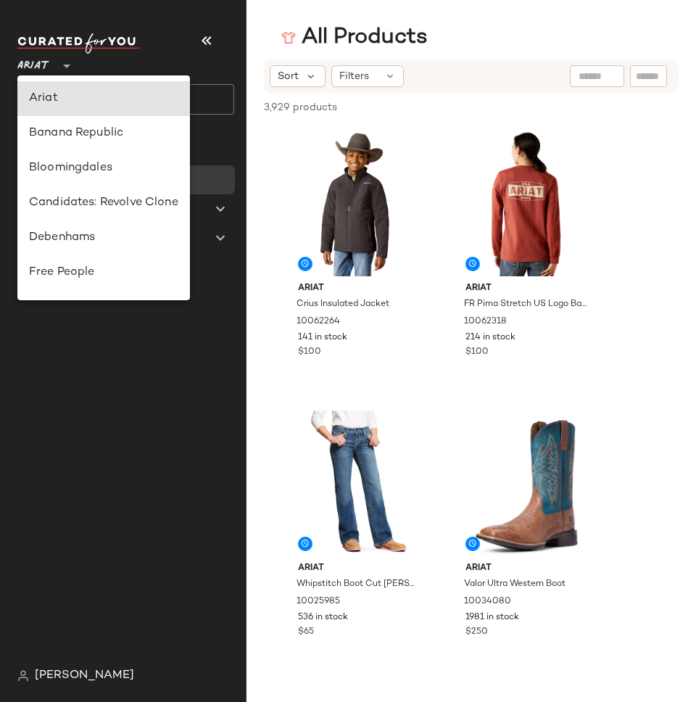
click at [49, 59] on div "Ariat **" at bounding box center [36, 57] width 38 height 36
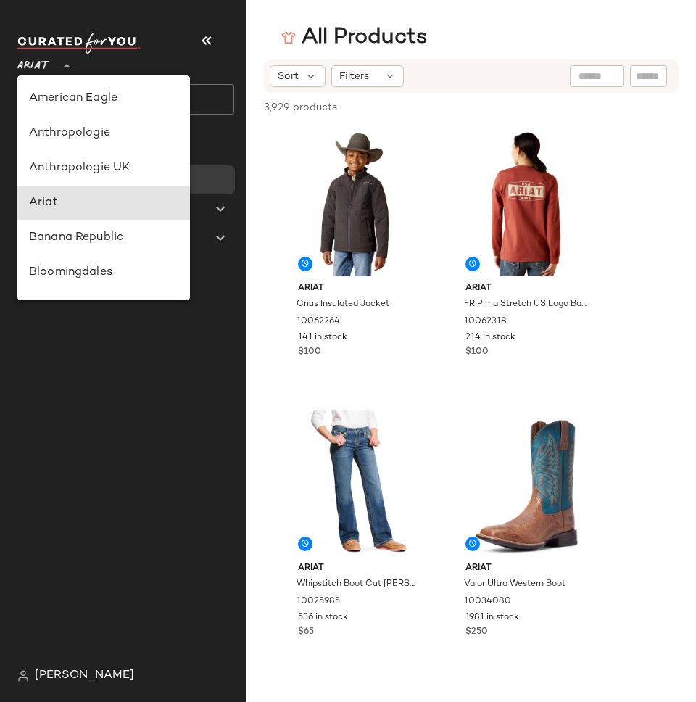
click at [49, 59] on span "Ariat" at bounding box center [33, 62] width 32 height 26
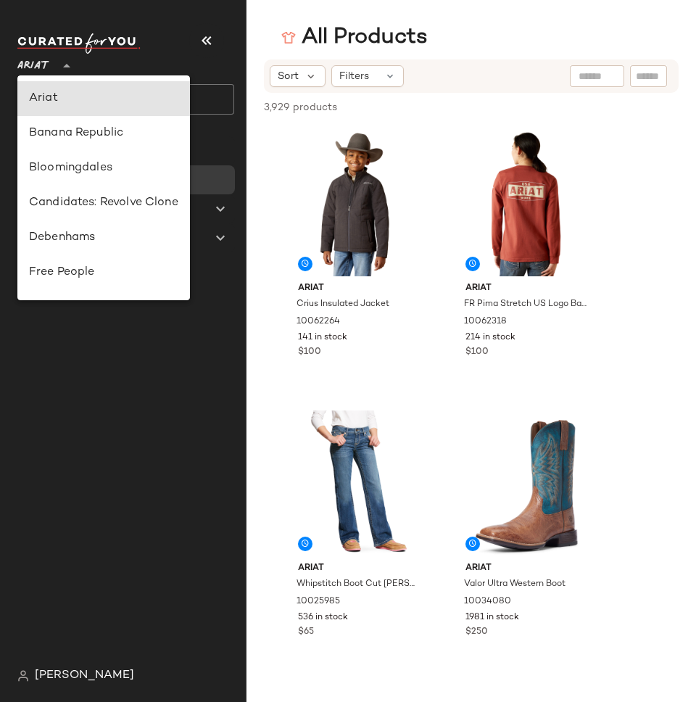
type input "**"
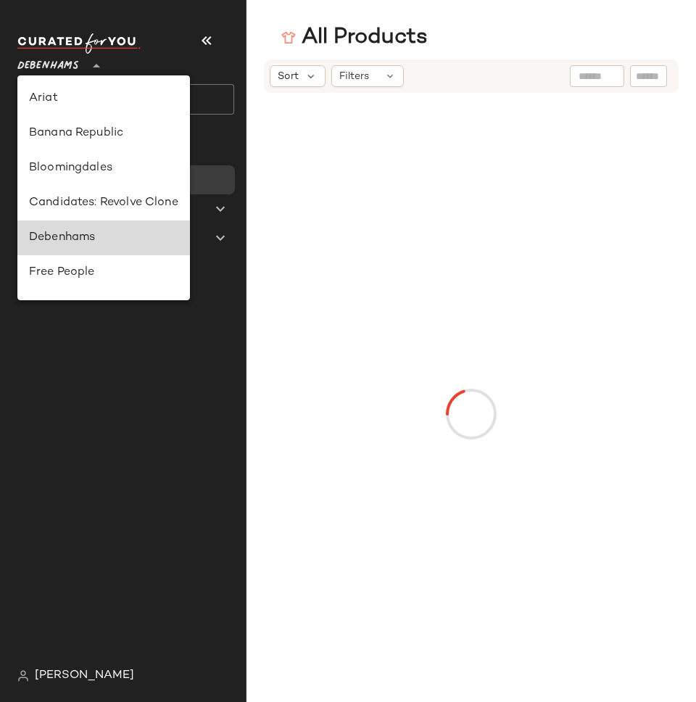
click at [65, 235] on div "Debenhams" at bounding box center [103, 237] width 149 height 17
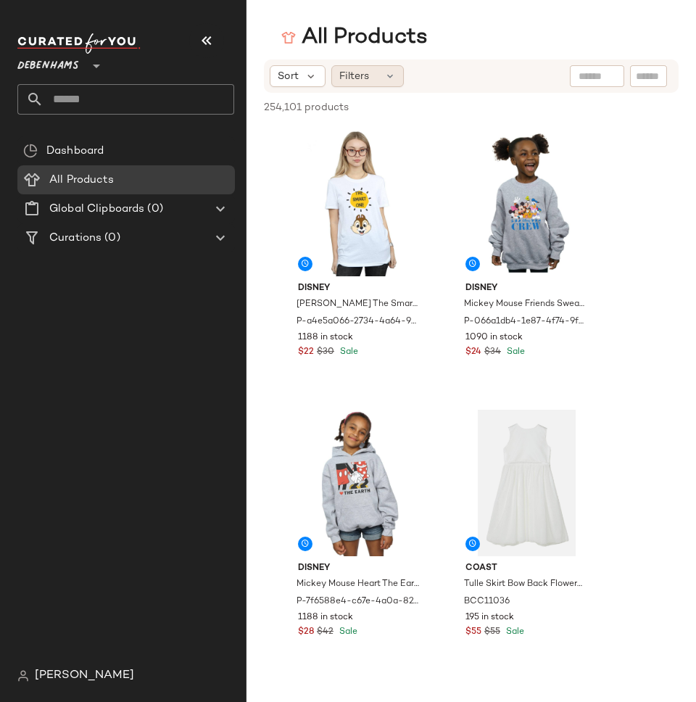
click at [370, 80] on div "Filters" at bounding box center [367, 76] width 72 height 22
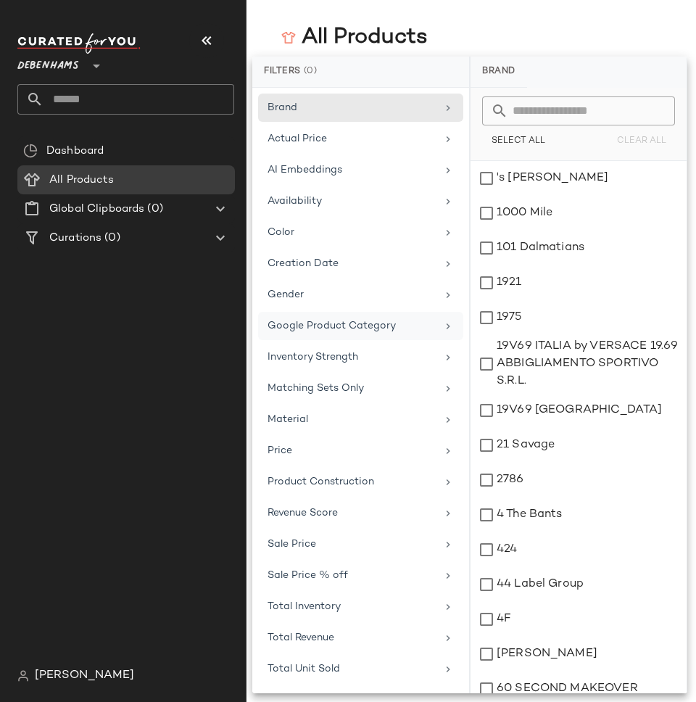
click at [333, 326] on span "Google Product Category" at bounding box center [331, 325] width 128 height 11
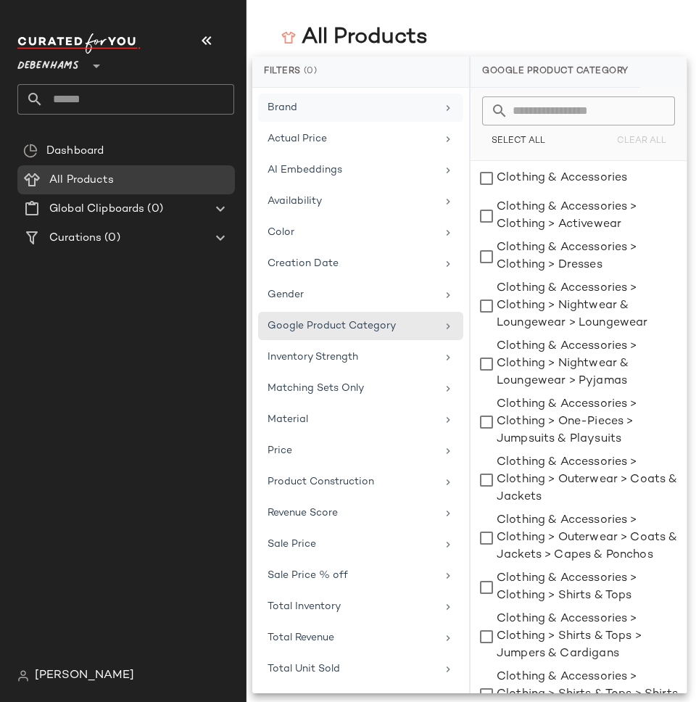
click at [317, 107] on div "Brand" at bounding box center [351, 107] width 169 height 15
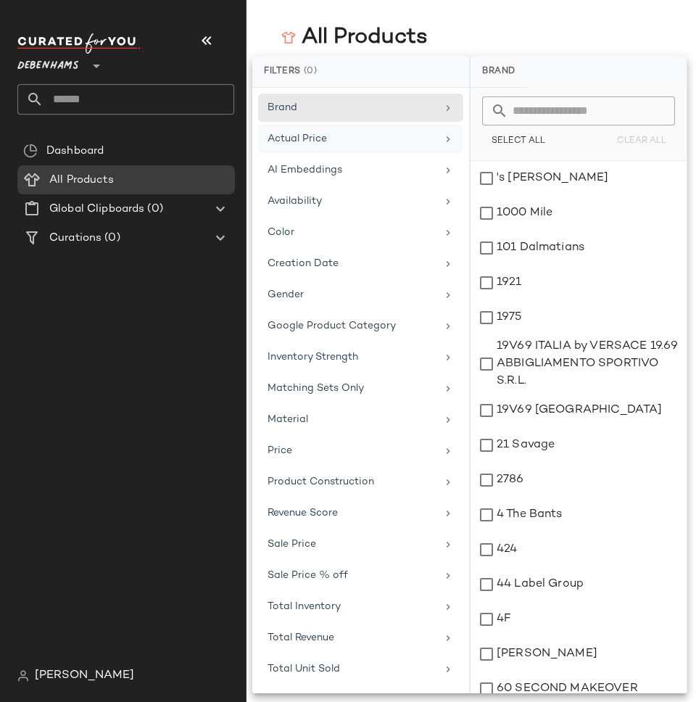
click at [347, 146] on div "Actual Price" at bounding box center [351, 138] width 169 height 15
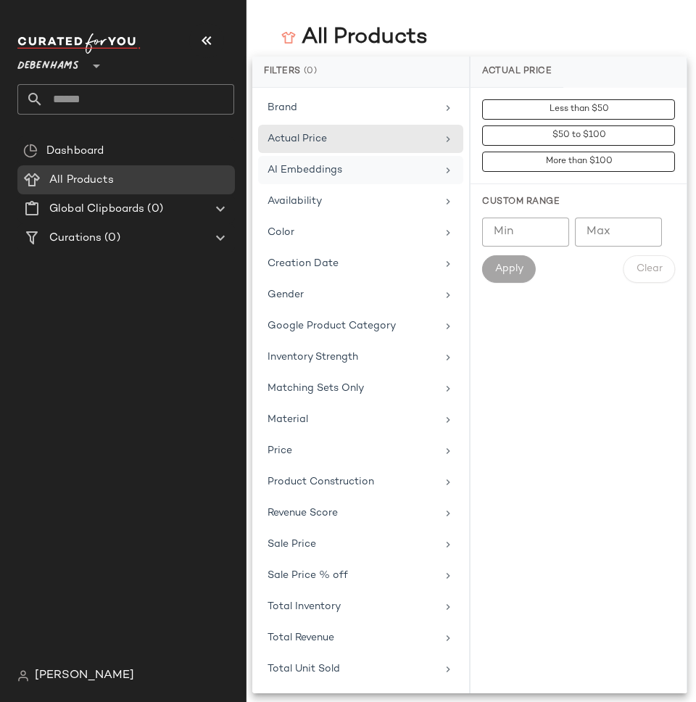
click at [349, 172] on div "AI Embeddings" at bounding box center [351, 169] width 169 height 15
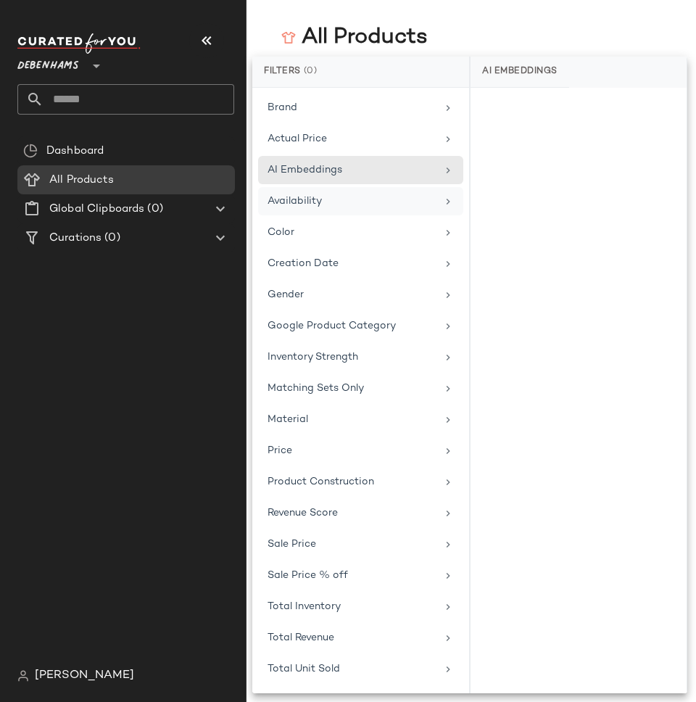
click at [346, 199] on div "Availability" at bounding box center [351, 201] width 169 height 15
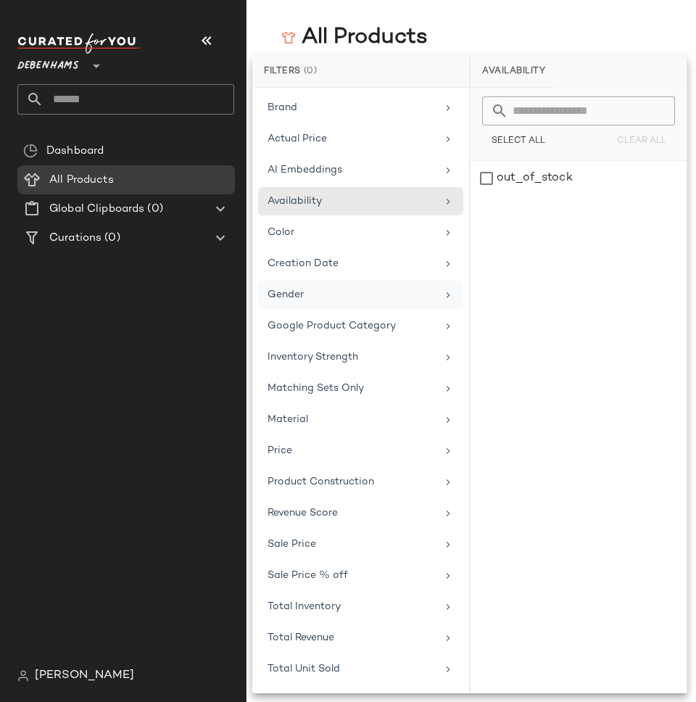
click at [304, 283] on div "Gender" at bounding box center [360, 295] width 205 height 28
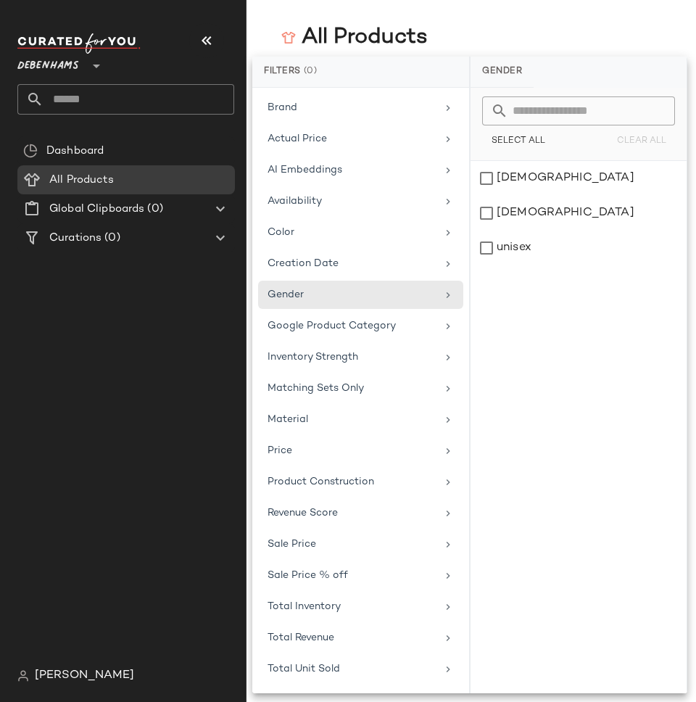
click at [438, 26] on div "All Products" at bounding box center [470, 37] width 449 height 29
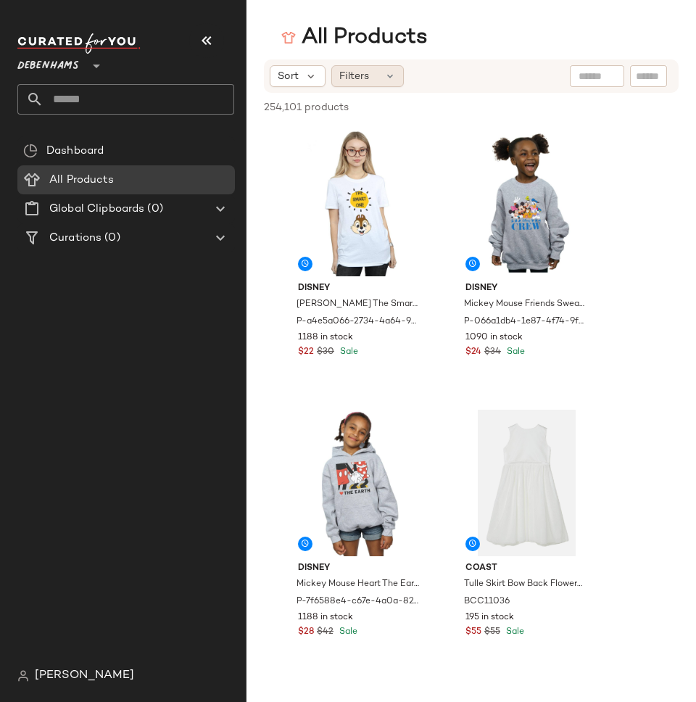
click at [367, 80] on span "Filters" at bounding box center [354, 76] width 30 height 15
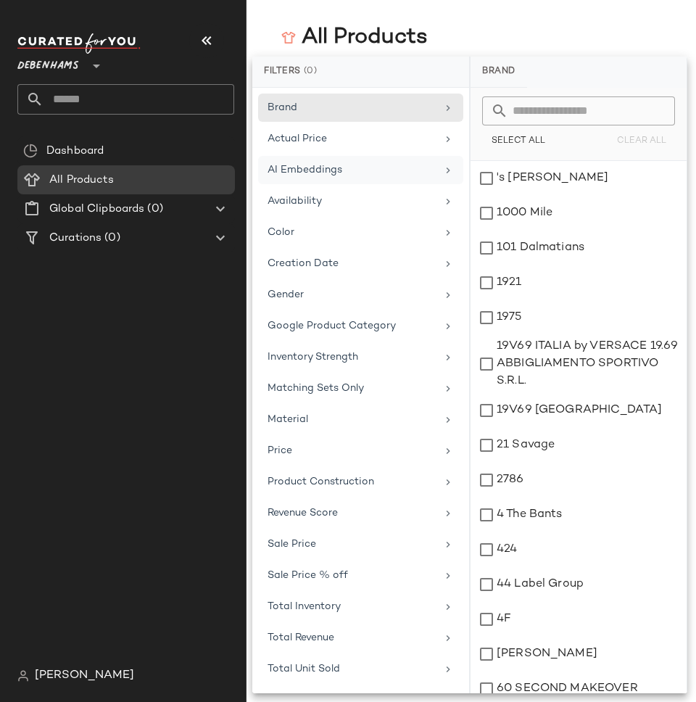
scroll to position [958, 0]
click at [465, 21] on main "All Products Sort Filters 254,101 products • 0 selected Deselect All Disney [PE…" at bounding box center [348, 351] width 696 height 702
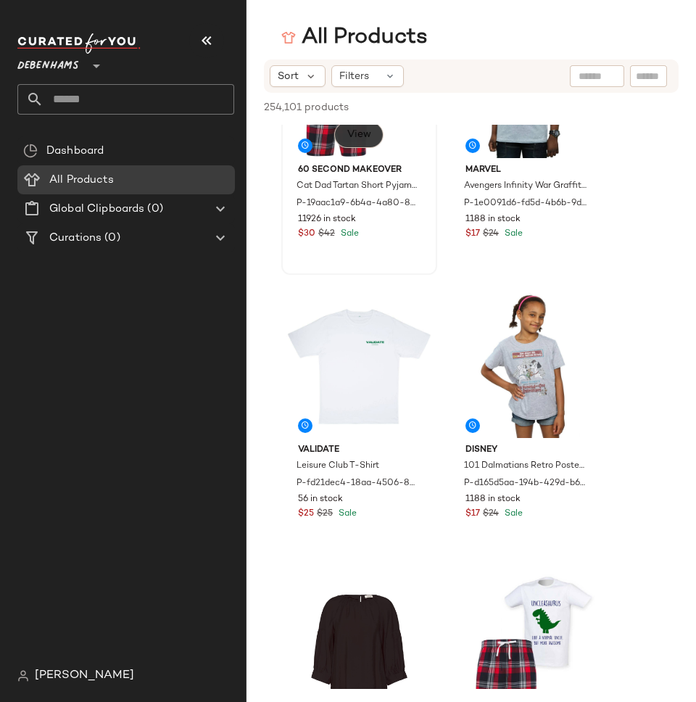
click at [350, 141] on button "View" at bounding box center [358, 135] width 49 height 26
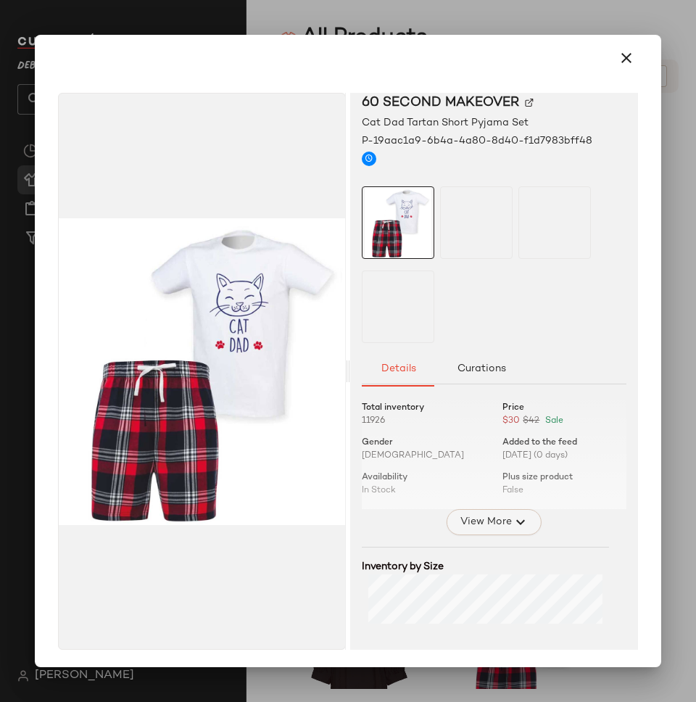
click at [475, 516] on span "View More" at bounding box center [485, 521] width 52 height 17
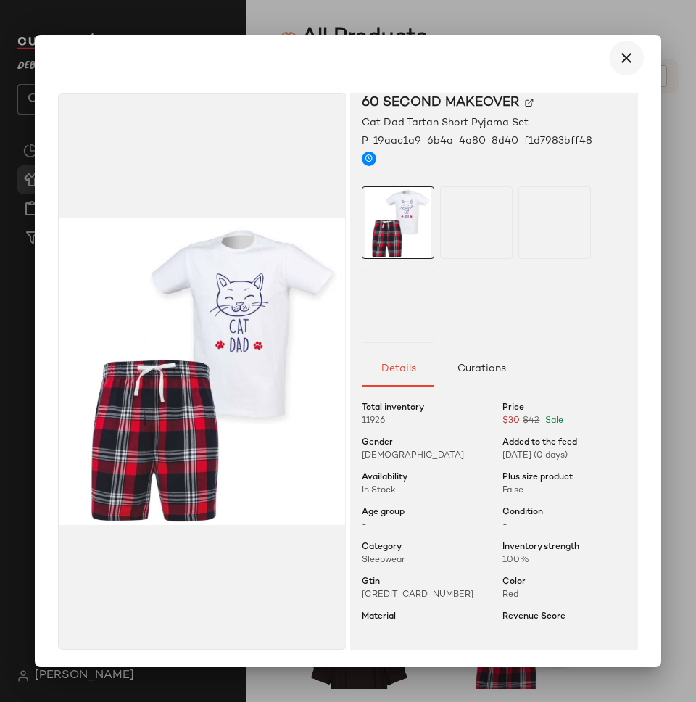
click at [625, 58] on icon "button" at bounding box center [626, 57] width 17 height 17
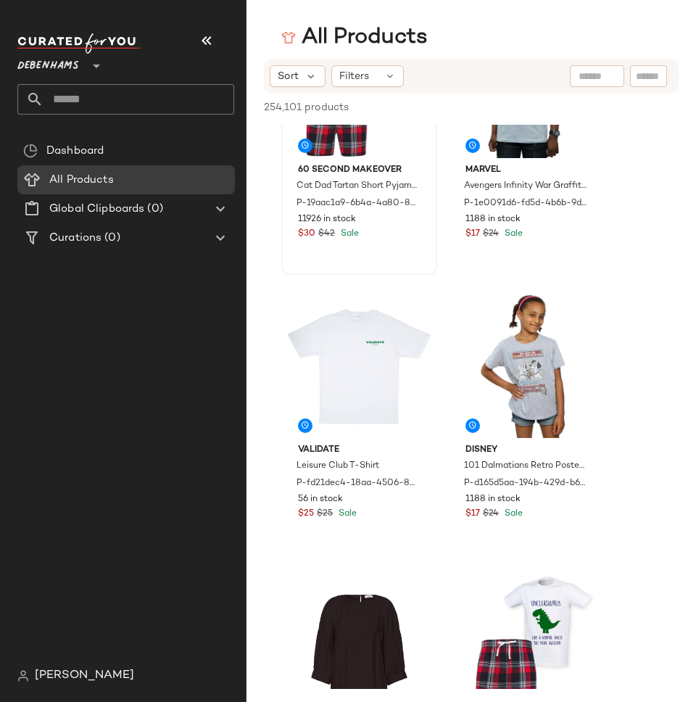
click at [54, 67] on span "Debenhams" at bounding box center [48, 62] width 62 height 26
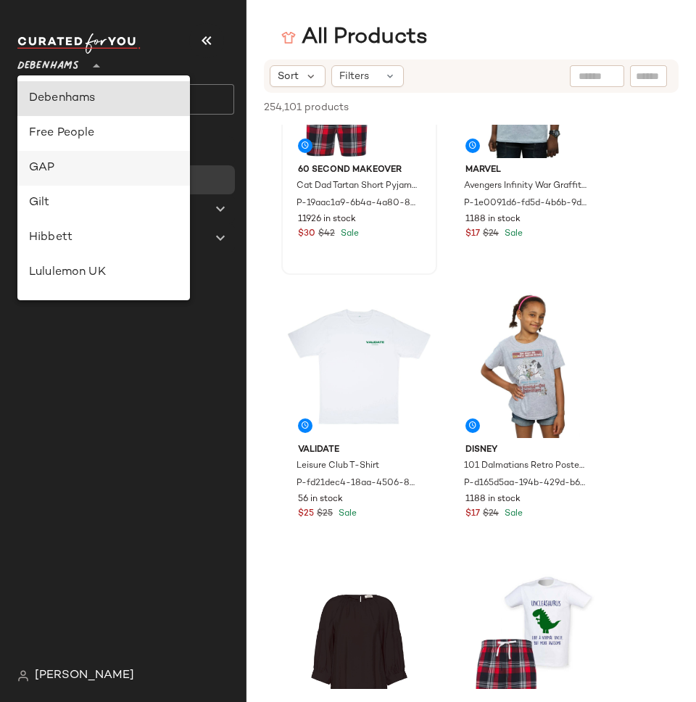
scroll to position [0, 0]
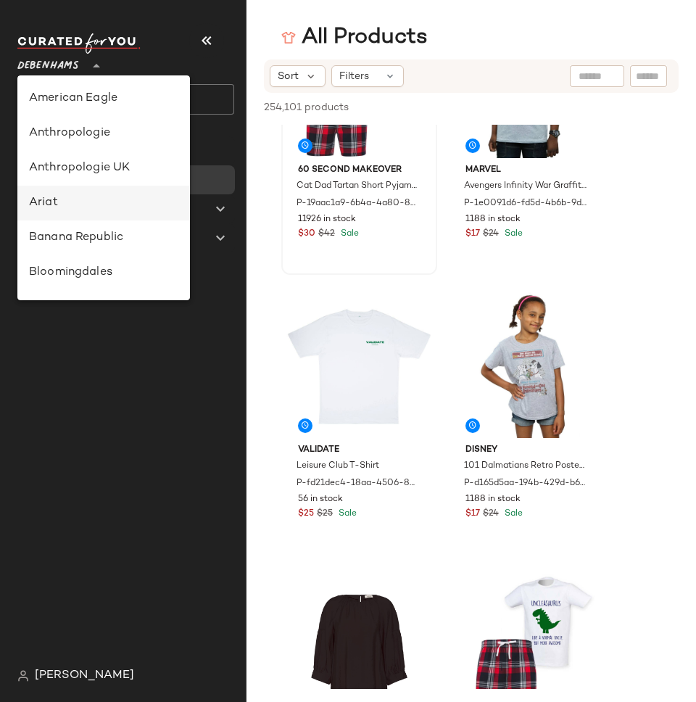
click at [68, 196] on div "Ariat" at bounding box center [103, 202] width 149 height 17
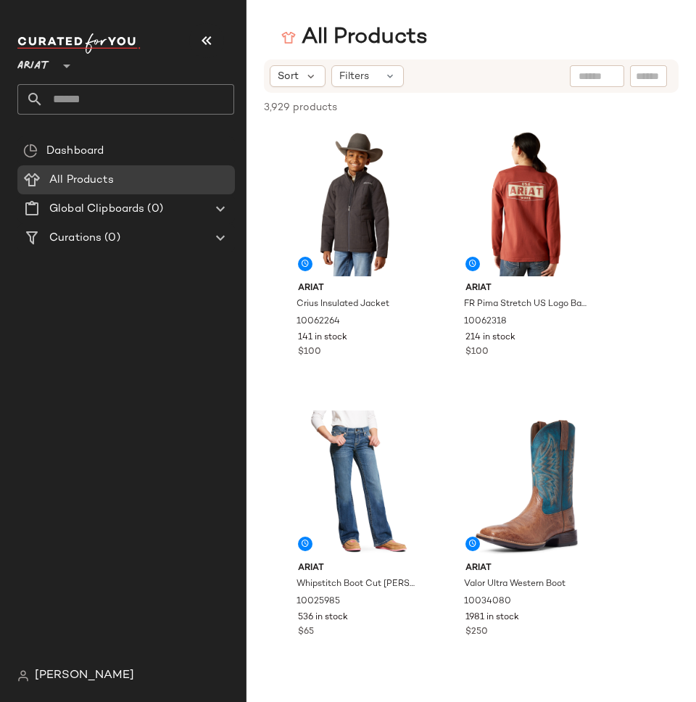
click at [373, 75] on div "Filters" at bounding box center [367, 76] width 72 height 22
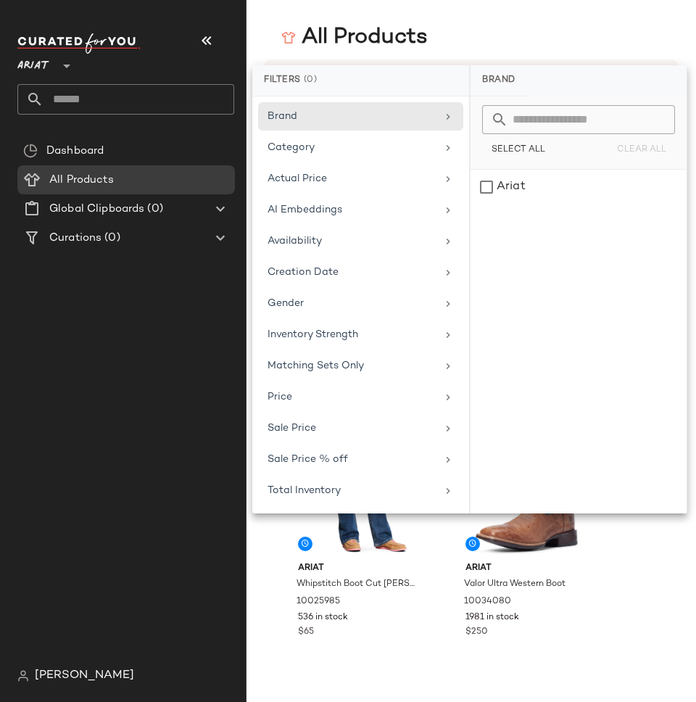
click at [369, 64] on div "Sort Filters" at bounding box center [471, 75] width 415 height 33
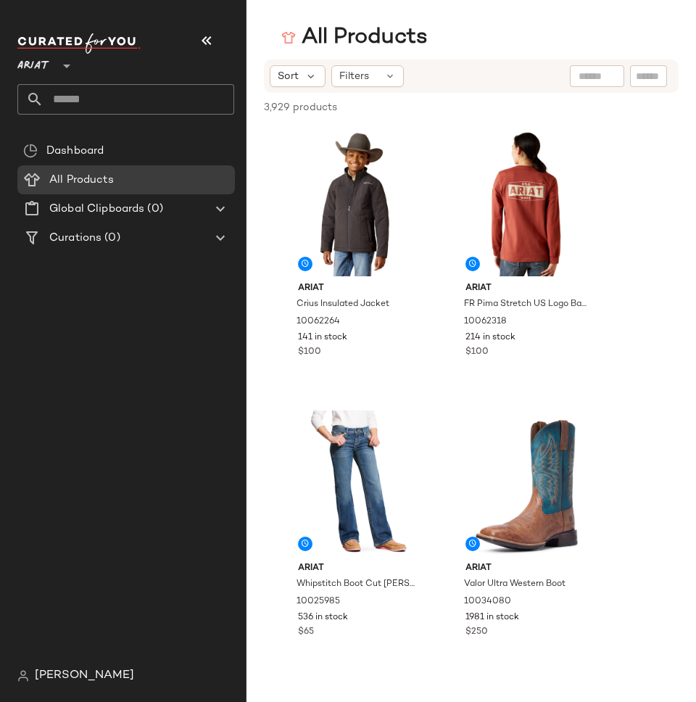
click at [49, 684] on div "[PERSON_NAME]" at bounding box center [131, 675] width 228 height 29
click at [43, 675] on span "[PERSON_NAME]" at bounding box center [84, 675] width 99 height 17
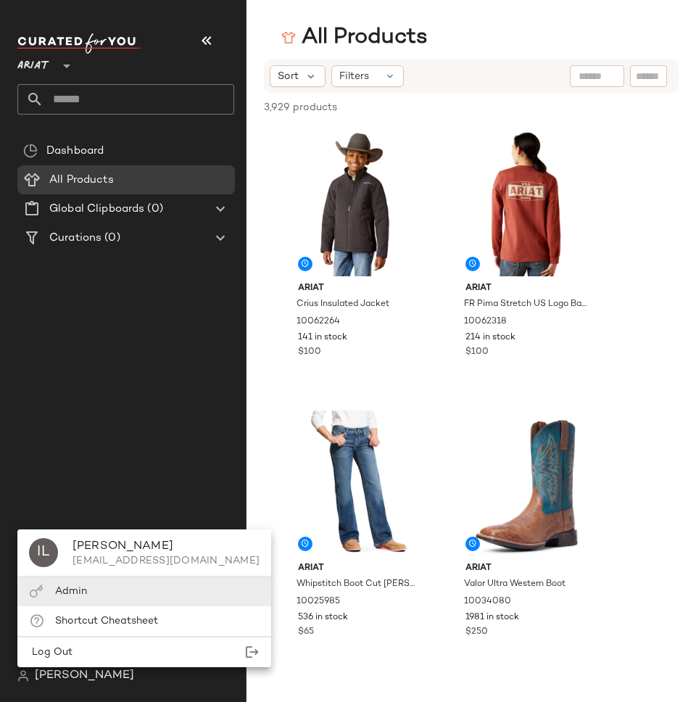
click at [94, 594] on div "Admin" at bounding box center [144, 591] width 254 height 30
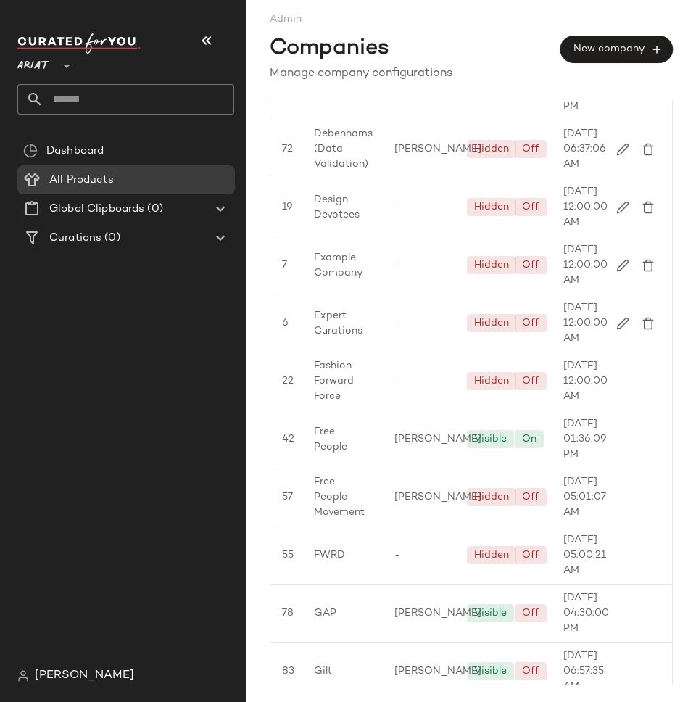
scroll to position [1039, 0]
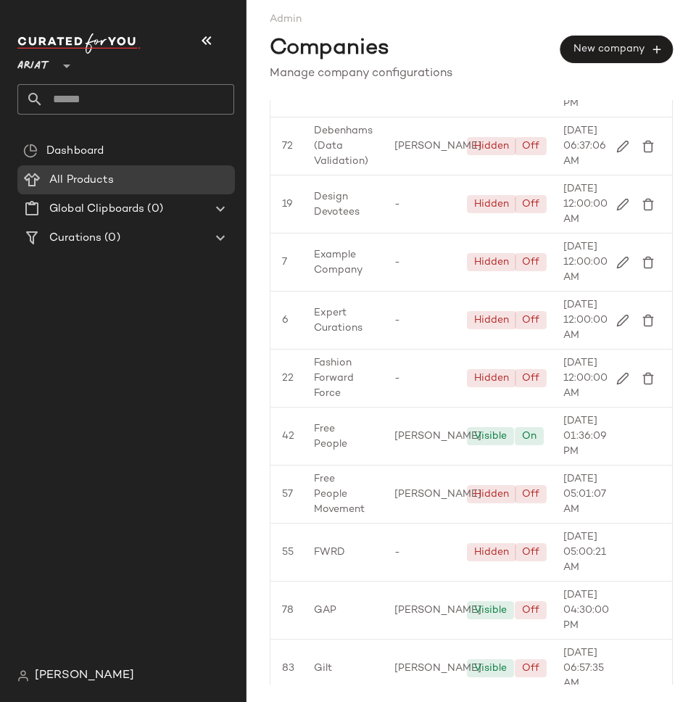
click at [101, 338] on div "Dashboard All Products Global Clipboards (0) Curations (0)" at bounding box center [131, 398] width 228 height 525
click at [41, 59] on span "Ariat" at bounding box center [33, 62] width 32 height 26
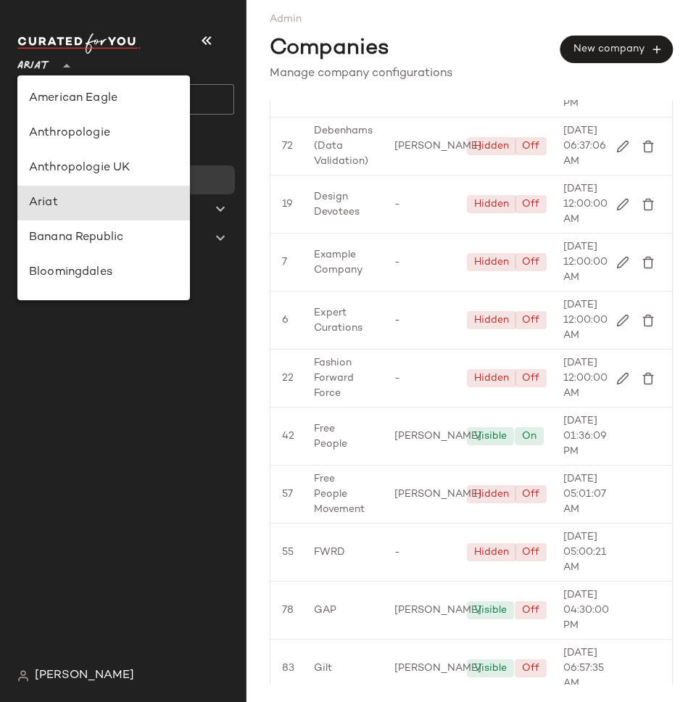
scroll to position [104, 0]
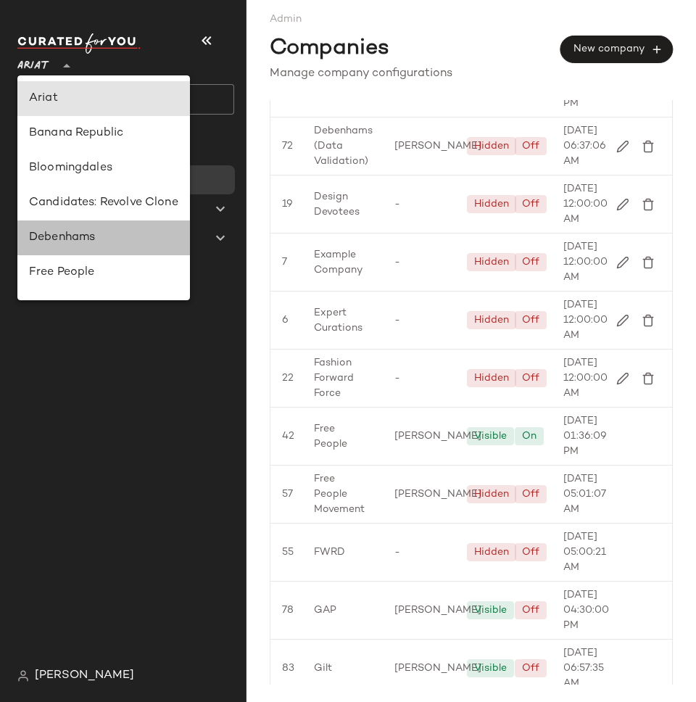
click at [62, 236] on div "Debenhams" at bounding box center [103, 237] width 149 height 17
type input "**"
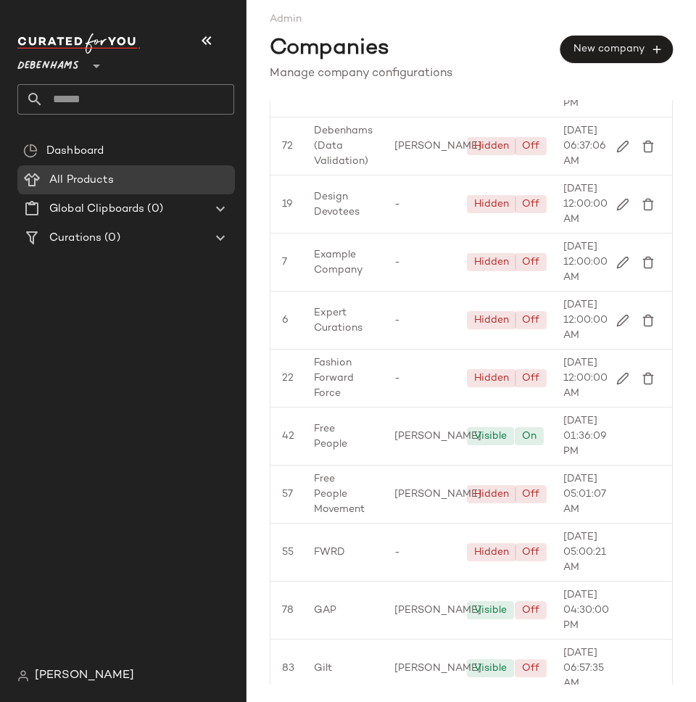
click at [134, 402] on div "Dashboard All Products Global Clipboards (0) Curations (0)" at bounding box center [131, 398] width 228 height 525
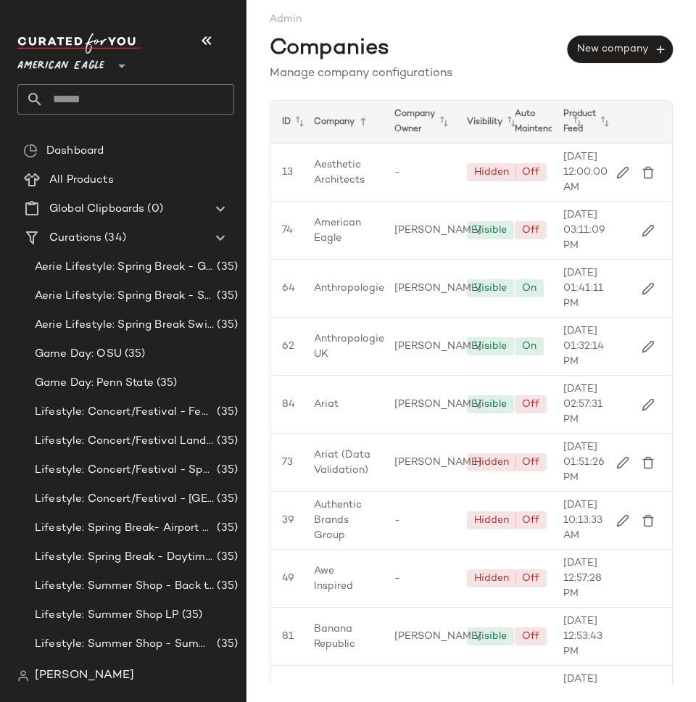
click at [43, 68] on span "American Eagle" at bounding box center [60, 62] width 87 height 26
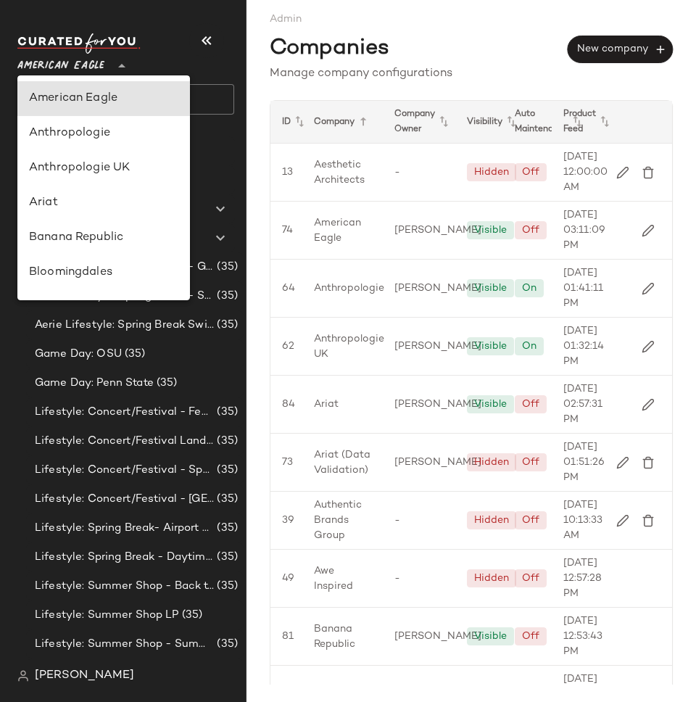
type input "**"
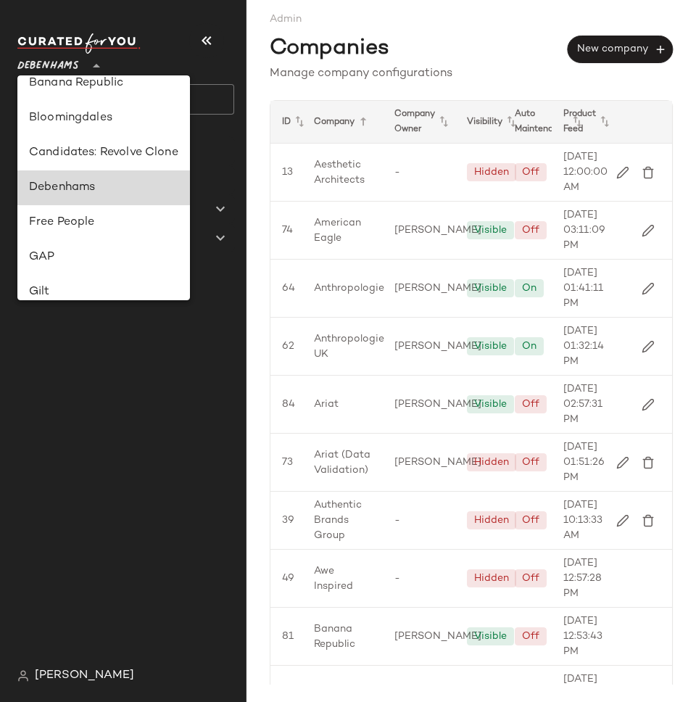
click at [68, 191] on div "Debenhams" at bounding box center [103, 187] width 149 height 17
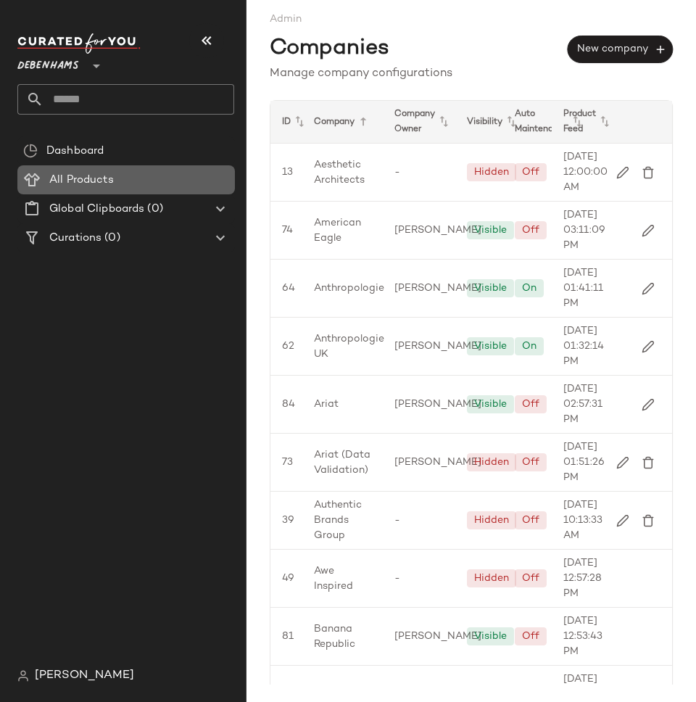
click at [70, 176] on span "All Products" at bounding box center [81, 180] width 65 height 17
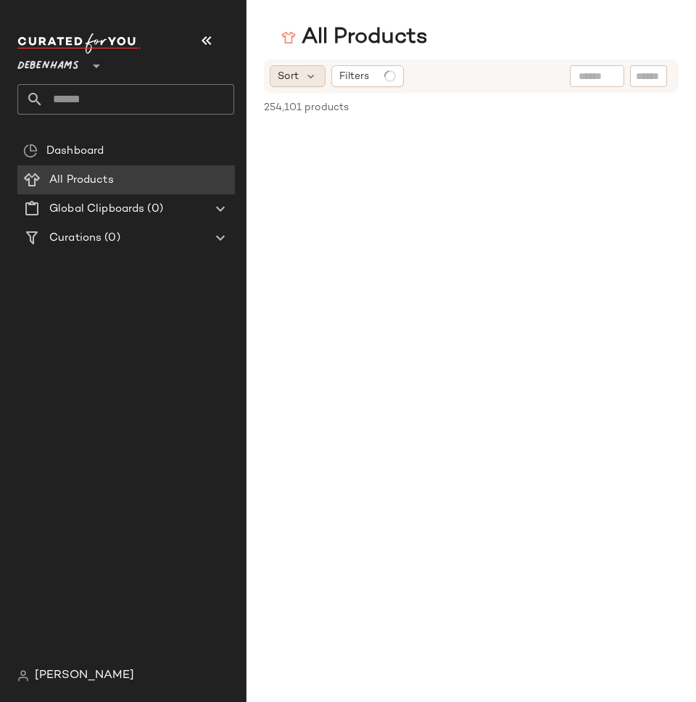
click at [287, 70] on span "Sort" at bounding box center [288, 76] width 21 height 15
click at [444, 49] on div "All Products" at bounding box center [470, 37] width 449 height 29
click at [287, 73] on span "Sort" at bounding box center [288, 76] width 21 height 15
click at [352, 77] on span "Filters" at bounding box center [354, 76] width 30 height 15
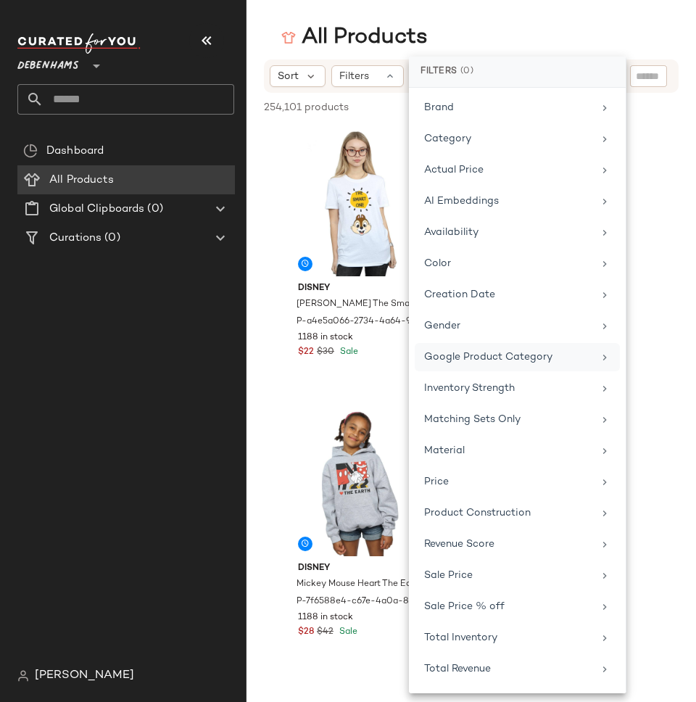
click at [489, 363] on div "Google Product Category" at bounding box center [488, 356] width 128 height 15
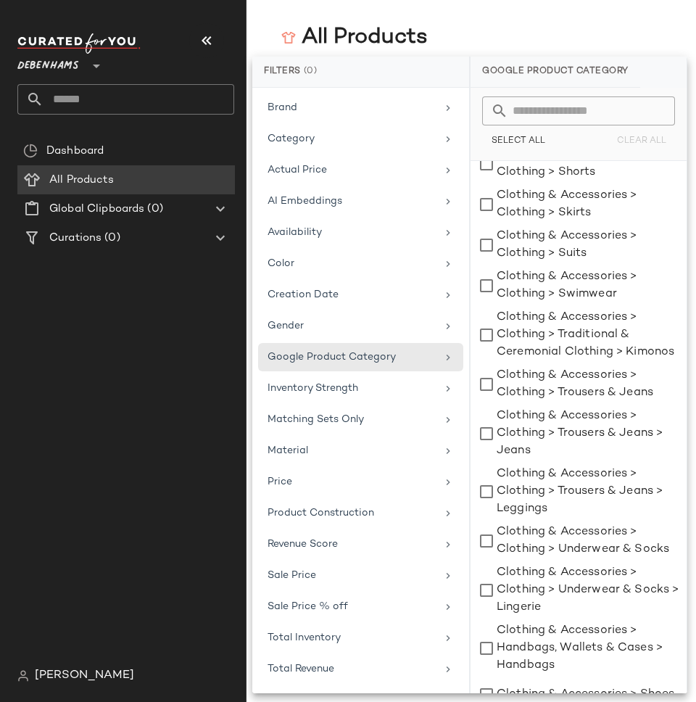
scroll to position [860, 0]
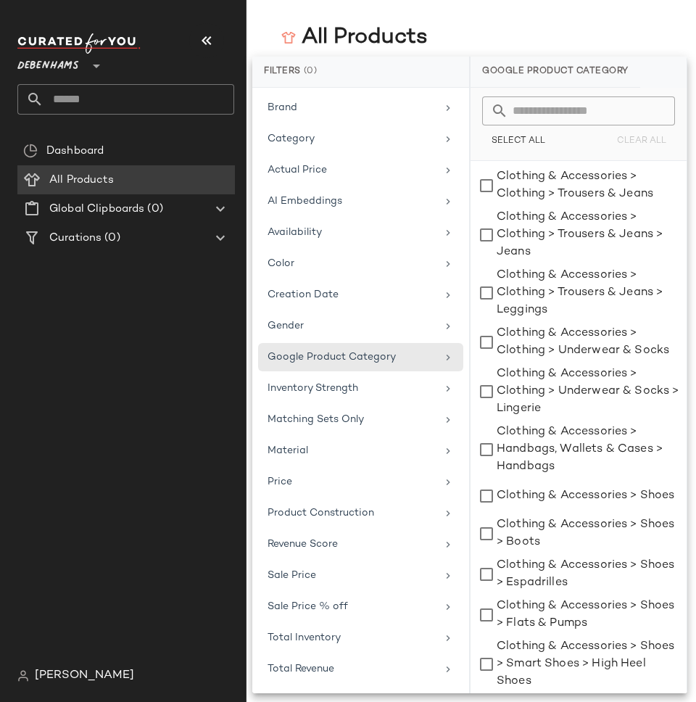
click at [74, 486] on div "Dashboard All Products Global Clipboards (0) Curations (0)" at bounding box center [131, 398] width 228 height 525
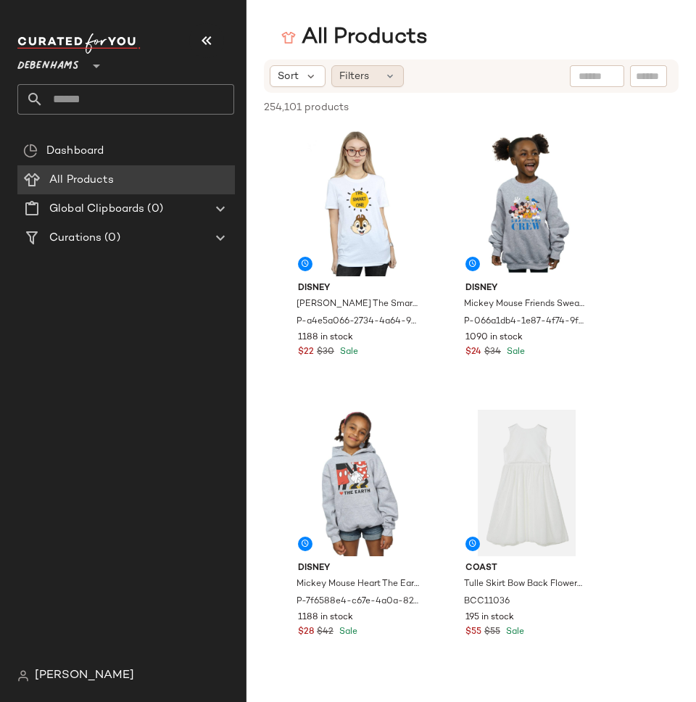
click at [344, 77] on span "Filters" at bounding box center [354, 76] width 30 height 15
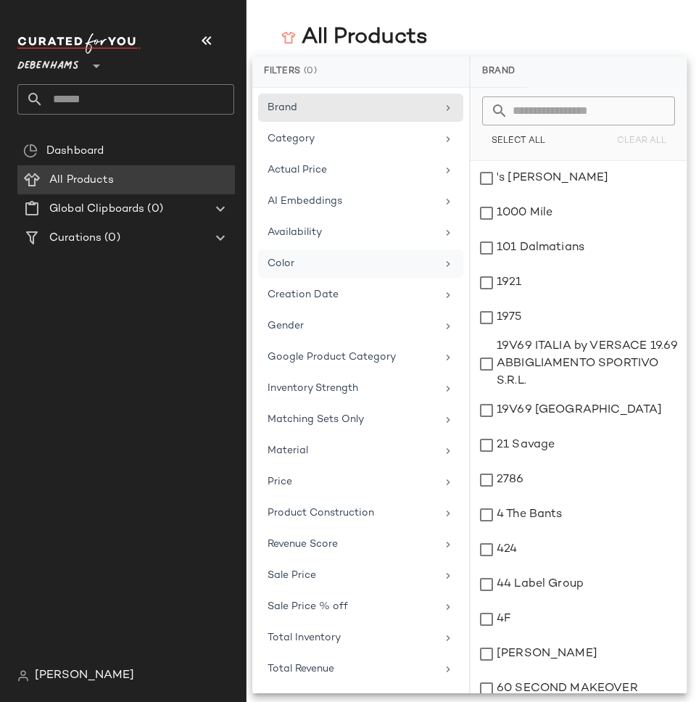
scroll to position [61, 0]
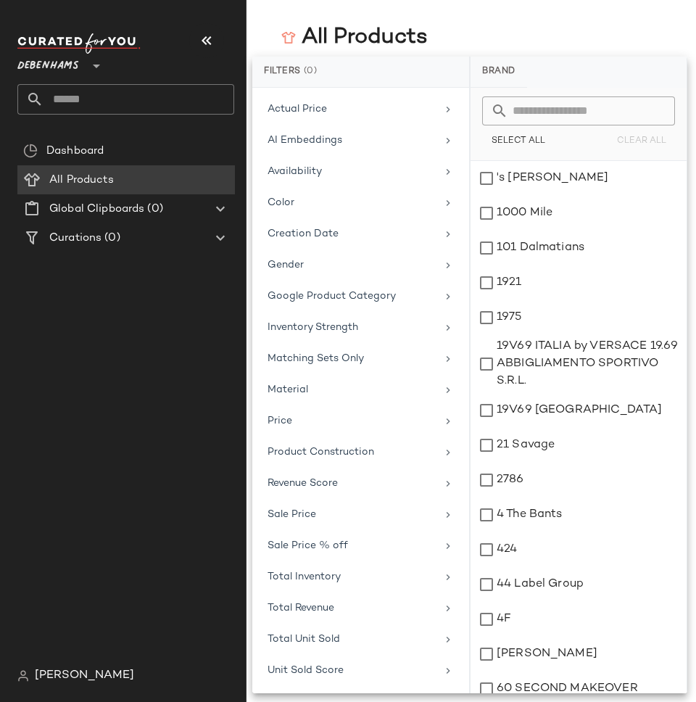
click at [74, 402] on div "Dashboard All Products Global Clipboards (0) Curations (0)" at bounding box center [131, 398] width 228 height 525
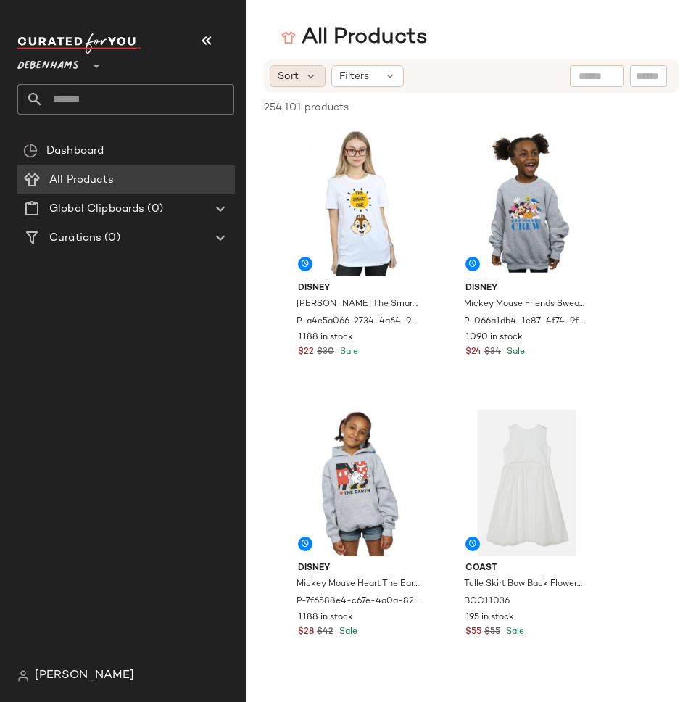
click at [286, 76] on span "Sort" at bounding box center [288, 76] width 21 height 15
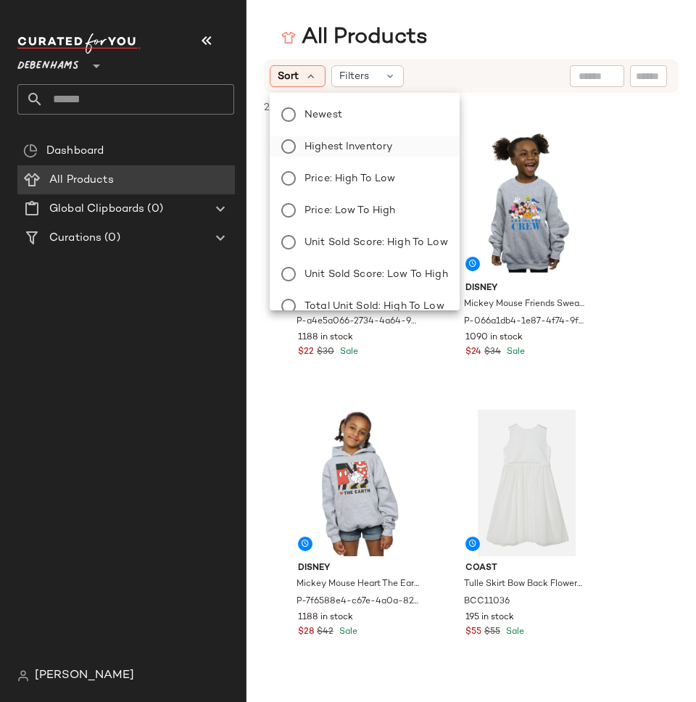
scroll to position [177, 0]
